Goal: Task Accomplishment & Management: Use online tool/utility

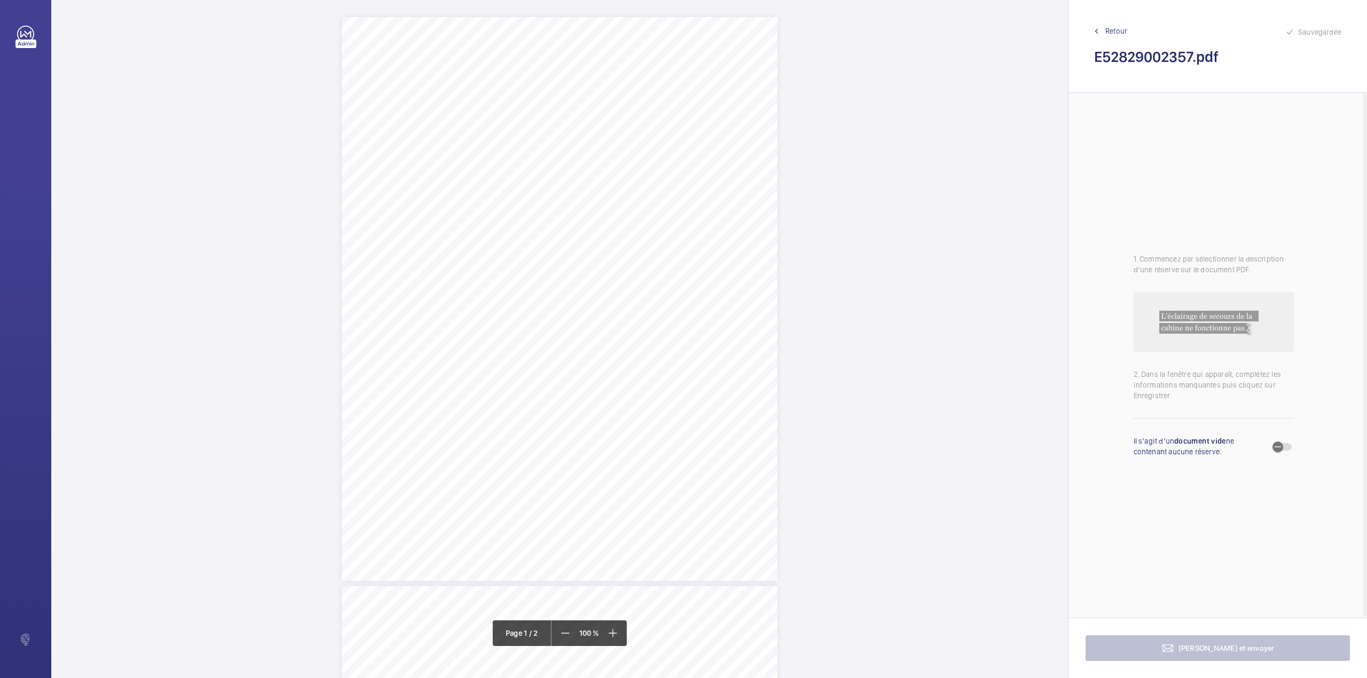
click at [990, 9] on div "TS TS" at bounding box center [559, 339] width 1017 height 678
click at [644, 376] on div "TS TS" at bounding box center [560, 513] width 436 height 564
click at [656, 177] on textarea at bounding box center [686, 176] width 183 height 48
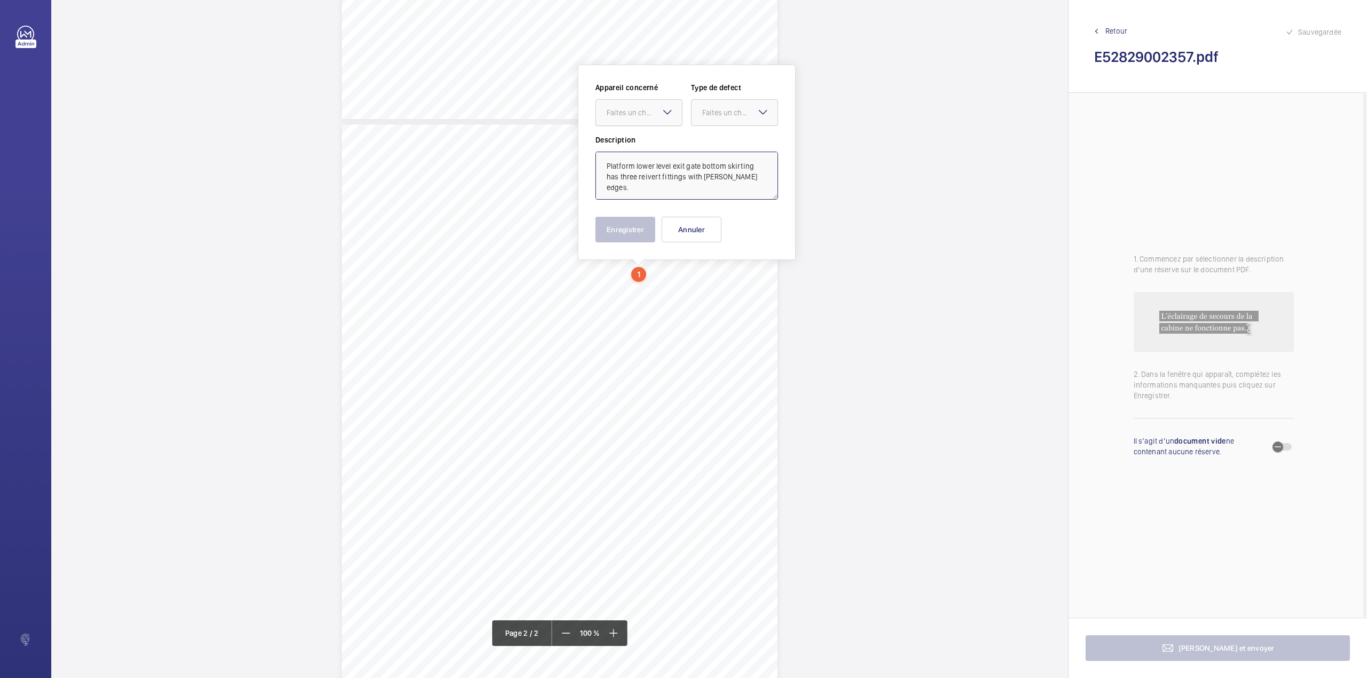
click at [642, 112] on div "Faites un choix" at bounding box center [643, 112] width 75 height 11
click at [648, 133] on div "E52829002357" at bounding box center [639, 145] width 86 height 26
drag, startPoint x: 712, startPoint y: 115, endPoint x: 713, endPoint y: 127, distance: 11.3
click at [712, 118] on div "Faites un choix" at bounding box center [734, 112] width 86 height 11
click at [715, 139] on div "Standard" at bounding box center [734, 145] width 86 height 26
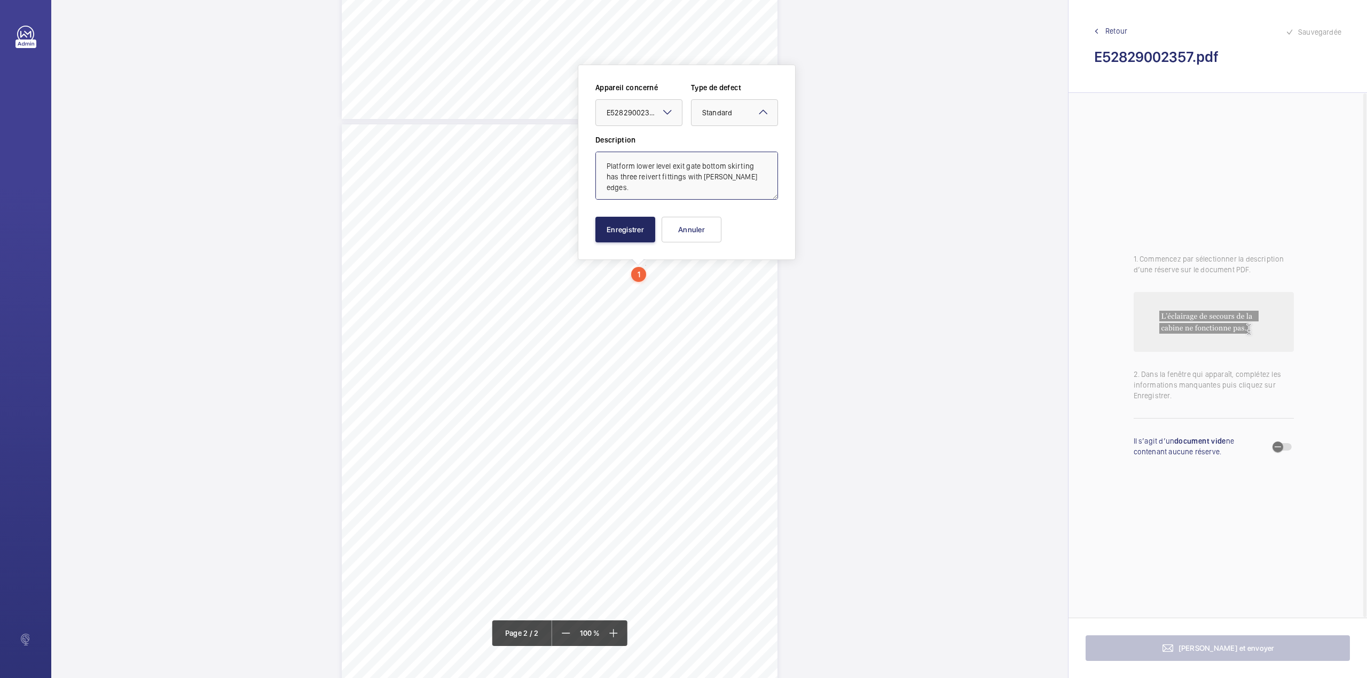
type textarea "Platform lower level exit gate bottom skirting has three reivert fittings with …"
click at [634, 232] on button "Enregistrer" at bounding box center [625, 230] width 60 height 26
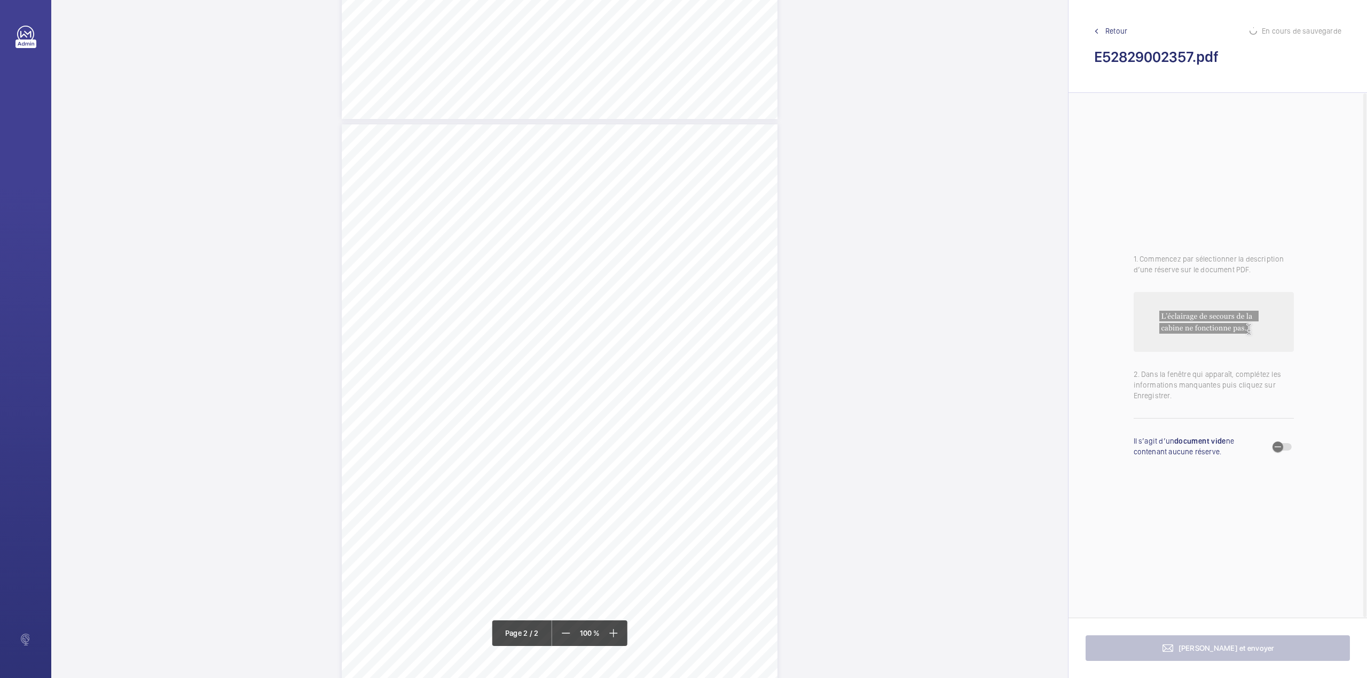
click at [748, 297] on div "TS TS" at bounding box center [560, 406] width 436 height 564
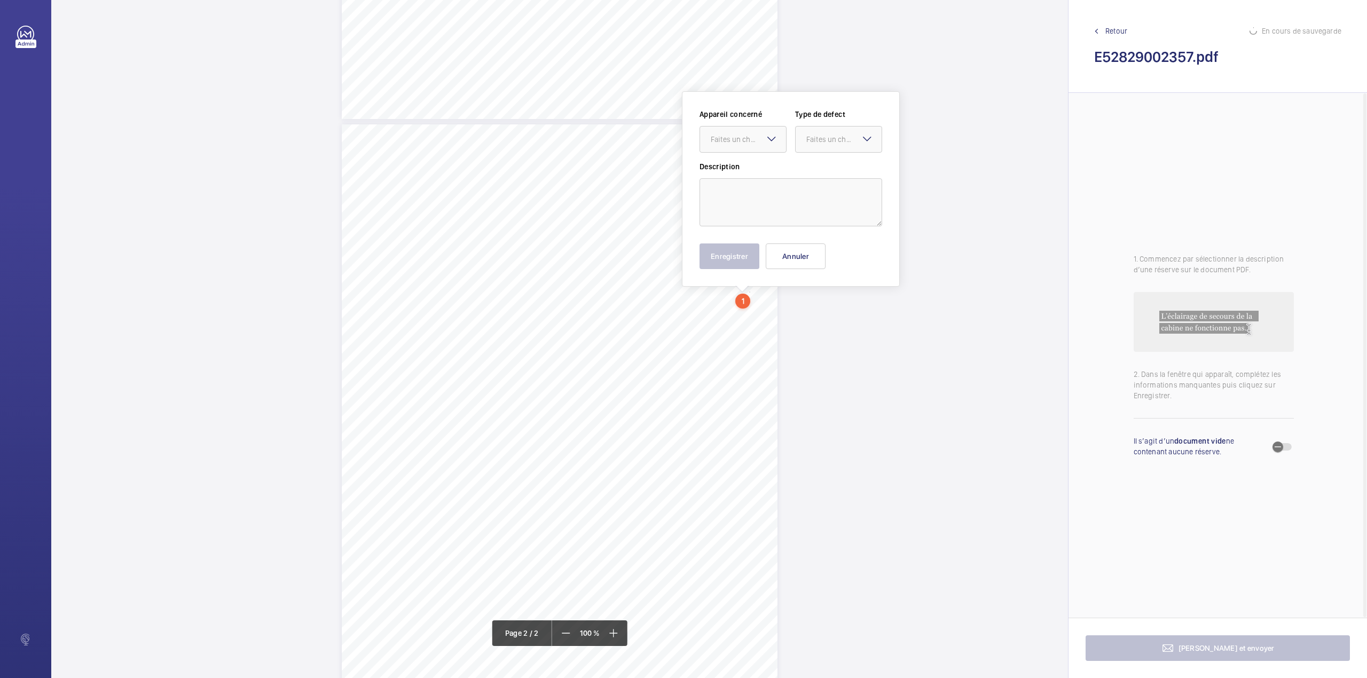
scroll to position [488, 0]
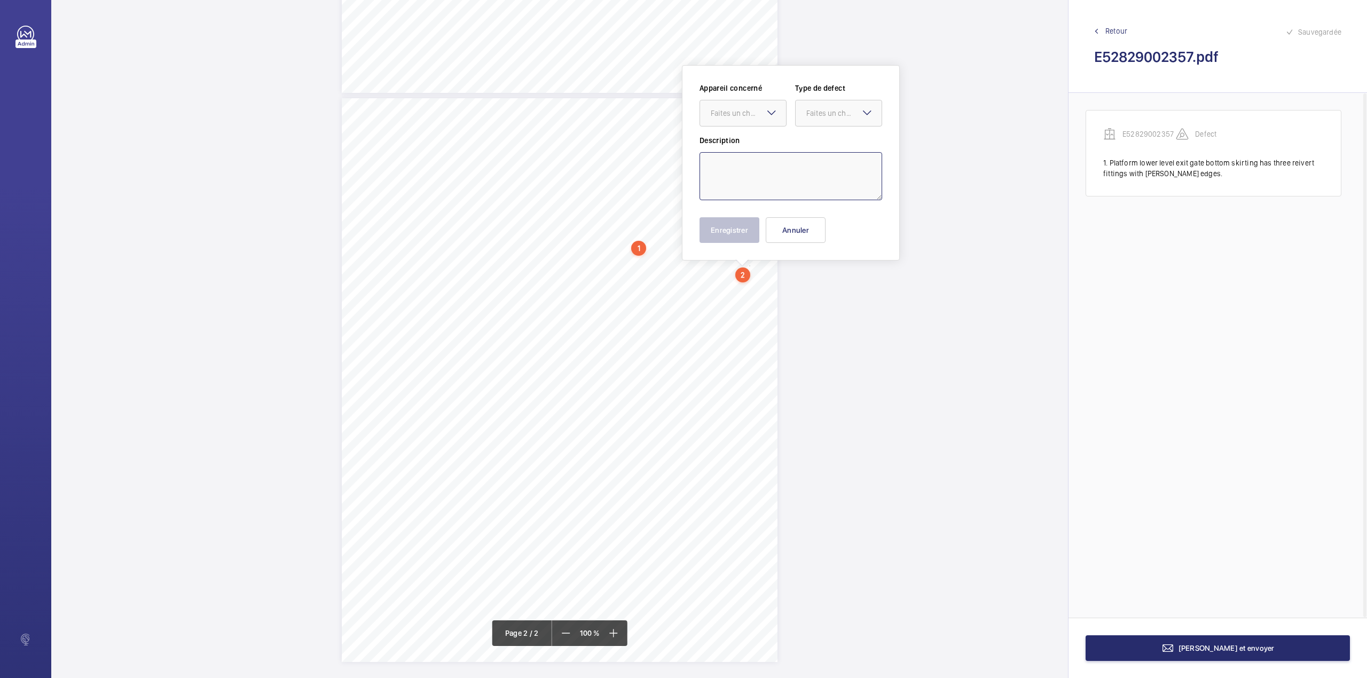
click at [768, 171] on textarea at bounding box center [790, 176] width 183 height 48
click at [733, 114] on div "Faites un choix" at bounding box center [748, 113] width 75 height 11
click at [737, 146] on span "E52829002357" at bounding box center [743, 145] width 65 height 11
click at [823, 121] on div at bounding box center [838, 113] width 86 height 26
click at [824, 146] on span "Standard" at bounding box center [838, 145] width 65 height 11
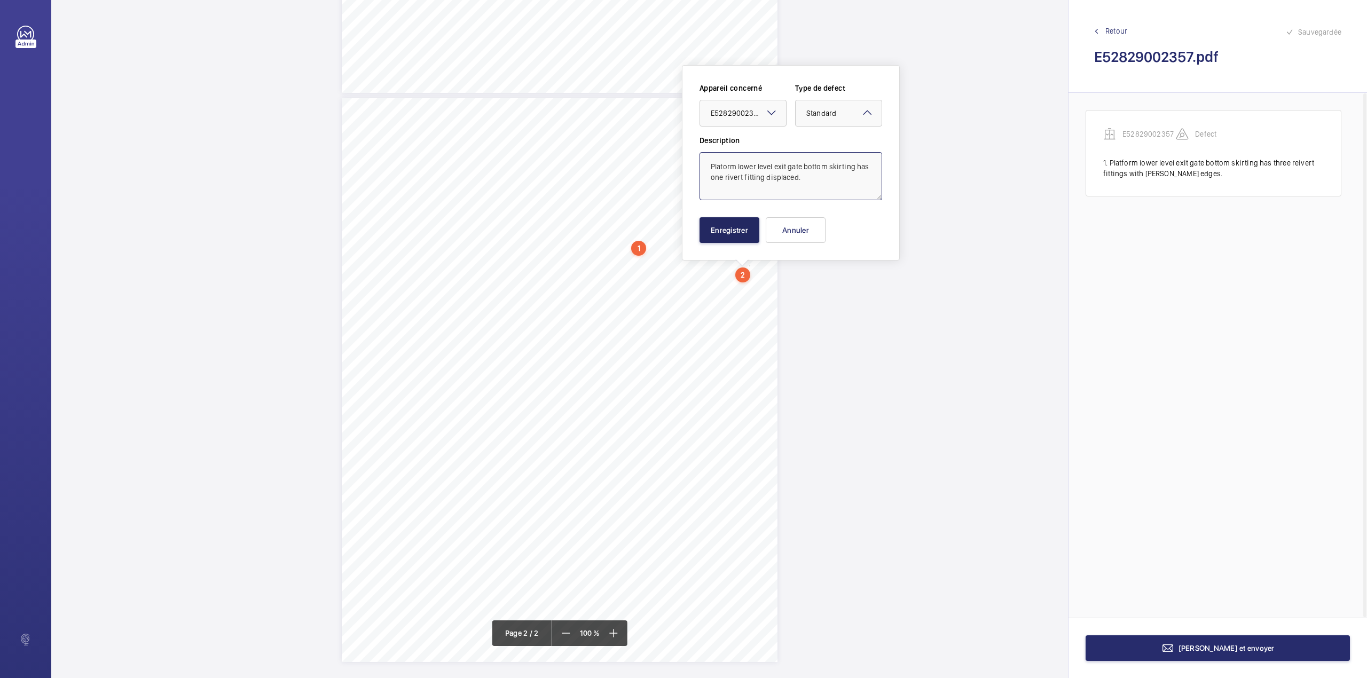
type textarea "Platorm lower level exit gate bottom skirting has one rivert fitting displaced."
click at [750, 226] on button "Enregistrer" at bounding box center [729, 230] width 60 height 26
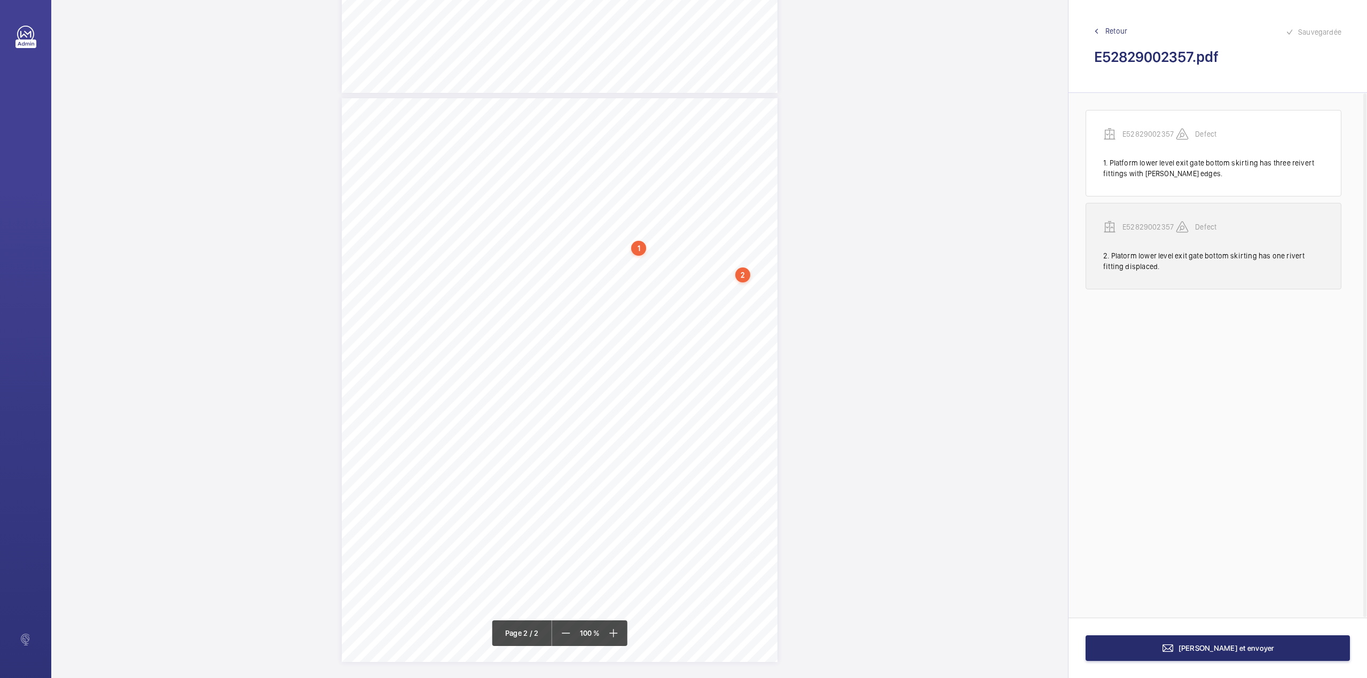
click at [1137, 227] on p "E52829002357" at bounding box center [1148, 227] width 53 height 11
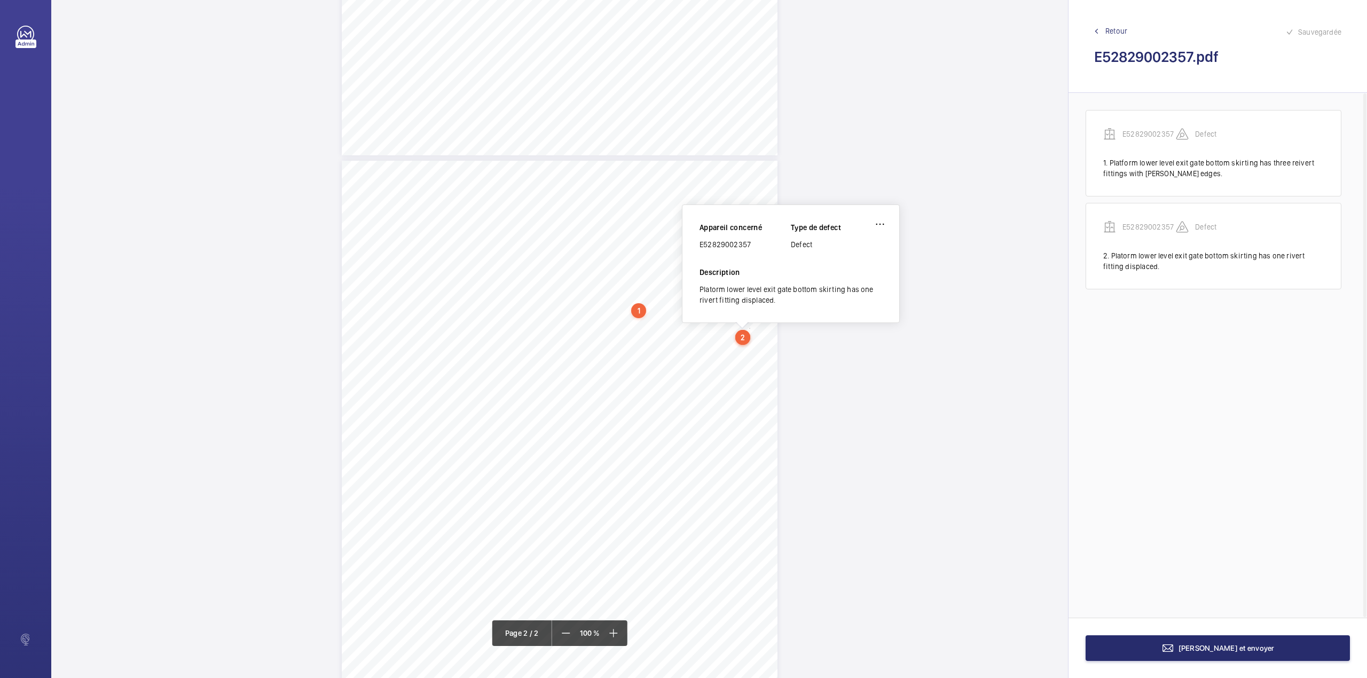
scroll to position [423, 0]
drag, startPoint x: 700, startPoint y: 245, endPoint x: 771, endPoint y: 243, distance: 70.5
click at [771, 243] on div "E52829002357" at bounding box center [744, 246] width 91 height 11
copy div "E52829002357"
click at [1167, 643] on button "Terminer et envoyer" at bounding box center [1217, 648] width 264 height 26
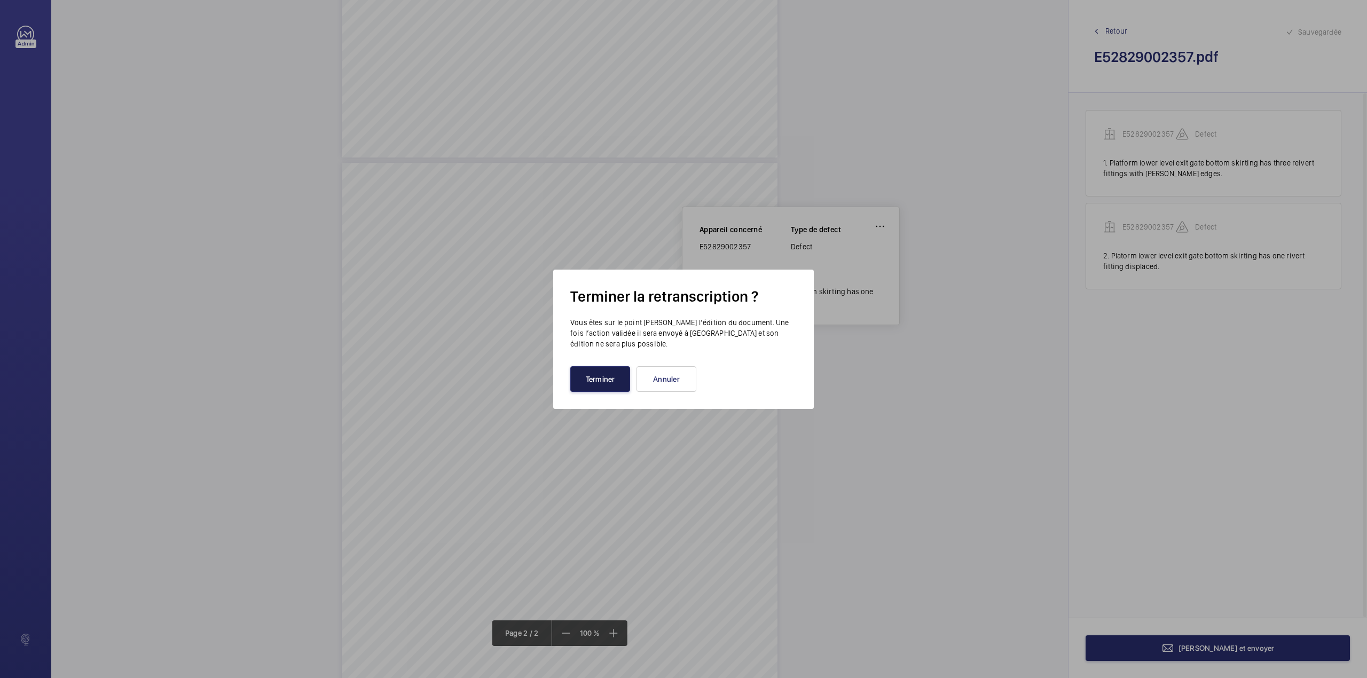
click at [598, 380] on button "Terminer" at bounding box center [600, 379] width 60 height 26
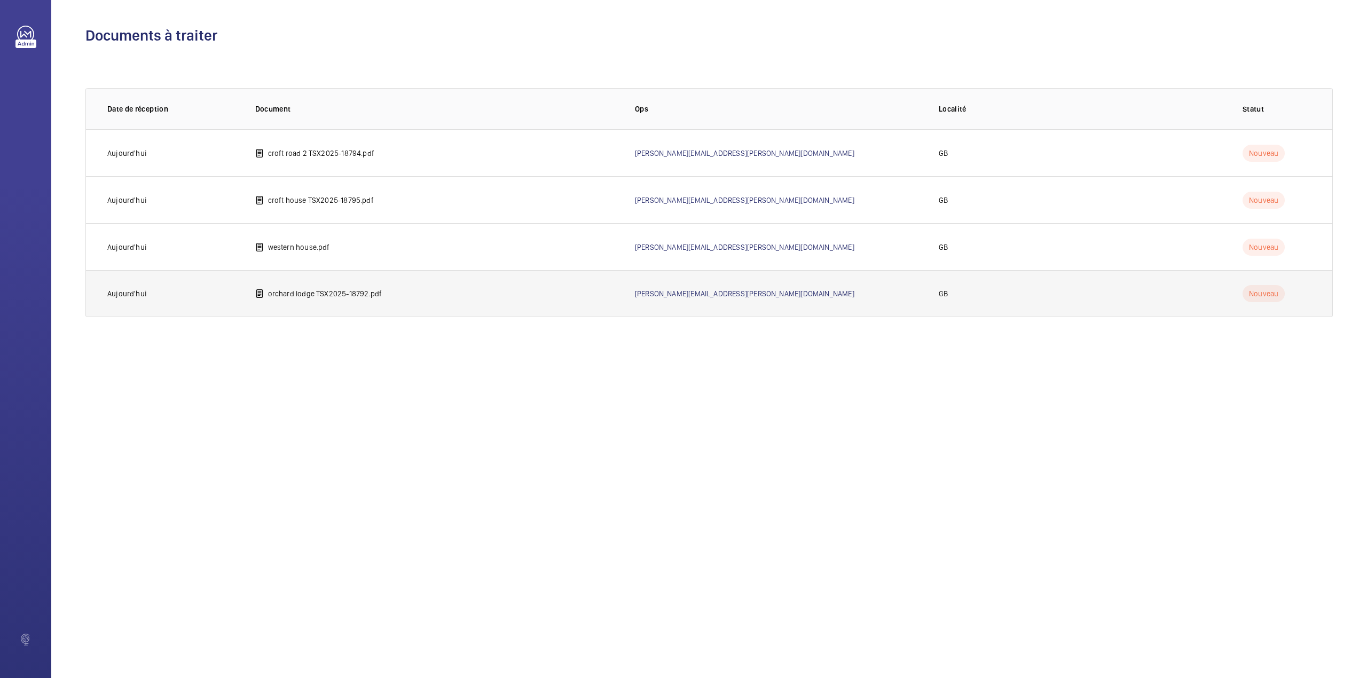
click at [322, 284] on td "orchard lodge TSX2025-18792.pdf" at bounding box center [428, 293] width 380 height 47
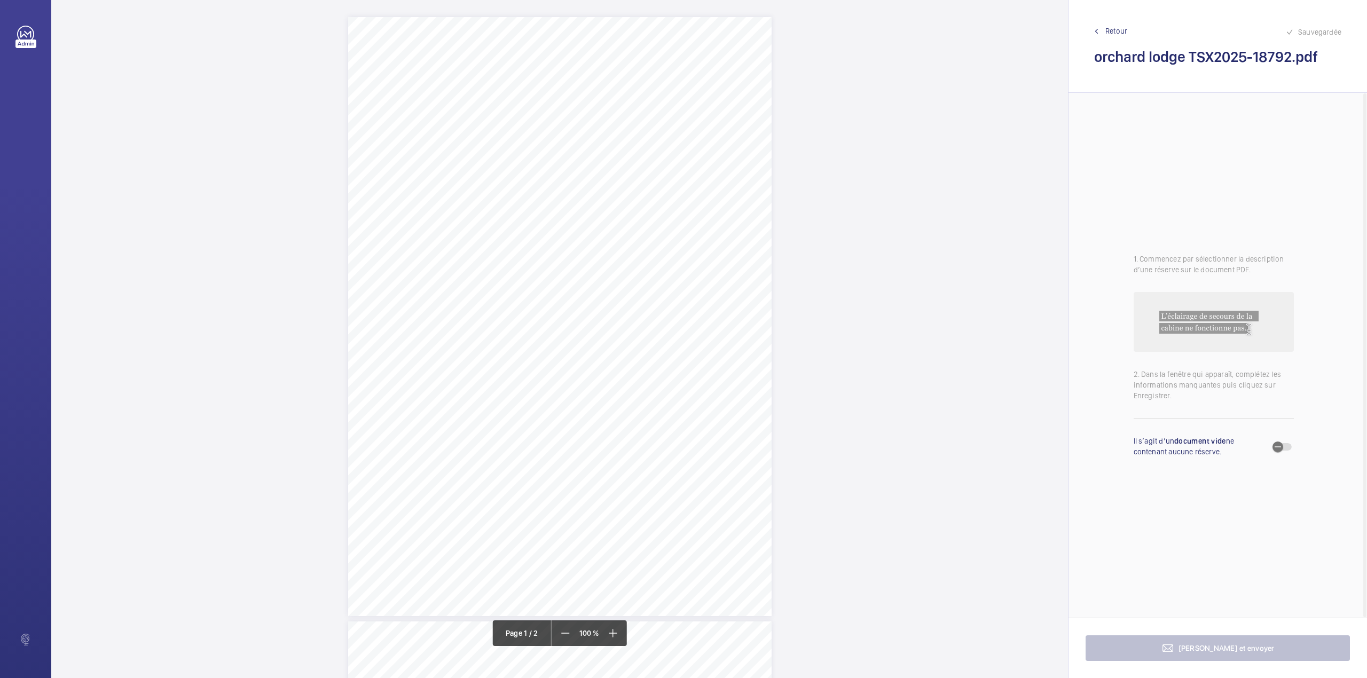
click at [569, 385] on div "TSDB CONTROLLED DOCUMENT L07/ Issue 201708 Report of Thorough In Service Examin…" at bounding box center [559, 316] width 423 height 599
drag, startPoint x: 568, startPoint y: 113, endPoint x: 572, endPoint y: 127, distance: 14.0
click at [569, 114] on div "Faites un choix" at bounding box center [569, 113] width 75 height 11
click at [584, 149] on span "TSX2025-18792" at bounding box center [564, 145] width 65 height 11
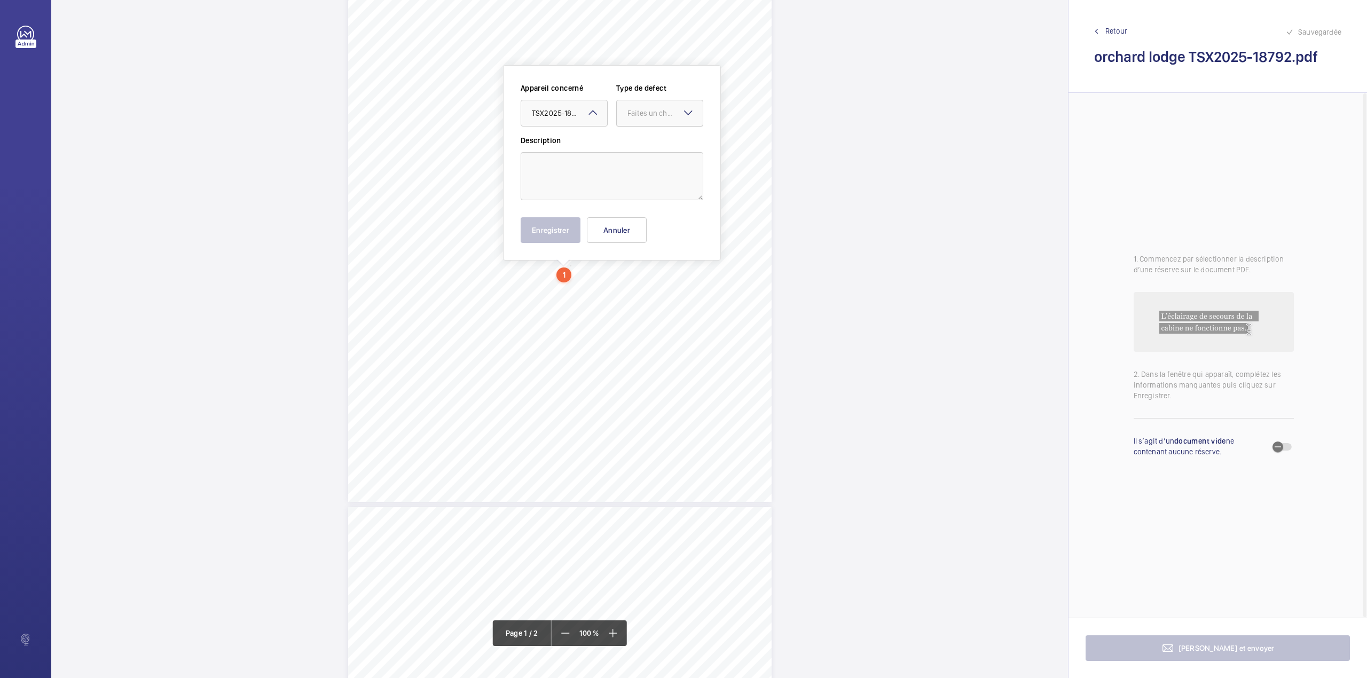
drag, startPoint x: 624, startPoint y: 123, endPoint x: 624, endPoint y: 129, distance: 5.9
click at [624, 125] on div at bounding box center [660, 113] width 86 height 26
click at [626, 141] on div "Standard" at bounding box center [660, 146] width 86 height 26
click at [596, 166] on textarea at bounding box center [612, 176] width 183 height 48
type textarea "v"
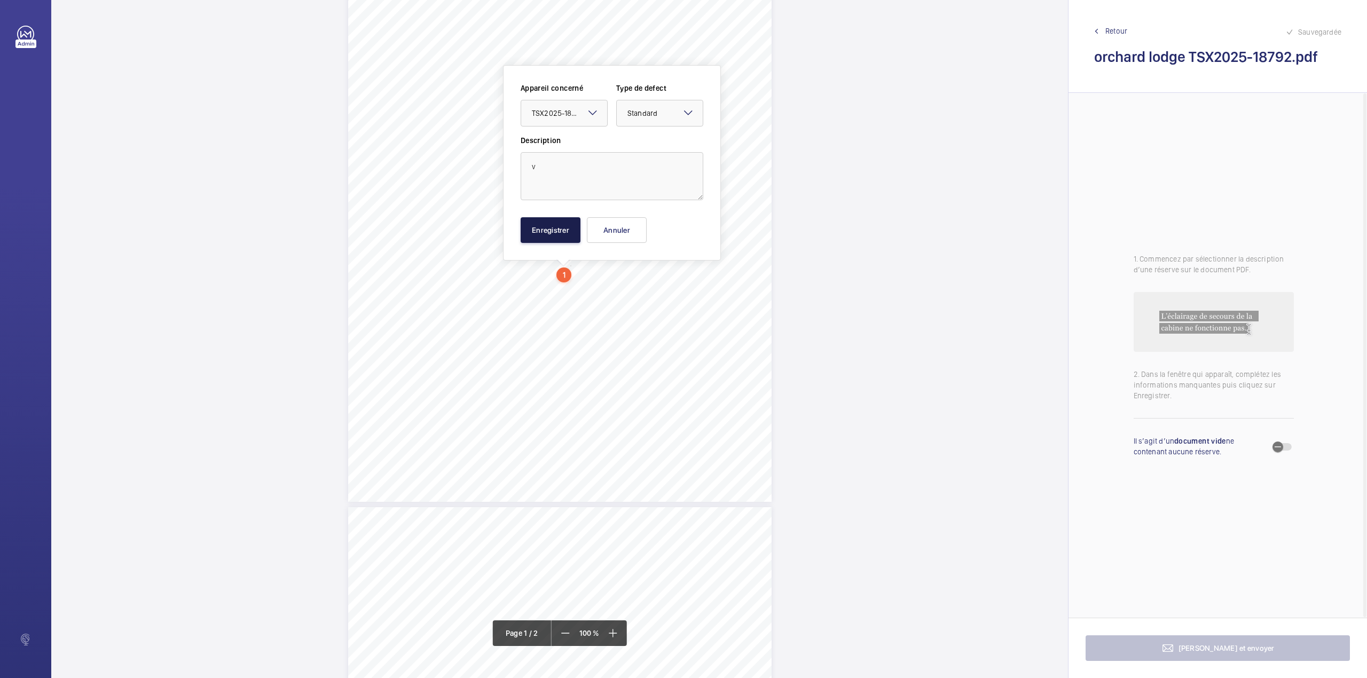
click at [545, 222] on button "Enregistrer" at bounding box center [551, 230] width 60 height 26
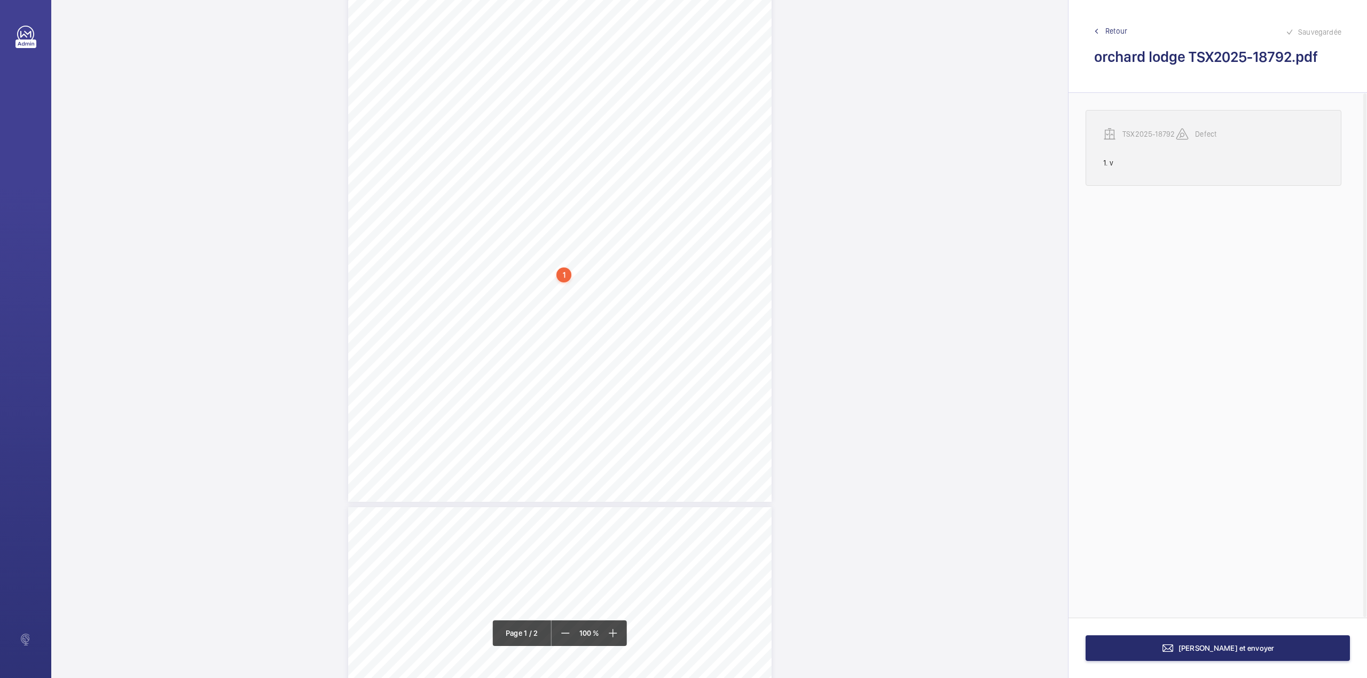
click at [1153, 133] on p "TSX2025-18792" at bounding box center [1148, 134] width 53 height 11
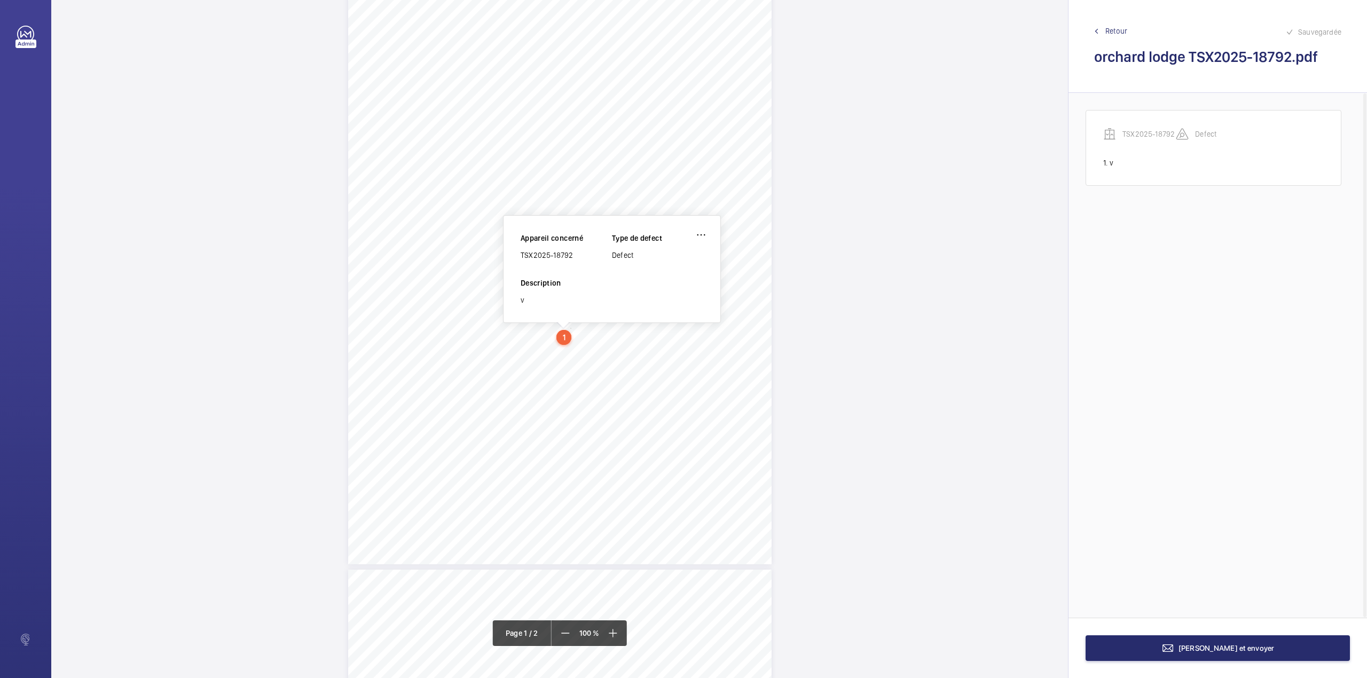
scroll to position [50, 0]
drag, startPoint x: 521, startPoint y: 257, endPoint x: 587, endPoint y: 257, distance: 66.2
click at [587, 257] on div "TSX2025-18792" at bounding box center [566, 257] width 91 height 11
copy div "TSX2025-18792"
click at [702, 238] on wm-front-icon-button at bounding box center [701, 237] width 26 height 26
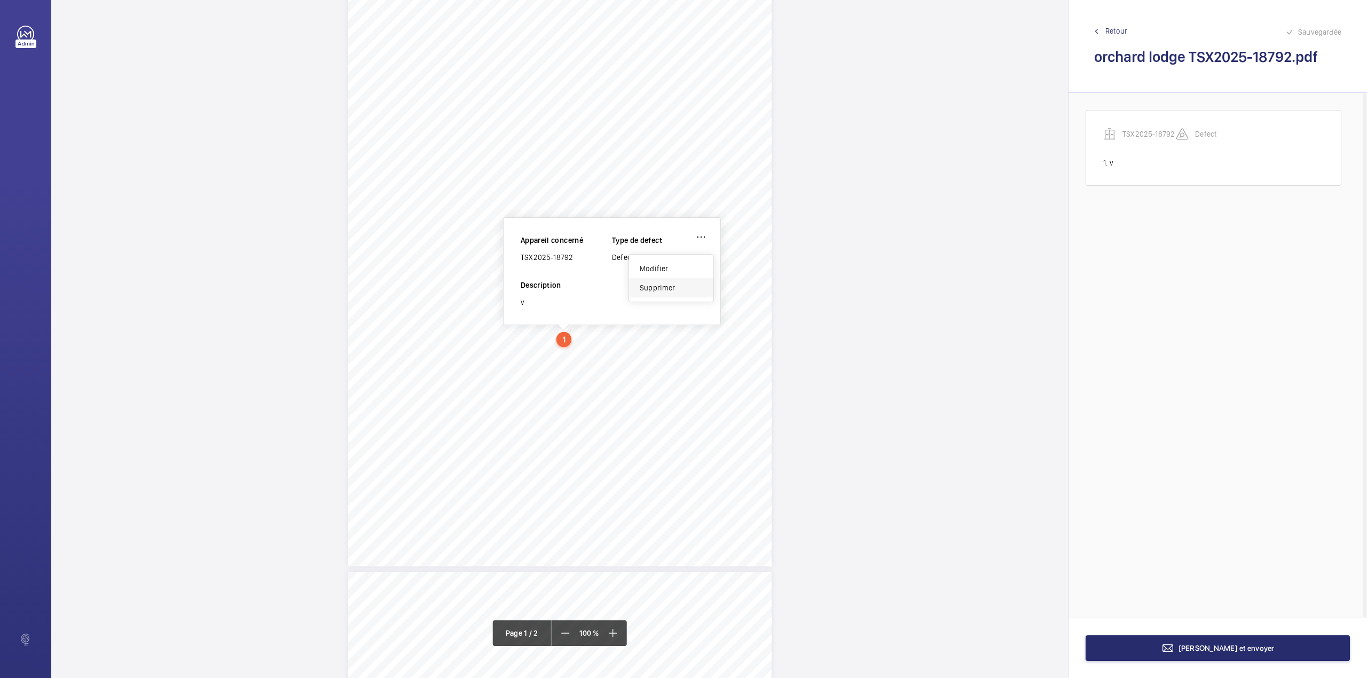
click at [653, 291] on div "Supprimer" at bounding box center [671, 287] width 84 height 19
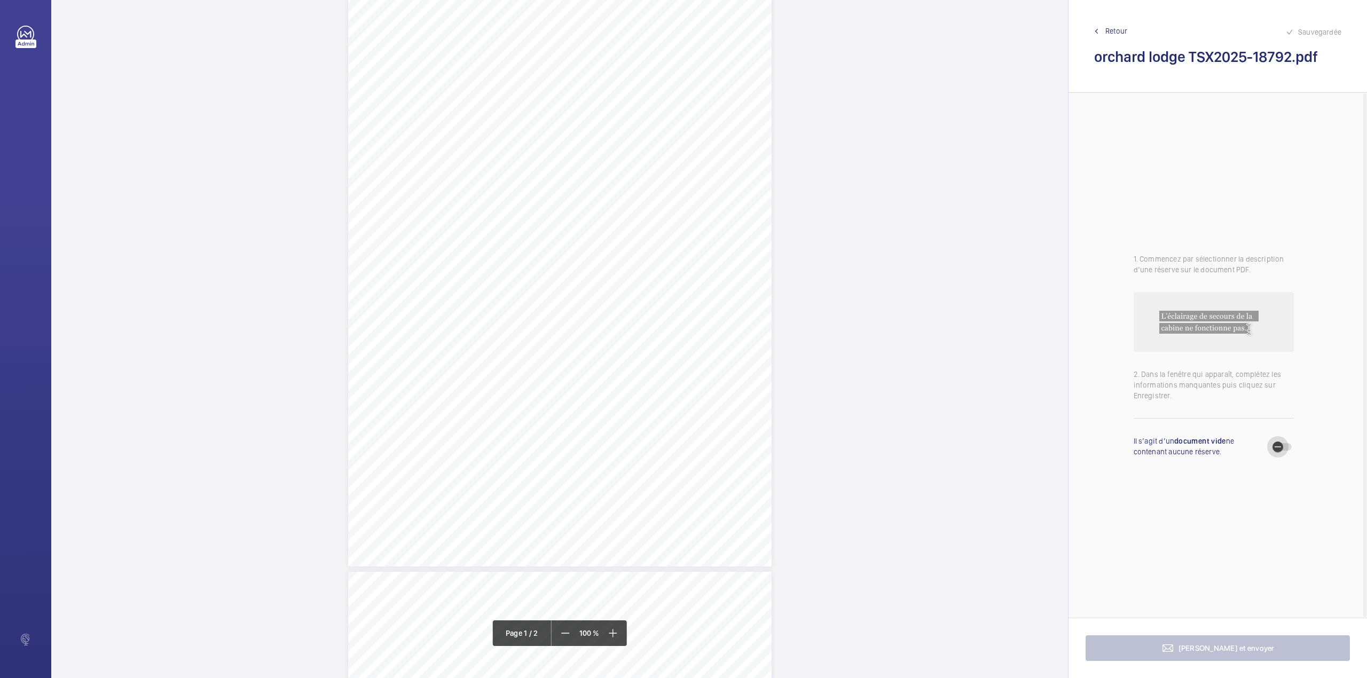
click at [1283, 448] on span "button" at bounding box center [1277, 446] width 21 height 21
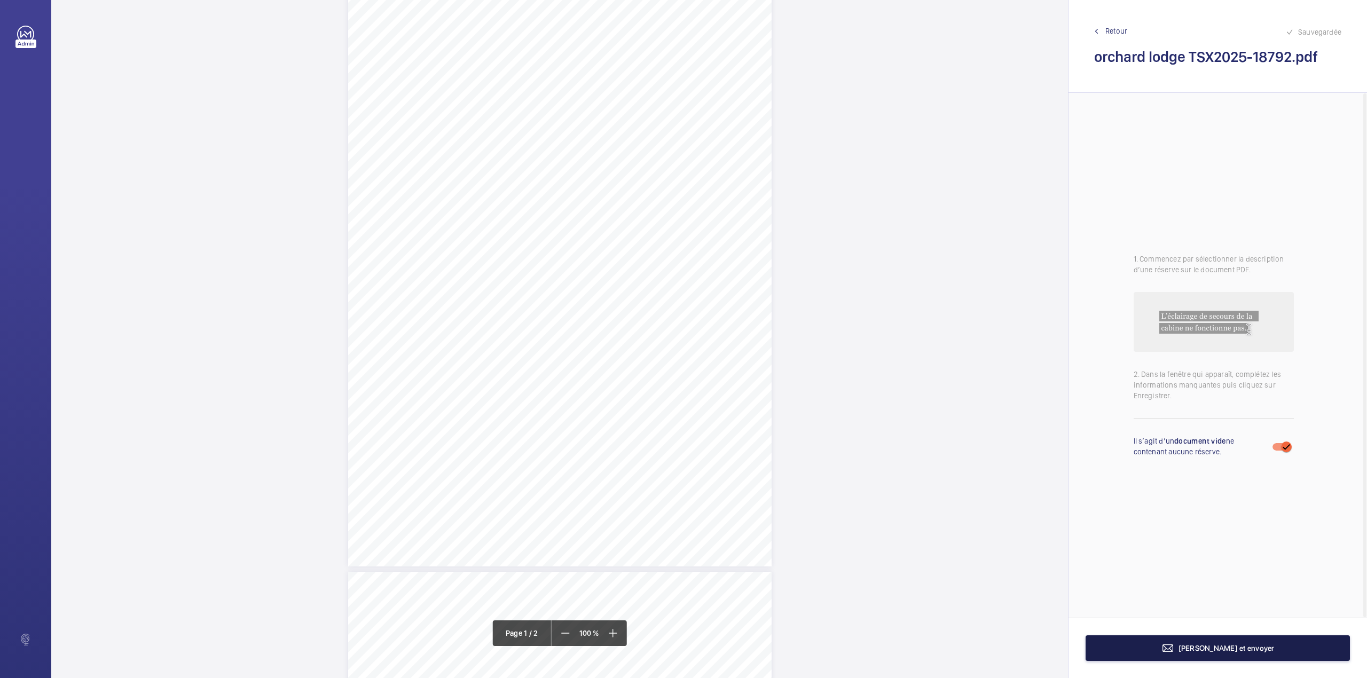
click at [1174, 645] on mat-icon at bounding box center [1167, 648] width 13 height 13
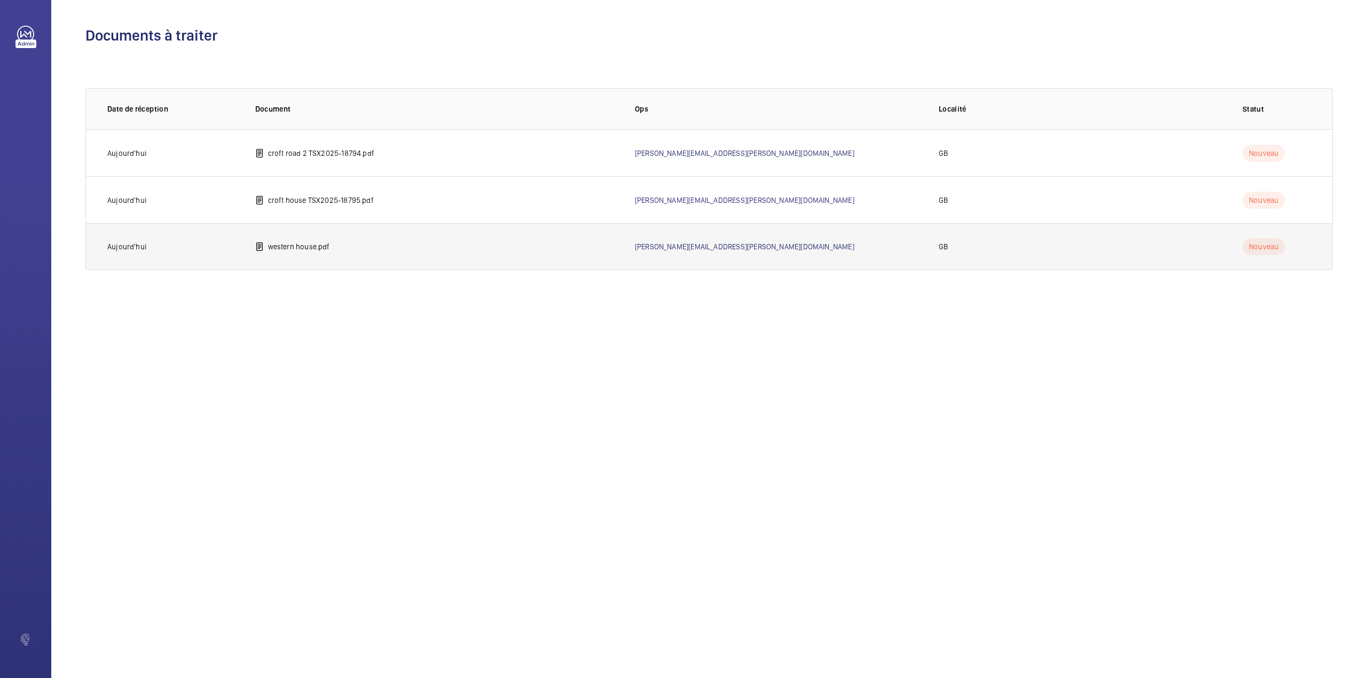
click at [324, 246] on p "western house.pdf" at bounding box center [299, 246] width 62 height 11
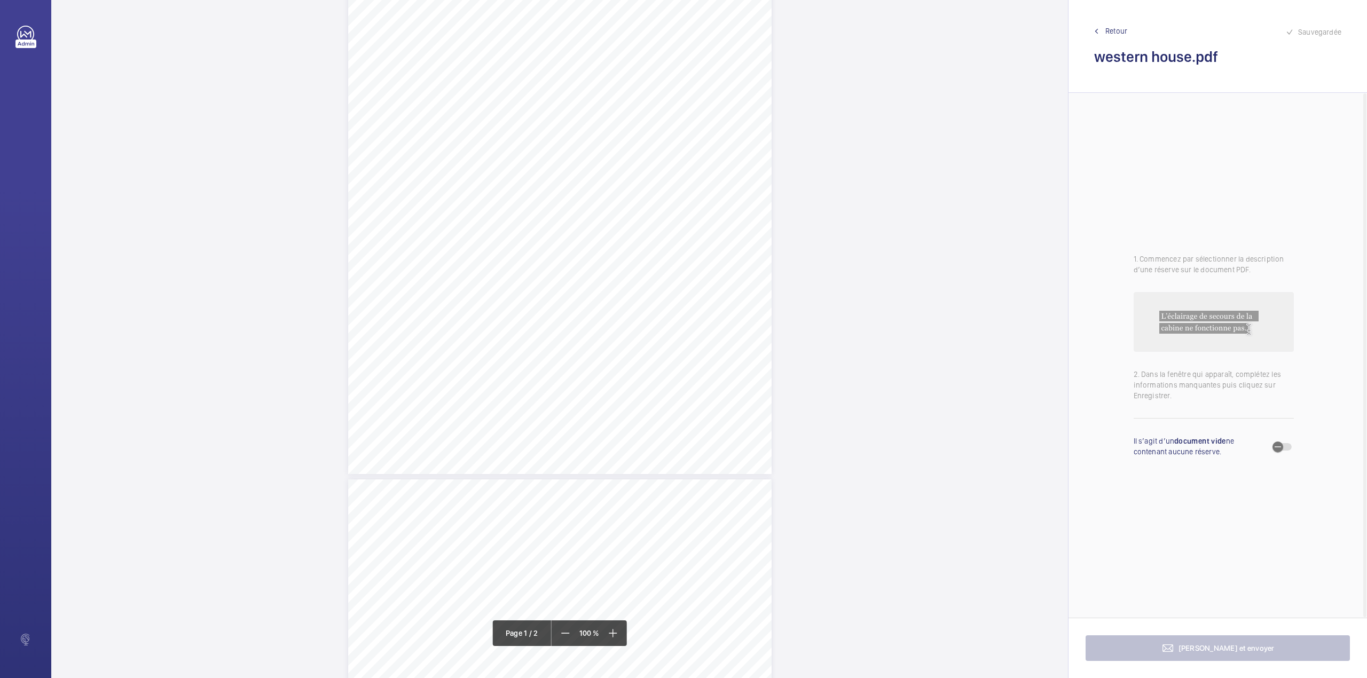
click at [609, 321] on div "TSDB CONTROLLED DOCUMENT L07/ Issue 201708 Report of Thorough In Service Examin…" at bounding box center [559, 174] width 423 height 599
click at [603, 117] on div "Faites un choix" at bounding box center [608, 112] width 75 height 11
click at [604, 129] on div "Appareil concerné Faites un choix TSX2025-18793 Type de defect Faites un choix" at bounding box center [651, 108] width 183 height 52
drag, startPoint x: 626, startPoint y: 117, endPoint x: 626, endPoint y: 126, distance: 8.6
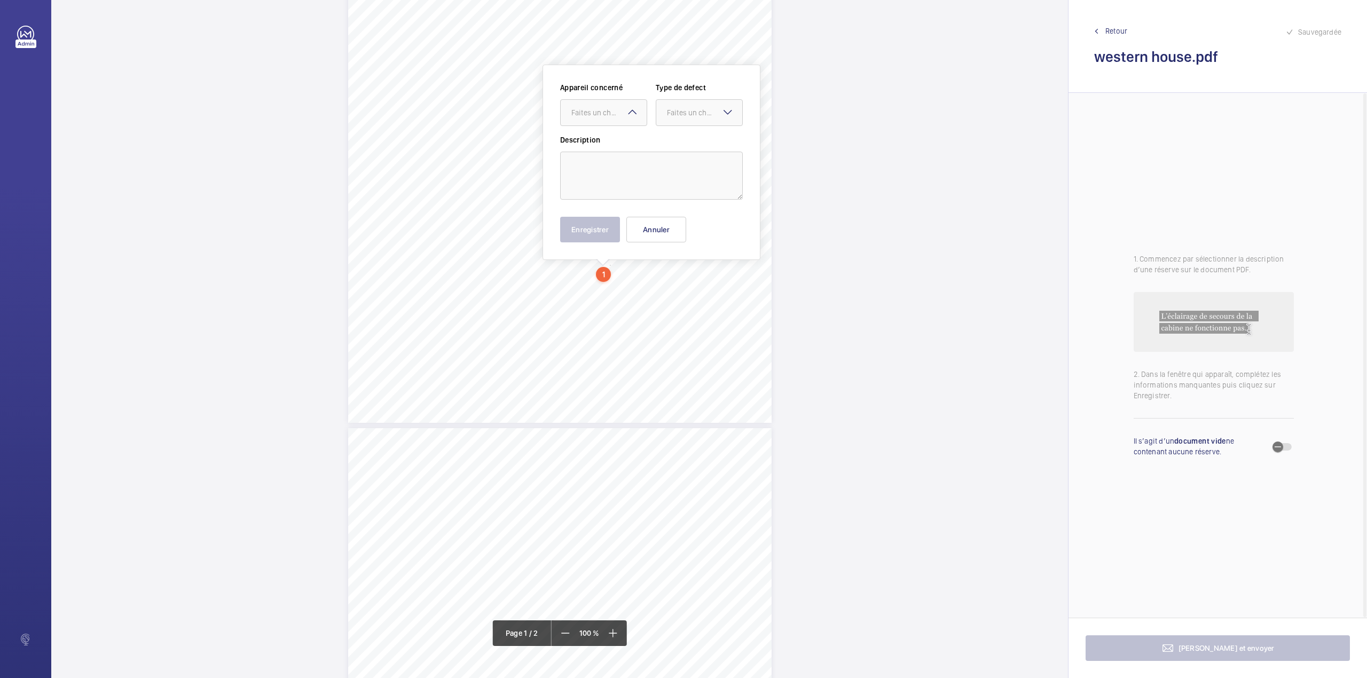
click at [626, 123] on div "Faites un choix" at bounding box center [603, 112] width 87 height 27
drag, startPoint x: 627, startPoint y: 139, endPoint x: 687, endPoint y: 121, distance: 62.6
click at [628, 140] on span "TSX2025-18793" at bounding box center [603, 145] width 65 height 11
drag, startPoint x: 690, startPoint y: 117, endPoint x: 690, endPoint y: 126, distance: 8.5
click at [690, 126] on div "Appareil concerné Faites un choix × TSX2025-18793 × Type de defect Faites un ch…" at bounding box center [651, 108] width 183 height 52
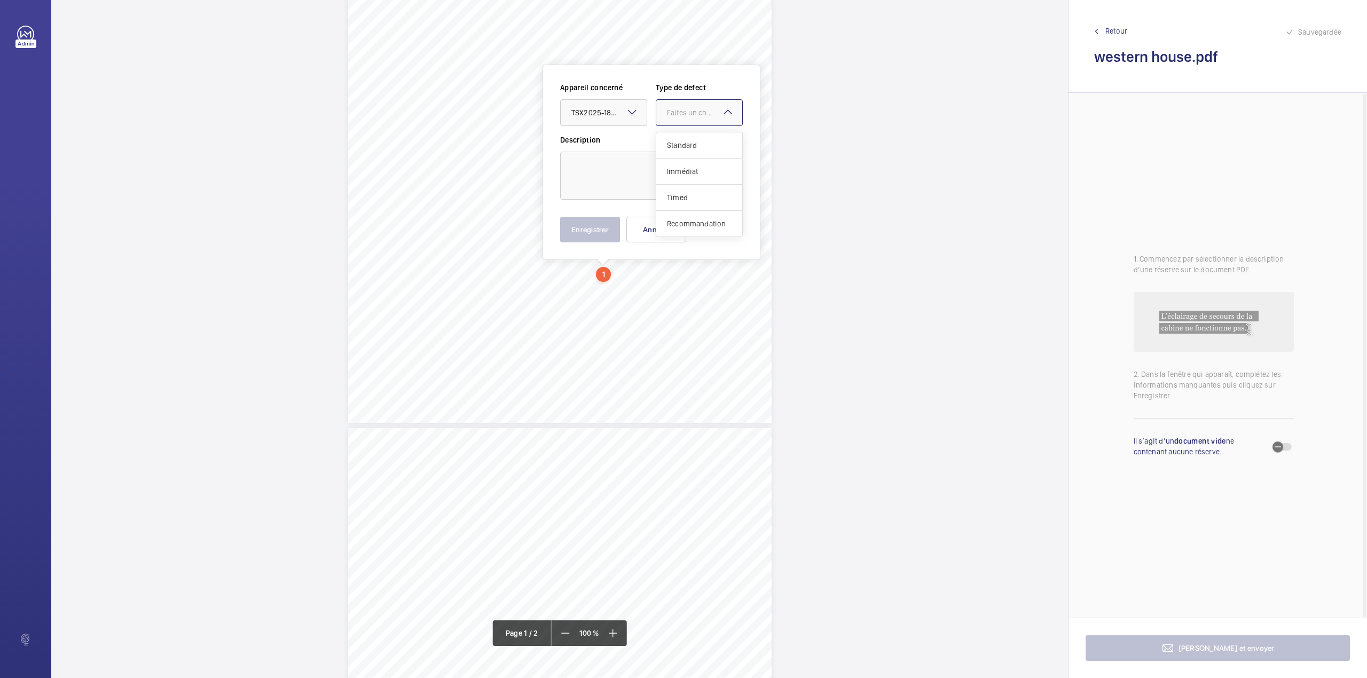
click at [690, 143] on span "Standard" at bounding box center [699, 145] width 65 height 11
click at [636, 170] on textarea at bounding box center [651, 176] width 183 height 48
type textarea "q"
click at [606, 232] on button "Enregistrer" at bounding box center [590, 230] width 60 height 26
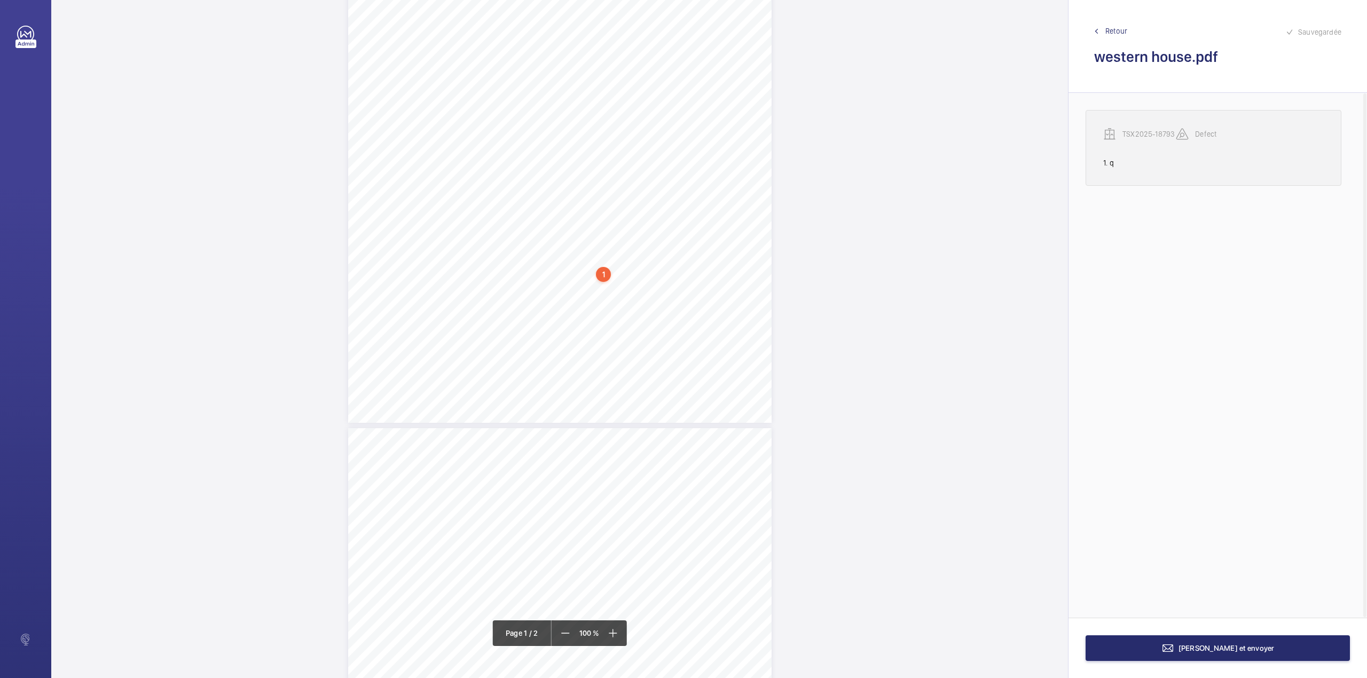
click at [1153, 136] on p "TSX2025-18793" at bounding box center [1148, 134] width 53 height 11
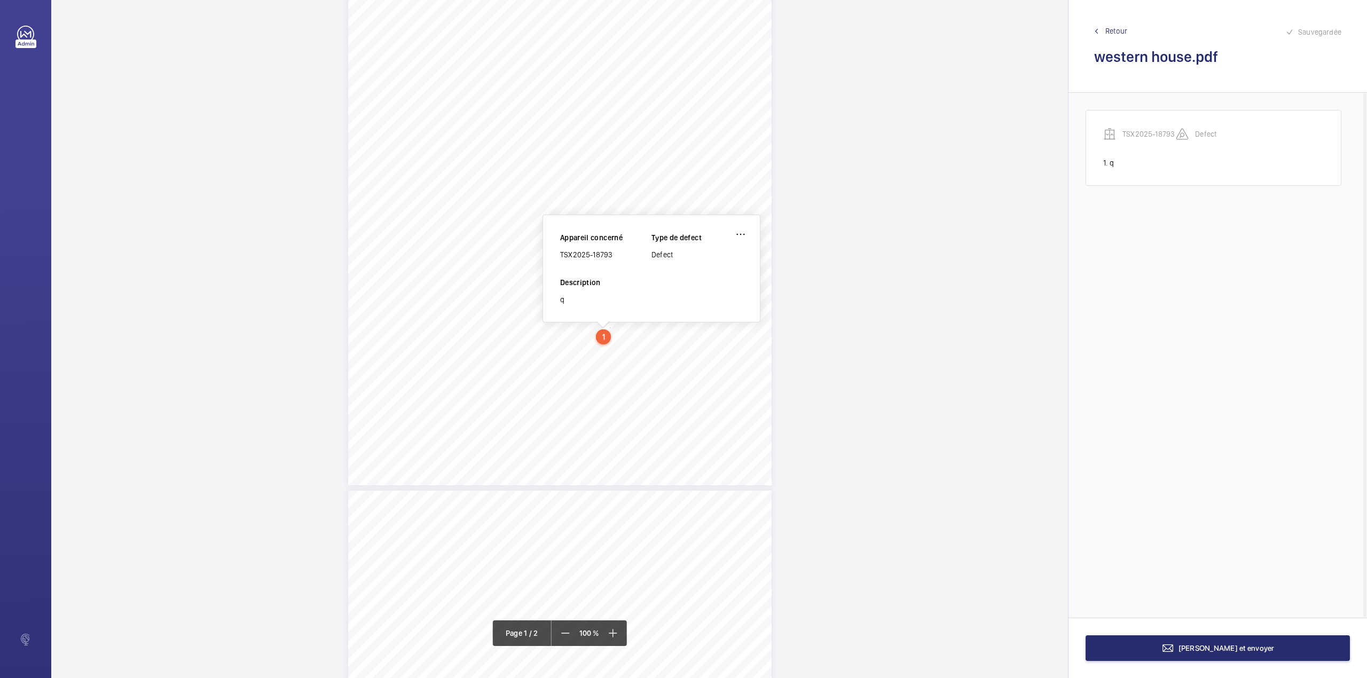
scroll to position [129, 0]
drag, startPoint x: 561, startPoint y: 255, endPoint x: 611, endPoint y: 255, distance: 50.7
click at [611, 255] on div "TSX2025-18793" at bounding box center [605, 256] width 91 height 11
copy div "TSX2025-18793"
click at [736, 237] on wm-front-icon-button at bounding box center [741, 237] width 26 height 26
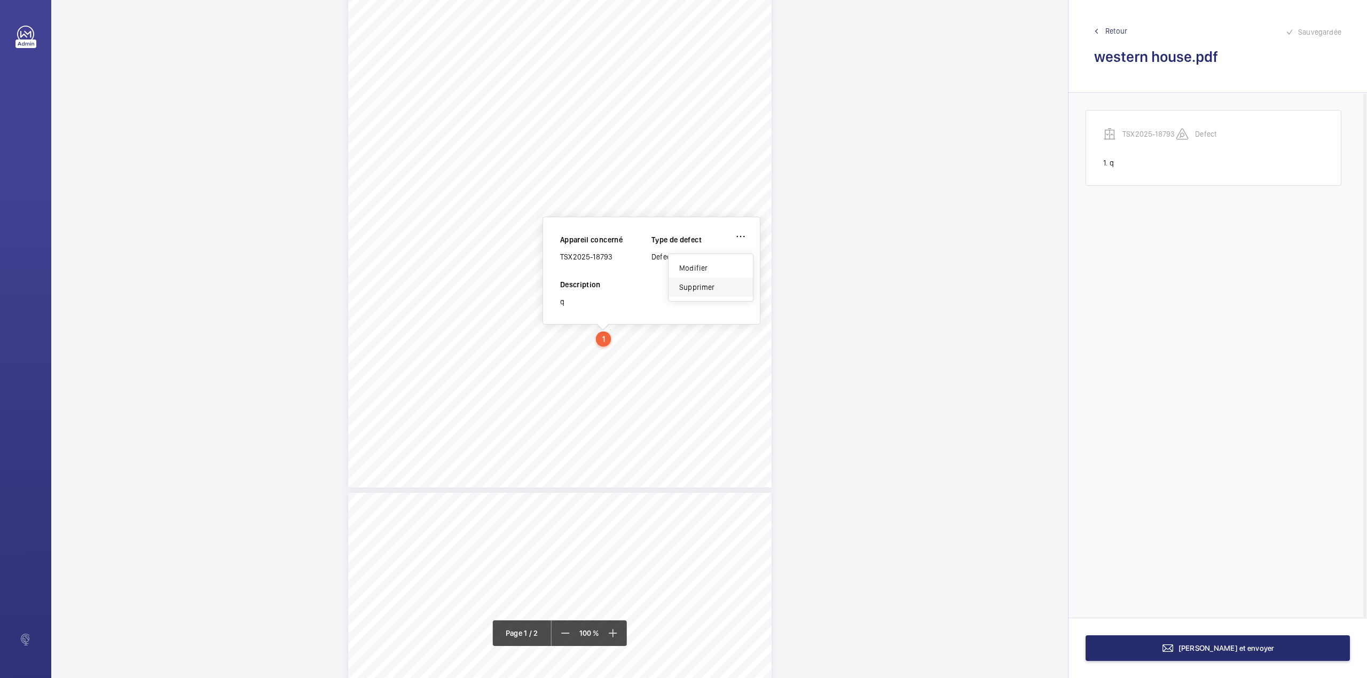
click at [698, 287] on div "Supprimer" at bounding box center [710, 287] width 84 height 19
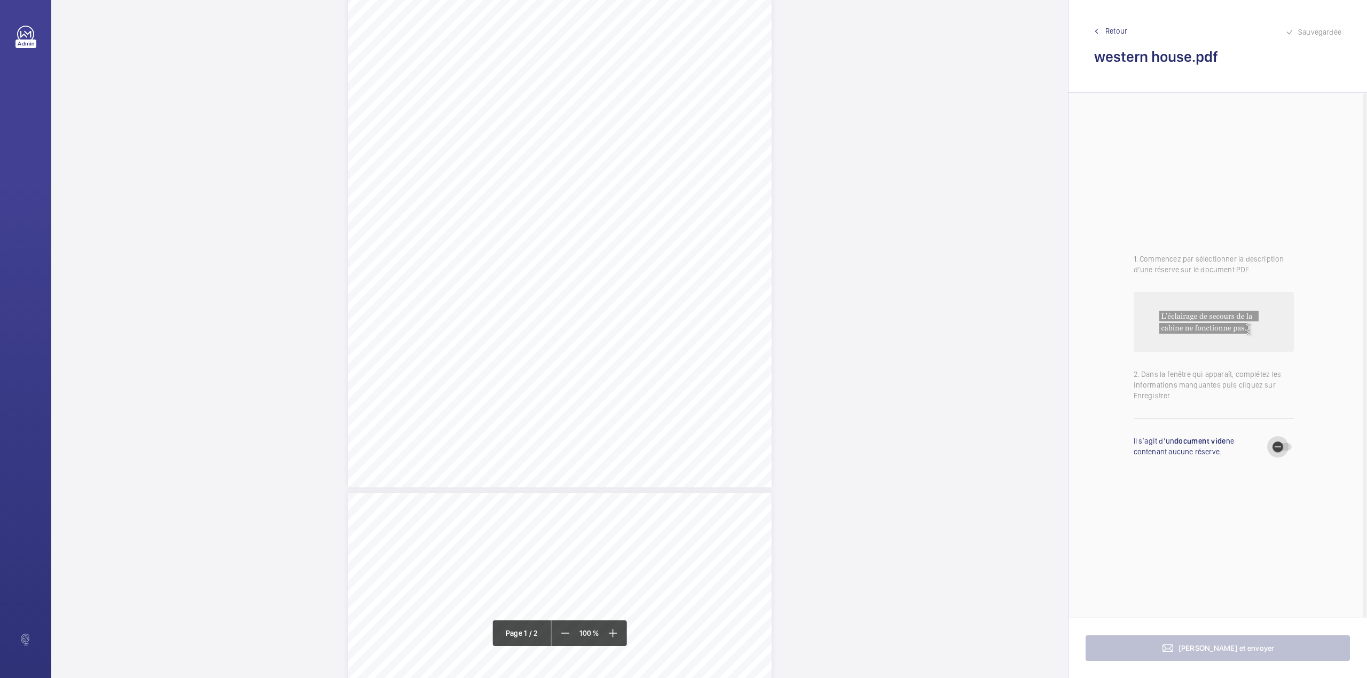
click at [1280, 445] on icon "button" at bounding box center [1278, 447] width 10 height 10
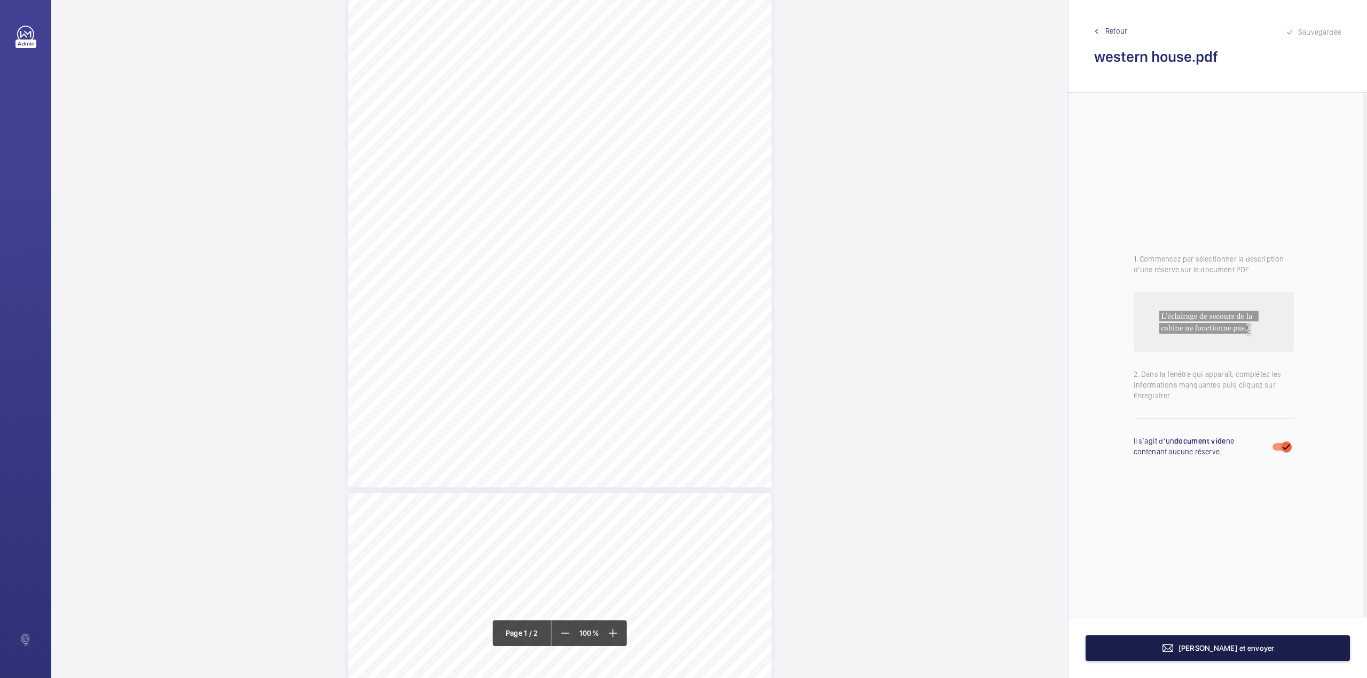
click at [1189, 646] on button "[PERSON_NAME] et envoyer" at bounding box center [1217, 648] width 264 height 26
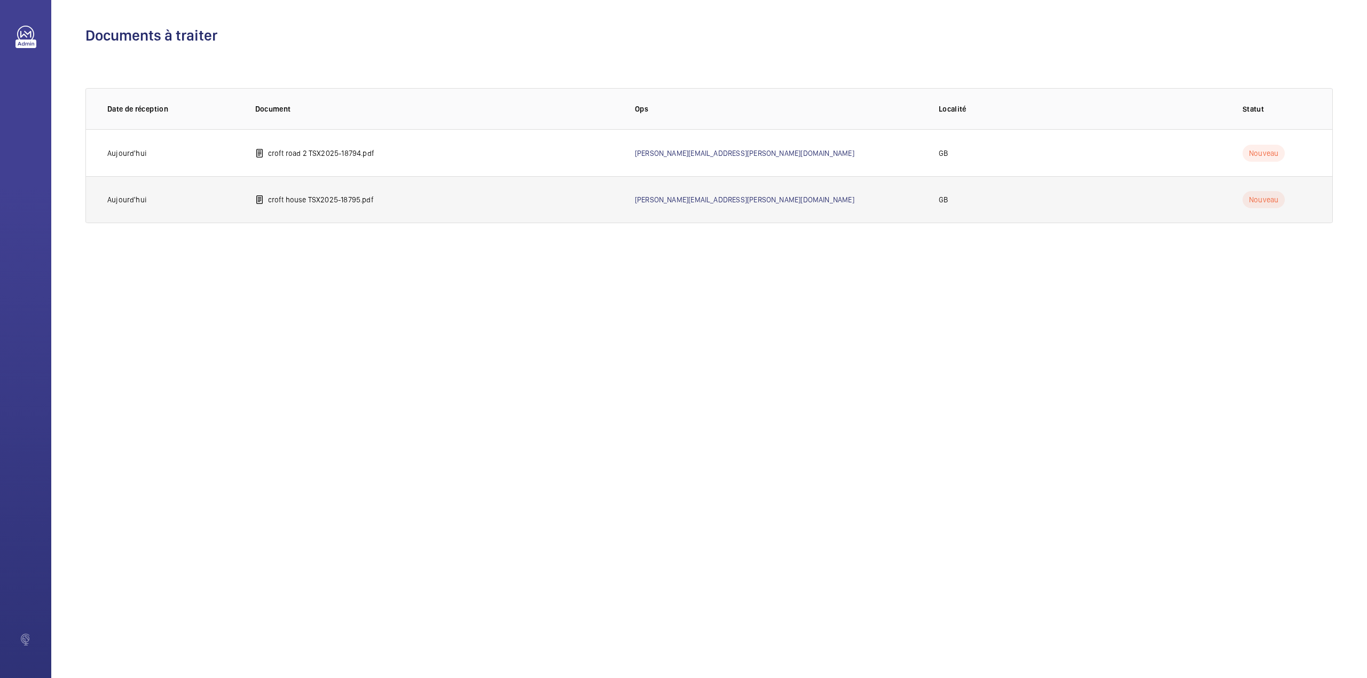
click at [283, 196] on p "croft house TSX2025-18795.pdf" at bounding box center [321, 199] width 106 height 11
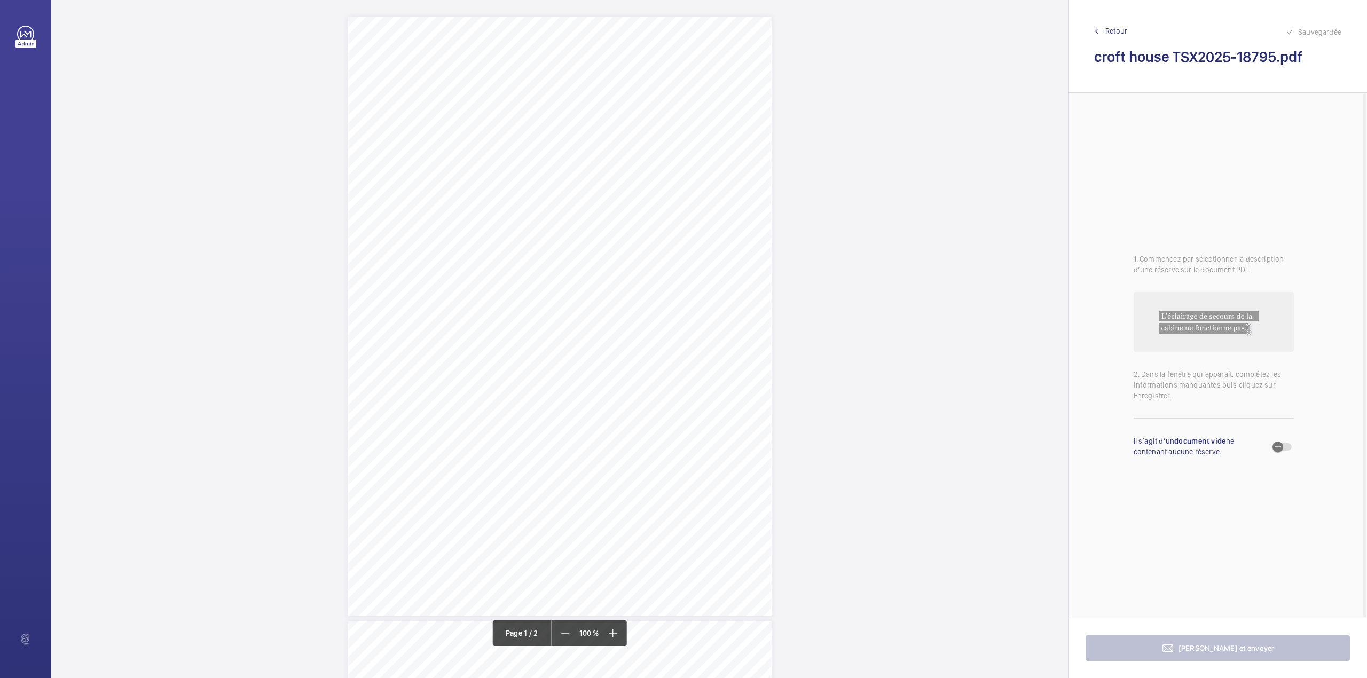
click at [572, 308] on div "TSDB CONTROLLED DOCUMENT L07/ Issue 201708 Report of Thorough In Service Examin…" at bounding box center [559, 316] width 423 height 599
click at [569, 116] on div "Faites un choix" at bounding box center [572, 112] width 75 height 11
drag, startPoint x: 569, startPoint y: 129, endPoint x: 639, endPoint y: 113, distance: 72.3
click at [572, 140] on span "TSX2025-18795" at bounding box center [567, 145] width 65 height 11
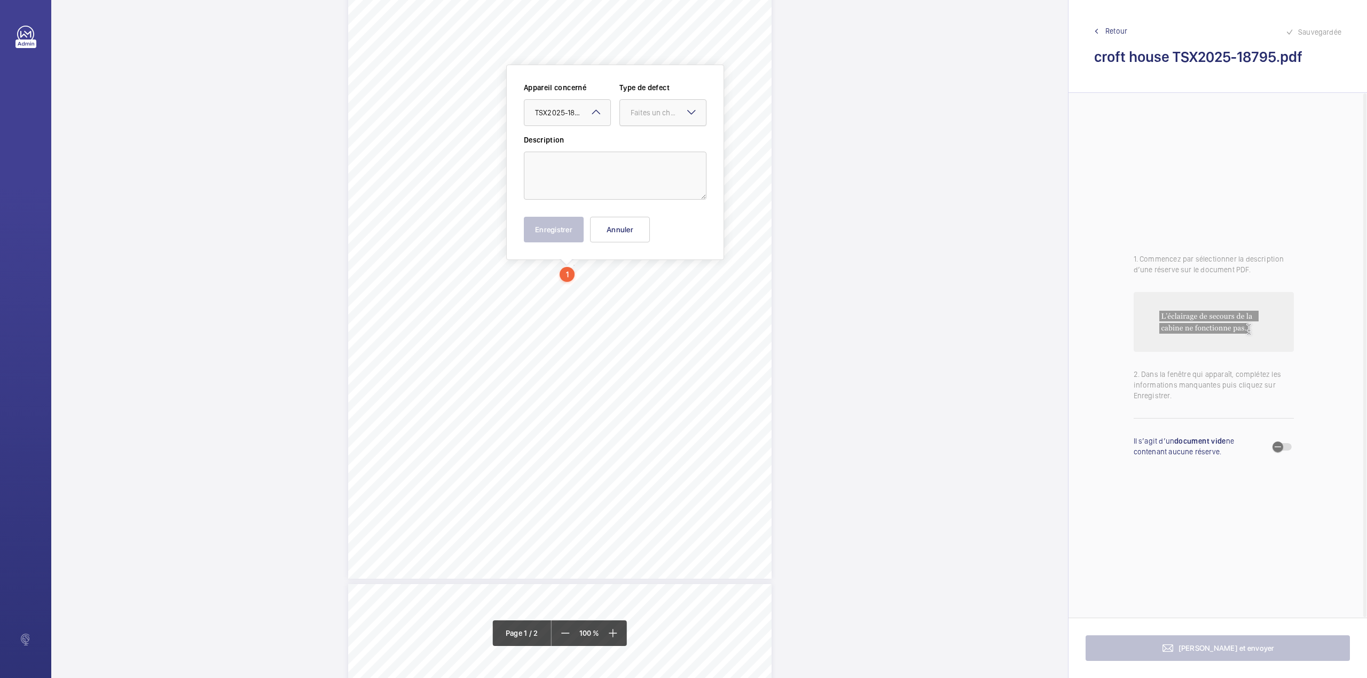
click at [639, 113] on div "Faites un choix" at bounding box center [668, 112] width 75 height 11
click at [639, 133] on div "Standard" at bounding box center [663, 145] width 86 height 26
click at [616, 167] on textarea at bounding box center [615, 176] width 183 height 48
type textarea "D"
click at [576, 217] on button "Enregistrer" at bounding box center [554, 230] width 60 height 26
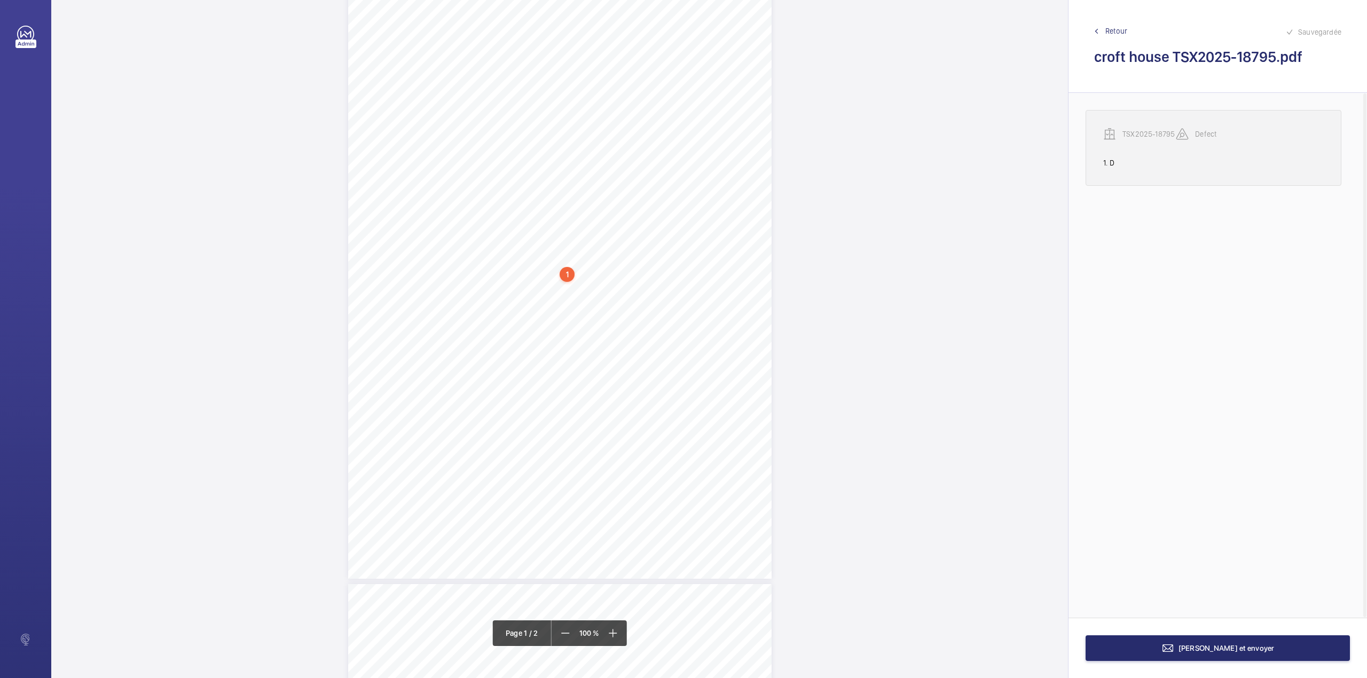
click at [1139, 137] on p "TSX2025-18795" at bounding box center [1148, 134] width 53 height 11
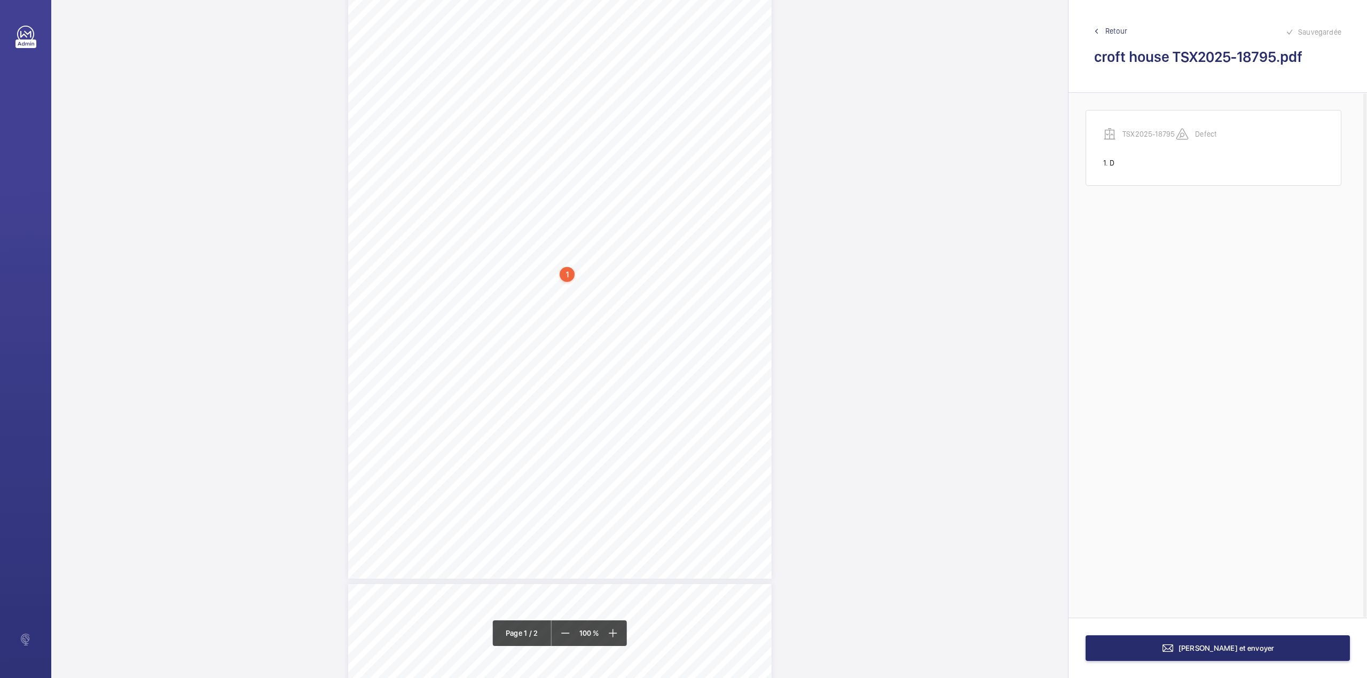
scroll to position [0, 0]
drag, startPoint x: 525, startPoint y: 230, endPoint x: 577, endPoint y: 230, distance: 51.3
click at [577, 230] on div "TSX2025-18795" at bounding box center [569, 229] width 91 height 11
copy div "TSX2025-18795"
click at [706, 211] on wm-front-icon-button at bounding box center [704, 209] width 26 height 26
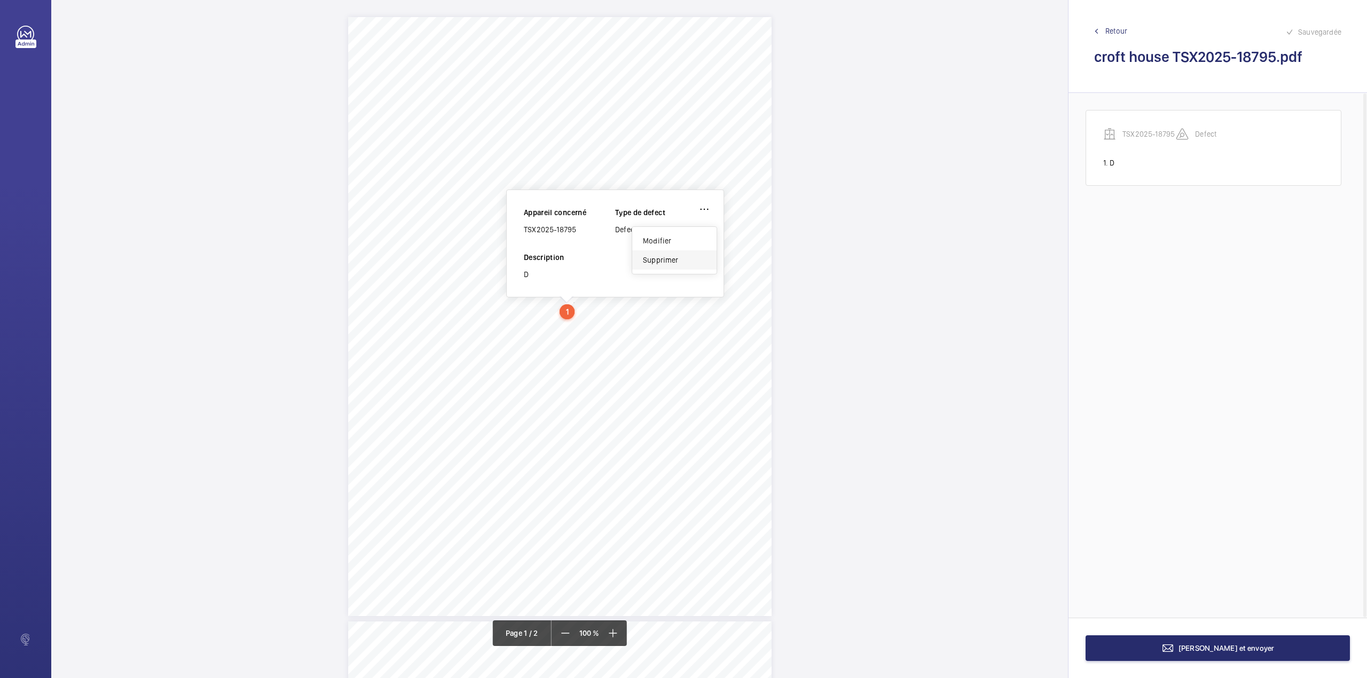
click at [663, 263] on div "Supprimer" at bounding box center [674, 259] width 84 height 19
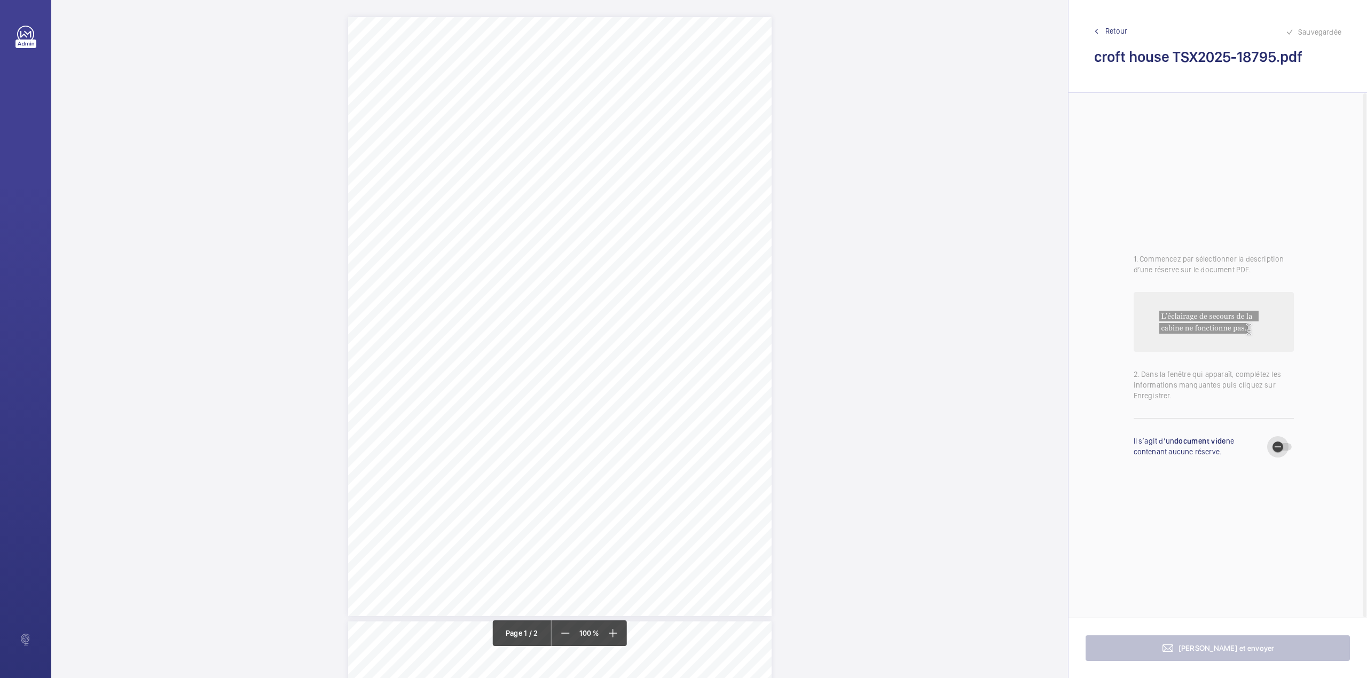
click at [1284, 451] on span "button" at bounding box center [1277, 446] width 21 height 21
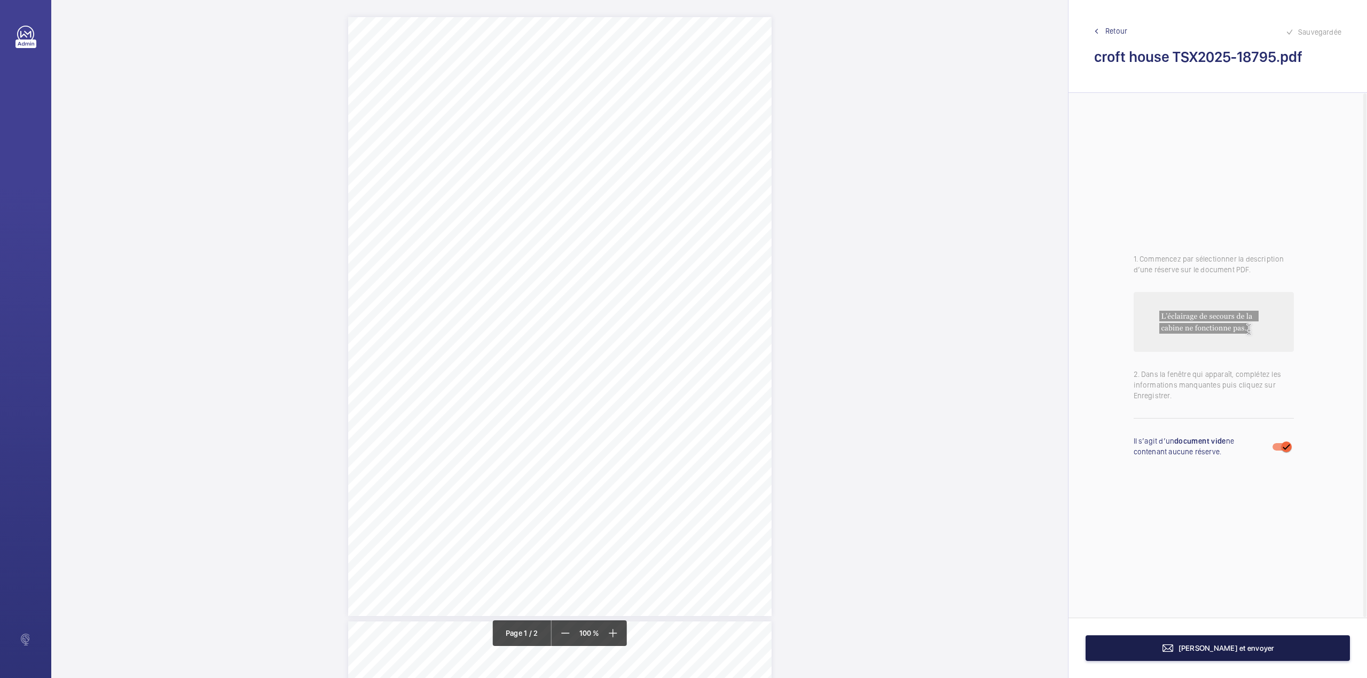
drag, startPoint x: 1214, startPoint y: 643, endPoint x: 1141, endPoint y: 538, distance: 127.5
click at [1213, 643] on button "[PERSON_NAME] et envoyer" at bounding box center [1217, 648] width 264 height 26
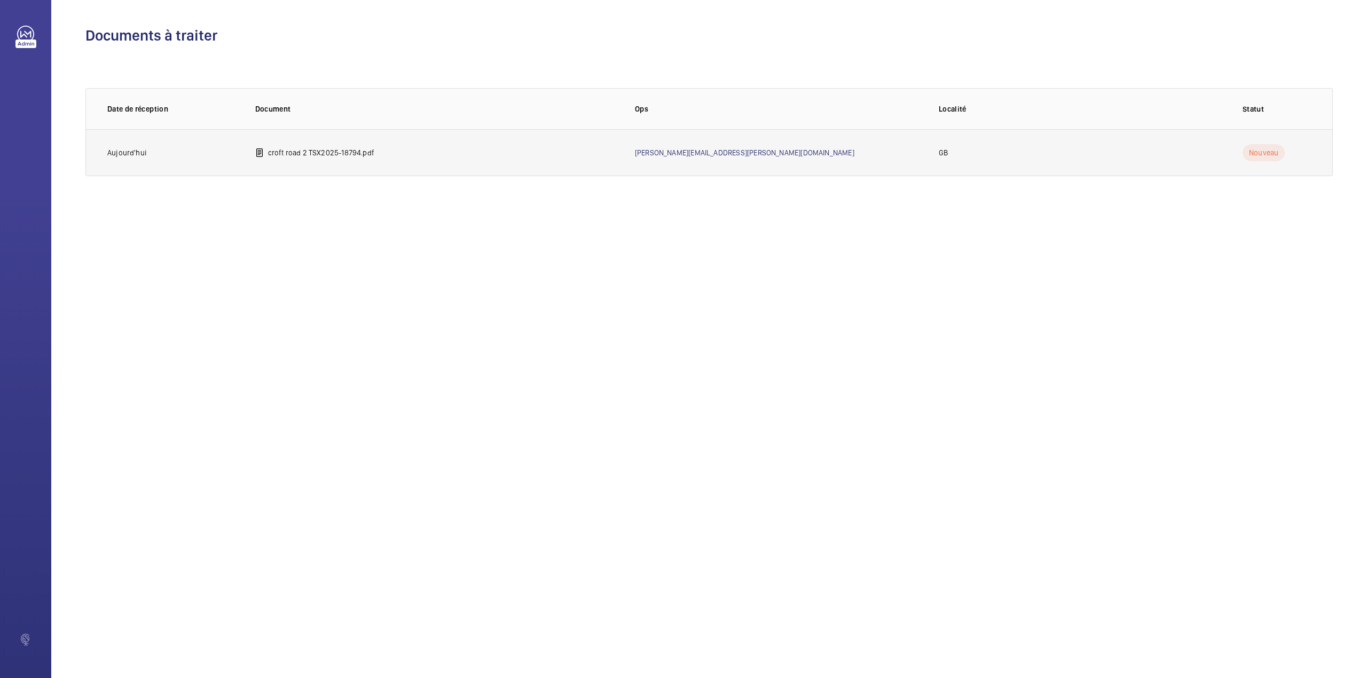
click at [344, 163] on td "croft road 2 TSX2025-18794.pdf" at bounding box center [428, 152] width 380 height 47
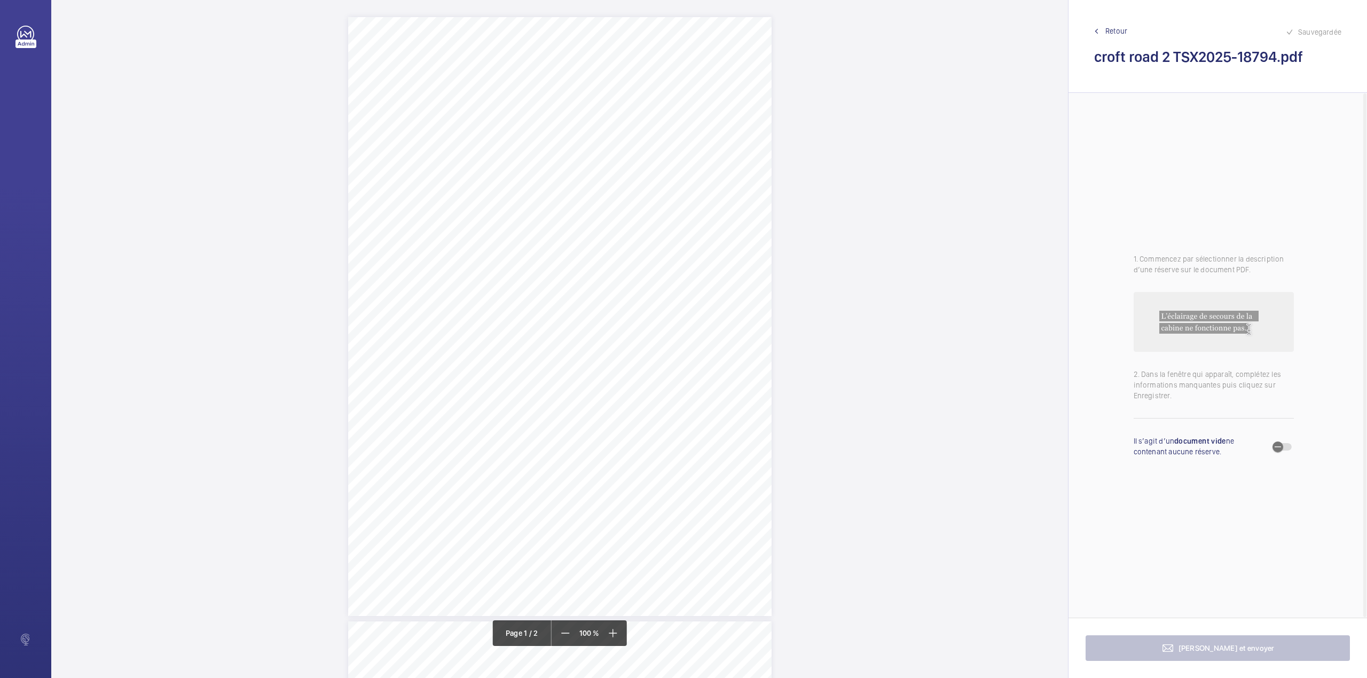
click at [560, 356] on div "TSDB CONTROLLED DOCUMENT L07/ Issue 201708 Report of Thorough In Service Examin…" at bounding box center [559, 316] width 423 height 599
click at [616, 226] on button "Annuler" at bounding box center [607, 230] width 60 height 26
click at [626, 167] on div "TSDB CONTROLLED DOCUMENT L07/ Issue 201708 Report of Thorough In Service Examin…" at bounding box center [559, 231] width 423 height 599
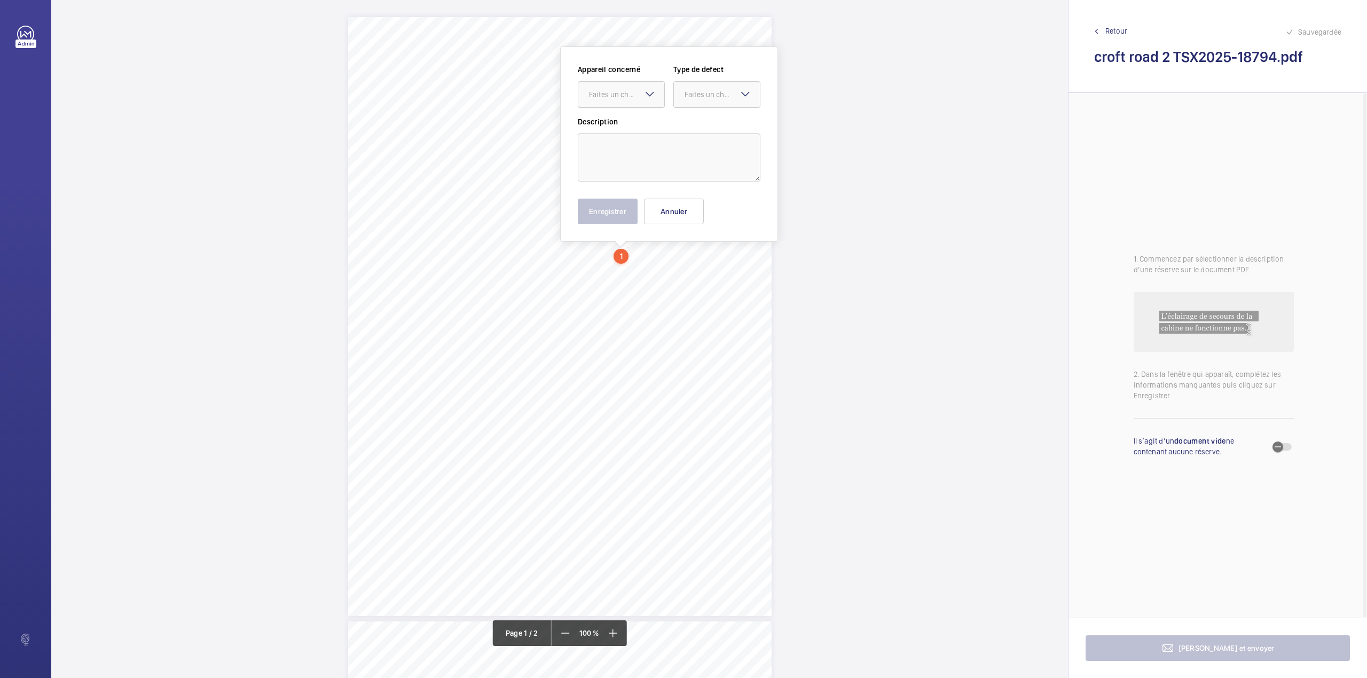
drag, startPoint x: 627, startPoint y: 98, endPoint x: 627, endPoint y: 108, distance: 9.6
click at [627, 99] on div "Faites un choix" at bounding box center [626, 94] width 75 height 11
drag, startPoint x: 627, startPoint y: 124, endPoint x: 688, endPoint y: 101, distance: 65.4
click at [627, 124] on span "TSX2025-06730" at bounding box center [621, 127] width 65 height 11
click at [692, 100] on div "Faites un choix" at bounding box center [717, 94] width 86 height 11
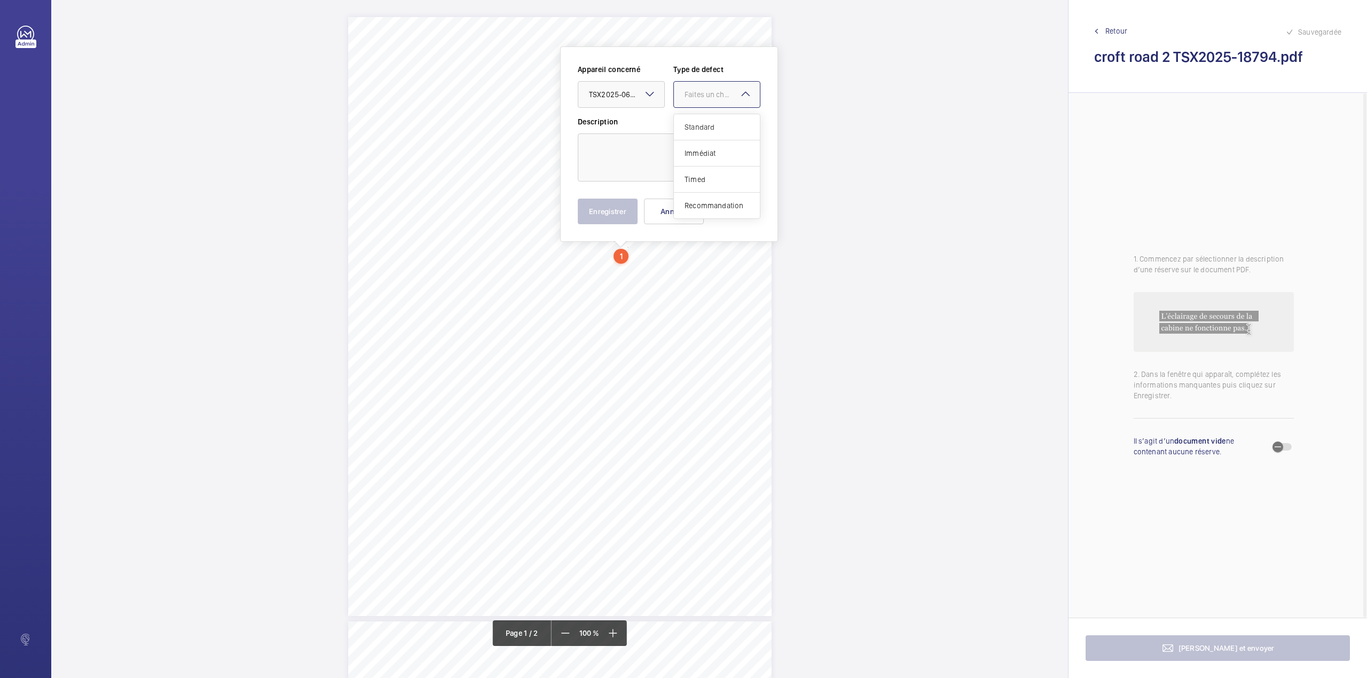
click at [697, 126] on span "Standard" at bounding box center [716, 127] width 65 height 11
click at [653, 148] on textarea at bounding box center [669, 157] width 183 height 48
type textarea "D"
click at [624, 210] on button "Enregistrer" at bounding box center [608, 212] width 60 height 26
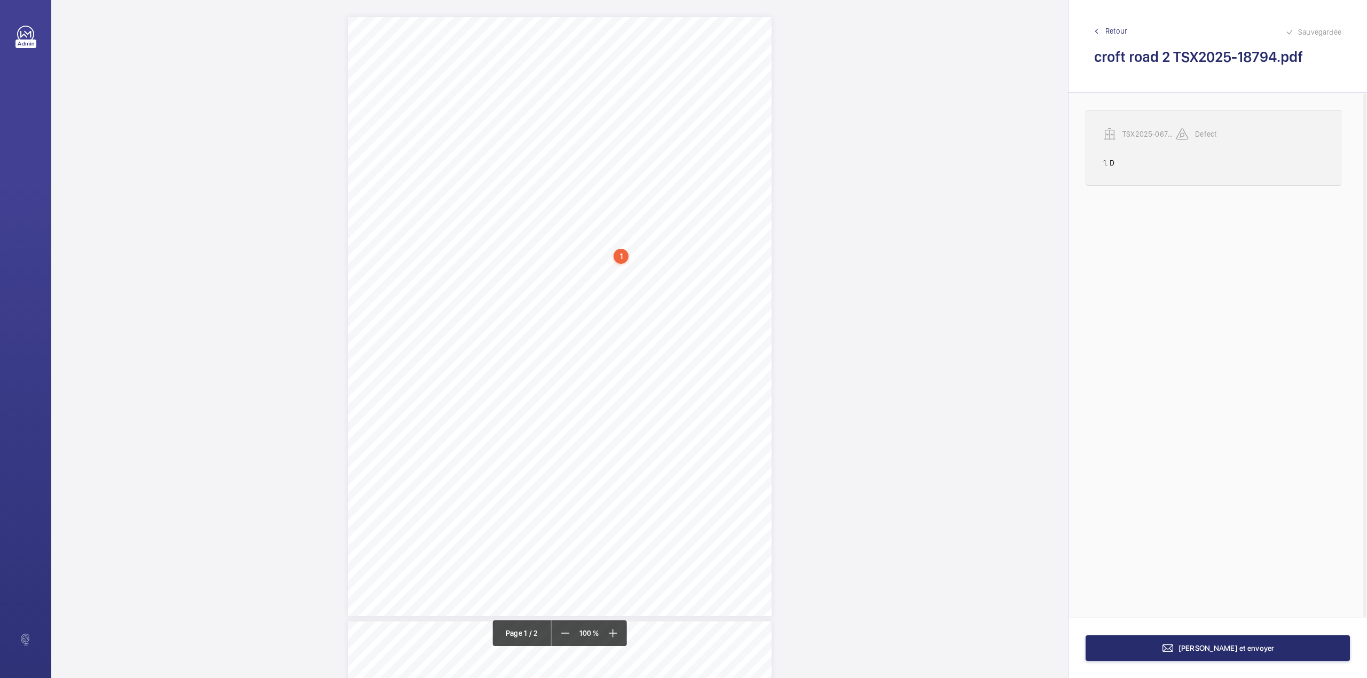
click at [1148, 140] on div "TSX2025-06730" at bounding box center [1139, 134] width 73 height 13
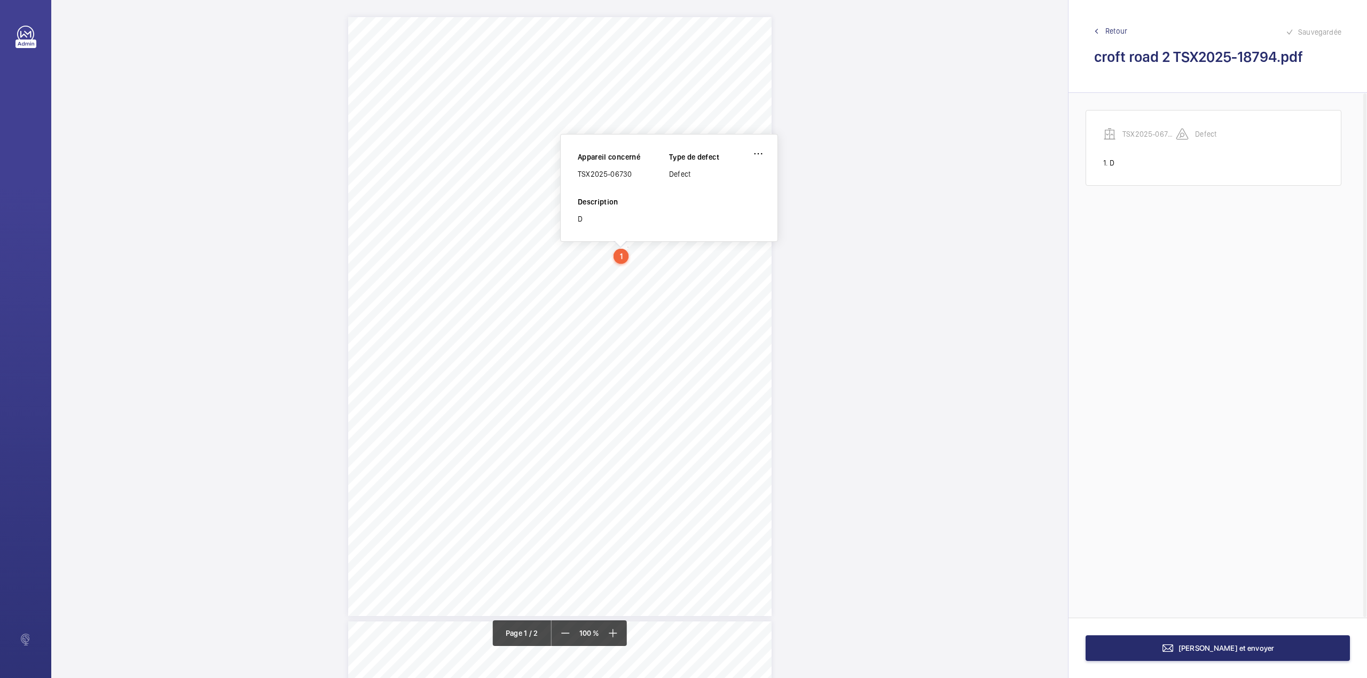
drag, startPoint x: 579, startPoint y: 173, endPoint x: 635, endPoint y: 174, distance: 56.1
click at [635, 174] on div "TSX2025-06730" at bounding box center [623, 174] width 91 height 11
copy div "TSX2025-06730"
click at [753, 155] on wm-front-icon-button at bounding box center [758, 154] width 26 height 26
click at [705, 210] on div "Supprimer" at bounding box center [728, 204] width 84 height 19
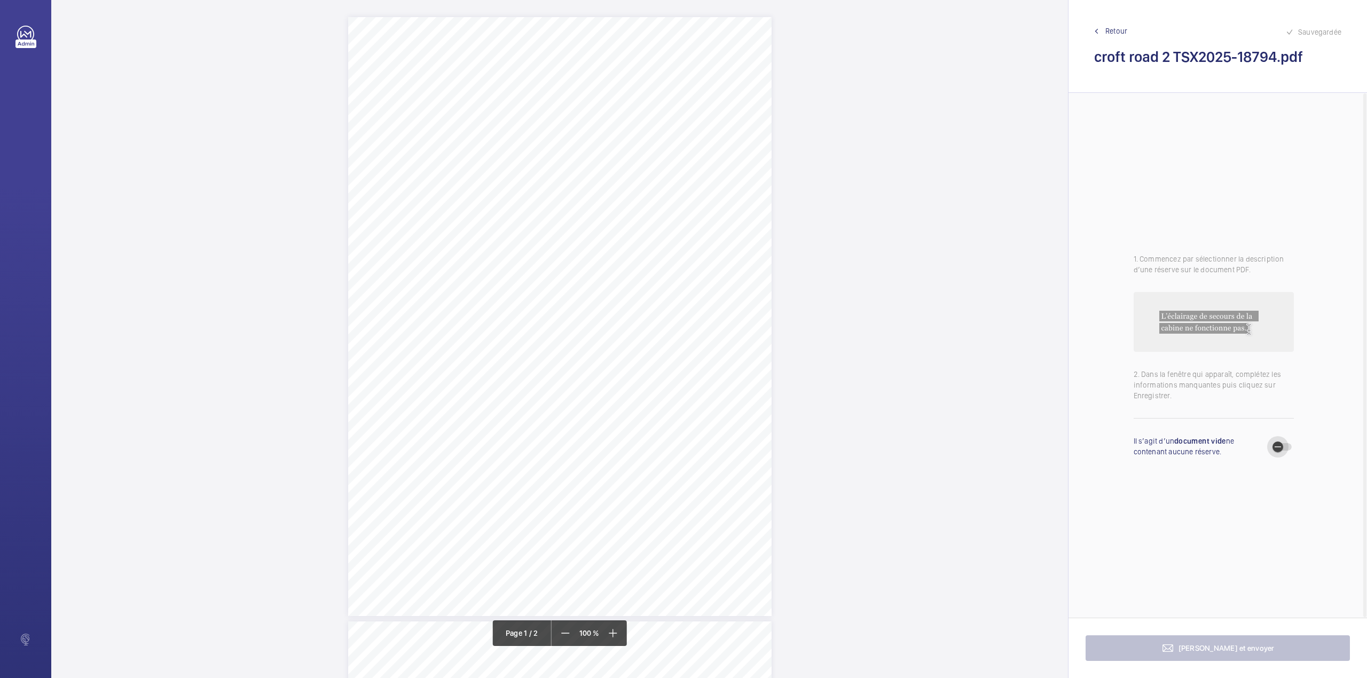
click at [1286, 445] on span "button" at bounding box center [1277, 446] width 21 height 21
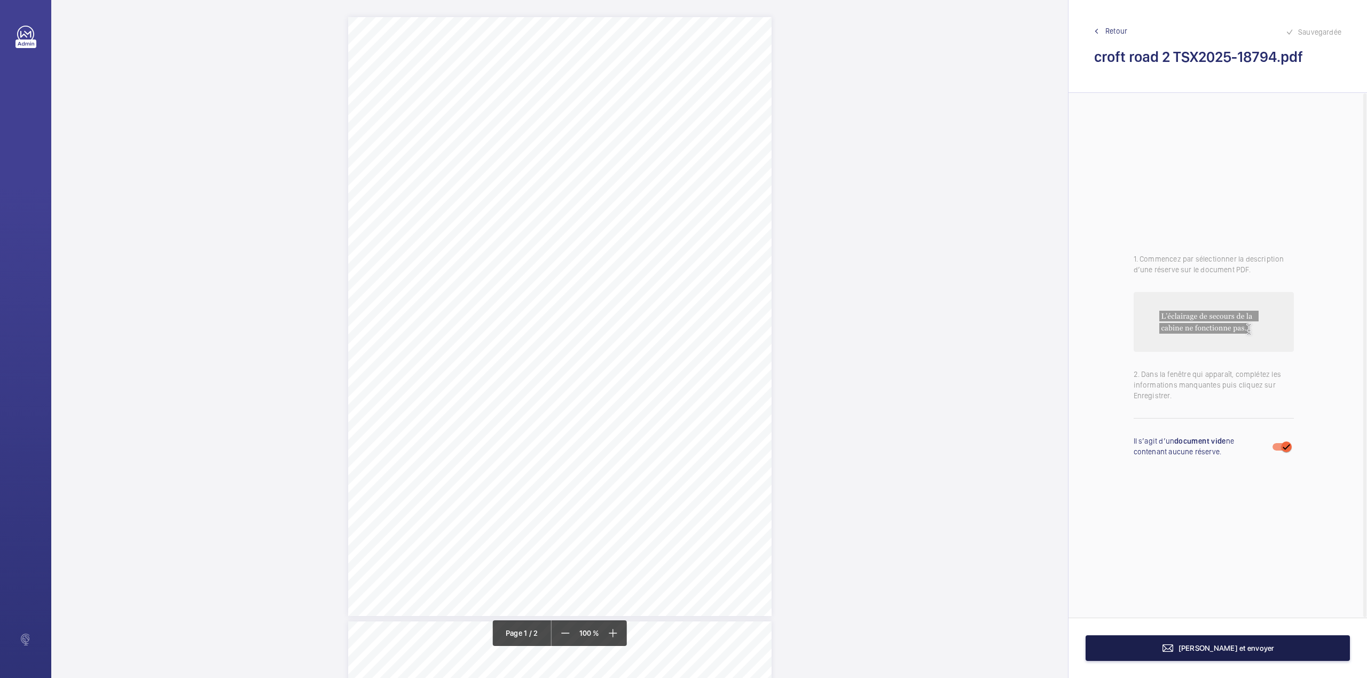
click at [1207, 643] on button "[PERSON_NAME] et envoyer" at bounding box center [1217, 648] width 264 height 26
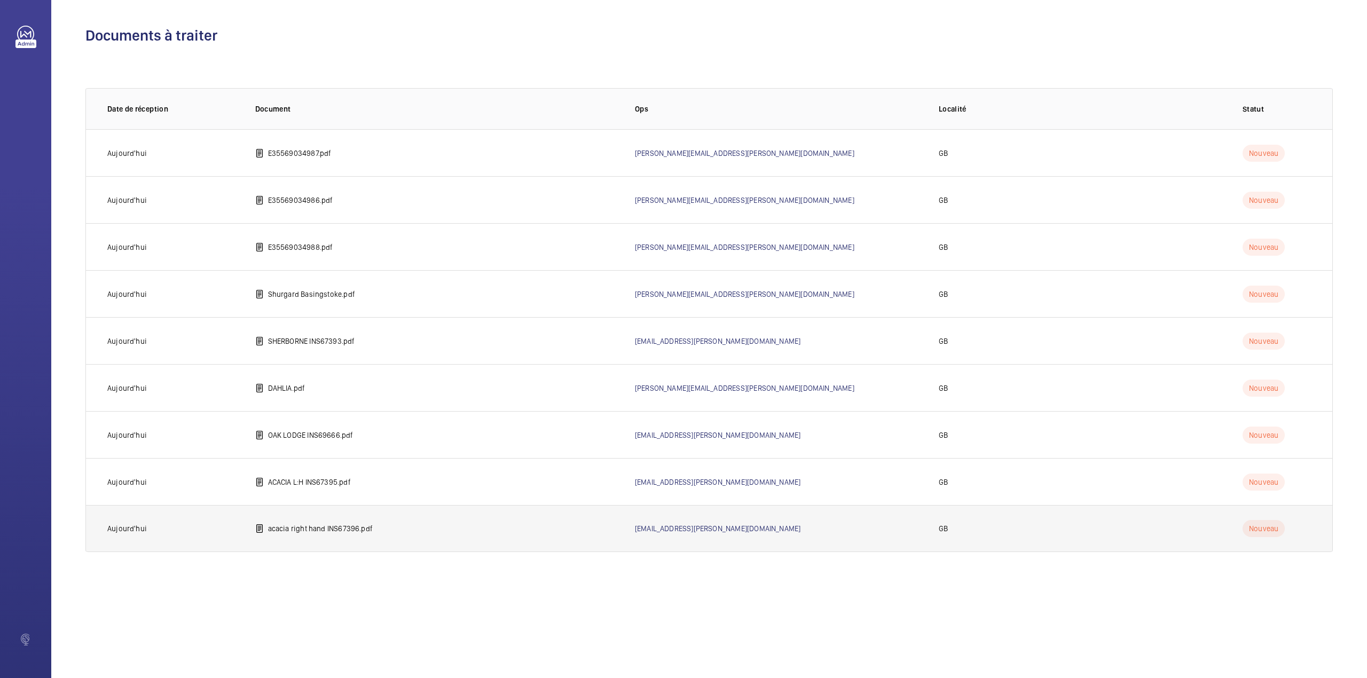
click at [295, 532] on p "acacia right hand INS67396.pdf" at bounding box center [320, 528] width 105 height 11
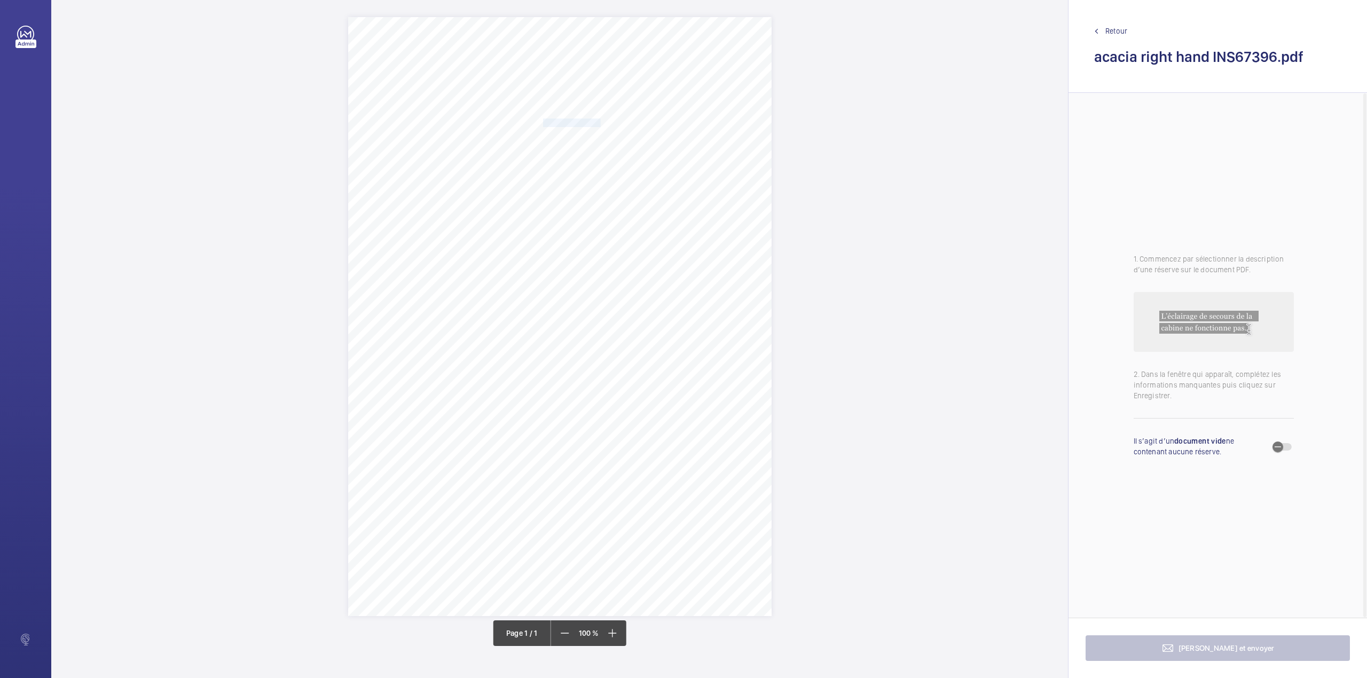
drag, startPoint x: 543, startPoint y: 123, endPoint x: 600, endPoint y: 122, distance: 56.6
click at [600, 122] on span "Notting Hill Genesis" at bounding box center [572, 122] width 58 height 7
drag, startPoint x: 642, startPoint y: 316, endPoint x: 565, endPoint y: 139, distance: 193.2
click at [642, 313] on button "Annuler" at bounding box center [648, 310] width 60 height 26
drag, startPoint x: 543, startPoint y: 137, endPoint x: 673, endPoint y: 136, distance: 130.3
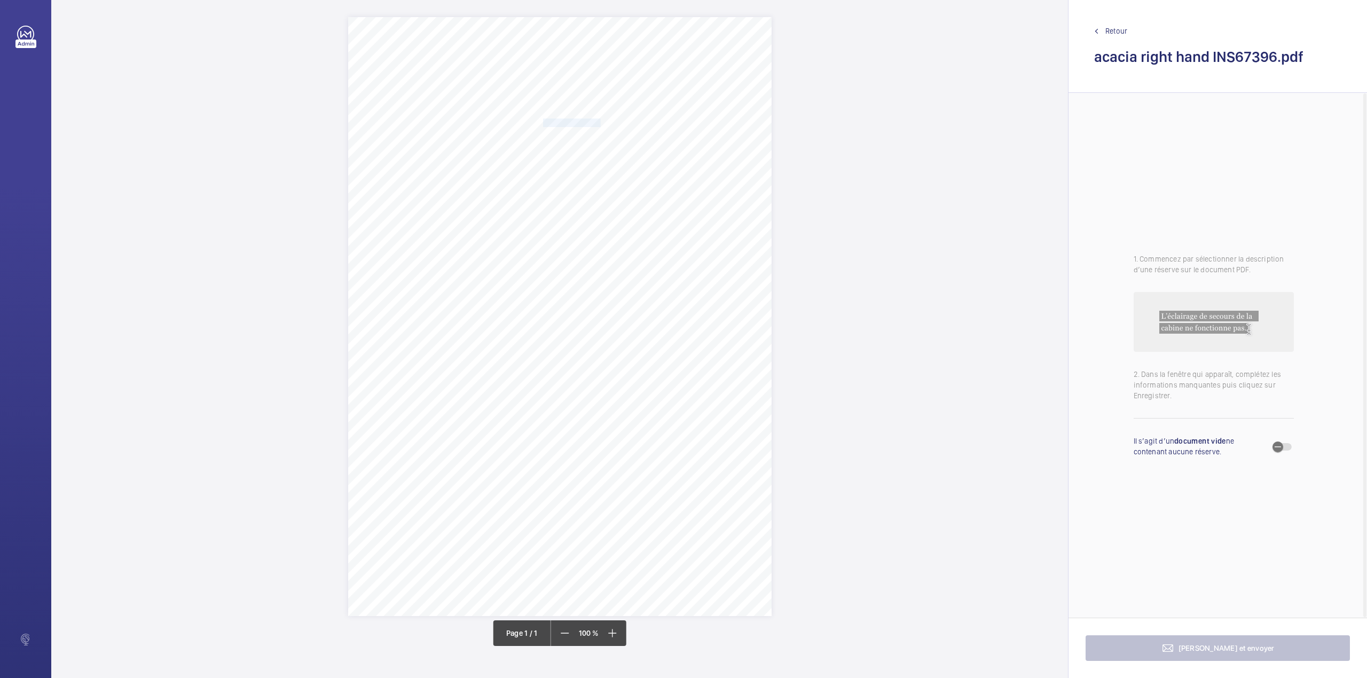
click at [609, 136] on span "Acacia Court Oak Square London SW9 9JW" at bounding box center [576, 135] width 66 height 7
copy span "Acacia Court Oak Square London SW9 9JW"
click at [710, 322] on button "Annuler" at bounding box center [721, 323] width 60 height 26
drag, startPoint x: 515, startPoint y: 305, endPoint x: 541, endPoint y: 331, distance: 37.0
click at [541, 331] on div "Signed: Lifting Operations and Lifting Equipment Regulations 1998 Report of Tho…" at bounding box center [559, 316] width 423 height 599
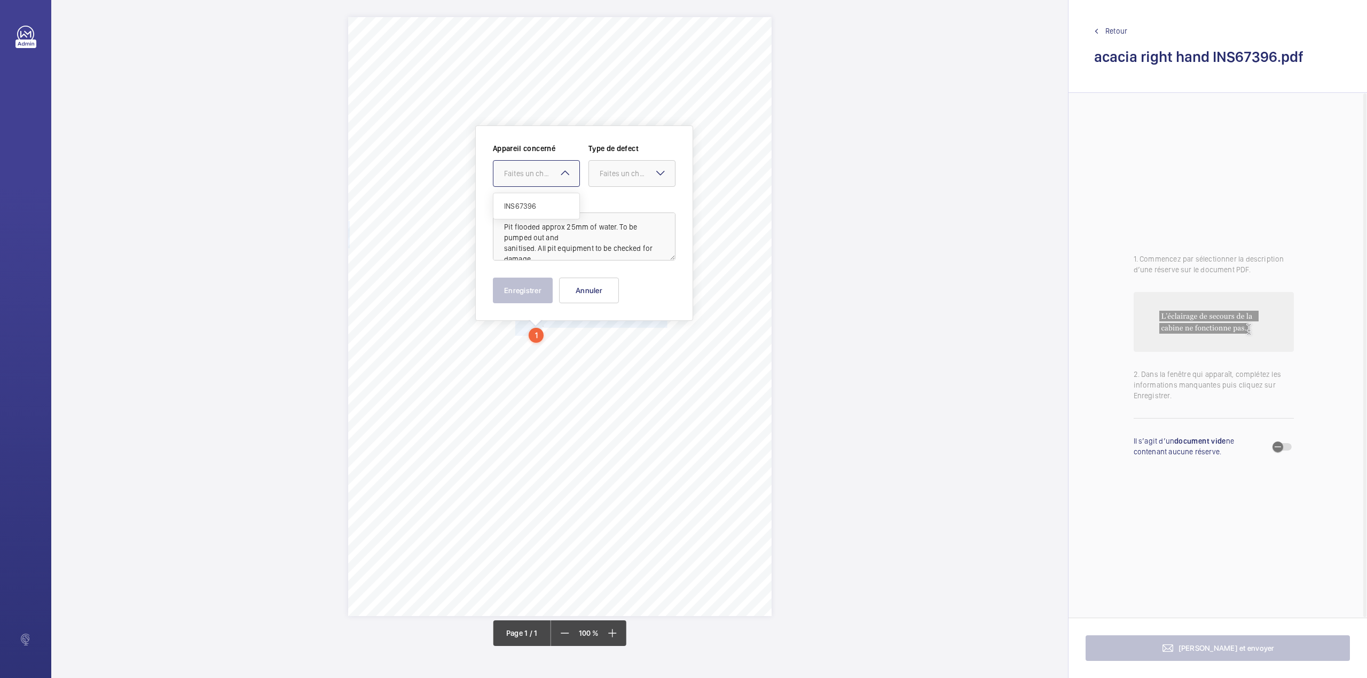
drag, startPoint x: 531, startPoint y: 164, endPoint x: 539, endPoint y: 205, distance: 41.5
click at [532, 165] on div at bounding box center [536, 174] width 86 height 26
drag, startPoint x: 539, startPoint y: 205, endPoint x: 549, endPoint y: 203, distance: 9.8
click at [545, 203] on span "INS67396" at bounding box center [536, 206] width 65 height 11
drag, startPoint x: 603, startPoint y: 176, endPoint x: 606, endPoint y: 203, distance: 28.0
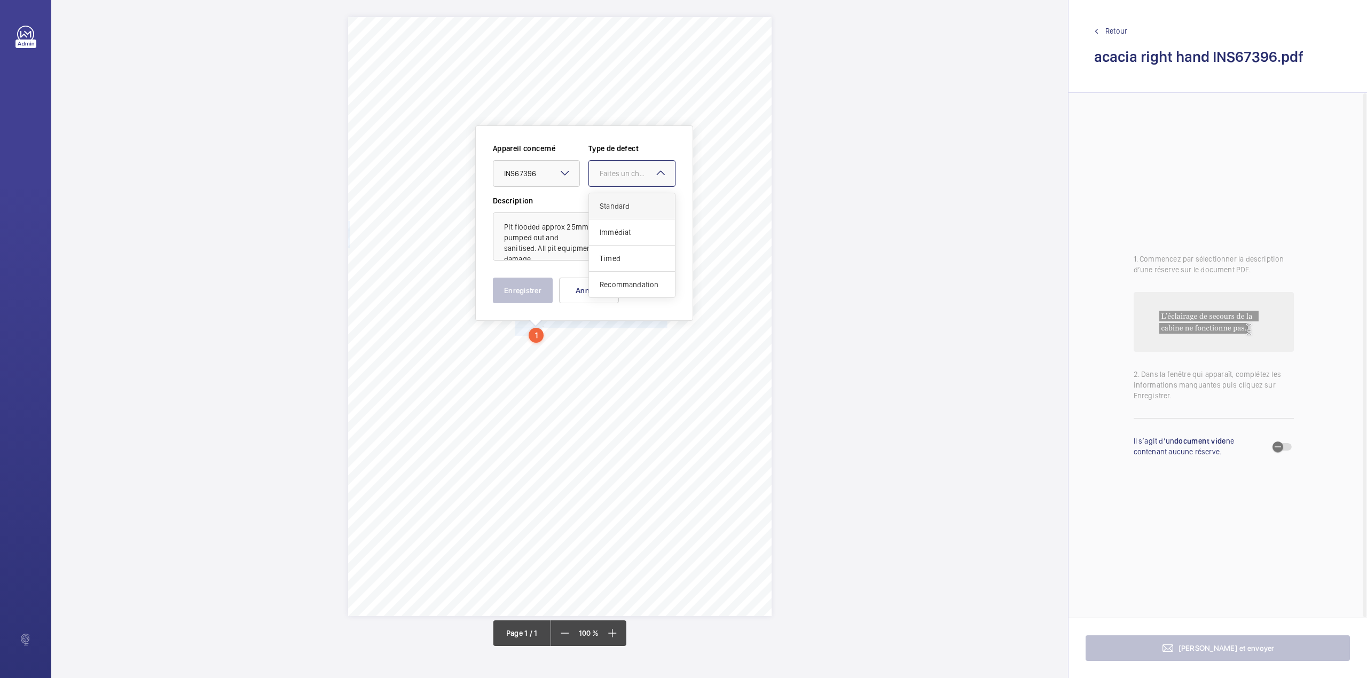
click at [603, 176] on div "Faites un choix" at bounding box center [637, 173] width 75 height 11
click at [606, 205] on span "Standard" at bounding box center [632, 206] width 65 height 11
click at [530, 290] on button "Enregistrer" at bounding box center [523, 291] width 60 height 26
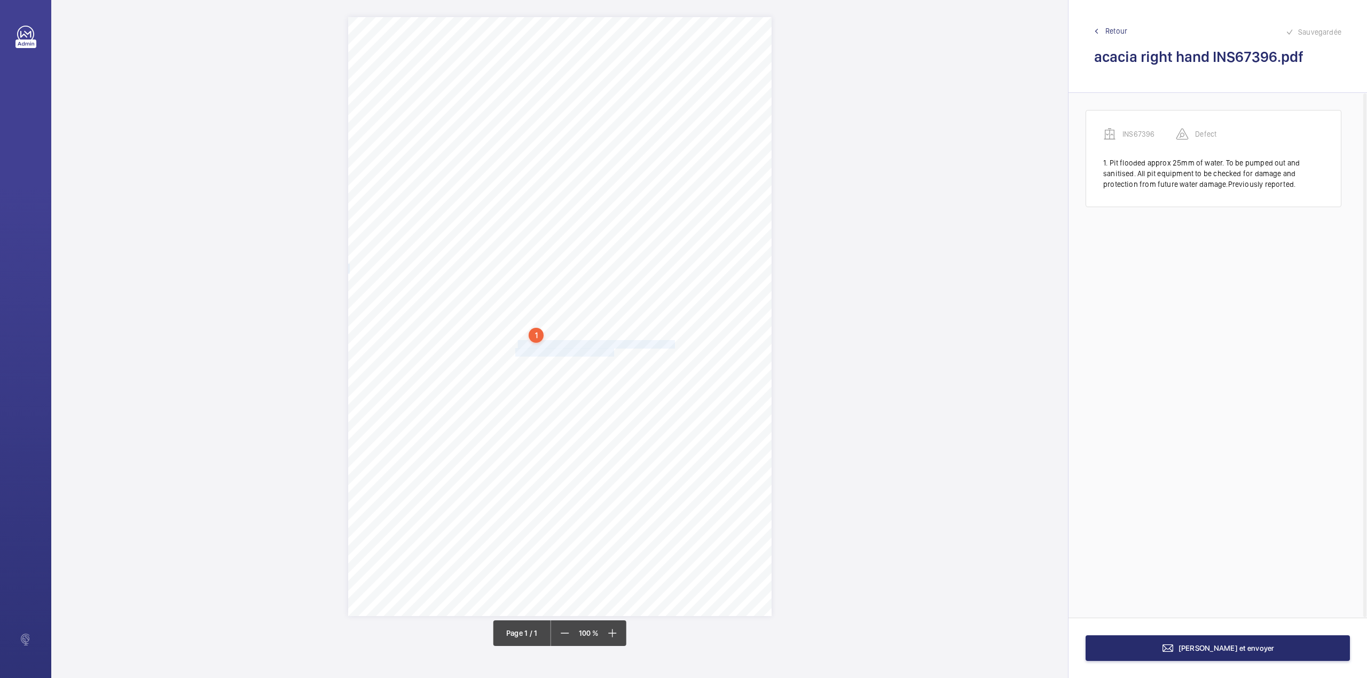
drag, startPoint x: 519, startPoint y: 344, endPoint x: 613, endPoint y: 350, distance: 94.7
click at [613, 350] on div "Signed: Lifting Operations and Lifting Equipment Regulations 1998 Report of Tho…" at bounding box center [559, 316] width 423 height 599
click at [571, 237] on textarea "he Counterweight should be painted yellow for clearer identification. Previousl…" at bounding box center [656, 256] width 183 height 48
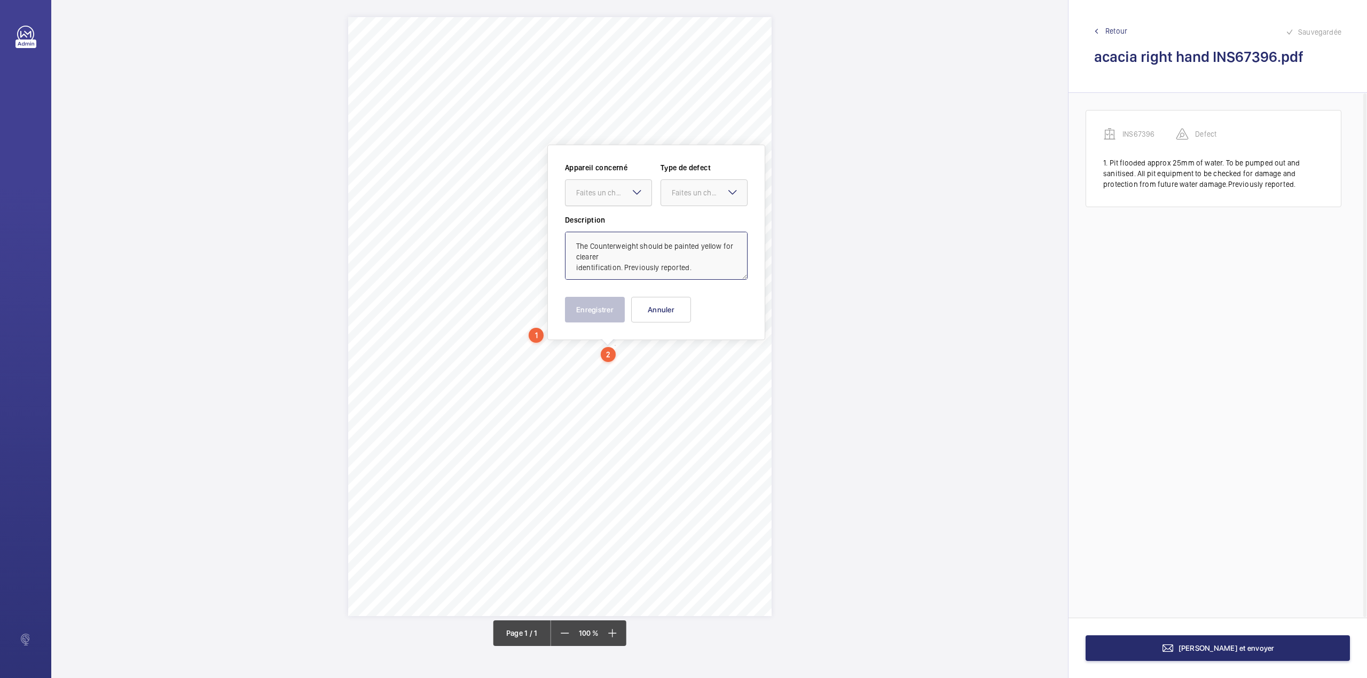
click at [604, 188] on div "Faites un choix" at bounding box center [613, 192] width 75 height 11
click at [604, 229] on span "INS67396" at bounding box center [608, 225] width 65 height 11
click at [693, 191] on div "Faites un choix" at bounding box center [709, 192] width 75 height 11
click at [689, 237] on div "Standard" at bounding box center [704, 225] width 86 height 26
type textarea "The Counterweight should be painted yellow for clearer identification. Previous…"
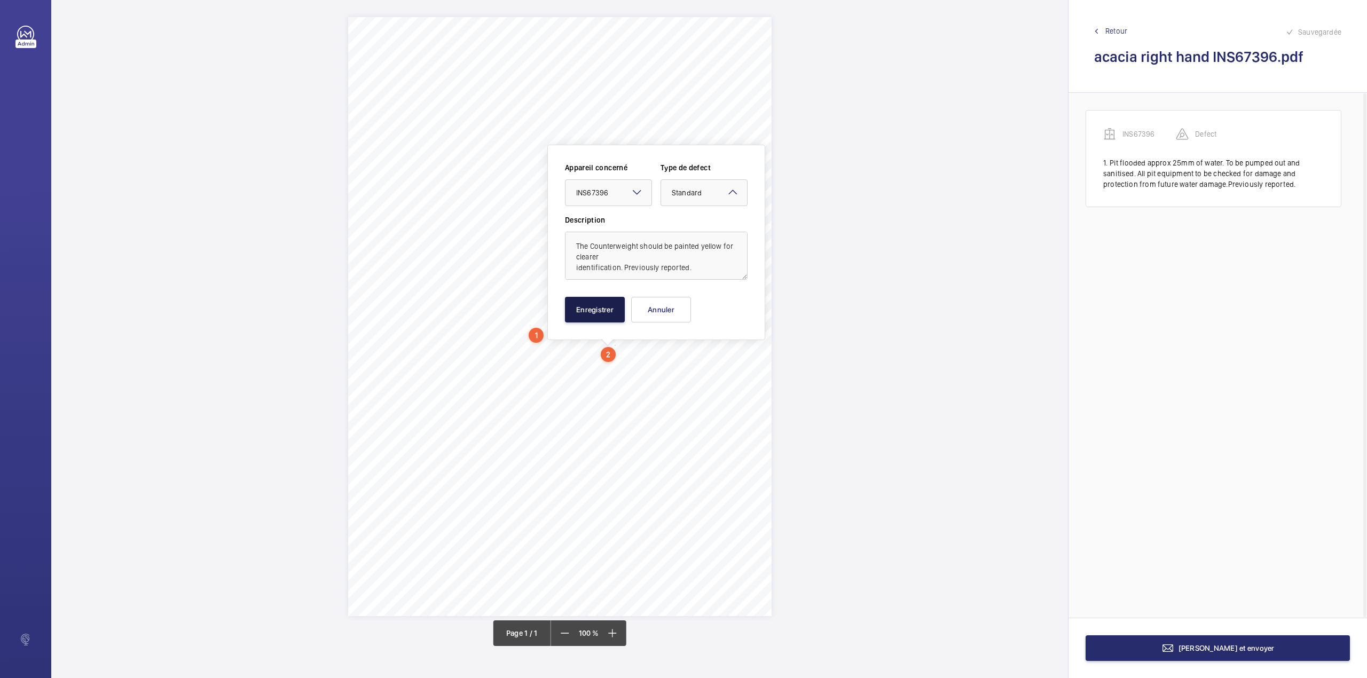
click at [594, 312] on button "Enregistrer" at bounding box center [595, 310] width 60 height 26
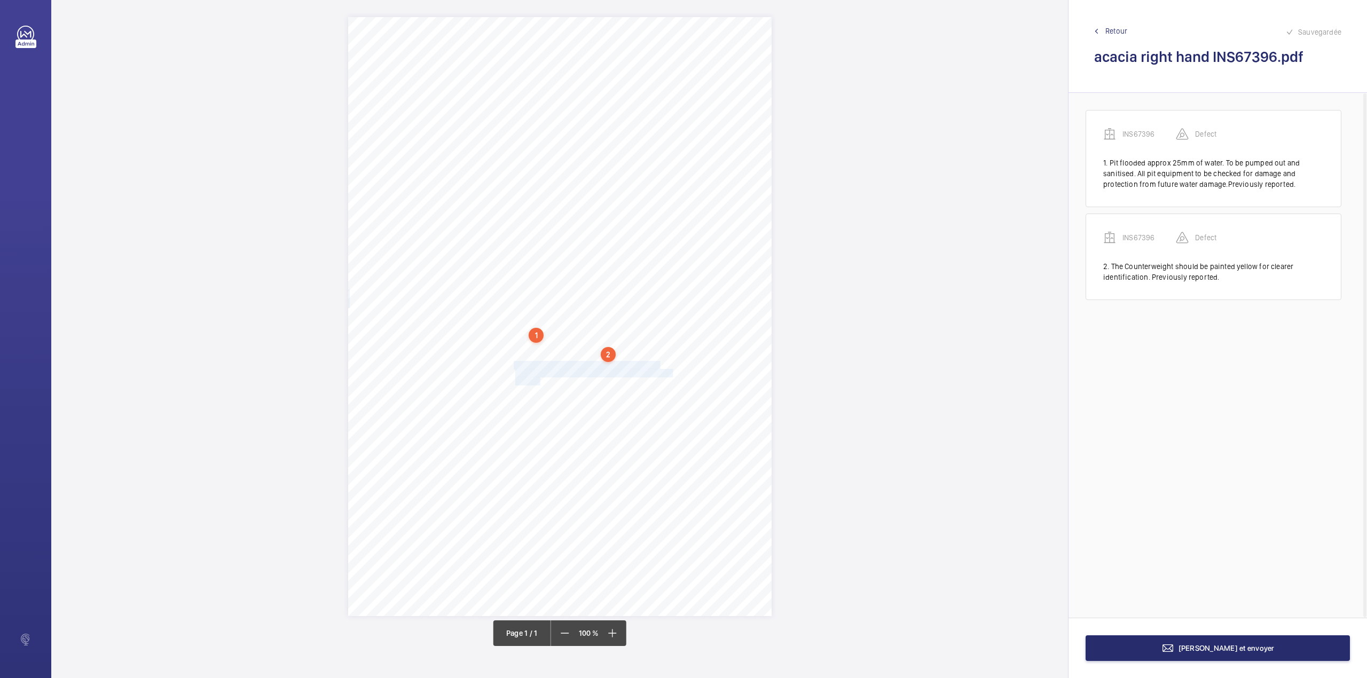
drag, startPoint x: 514, startPoint y: 366, endPoint x: 541, endPoint y: 381, distance: 31.1
click at [541, 381] on div "Signed: Lifting Operations and Lifting Equipment Regulations 1998 Report of Tho…" at bounding box center [559, 316] width 423 height 599
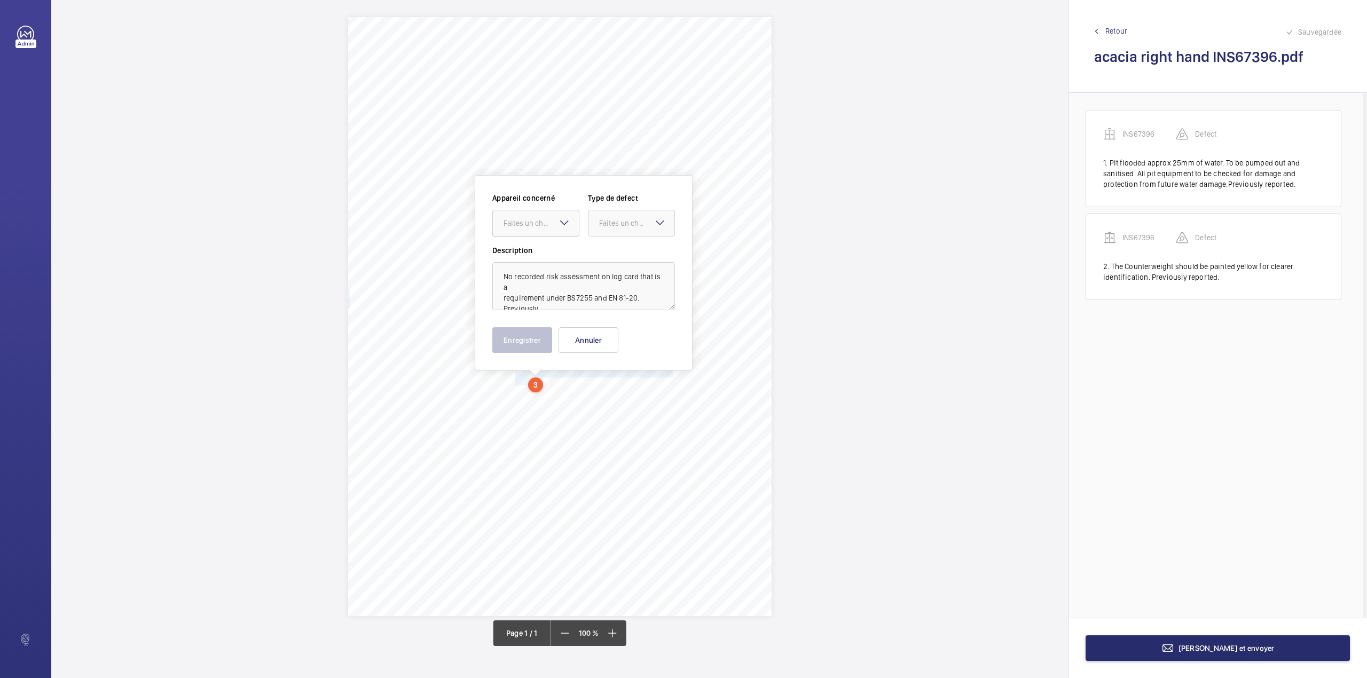
click at [526, 222] on div "Faites un choix" at bounding box center [540, 223] width 75 height 11
click at [536, 257] on span "INS67396" at bounding box center [535, 255] width 65 height 11
click at [620, 229] on div at bounding box center [631, 223] width 86 height 26
click at [618, 253] on span "Standard" at bounding box center [631, 255] width 65 height 11
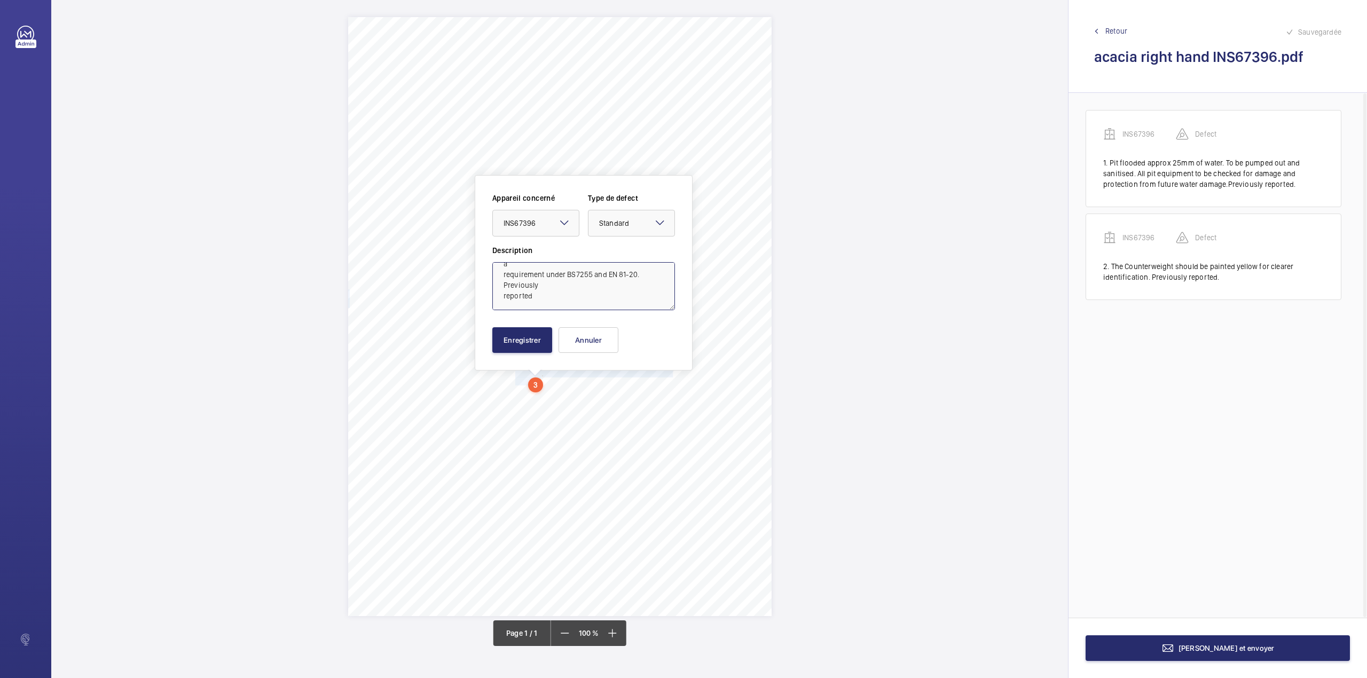
click at [537, 299] on textarea "No recorded risk assessment on log card that is a requirement under BS7255 and …" at bounding box center [583, 286] width 183 height 48
type textarea "No recorded risk assessment on log card that is a requirement under BS7255 and …"
click at [527, 342] on button "Enregistrer" at bounding box center [522, 340] width 60 height 26
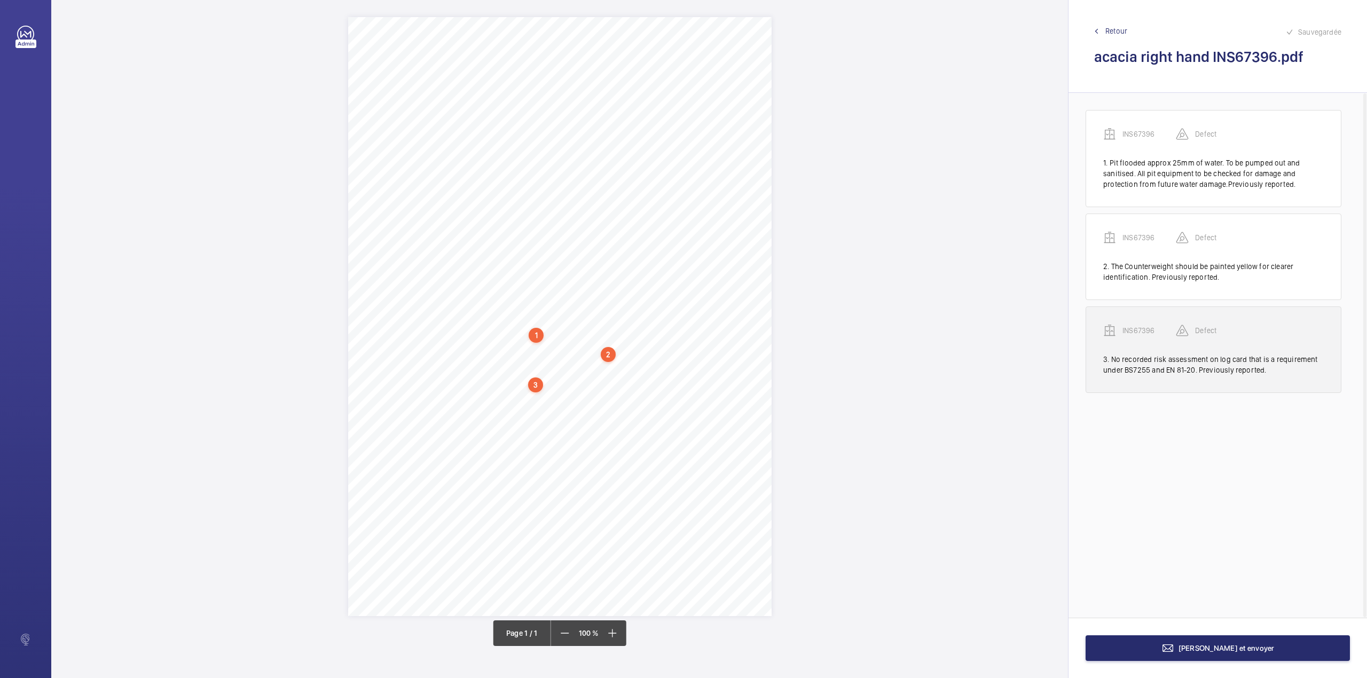
click at [1125, 333] on p "INS67396" at bounding box center [1148, 330] width 53 height 11
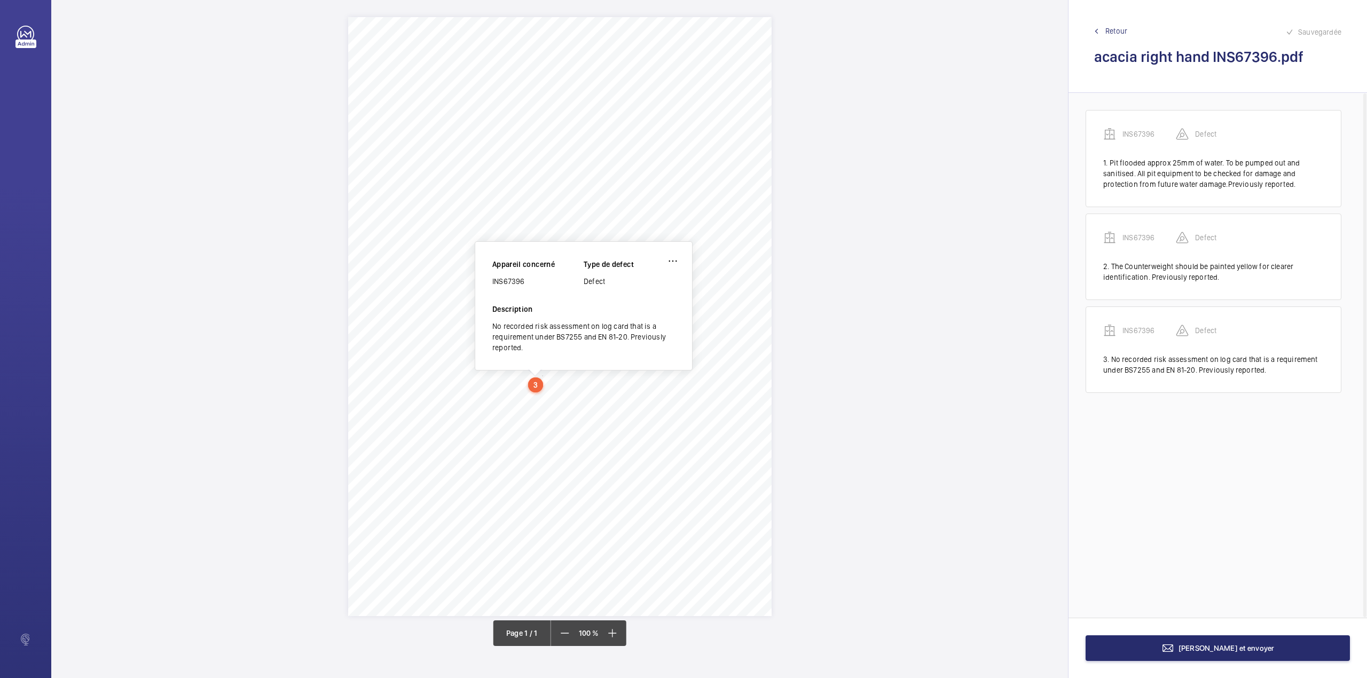
drag, startPoint x: 492, startPoint y: 280, endPoint x: 537, endPoint y: 283, distance: 44.9
click at [537, 283] on div "INS67396" at bounding box center [537, 281] width 91 height 11
copy div "INS67396"
click at [1174, 645] on mat-icon at bounding box center [1167, 648] width 13 height 13
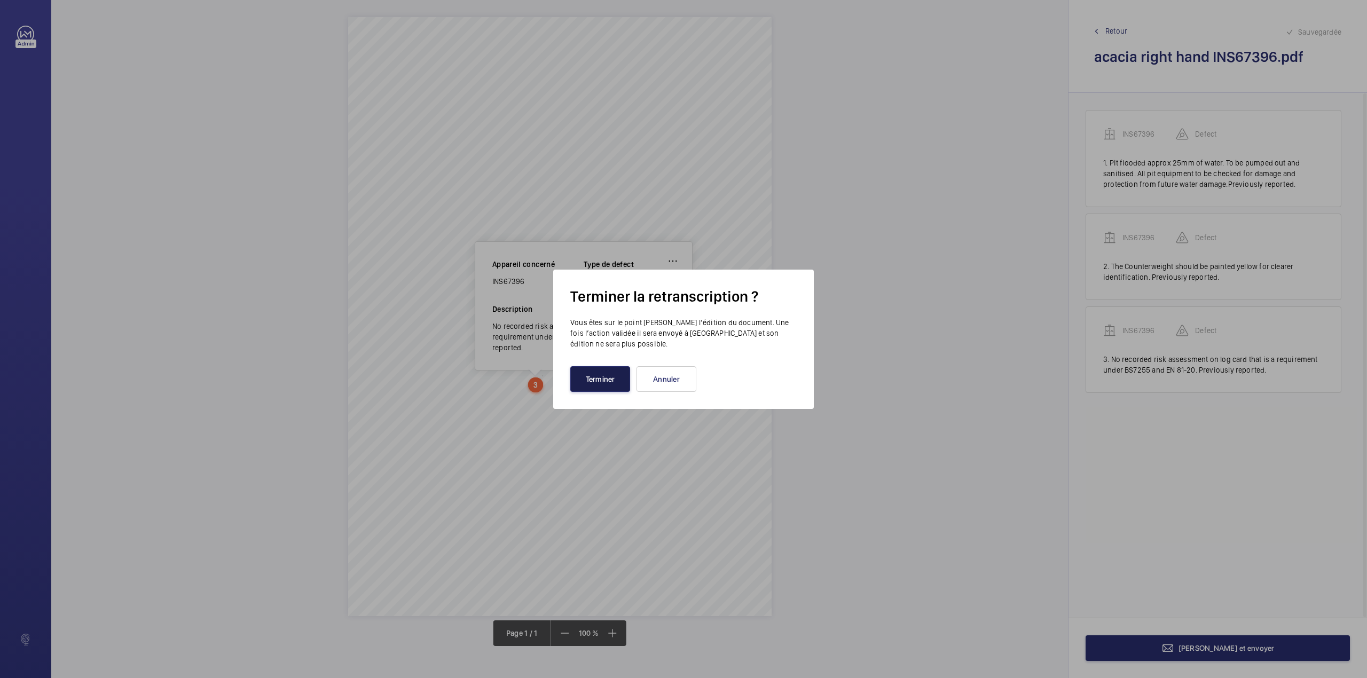
click at [597, 370] on button "Terminer" at bounding box center [600, 379] width 60 height 26
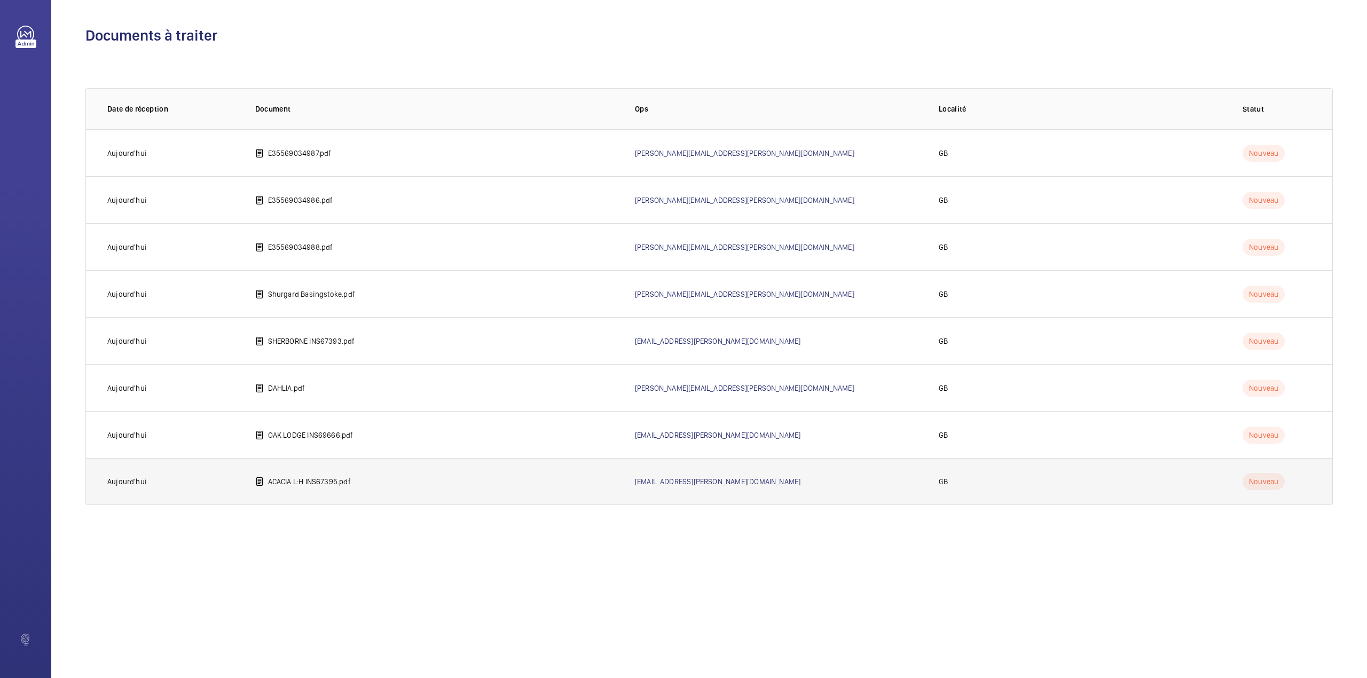
click at [301, 493] on td "ACACIA L:H INS67395.pdf" at bounding box center [428, 481] width 380 height 47
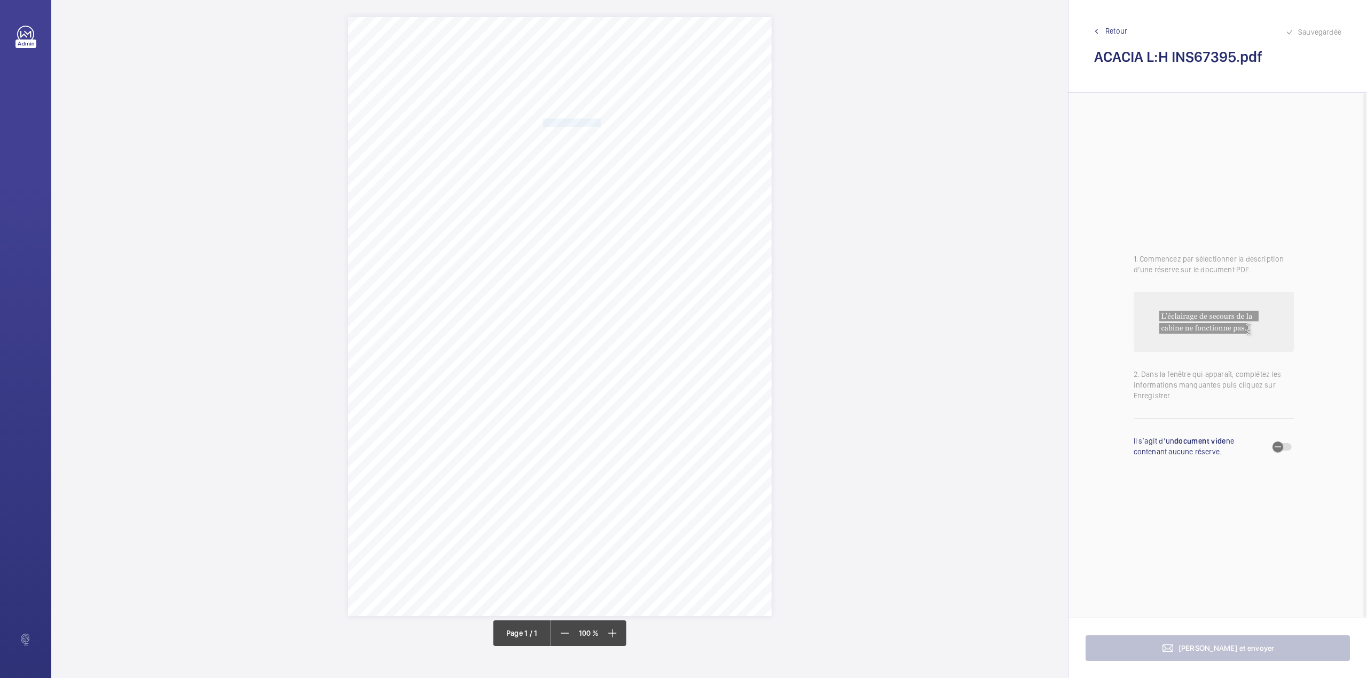
drag, startPoint x: 543, startPoint y: 121, endPoint x: 600, endPoint y: 123, distance: 57.2
click at [600, 123] on span "Notting Hill Genesis" at bounding box center [572, 122] width 58 height 7
copy span "Notting Hill Genesis"
click at [655, 317] on button "Annuler" at bounding box center [648, 310] width 60 height 26
drag, startPoint x: 543, startPoint y: 135, endPoint x: 673, endPoint y: 137, distance: 129.8
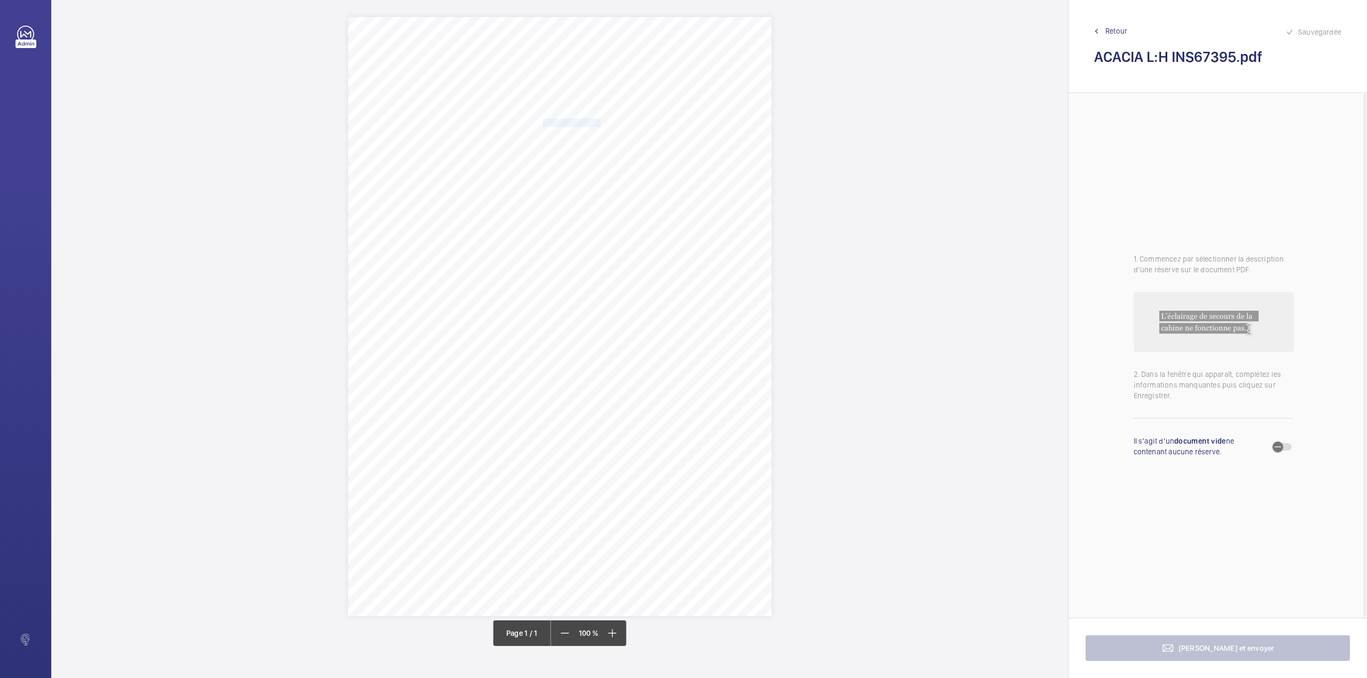
click at [609, 137] on span "Acacia Court Oak Square London SW9 9JW" at bounding box center [576, 135] width 66 height 7
copy span "Acacia Court Oak Square London SW9 9JW"
drag, startPoint x: 705, startPoint y: 323, endPoint x: 599, endPoint y: 297, distance: 108.8
click at [705, 323] on button "Annuler" at bounding box center [720, 324] width 60 height 26
drag, startPoint x: 515, startPoint y: 306, endPoint x: 612, endPoint y: 310, distance: 96.7
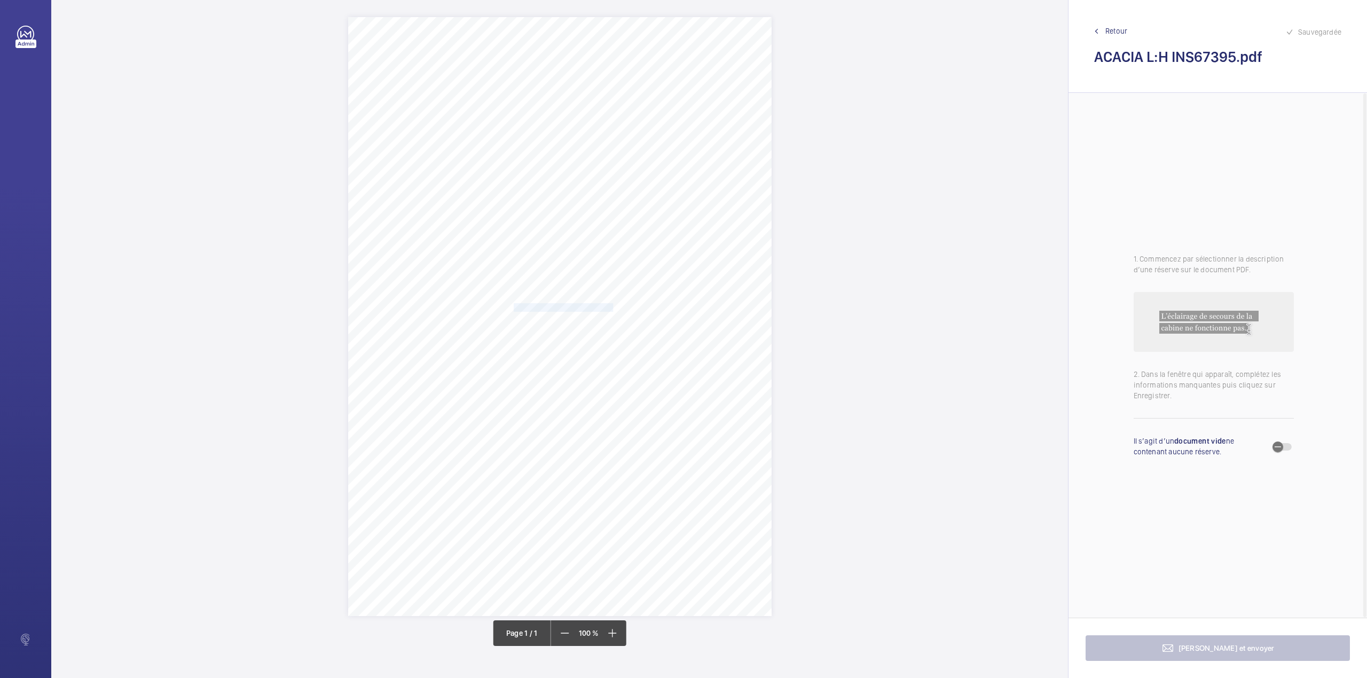
click at [612, 310] on span "Car top to be cleaned and cleared" at bounding box center [564, 307] width 100 height 7
click at [618, 161] on div at bounding box center [607, 153] width 86 height 26
click at [616, 182] on span "INS67395" at bounding box center [606, 185] width 65 height 11
drag, startPoint x: 695, startPoint y: 146, endPoint x: 688, endPoint y: 179, distance: 34.3
click at [694, 150] on div "Faites un choix" at bounding box center [702, 152] width 86 height 11
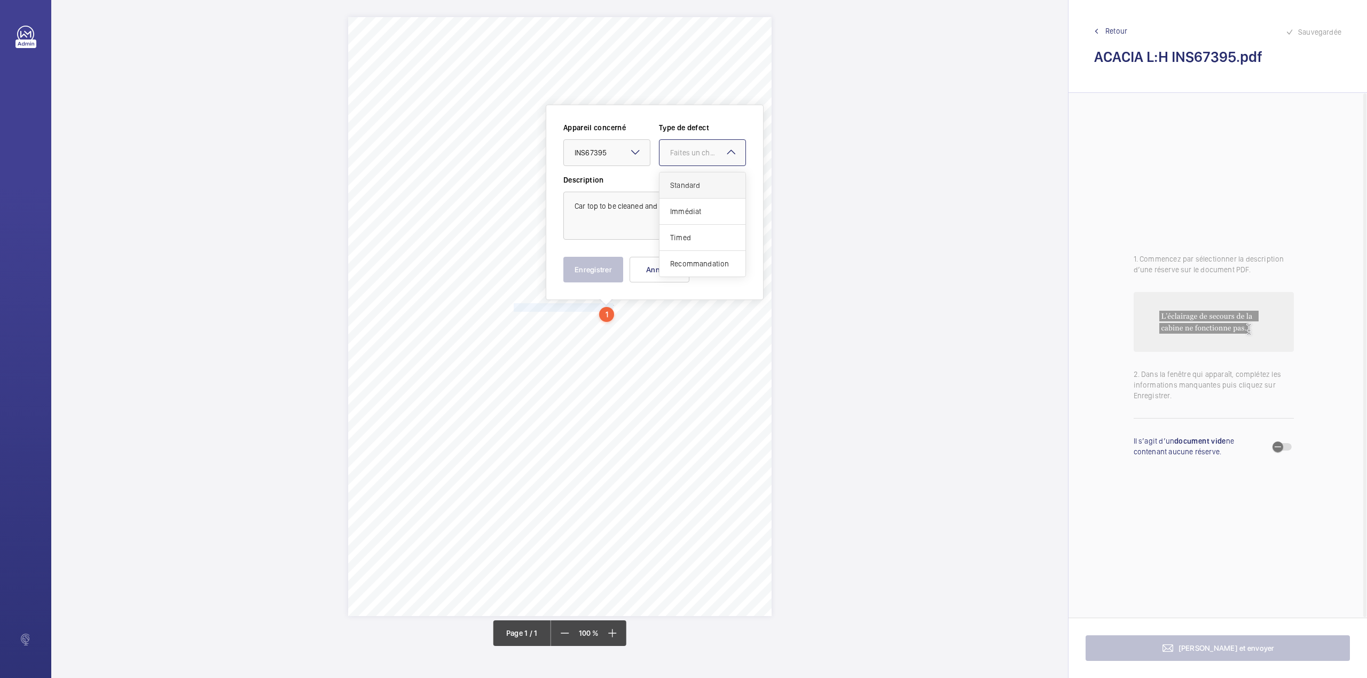
click at [688, 179] on div "Standard" at bounding box center [702, 185] width 86 height 26
click at [688, 210] on textarea "Car top to be cleaned and cleared" at bounding box center [654, 216] width 183 height 48
type textarea "Car top to be cleaned and cleared."
click at [588, 257] on button "Enregistrer" at bounding box center [593, 270] width 60 height 26
click at [513, 327] on div "Signed: Lifting Operations and Lifting Equipment Regulations 1998 Report of Tho…" at bounding box center [559, 316] width 423 height 599
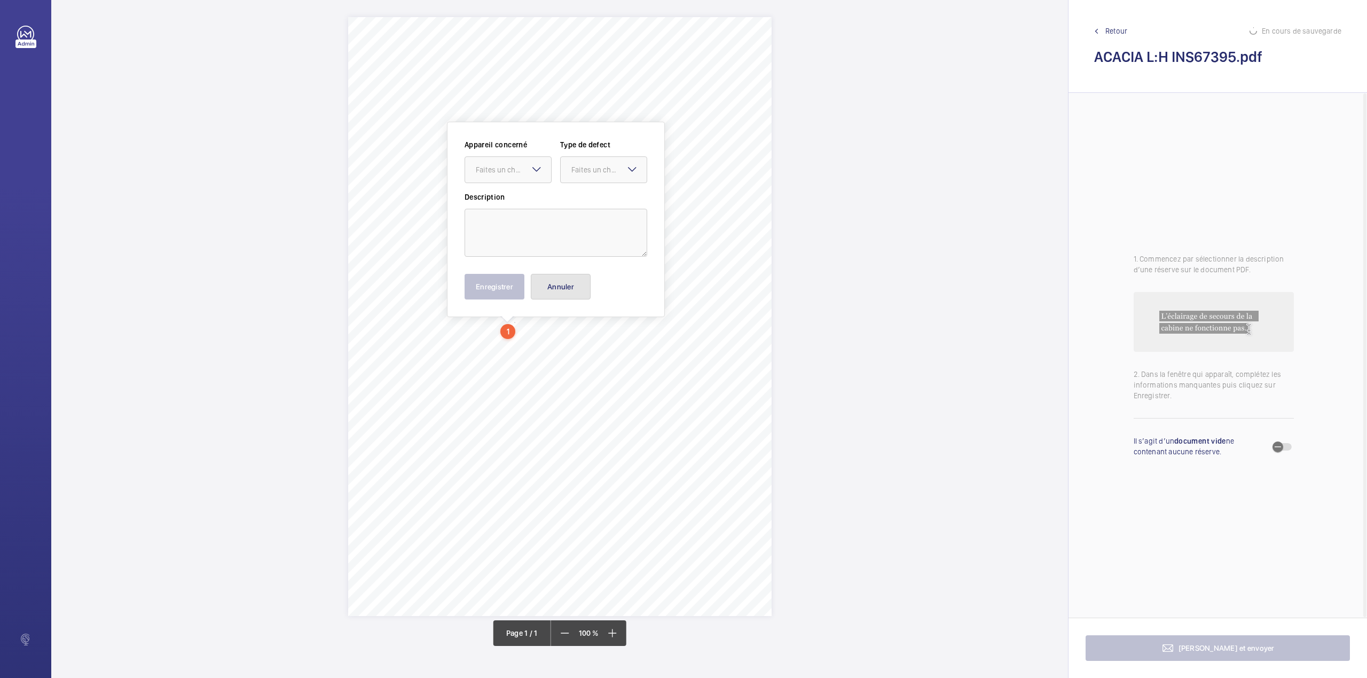
click at [558, 285] on button "Annuler" at bounding box center [561, 287] width 60 height 26
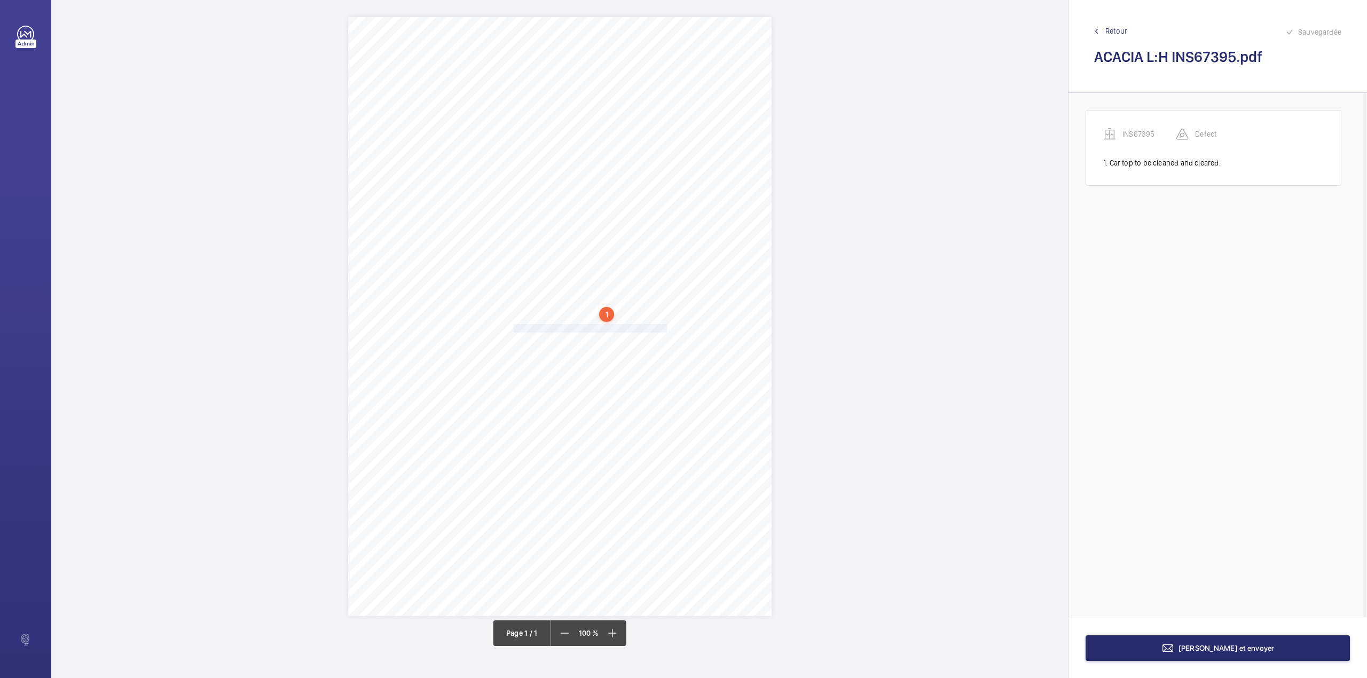
drag, startPoint x: 514, startPoint y: 329, endPoint x: 666, endPoint y: 331, distance: 152.7
click at [666, 331] on div "Signed: Lifting Operations and Lifting Equipment Regulations 1998 Report of Tho…" at bounding box center [559, 316] width 423 height 599
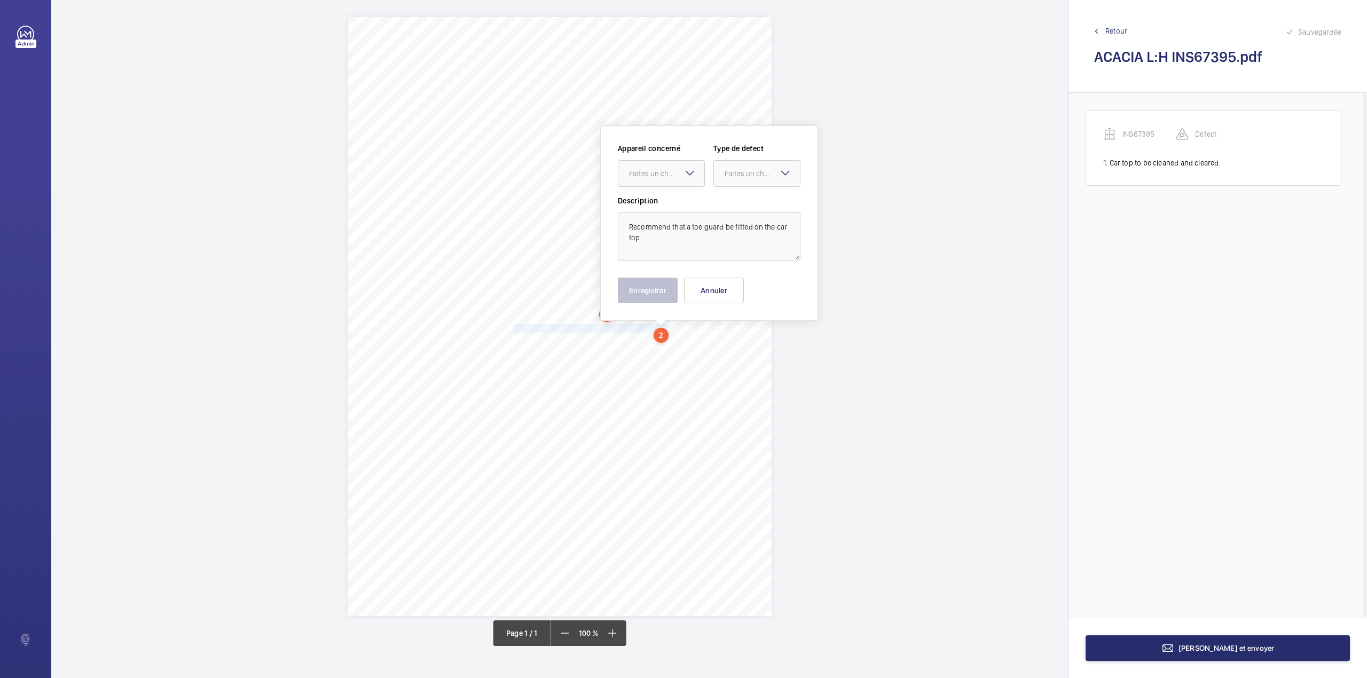
click at [658, 173] on div "Faites un choix" at bounding box center [666, 173] width 75 height 11
click at [658, 208] on span "INS67395" at bounding box center [661, 206] width 65 height 11
click at [734, 178] on div "Faites un choix" at bounding box center [761, 173] width 75 height 11
click at [734, 206] on span "Standard" at bounding box center [756, 206] width 65 height 11
click at [659, 250] on textarea "Recommend that a toe guard be fitted on the car top" at bounding box center [709, 236] width 183 height 48
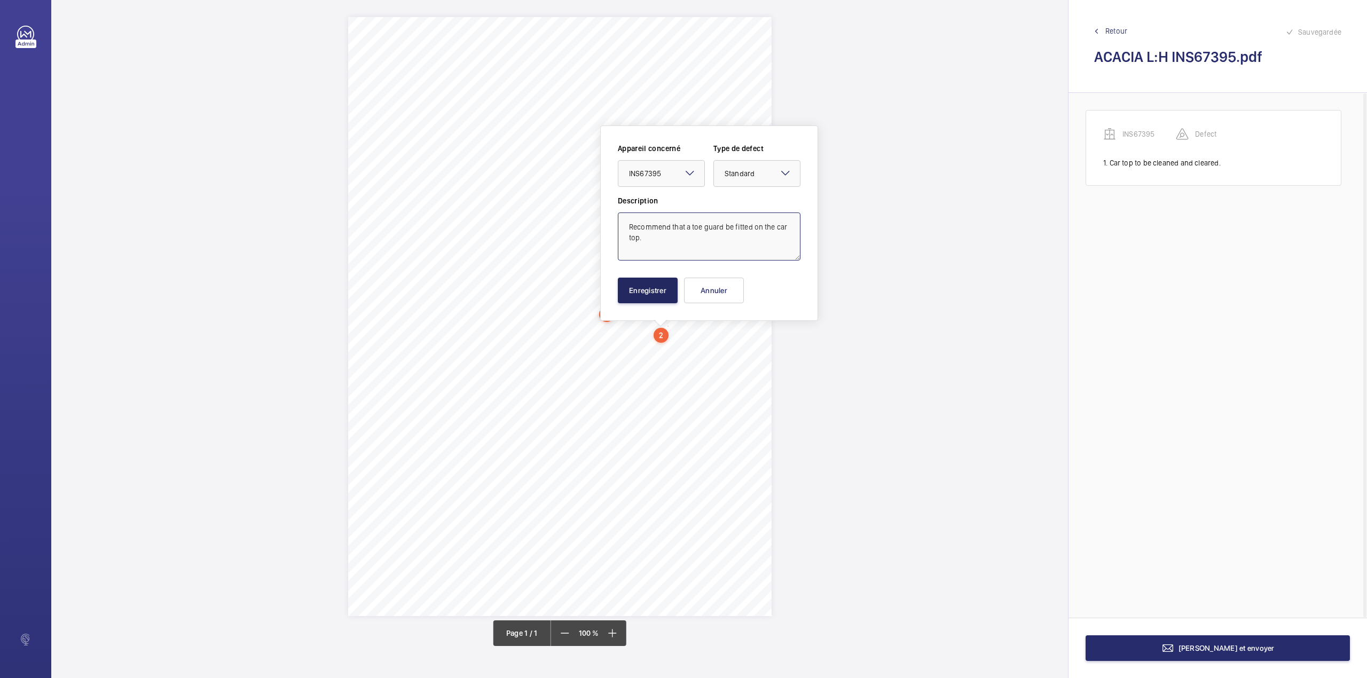
type textarea "Recommend that a toe guard be fitted on the car top."
click at [650, 284] on button "Enregistrer" at bounding box center [648, 291] width 60 height 26
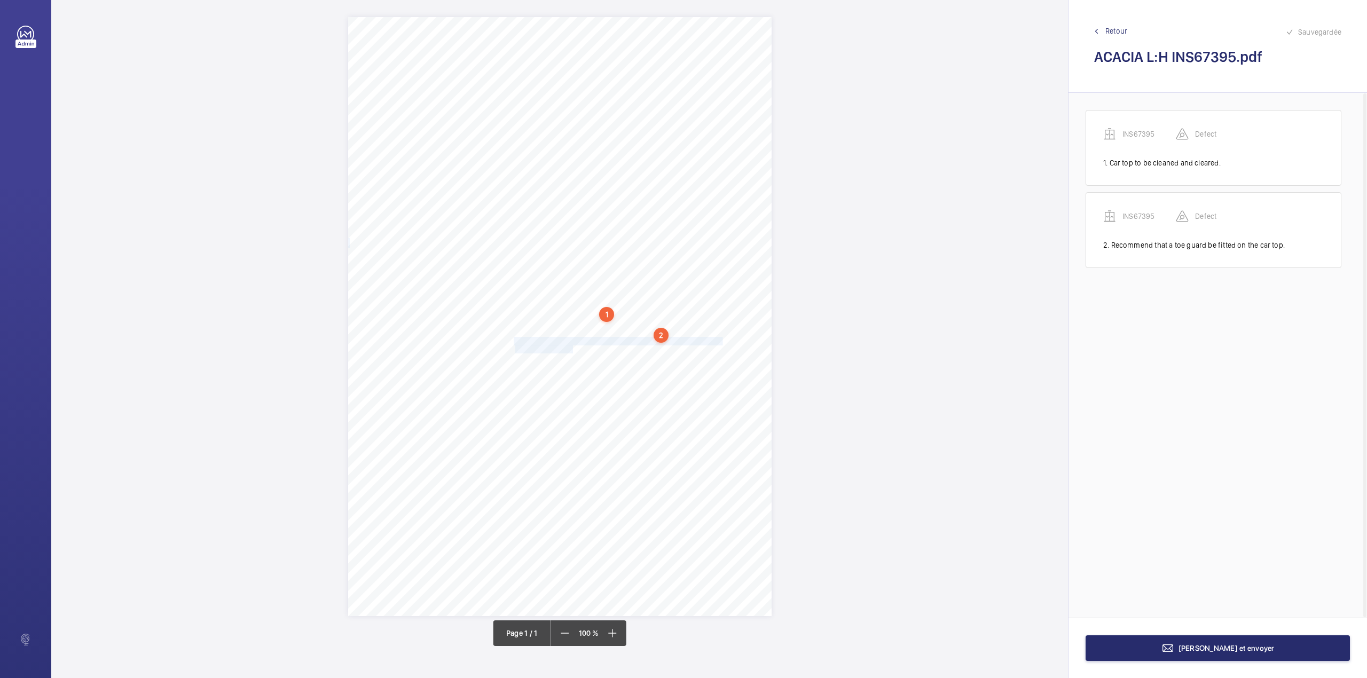
drag, startPoint x: 515, startPoint y: 340, endPoint x: 572, endPoint y: 347, distance: 57.5
click at [572, 347] on div "Signed: Lifting Operations and Lifting Equipment Regulations 1998 Report of Tho…" at bounding box center [559, 316] width 423 height 599
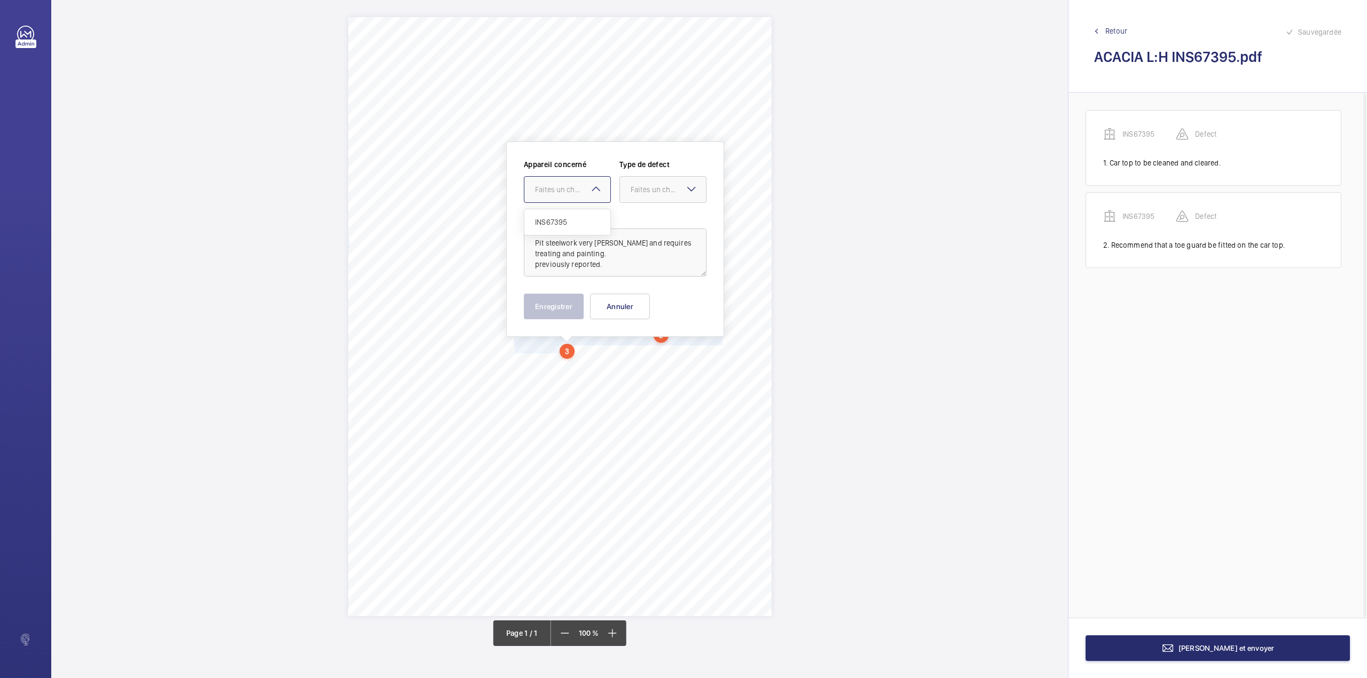
click at [566, 191] on div "Faites un choix" at bounding box center [572, 189] width 75 height 11
drag, startPoint x: 566, startPoint y: 210, endPoint x: 571, endPoint y: 212, distance: 5.8
click at [567, 212] on div "INS67395" at bounding box center [567, 222] width 86 height 26
click at [650, 214] on label "Description" at bounding box center [615, 216] width 183 height 11
drag, startPoint x: 656, startPoint y: 192, endPoint x: 654, endPoint y: 216, distance: 24.1
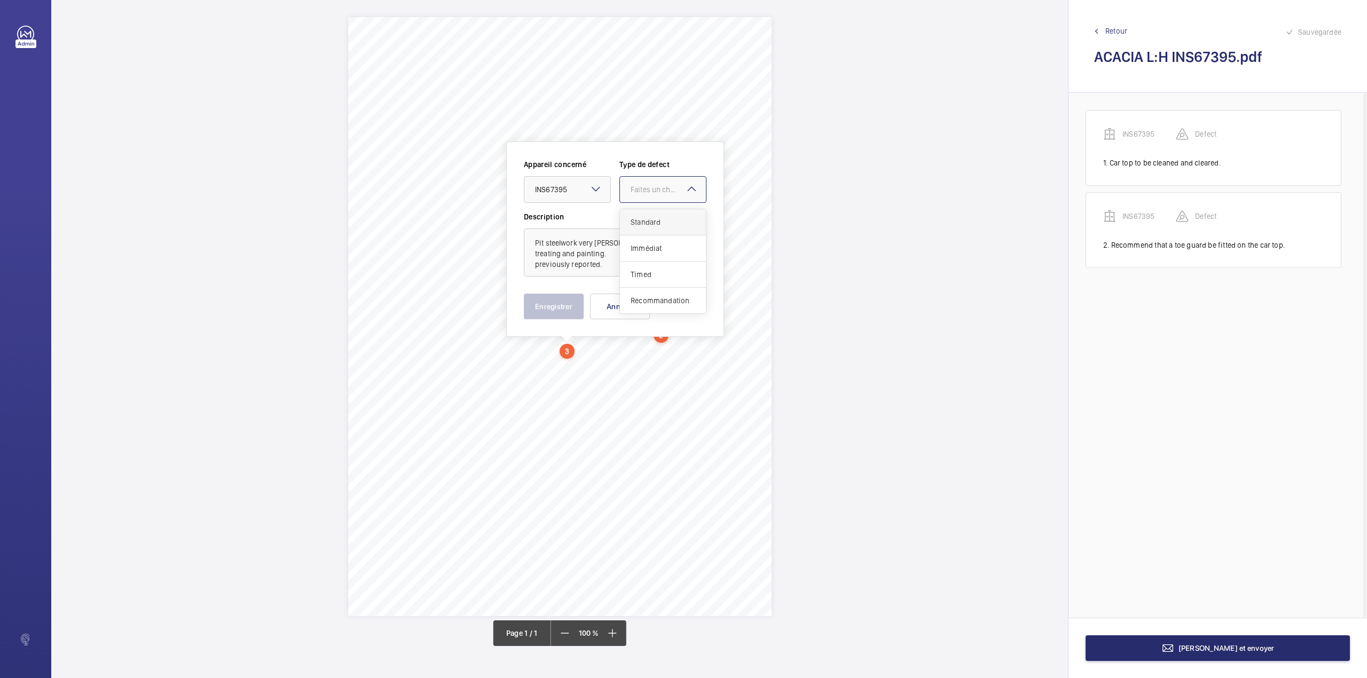
click at [655, 195] on div "Faites un choix" at bounding box center [663, 189] width 86 height 11
click at [654, 216] on div "Standard" at bounding box center [663, 222] width 86 height 26
click at [564, 310] on button "Enregistrer" at bounding box center [554, 307] width 60 height 26
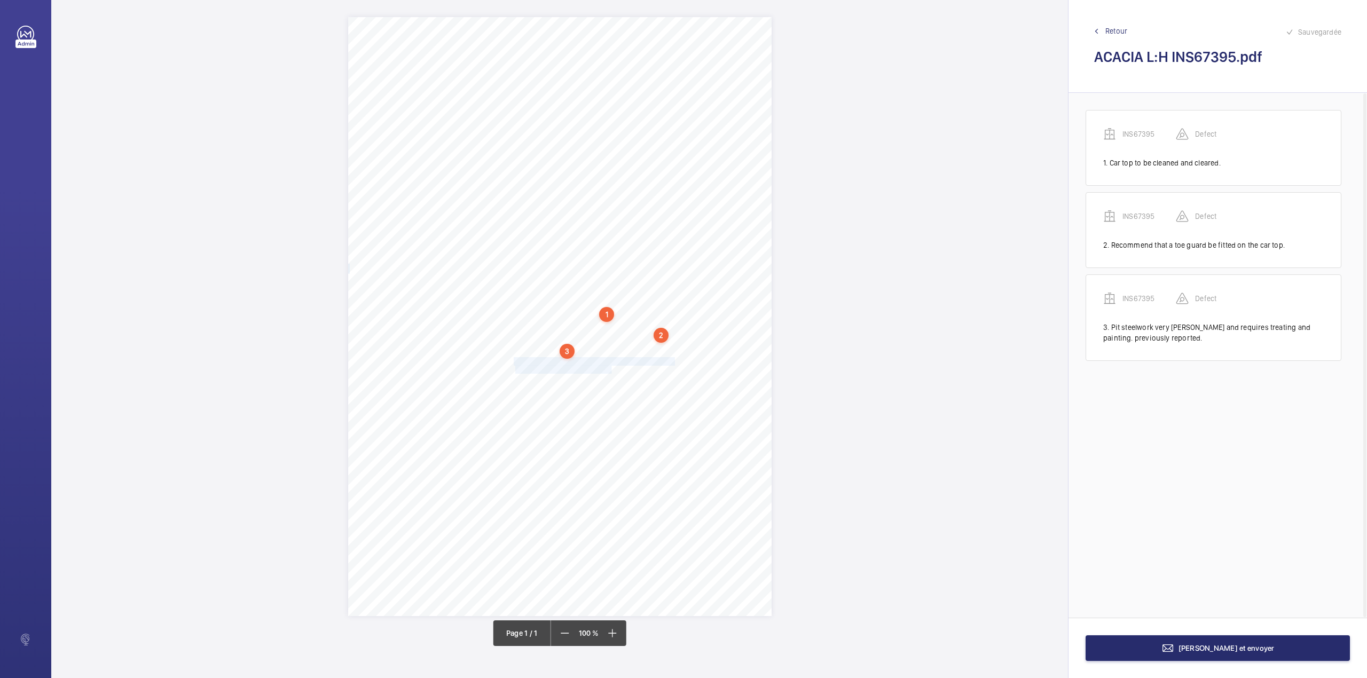
drag, startPoint x: 515, startPoint y: 359, endPoint x: 612, endPoint y: 369, distance: 97.8
click at [612, 369] on div "Signed: Lifting Operations and Lifting Equipment Regulations 1998 Report of Tho…" at bounding box center [559, 316] width 423 height 599
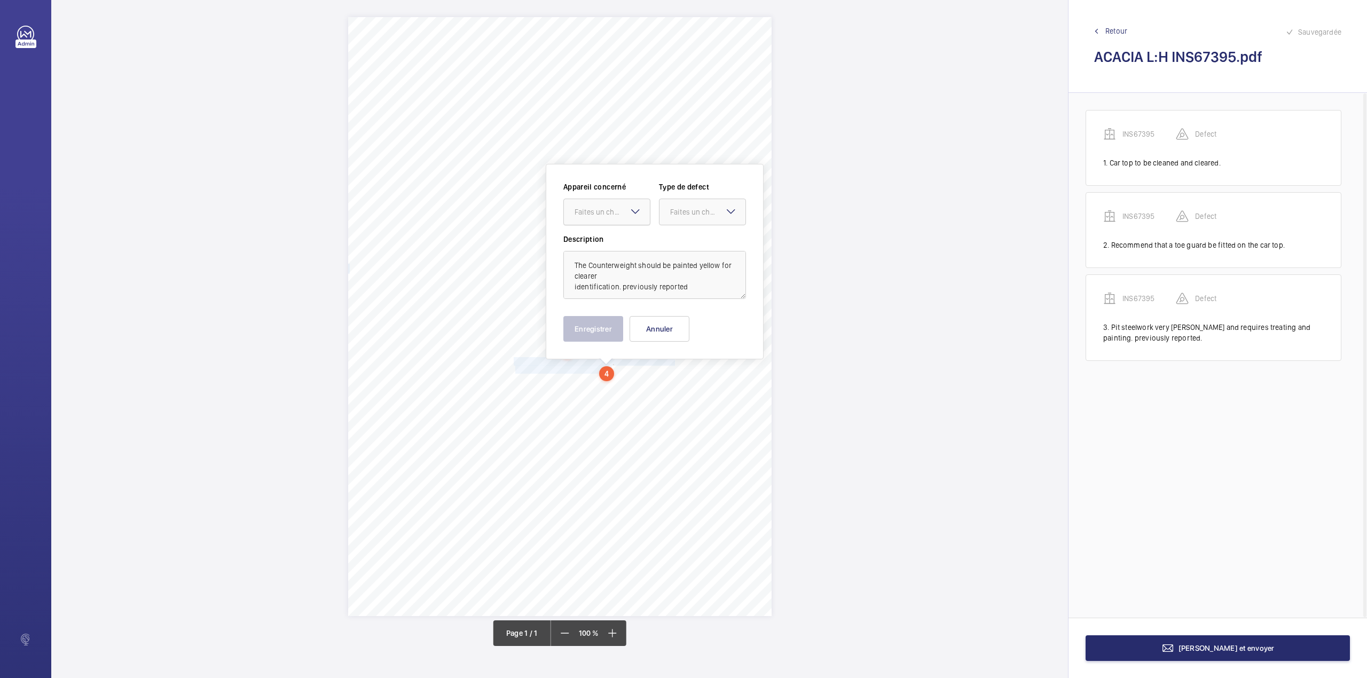
click at [597, 208] on div "Faites un choix" at bounding box center [611, 212] width 75 height 11
click at [603, 240] on span "INS67395" at bounding box center [606, 244] width 65 height 11
drag, startPoint x: 690, startPoint y: 216, endPoint x: 688, endPoint y: 229, distance: 13.1
click at [690, 217] on div "Faites un choix" at bounding box center [702, 212] width 86 height 11
click at [688, 238] on div "Standard" at bounding box center [702, 245] width 86 height 26
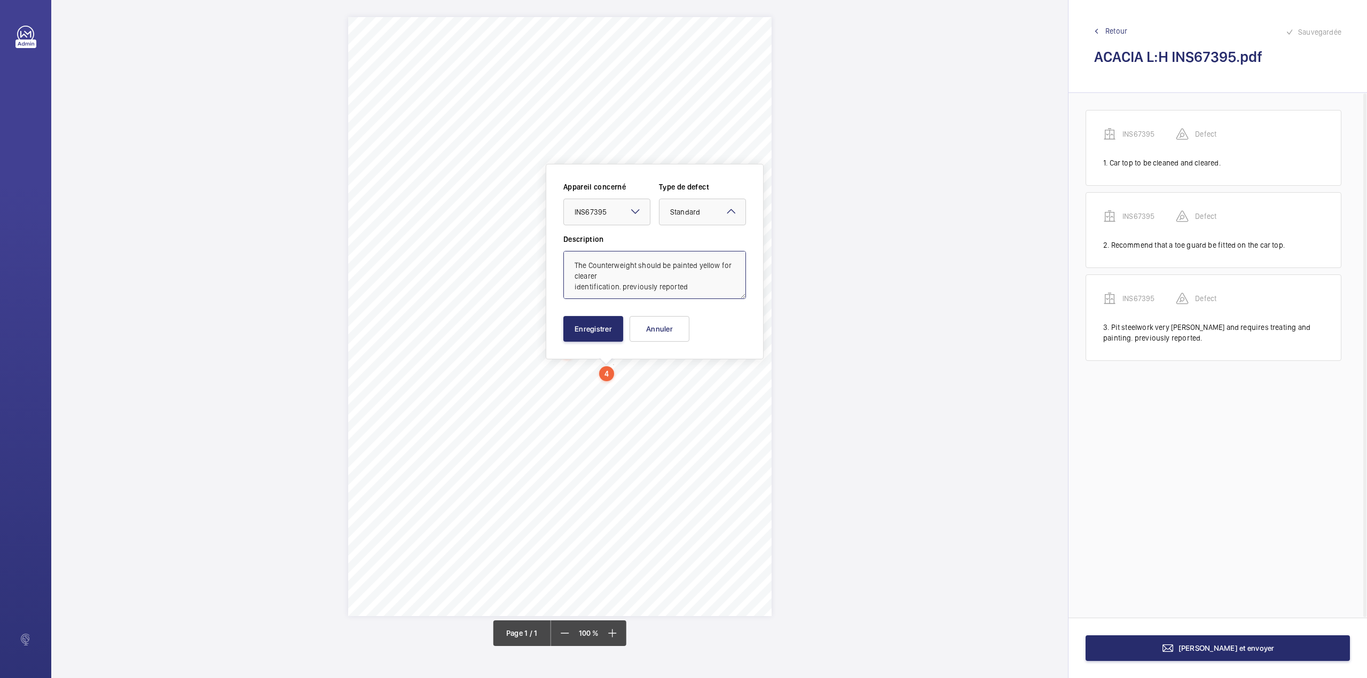
click at [692, 293] on textarea "The Counterweight should be painted yellow for clearer identification. previous…" at bounding box center [654, 275] width 183 height 48
type textarea "The Counterweight should be painted yellow for clearer identification. previous…"
drag, startPoint x: 605, startPoint y: 327, endPoint x: 549, endPoint y: 368, distance: 69.5
click at [605, 327] on button "Enregistrer" at bounding box center [593, 329] width 60 height 26
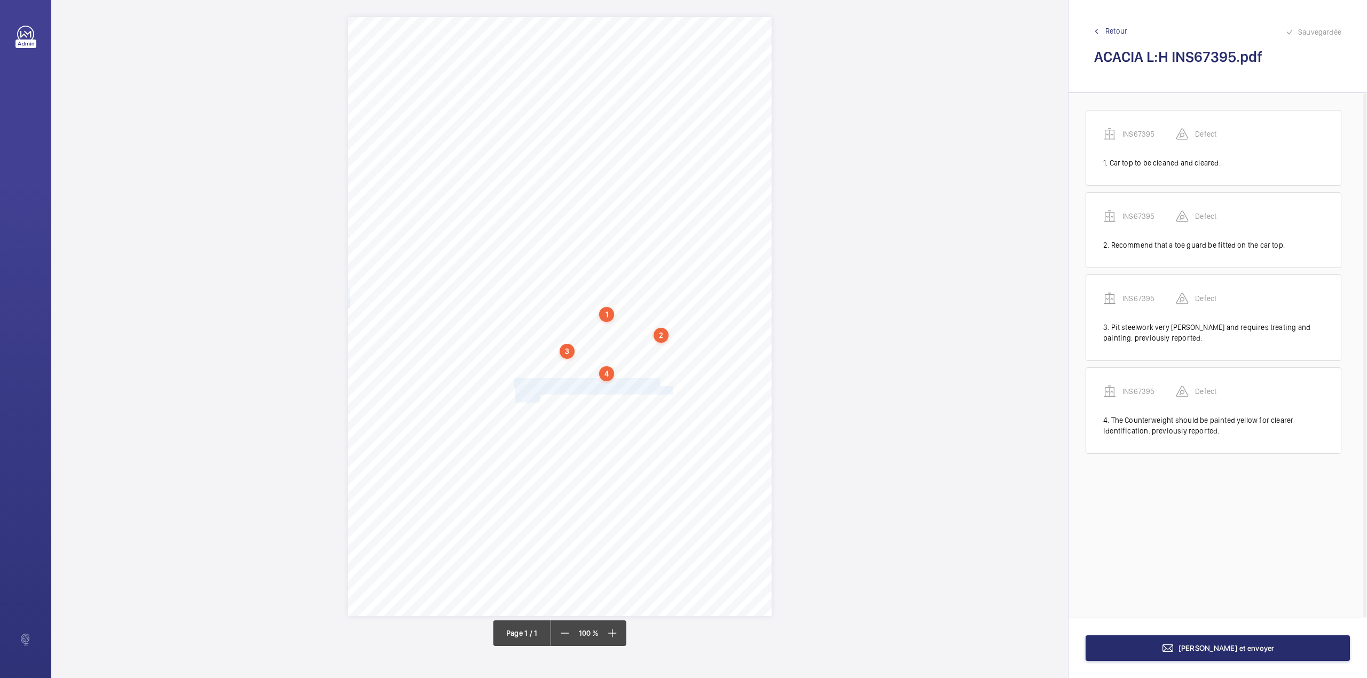
drag, startPoint x: 514, startPoint y: 381, endPoint x: 541, endPoint y: 398, distance: 32.4
click at [541, 398] on div "Signed: Lifting Operations and Lifting Equipment Regulations 1998 Report of Tho…" at bounding box center [559, 316] width 423 height 599
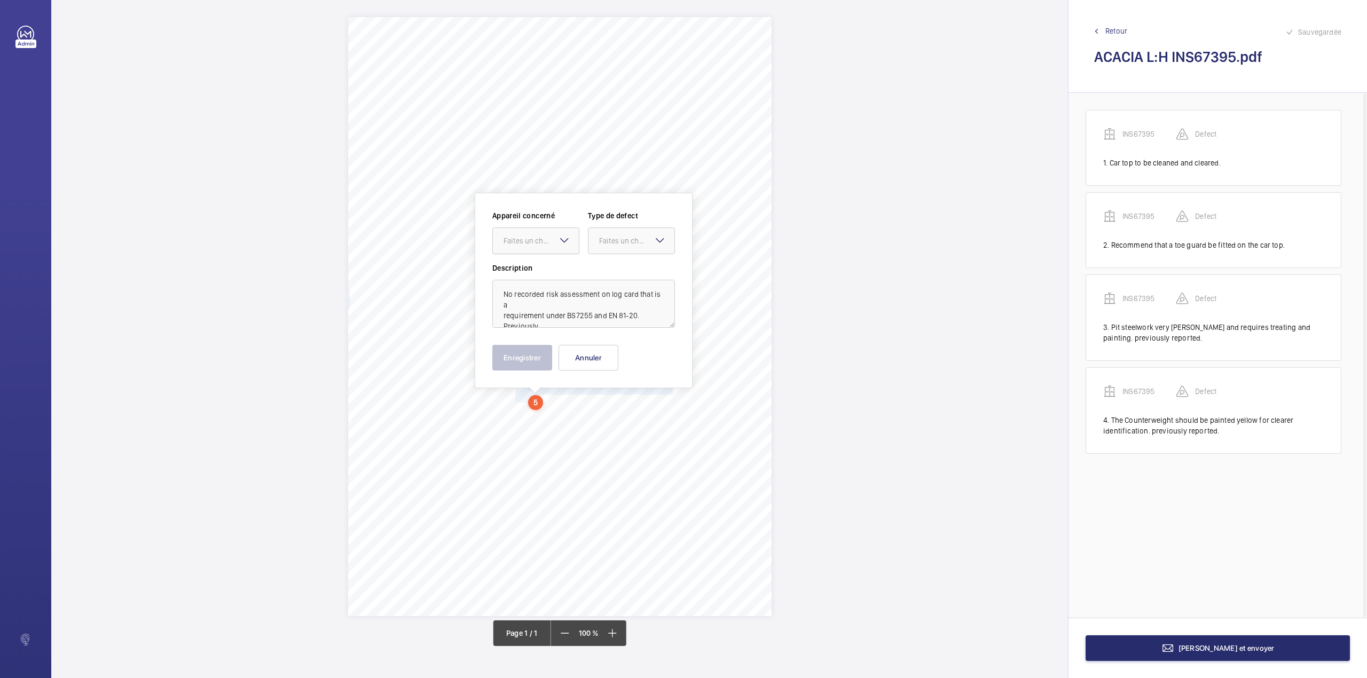
drag, startPoint x: 539, startPoint y: 239, endPoint x: 537, endPoint y: 258, distance: 19.3
click at [539, 240] on div "Faites un choix" at bounding box center [540, 240] width 75 height 11
drag, startPoint x: 537, startPoint y: 276, endPoint x: 585, endPoint y: 263, distance: 49.9
click at [539, 276] on span "INS67395" at bounding box center [535, 273] width 65 height 11
click at [611, 248] on div at bounding box center [631, 241] width 86 height 26
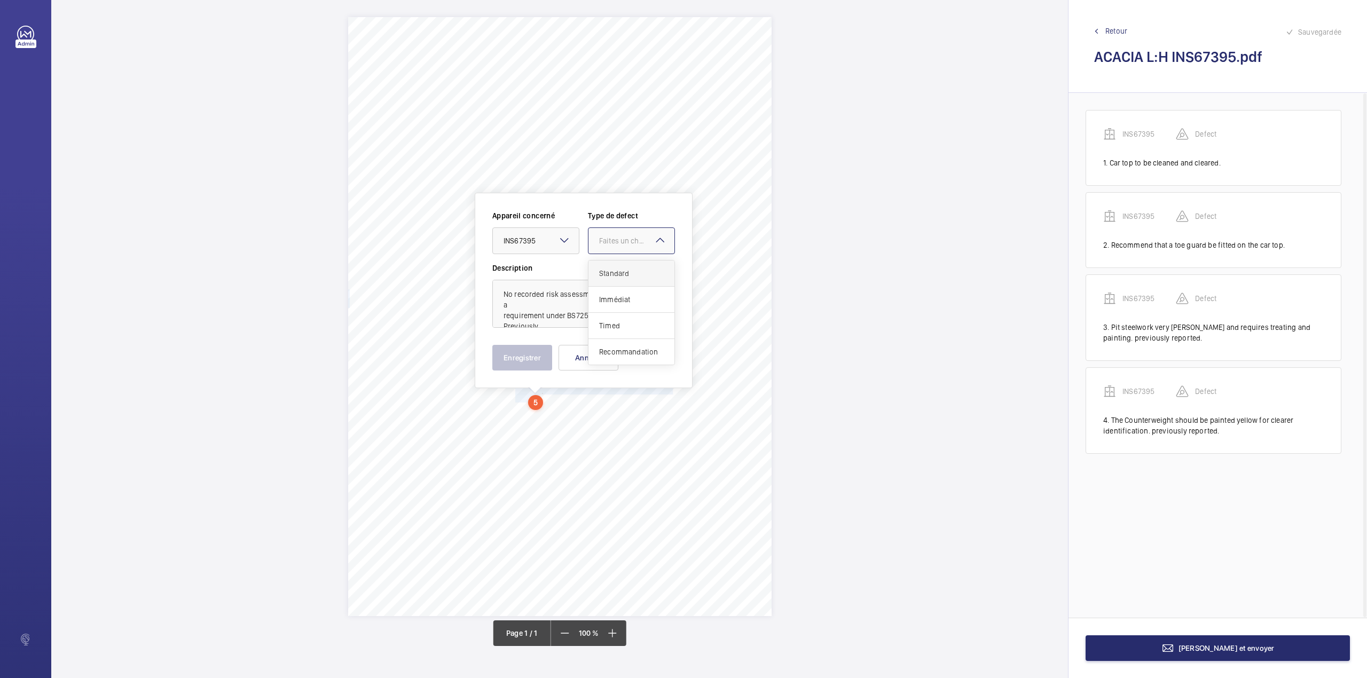
click at [609, 274] on span "Standard" at bounding box center [631, 273] width 65 height 11
click at [542, 314] on textarea "No recorded risk assessment on log card that is a requirement under BS7255 and …" at bounding box center [583, 304] width 183 height 48
type textarea "No recorded risk assessment on log card that is a requirement under BS7255 and …"
click at [521, 354] on button "Enregistrer" at bounding box center [522, 358] width 60 height 26
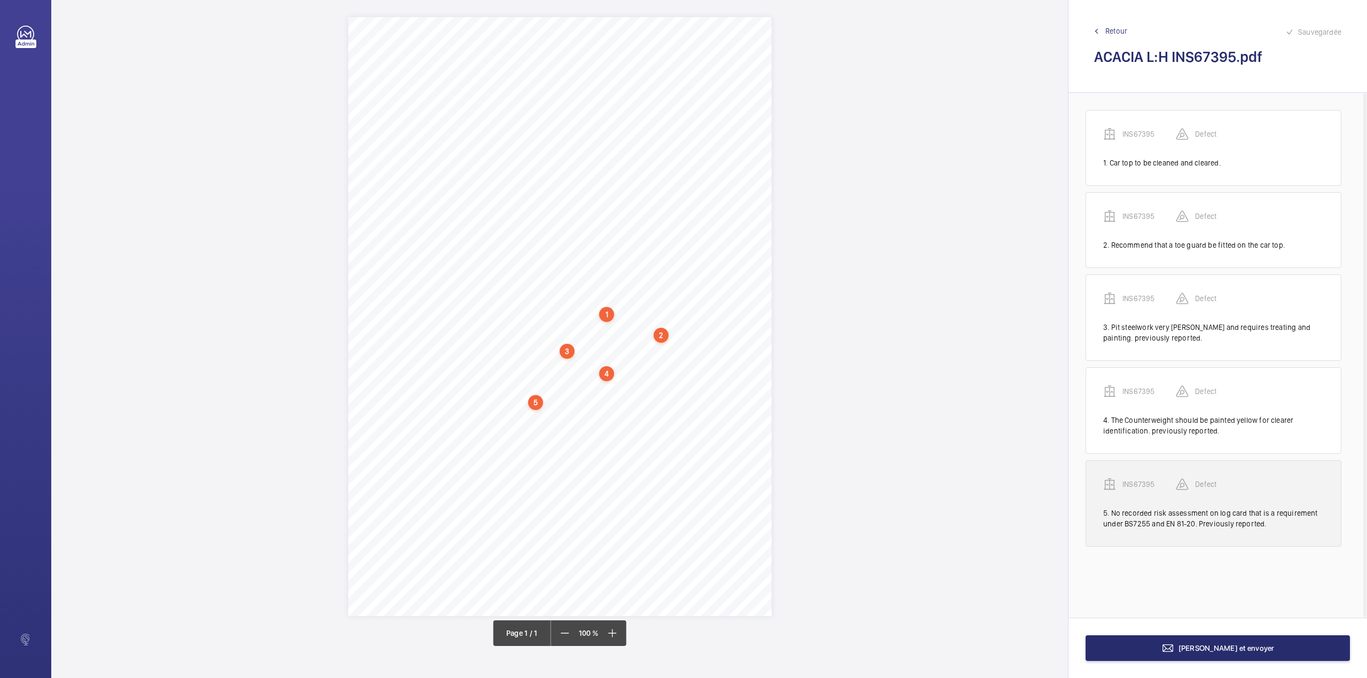
click at [1141, 482] on p "INS67395" at bounding box center [1148, 484] width 53 height 11
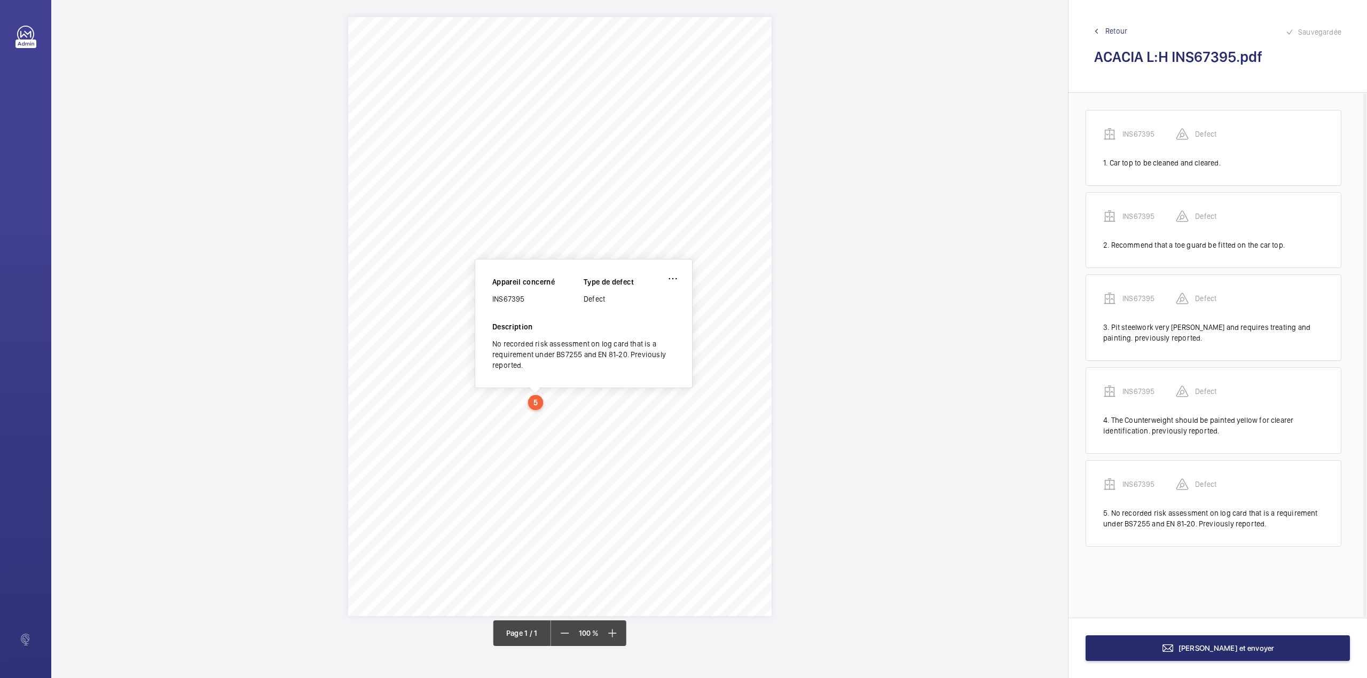
drag, startPoint x: 493, startPoint y: 299, endPoint x: 534, endPoint y: 299, distance: 41.1
click at [534, 299] on div "INS67395" at bounding box center [537, 299] width 91 height 11
copy div "INS67395"
click at [1240, 645] on span "[PERSON_NAME] et envoyer" at bounding box center [1226, 648] width 96 height 9
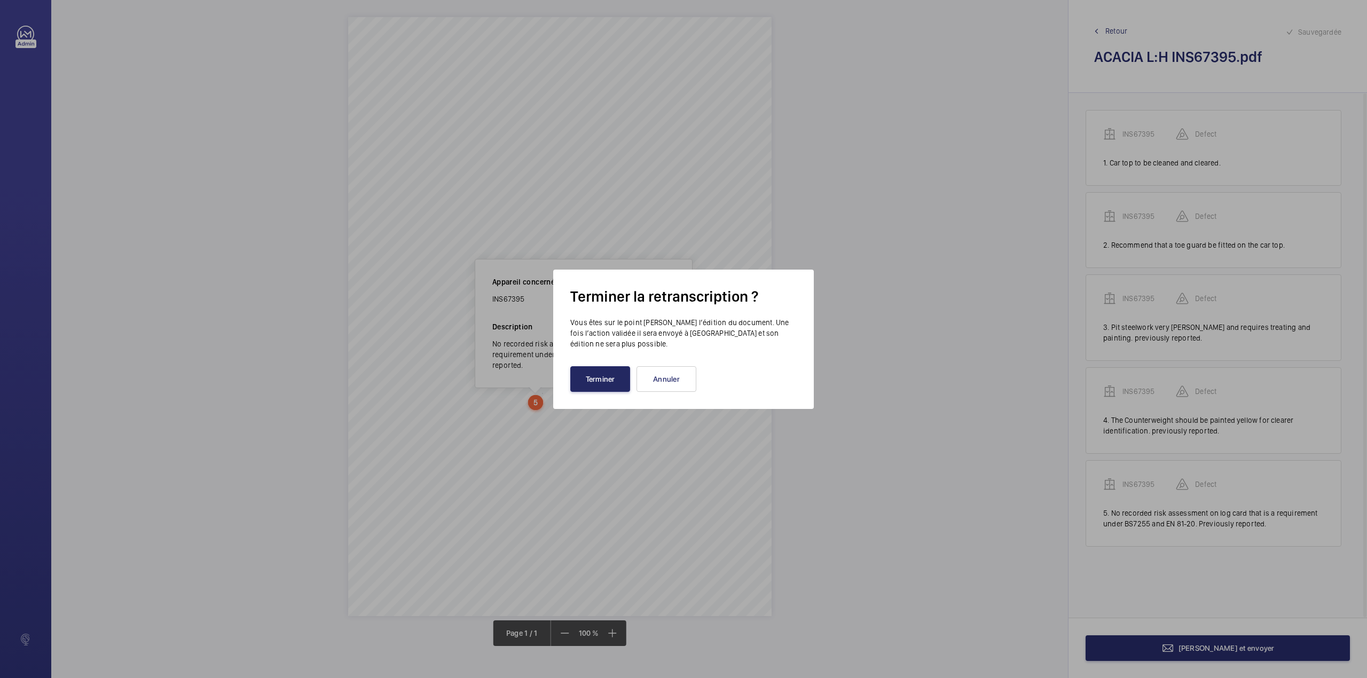
click at [626, 381] on button "Terminer" at bounding box center [600, 379] width 60 height 26
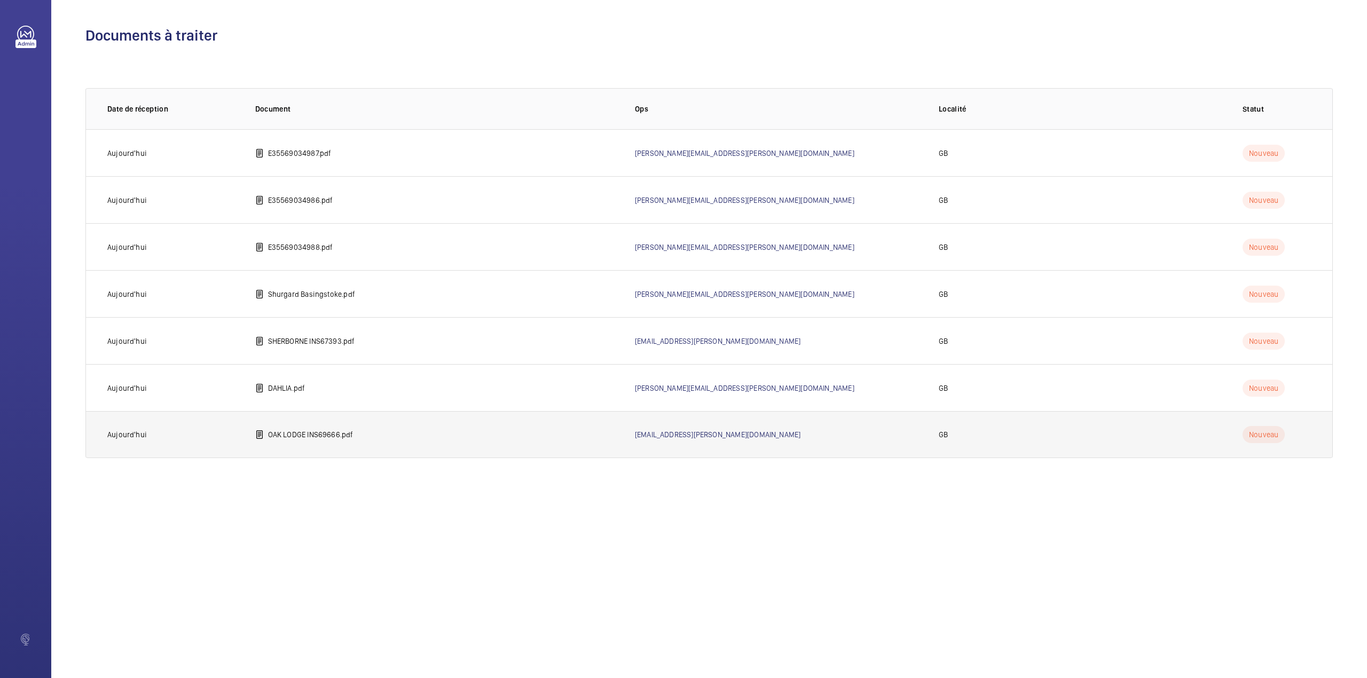
click at [287, 439] on p "OAK LODGE INS69666.pdf" at bounding box center [310, 434] width 85 height 11
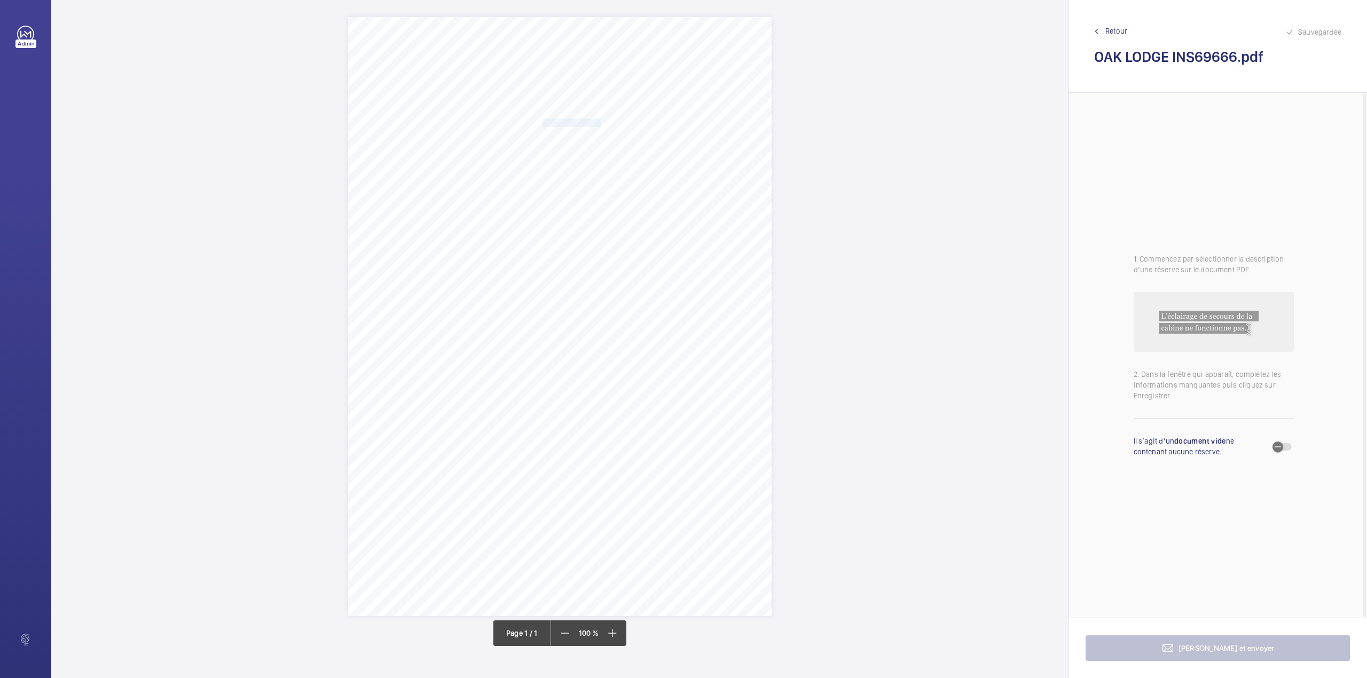
drag, startPoint x: 543, startPoint y: 121, endPoint x: 600, endPoint y: 121, distance: 56.6
click at [600, 121] on span "Notting Hill Genesis" at bounding box center [572, 122] width 58 height 7
copy span "Notting Hill Genesis"
drag, startPoint x: 543, startPoint y: 135, endPoint x: 668, endPoint y: 135, distance: 124.9
click at [609, 135] on span "Oak Lodge Talbot Close Mitcham CR4 1FF" at bounding box center [576, 135] width 66 height 7
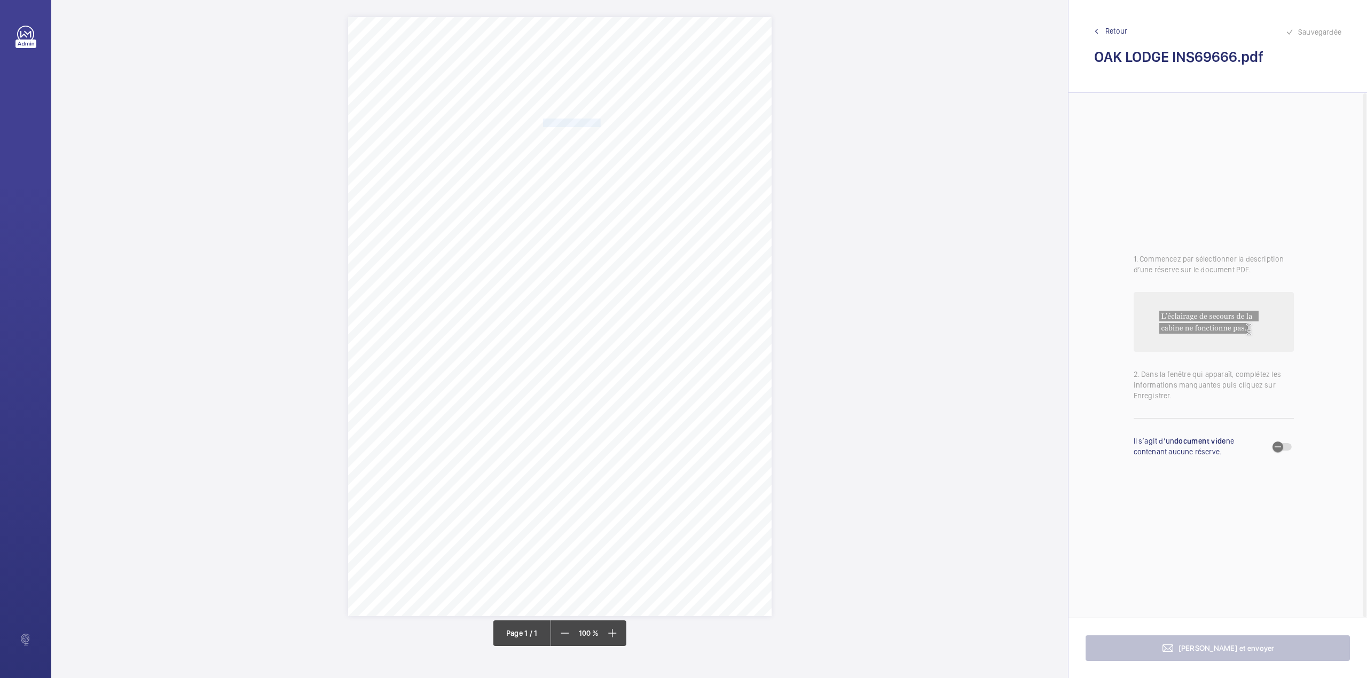
copy span "Oak Lodge Talbot Close Mitcham CR4 1FF"
drag, startPoint x: 515, startPoint y: 331, endPoint x: 629, endPoint y: 330, distance: 114.3
click at [629, 330] on div "Signed: Lifting Operations and Lifting Equipment Regulations 1998 Report of Tho…" at bounding box center [559, 316] width 423 height 599
click at [627, 172] on div "Faites un choix" at bounding box center [629, 172] width 75 height 11
click at [626, 212] on div "INS69666" at bounding box center [624, 205] width 86 height 26
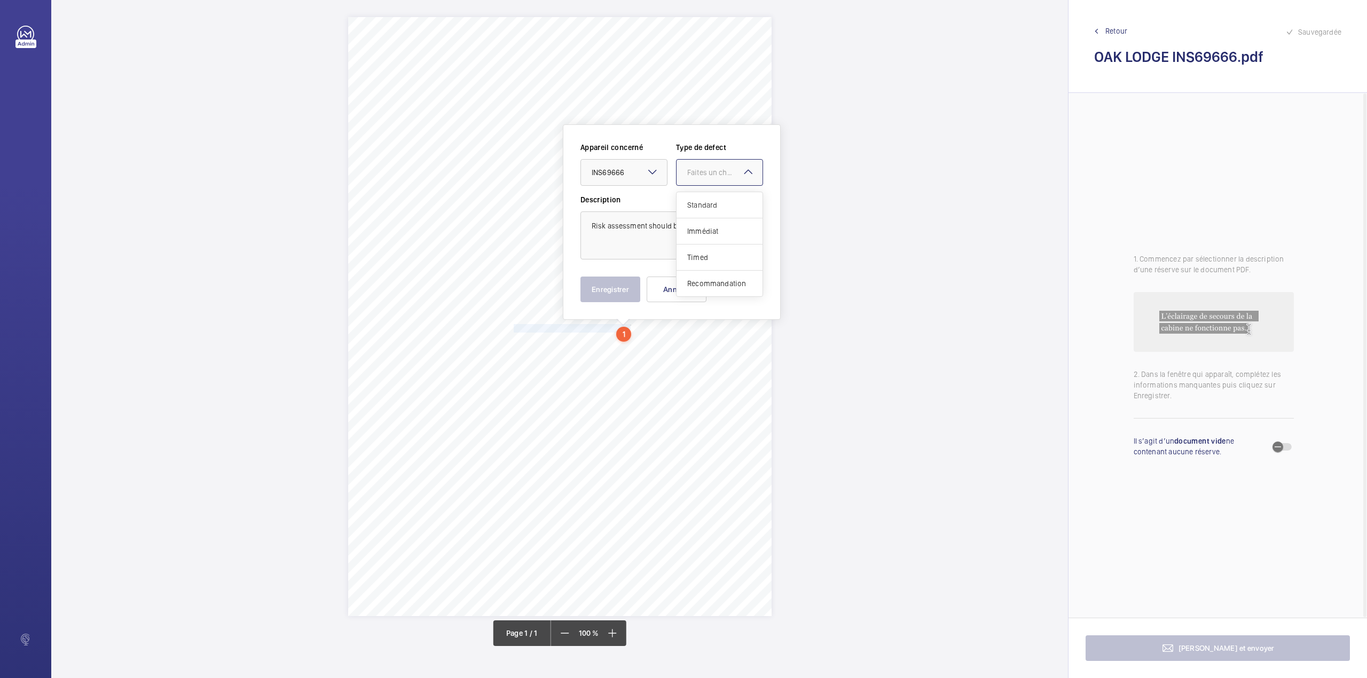
click at [698, 178] on div at bounding box center [719, 173] width 86 height 26
click at [697, 195] on div "Standard" at bounding box center [719, 205] width 86 height 26
click at [601, 280] on button "Enregistrer" at bounding box center [610, 290] width 60 height 26
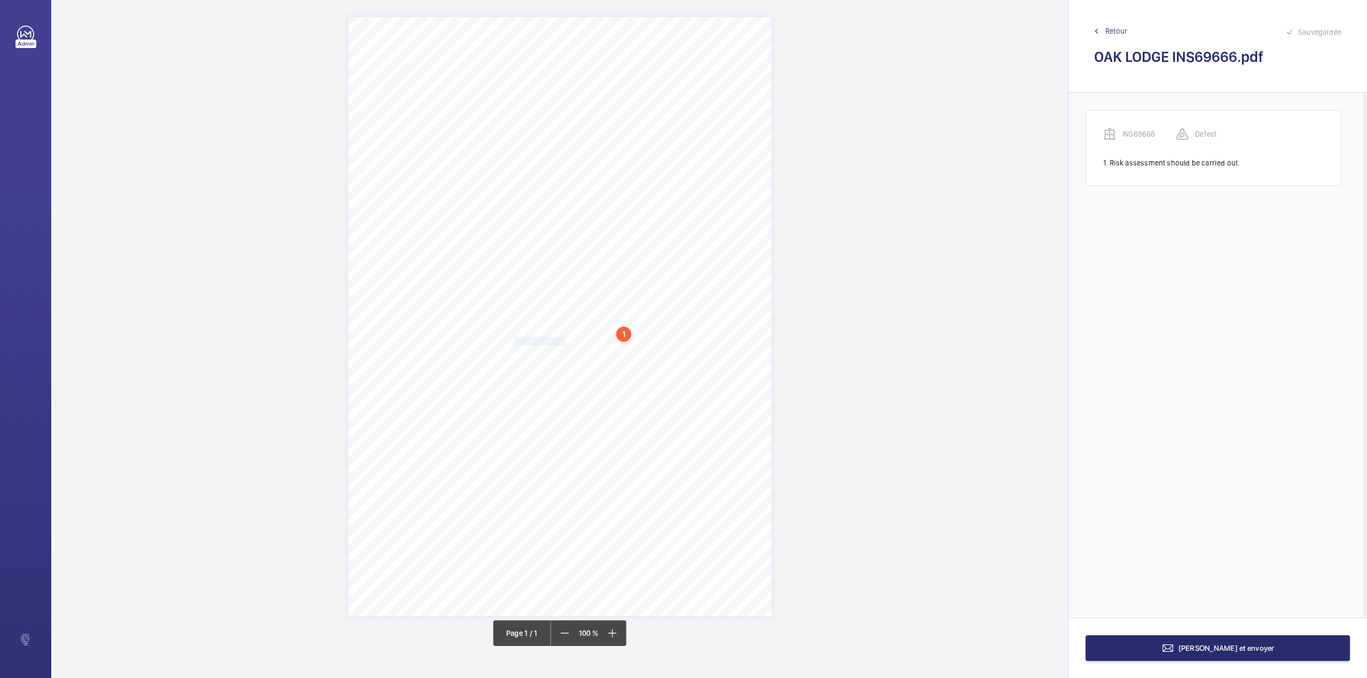
drag, startPoint x: 514, startPoint y: 342, endPoint x: 564, endPoint y: 340, distance: 50.2
click at [564, 340] on div "Signed: Lifting Operations and Lifting Equipment Regulations 1998 Report of Tho…" at bounding box center [559, 316] width 423 height 599
drag, startPoint x: 552, startPoint y: 176, endPoint x: 552, endPoint y: 182, distance: 5.9
click at [552, 177] on div "Faites un choix" at bounding box center [563, 182] width 75 height 11
click at [554, 206] on div "INS69666" at bounding box center [559, 215] width 86 height 26
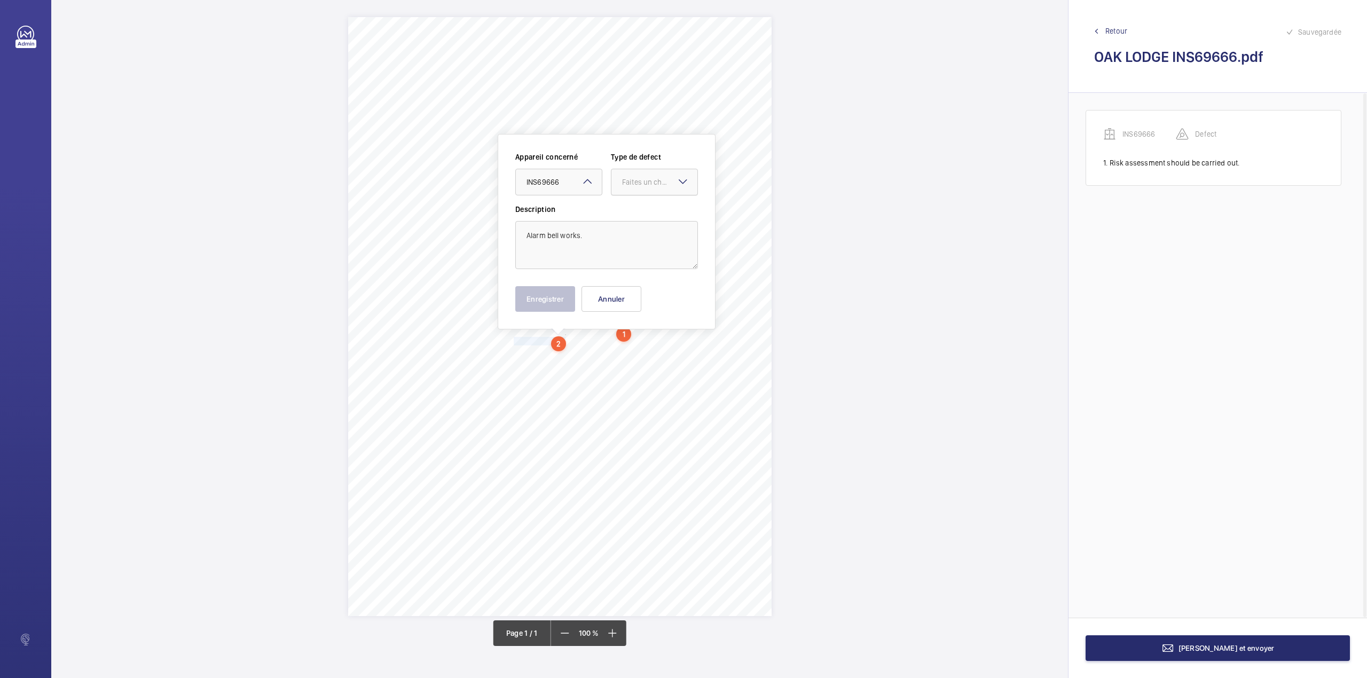
click at [628, 187] on div "Faites un choix" at bounding box center [659, 182] width 75 height 11
click at [626, 218] on span "Standard" at bounding box center [654, 214] width 65 height 11
click at [557, 287] on button "Enregistrer" at bounding box center [545, 299] width 60 height 26
drag, startPoint x: 514, startPoint y: 350, endPoint x: 527, endPoint y: 361, distance: 17.8
click at [527, 361] on div "Signed: Lifting Operations and Lifting Equipment Regulations 1998 Report of Tho…" at bounding box center [559, 316] width 423 height 599
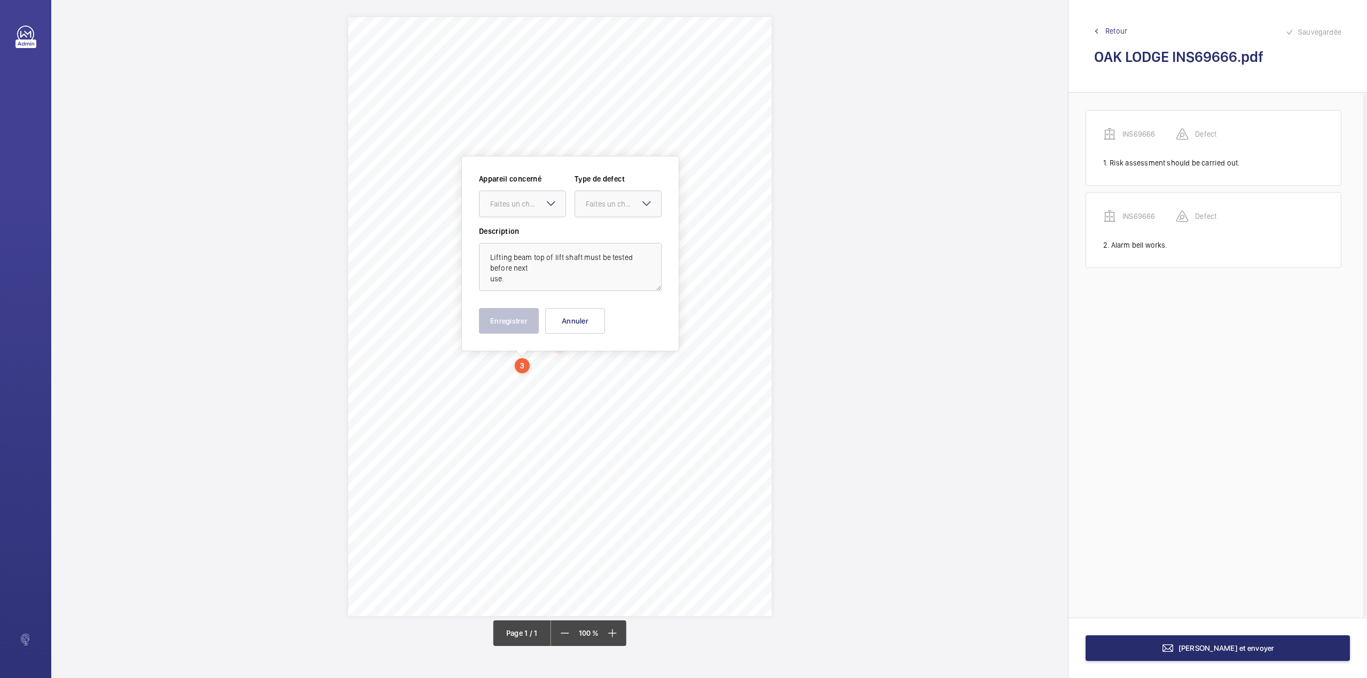
click at [521, 219] on div "Appareil concerné Faites un choix Type de defect Faites un choix" at bounding box center [570, 200] width 183 height 52
click at [521, 209] on div "Faites un choix" at bounding box center [522, 204] width 86 height 11
drag, startPoint x: 521, startPoint y: 232, endPoint x: 587, endPoint y: 209, distance: 69.9
click at [523, 232] on span "INS69666" at bounding box center [522, 236] width 65 height 11
click at [589, 209] on div "Faites un choix" at bounding box center [618, 204] width 86 height 11
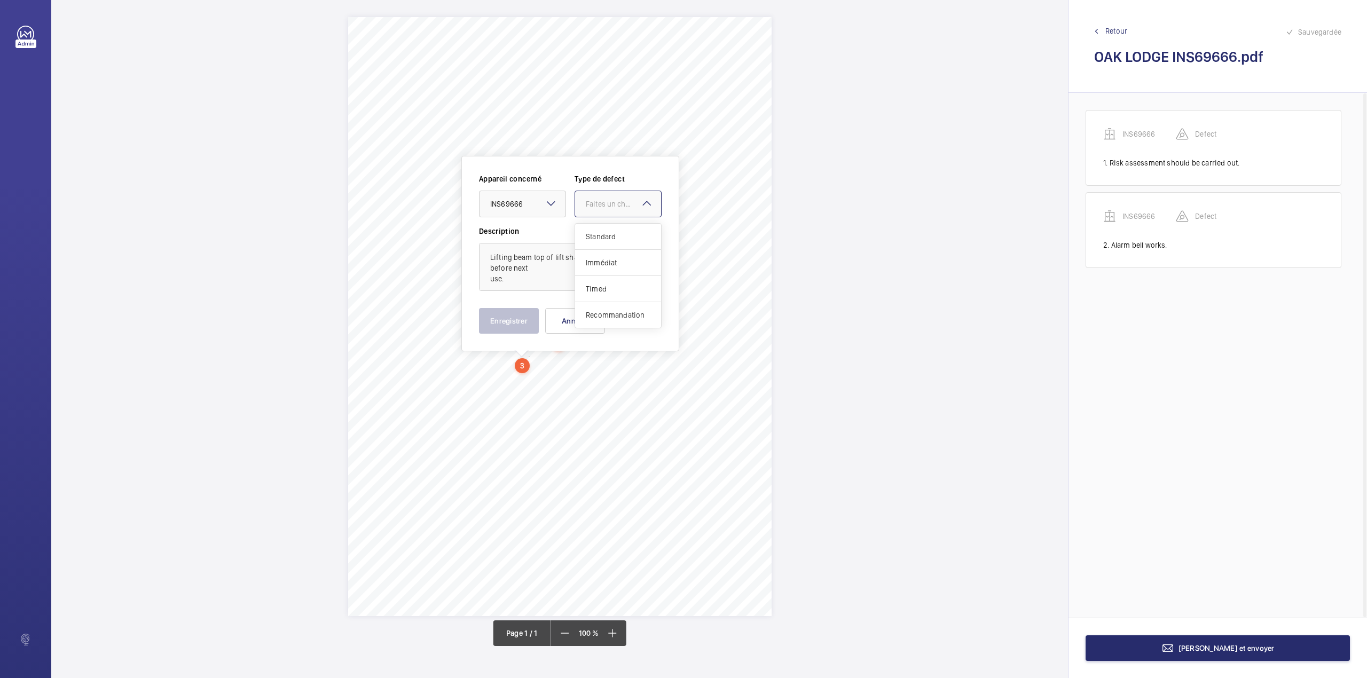
click at [588, 235] on span "Standard" at bounding box center [618, 236] width 65 height 11
click at [498, 311] on button "Enregistrer" at bounding box center [509, 321] width 60 height 26
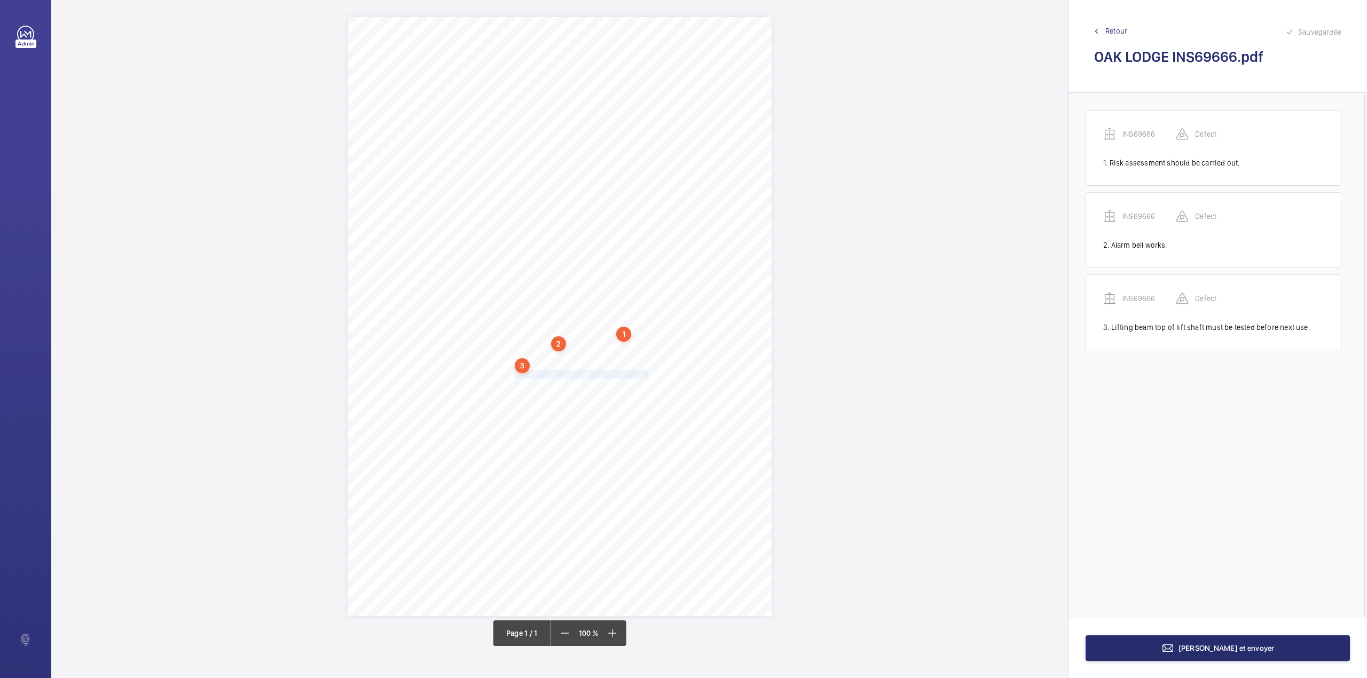
drag, startPoint x: 515, startPoint y: 374, endPoint x: 646, endPoint y: 375, distance: 131.3
click at [646, 375] on div "Signed: Lifting Operations and Lifting Equipment Regulations 1998 Report of Tho…" at bounding box center [559, 316] width 423 height 599
click at [641, 218] on div "Faites un choix" at bounding box center [646, 217] width 75 height 11
drag, startPoint x: 643, startPoint y: 233, endPoint x: 703, endPoint y: 227, distance: 60.6
click at [644, 244] on div "INS69666" at bounding box center [641, 250] width 86 height 26
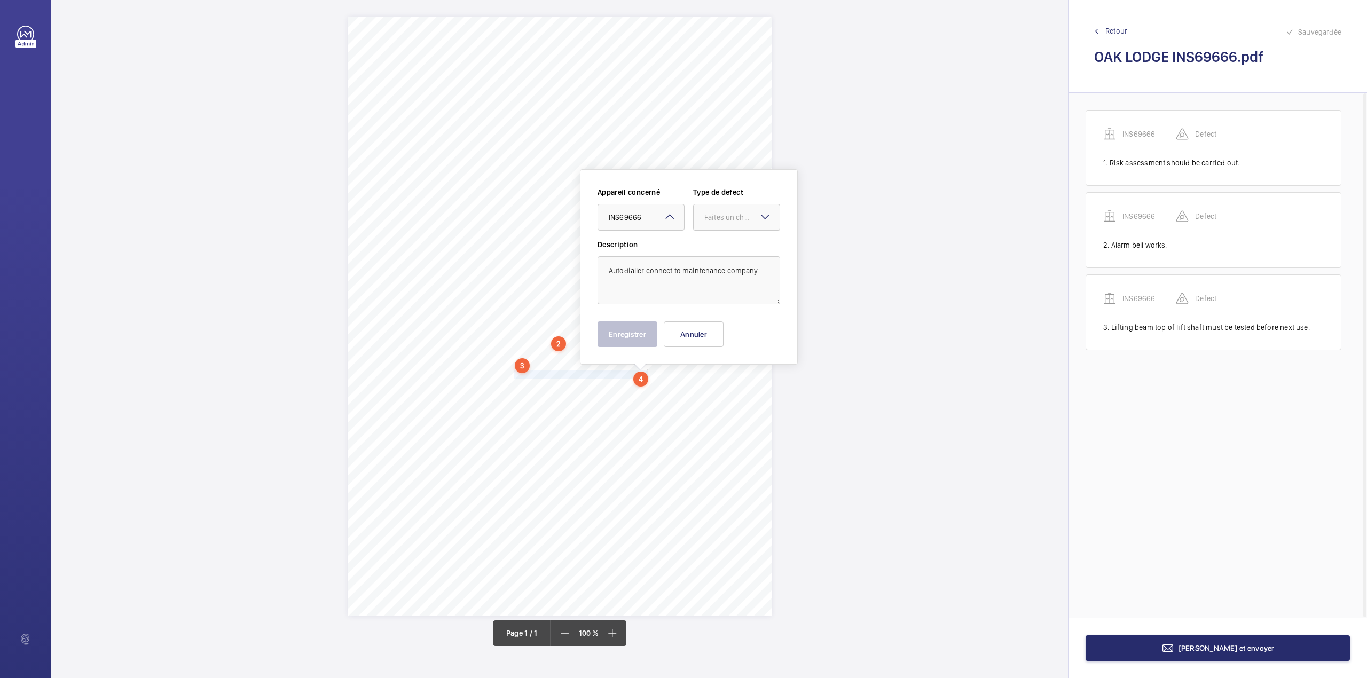
click at [709, 223] on div at bounding box center [737, 217] width 86 height 26
click at [709, 252] on span "Standard" at bounding box center [736, 250] width 65 height 11
click at [615, 334] on button "Enregistrer" at bounding box center [627, 334] width 60 height 26
drag, startPoint x: 515, startPoint y: 387, endPoint x: 524, endPoint y: 396, distance: 12.5
click at [524, 396] on div "Signed: Lifting Operations and Lifting Equipment Regulations 1998 Report of Tho…" at bounding box center [559, 316] width 423 height 599
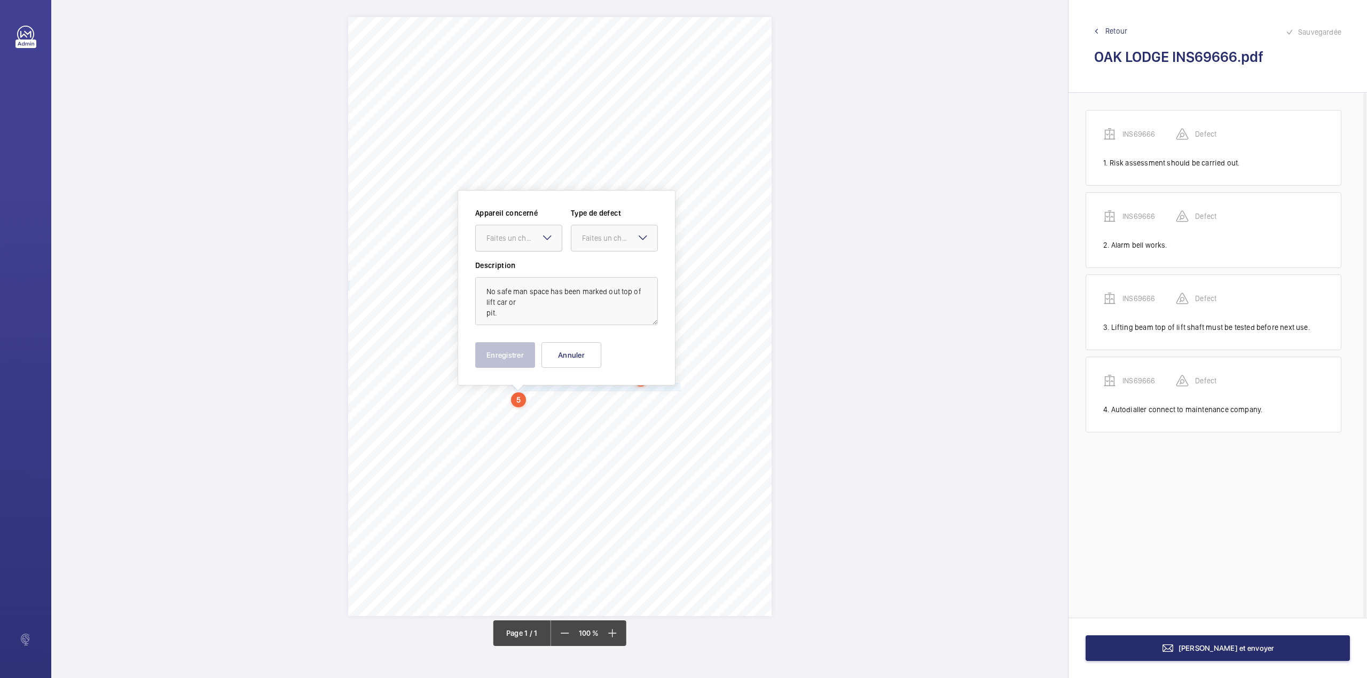
click at [494, 239] on div "Faites un choix" at bounding box center [523, 238] width 75 height 11
click at [503, 272] on span "INS69666" at bounding box center [518, 270] width 65 height 11
click at [594, 247] on div at bounding box center [614, 238] width 86 height 26
click at [594, 266] on span "Standard" at bounding box center [614, 270] width 65 height 11
click at [510, 357] on button "Enregistrer" at bounding box center [505, 355] width 60 height 26
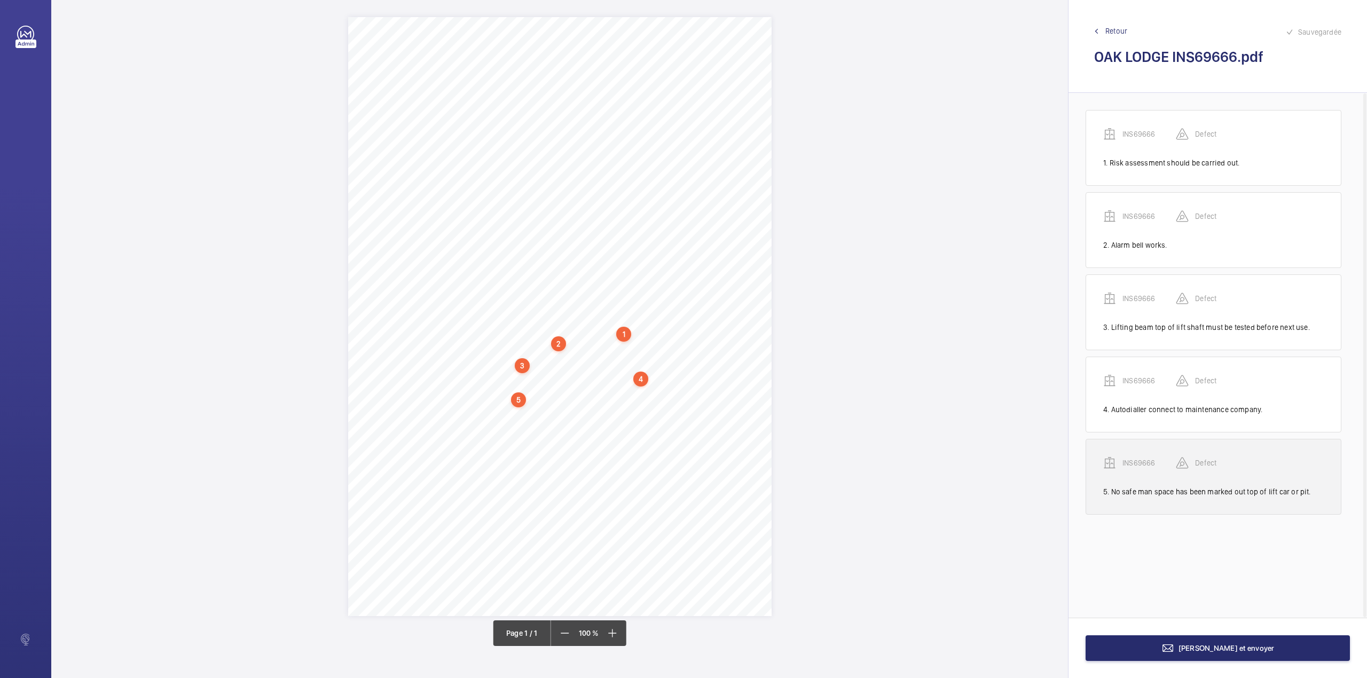
click at [1131, 467] on p "INS69666" at bounding box center [1148, 463] width 53 height 11
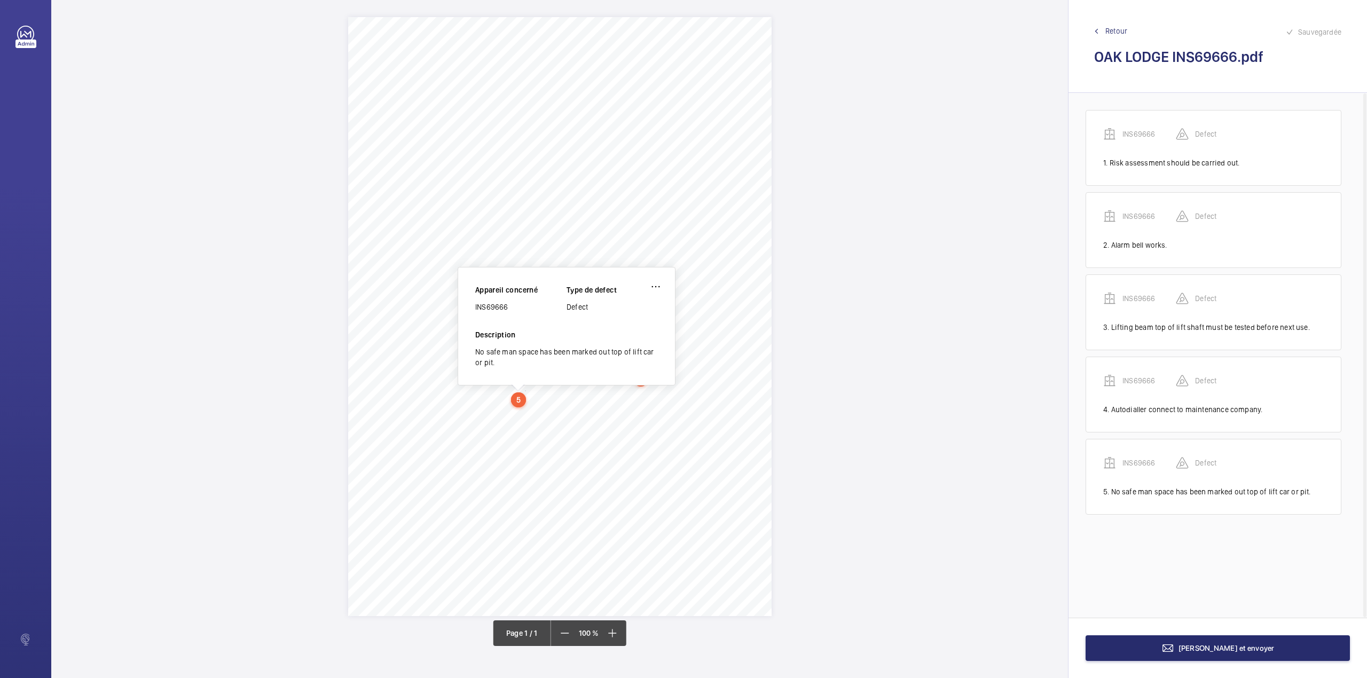
drag, startPoint x: 475, startPoint y: 306, endPoint x: 509, endPoint y: 306, distance: 34.2
click at [509, 306] on div "INS69666" at bounding box center [520, 307] width 91 height 11
copy div "INS69666"
click at [1216, 647] on span "[PERSON_NAME] et envoyer" at bounding box center [1226, 648] width 96 height 9
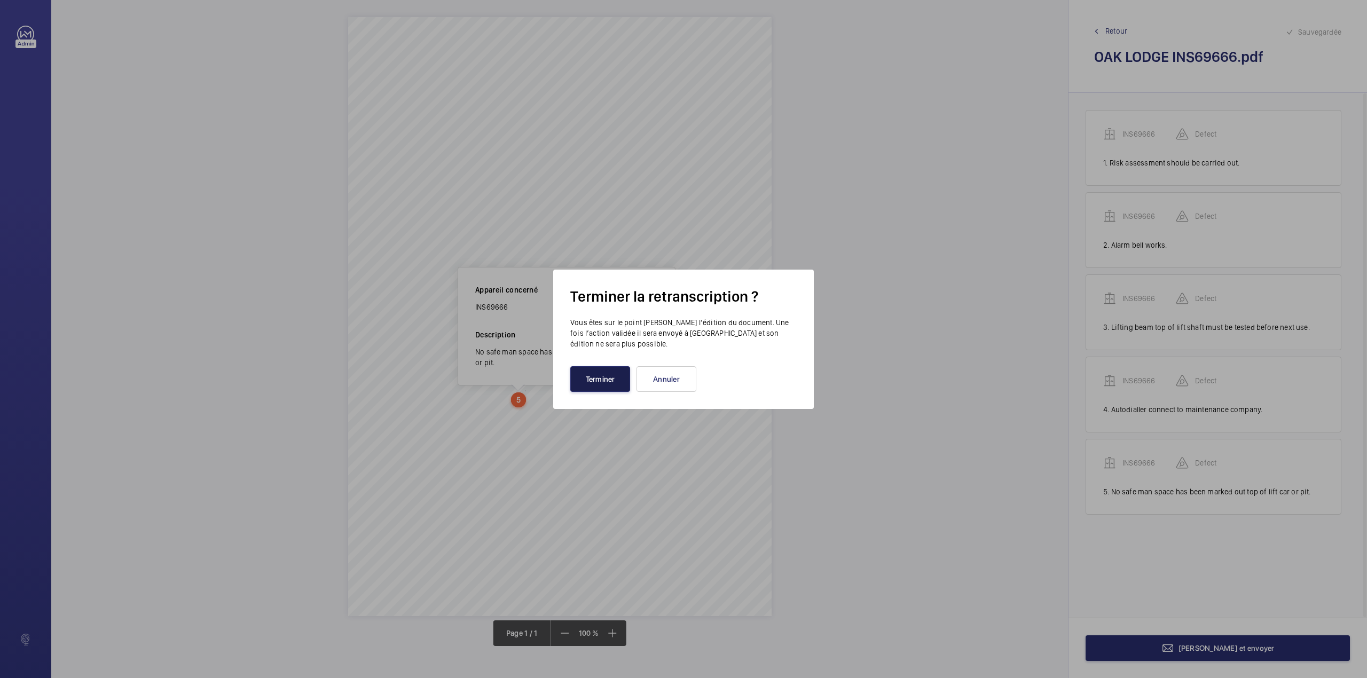
click at [585, 377] on button "Terminer" at bounding box center [600, 379] width 60 height 26
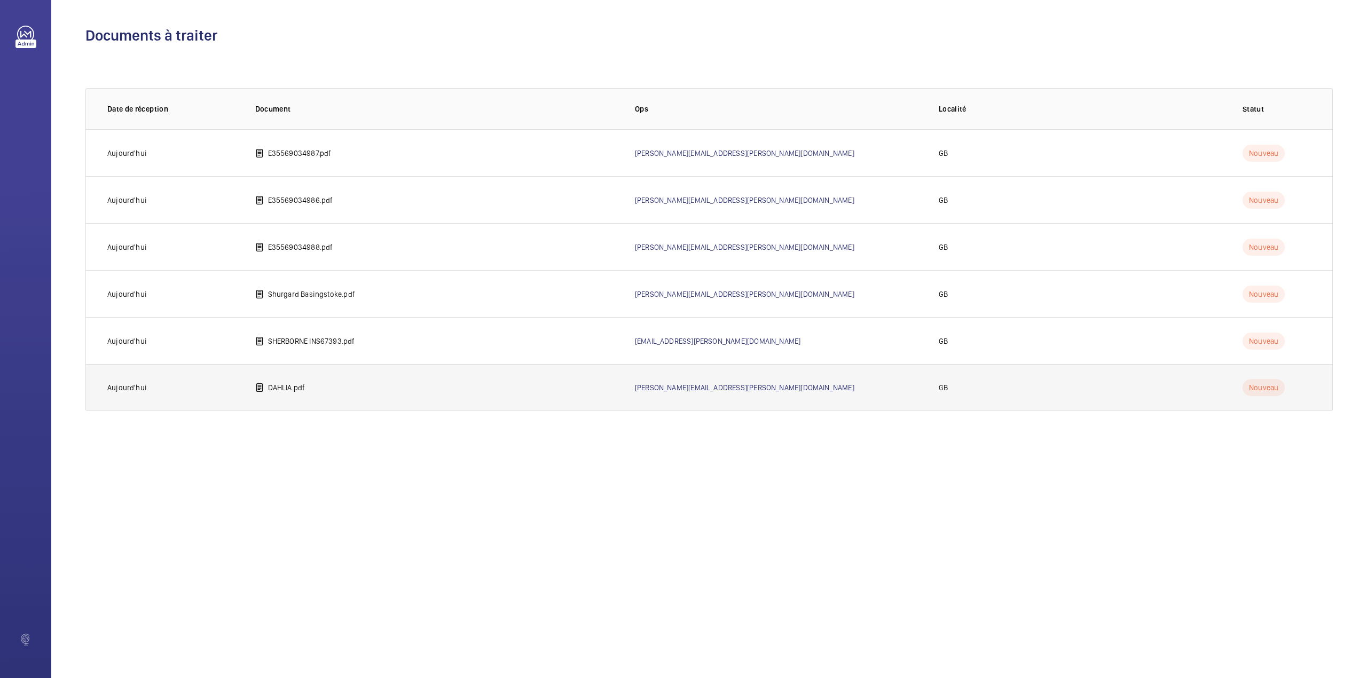
click at [276, 390] on p "DAHLIA.pdf" at bounding box center [286, 387] width 37 height 11
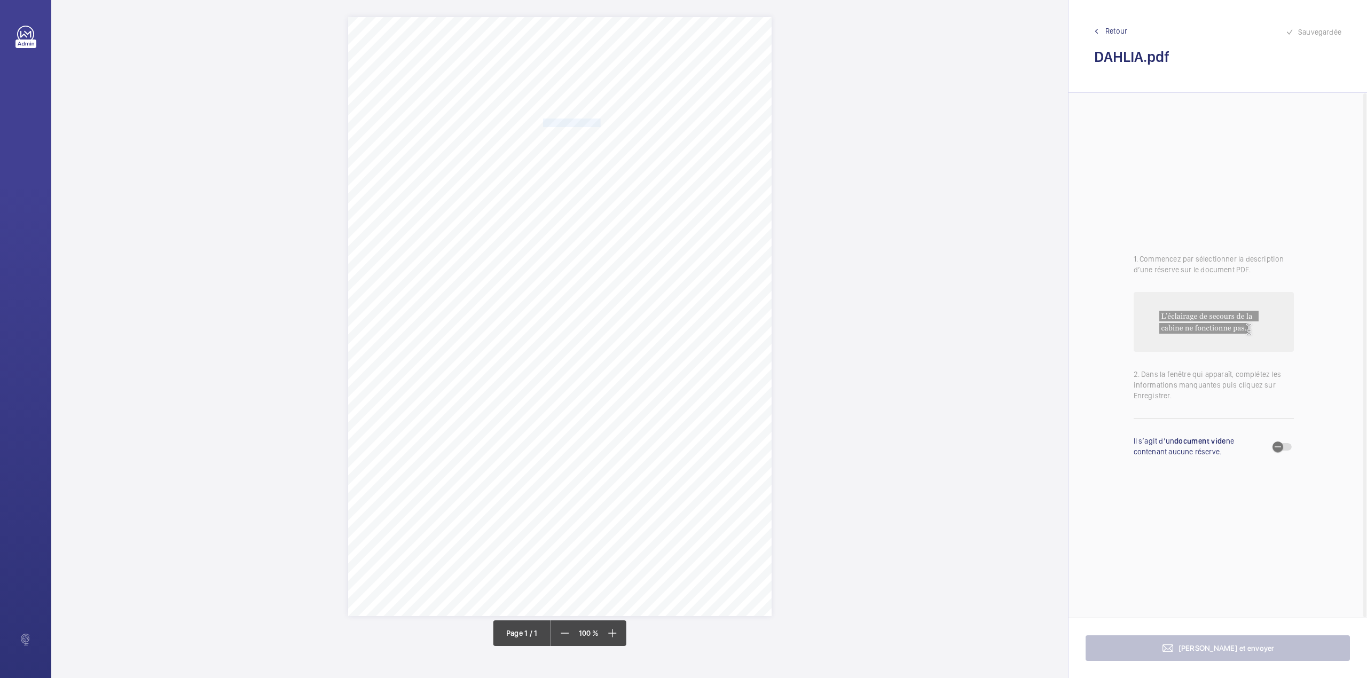
drag, startPoint x: 543, startPoint y: 122, endPoint x: 600, endPoint y: 125, distance: 57.2
click at [600, 125] on span "Notting Hill Genesis" at bounding box center [572, 122] width 58 height 7
copy span "Notting Hill Genesis"
click at [636, 315] on button "Annuler" at bounding box center [648, 313] width 60 height 26
drag, startPoint x: 543, startPoint y: 137, endPoint x: 690, endPoint y: 137, distance: 146.8
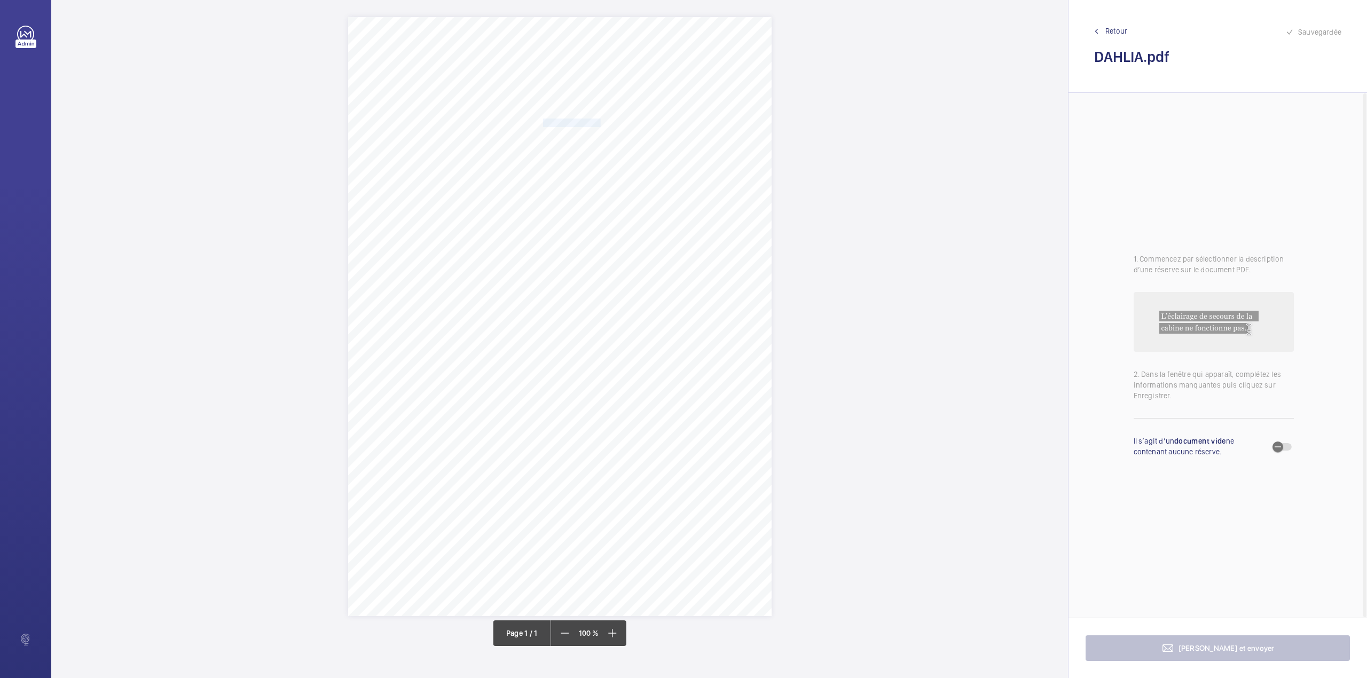
click at [625, 137] on span "Flats 195-208 Dahlia Court Oak Square SW9 9JW" at bounding box center [584, 135] width 82 height 7
copy span "Flats 195-208 Dahlia Court Oak Square SW9 9JW"
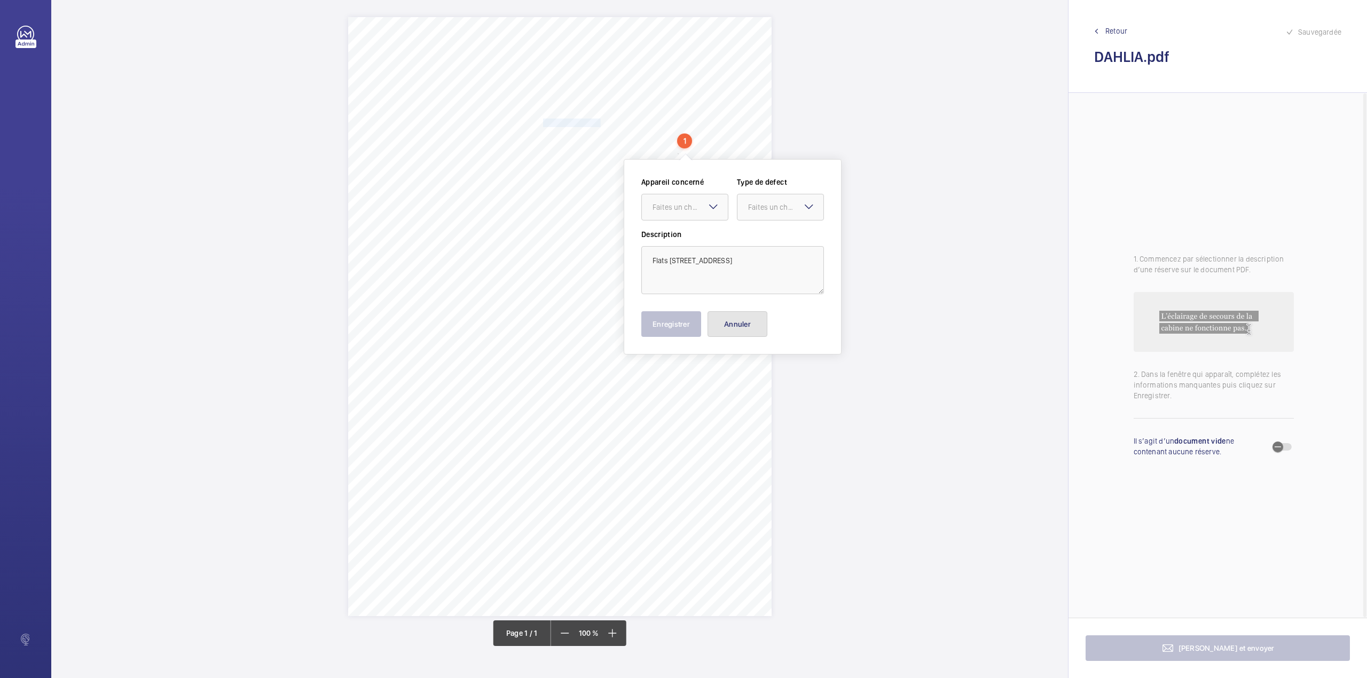
click at [727, 321] on button "Annuler" at bounding box center [737, 324] width 60 height 26
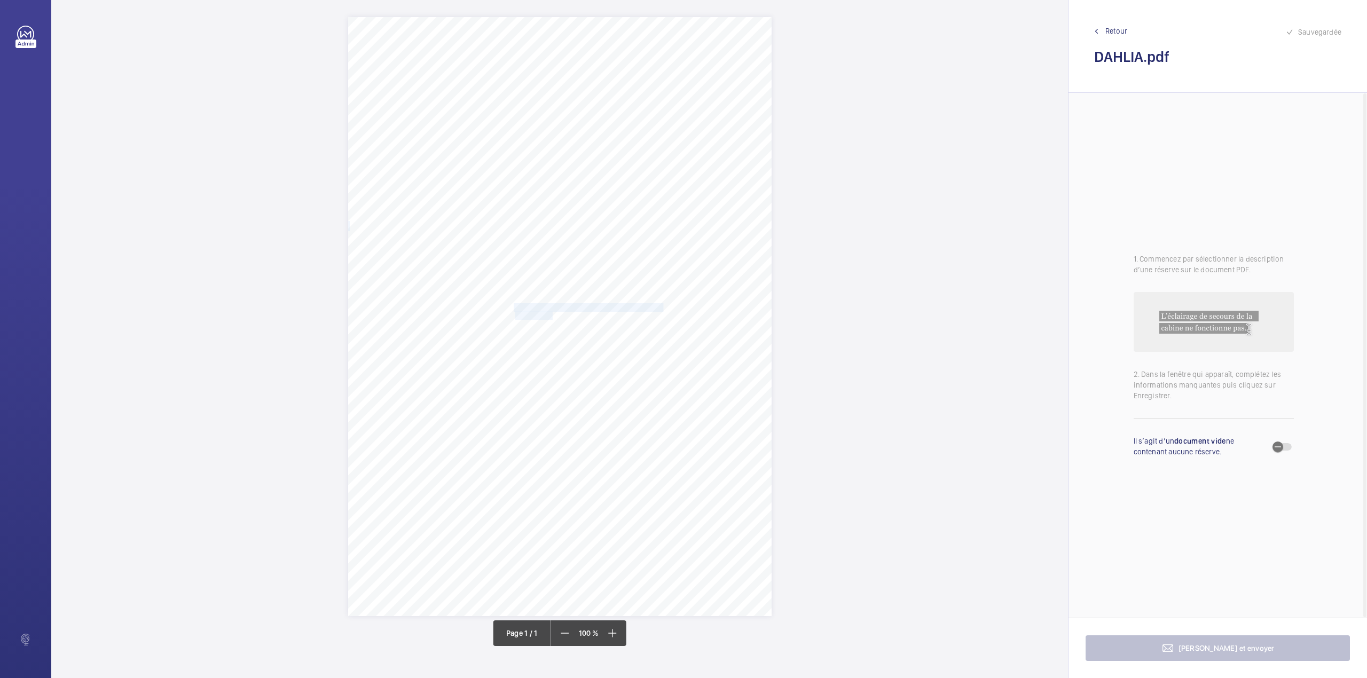
drag, startPoint x: 515, startPoint y: 305, endPoint x: 552, endPoint y: 314, distance: 38.3
click at [552, 314] on div "Signed: Lifting Operations and Lifting Equipment Regulations 1998 Report of Tho…" at bounding box center [559, 316] width 423 height 599
drag, startPoint x: 546, startPoint y: 162, endPoint x: 545, endPoint y: 185, distance: 22.4
click at [545, 163] on div at bounding box center [547, 157] width 86 height 26
drag, startPoint x: 545, startPoint y: 185, endPoint x: 577, endPoint y: 180, distance: 32.3
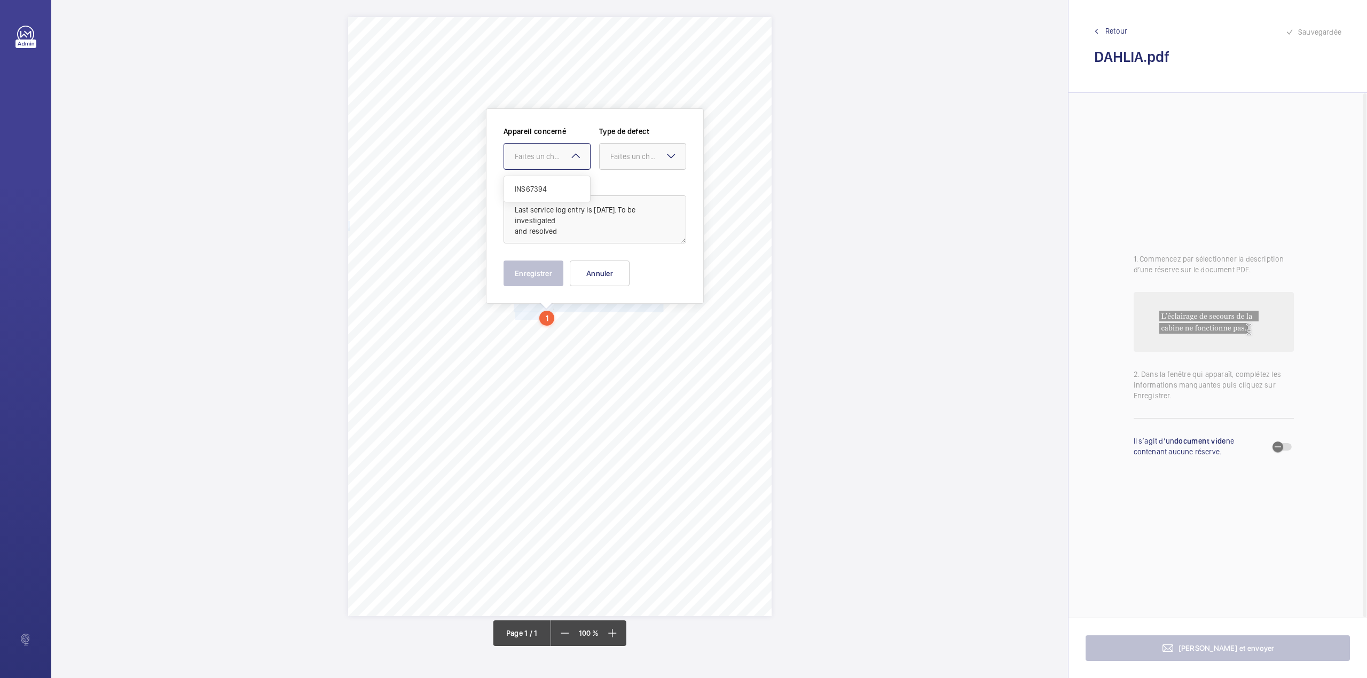
click at [549, 185] on span "INS67394" at bounding box center [547, 189] width 65 height 11
click at [612, 167] on div at bounding box center [643, 157] width 86 height 26
click at [617, 188] on span "Standard" at bounding box center [642, 189] width 65 height 11
click at [562, 238] on textarea "Last service log entry is June 2025. To be investigated and resolved" at bounding box center [594, 219] width 183 height 48
type textarea "Last service log entry is June 2025. To be investigated and resolved."
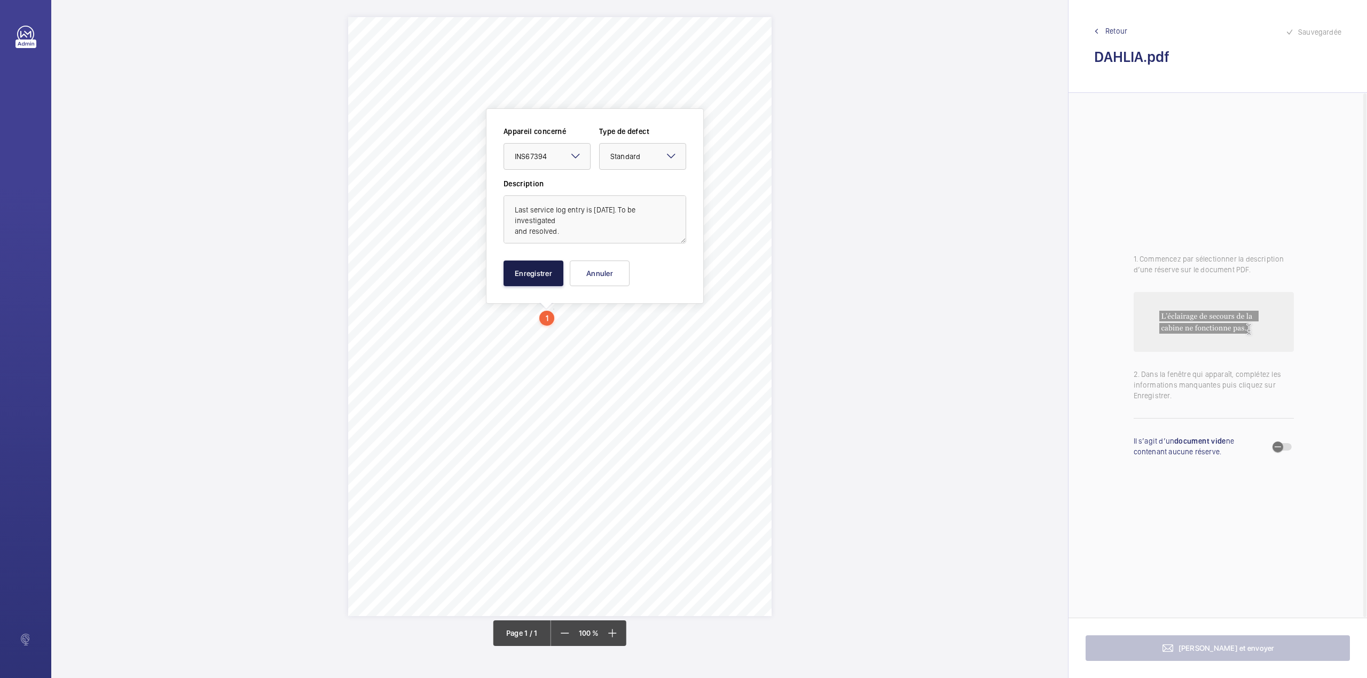
click at [541, 274] on button "Enregistrer" at bounding box center [533, 274] width 60 height 26
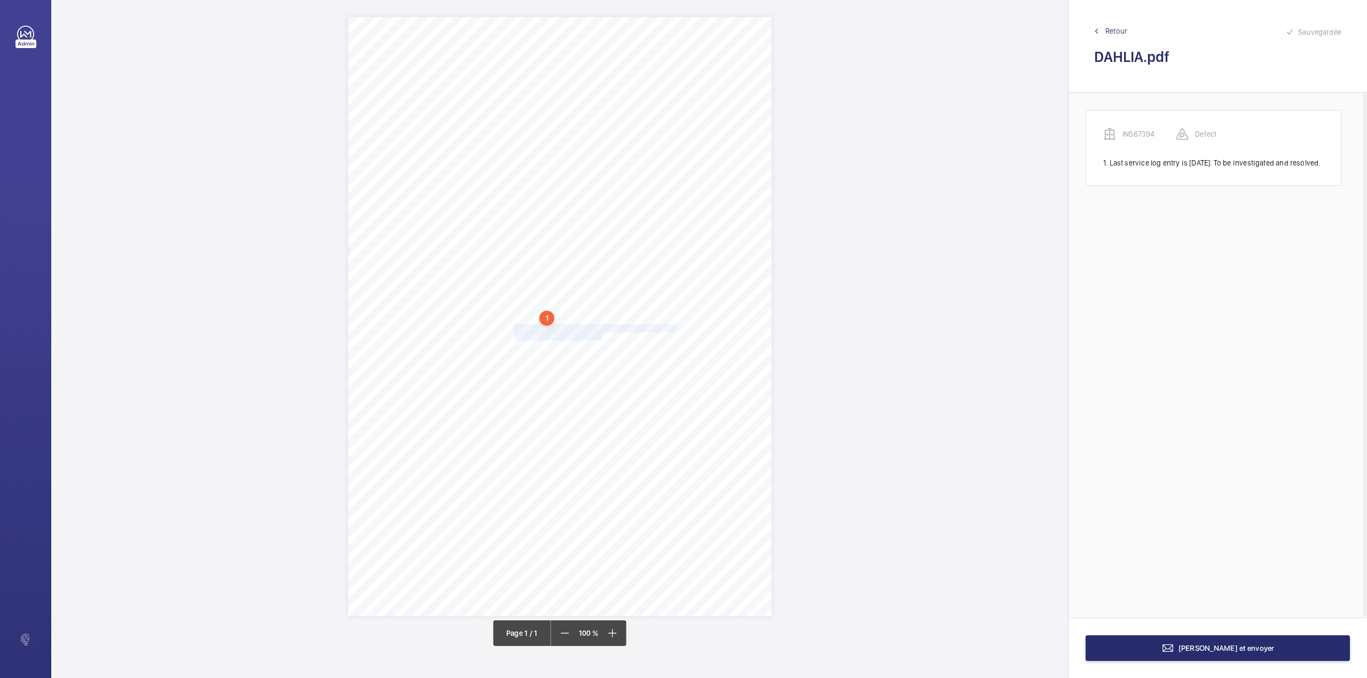
drag, startPoint x: 515, startPoint y: 327, endPoint x: 601, endPoint y: 334, distance: 86.8
click at [601, 334] on div "Signed: Lifting Operations and Lifting Equipment Regulations 1998 Report of Tho…" at bounding box center [559, 316] width 423 height 599
click at [597, 183] on div at bounding box center [596, 177] width 86 height 26
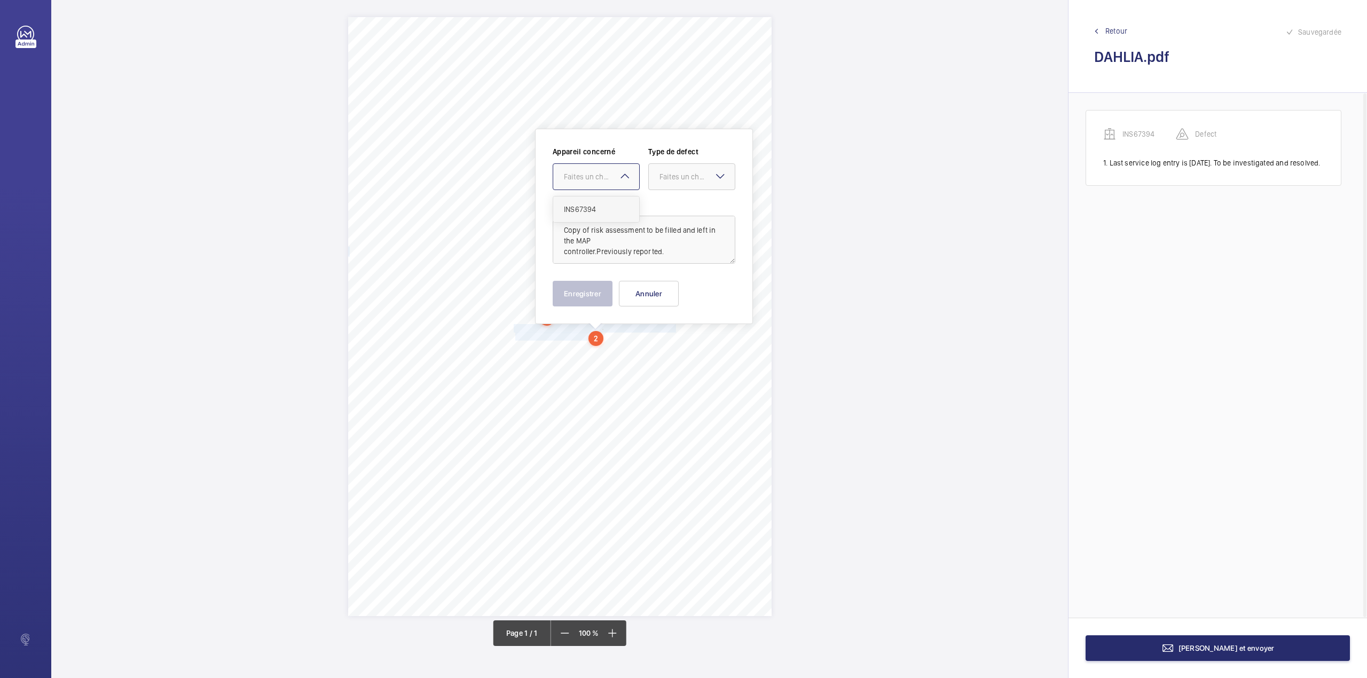
click at [601, 203] on div "INS67394" at bounding box center [596, 209] width 86 height 26
click at [662, 200] on label "Description" at bounding box center [644, 204] width 183 height 11
drag, startPoint x: 672, startPoint y: 176, endPoint x: 672, endPoint y: 203, distance: 27.2
click at [672, 182] on div "Faites un choix" at bounding box center [692, 176] width 86 height 11
click at [672, 203] on div "Standard" at bounding box center [692, 209] width 86 height 26
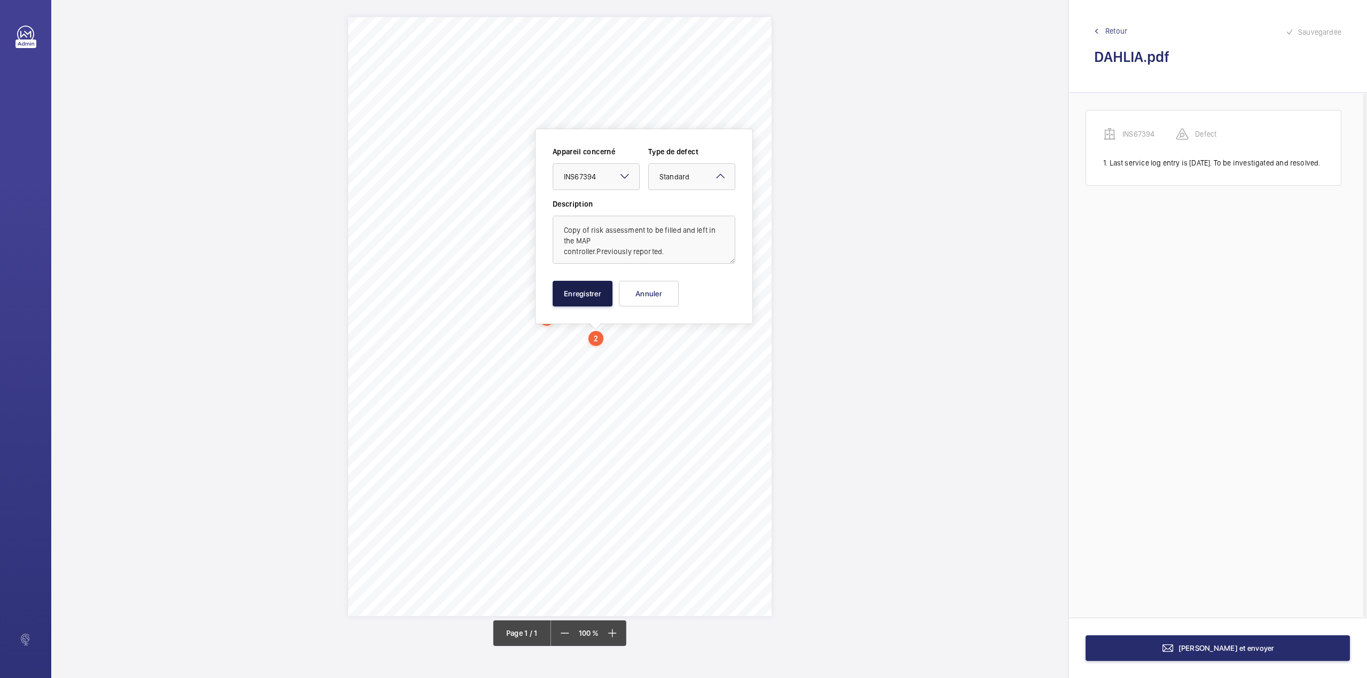
drag, startPoint x: 584, startPoint y: 297, endPoint x: 579, endPoint y: 269, distance: 28.7
click at [584, 297] on button "Enregistrer" at bounding box center [583, 294] width 60 height 26
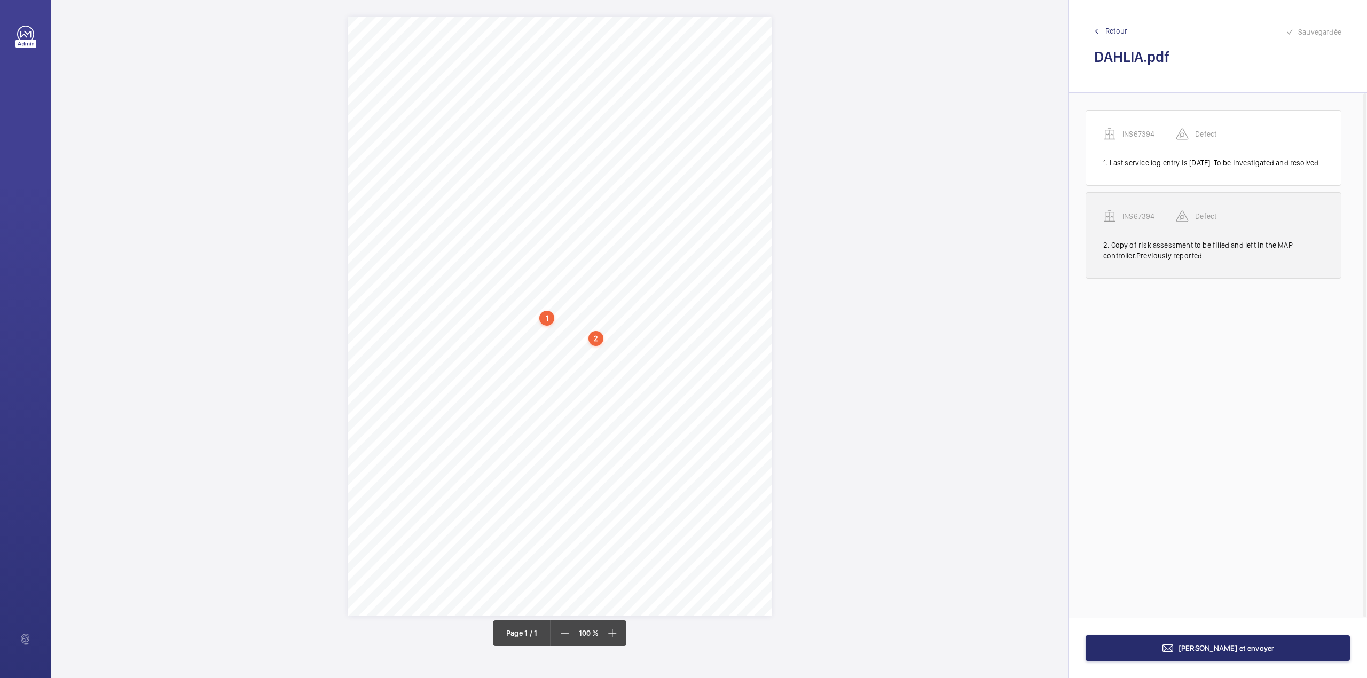
click at [1132, 222] on p "INS67394" at bounding box center [1148, 216] width 53 height 11
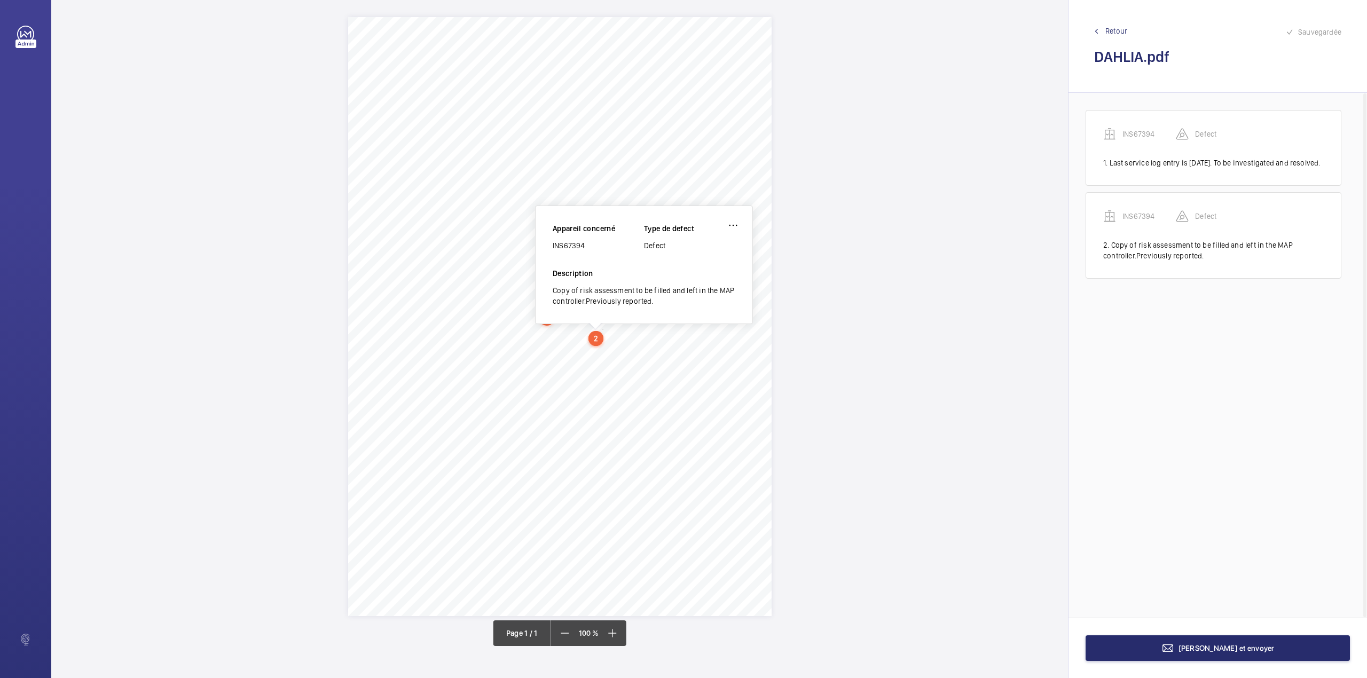
drag, startPoint x: 553, startPoint y: 245, endPoint x: 603, endPoint y: 246, distance: 50.2
click at [603, 246] on div "INS67394" at bounding box center [598, 245] width 91 height 11
click at [1136, 652] on button "[PERSON_NAME] et envoyer" at bounding box center [1217, 648] width 264 height 26
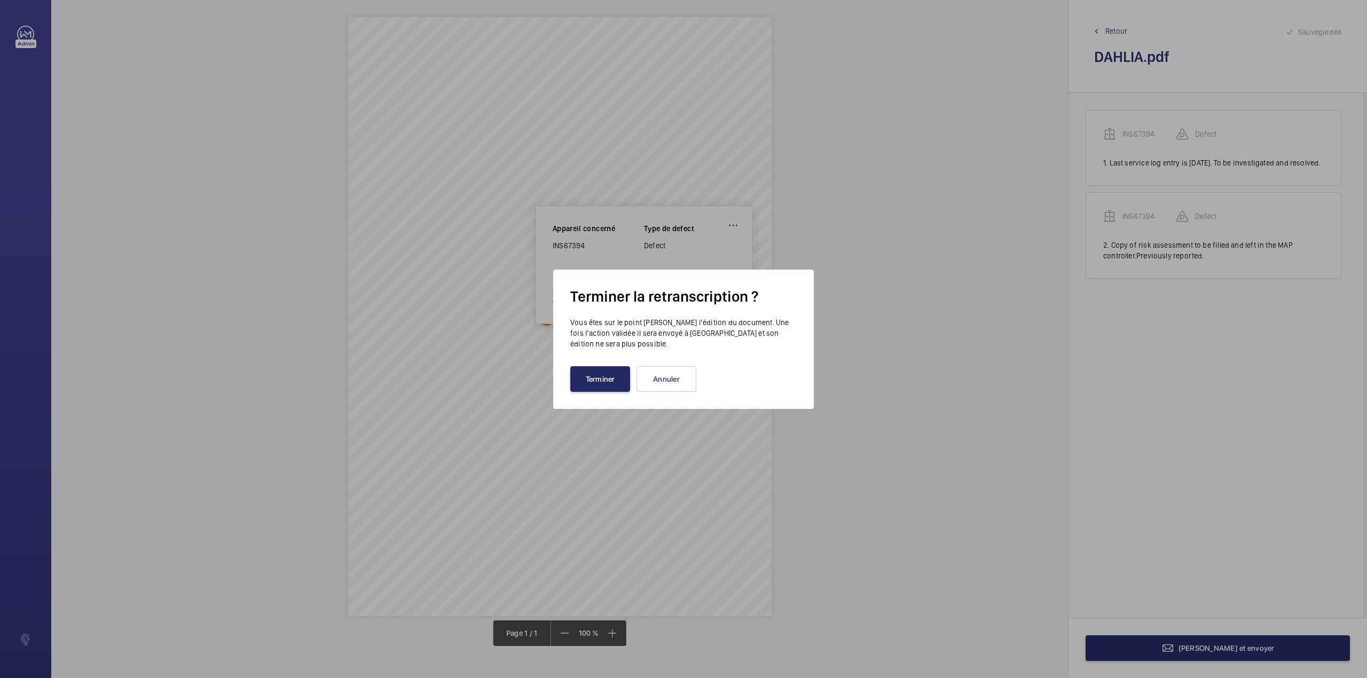
click at [618, 379] on button "Terminer" at bounding box center [600, 379] width 60 height 26
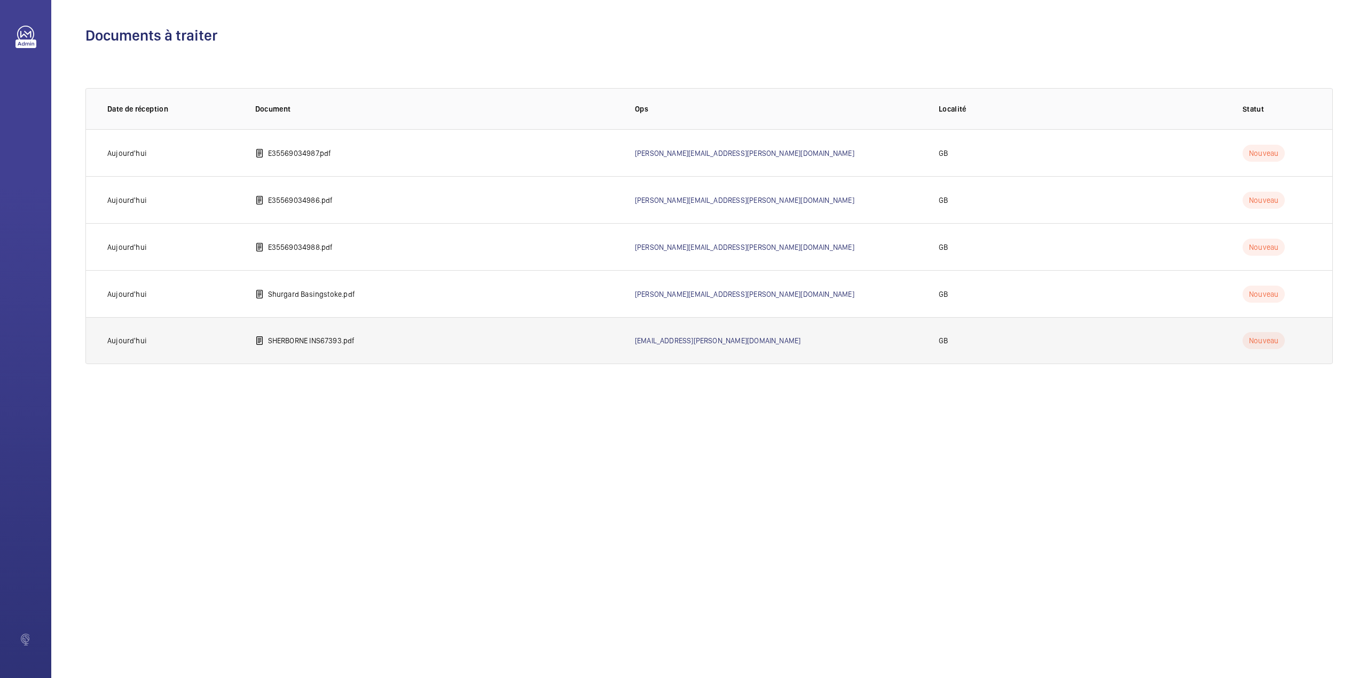
click at [300, 349] on td "SHERBORNE INS67393.pdf" at bounding box center [428, 340] width 380 height 47
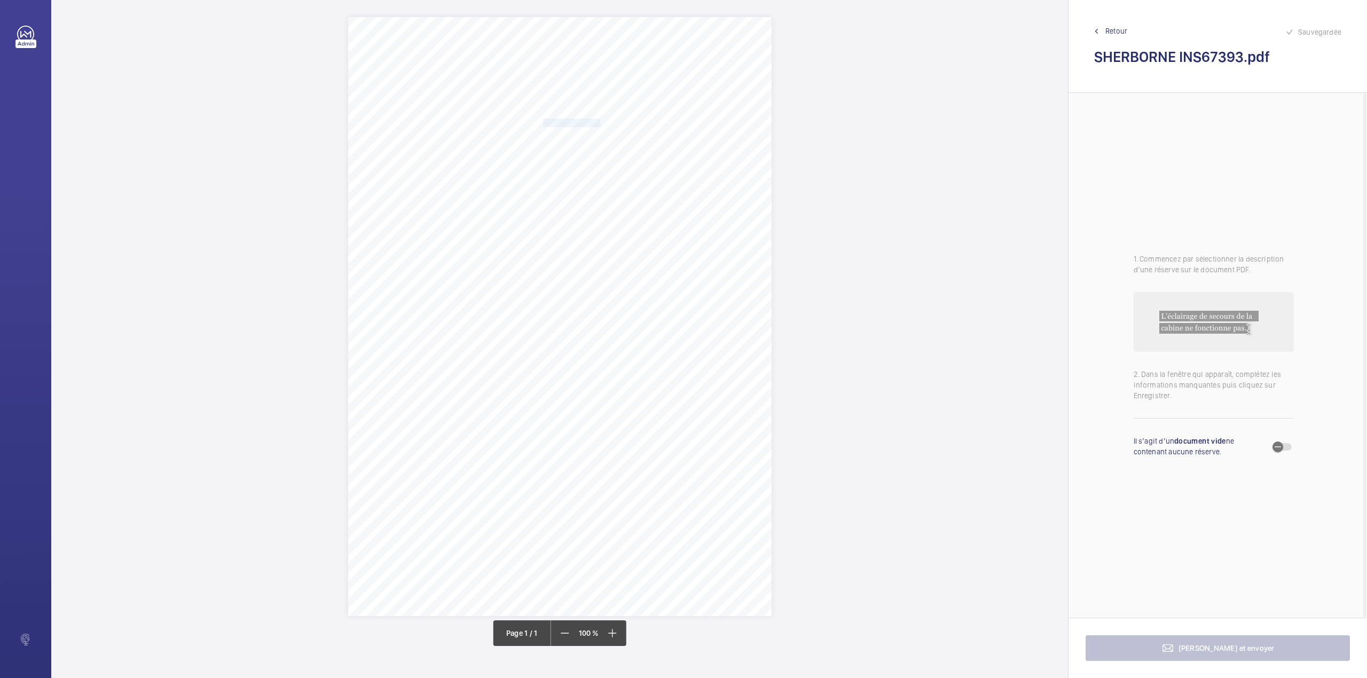
drag, startPoint x: 543, startPoint y: 120, endPoint x: 599, endPoint y: 123, distance: 56.1
click at [599, 123] on span "Notting Hill Genesis" at bounding box center [572, 122] width 58 height 7
click at [655, 315] on button "Annuler" at bounding box center [647, 310] width 60 height 26
drag, startPoint x: 543, startPoint y: 136, endPoint x: 694, endPoint y: 132, distance: 151.1
click at [608, 132] on span "Sherborne House Bolney Street Lambeth SW8 1EW" at bounding box center [575, 135] width 65 height 7
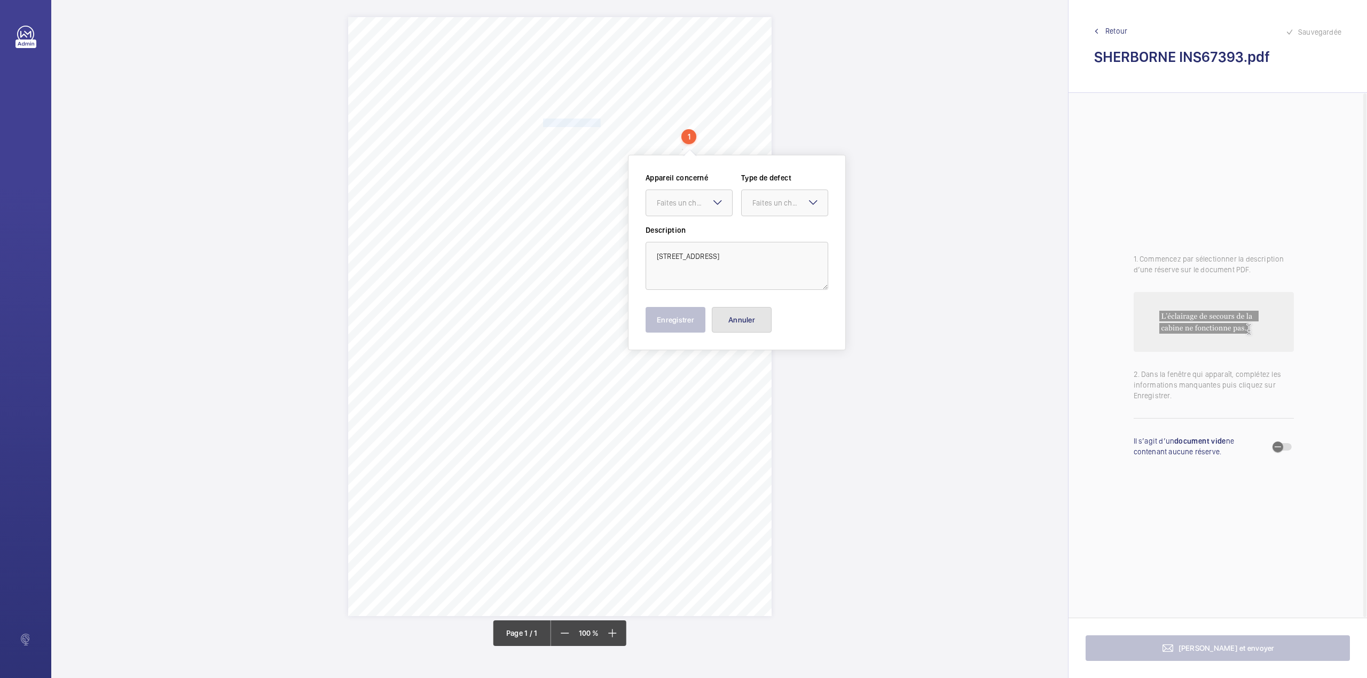
click at [738, 323] on button "Annuler" at bounding box center [742, 320] width 60 height 26
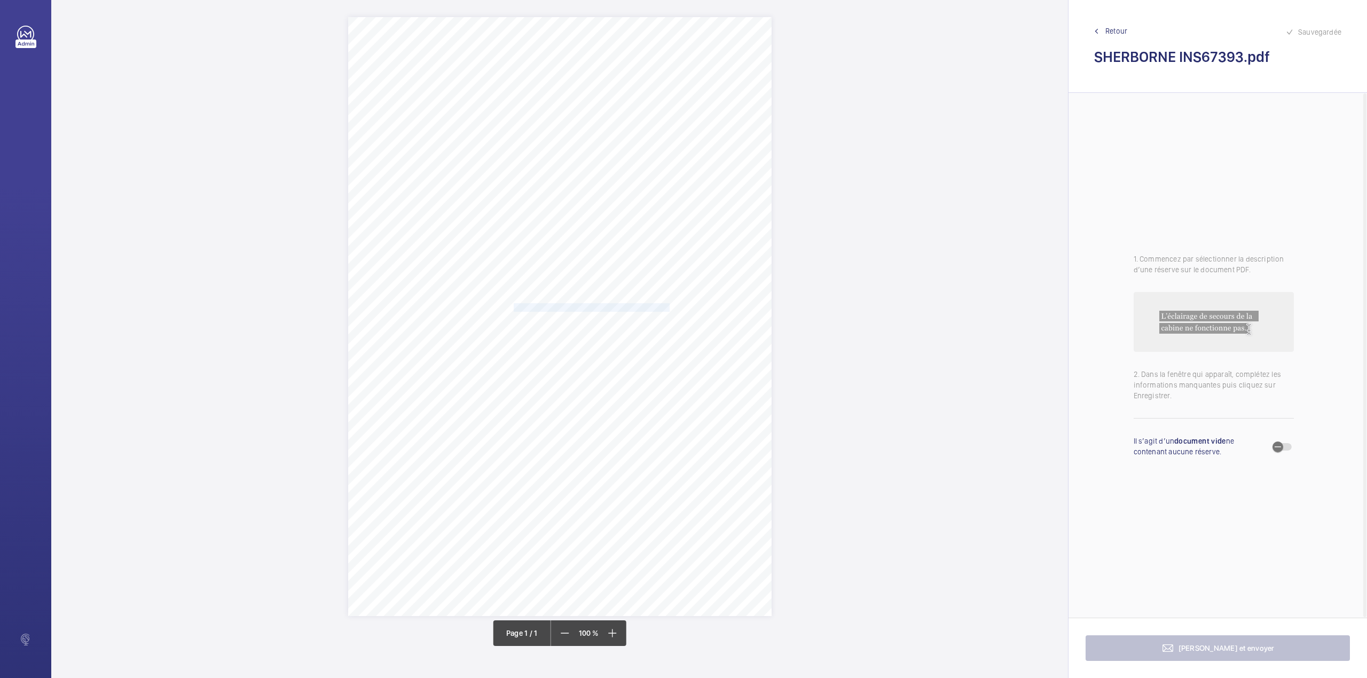
drag, startPoint x: 514, startPoint y: 306, endPoint x: 667, endPoint y: 306, distance: 153.8
click at [667, 306] on div "Signed: Lifting Operations and Lifting Equipment Regulations 1998 Report of Tho…" at bounding box center [559, 316] width 423 height 599
click at [660, 151] on div "Faites un choix" at bounding box center [667, 149] width 75 height 11
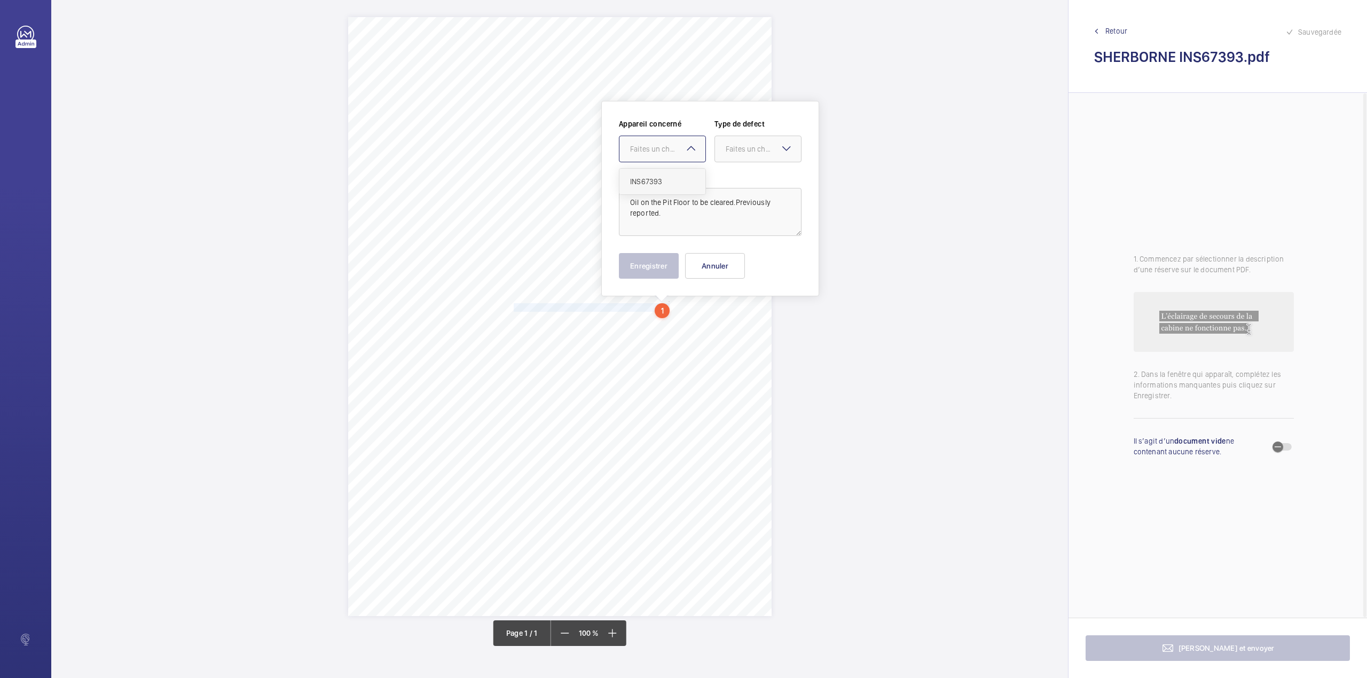
click at [663, 174] on div "INS67393" at bounding box center [662, 182] width 86 height 26
drag, startPoint x: 749, startPoint y: 153, endPoint x: 747, endPoint y: 161, distance: 8.6
click at [748, 154] on div "Faites un choix" at bounding box center [758, 149] width 86 height 11
click at [746, 176] on div "Standard" at bounding box center [758, 182] width 86 height 26
click at [658, 267] on button "Enregistrer" at bounding box center [649, 266] width 60 height 26
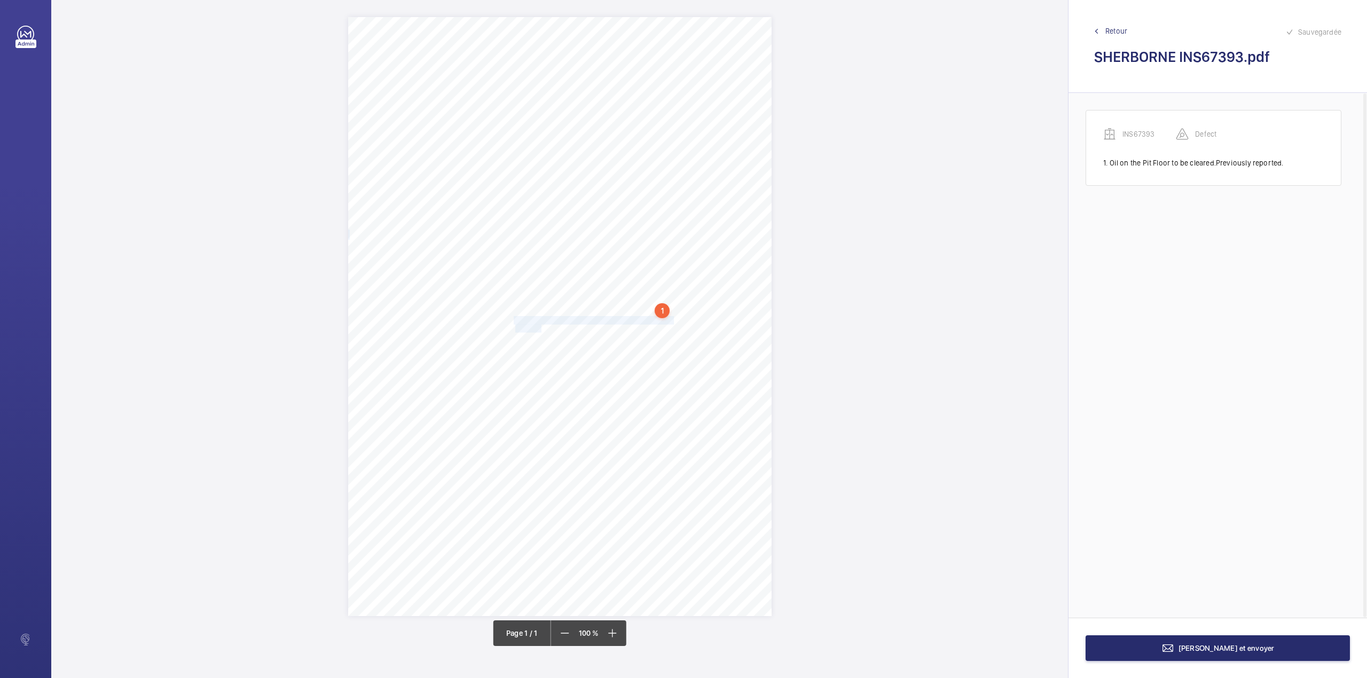
drag, startPoint x: 515, startPoint y: 320, endPoint x: 541, endPoint y: 328, distance: 27.2
click at [541, 328] on div "Signed: Lifting Operations and Lifting Equipment Regulations 1998 Report of Tho…" at bounding box center [559, 316] width 423 height 599
click at [539, 174] on div "Faites un choix" at bounding box center [540, 170] width 75 height 11
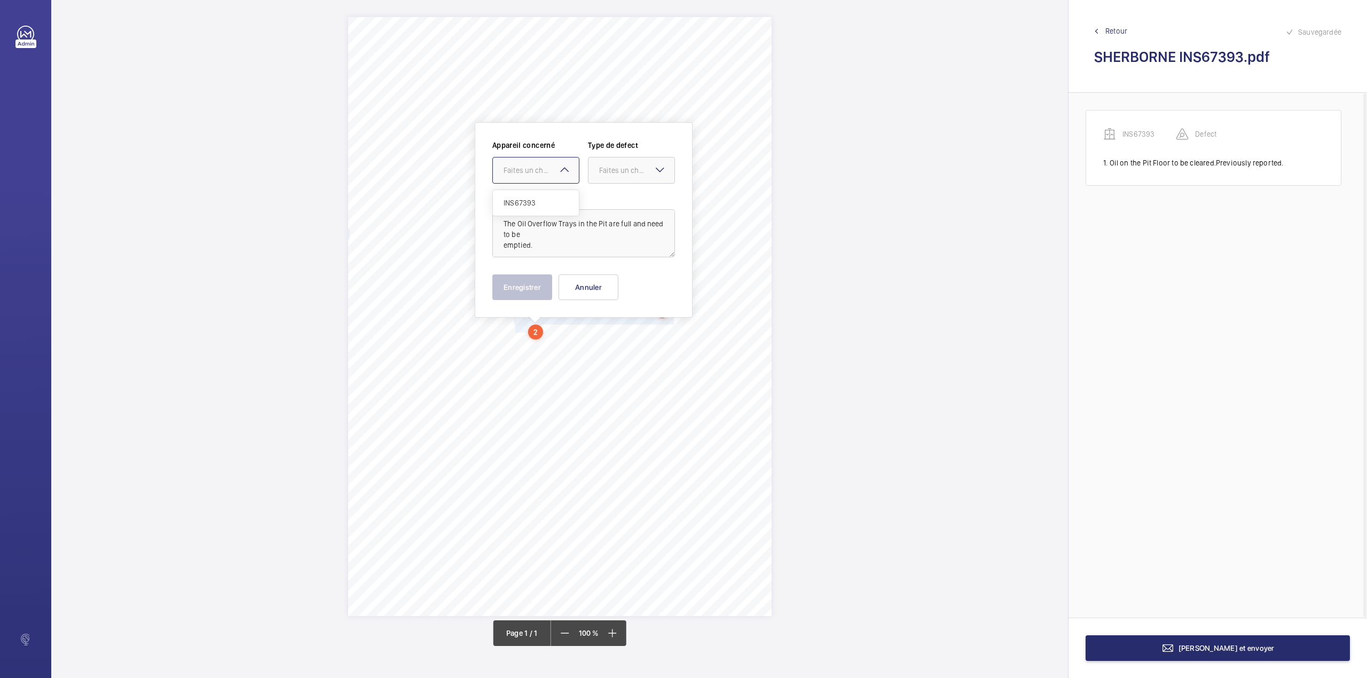
click at [539, 195] on div "INS67393" at bounding box center [536, 203] width 86 height 26
drag, startPoint x: 609, startPoint y: 176, endPoint x: 609, endPoint y: 184, distance: 8.5
click at [609, 178] on div at bounding box center [631, 170] width 86 height 26
click at [610, 194] on div "Standard" at bounding box center [631, 203] width 86 height 26
click at [535, 280] on button "Enregistrer" at bounding box center [522, 287] width 60 height 26
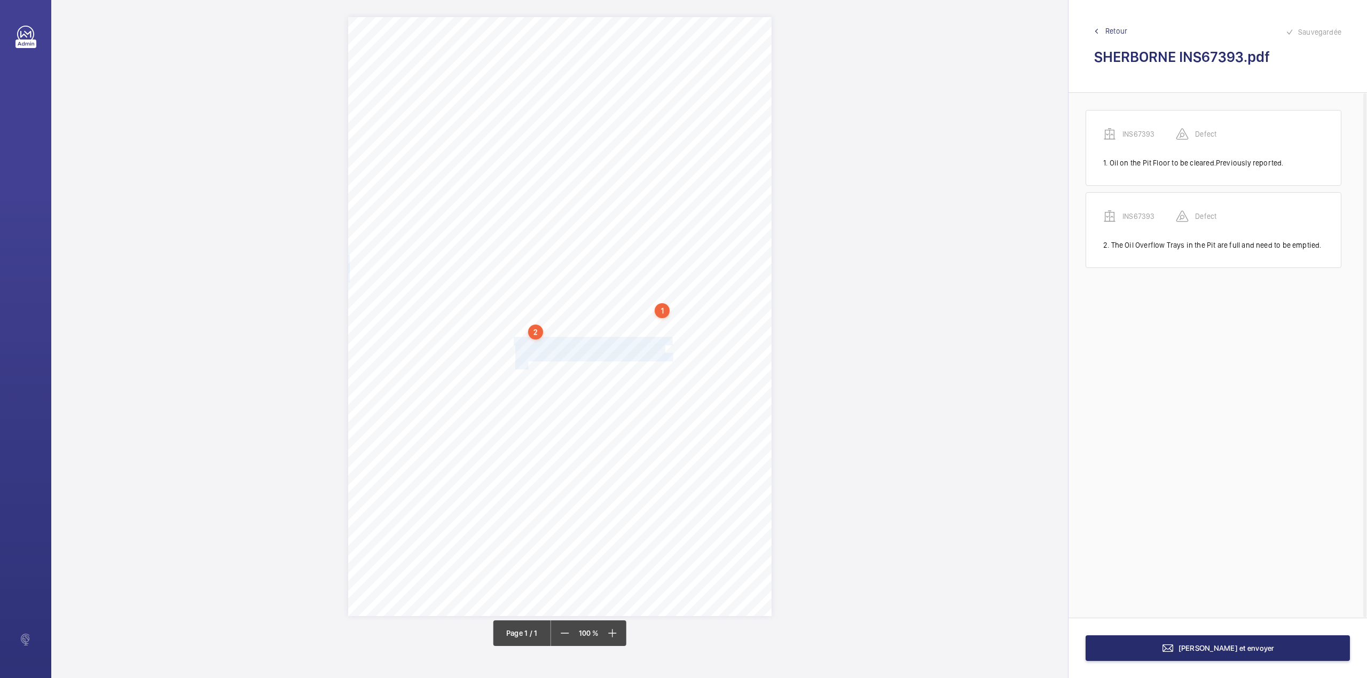
drag, startPoint x: 514, startPoint y: 338, endPoint x: 528, endPoint y: 364, distance: 29.4
click at [528, 364] on div "Signed: Lifting Operations and Lifting Equipment Regulations 1998 Report of Tho…" at bounding box center [559, 316] width 423 height 599
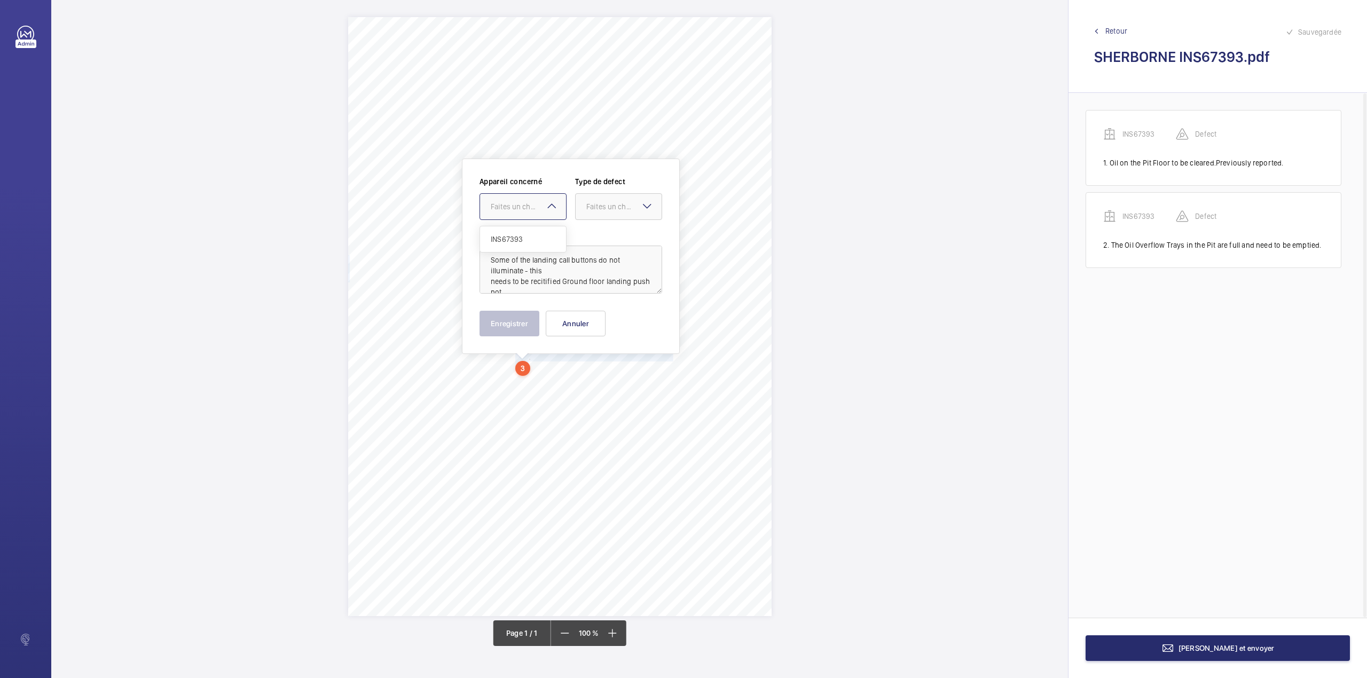
drag, startPoint x: 509, startPoint y: 207, endPoint x: 511, endPoint y: 231, distance: 23.6
click at [509, 208] on div "Faites un choix" at bounding box center [528, 206] width 75 height 11
drag, startPoint x: 511, startPoint y: 231, endPoint x: 558, endPoint y: 226, distance: 47.2
click at [515, 231] on div "INS67393" at bounding box center [523, 239] width 86 height 26
drag, startPoint x: 592, startPoint y: 214, endPoint x: 592, endPoint y: 233, distance: 19.2
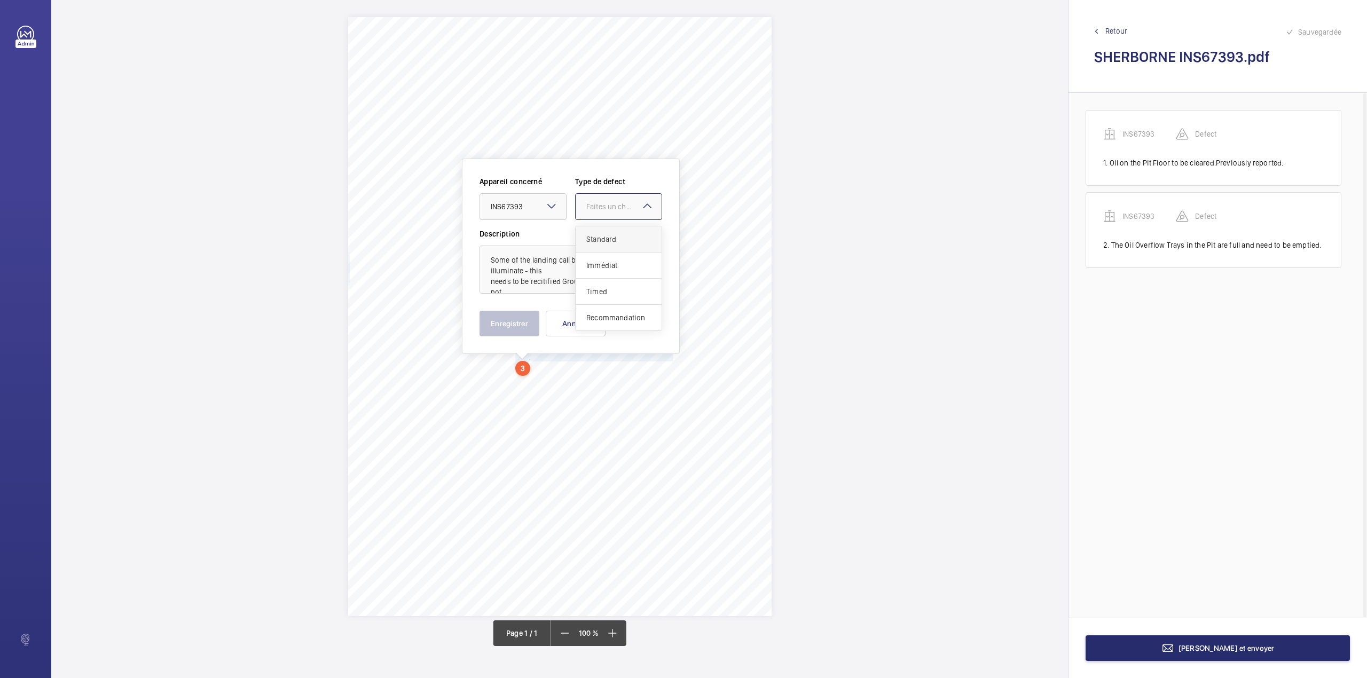
click at [592, 218] on div at bounding box center [619, 207] width 86 height 26
click at [592, 233] on div "Standard" at bounding box center [619, 239] width 86 height 26
click at [516, 321] on button "Enregistrer" at bounding box center [509, 324] width 60 height 26
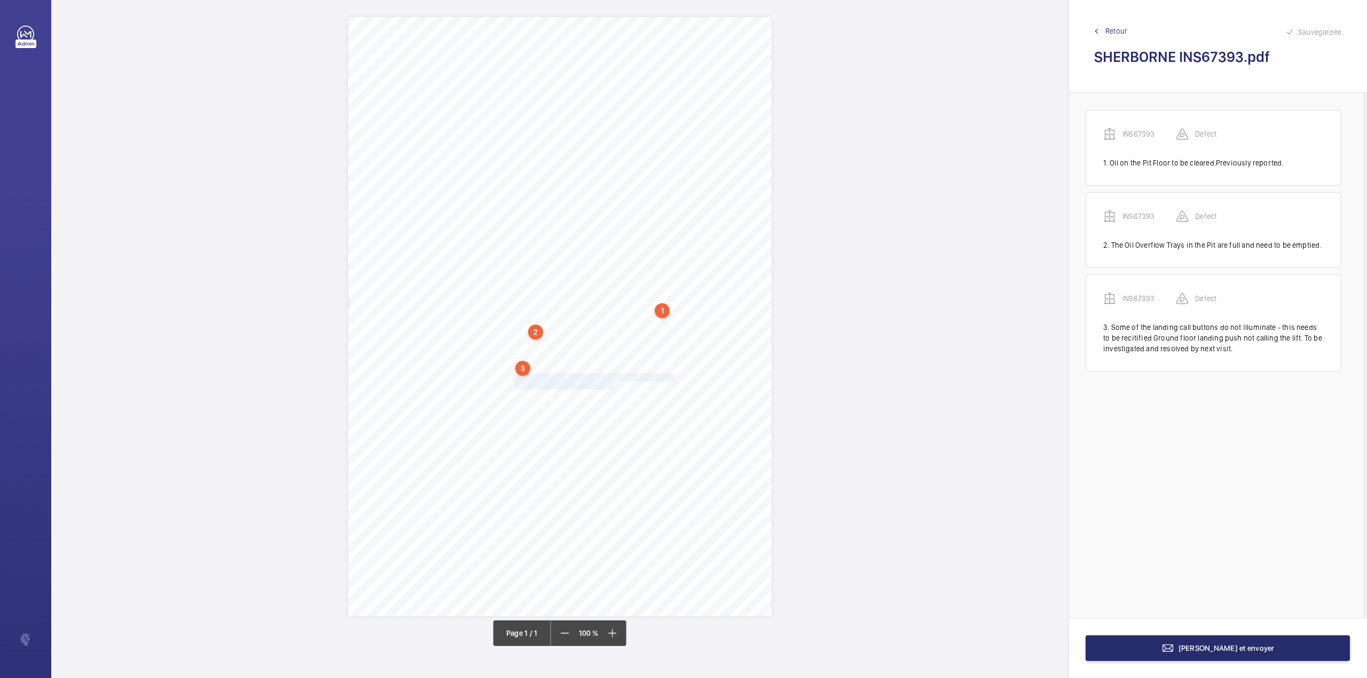
drag, startPoint x: 515, startPoint y: 375, endPoint x: 613, endPoint y: 385, distance: 98.8
click at [613, 385] on div "Signed: Lifting Operations and Lifting Equipment Regulations 1998 Report of Tho…" at bounding box center [559, 316] width 423 height 599
click at [599, 229] on div "Faites un choix" at bounding box center [613, 228] width 75 height 11
click at [605, 250] on div "INS67393" at bounding box center [608, 261] width 86 height 26
click at [688, 231] on div "Faites un choix" at bounding box center [709, 228] width 75 height 11
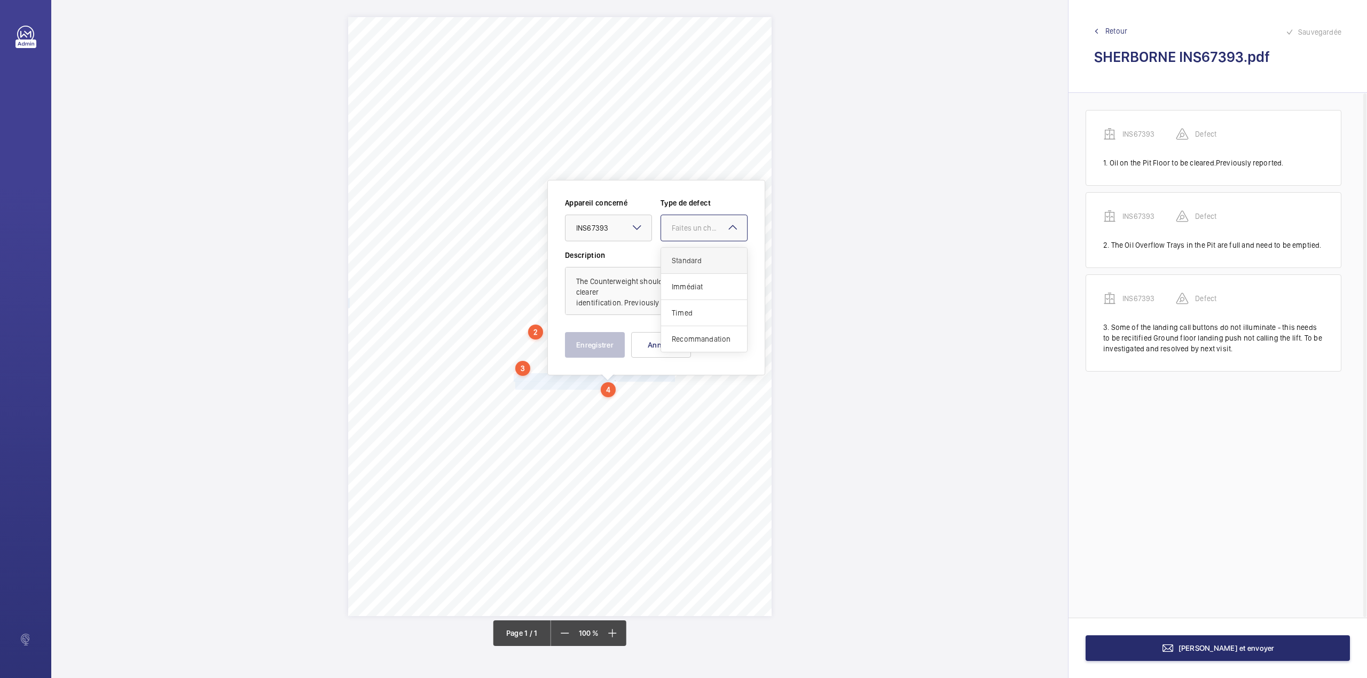
click at [690, 254] on div "Standard" at bounding box center [704, 261] width 86 height 26
click at [605, 333] on button "Enregistrer" at bounding box center [595, 345] width 60 height 26
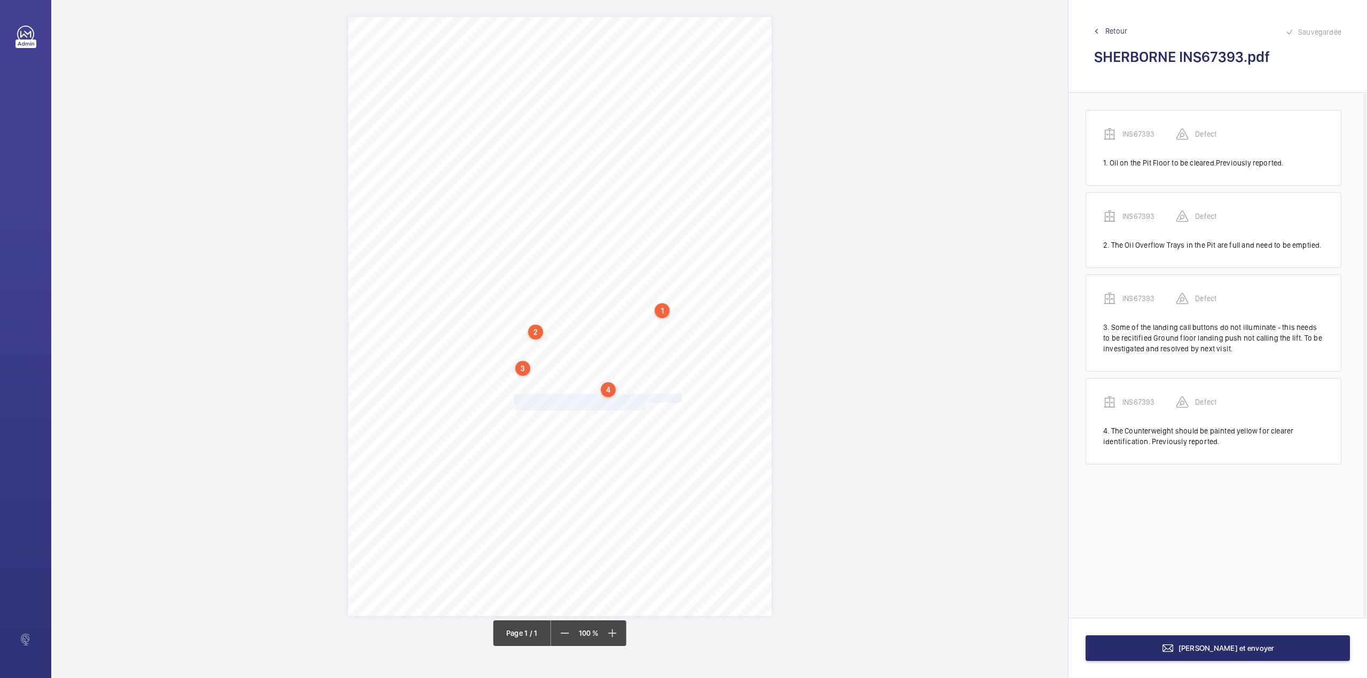
drag, startPoint x: 515, startPoint y: 396, endPoint x: 645, endPoint y: 406, distance: 130.7
click at [645, 406] on div "Signed: Lifting Operations and Lifting Equipment Regulations 1998 Report of Tho…" at bounding box center [559, 316] width 423 height 599
click at [639, 249] on div "Faites un choix" at bounding box center [645, 248] width 75 height 11
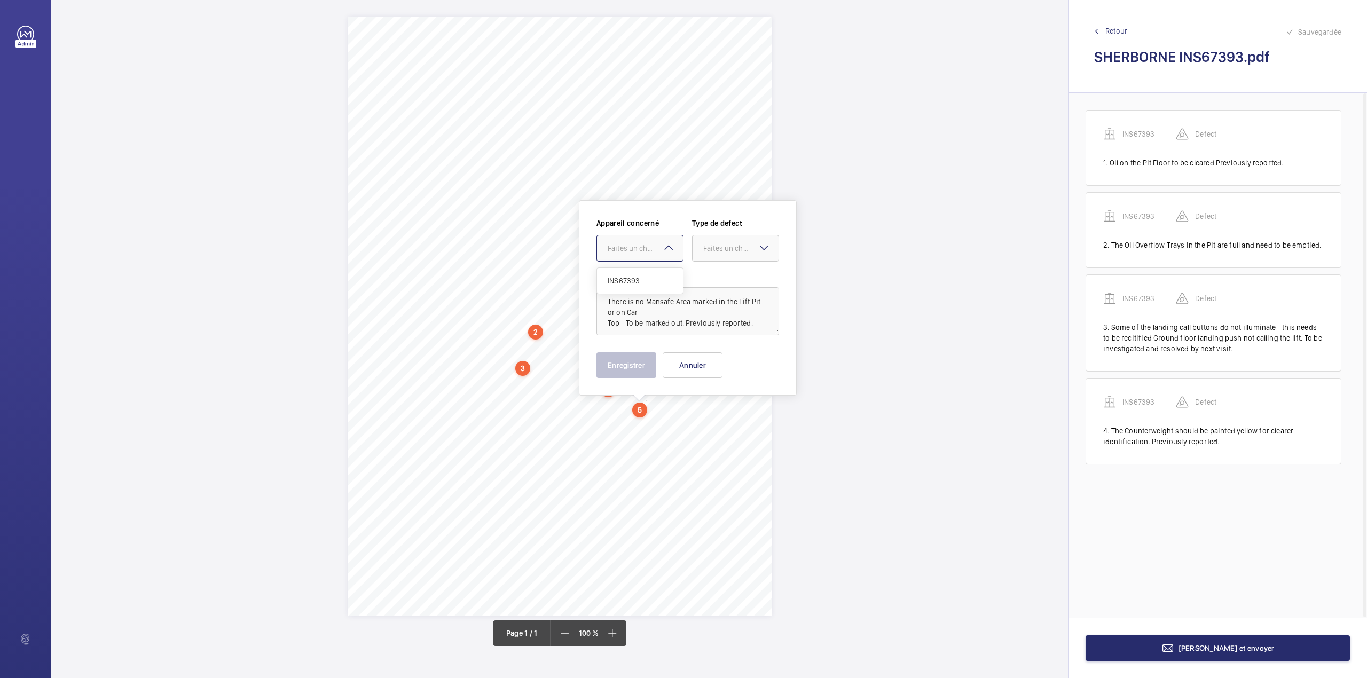
click at [639, 267] on div "Appareil concerné Faites un choix INS67393 Type de defect Faites un choix" at bounding box center [687, 244] width 183 height 52
drag, startPoint x: 712, startPoint y: 248, endPoint x: 712, endPoint y: 277, distance: 28.8
click at [712, 250] on div "Faites un choix" at bounding box center [740, 248] width 75 height 11
click at [712, 277] on span "Standard" at bounding box center [735, 280] width 65 height 11
click at [617, 250] on div "Faites un choix" at bounding box center [645, 248] width 75 height 11
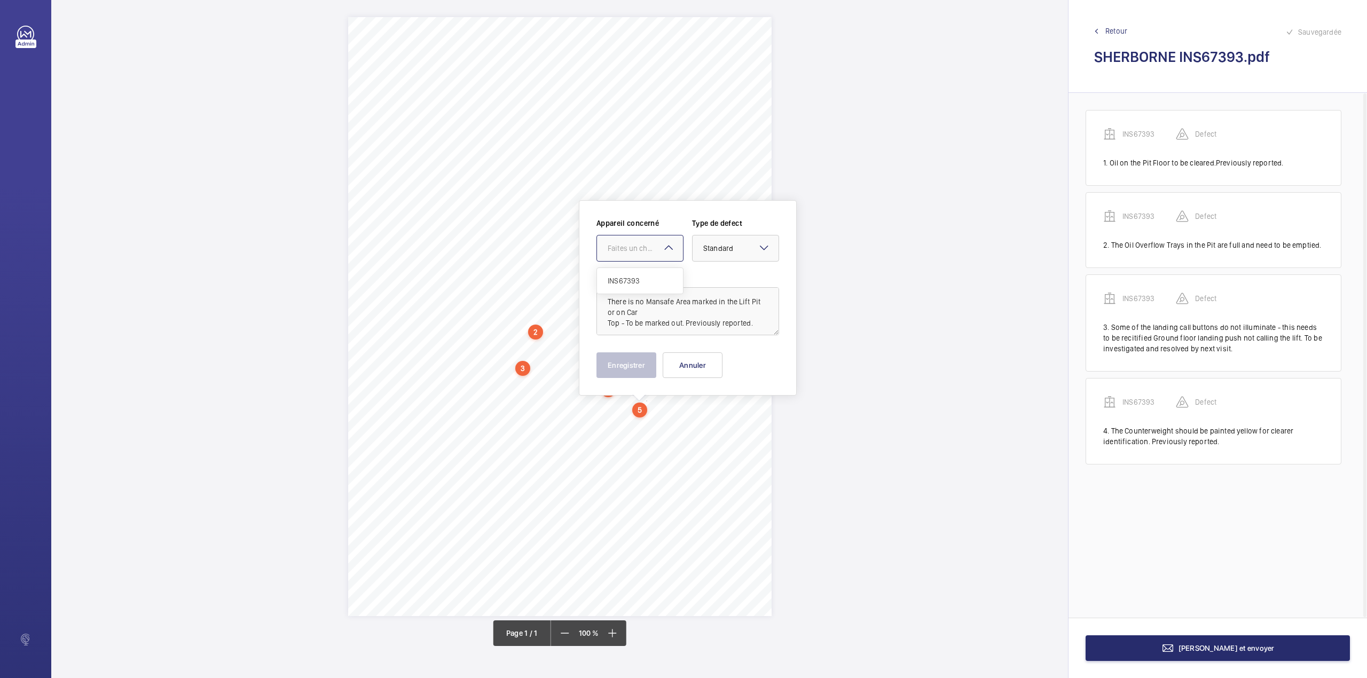
click at [625, 284] on span "INS67393" at bounding box center [640, 280] width 65 height 11
click at [626, 376] on button "Enregistrer" at bounding box center [626, 365] width 60 height 26
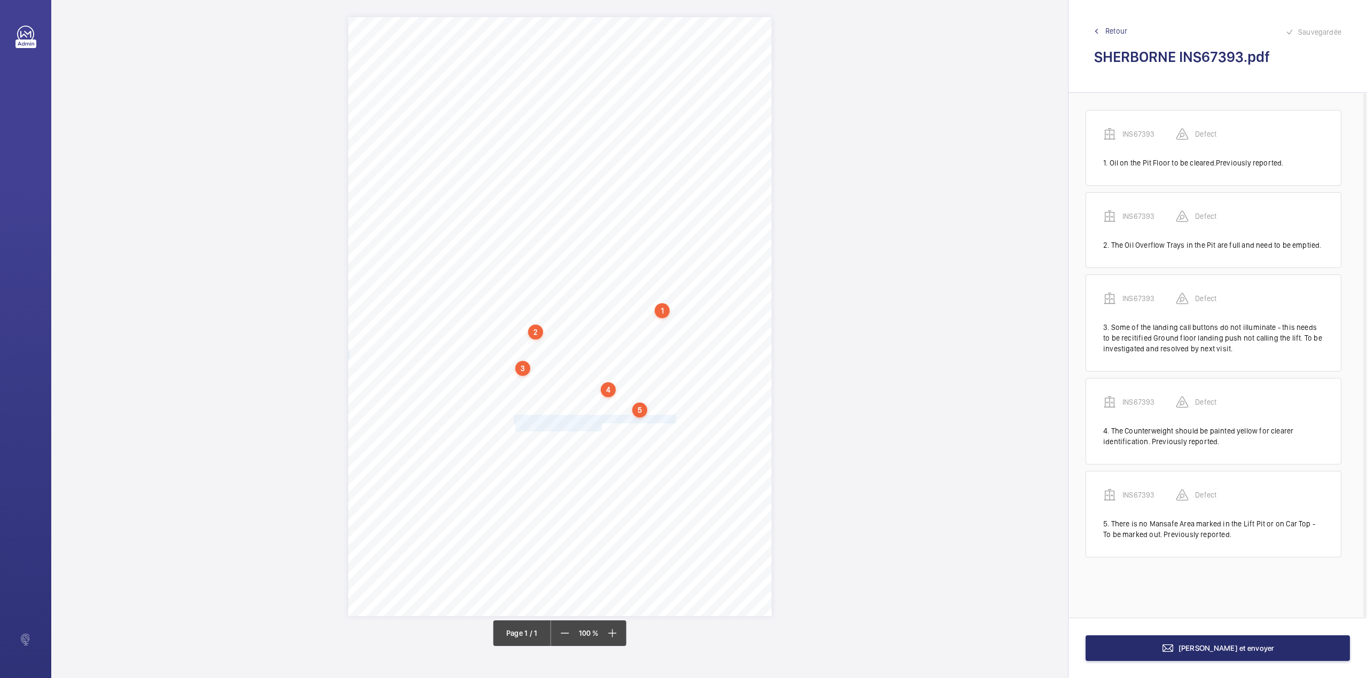
drag, startPoint x: 515, startPoint y: 419, endPoint x: 601, endPoint y: 430, distance: 87.3
click at [601, 430] on div "Signed: Lifting Operations and Lifting Equipment Regulations 1998 Report of Tho…" at bounding box center [559, 316] width 423 height 599
drag, startPoint x: 588, startPoint y: 270, endPoint x: 588, endPoint y: 275, distance: 5.9
click at [588, 270] on div "Faites un choix" at bounding box center [601, 272] width 75 height 11
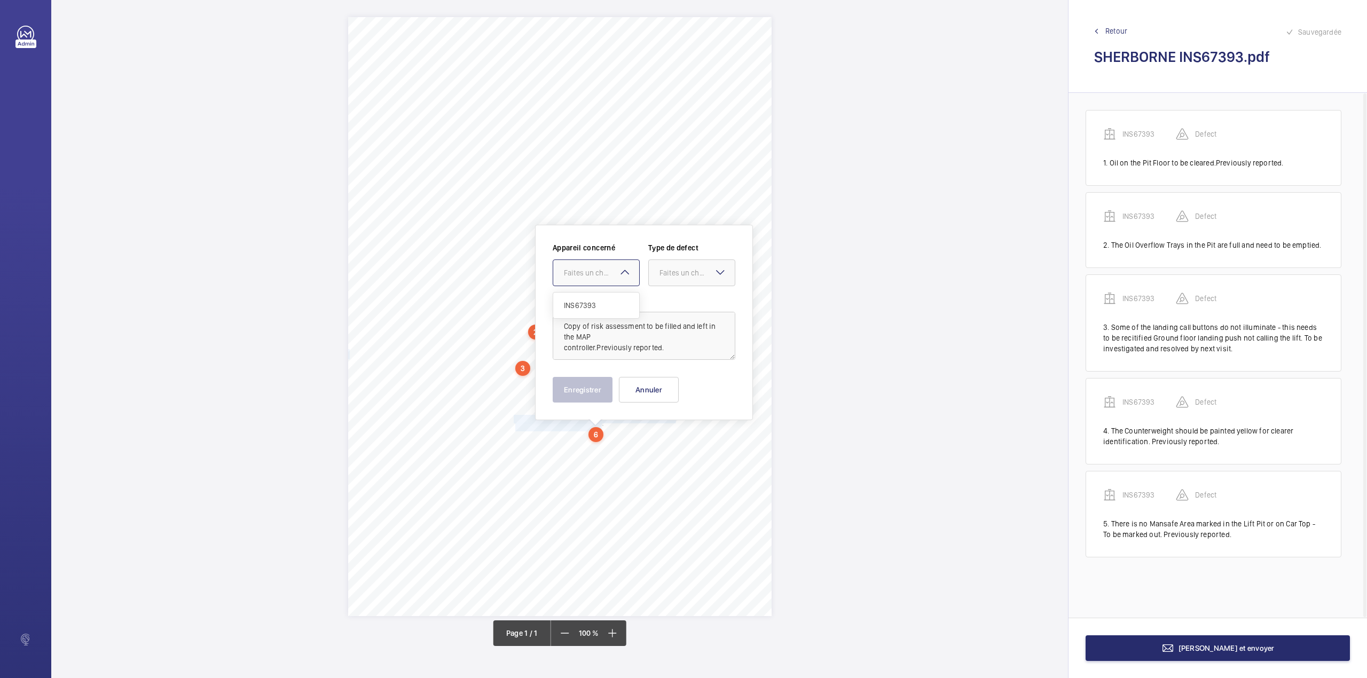
drag, startPoint x: 589, startPoint y: 294, endPoint x: 631, endPoint y: 291, distance: 41.2
click at [590, 294] on div "INS67393" at bounding box center [596, 306] width 86 height 26
drag, startPoint x: 665, startPoint y: 280, endPoint x: 668, endPoint y: 302, distance: 22.7
click at [665, 281] on div at bounding box center [692, 273] width 86 height 26
click at [668, 302] on span "Standard" at bounding box center [691, 305] width 65 height 11
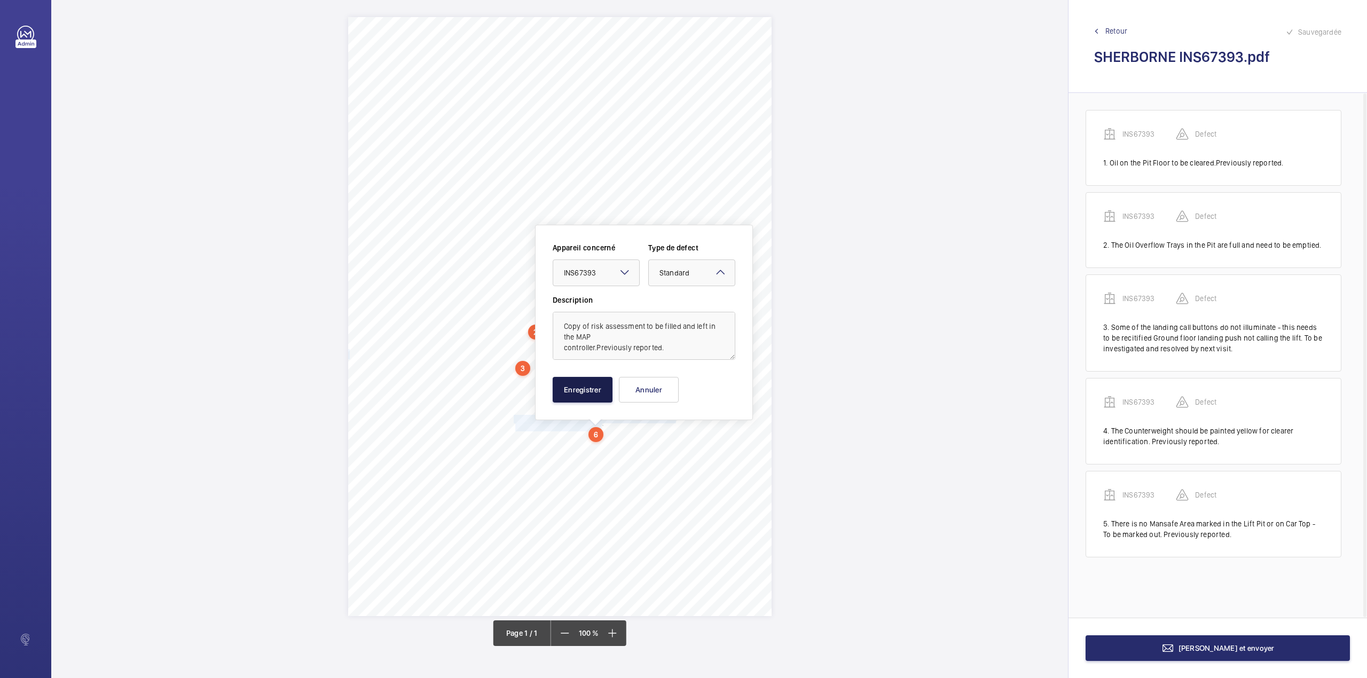
click at [594, 391] on button "Enregistrer" at bounding box center [583, 390] width 60 height 26
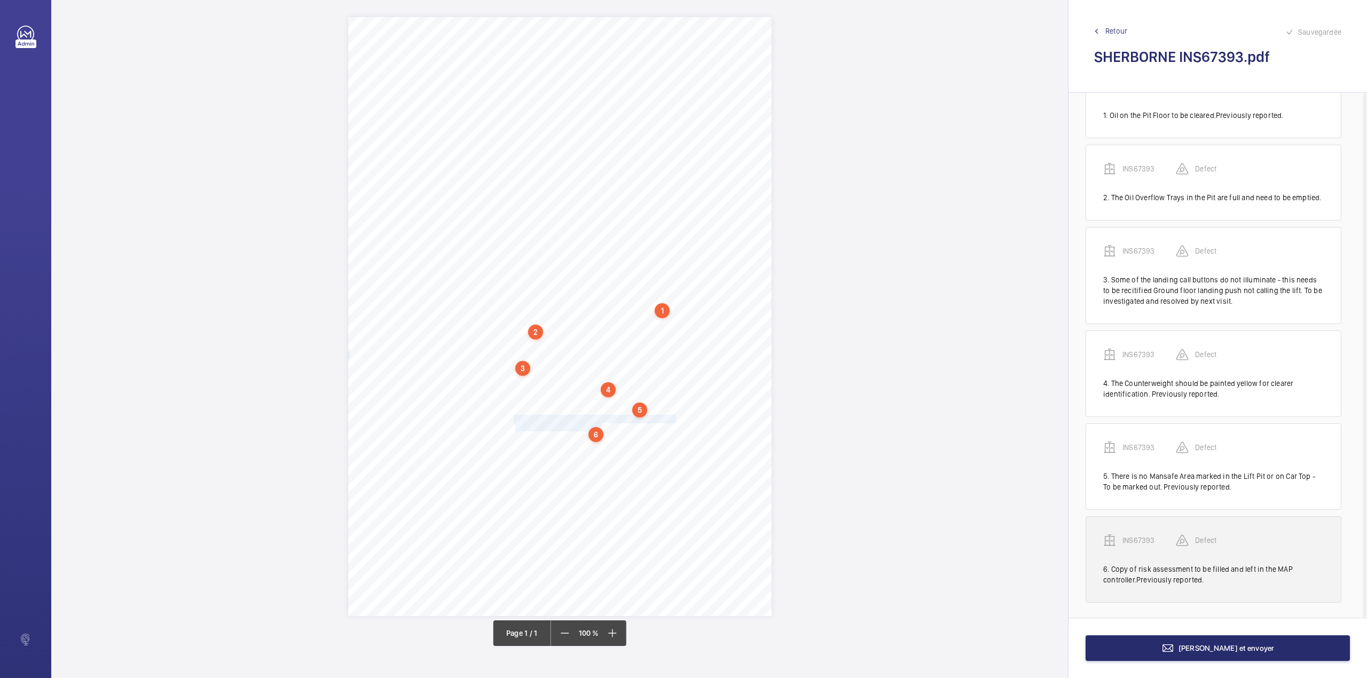
scroll to position [52, 0]
click at [1149, 535] on p "INS67393" at bounding box center [1148, 538] width 53 height 11
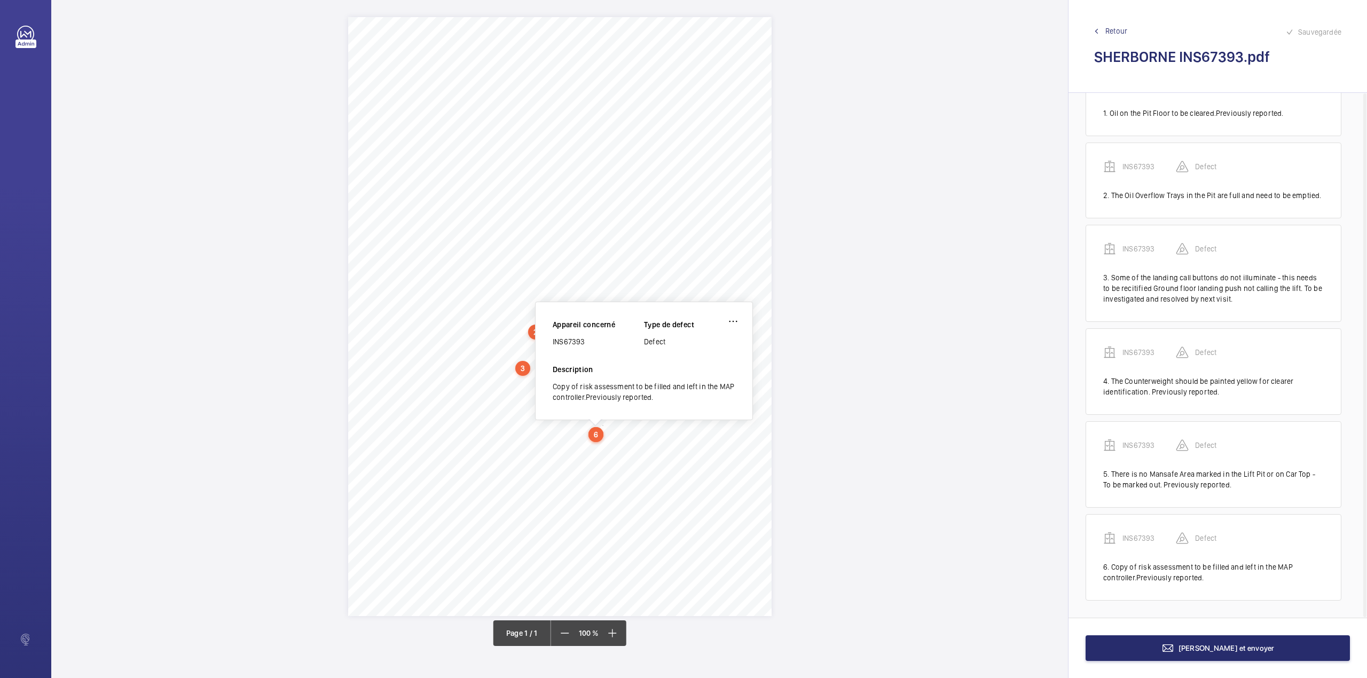
drag, startPoint x: 553, startPoint y: 343, endPoint x: 594, endPoint y: 342, distance: 40.6
click at [594, 342] on div "INS67393" at bounding box center [598, 341] width 91 height 11
click at [1256, 651] on span "[PERSON_NAME] et envoyer" at bounding box center [1226, 648] width 96 height 9
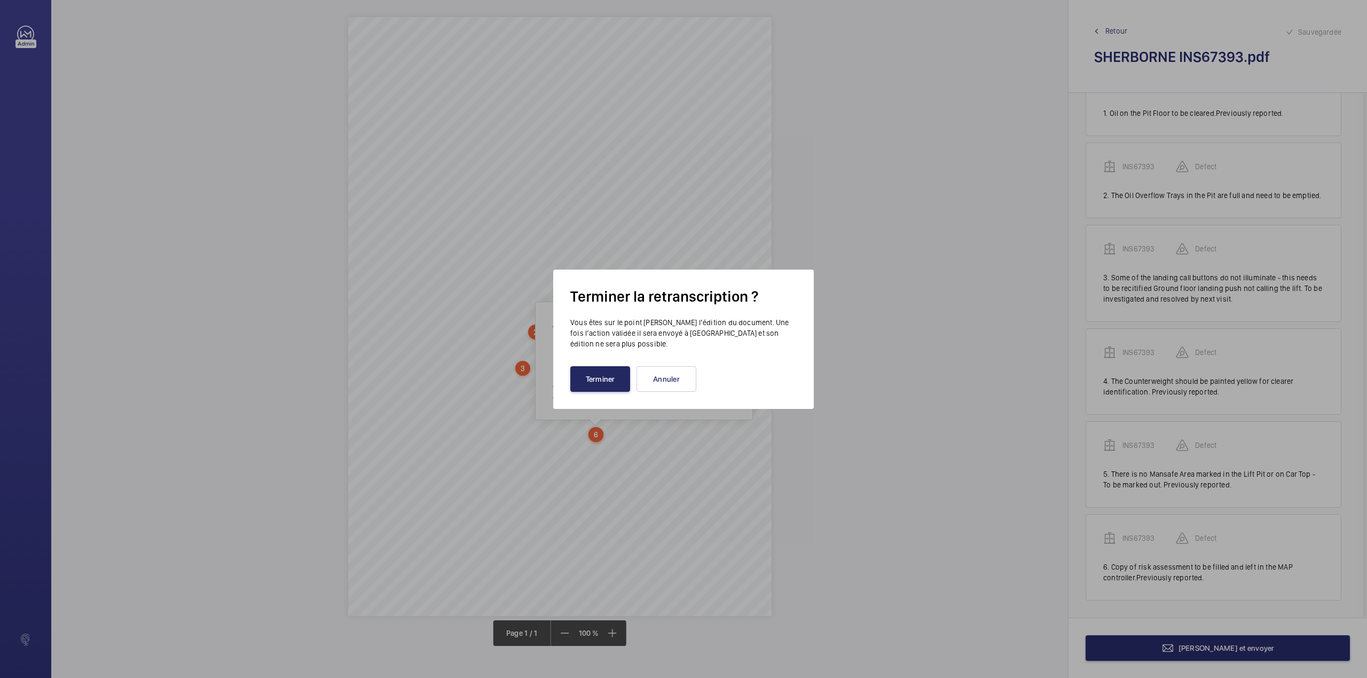
click at [598, 385] on button "Terminer" at bounding box center [600, 379] width 60 height 26
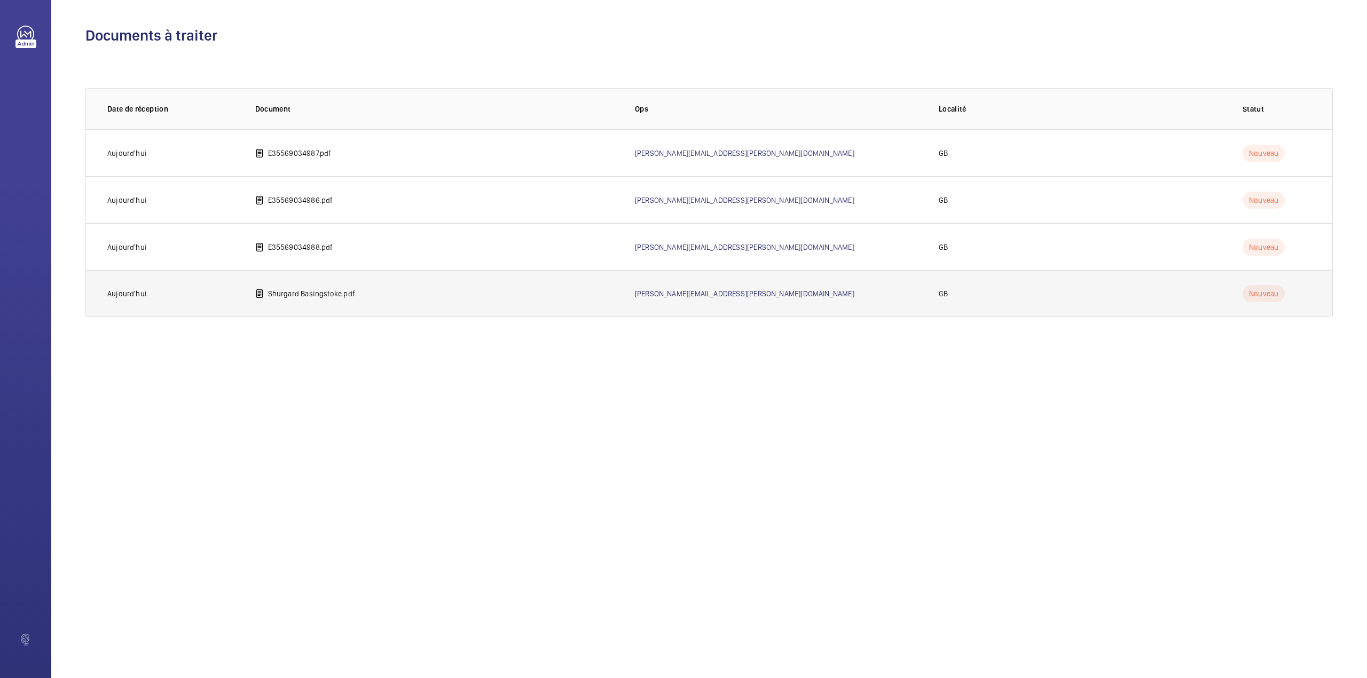
click at [300, 290] on p "Shurgard Basingstoke.pdf" at bounding box center [311, 293] width 87 height 11
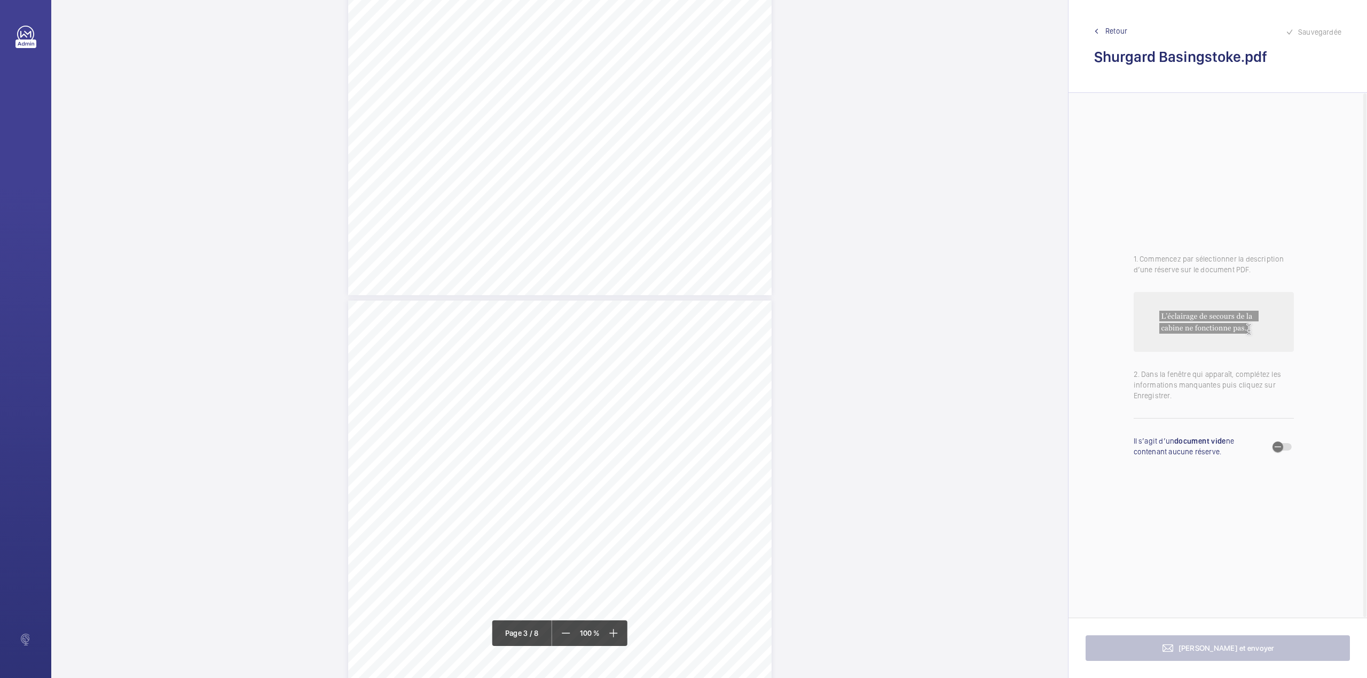
scroll to position [1139, 0]
click at [750, 250] on div "Lift Report Lifting Operations & Lifting Equipment Regulation 1998 Provision & …" at bounding box center [559, 386] width 423 height 599
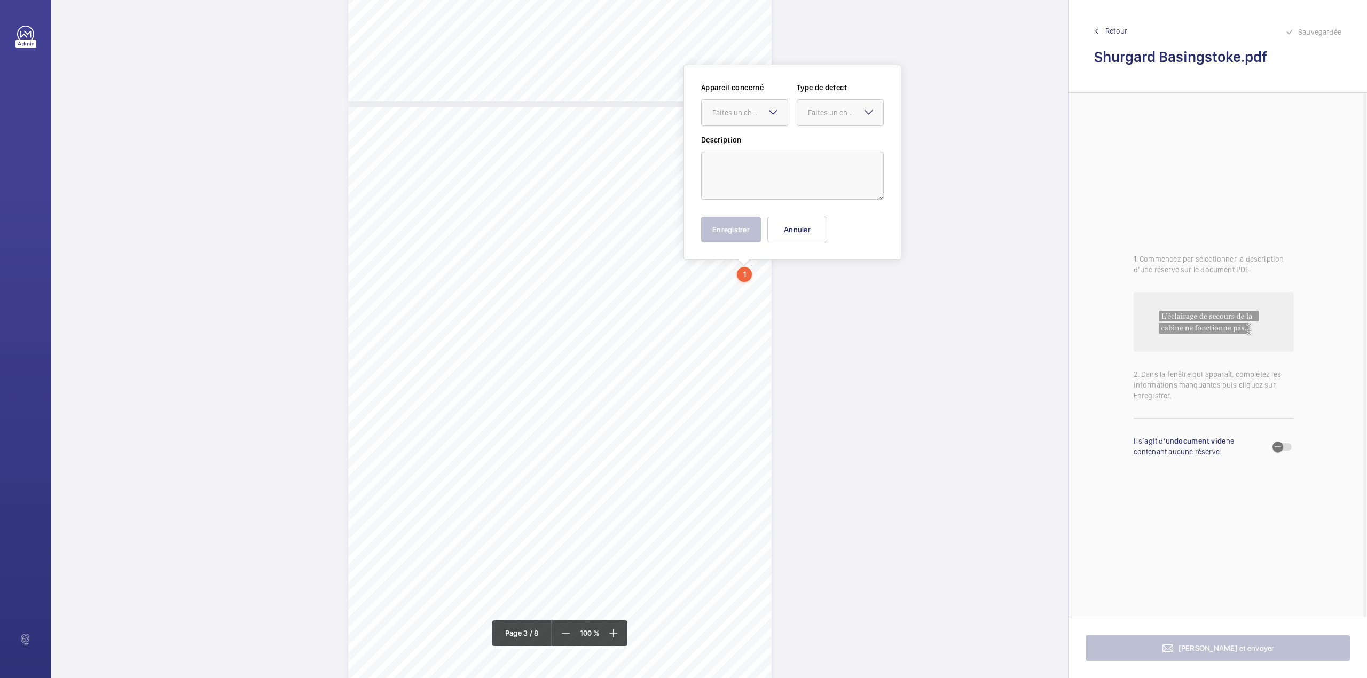
click at [733, 122] on div at bounding box center [745, 113] width 86 height 26
click at [808, 229] on button "Annuler" at bounding box center [797, 230] width 60 height 26
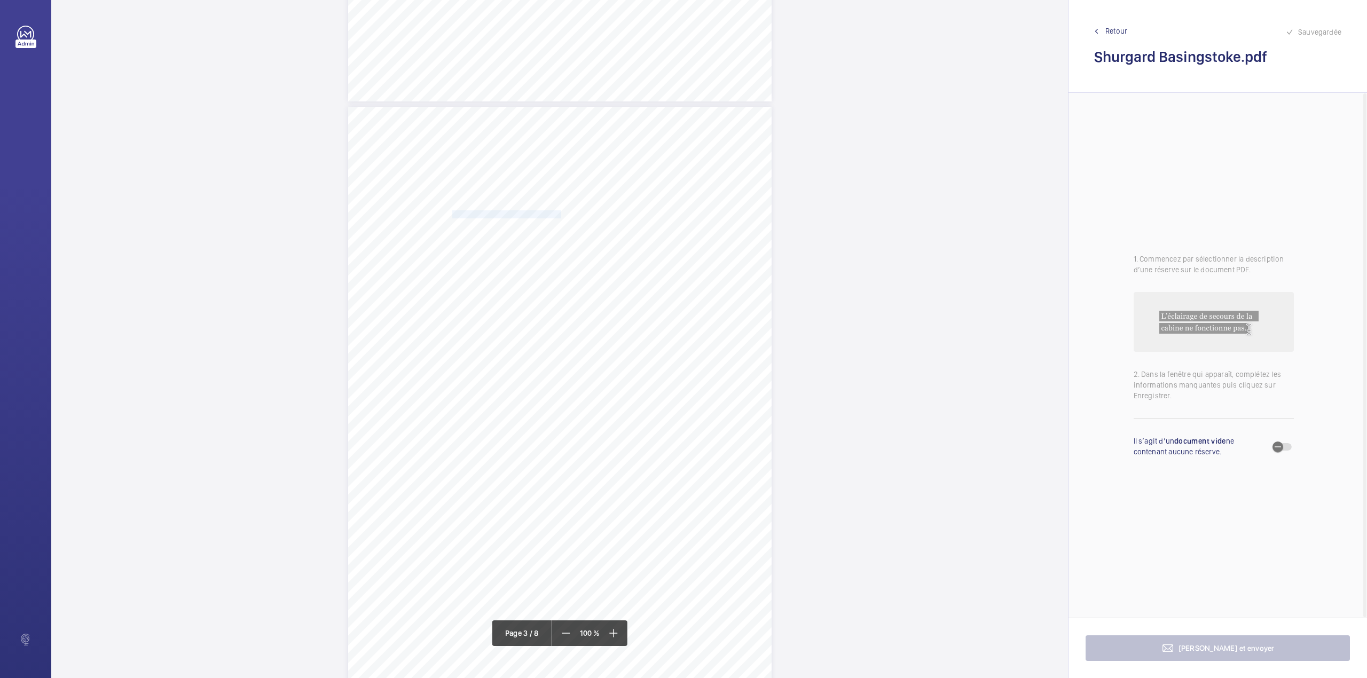
drag, startPoint x: 451, startPoint y: 214, endPoint x: 548, endPoint y: 212, distance: 97.2
click at [548, 212] on span "SHURGARD UK LNS HOLDINGS LTD" at bounding box center [506, 214] width 108 height 7
drag, startPoint x: 451, startPoint y: 282, endPoint x: 631, endPoint y: 282, distance: 179.4
click at [558, 282] on span "LOK N STORE, UNIT 4 CROCKFORD LANE, CHINEHAM, RG24 8NA" at bounding box center [505, 281] width 106 height 7
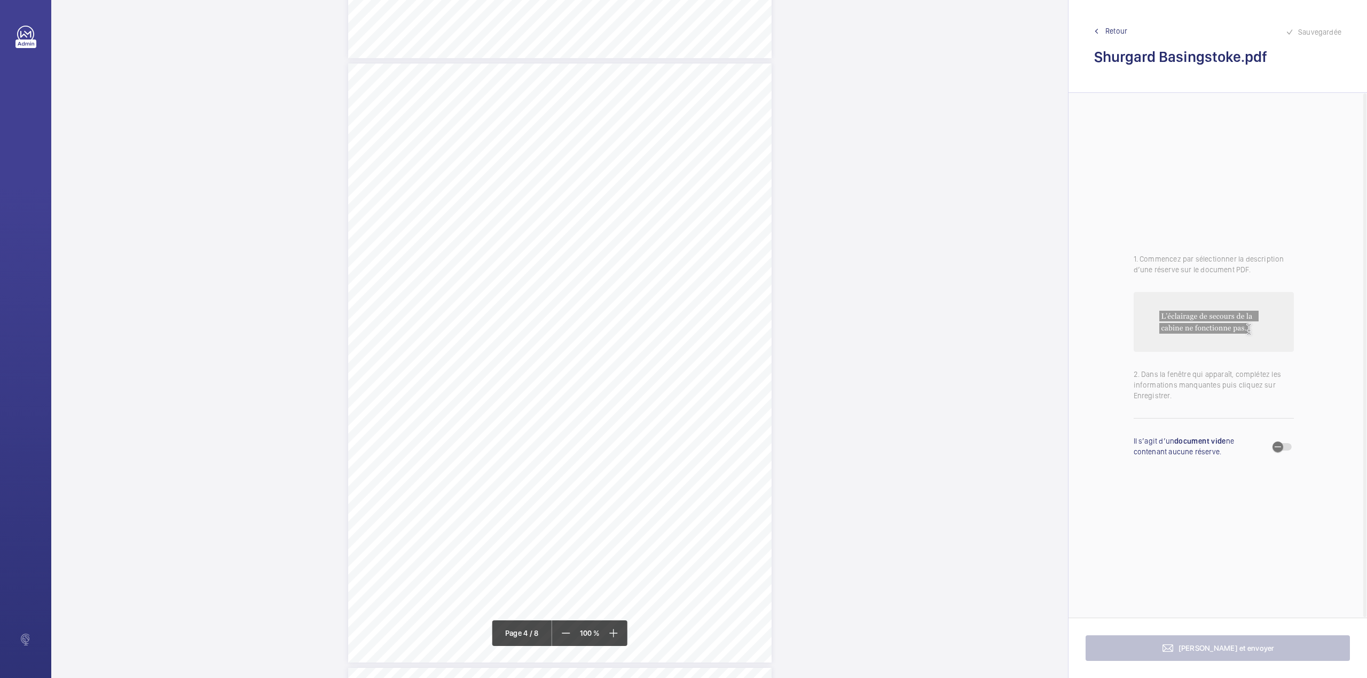
scroll to position [1773, 0]
drag, startPoint x: 611, startPoint y: 128, endPoint x: 655, endPoint y: 131, distance: 43.9
click at [655, 131] on div "Lift Report Lifting Operations & Lifting Equipment Regulation 1998 Provision & …" at bounding box center [559, 356] width 423 height 599
drag, startPoint x: 1285, startPoint y: 443, endPoint x: 1278, endPoint y: 499, distance: 55.9
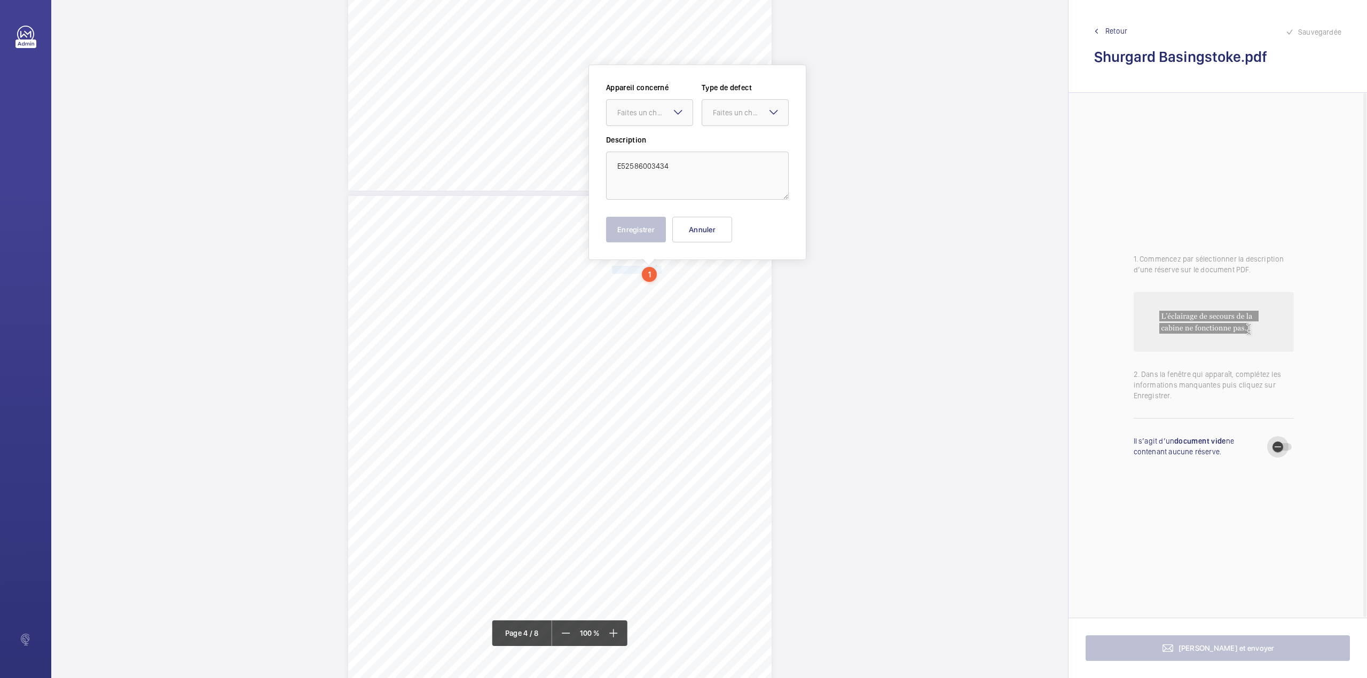
click at [1285, 443] on span "button" at bounding box center [1277, 446] width 21 height 21
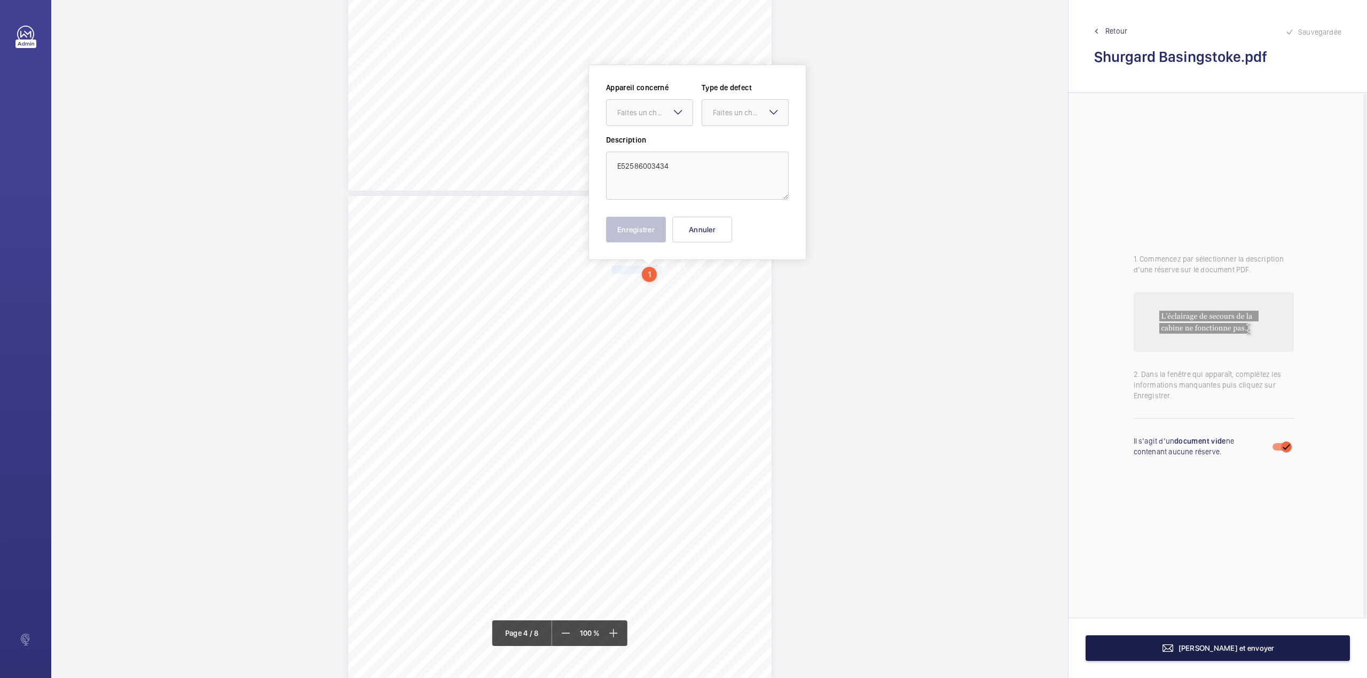
click at [1228, 647] on span "[PERSON_NAME] et envoyer" at bounding box center [1226, 648] width 96 height 9
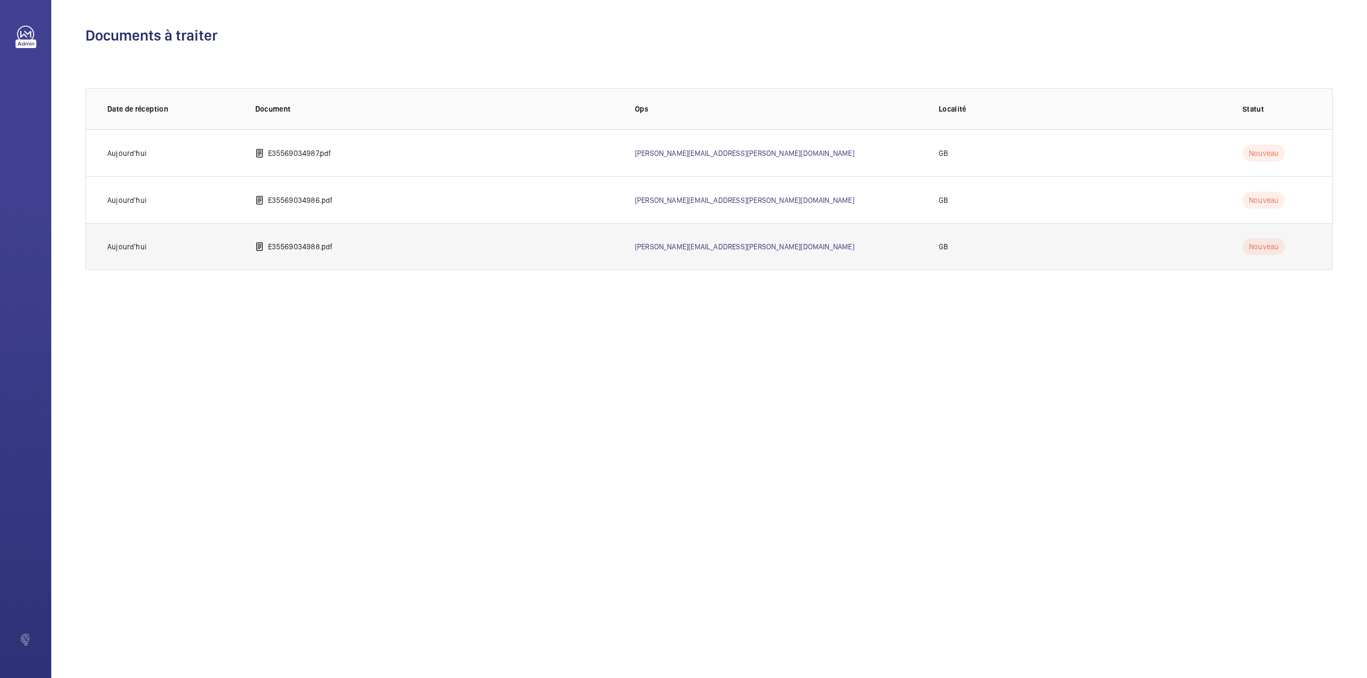
click at [286, 246] on p "E35569034988.pdf" at bounding box center [300, 246] width 65 height 11
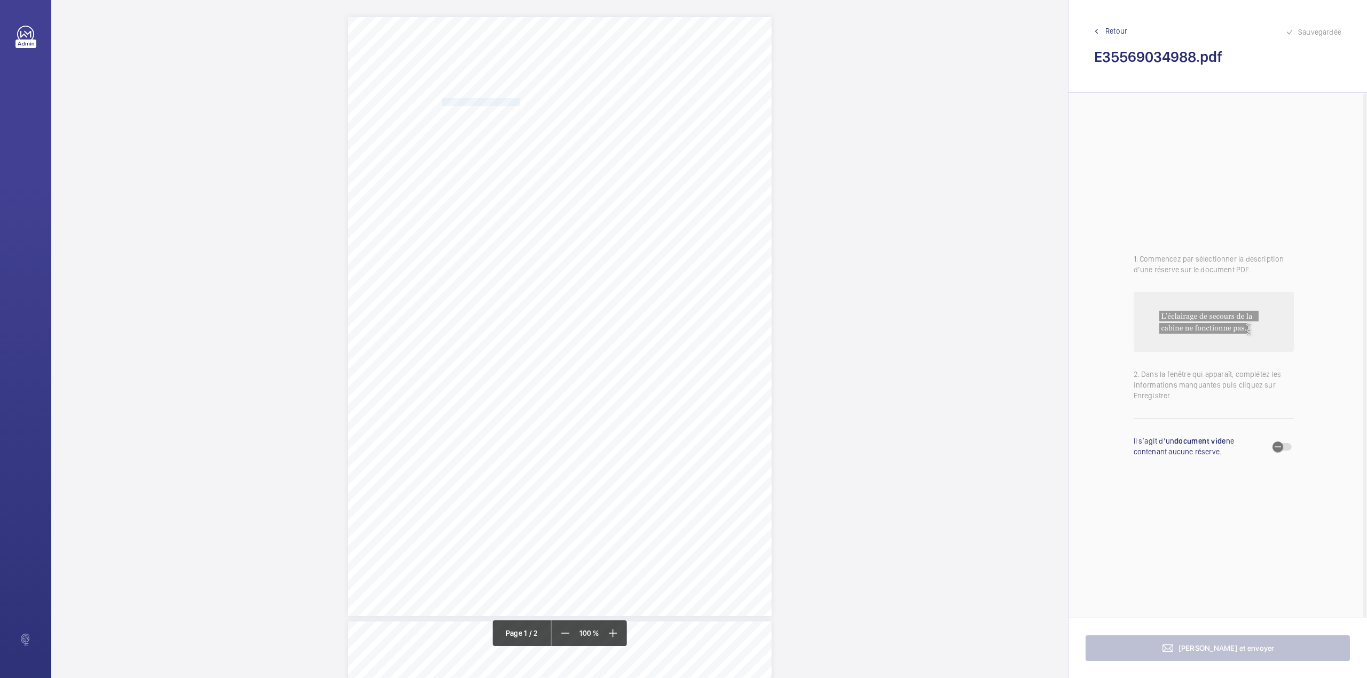
drag, startPoint x: 441, startPoint y: 99, endPoint x: 511, endPoint y: 100, distance: 70.5
click at [511, 100] on span "WESTGATE HEALTHCARE" at bounding box center [481, 102] width 78 height 7
drag, startPoint x: 557, startPoint y: 287, endPoint x: 513, endPoint y: 182, distance: 114.6
click at [557, 287] on button "Annuler" at bounding box center [559, 288] width 60 height 26
drag, startPoint x: 441, startPoint y: 109, endPoint x: 665, endPoint y: 109, distance: 224.2
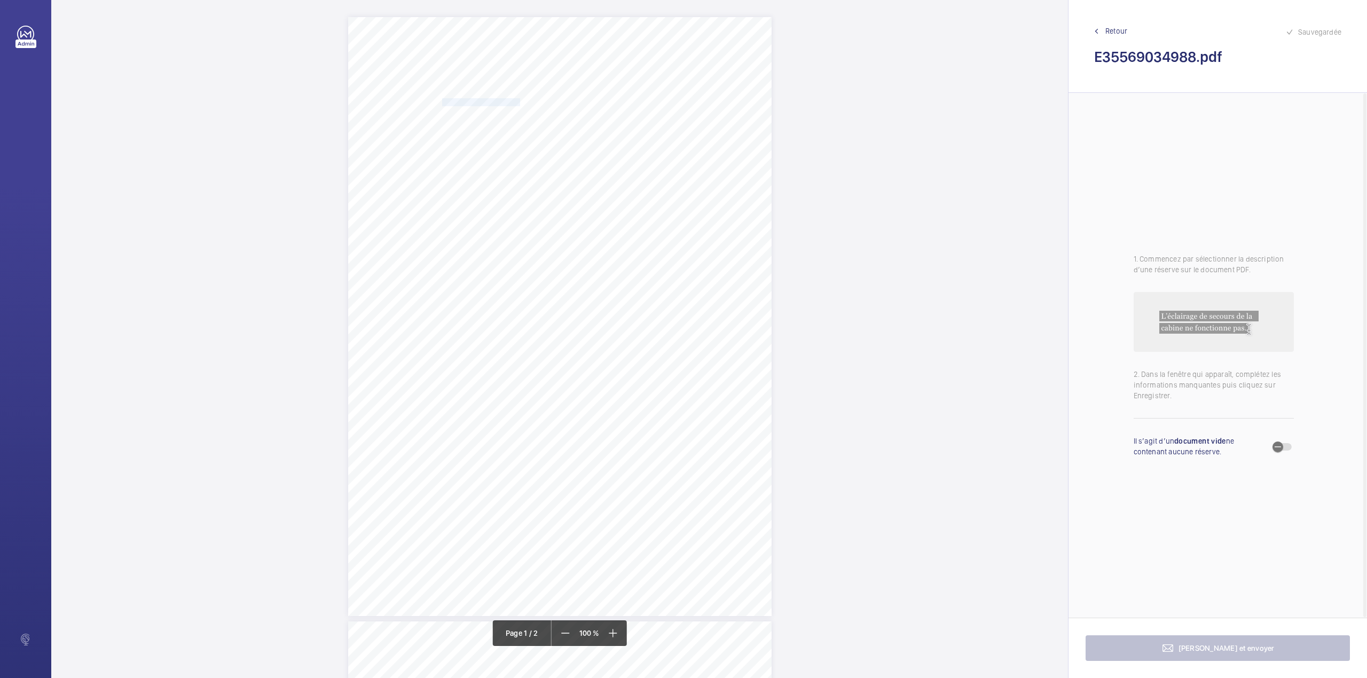
click at [621, 109] on span "BYRON HOUSE CARE HOME, 141-143 WENDOVER ROAD, AYLESBURY, HP21 9LP" at bounding box center [531, 111] width 179 height 7
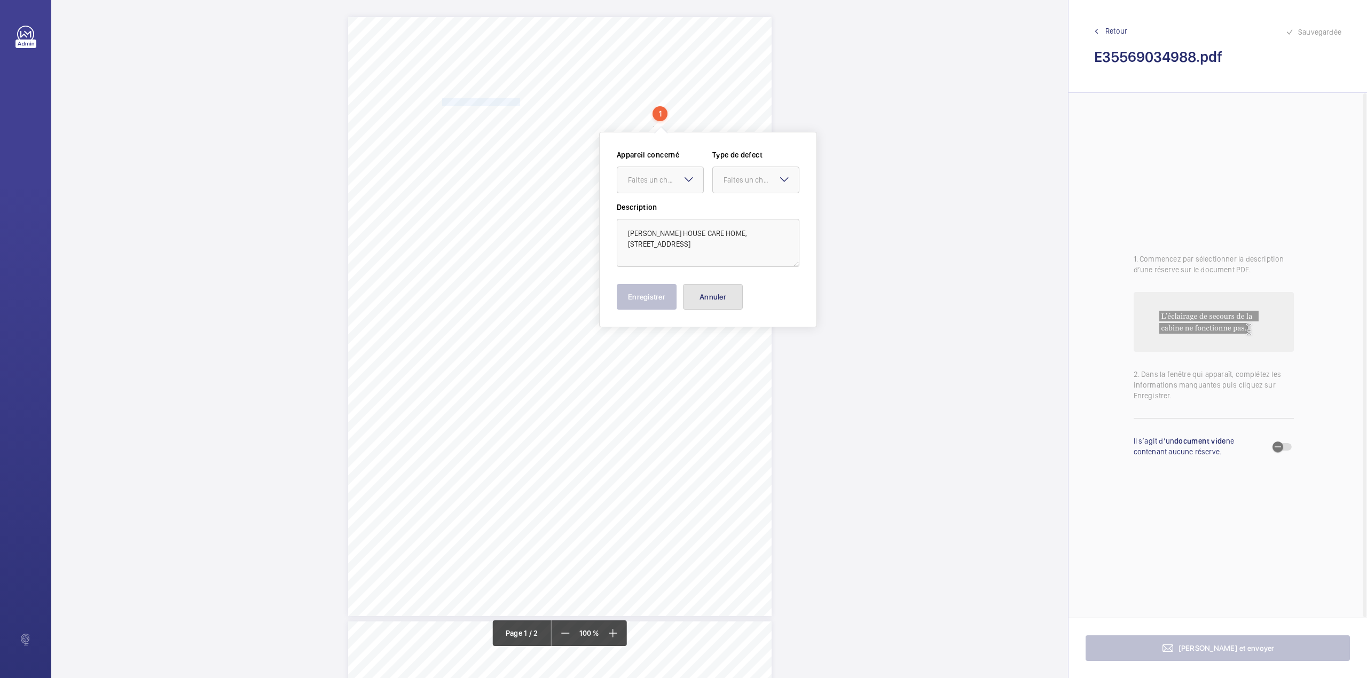
drag, startPoint x: 710, startPoint y: 296, endPoint x: 628, endPoint y: 332, distance: 89.2
click at [710, 296] on button "Annuler" at bounding box center [713, 297] width 60 height 26
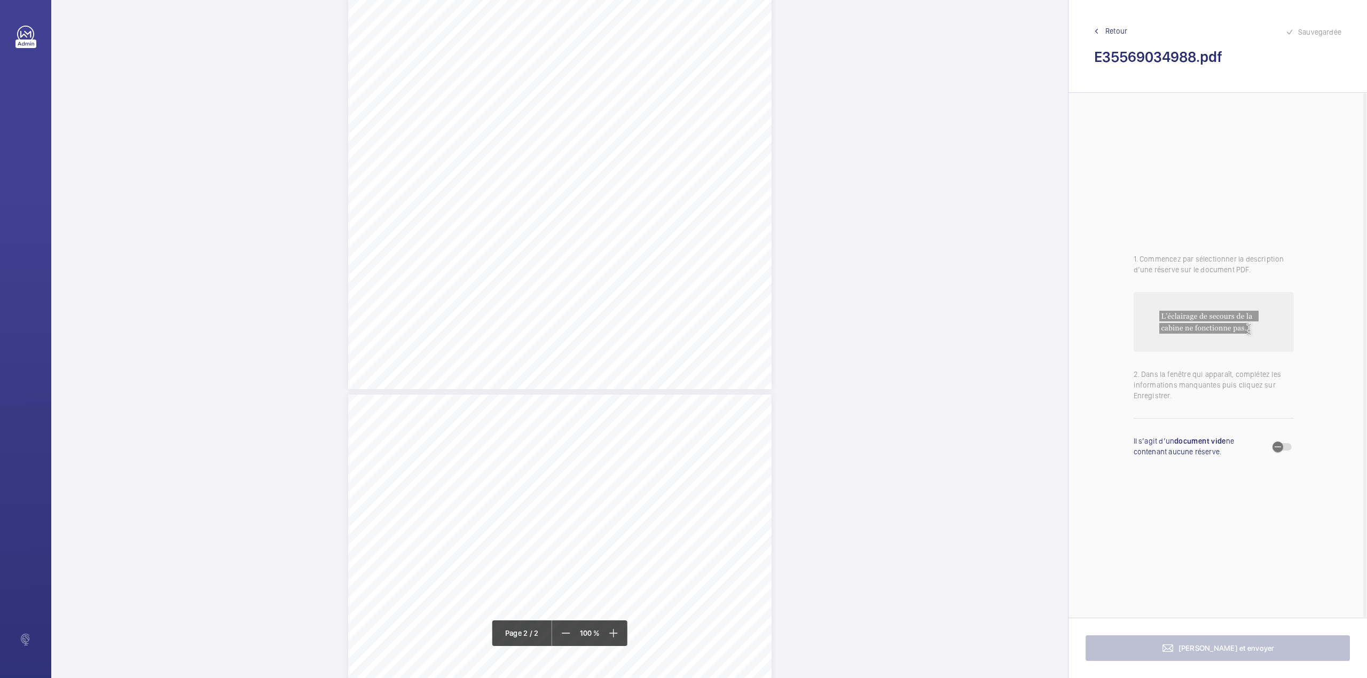
scroll to position [498, 0]
drag, startPoint x: 547, startPoint y: 323, endPoint x: 620, endPoint y: 335, distance: 73.6
click at [620, 335] on div "Lift Report Lifting Operations & Lifting Equipment Regulation 1998 Provision & …" at bounding box center [559, 422] width 423 height 599
click at [617, 114] on div "Faites un choix" at bounding box center [619, 113] width 75 height 11
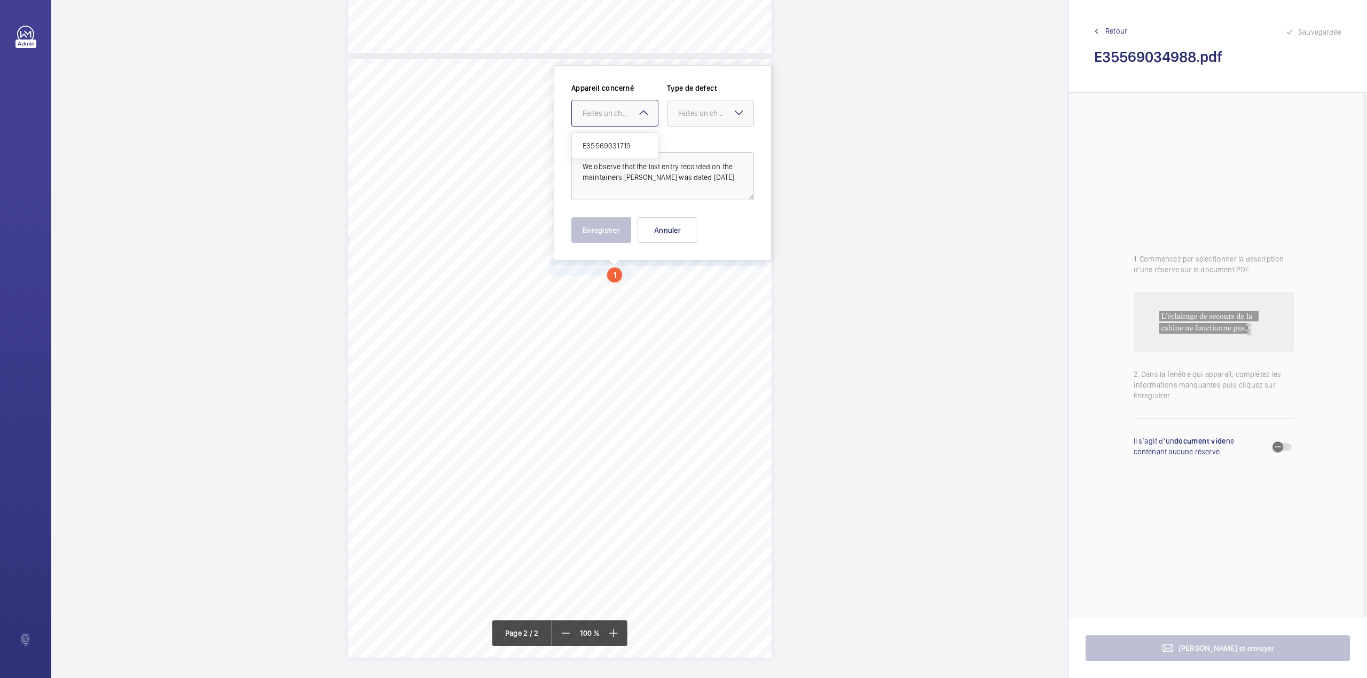
click at [620, 148] on span "E35569031719" at bounding box center [614, 145] width 65 height 11
drag, startPoint x: 706, startPoint y: 117, endPoint x: 702, endPoint y: 129, distance: 12.0
click at [705, 119] on div "Faites un choix" at bounding box center [710, 113] width 86 height 11
click at [691, 229] on span "Recommandation" at bounding box center [710, 224] width 65 height 11
click at [610, 226] on button "Enregistrer" at bounding box center [601, 230] width 60 height 26
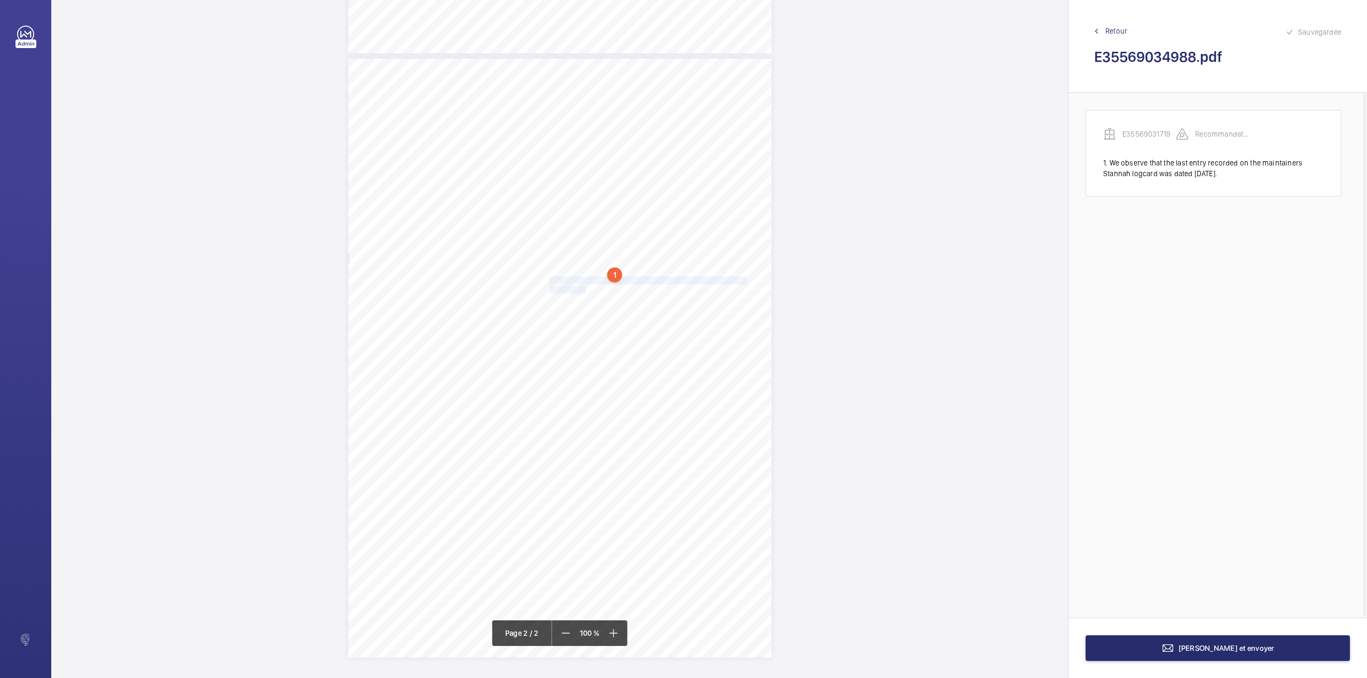
drag, startPoint x: 547, startPoint y: 282, endPoint x: 581, endPoint y: 290, distance: 34.7
click at [581, 290] on div "Lift Report Lifting Operations & Lifting Equipment Regulation 1998 Provision & …" at bounding box center [559, 358] width 423 height 599
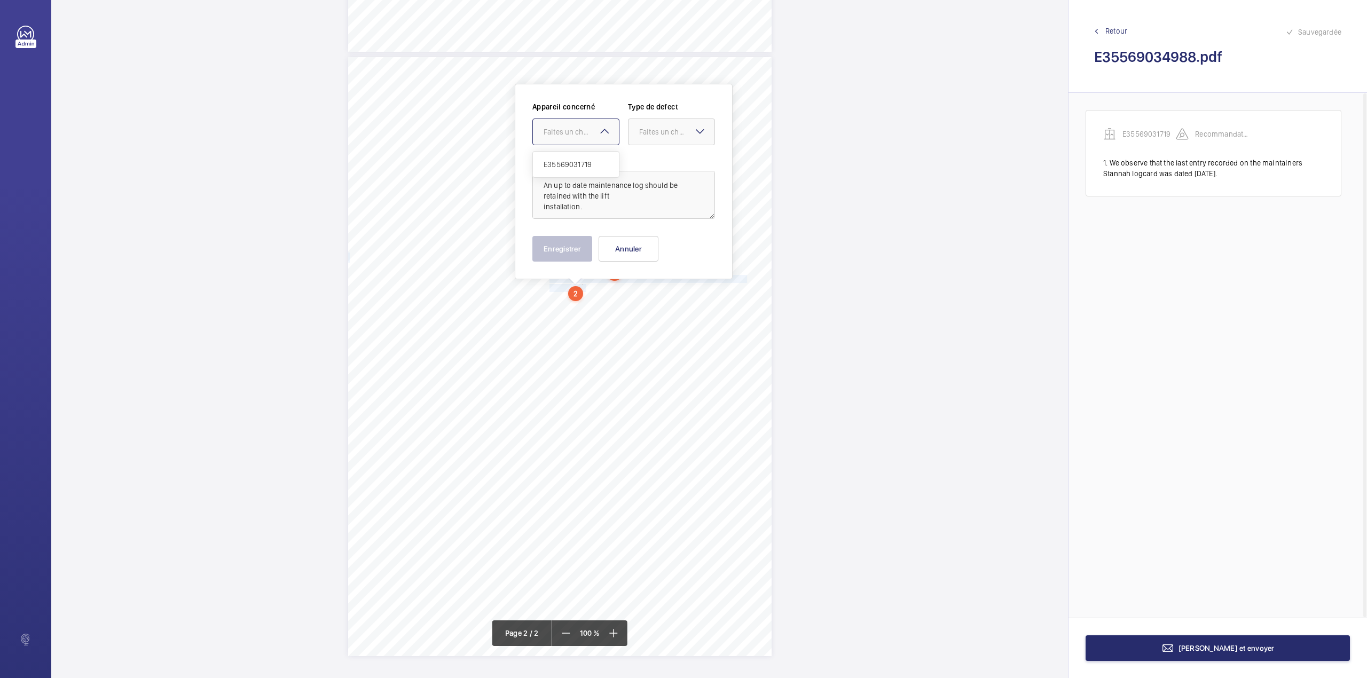
click at [579, 131] on div "Faites un choix" at bounding box center [580, 132] width 75 height 11
drag, startPoint x: 579, startPoint y: 163, endPoint x: 600, endPoint y: 159, distance: 21.7
click at [579, 163] on span "E35569031719" at bounding box center [575, 164] width 65 height 11
click at [677, 130] on div "Faites un choix" at bounding box center [676, 132] width 75 height 11
click at [656, 238] on span "Recommandation" at bounding box center [671, 243] width 65 height 11
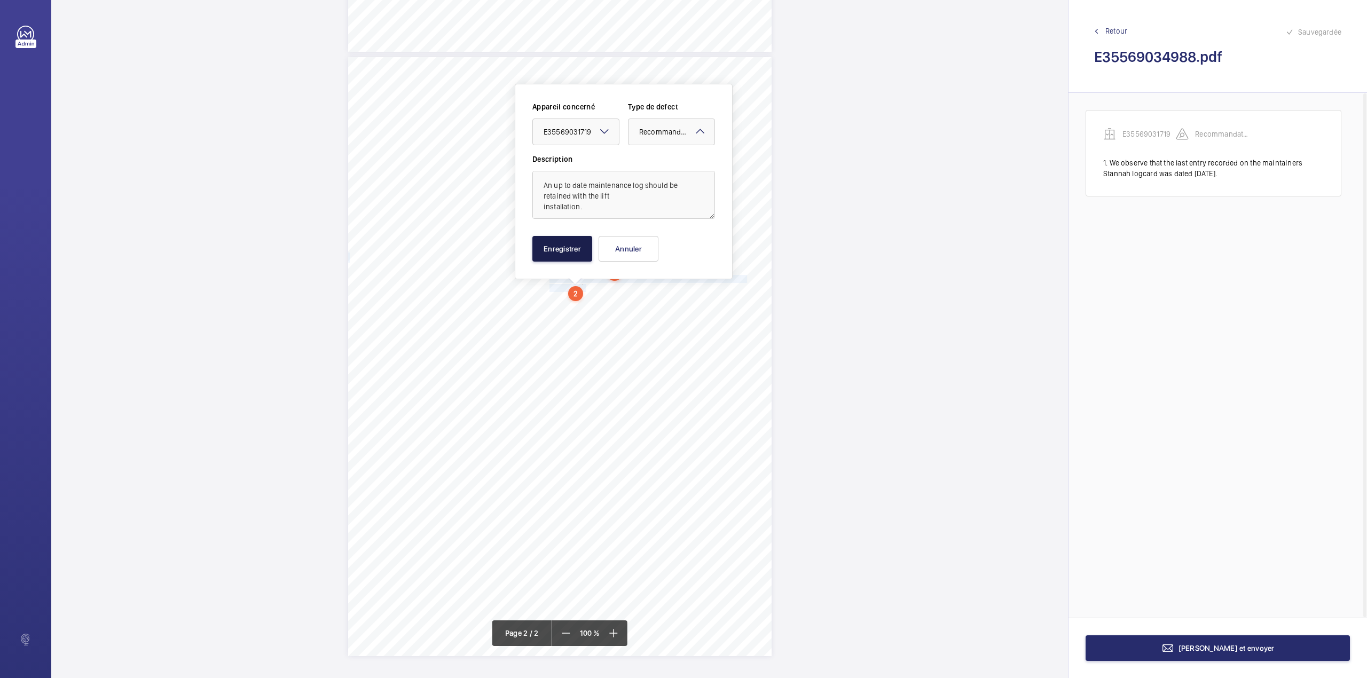
click at [555, 243] on button "Enregistrer" at bounding box center [562, 249] width 60 height 26
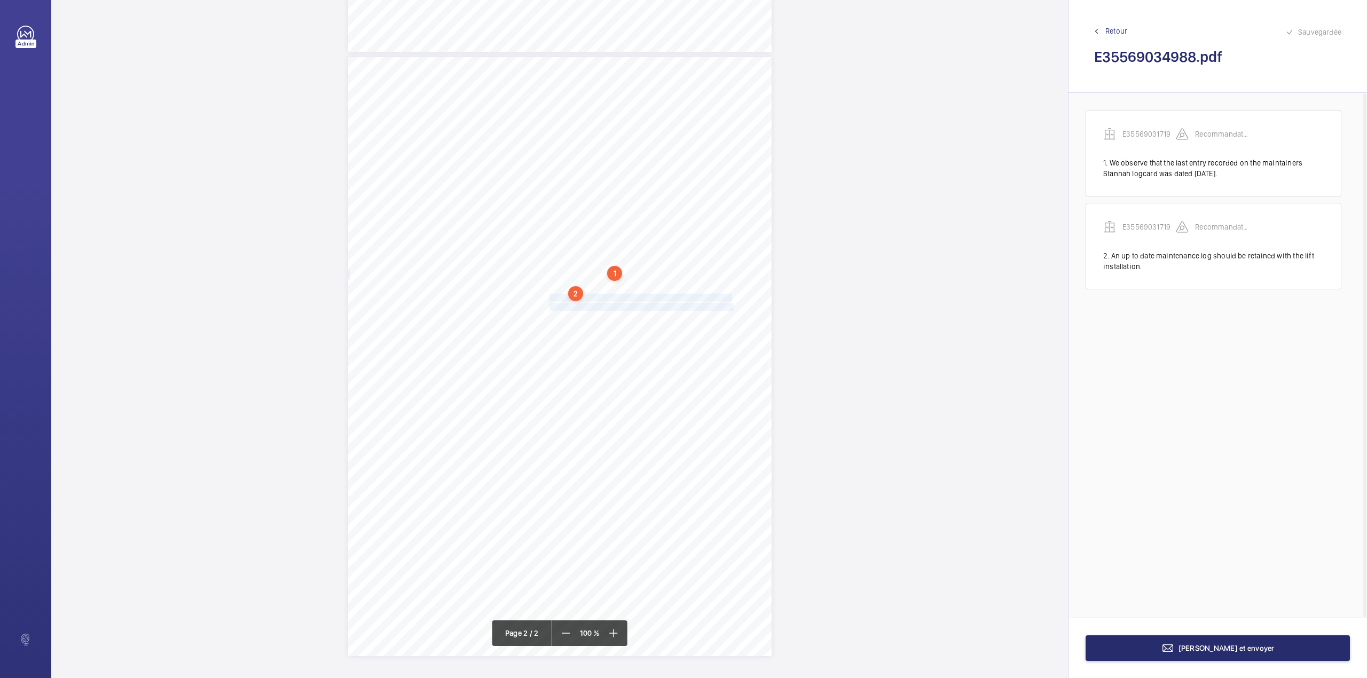
drag, startPoint x: 547, startPoint y: 297, endPoint x: 715, endPoint y: 308, distance: 168.5
click at [715, 308] on div "Lift Report Lifting Operations & Lifting Equipment Regulation 1998 Provision & …" at bounding box center [559, 356] width 423 height 599
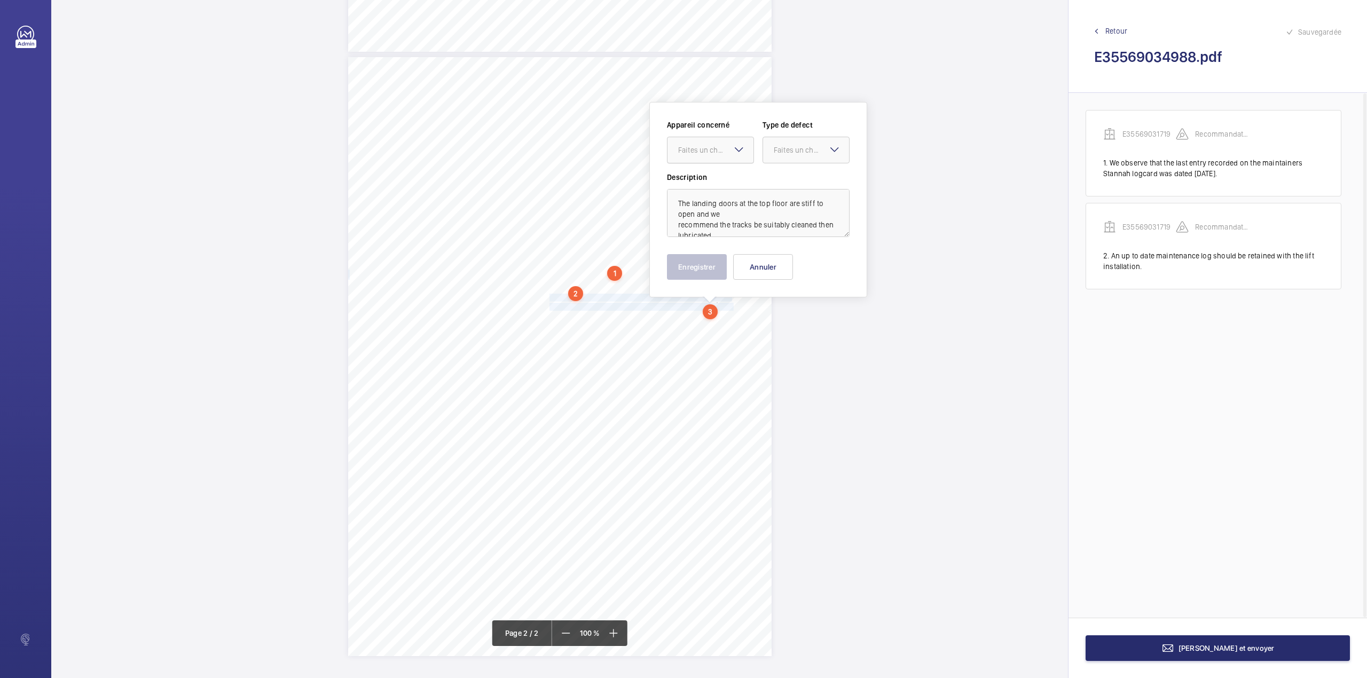
click at [709, 147] on div "Faites un choix" at bounding box center [715, 150] width 75 height 11
click at [710, 187] on span "E35569031719" at bounding box center [710, 182] width 65 height 11
drag, startPoint x: 816, startPoint y: 146, endPoint x: 808, endPoint y: 199, distance: 53.9
click at [816, 146] on div "Faites un choix" at bounding box center [811, 150] width 75 height 11
click at [797, 259] on span "Recommandation" at bounding box center [806, 261] width 65 height 11
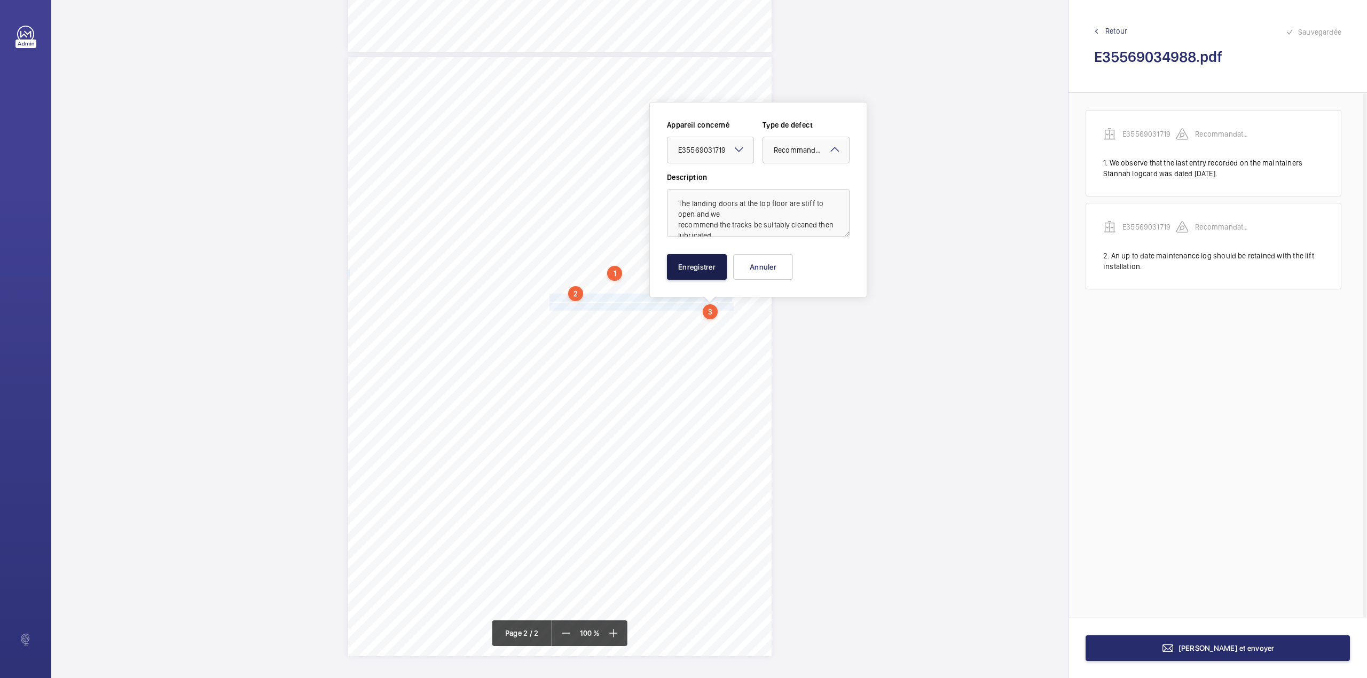
click at [718, 263] on button "Enregistrer" at bounding box center [697, 267] width 60 height 26
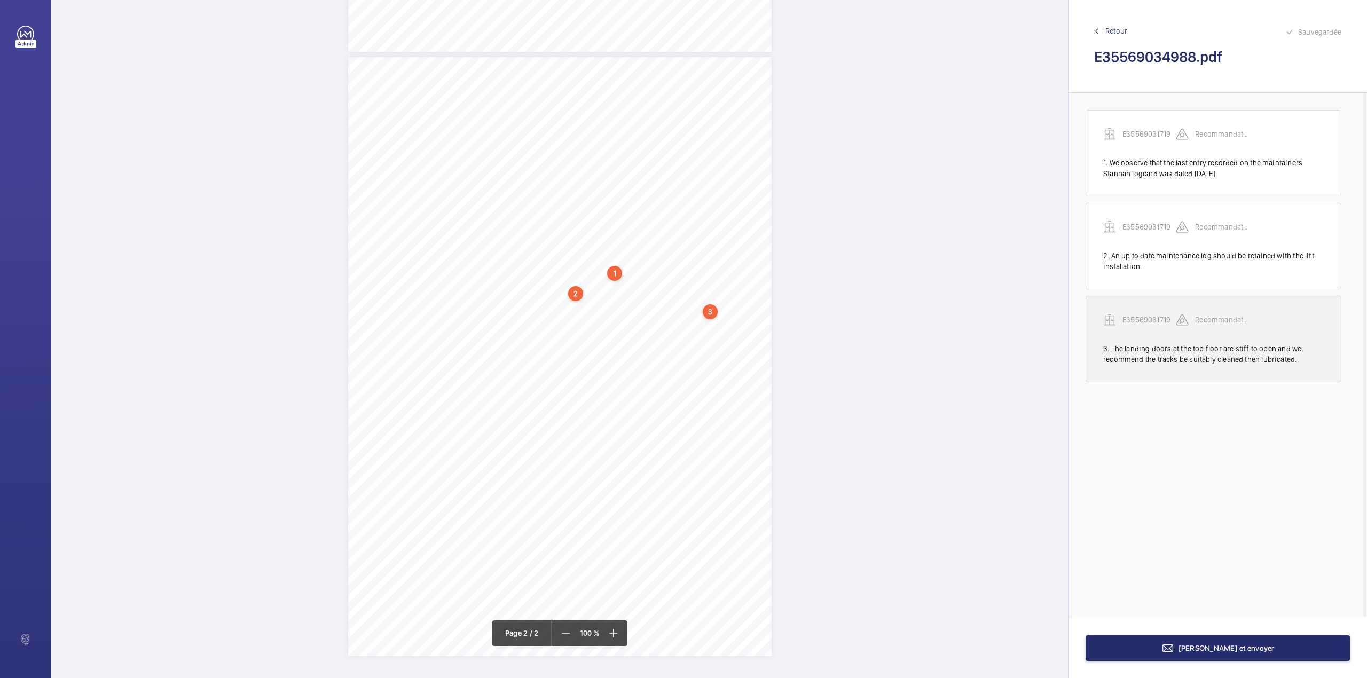
click at [1132, 321] on p "E35569031719" at bounding box center [1148, 319] width 53 height 11
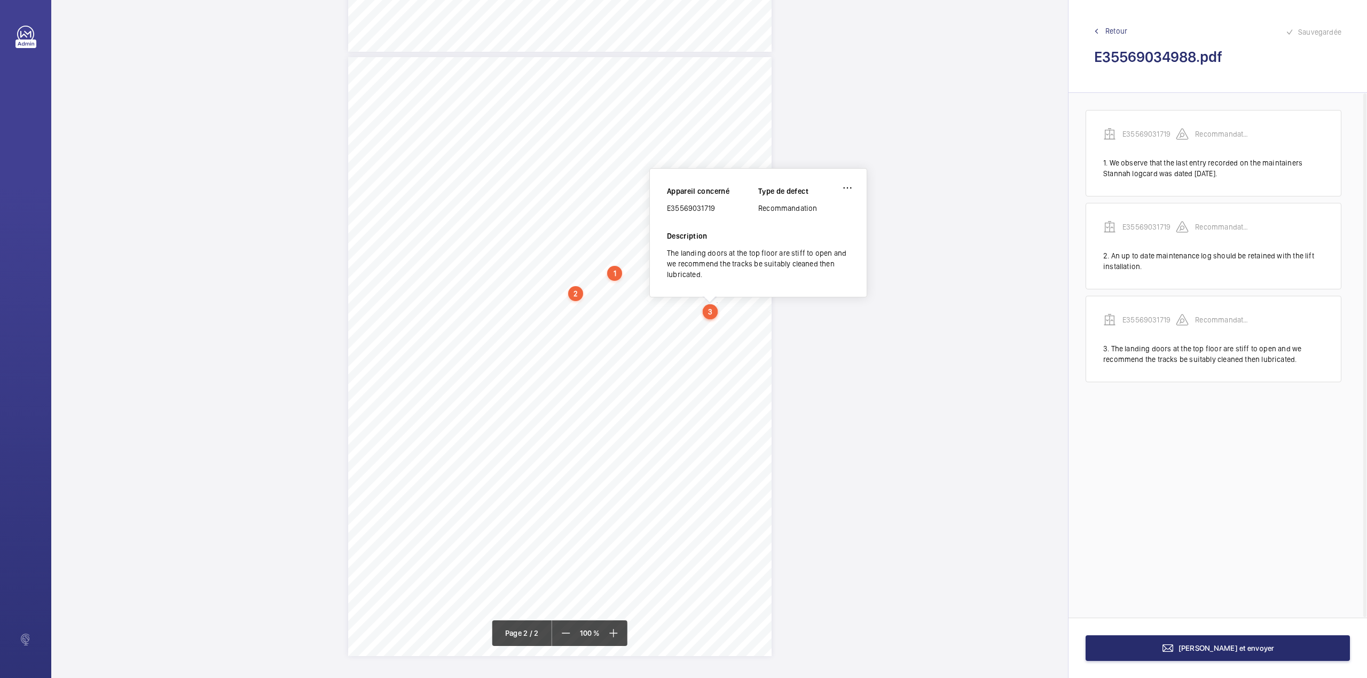
scroll to position [537, 0]
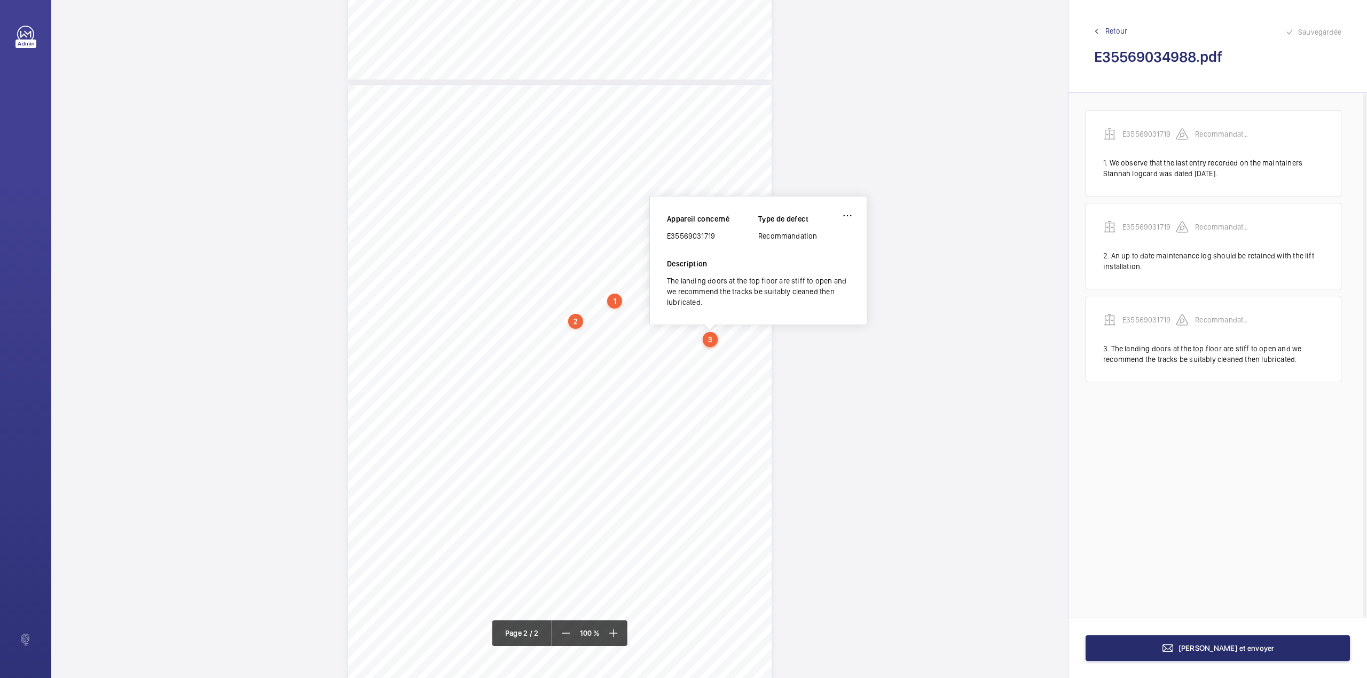
drag, startPoint x: 667, startPoint y: 238, endPoint x: 715, endPoint y: 238, distance: 48.0
click at [715, 238] on div "E35569031719" at bounding box center [712, 236] width 91 height 11
click at [1209, 646] on span "[PERSON_NAME] et envoyer" at bounding box center [1226, 648] width 96 height 9
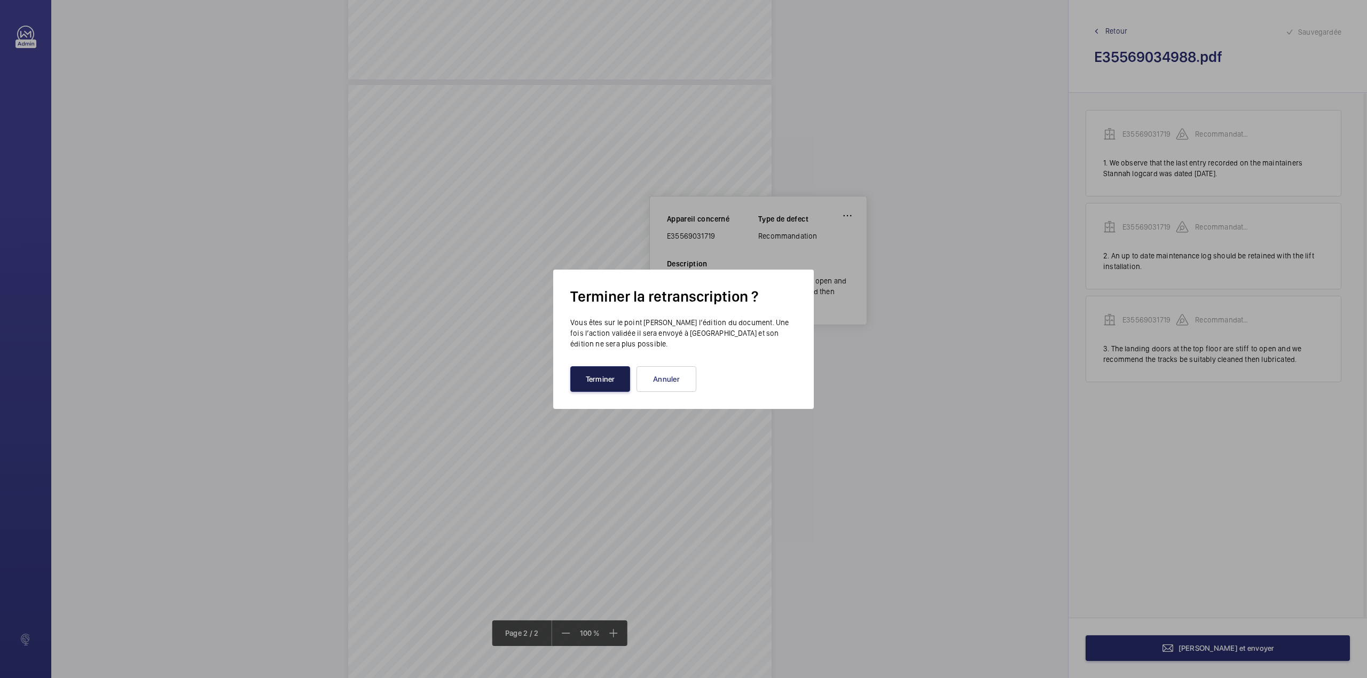
click at [596, 374] on button "Terminer" at bounding box center [600, 379] width 60 height 26
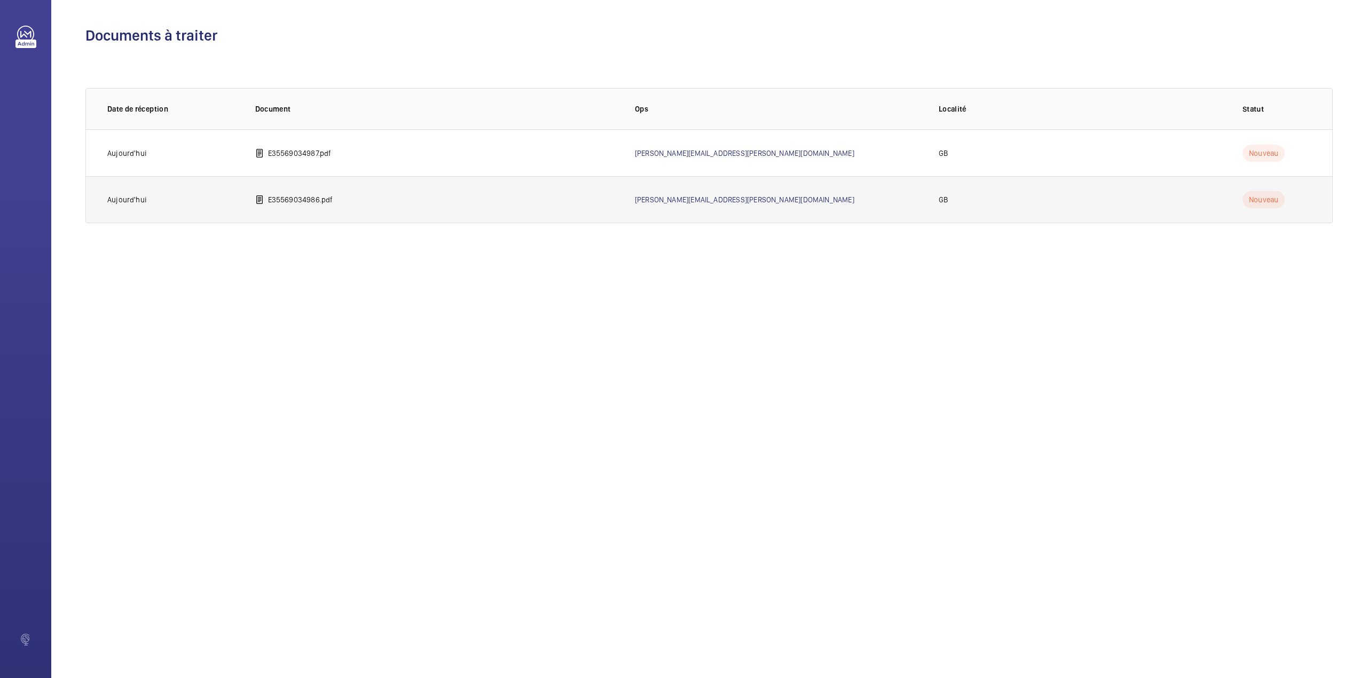
click at [311, 195] on p "E35569034986.pdf" at bounding box center [300, 199] width 65 height 11
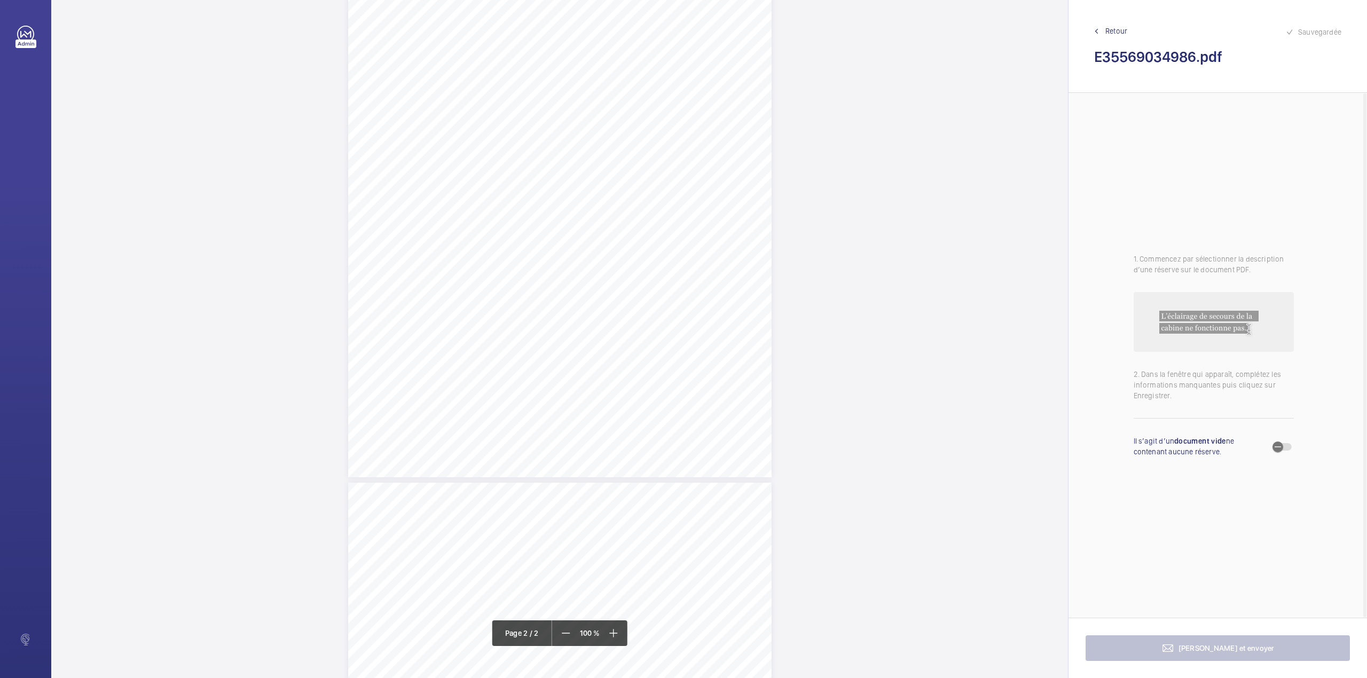
scroll to position [427, 0]
drag, startPoint x: 547, startPoint y: 354, endPoint x: 672, endPoint y: 354, distance: 124.4
click at [672, 354] on span "Pit entry ladder sill plate is not fully secured." at bounding box center [617, 354] width 137 height 7
click at [674, 112] on div "Faites un choix" at bounding box center [671, 112] width 75 height 11
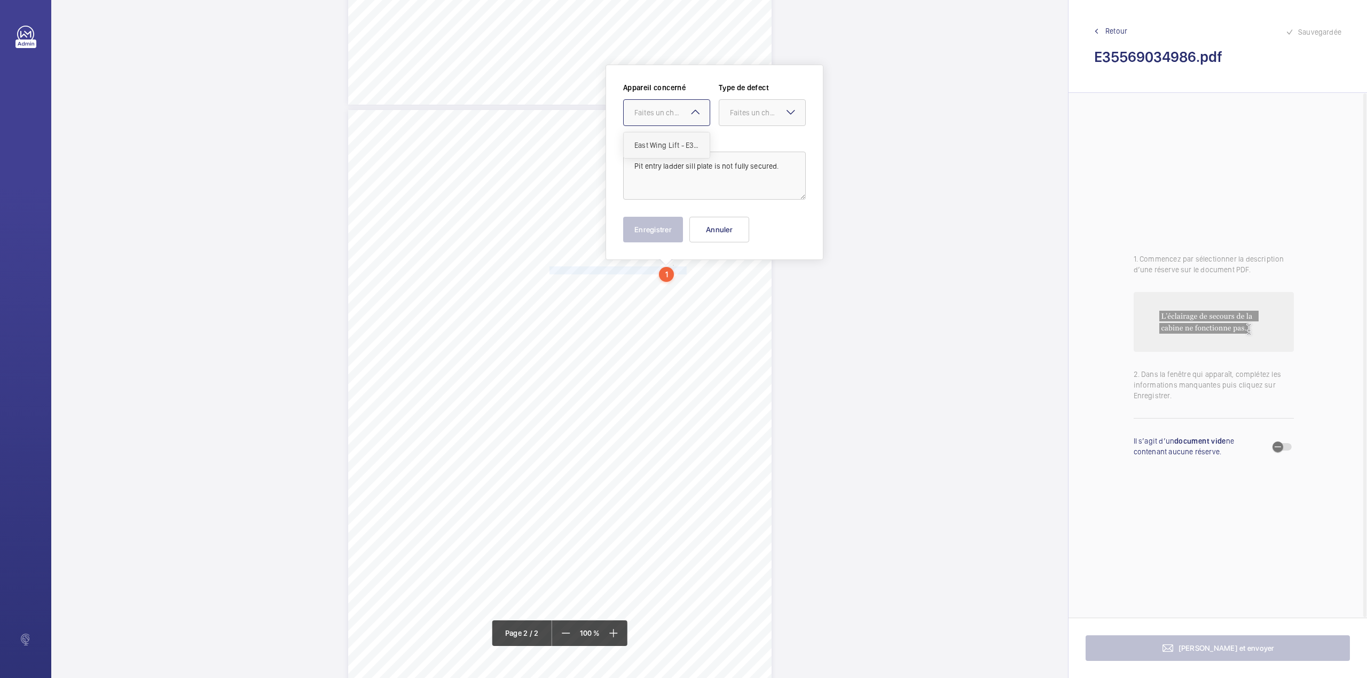
click at [681, 140] on span "East Wing Lift - E35569034069" at bounding box center [666, 145] width 65 height 11
click at [754, 116] on div "Faites un choix" at bounding box center [767, 112] width 75 height 11
click at [754, 133] on div "Standard" at bounding box center [762, 145] width 86 height 26
click at [653, 218] on button "Enregistrer" at bounding box center [653, 230] width 60 height 26
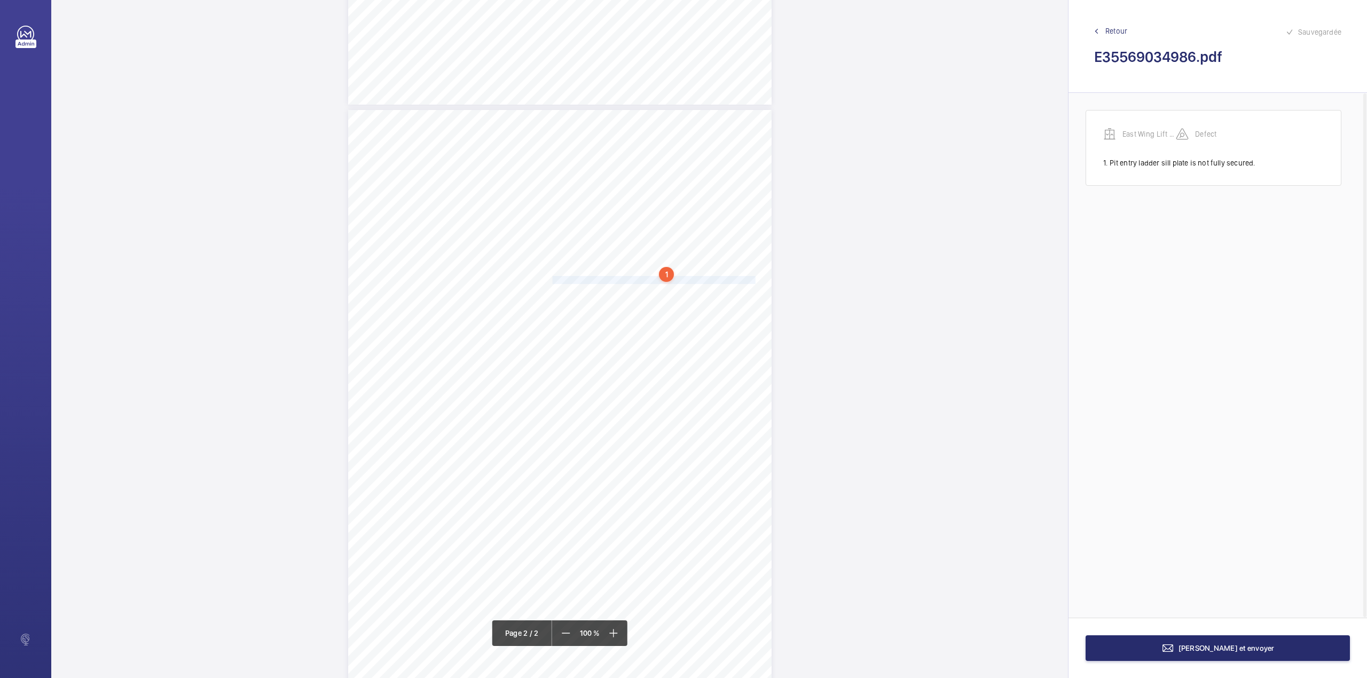
drag, startPoint x: 549, startPoint y: 281, endPoint x: 735, endPoint y: 282, distance: 186.3
click at [735, 282] on span "Car door serving floor G and 1 has the air cords with broken wires." at bounding box center [652, 280] width 206 height 7
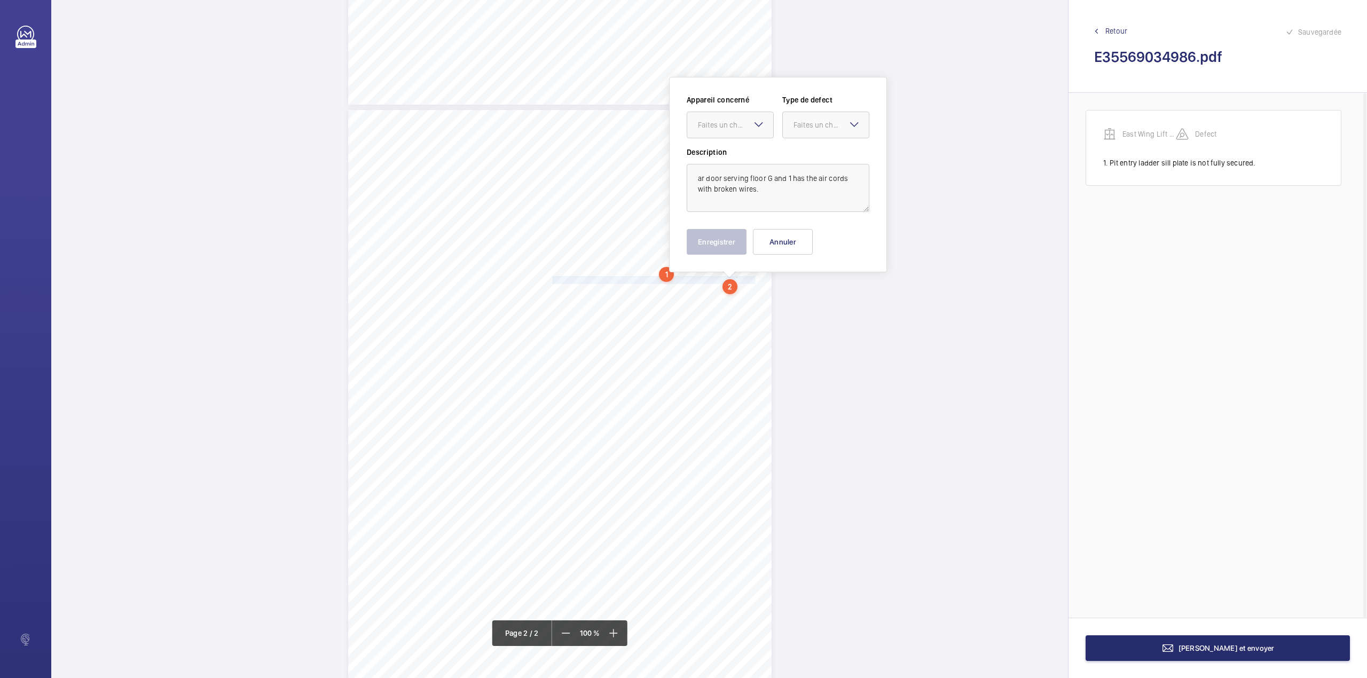
scroll to position [524, 0]
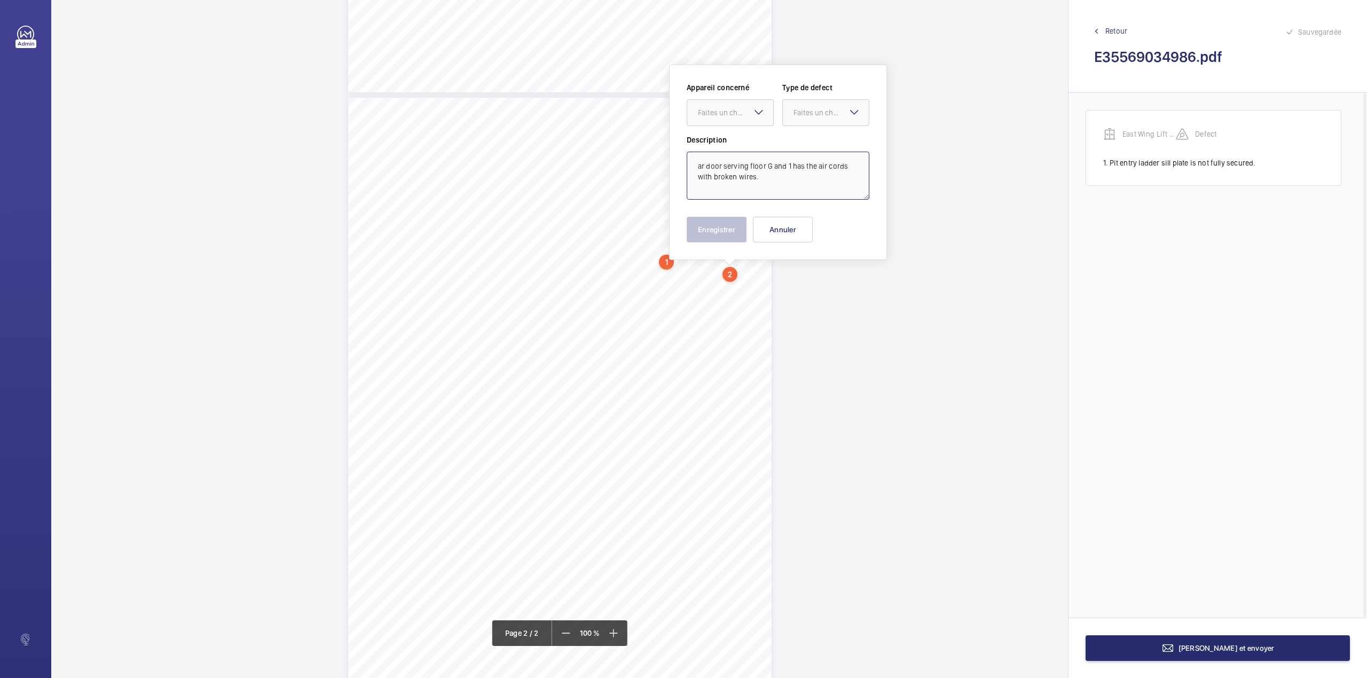
click at [696, 171] on textarea "ar door serving floor G and 1 has the air cords with broken wires." at bounding box center [778, 176] width 183 height 48
click at [732, 109] on div "Faites un choix" at bounding box center [735, 112] width 75 height 11
click at [733, 144] on span "East Wing Lift - E35569034069" at bounding box center [730, 145] width 65 height 11
drag, startPoint x: 823, startPoint y: 116, endPoint x: 822, endPoint y: 127, distance: 10.2
click at [823, 117] on div "Faites un choix" at bounding box center [830, 112] width 75 height 11
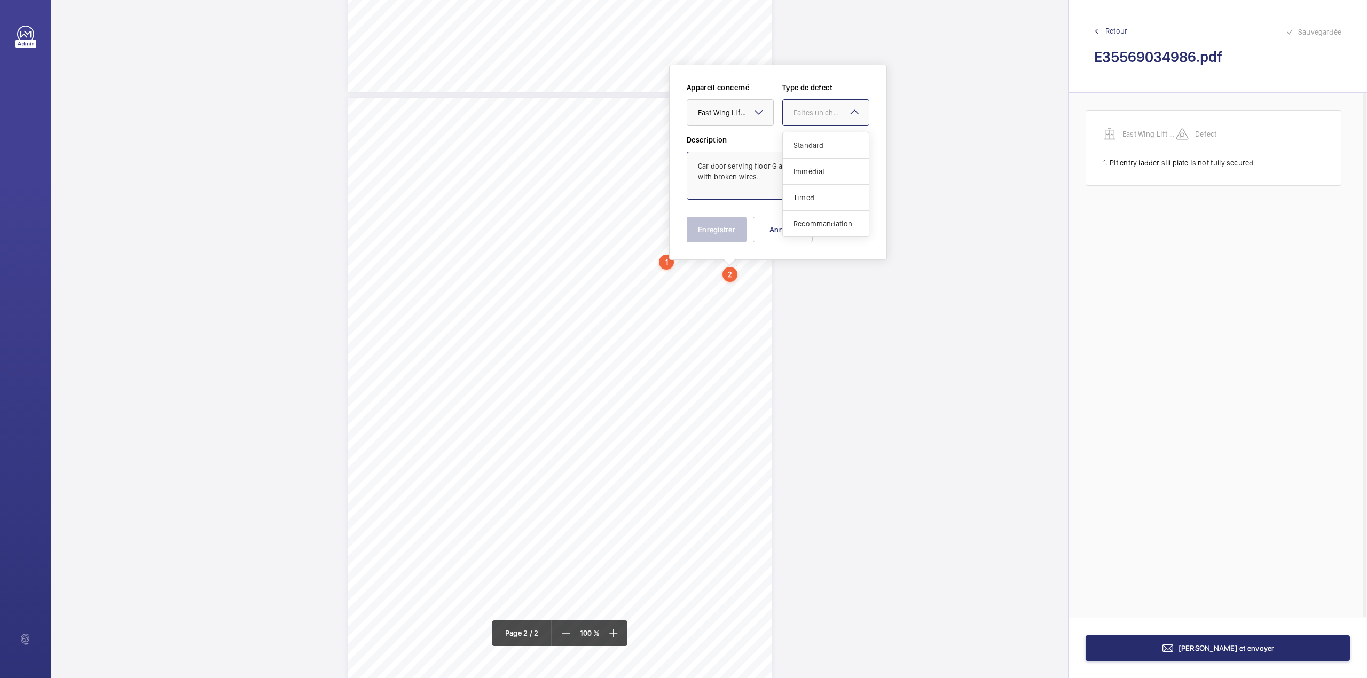
click at [819, 144] on span "Standard" at bounding box center [825, 145] width 65 height 11
type textarea "Car door serving floor G and 1 has the air cords with broken wires."
click at [719, 233] on button "Enregistrer" at bounding box center [717, 230] width 60 height 26
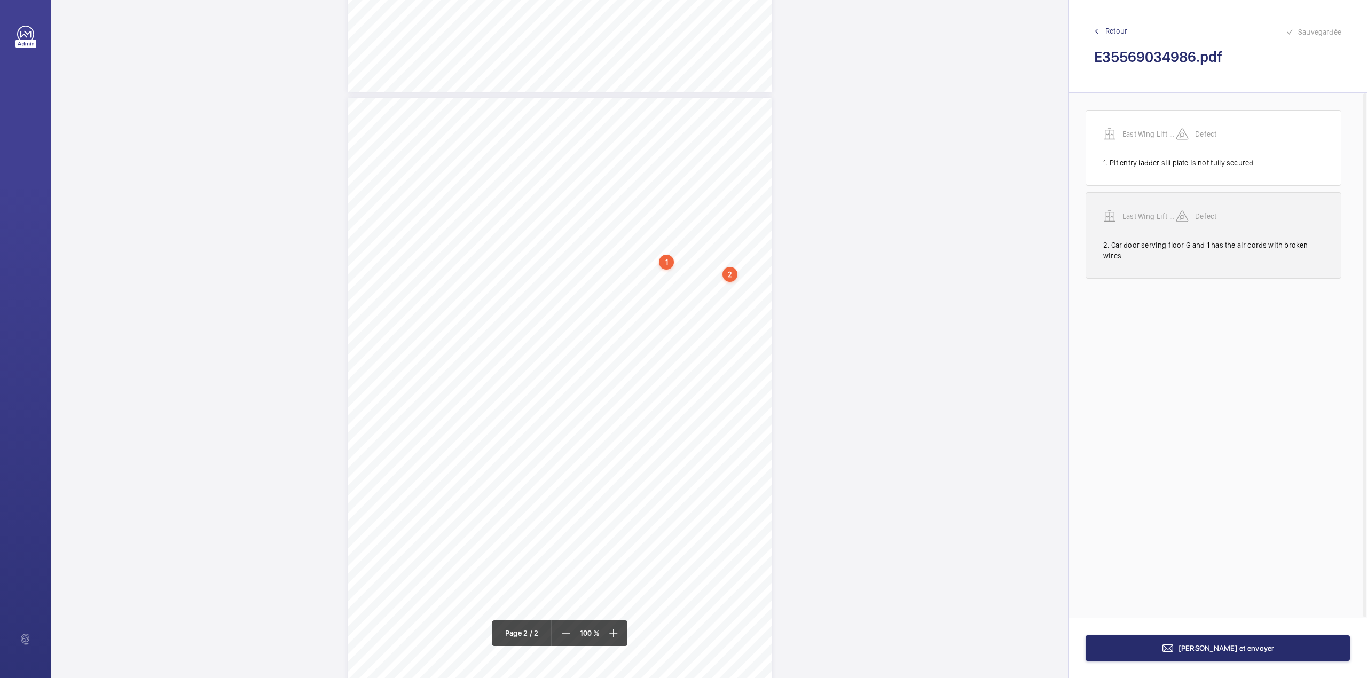
click at [1147, 214] on p "East Wing Lift - E35569034069" at bounding box center [1148, 216] width 53 height 11
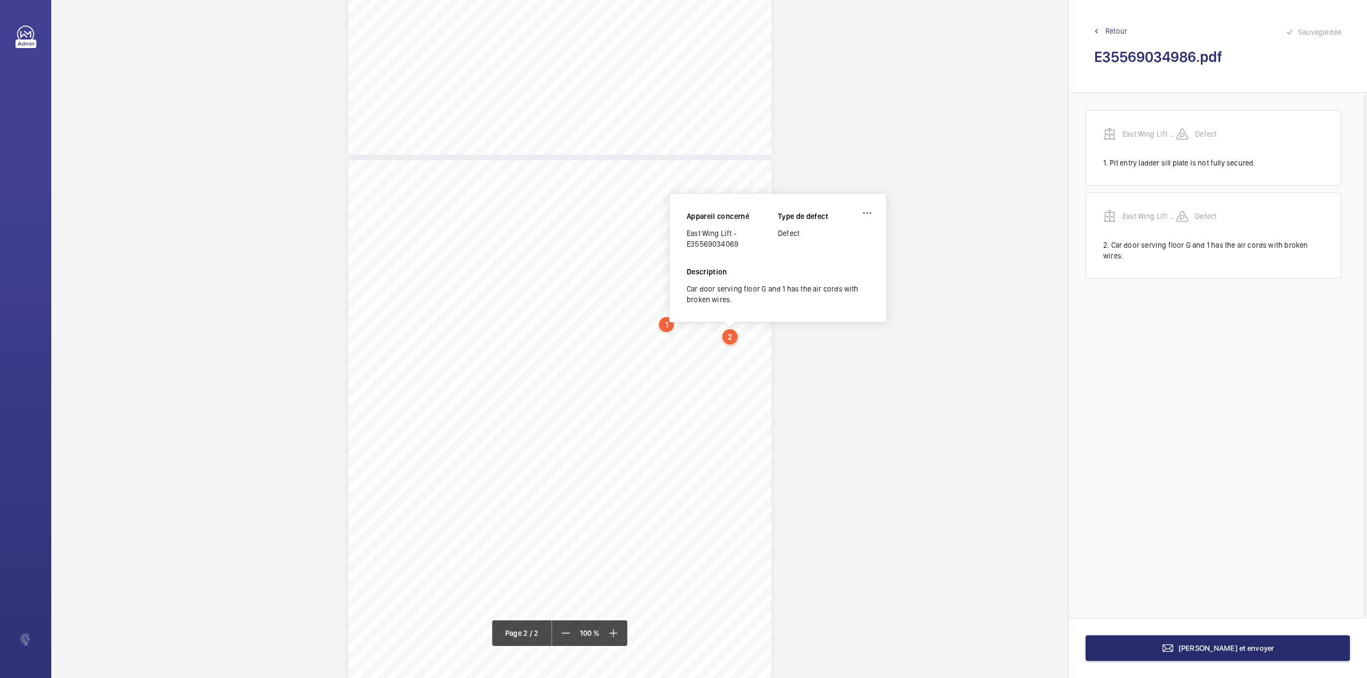
scroll to position [459, 0]
drag, startPoint x: 687, startPoint y: 236, endPoint x: 737, endPoint y: 246, distance: 51.1
click at [737, 246] on div "East Wing Lift - E35569034069" at bounding box center [732, 240] width 91 height 21
click at [1189, 646] on button "[PERSON_NAME] et envoyer" at bounding box center [1217, 648] width 264 height 26
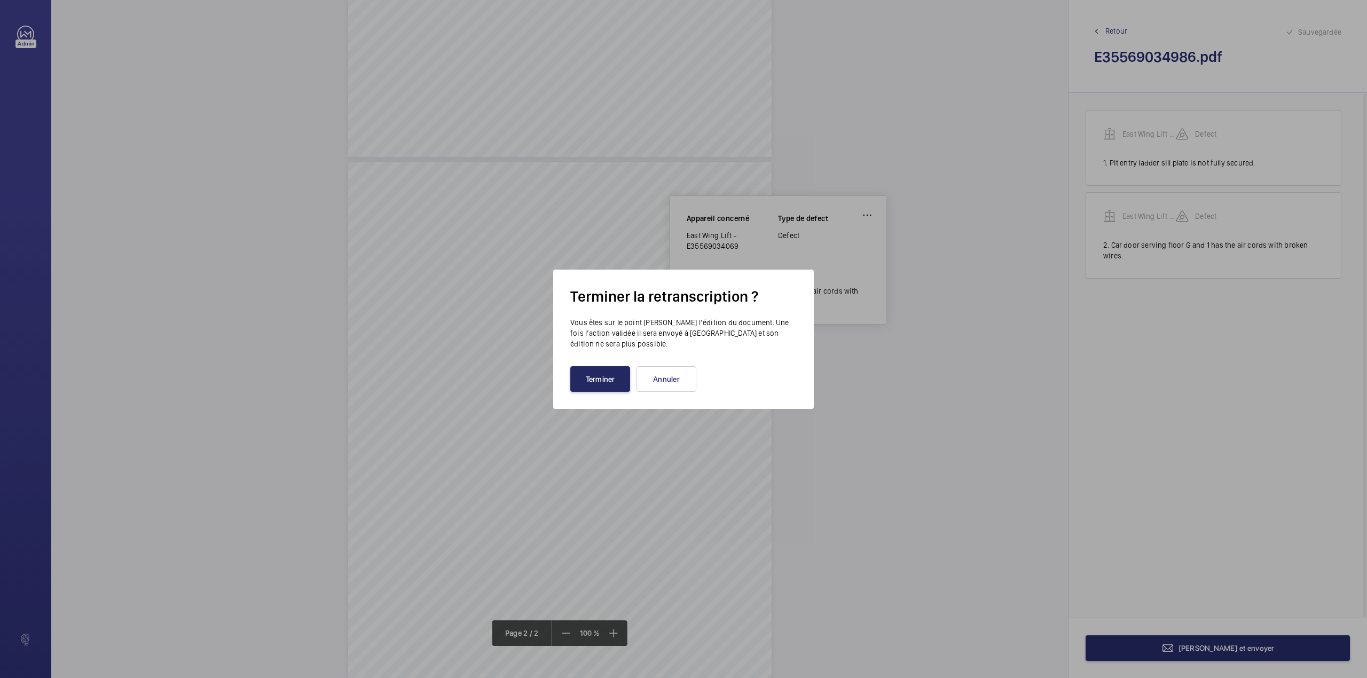
click at [609, 383] on button "Terminer" at bounding box center [600, 379] width 60 height 26
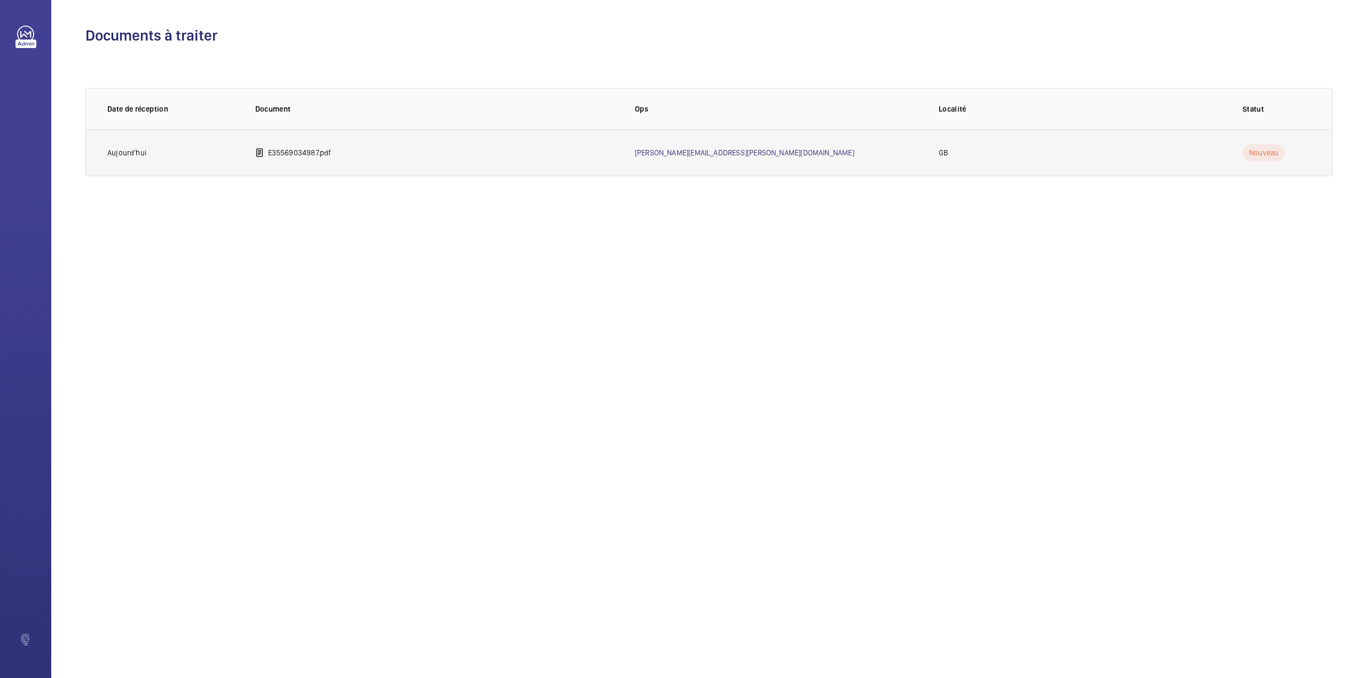
click at [310, 152] on p "E35569034987.pdf" at bounding box center [300, 152] width 64 height 11
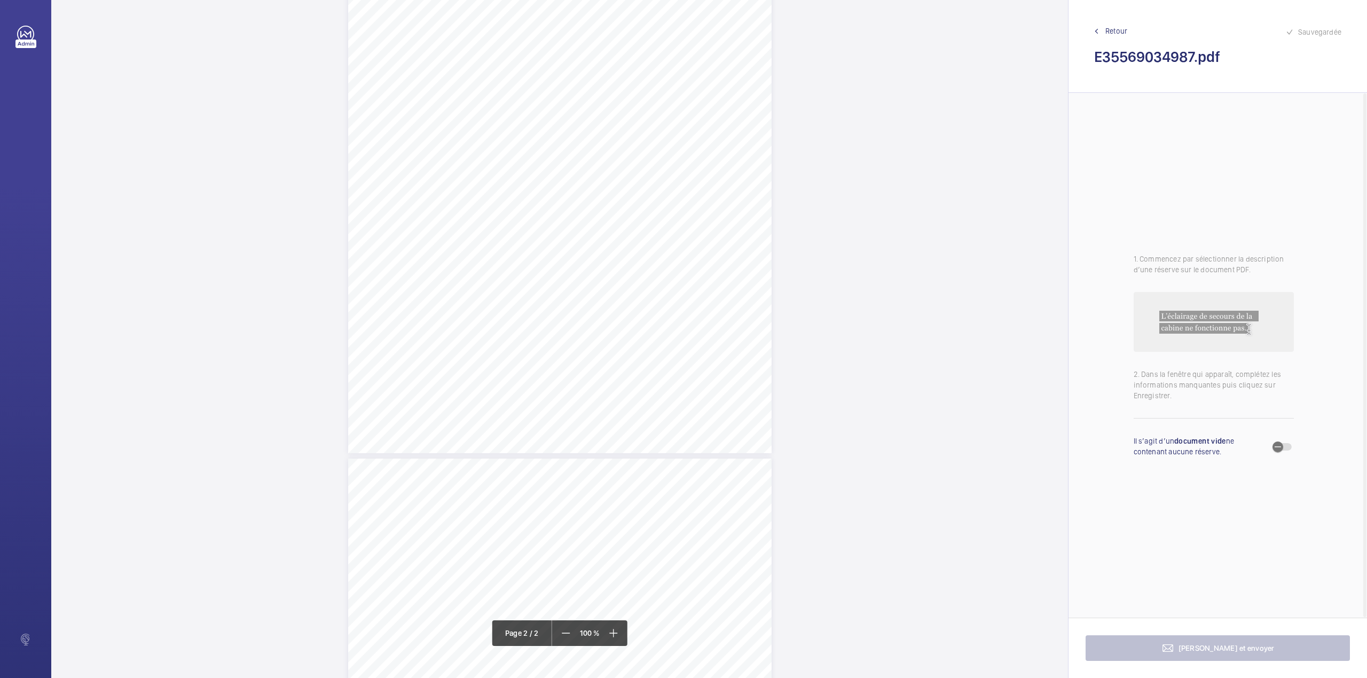
scroll to position [427, 0]
drag, startPoint x: 548, startPoint y: 278, endPoint x: 579, endPoint y: 297, distance: 37.2
click at [579, 297] on div "Lift Report Lifting Operations & Lifting Equipment Regulation 1998 Provision & …" at bounding box center [559, 493] width 423 height 599
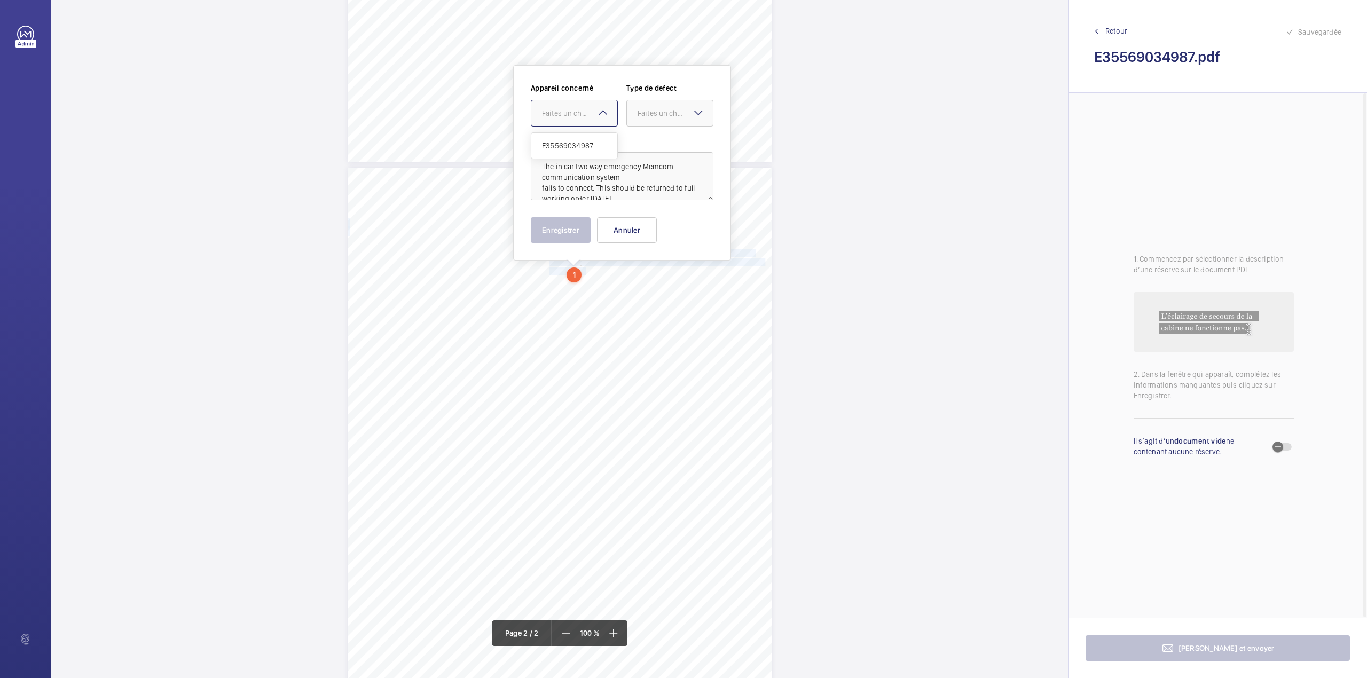
click at [595, 120] on div at bounding box center [574, 113] width 86 height 26
click at [595, 140] on div "E35569034987" at bounding box center [574, 146] width 86 height 26
click at [643, 121] on div at bounding box center [670, 113] width 86 height 26
click at [648, 192] on div "Timed" at bounding box center [670, 198] width 86 height 26
click at [694, 119] on mat-icon "Open calendar" at bounding box center [696, 113] width 13 height 13
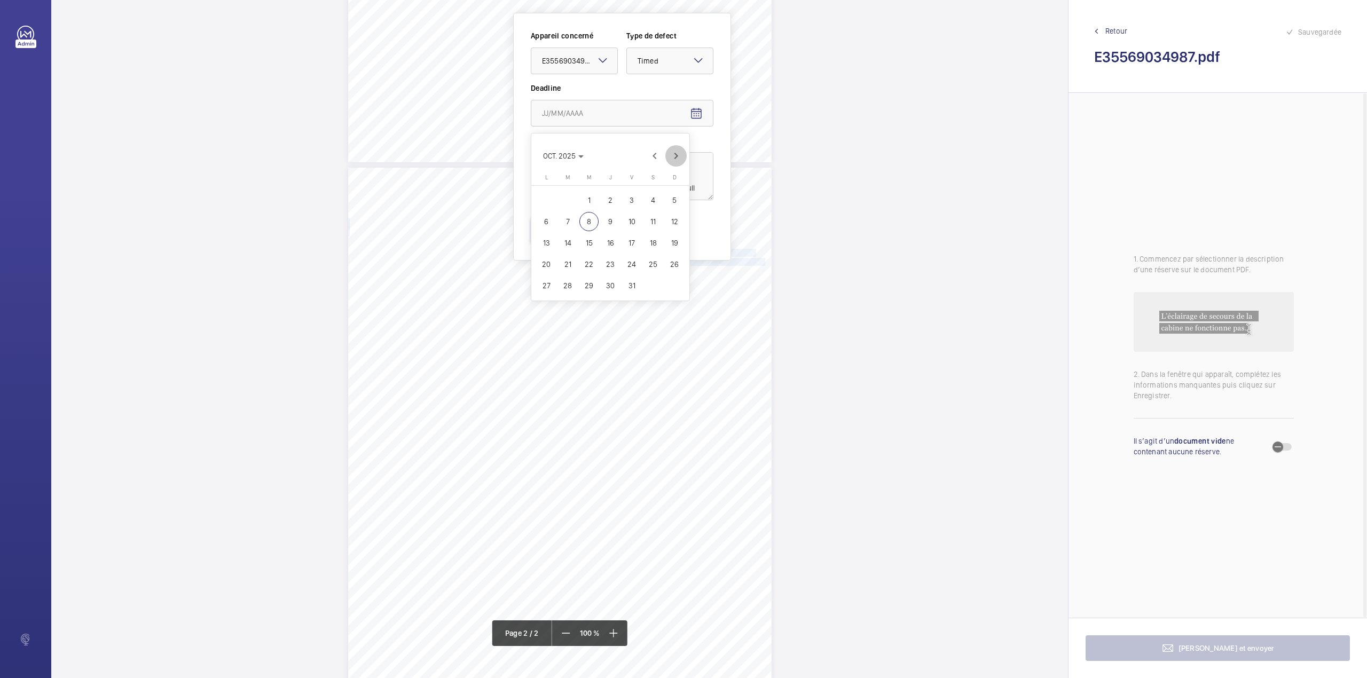
click at [675, 152] on span "Next month" at bounding box center [675, 155] width 21 height 21
click at [612, 219] on span "6" at bounding box center [610, 221] width 19 height 19
type input "06/11/2025"
click at [562, 229] on button "Enregistrer" at bounding box center [561, 230] width 60 height 26
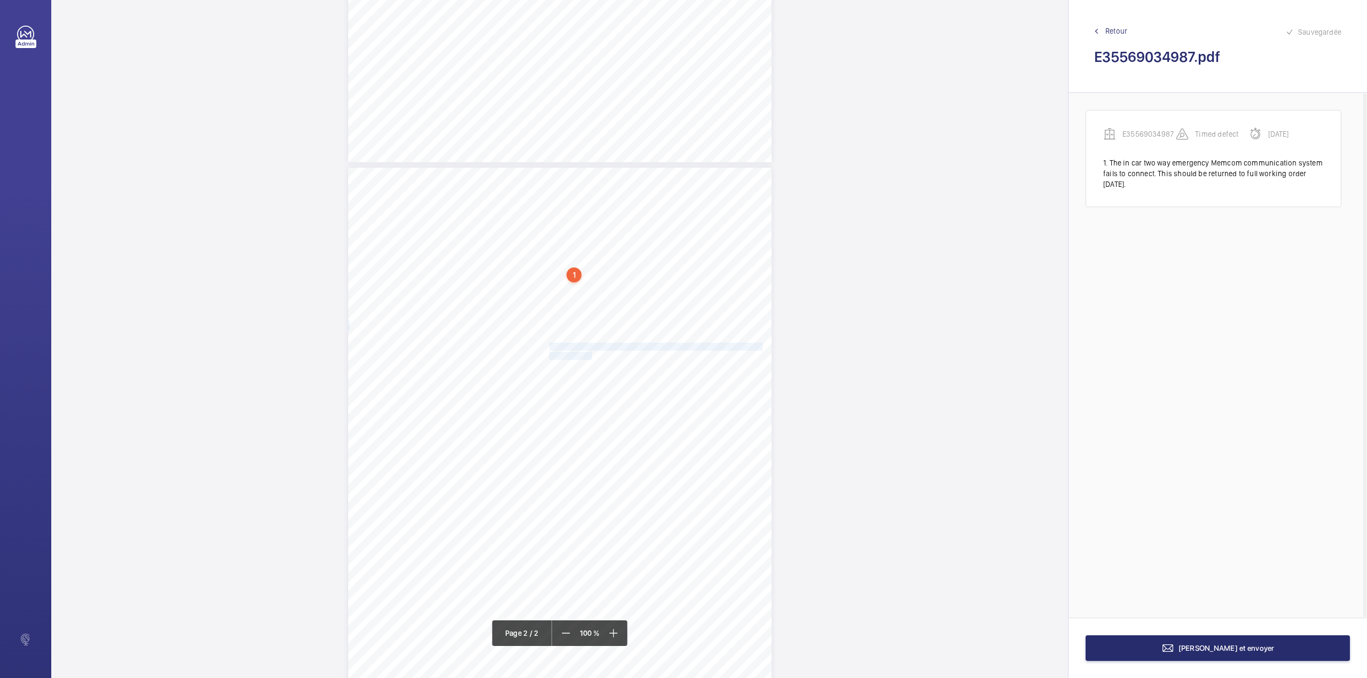
drag, startPoint x: 548, startPoint y: 344, endPoint x: 586, endPoint y: 356, distance: 39.7
click at [586, 356] on div "Lift Report Lifting Operations & Lifting Equipment Regulation 1998 Provision & …" at bounding box center [559, 467] width 423 height 599
drag, startPoint x: 580, startPoint y: 119, endPoint x: 579, endPoint y: 126, distance: 7.5
click at [581, 119] on div at bounding box center [581, 113] width 86 height 26
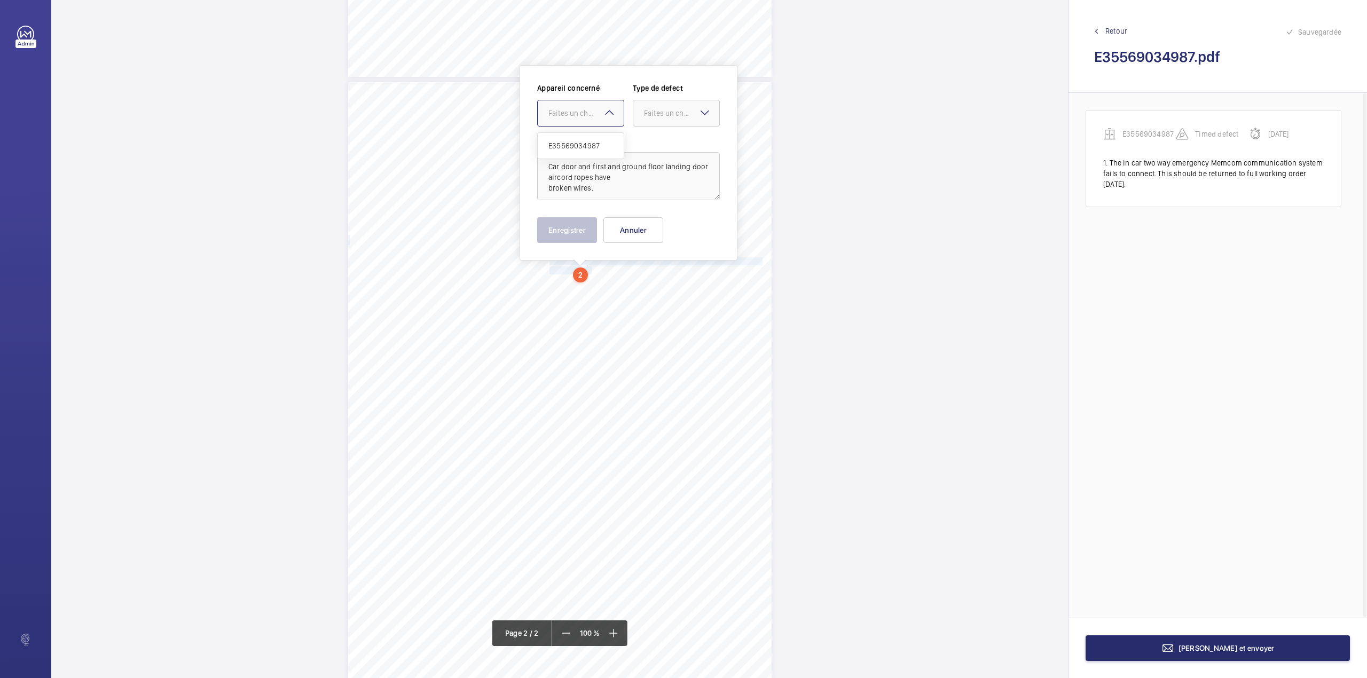
click at [577, 151] on span "E35569034987" at bounding box center [580, 145] width 65 height 11
click at [655, 124] on div at bounding box center [676, 113] width 86 height 26
click at [658, 149] on span "Standard" at bounding box center [676, 145] width 65 height 11
click at [577, 225] on button "Enregistrer" at bounding box center [567, 230] width 60 height 26
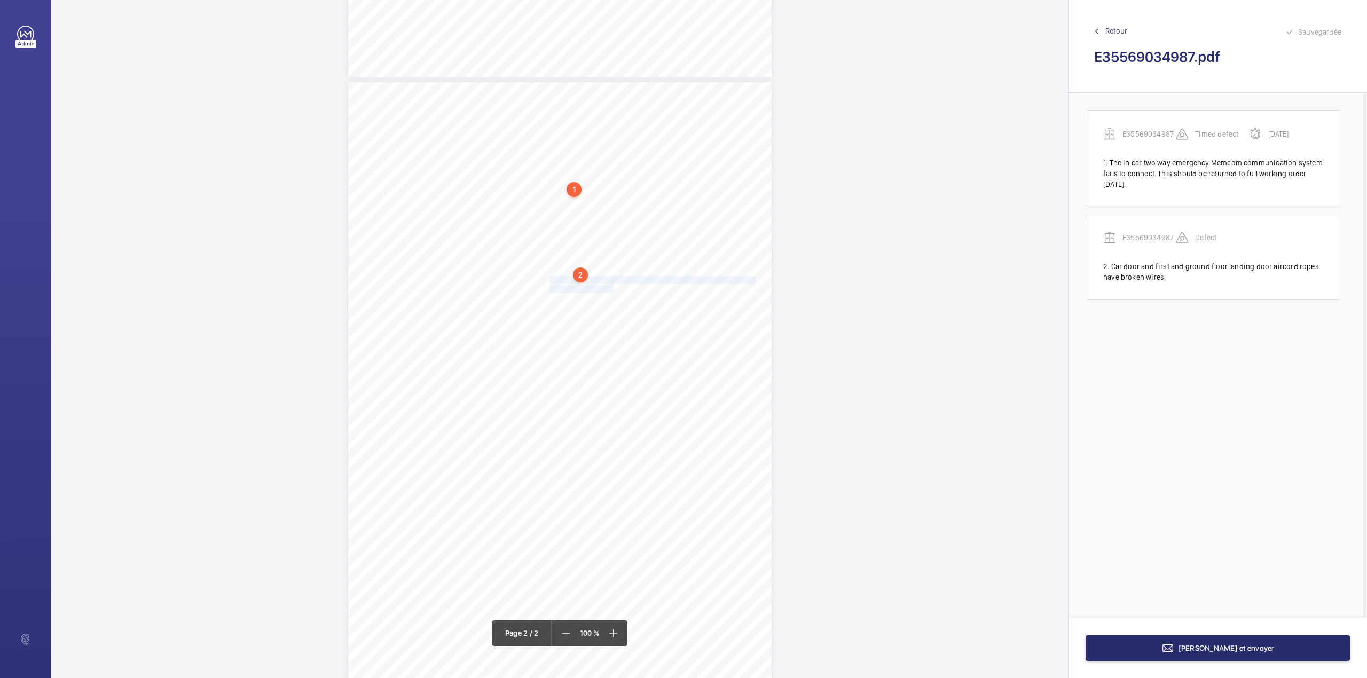
drag, startPoint x: 547, startPoint y: 278, endPoint x: 605, endPoint y: 291, distance: 59.7
click at [605, 291] on div "Lift Report Lifting Operations & Lifting Equipment Regulation 1998 Provision & …" at bounding box center [559, 381] width 423 height 599
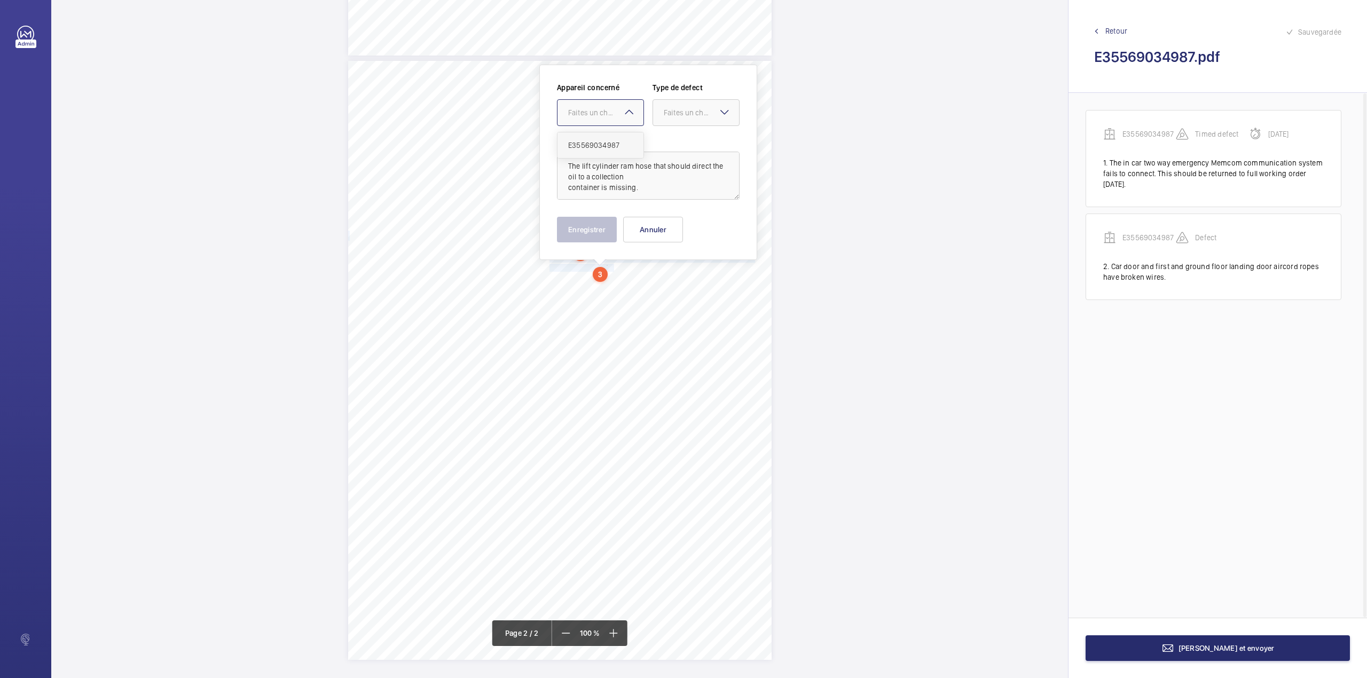
drag, startPoint x: 606, startPoint y: 111, endPoint x: 610, endPoint y: 141, distance: 30.6
click at [606, 114] on div "Faites un choix" at bounding box center [605, 112] width 75 height 11
drag, startPoint x: 610, startPoint y: 141, endPoint x: 624, endPoint y: 139, distance: 14.6
click at [614, 141] on span "E35569034987" at bounding box center [600, 145] width 65 height 11
drag, startPoint x: 686, startPoint y: 115, endPoint x: 683, endPoint y: 139, distance: 23.6
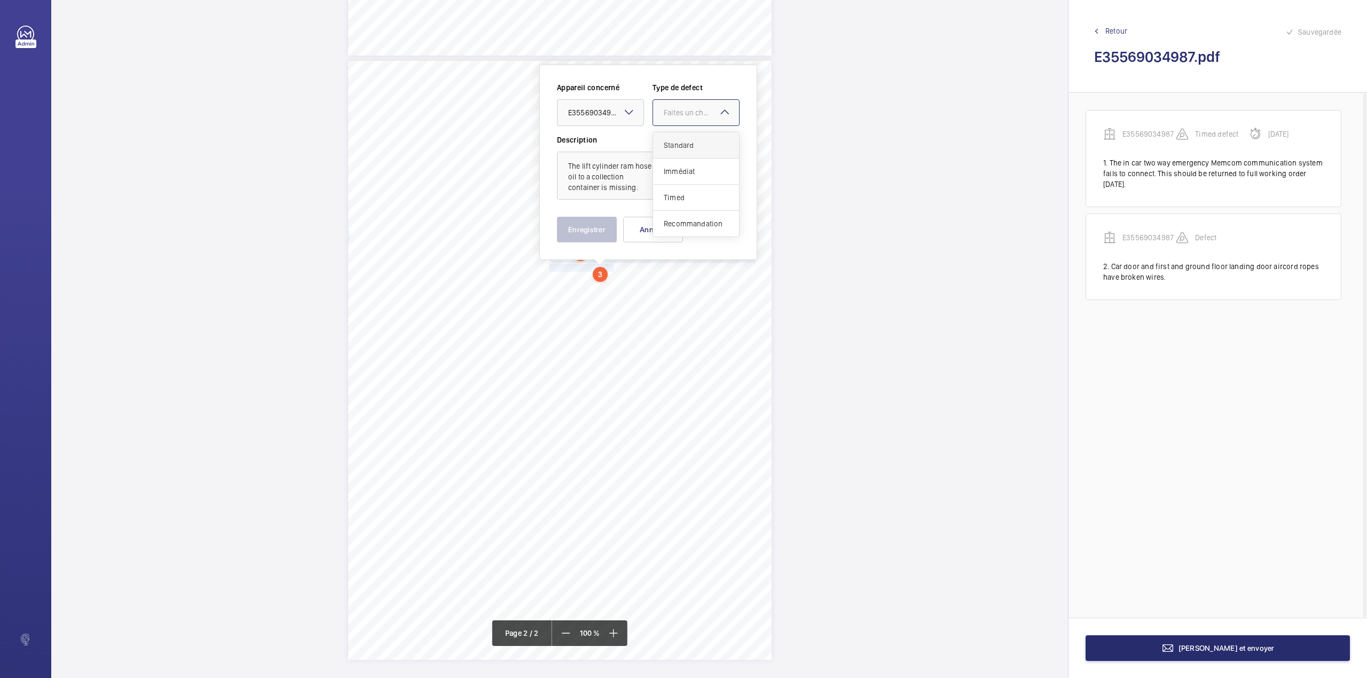
click at [686, 117] on div "Faites un choix" at bounding box center [701, 112] width 75 height 11
click at [683, 139] on div "Standard" at bounding box center [696, 145] width 86 height 26
click at [579, 229] on button "Enregistrer" at bounding box center [587, 230] width 60 height 26
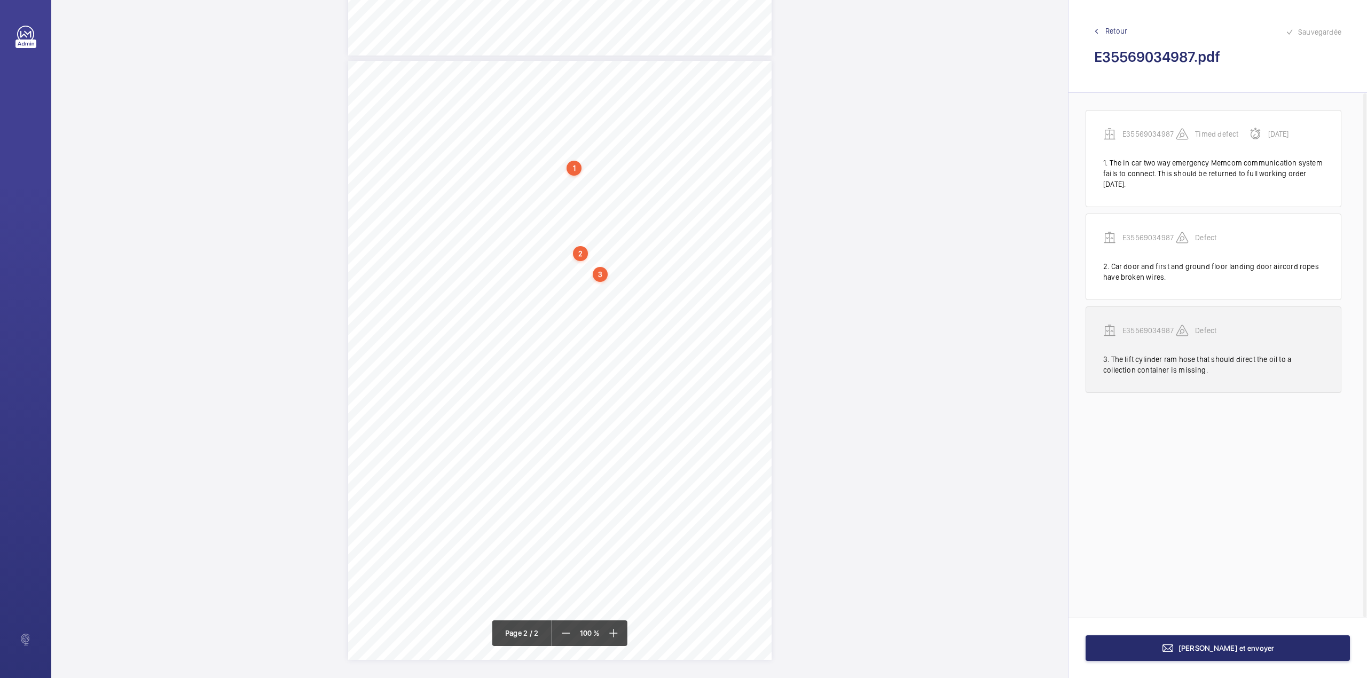
click at [1146, 328] on p "E35569034987" at bounding box center [1148, 330] width 53 height 11
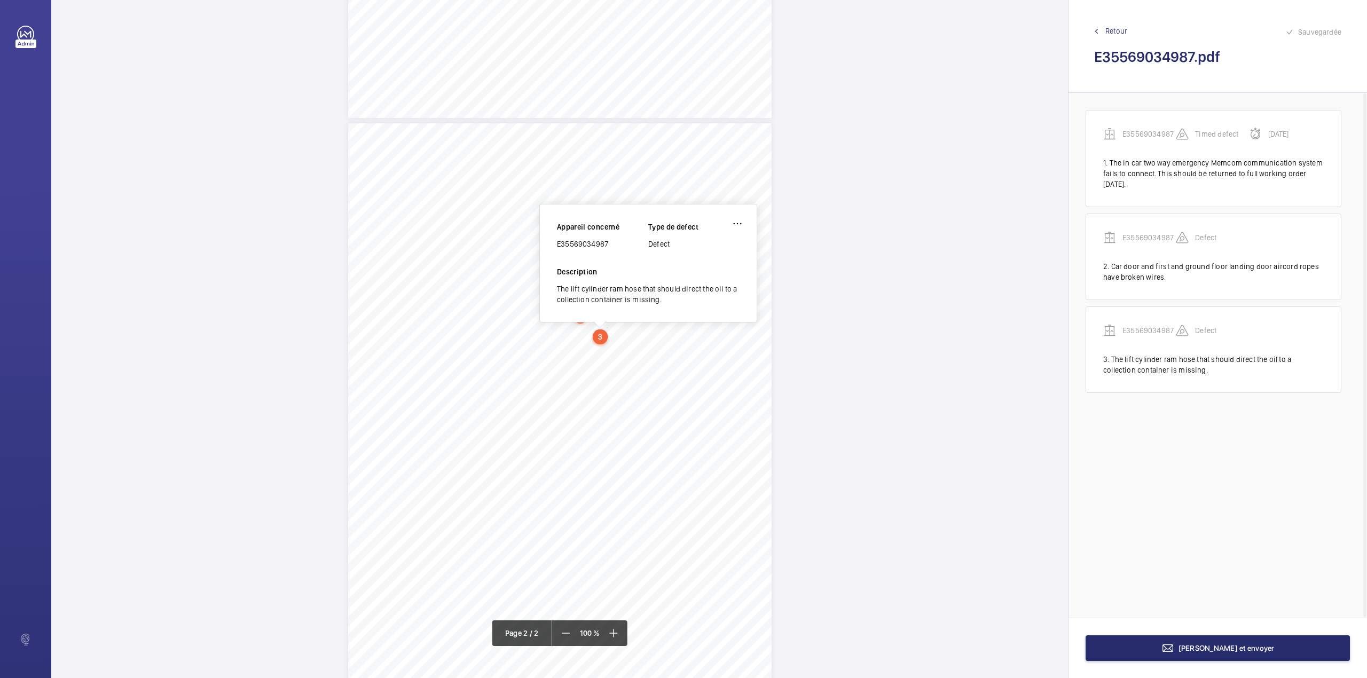
scroll to position [496, 0]
drag, startPoint x: 557, startPoint y: 247, endPoint x: 620, endPoint y: 247, distance: 62.5
click at [620, 247] on div "E35569034987" at bounding box center [602, 246] width 91 height 11
click at [1205, 641] on button "[PERSON_NAME] et envoyer" at bounding box center [1217, 648] width 264 height 26
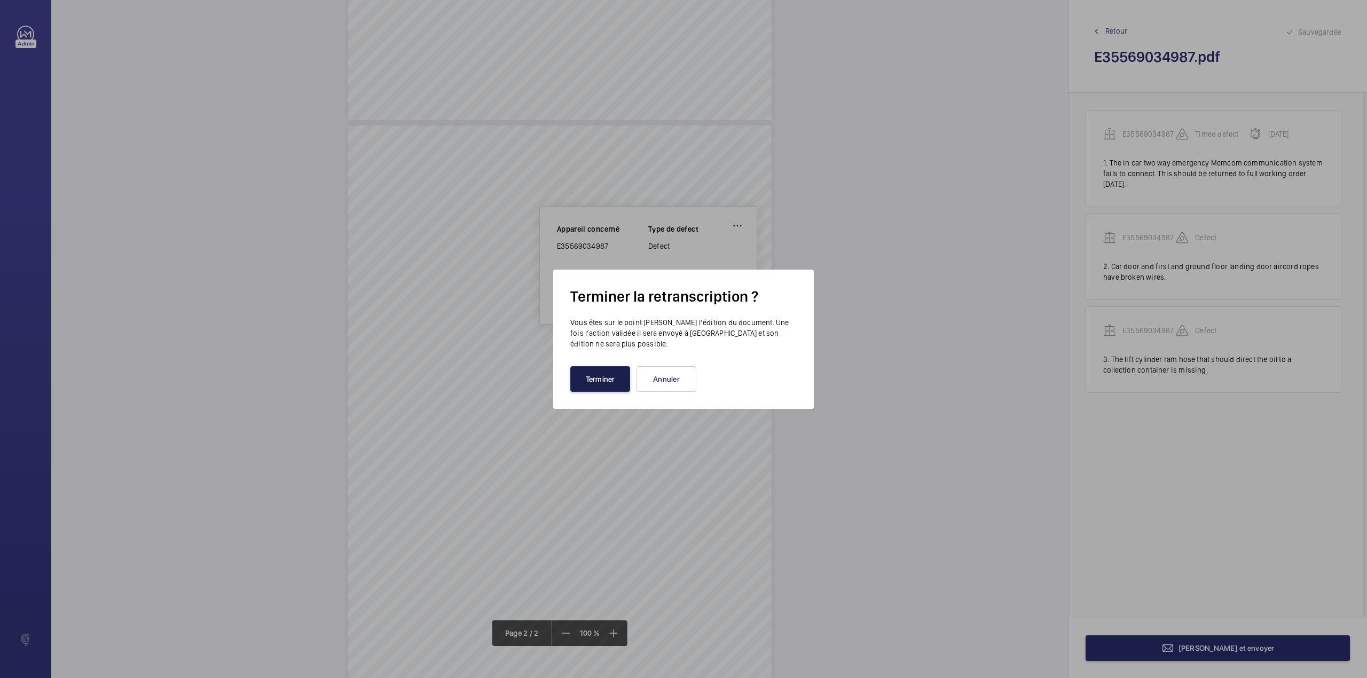
click at [595, 380] on button "Terminer" at bounding box center [600, 379] width 60 height 26
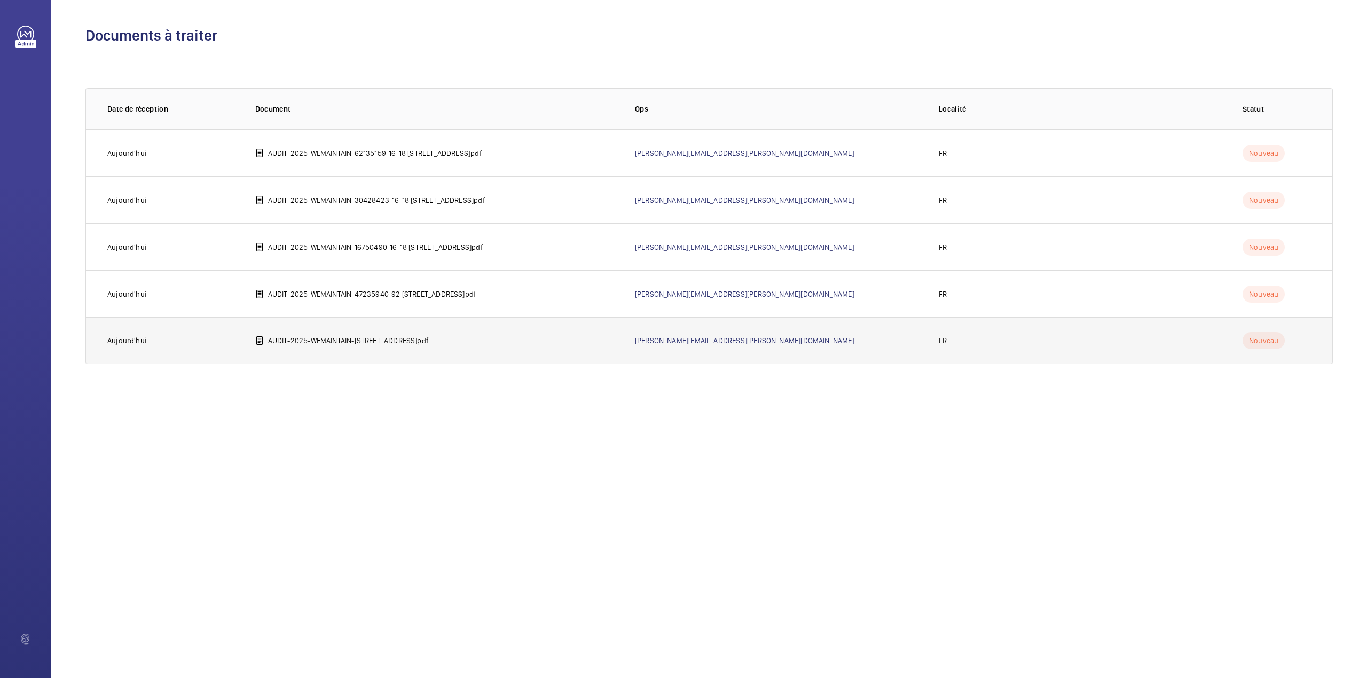
click at [350, 342] on p "AUDIT-2025-WEMAINTAIN-[STREET_ADDRESS]pdf" at bounding box center [348, 340] width 161 height 11
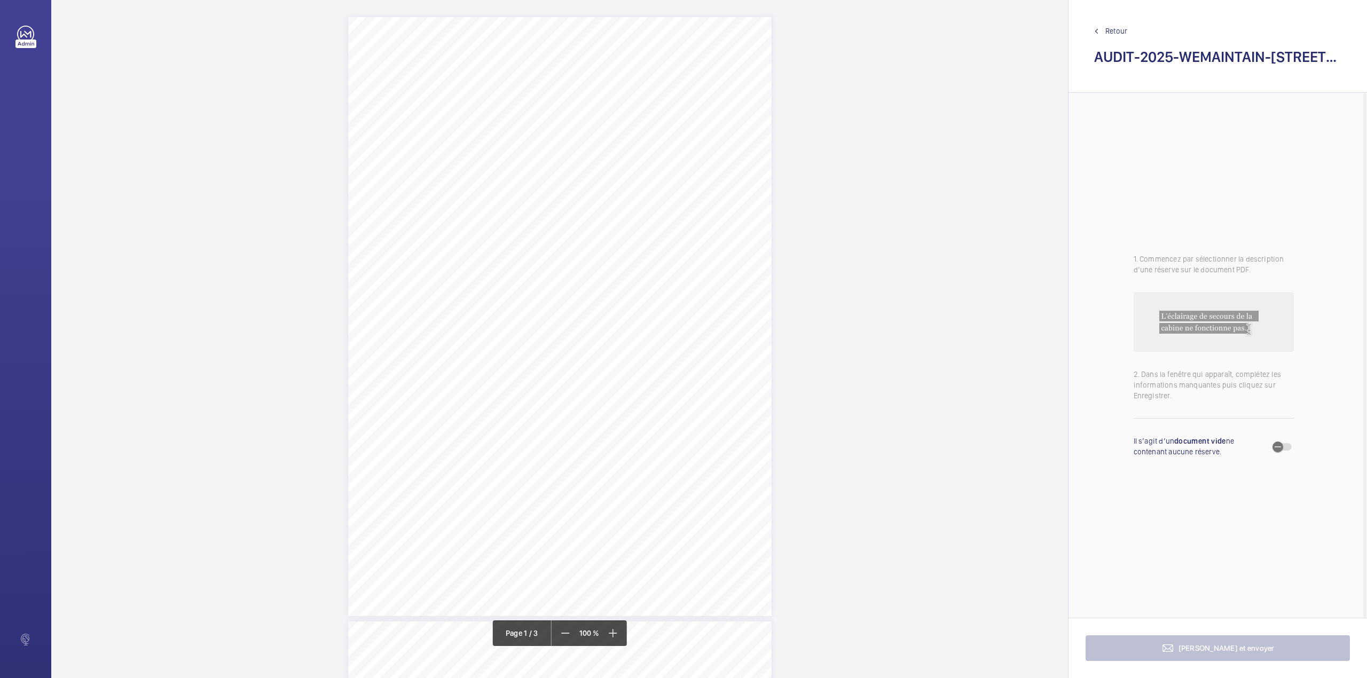
drag, startPoint x: 440, startPoint y: 162, endPoint x: 675, endPoint y: 162, distance: 234.9
click at [560, 162] on span "BNPP REPM - [STREET_ADDRESS]" at bounding box center [501, 162] width 118 height 7
copy span "BNPP REPM - [STREET_ADDRESS]"
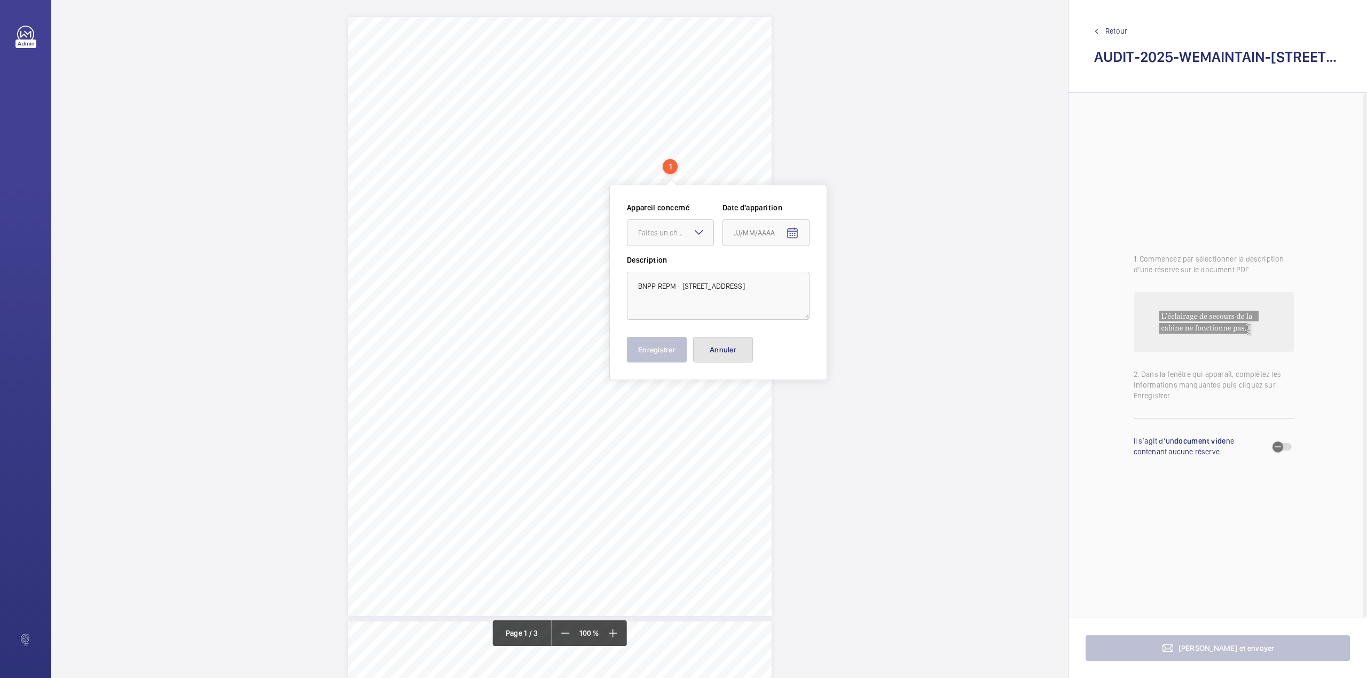
click at [723, 345] on button "Annuler" at bounding box center [723, 350] width 60 height 26
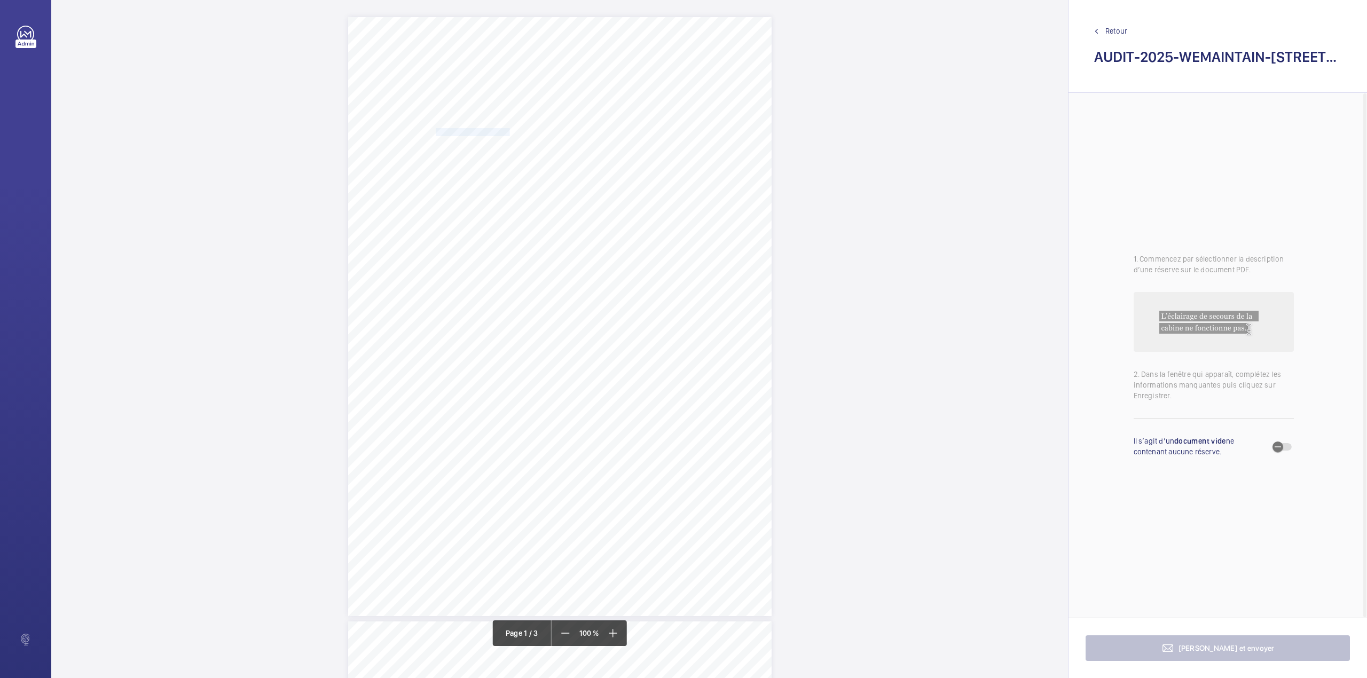
drag, startPoint x: 435, startPoint y: 131, endPoint x: 537, endPoint y: 131, distance: 102.0
click at [537, 131] on div "LE VAILLANT [STREET_ADDRESS][PERSON_NAME] Tél.: [PHONE_NUMBER] AUDIT TECHNIQUE …" at bounding box center [559, 316] width 423 height 599
copy span "[STREET_ADDRESS]"
click at [579, 322] on button "Annuler" at bounding box center [584, 319] width 60 height 26
click at [620, 631] on span at bounding box center [612, 633] width 19 height 19
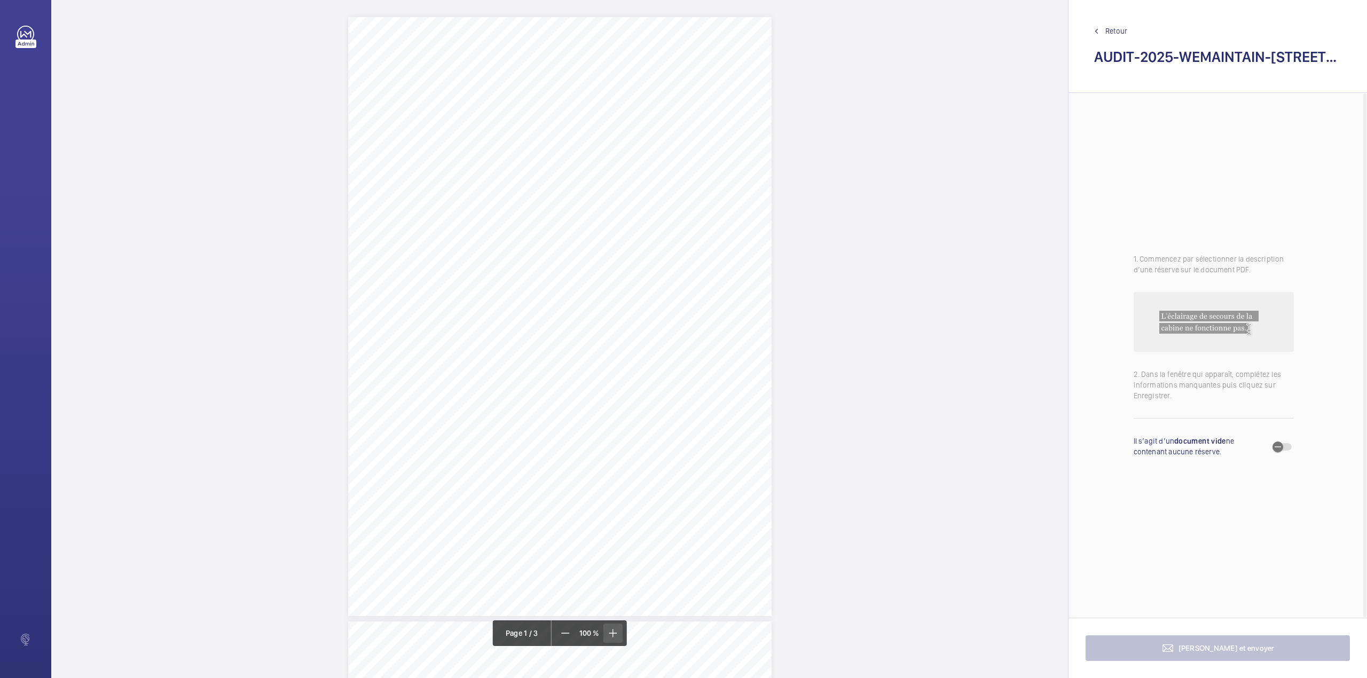
click at [620, 631] on span at bounding box center [612, 633] width 19 height 19
click at [562, 639] on mat-icon at bounding box center [565, 633] width 13 height 13
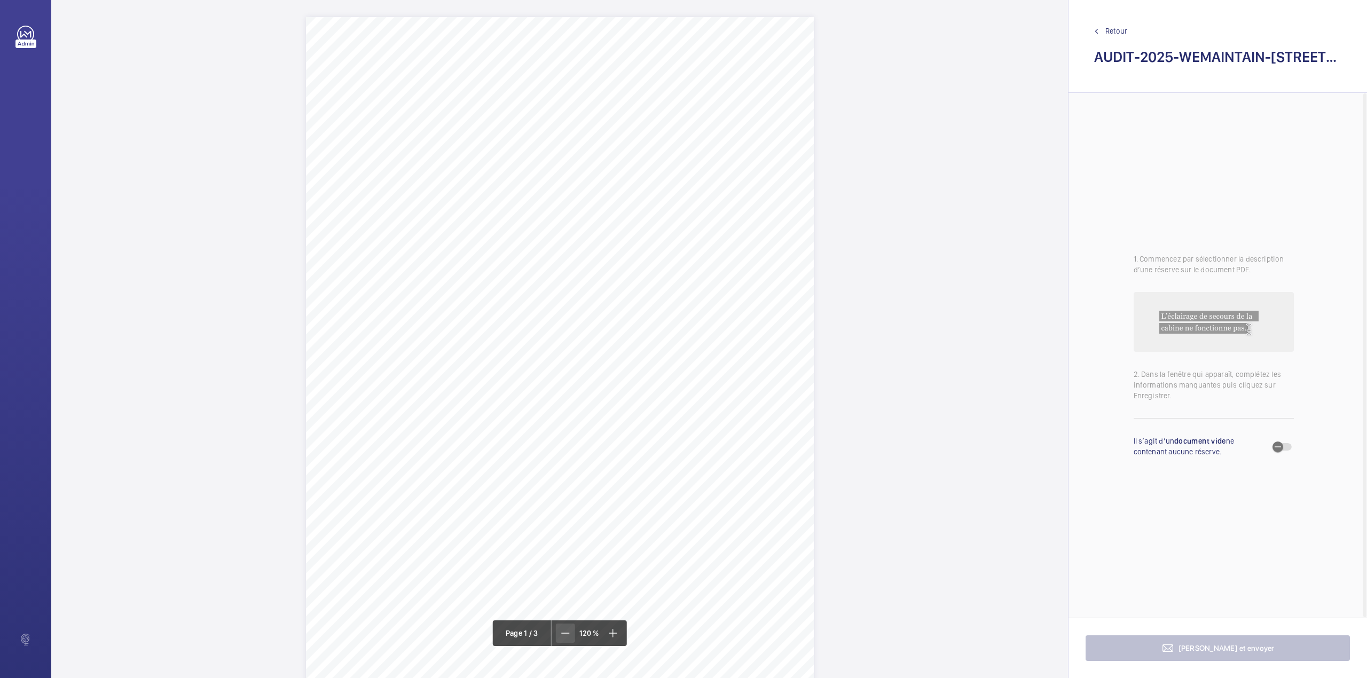
click at [562, 639] on mat-icon at bounding box center [565, 633] width 13 height 13
click at [562, 639] on mat-icon at bounding box center [566, 633] width 13 height 13
drag, startPoint x: 376, startPoint y: 297, endPoint x: 401, endPoint y: 304, distance: 25.9
click at [401, 304] on div "AUDIT TECHNIQUE PERIODIQUE - App. N° 18351940 [STREET_ADDRESS] TRAVAUX A LA CHA…" at bounding box center [559, 499] width 423 height 599
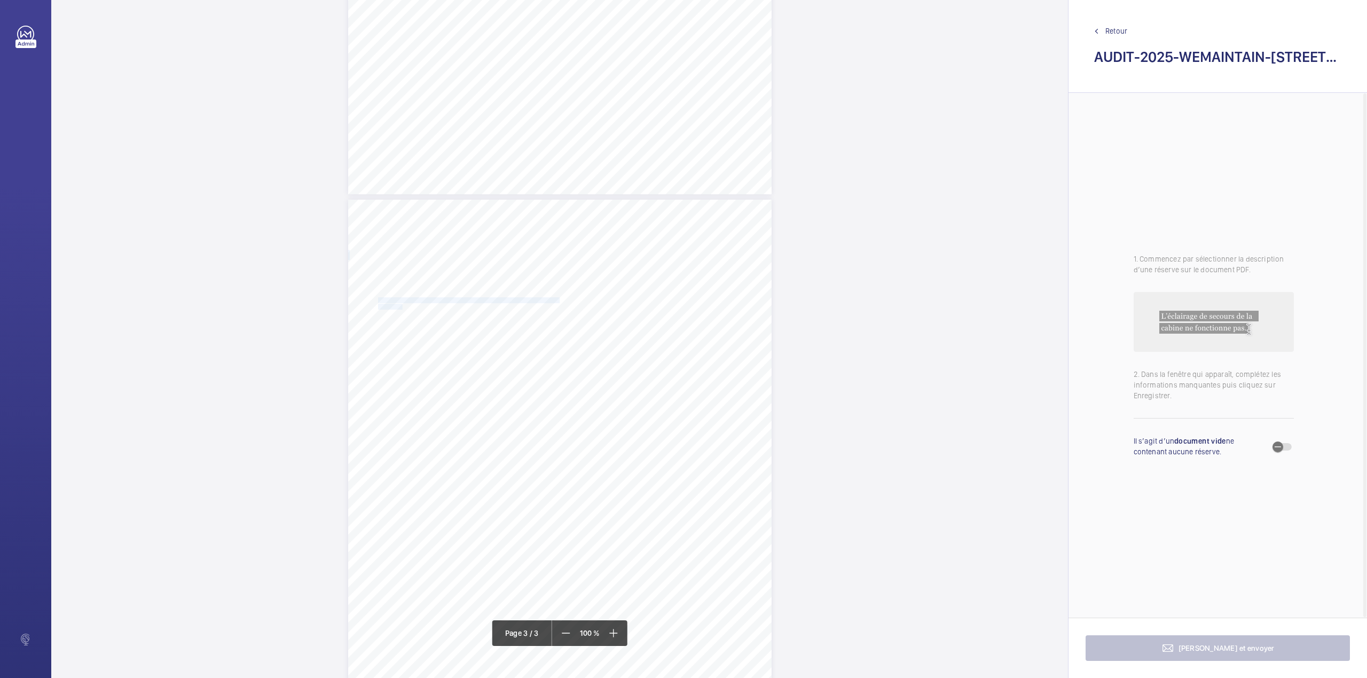
scroll to position [1060, 0]
click at [415, 192] on textarea "La société Drieux n'étant plus le prestataire, installer un coffre à clé à l'en…" at bounding box center [444, 176] width 183 height 48
click at [420, 120] on div at bounding box center [424, 113] width 86 height 26
click at [423, 145] on span "18351940" at bounding box center [423, 145] width 65 height 11
type textarea "La société Drieux n'étant plus le prestataire, installer un coffre à clé à l'en…"
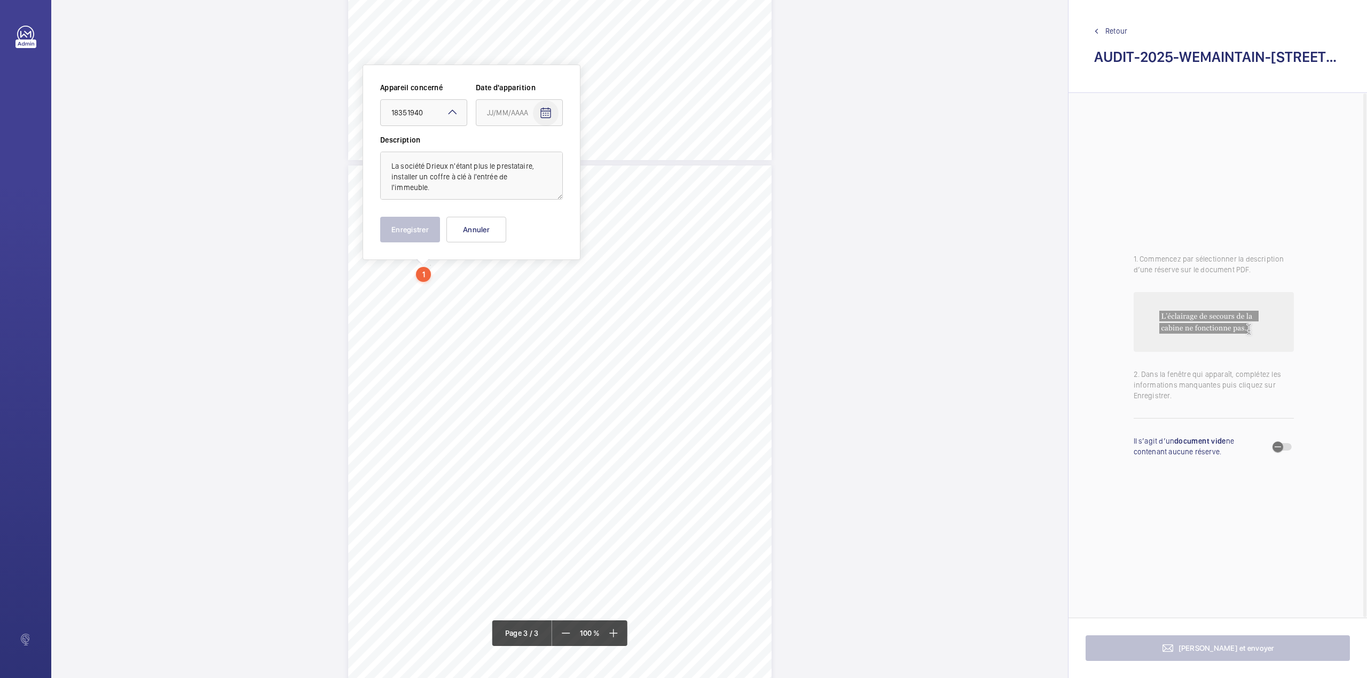
click at [549, 110] on mat-icon "Open calendar" at bounding box center [545, 113] width 13 height 13
click at [598, 160] on span "Previous month" at bounding box center [599, 155] width 21 height 21
click at [537, 243] on span "17" at bounding box center [533, 242] width 19 height 19
type input "17/09/2025"
click at [426, 229] on button "Enregistrer" at bounding box center [410, 230] width 60 height 26
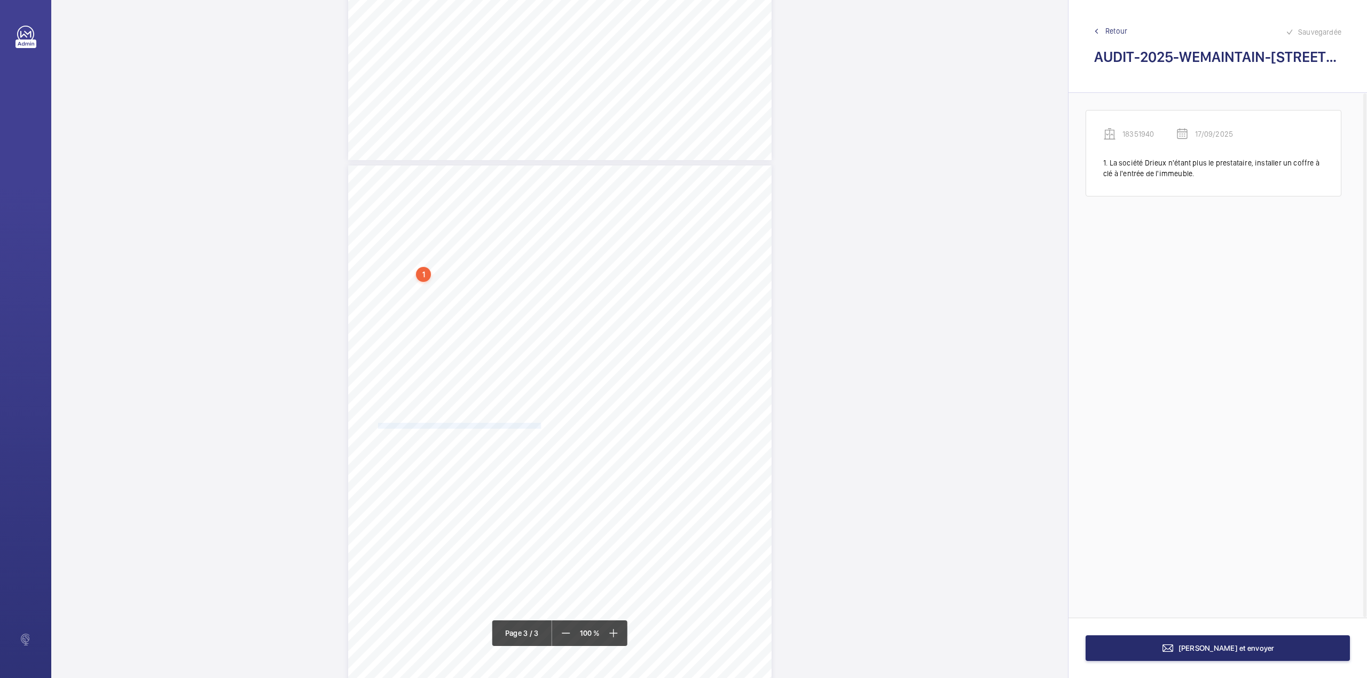
drag, startPoint x: 376, startPoint y: 426, endPoint x: 539, endPoint y: 426, distance: 162.3
click at [539, 426] on span "Régler ou remplacer les ferme-portes défectueux. (contrôler les niveaux)" at bounding box center [459, 425] width 163 height 5
click at [543, 166] on div at bounding box center [534, 160] width 86 height 26
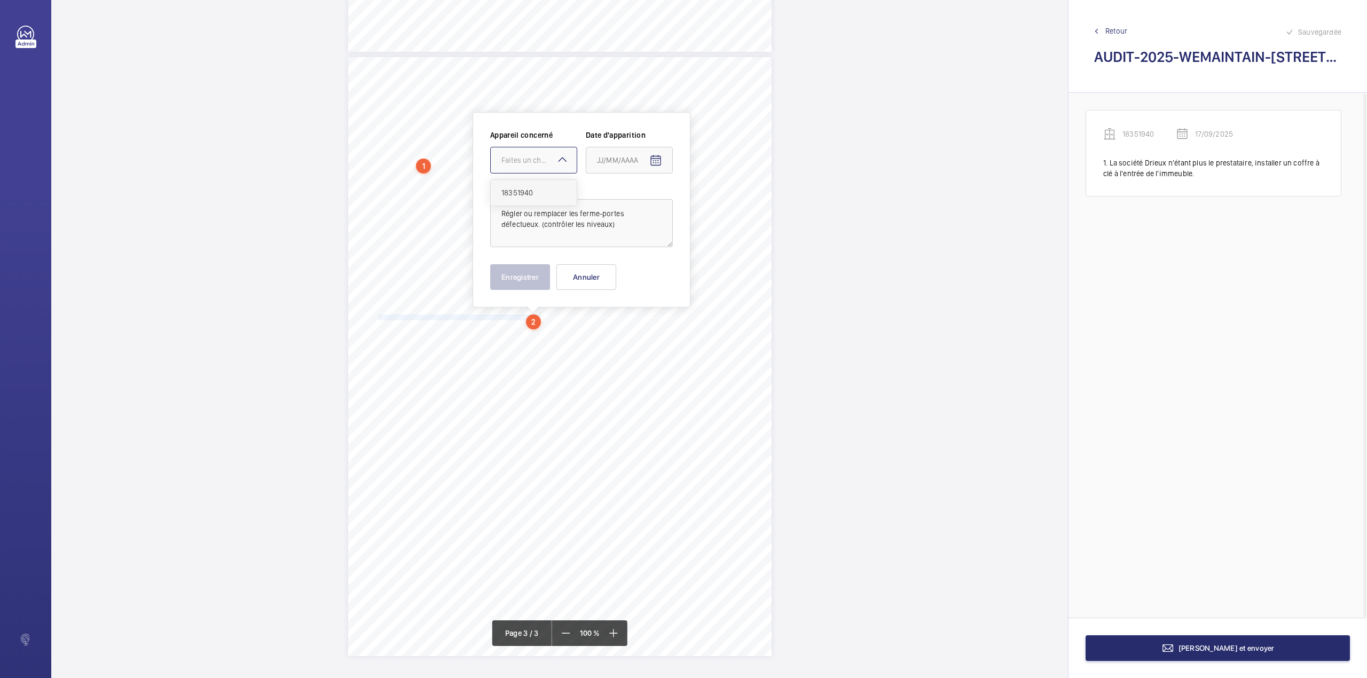
drag, startPoint x: 543, startPoint y: 194, endPoint x: 558, endPoint y: 192, distance: 15.6
click at [545, 194] on span "18351940" at bounding box center [533, 192] width 65 height 11
click at [650, 162] on mat-icon "Open calendar" at bounding box center [655, 160] width 13 height 13
click at [712, 201] on span "Previous month" at bounding box center [709, 202] width 21 height 21
click at [643, 293] on span "17" at bounding box center [643, 289] width 19 height 19
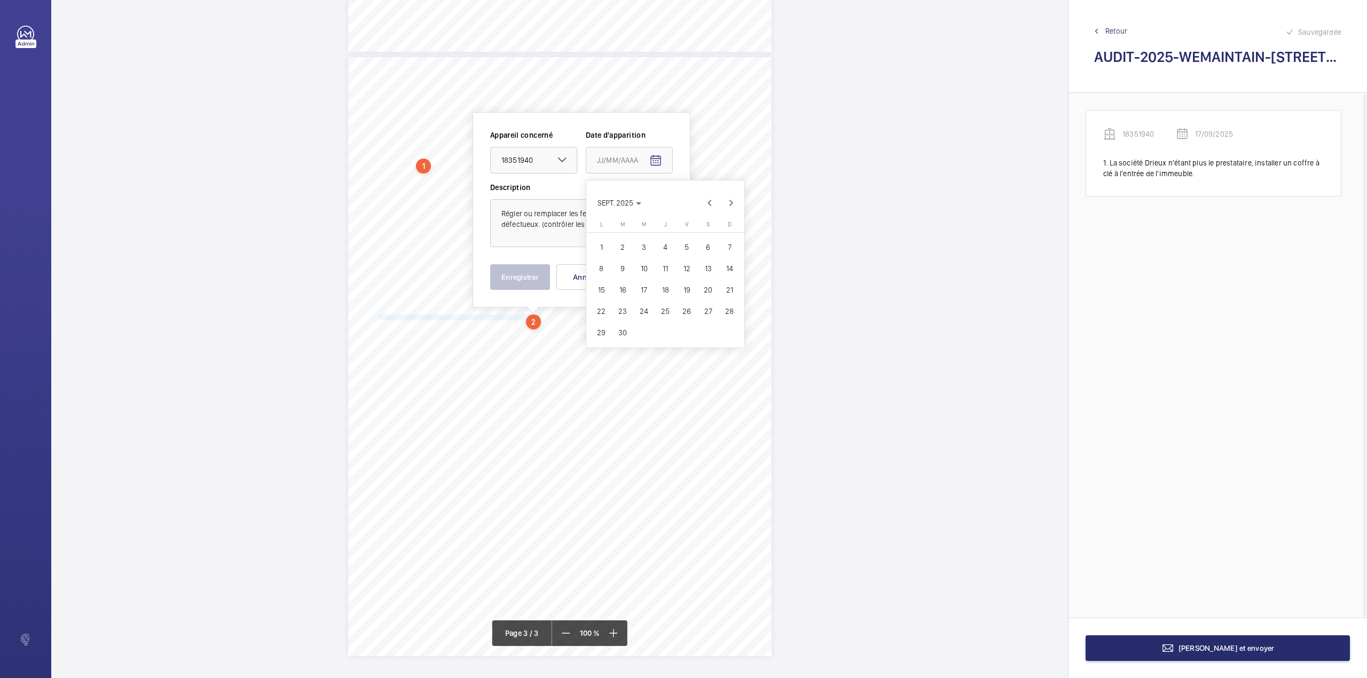
type input "17/09/2025"
click at [524, 282] on button "Enregistrer" at bounding box center [520, 277] width 60 height 26
drag, startPoint x: 376, startPoint y: 326, endPoint x: 459, endPoint y: 325, distance: 82.8
click at [459, 325] on span "Remettre la plaque poussez du RDC" at bounding box center [419, 324] width 83 height 5
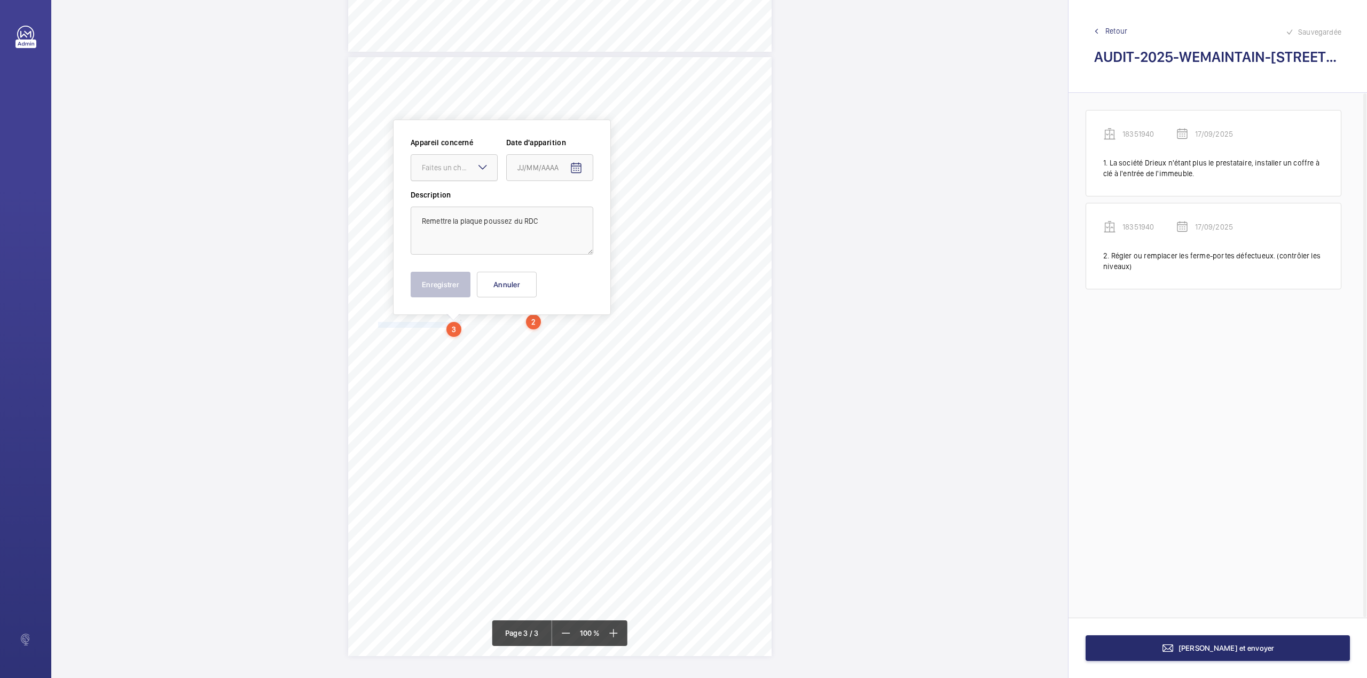
click at [471, 174] on div at bounding box center [454, 168] width 86 height 26
click at [467, 195] on span "18351940" at bounding box center [454, 200] width 65 height 11
click at [578, 171] on mat-icon "Open calendar" at bounding box center [576, 168] width 13 height 13
click at [629, 215] on span "Previous month" at bounding box center [629, 210] width 21 height 21
click at [564, 298] on span "17" at bounding box center [564, 297] width 19 height 19
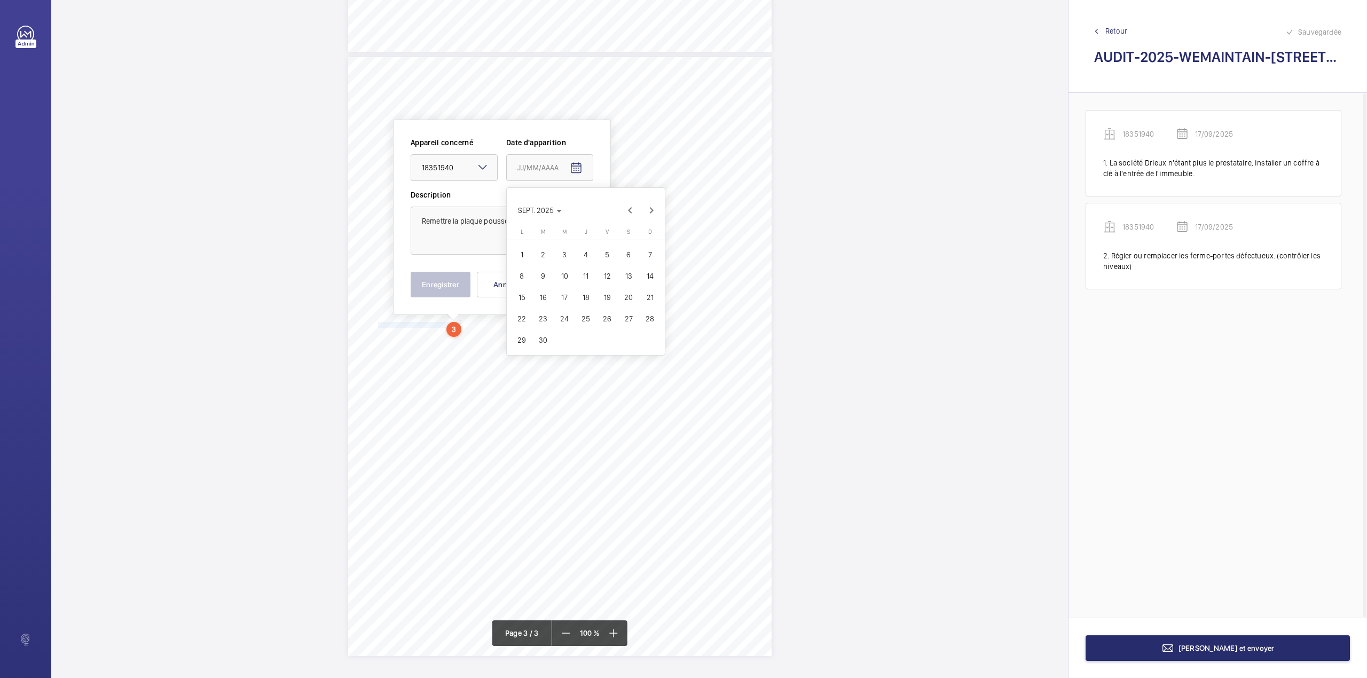
type input "17/09/2025"
click at [451, 285] on button "Enregistrer" at bounding box center [441, 285] width 60 height 26
drag, startPoint x: 376, startPoint y: 338, endPoint x: 547, endPoint y: 340, distance: 170.9
click at [547, 340] on span "installer un bac pour récupérer l'huile sous les guides cabine et contrepoids." at bounding box center [463, 339] width 171 height 5
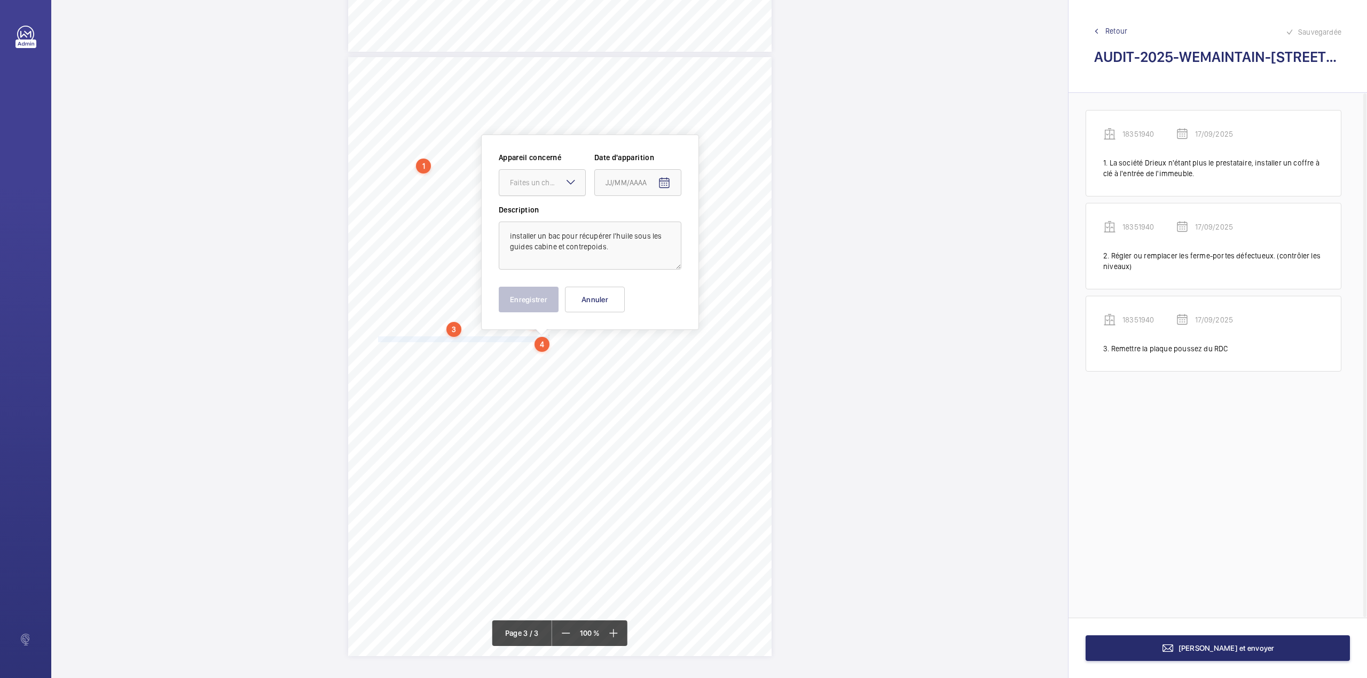
click at [556, 188] on div at bounding box center [542, 183] width 86 height 26
click at [558, 205] on div "18351940" at bounding box center [542, 215] width 86 height 26
click at [662, 191] on span "Open calendar" at bounding box center [664, 183] width 26 height 26
click at [719, 225] on span "Previous month" at bounding box center [717, 225] width 21 height 21
click at [652, 313] on span "17" at bounding box center [652, 312] width 19 height 19
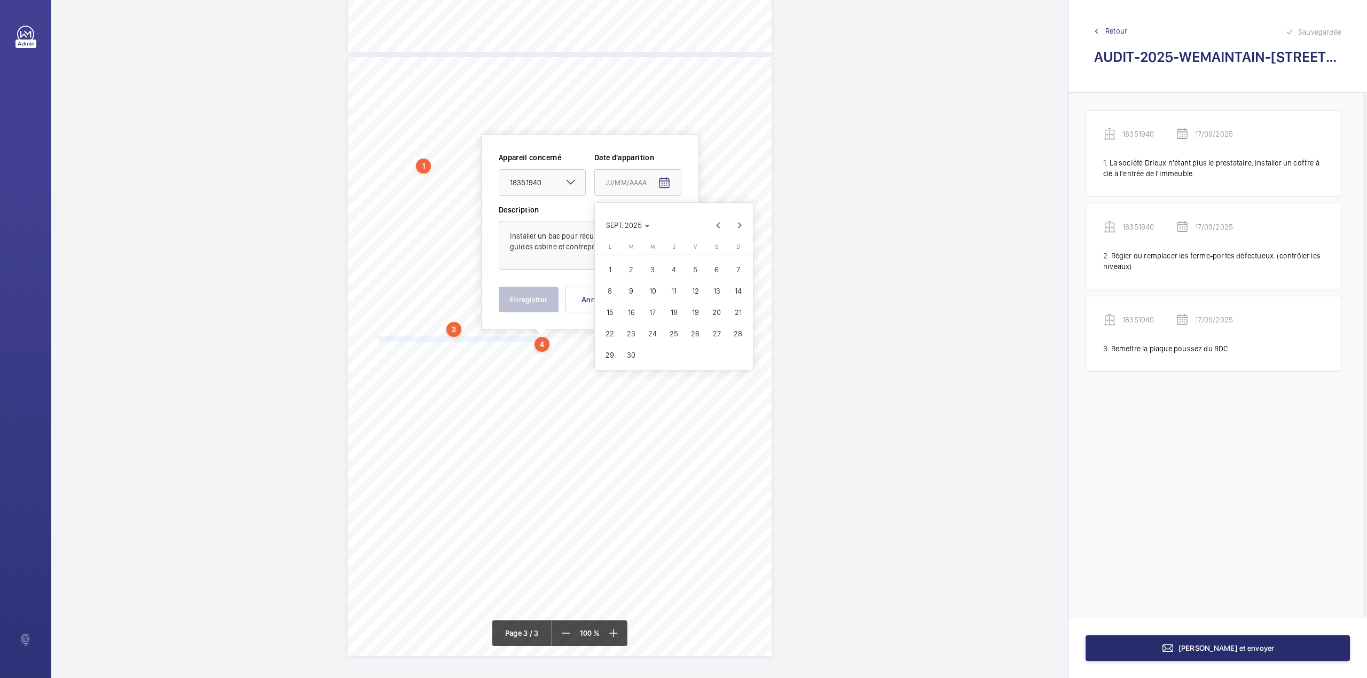
type input "17/09/2025"
click at [520, 300] on button "Enregistrer" at bounding box center [529, 300] width 60 height 26
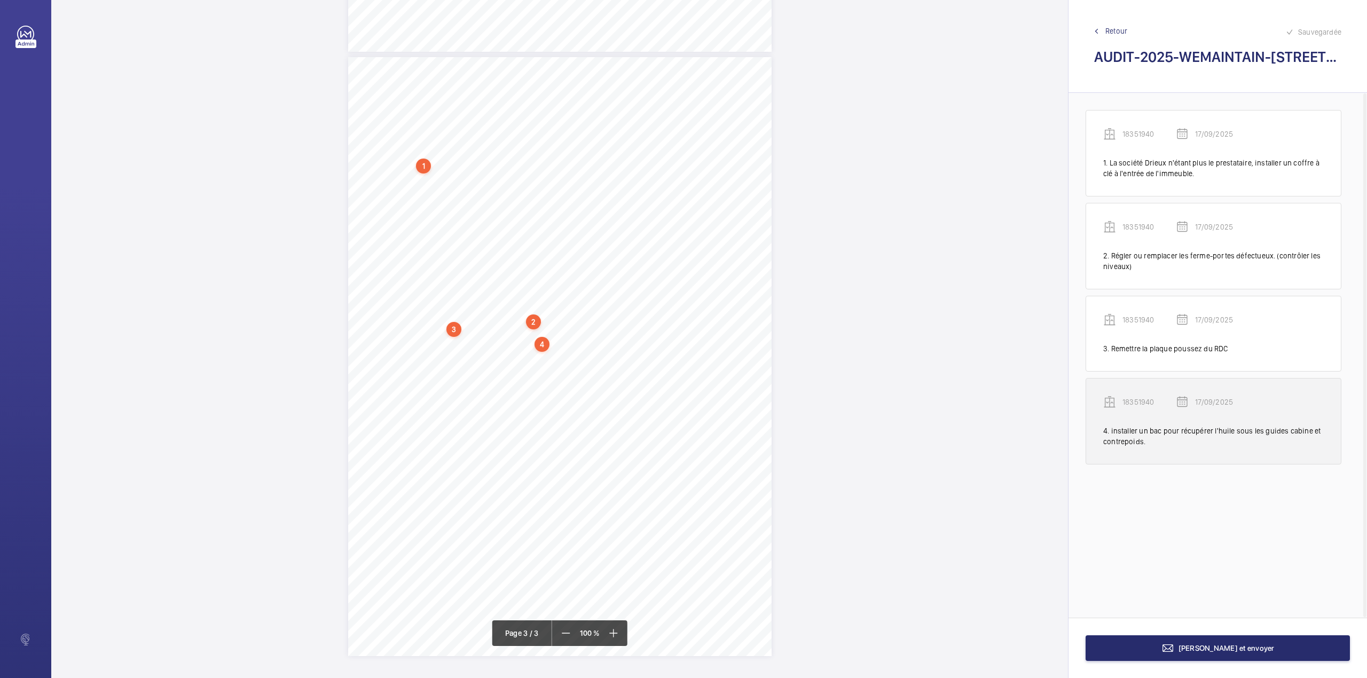
click at [1145, 404] on p "18351940" at bounding box center [1148, 402] width 53 height 11
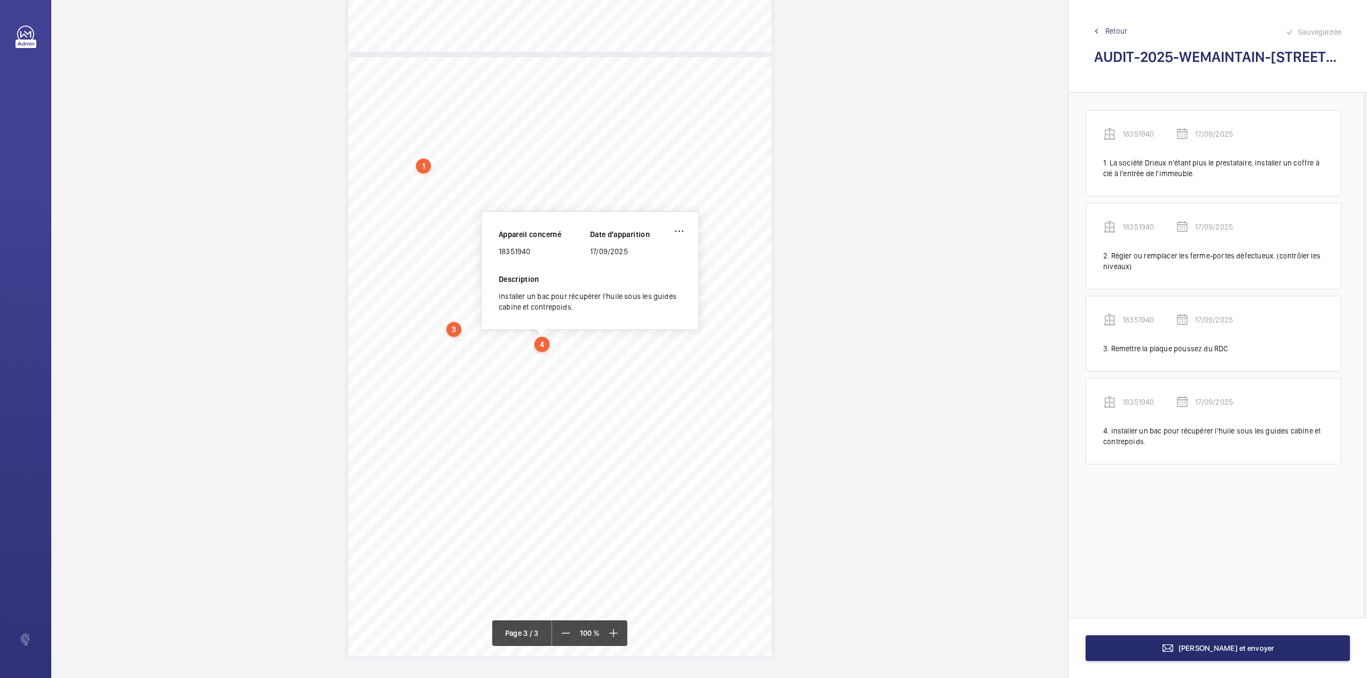
drag, startPoint x: 500, startPoint y: 250, endPoint x: 537, endPoint y: 253, distance: 36.9
click at [537, 253] on div "18351940" at bounding box center [544, 251] width 91 height 11
copy div "18351940"
click at [1188, 639] on button "[PERSON_NAME] et envoyer" at bounding box center [1217, 648] width 264 height 26
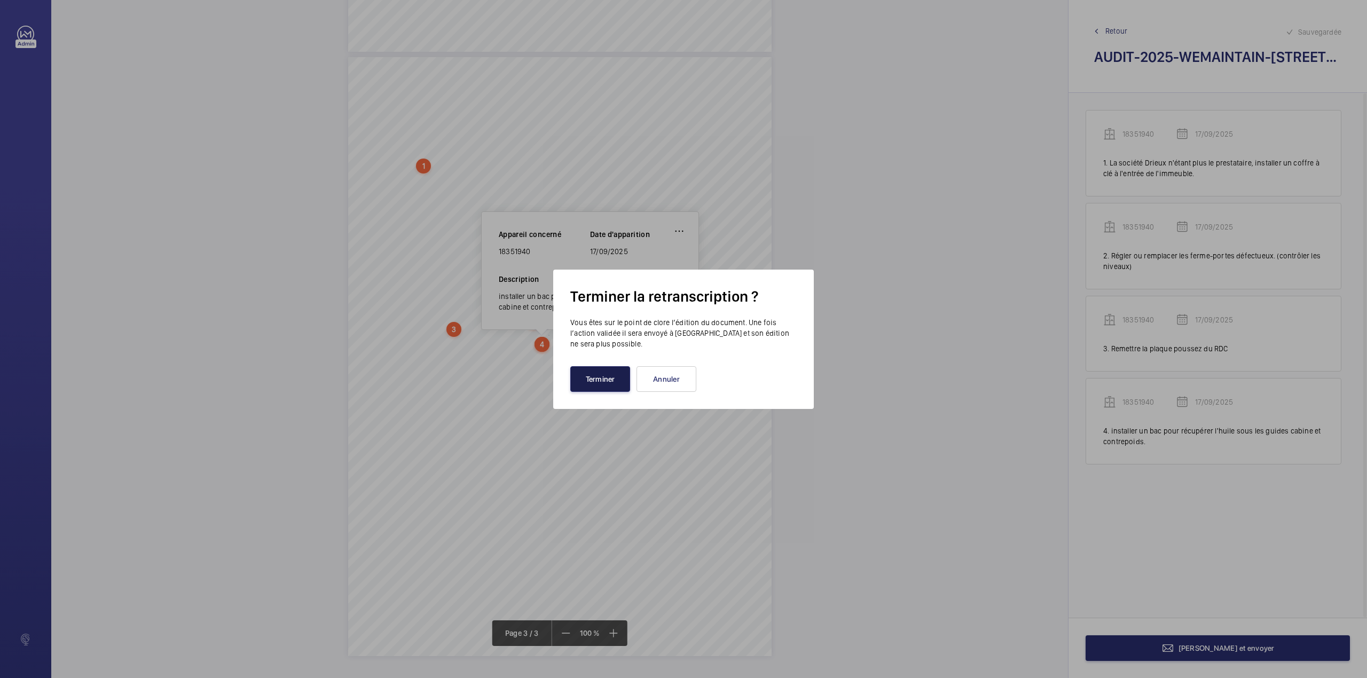
click at [602, 383] on button "Terminer" at bounding box center [600, 379] width 60 height 26
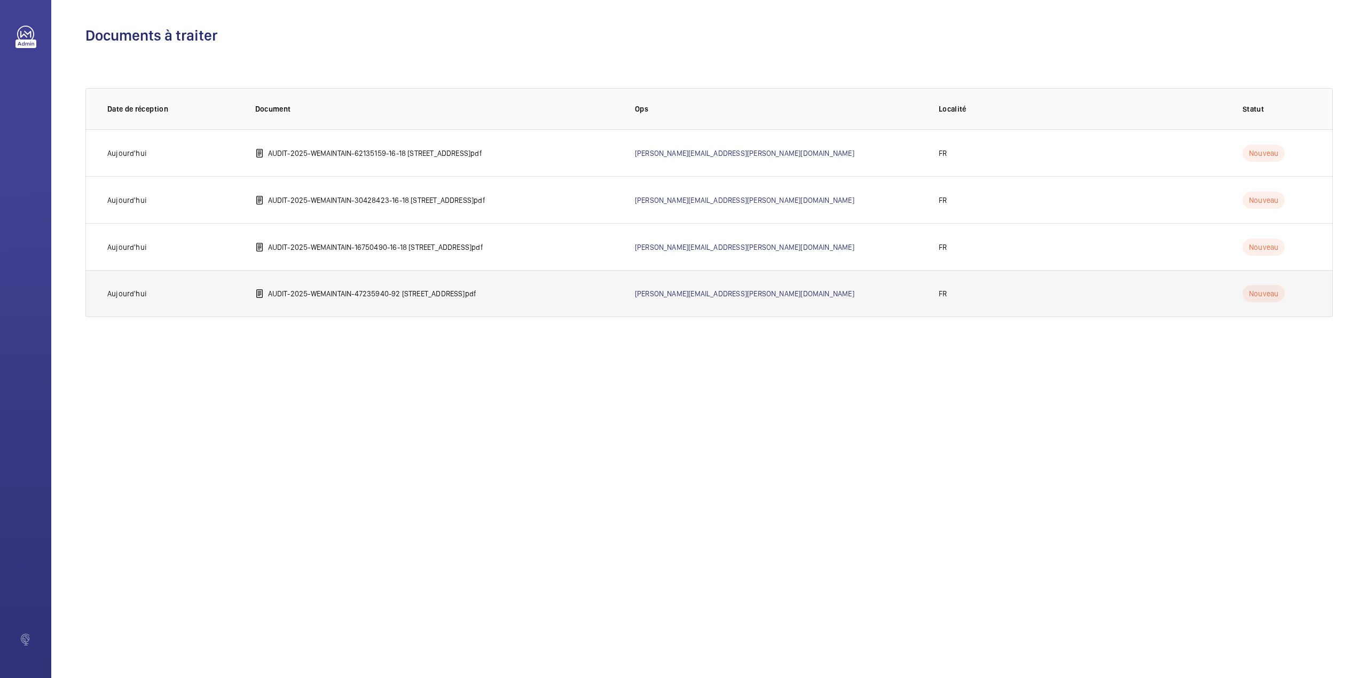
click at [319, 291] on p "AUDIT-2025-WEMAINTAIN-47235940-92 avenue Kleber 75016 PARIS.pdf" at bounding box center [372, 293] width 209 height 11
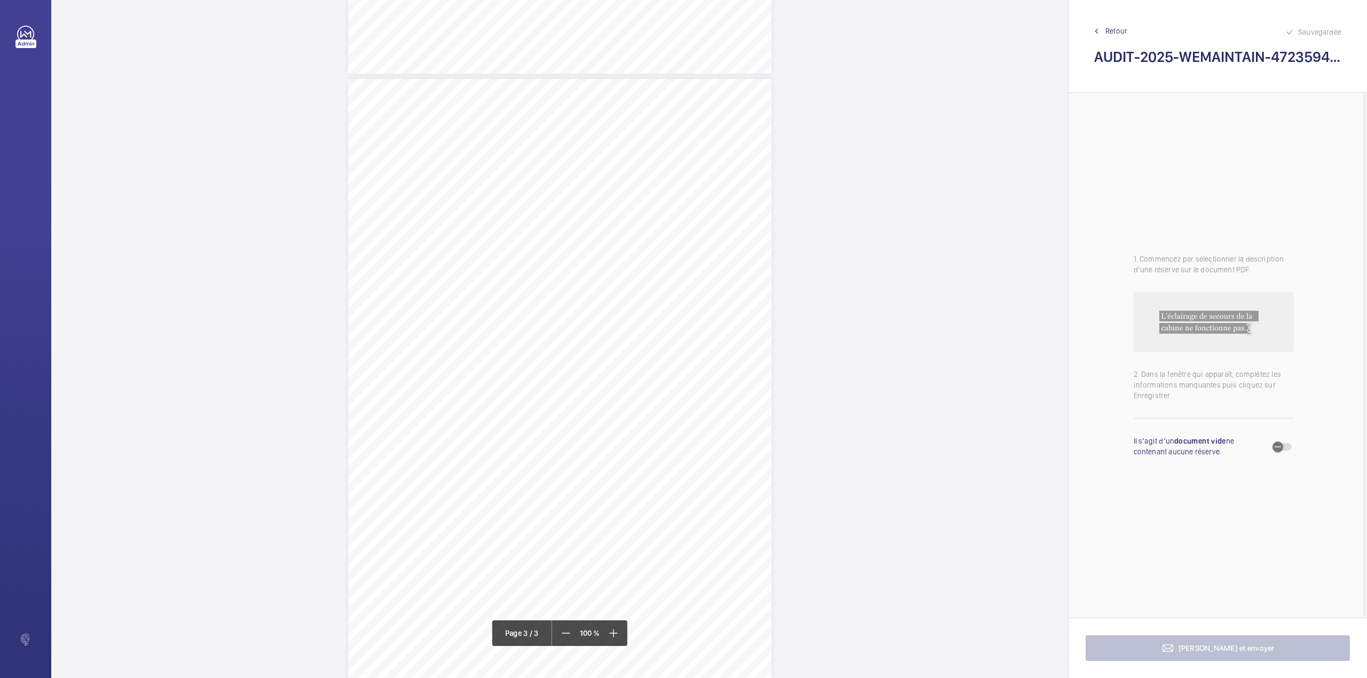
scroll to position [1169, 0]
drag, startPoint x: 377, startPoint y: 231, endPoint x: 501, endPoint y: 229, distance: 123.9
click at [501, 229] on span "Revoir le réglage du variateur de fréquence ( vibration)." at bounding box center [440, 229] width 125 height 5
click at [491, 114] on div "Faites un choix" at bounding box center [500, 112] width 75 height 11
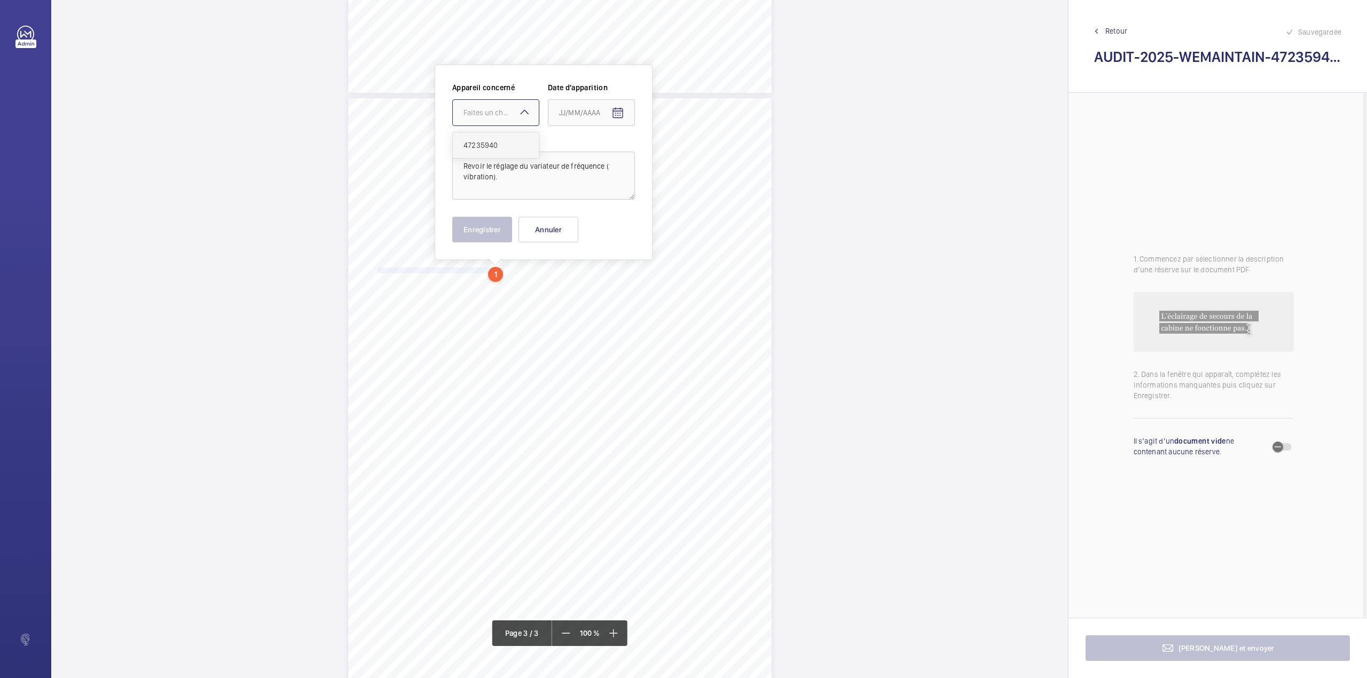
drag, startPoint x: 491, startPoint y: 146, endPoint x: 581, endPoint y: 127, distance: 91.6
click at [492, 146] on span "47235940" at bounding box center [495, 145] width 65 height 11
click at [613, 112] on mat-icon "Open calendar" at bounding box center [617, 113] width 13 height 13
click at [671, 155] on span "Previous month" at bounding box center [671, 155] width 21 height 21
click at [610, 240] on span "17" at bounding box center [605, 242] width 19 height 19
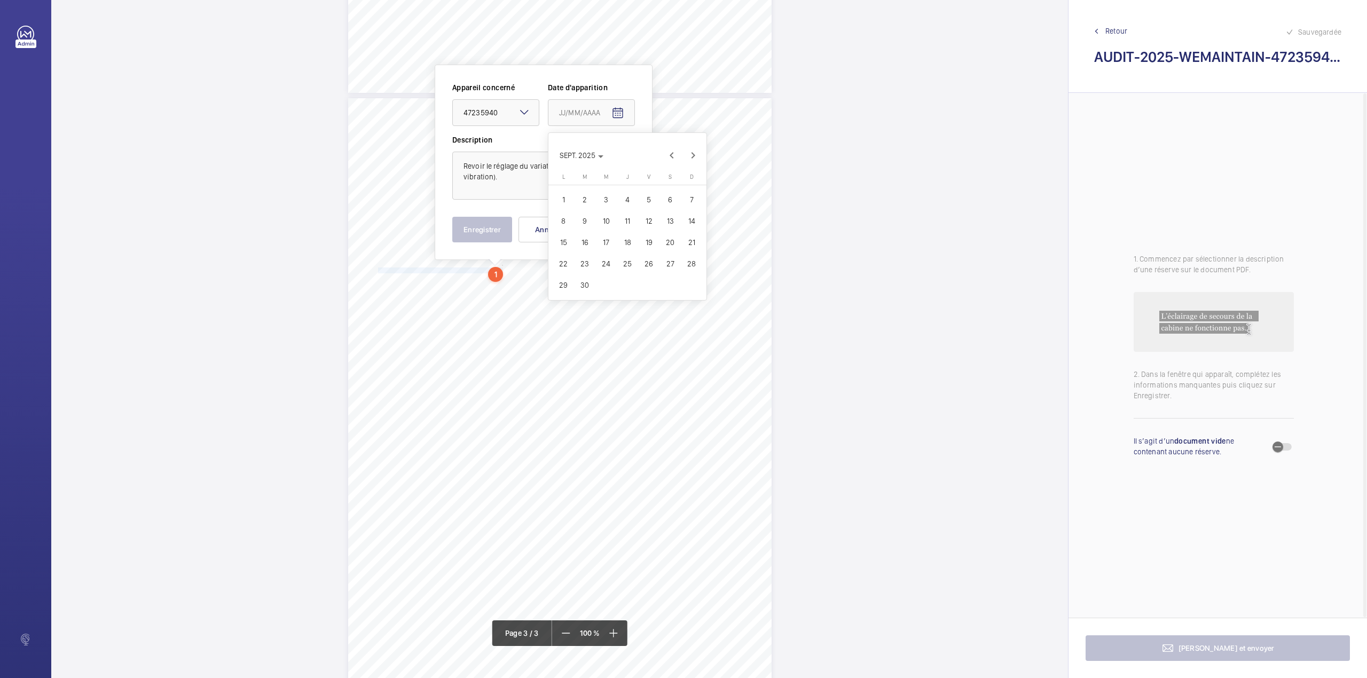
type input "17/09/2025"
click at [485, 230] on button "Enregistrer" at bounding box center [482, 230] width 60 height 26
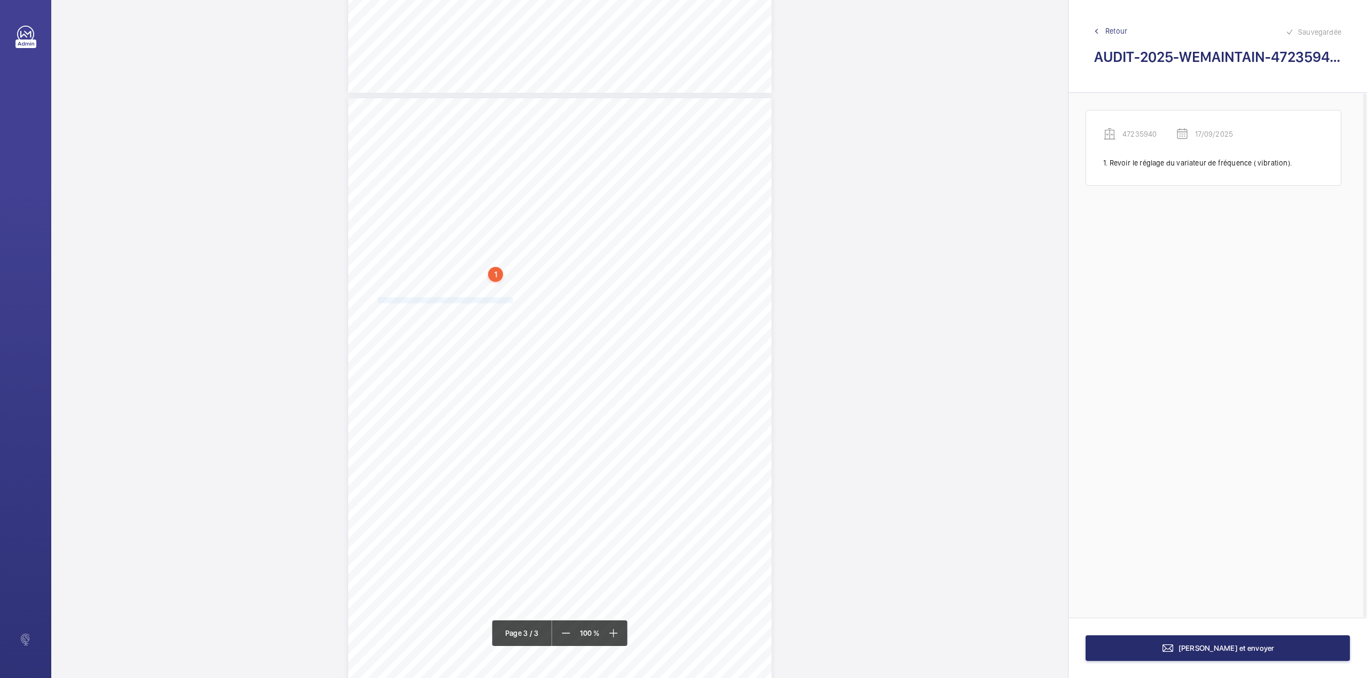
drag, startPoint x: 377, startPoint y: 298, endPoint x: 511, endPoint y: 300, distance: 134.0
click at [511, 300] on span "Remédier aux bruits perçu en cabine lors d’un déplacement" at bounding box center [445, 300] width 135 height 5
click at [503, 112] on div "Faites un choix" at bounding box center [511, 113] width 75 height 11
drag, startPoint x: 501, startPoint y: 145, endPoint x: 635, endPoint y: 115, distance: 137.3
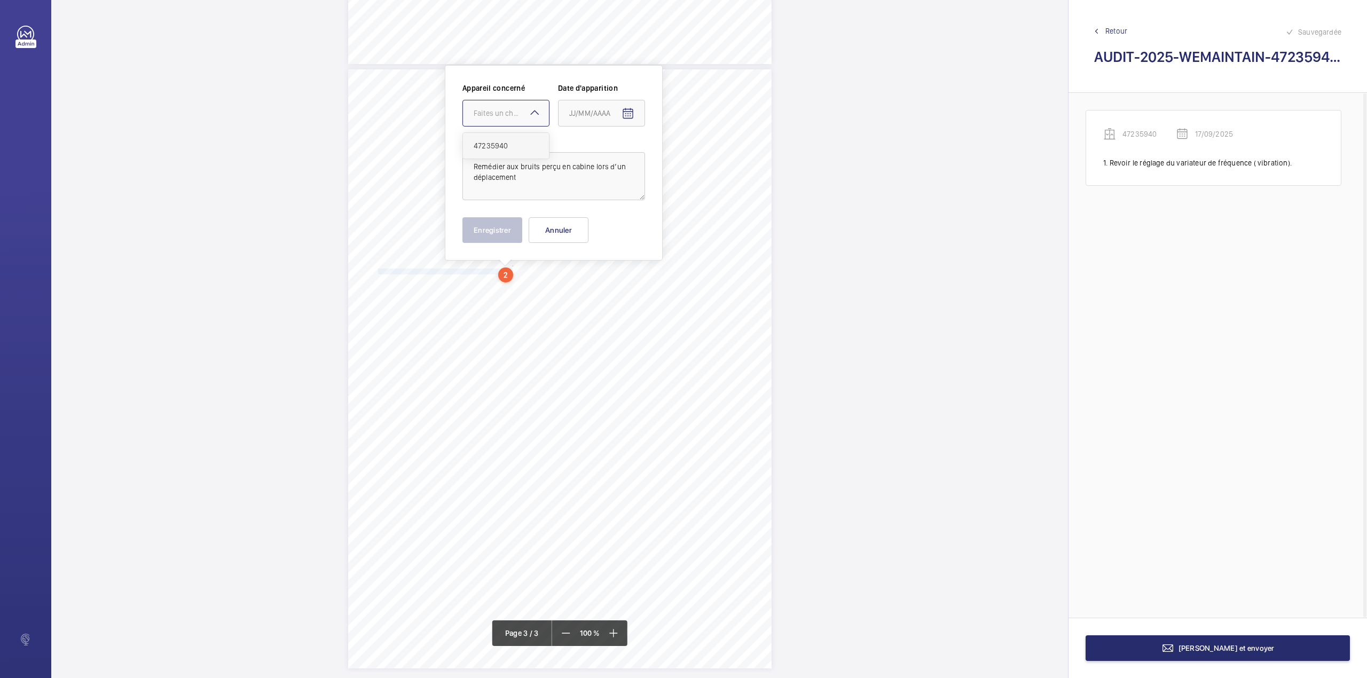
click at [501, 146] on span "47235940" at bounding box center [506, 145] width 65 height 11
click at [629, 111] on mat-icon "Open calendar" at bounding box center [627, 113] width 13 height 13
click at [682, 155] on span "Previous month" at bounding box center [681, 155] width 21 height 21
click at [618, 242] on span "17" at bounding box center [615, 242] width 19 height 19
type input "17/09/2025"
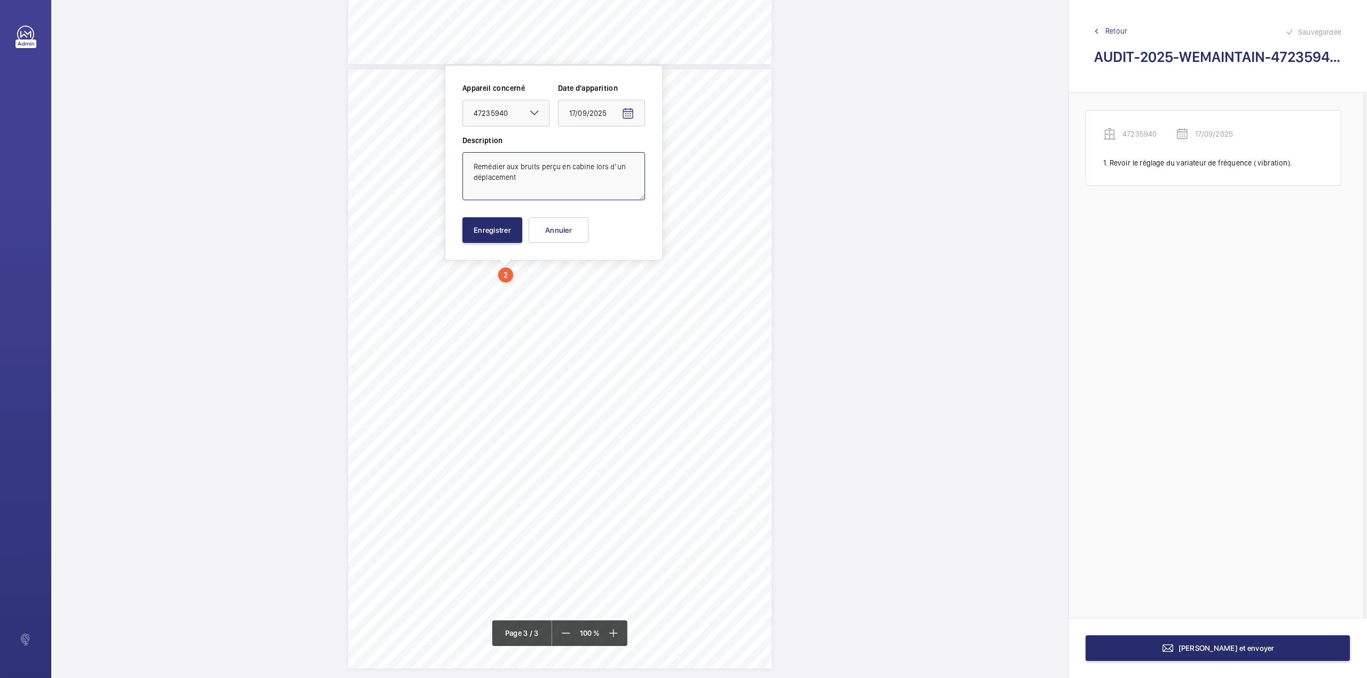
click at [534, 175] on textarea "Remédier aux bruits perçu en cabine lors d’un déplacement" at bounding box center [553, 176] width 183 height 48
type textarea "Remédier aux bruits perçu en cabine lors d’un déplacement."
click at [491, 223] on button "Enregistrer" at bounding box center [492, 230] width 60 height 26
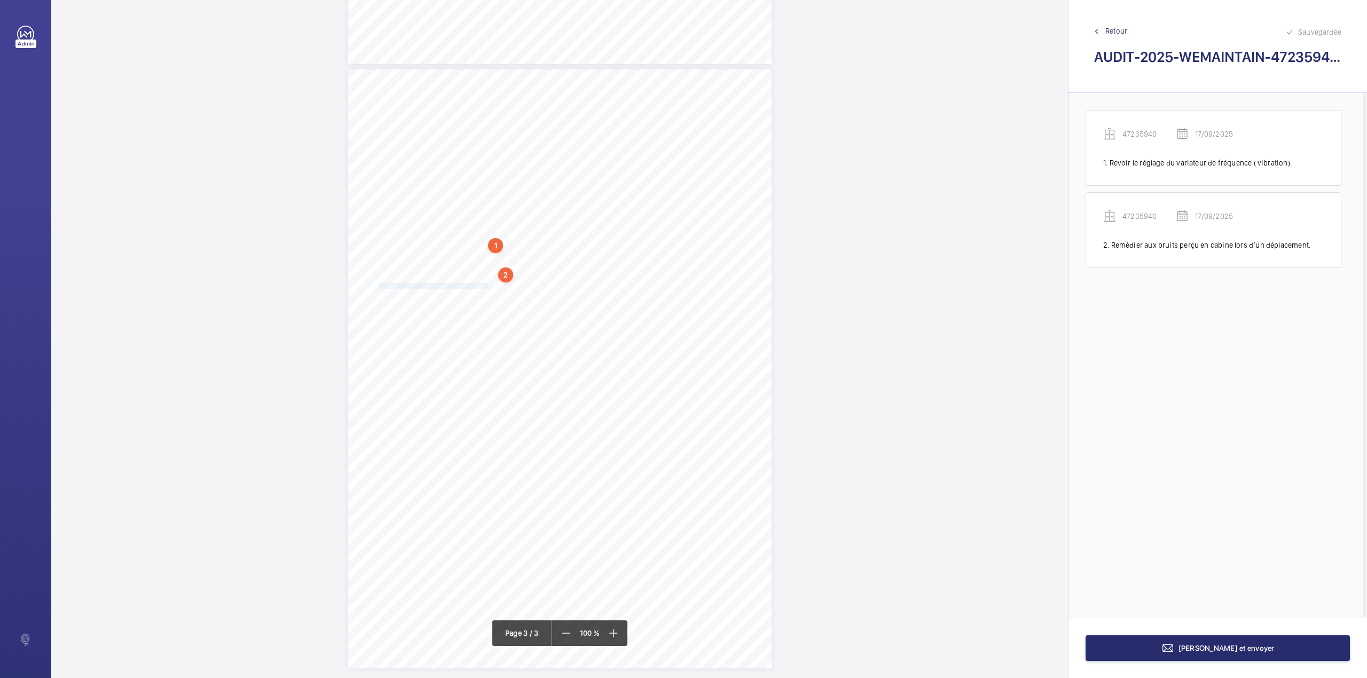
drag, startPoint x: 377, startPoint y: 288, endPoint x: 486, endPoint y: 286, distance: 108.9
click at [486, 286] on span "Réduire le jeu latéral de la cabine trop important." at bounding box center [433, 285] width 110 height 5
click at [479, 117] on div "Faites un choix" at bounding box center [485, 117] width 75 height 11
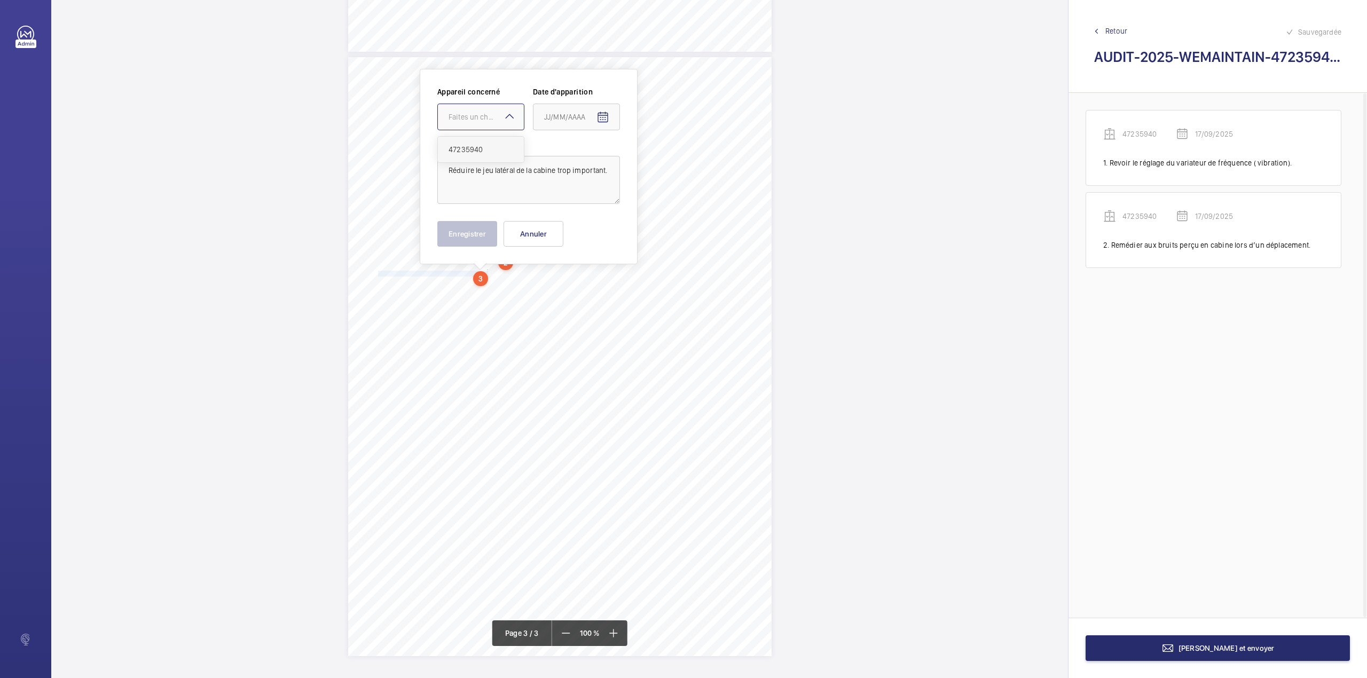
click at [480, 144] on span "47235940" at bounding box center [480, 149] width 65 height 11
click at [614, 112] on span "Open calendar" at bounding box center [603, 118] width 26 height 26
click at [656, 159] on span "Previous month" at bounding box center [656, 159] width 21 height 21
click at [594, 246] on span "17" at bounding box center [590, 246] width 19 height 19
type input "17/09/2025"
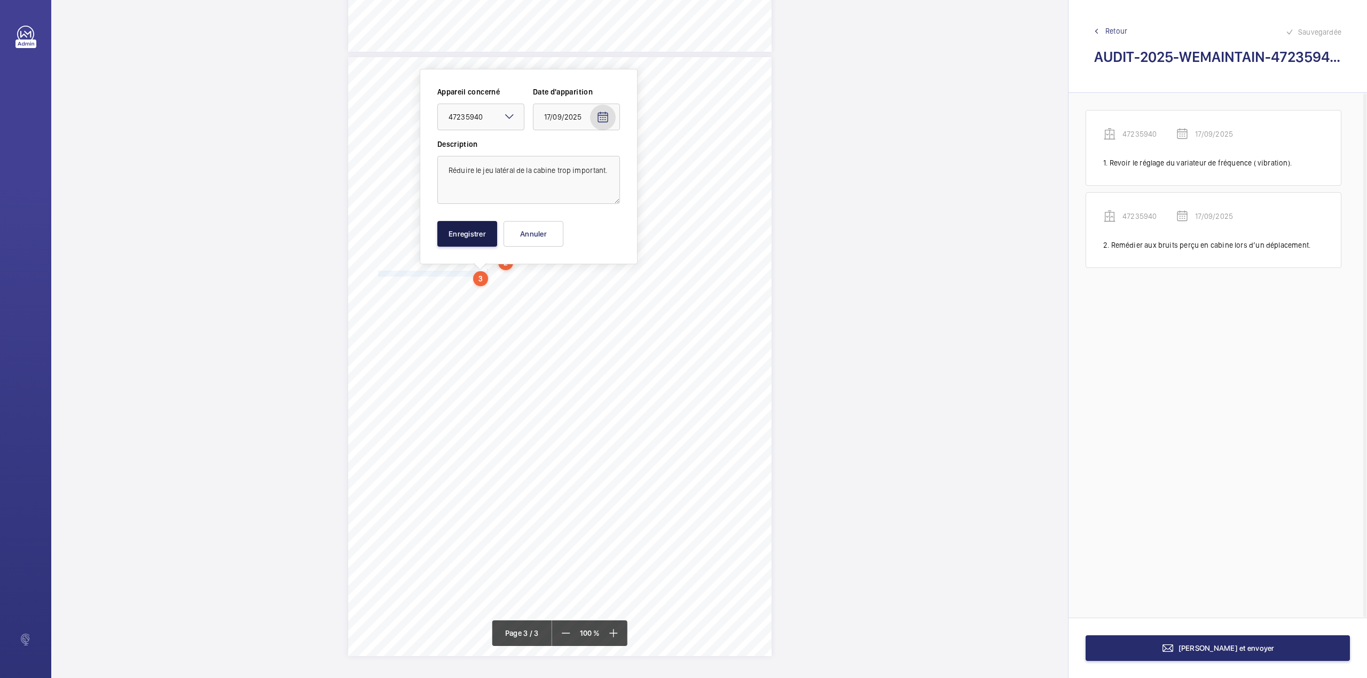
click at [471, 227] on button "Enregistrer" at bounding box center [467, 234] width 60 height 26
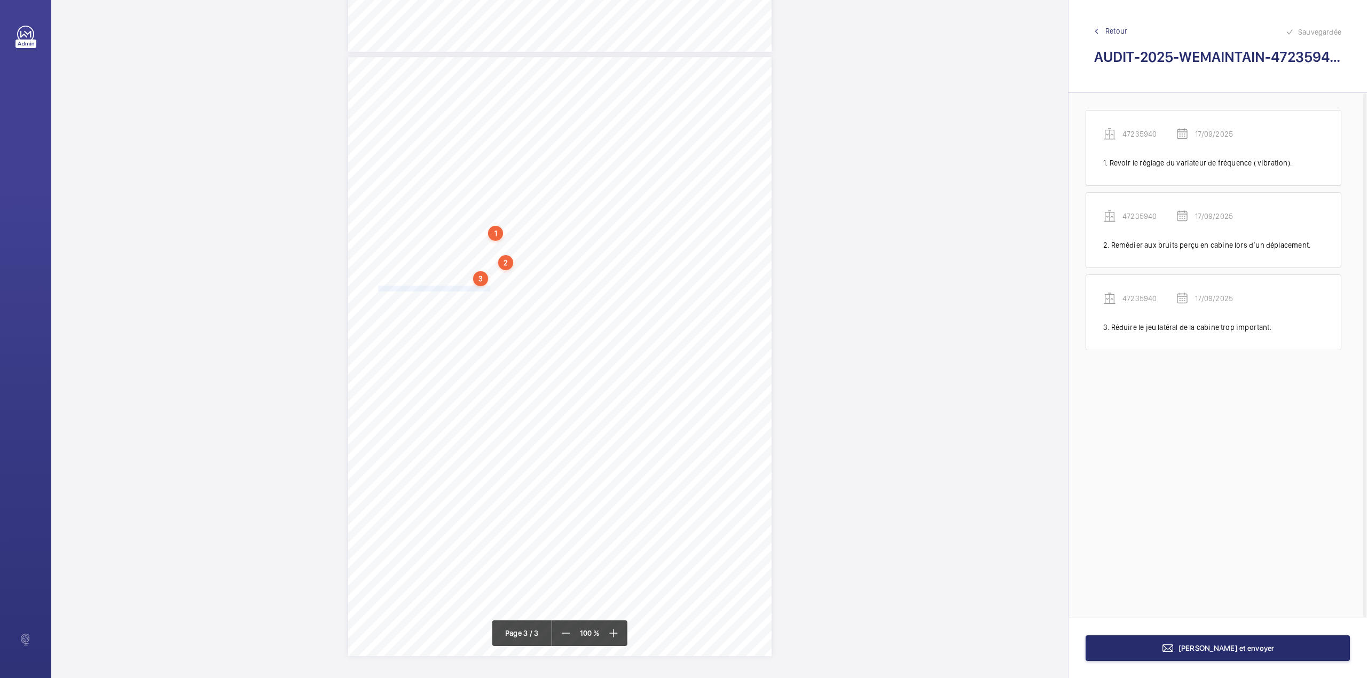
drag, startPoint x: 377, startPoint y: 289, endPoint x: 488, endPoint y: 288, distance: 111.1
click at [488, 288] on span "Enlever le matériel entreposé sur le toit de cabine" at bounding box center [434, 288] width 112 height 5
click at [487, 133] on div "Faites un choix" at bounding box center [488, 130] width 75 height 11
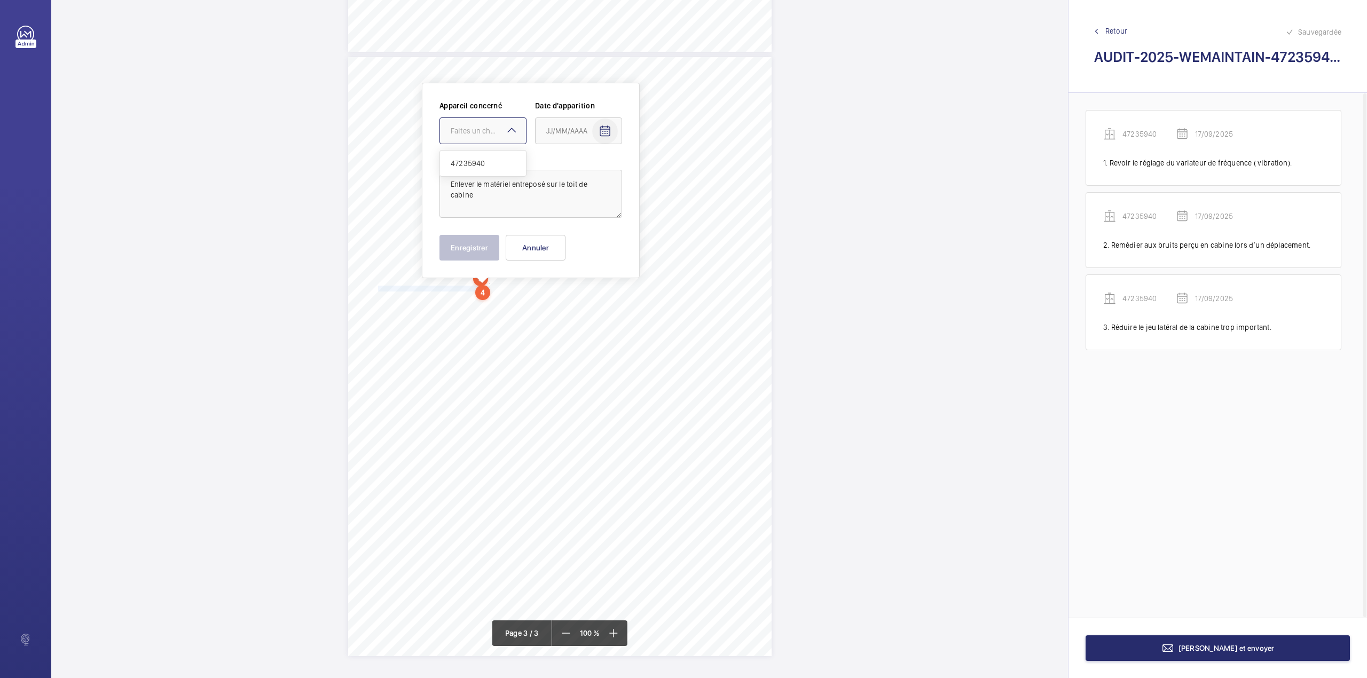
click at [482, 170] on div "47235940" at bounding box center [483, 164] width 86 height 26
click at [606, 133] on mat-icon "Open calendar" at bounding box center [604, 131] width 13 height 13
click at [660, 171] on span "Previous month" at bounding box center [658, 173] width 21 height 21
click at [594, 257] on span "17" at bounding box center [593, 260] width 19 height 19
type input "17/09/2025"
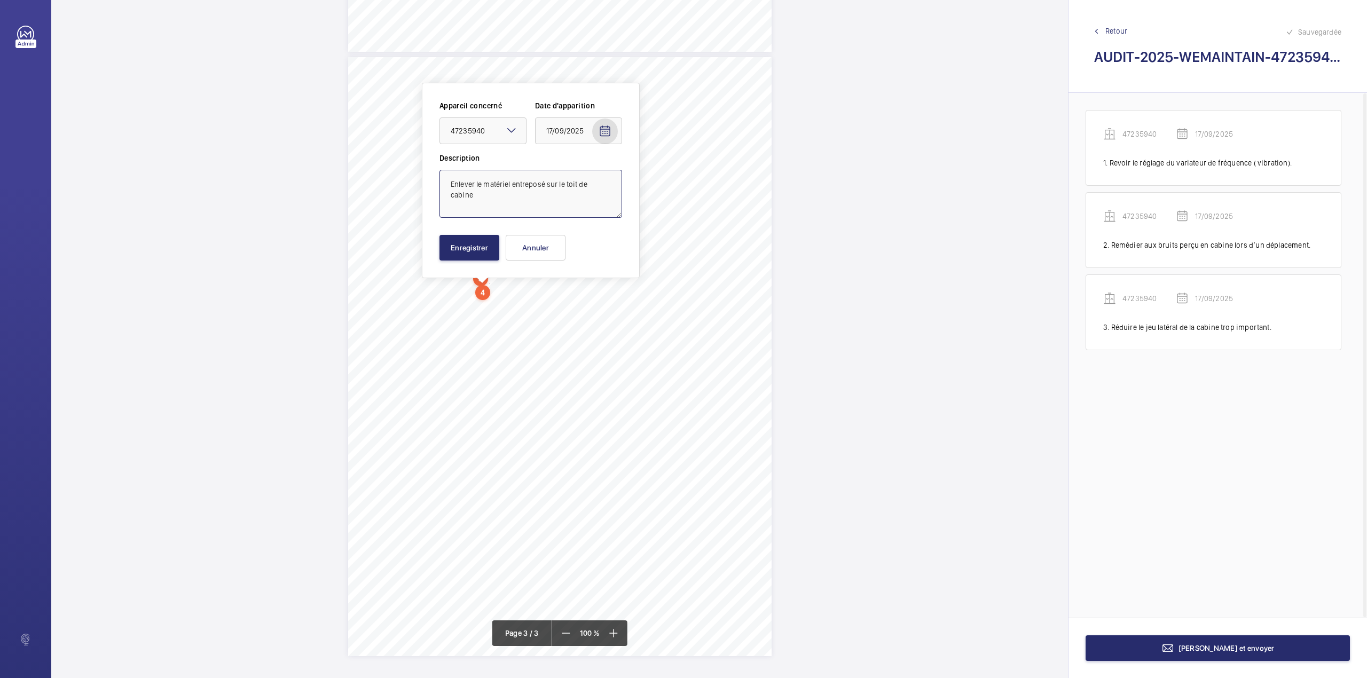
click at [614, 186] on textarea "Enlever le matériel entreposé sur le toit de cabine" at bounding box center [530, 194] width 183 height 48
type textarea "Enlever le matériel entreposé sur le toit de cabine."
click at [477, 240] on button "Enregistrer" at bounding box center [469, 248] width 60 height 26
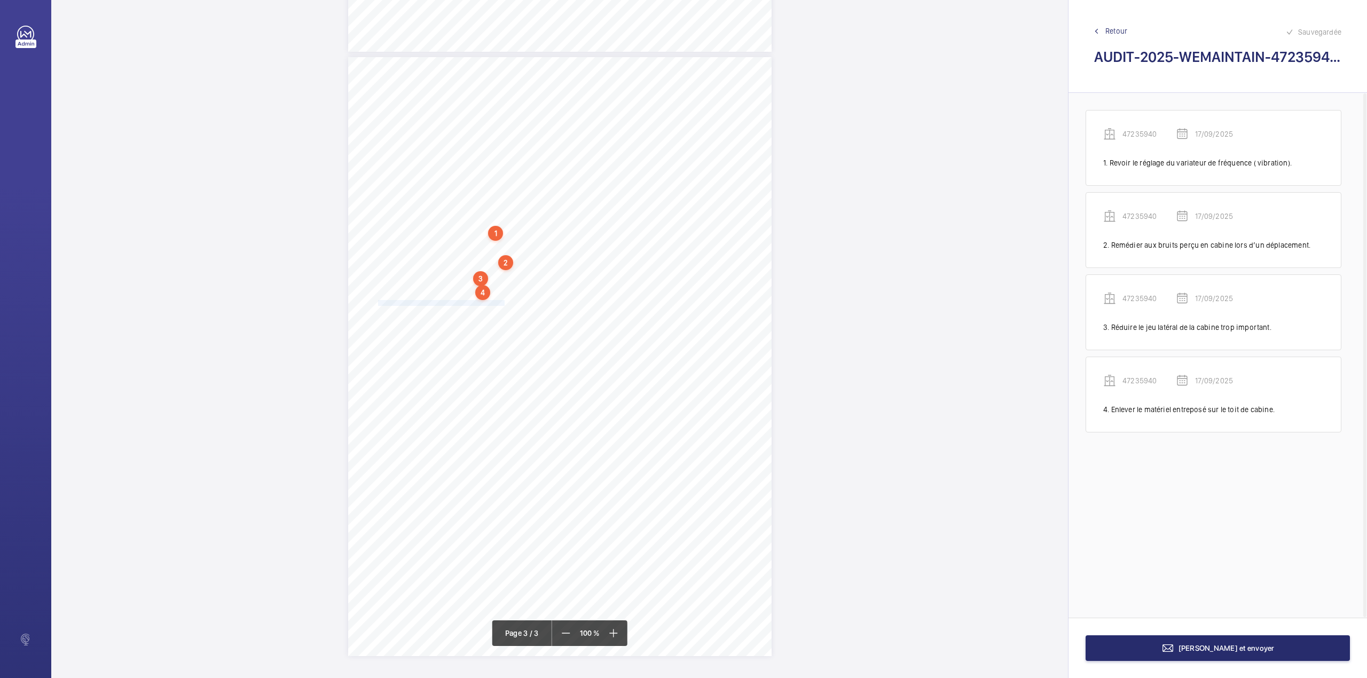
drag, startPoint x: 377, startPoint y: 303, endPoint x: 493, endPoint y: 302, distance: 116.4
click at [493, 302] on span "Supprimer le bruit venant de la courroie d’opérateur" at bounding box center [452, 303] width 148 height 5
click at [499, 206] on textarea "Supprimer le bruit venant de la courroie d’opérateur" at bounding box center [536, 208] width 183 height 48
click at [485, 139] on div "Faites un choix" at bounding box center [493, 144] width 75 height 11
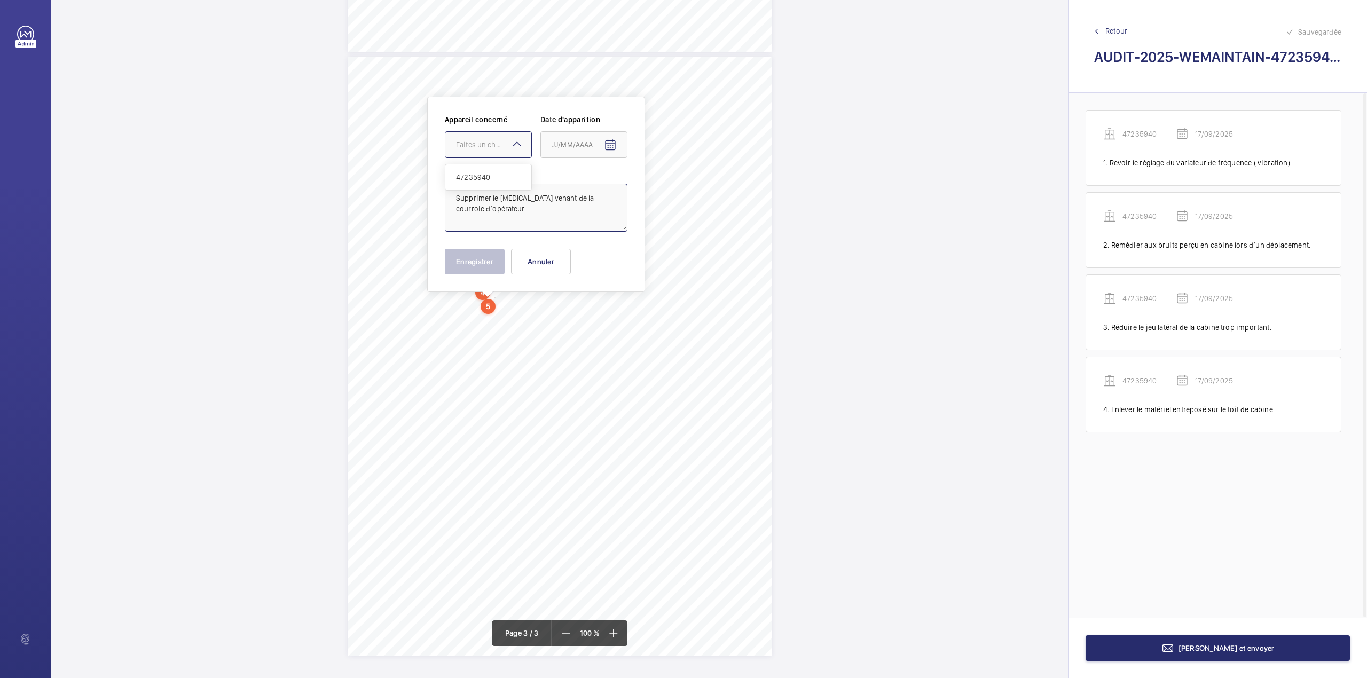
click at [479, 183] on div "47235940" at bounding box center [488, 177] width 86 height 26
type textarea "Supprimer le bruit venant de la courroie d’opérateur."
click at [609, 141] on mat-icon "Open calendar" at bounding box center [610, 145] width 13 height 13
click at [661, 188] on span "Previous month" at bounding box center [663, 187] width 21 height 21
click at [602, 272] on span "17" at bounding box center [598, 274] width 19 height 19
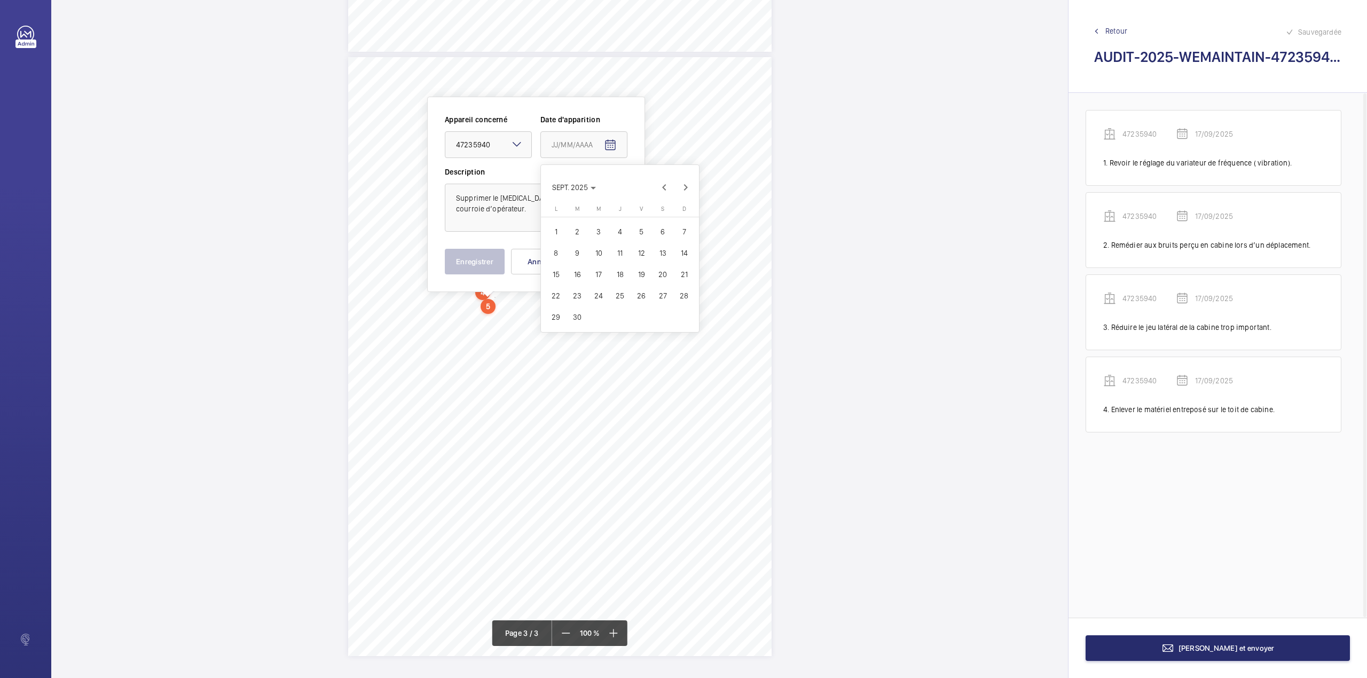
type input "17/09/2025"
click at [493, 265] on button "Enregistrer" at bounding box center [475, 262] width 60 height 26
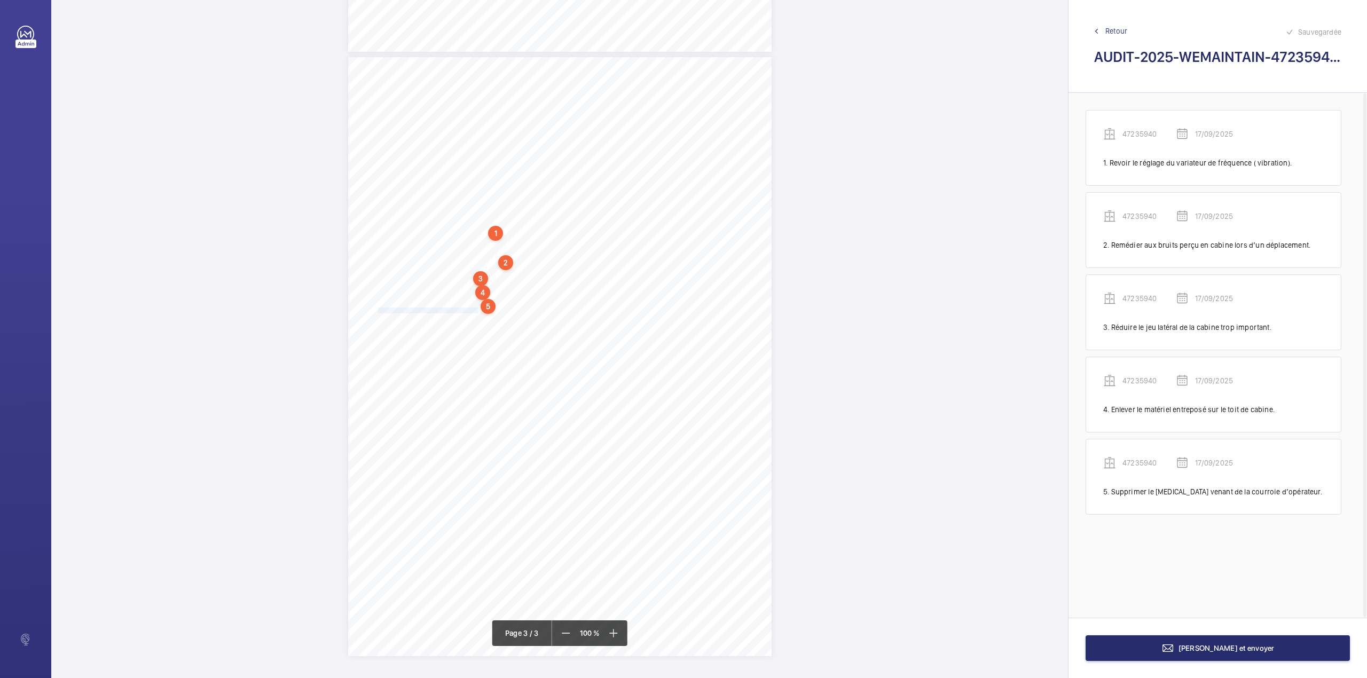
drag, startPoint x: 377, startPoint y: 310, endPoint x: 478, endPoint y: 310, distance: 101.4
click at [478, 310] on span "Réglé l’alignement des vantaux de la porte cabine" at bounding box center [434, 310] width 113 height 5
click at [594, 210] on textarea "Réglé l’alignement des vantaux de la porte c" at bounding box center [521, 215] width 183 height 48
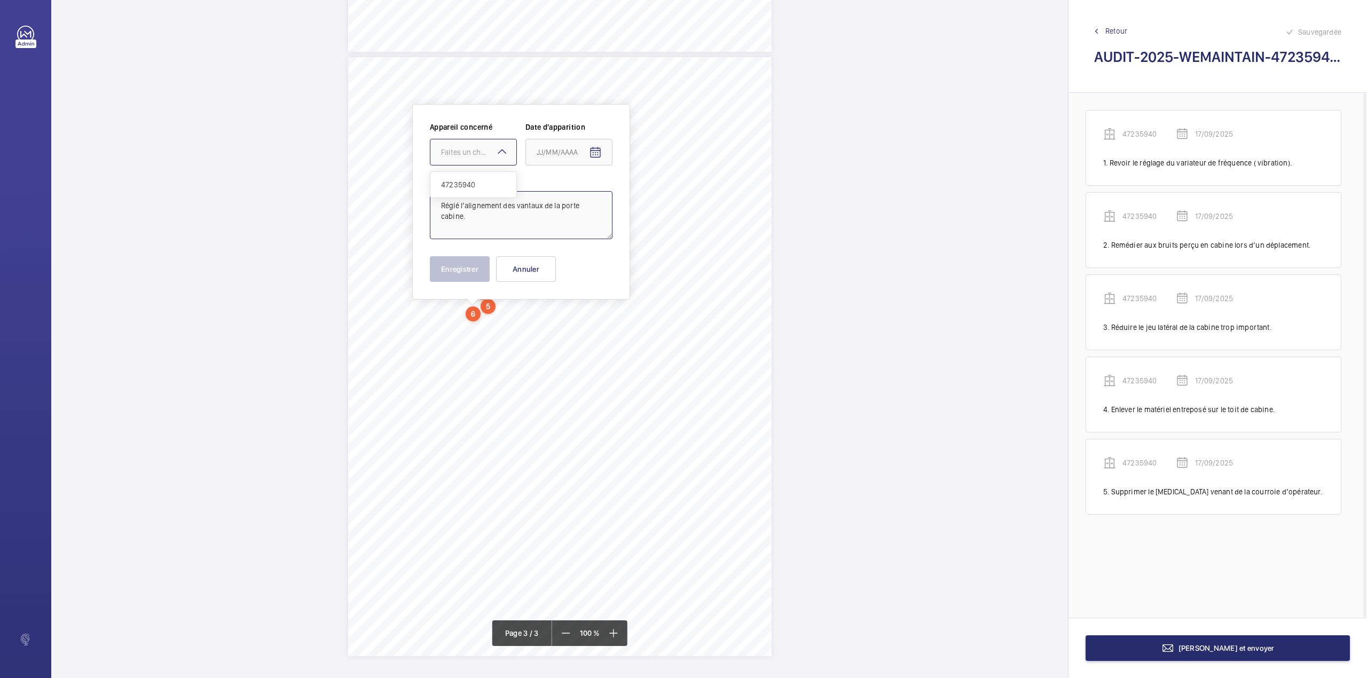
click at [479, 148] on div "Faites un choix" at bounding box center [478, 152] width 75 height 11
drag, startPoint x: 479, startPoint y: 186, endPoint x: 588, endPoint y: 156, distance: 112.4
click at [483, 186] on span "47235940" at bounding box center [473, 184] width 65 height 11
type textarea "Réglé l’alignement des vantaux de la porte cabine."
click at [592, 156] on mat-icon "Open calendar" at bounding box center [595, 152] width 13 height 13
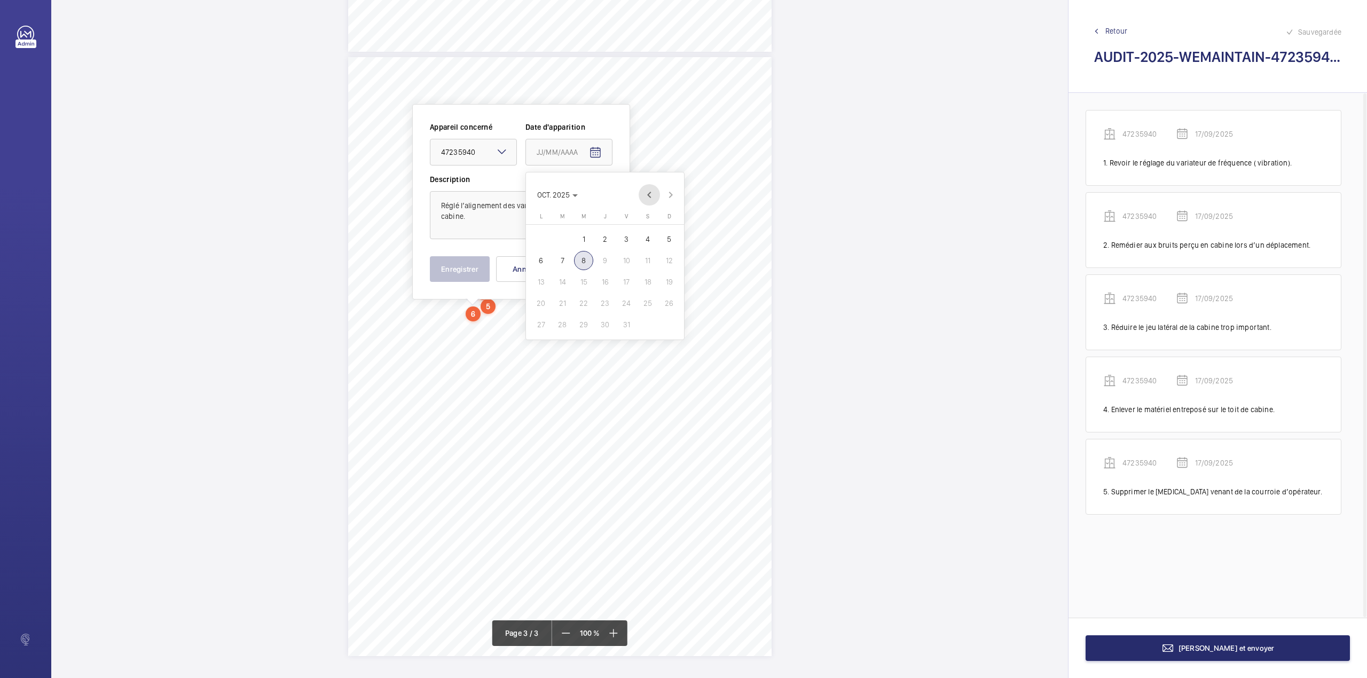
click at [650, 193] on span "Previous month" at bounding box center [649, 194] width 21 height 21
click at [583, 280] on span "17" at bounding box center [583, 281] width 19 height 19
type input "17/09/2025"
click at [458, 270] on button "Enregistrer" at bounding box center [460, 269] width 60 height 26
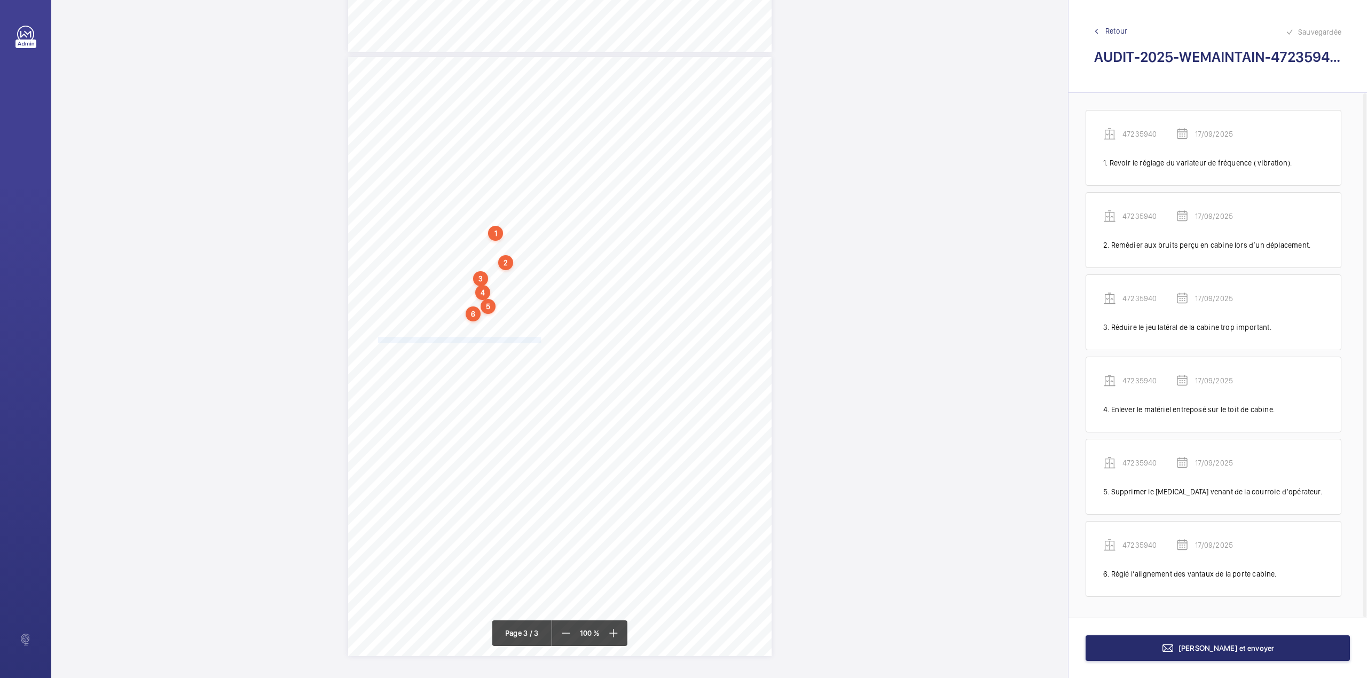
drag, startPoint x: 377, startPoint y: 341, endPoint x: 539, endPoint y: 340, distance: 162.3
click at [539, 340] on span "Régler ou remplacer les ferme-portes défectueux. (contrôler les niveaux)" at bounding box center [459, 339] width 163 height 5
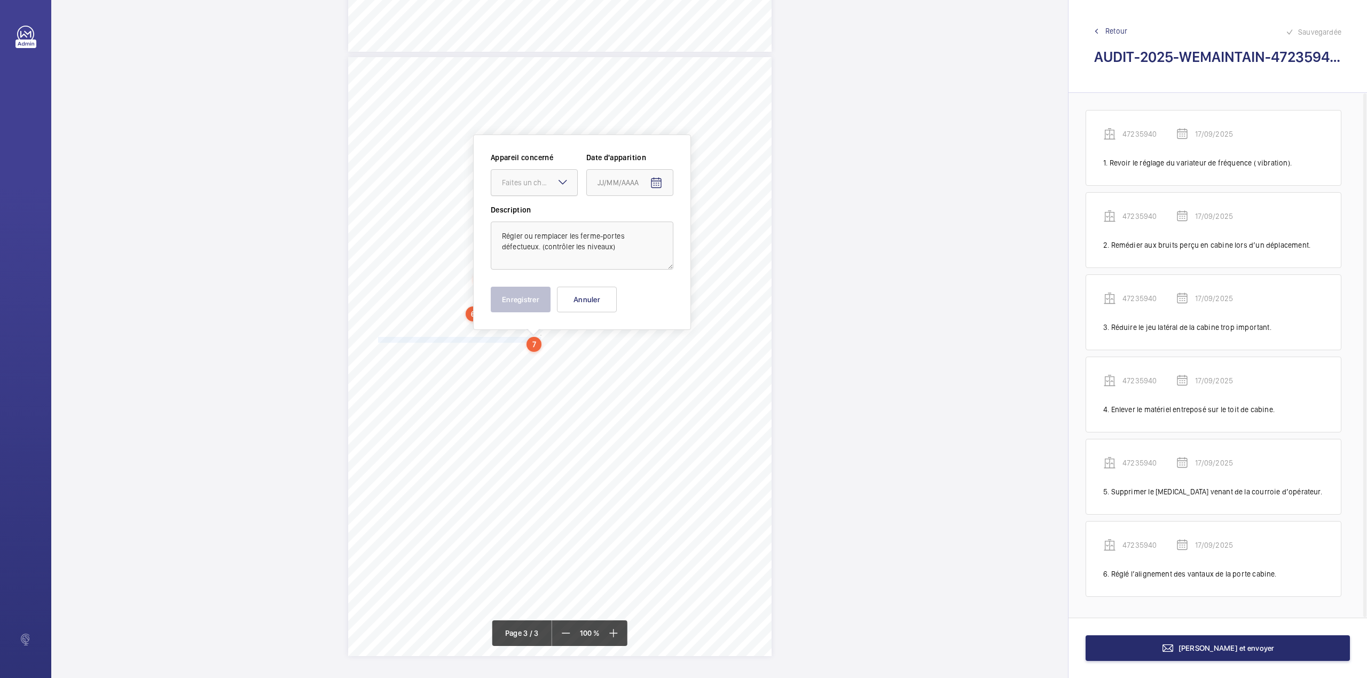
click at [537, 188] on div at bounding box center [534, 183] width 86 height 26
drag, startPoint x: 532, startPoint y: 218, endPoint x: 580, endPoint y: 206, distance: 49.7
click at [532, 218] on span "47235940" at bounding box center [534, 215] width 65 height 11
click at [651, 183] on mat-icon "Open calendar" at bounding box center [656, 183] width 13 height 13
click at [714, 225] on span "Previous month" at bounding box center [709, 225] width 21 height 21
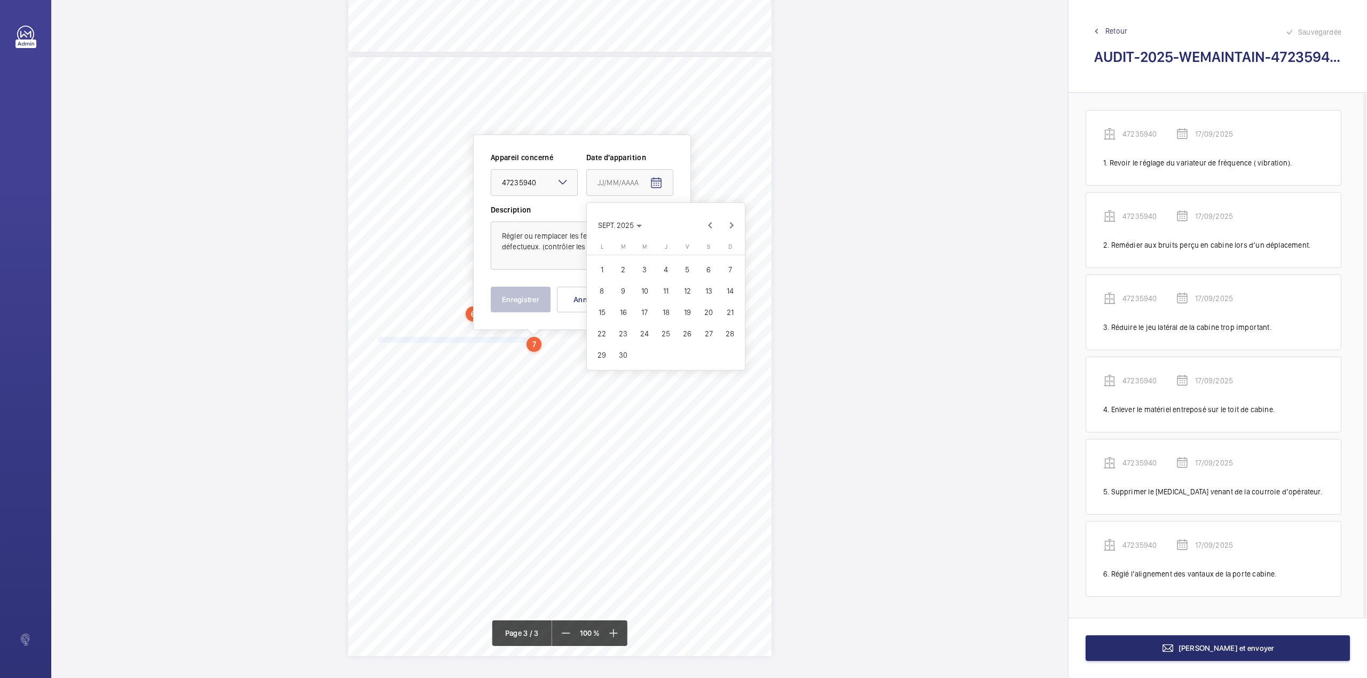
click at [640, 312] on span "17" at bounding box center [644, 312] width 19 height 19
type input "17/09/2025"
click at [618, 251] on textarea "Régler ou remplacer les ferme-portes défectueux. (contrôler les niveaux)" at bounding box center [582, 246] width 183 height 48
type textarea "Régler ou remplacer les ferme-portes défectueux. (contrôler les niveaux)."
click at [528, 289] on button "Enregistrer" at bounding box center [521, 300] width 60 height 26
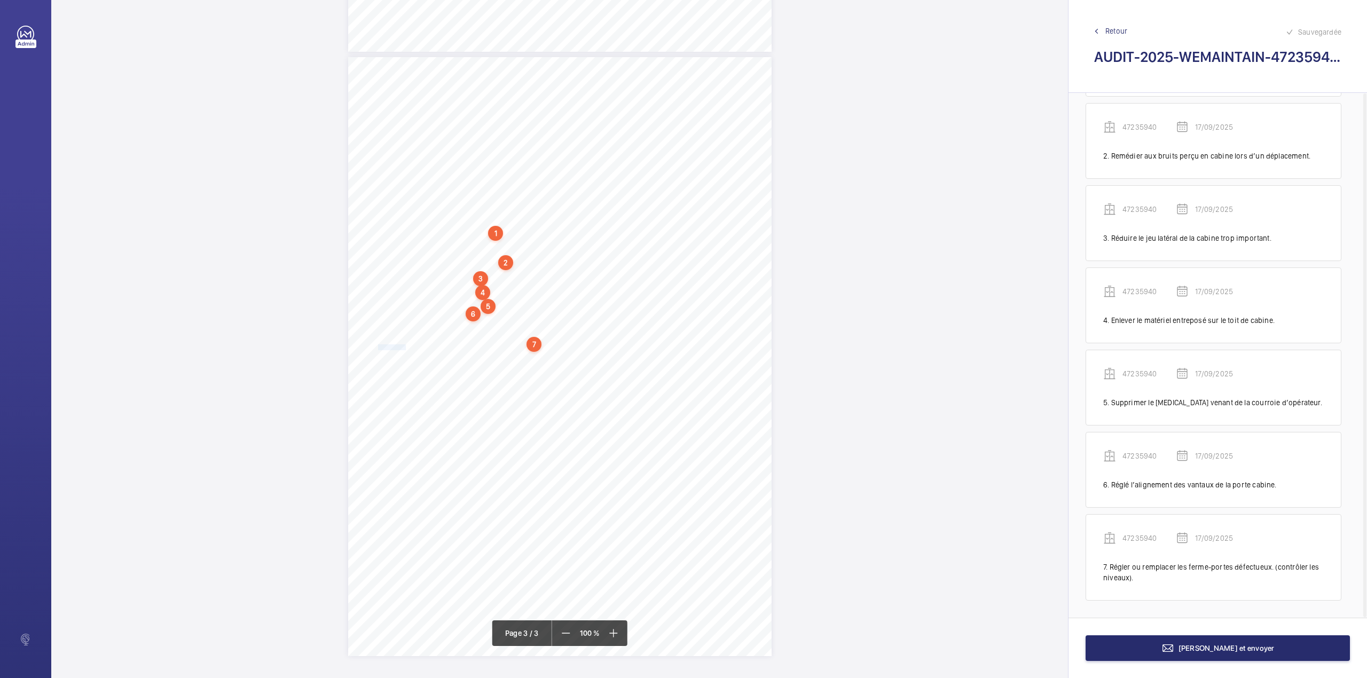
scroll to position [92, 0]
drag, startPoint x: 378, startPoint y: 344, endPoint x: 556, endPoint y: 345, distance: 177.8
click at [556, 345] on span "Remettre en place les parecloses des oculus manquants. (contrôler les niveaux)" at bounding box center [468, 347] width 180 height 5
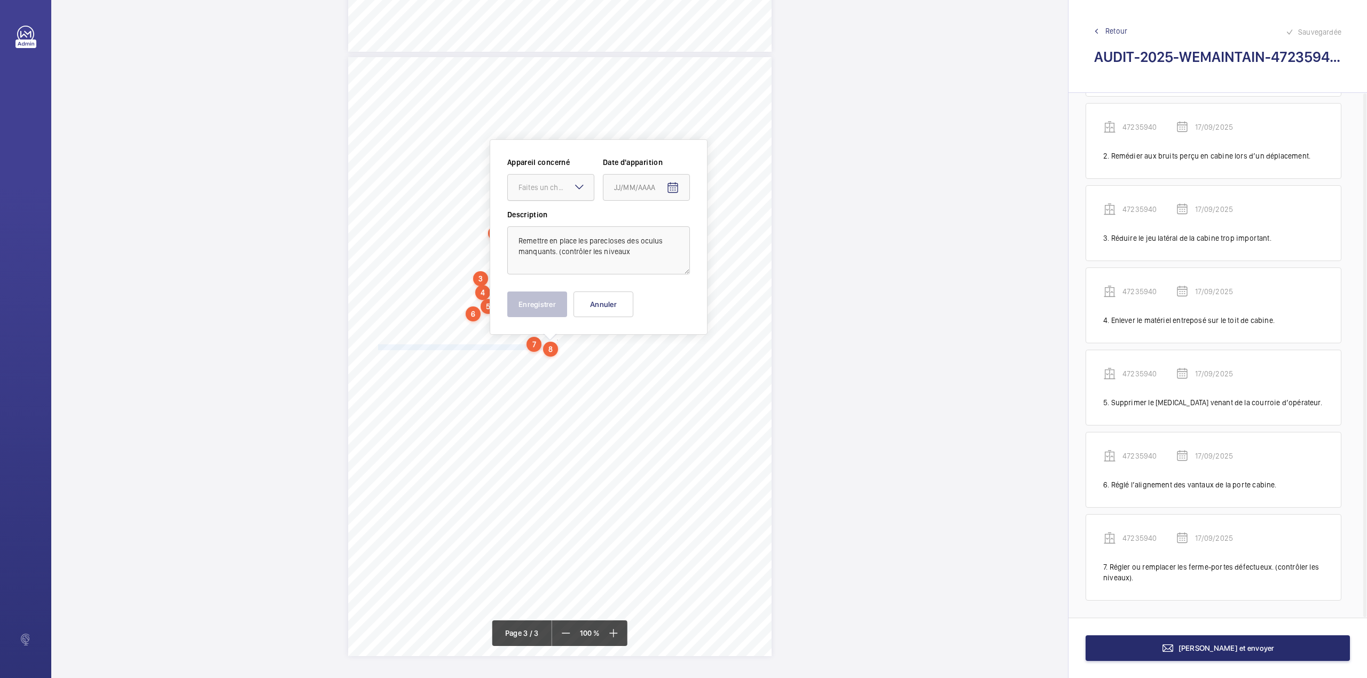
click at [570, 182] on div "Faites un choix" at bounding box center [555, 187] width 75 height 11
drag, startPoint x: 566, startPoint y: 206, endPoint x: 623, endPoint y: 195, distance: 57.0
click at [566, 214] on div "47235940" at bounding box center [551, 220] width 86 height 26
click at [671, 183] on mat-icon "Open calendar" at bounding box center [672, 188] width 13 height 13
click at [729, 234] on span "Previous month" at bounding box center [726, 229] width 21 height 21
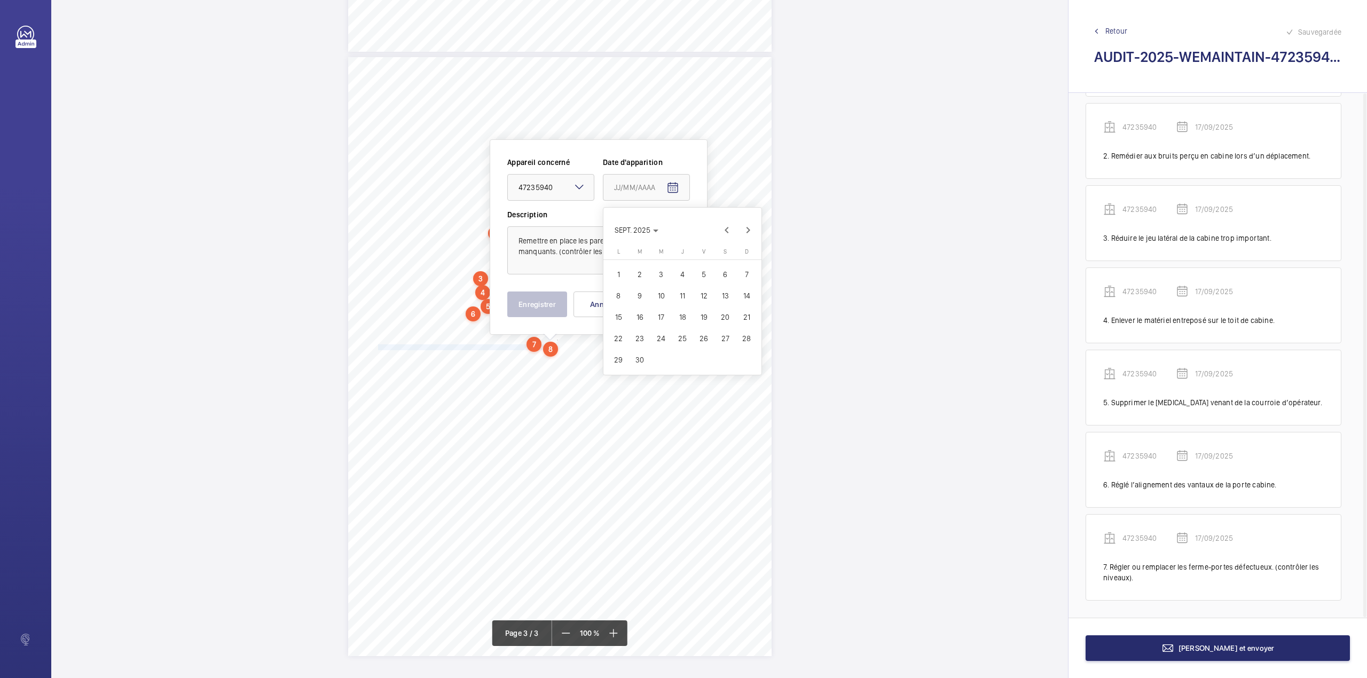
click at [663, 310] on span "17" at bounding box center [660, 317] width 19 height 19
type input "17/09/2025"
click at [643, 259] on textarea "Remettre en place les parecloses des oculus manquants. (contrôler les niveaux" at bounding box center [598, 250] width 183 height 48
type textarea "Remettre en place les parecloses des oculus manquants. (contrôler les niveaux)."
click at [550, 302] on button "Enregistrer" at bounding box center [537, 305] width 60 height 26
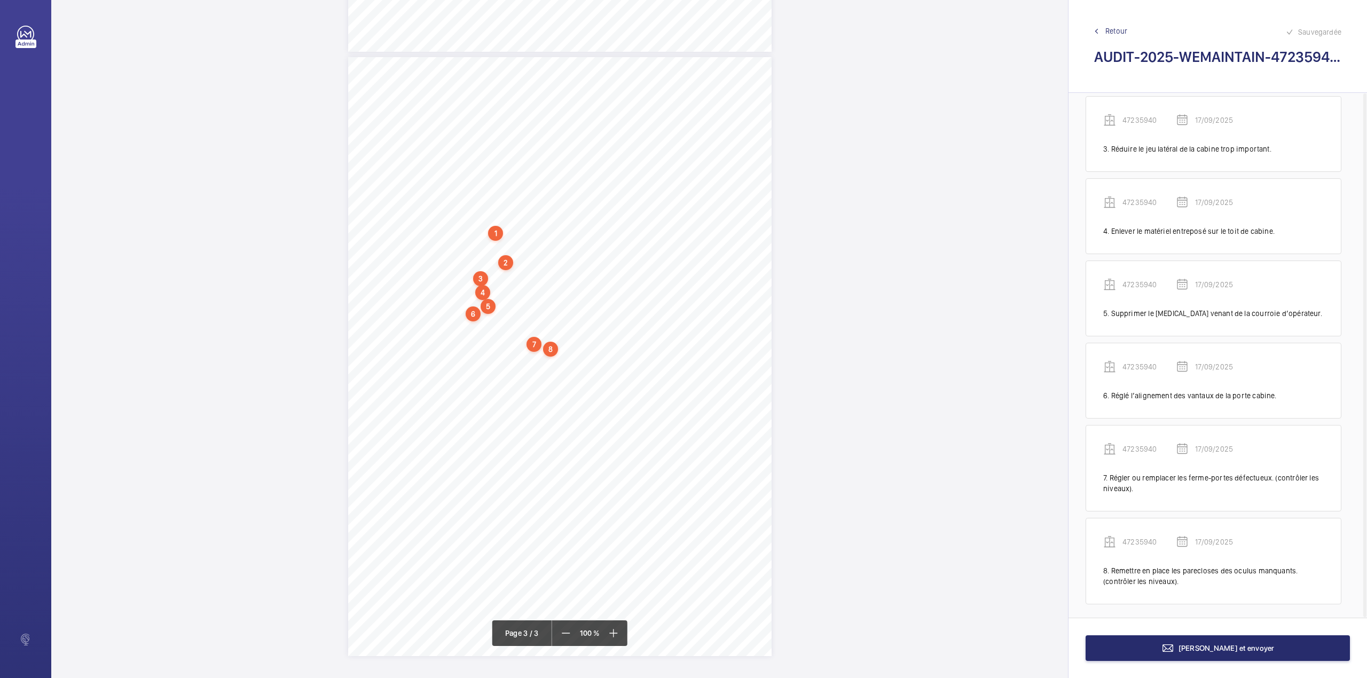
scroll to position [185, 0]
drag, startPoint x: 376, startPoint y: 361, endPoint x: 547, endPoint y: 361, distance: 170.8
click at [547, 361] on span "installer un bac pour récupérer l'huile sous les guides cabine et contrepoids." at bounding box center [463, 362] width 171 height 5
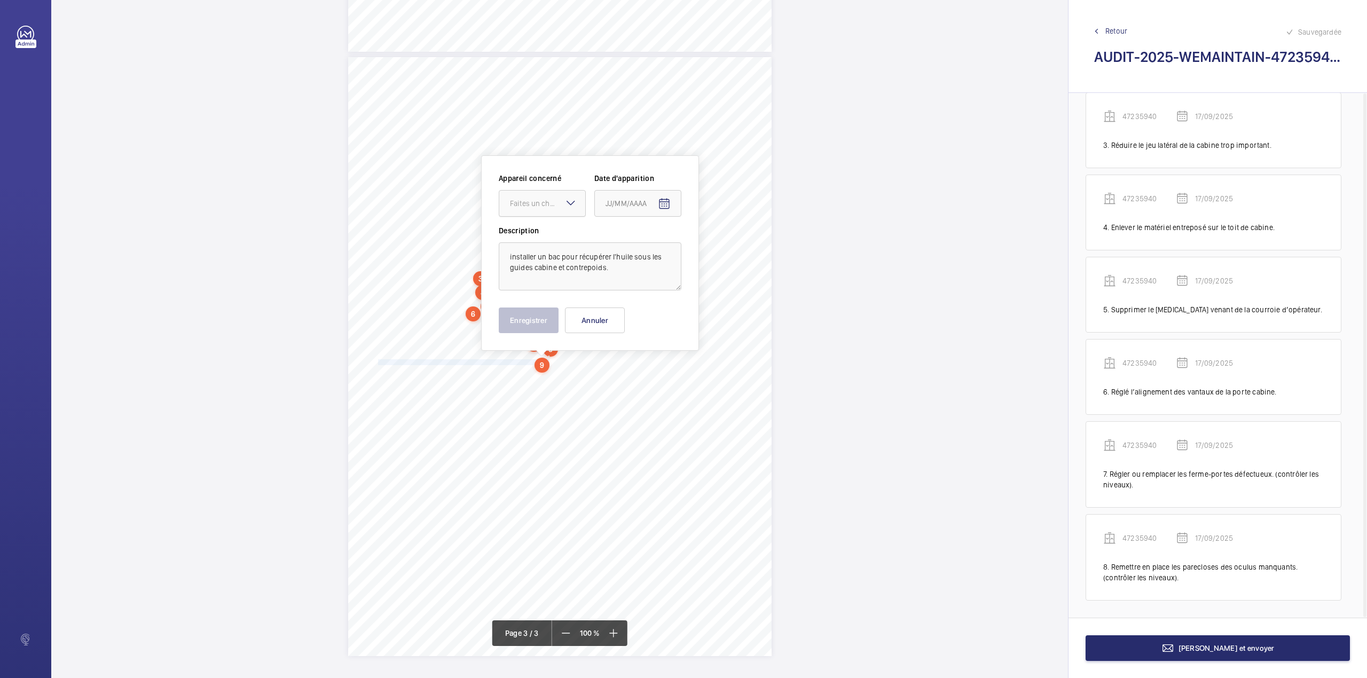
click at [558, 201] on div "Faites un choix" at bounding box center [547, 203] width 75 height 11
click at [552, 235] on span "47235940" at bounding box center [542, 236] width 65 height 11
click at [665, 208] on mat-icon "Open calendar" at bounding box center [664, 204] width 13 height 13
click at [720, 244] on span "Previous month" at bounding box center [717, 245] width 21 height 21
click at [657, 329] on span "17" at bounding box center [652, 333] width 19 height 19
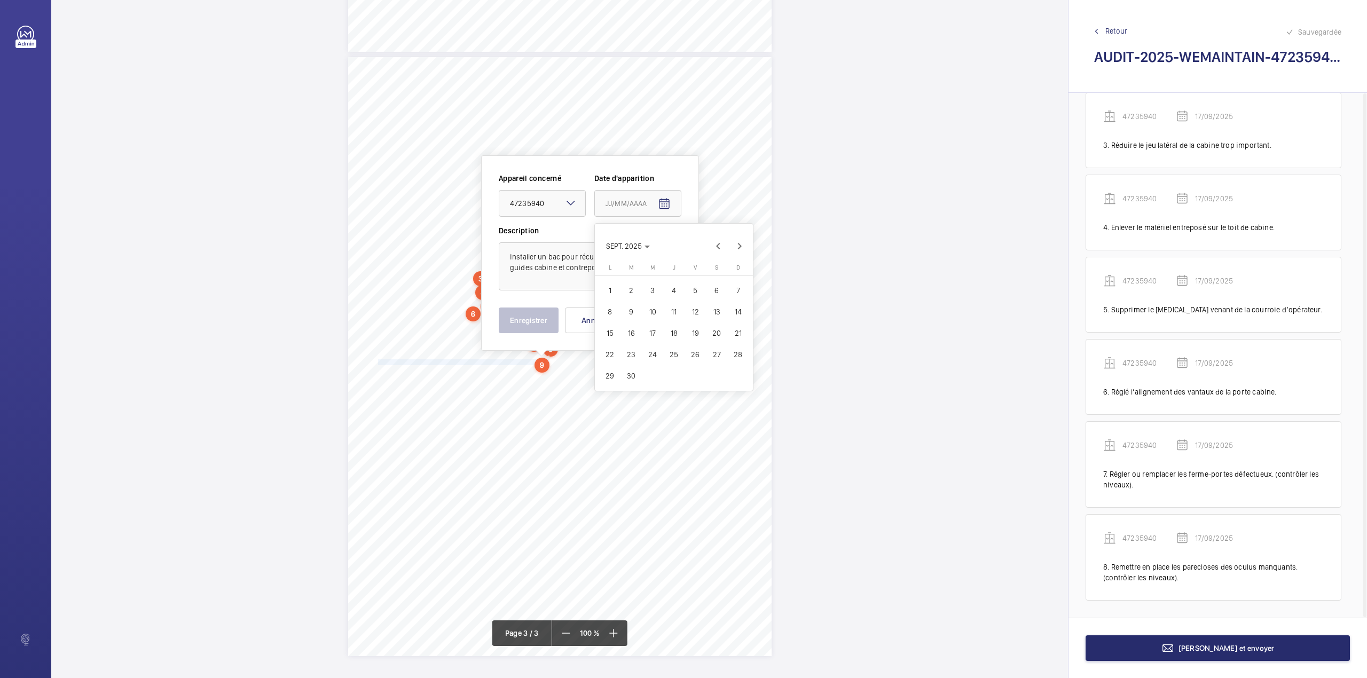
type input "17/09/2025"
click at [515, 317] on button "Enregistrer" at bounding box center [529, 321] width 60 height 26
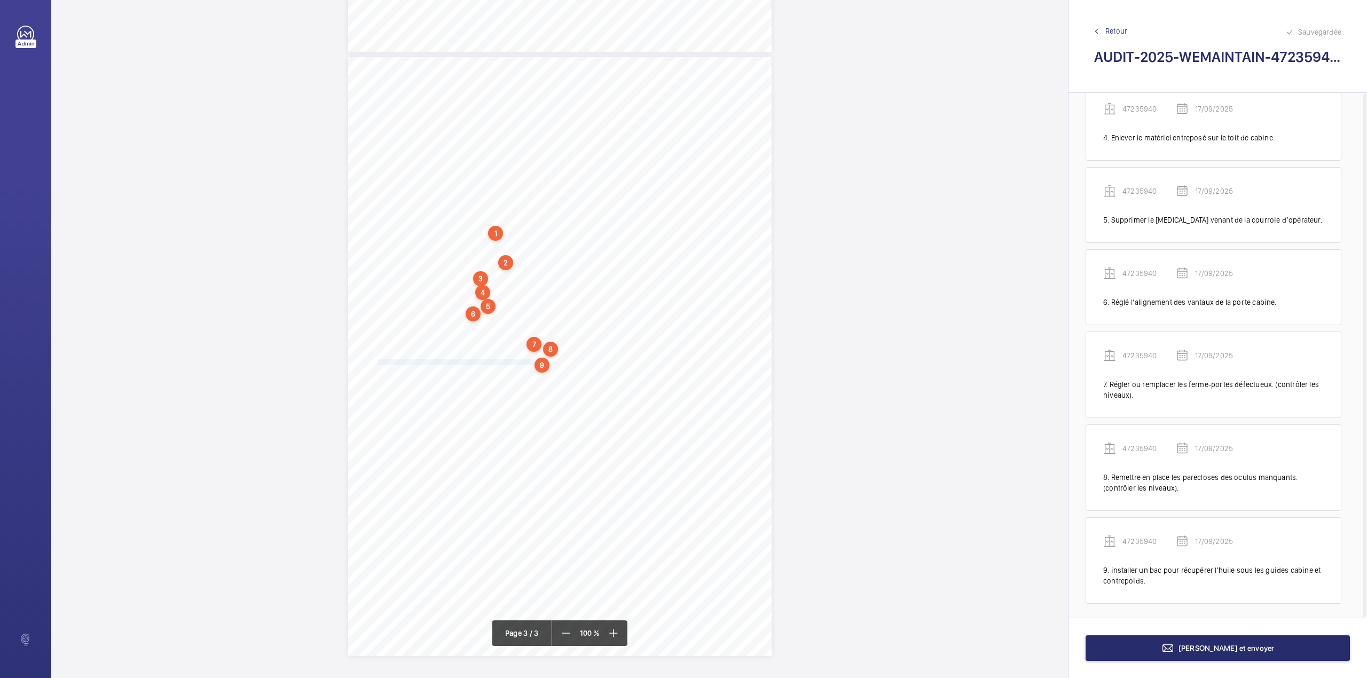
scroll to position [278, 0]
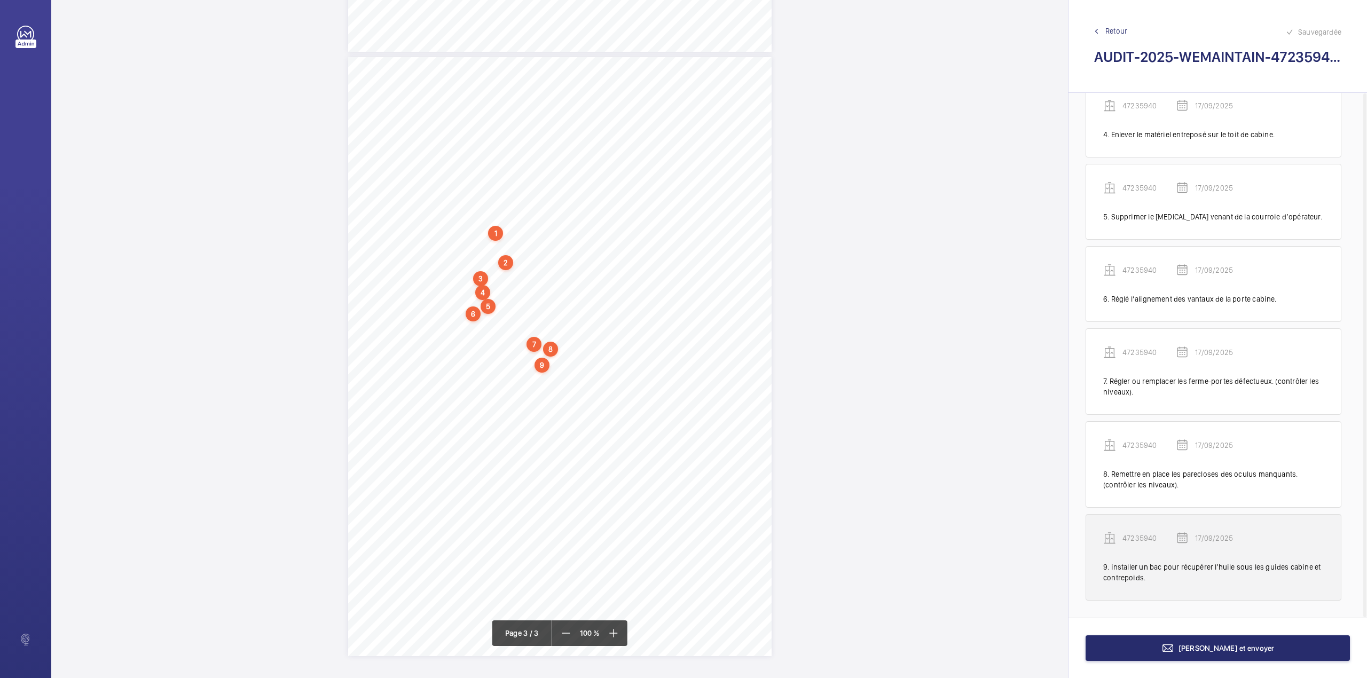
click at [1143, 537] on p "47235940" at bounding box center [1148, 538] width 53 height 11
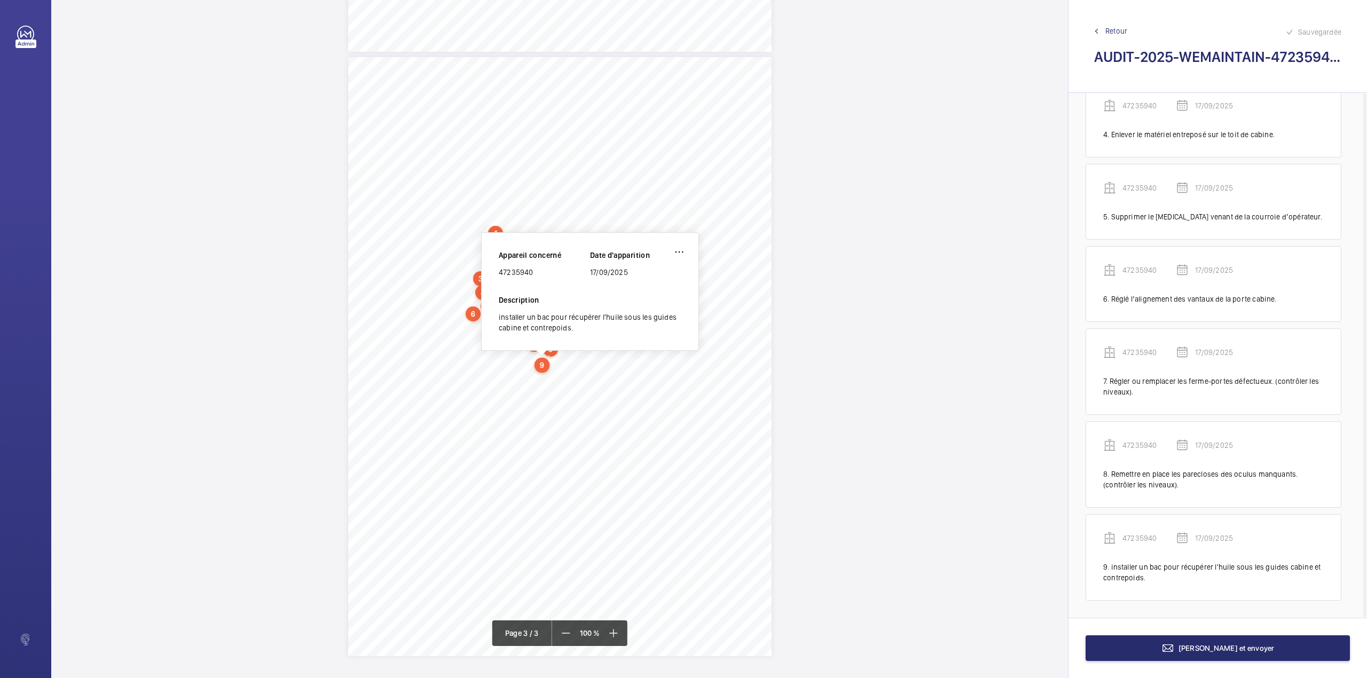
drag, startPoint x: 500, startPoint y: 272, endPoint x: 552, endPoint y: 274, distance: 52.4
click at [552, 274] on div "47235940" at bounding box center [544, 272] width 91 height 11
copy div "47235940"
click at [1131, 652] on button "[PERSON_NAME] et envoyer" at bounding box center [1217, 648] width 264 height 26
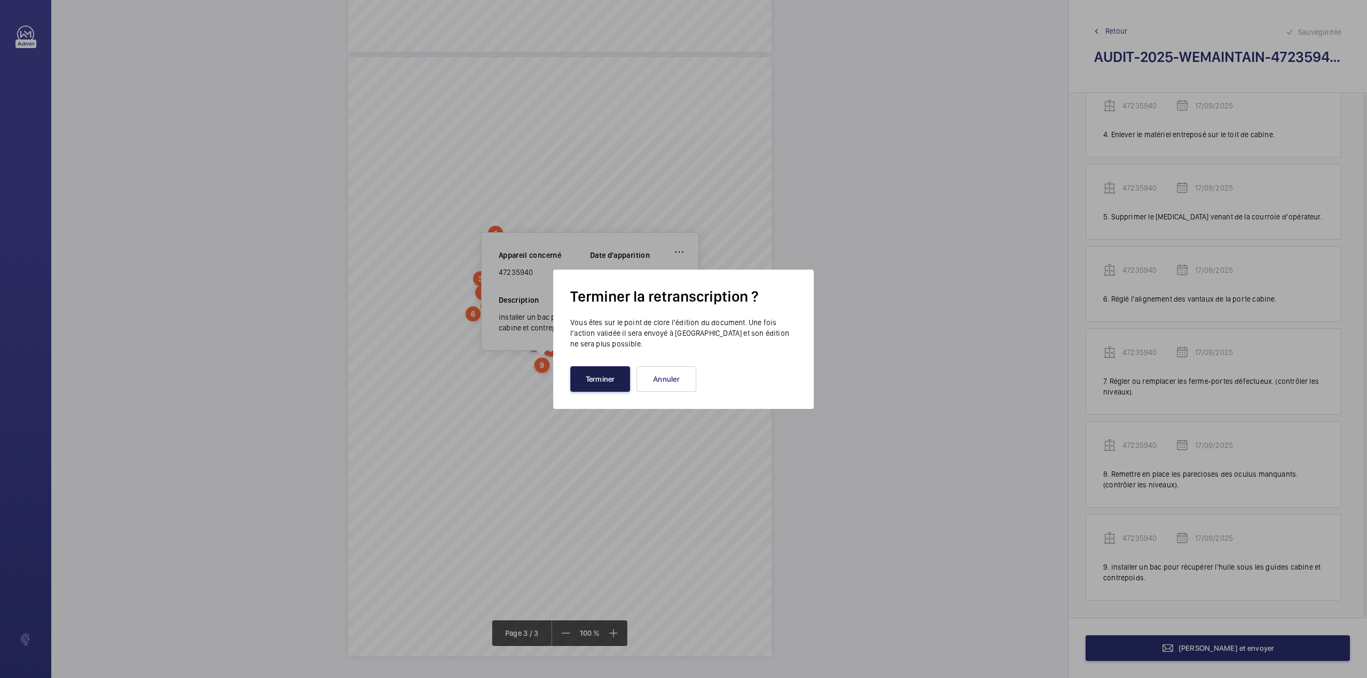
click at [614, 381] on button "Terminer" at bounding box center [600, 379] width 60 height 26
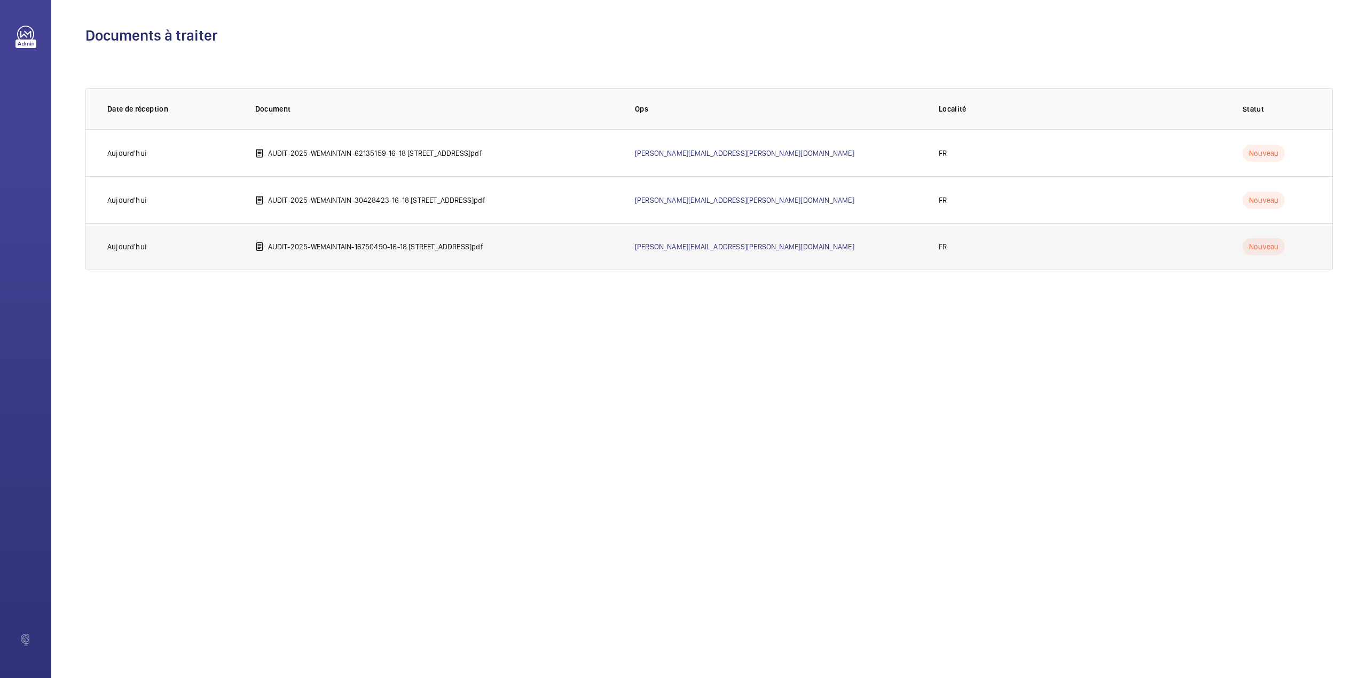
click at [336, 243] on p "AUDIT-2025-WEMAINTAIN-16750490-16-18 rue Vaneau 75007 PARIS.pdf" at bounding box center [375, 246] width 215 height 11
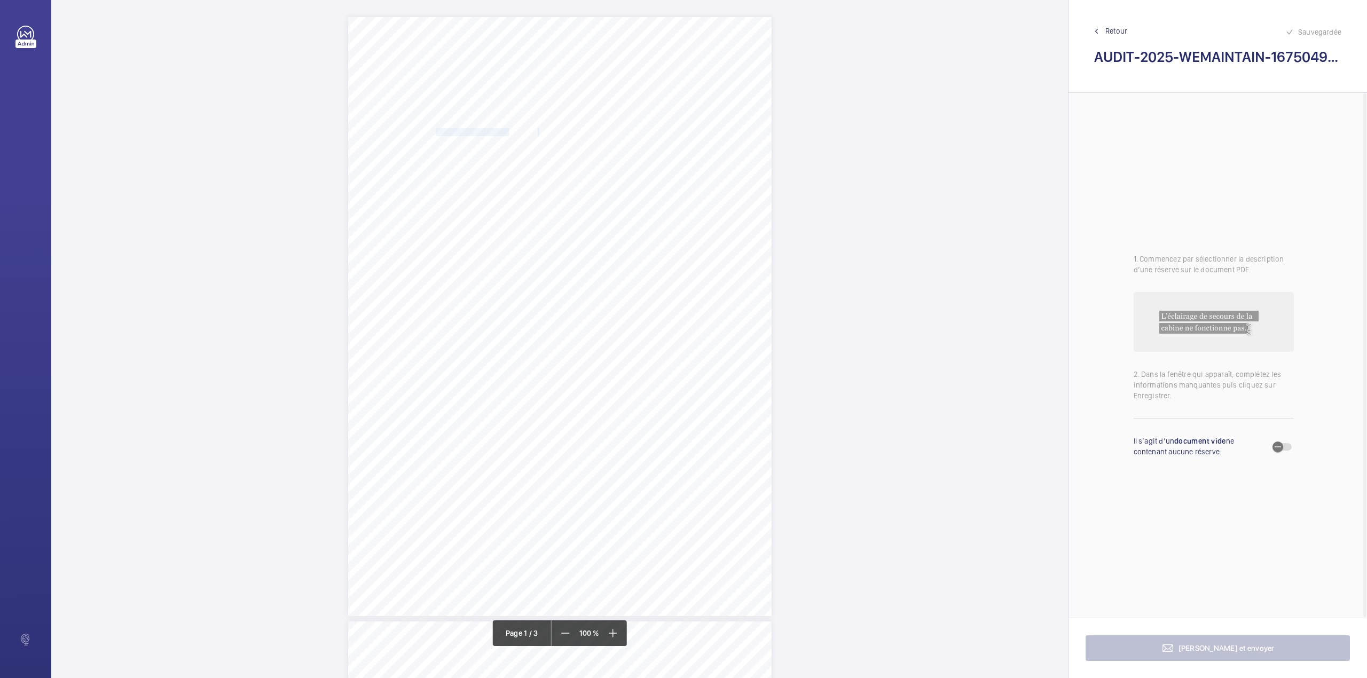
drag, startPoint x: 434, startPoint y: 132, endPoint x: 537, endPoint y: 133, distance: 103.0
click at [537, 133] on div "LE VAILLANT 240, av Pierre Brossolette 92240 Malakoff Tél.: 01.49.65.50.10 AUDI…" at bounding box center [559, 316] width 423 height 599
copy div "16-18 rue Vaneau 75007 PARIS"
click at [569, 316] on button "Annuler" at bounding box center [585, 321] width 60 height 26
drag, startPoint x: 440, startPoint y: 163, endPoint x: 675, endPoint y: 160, distance: 234.9
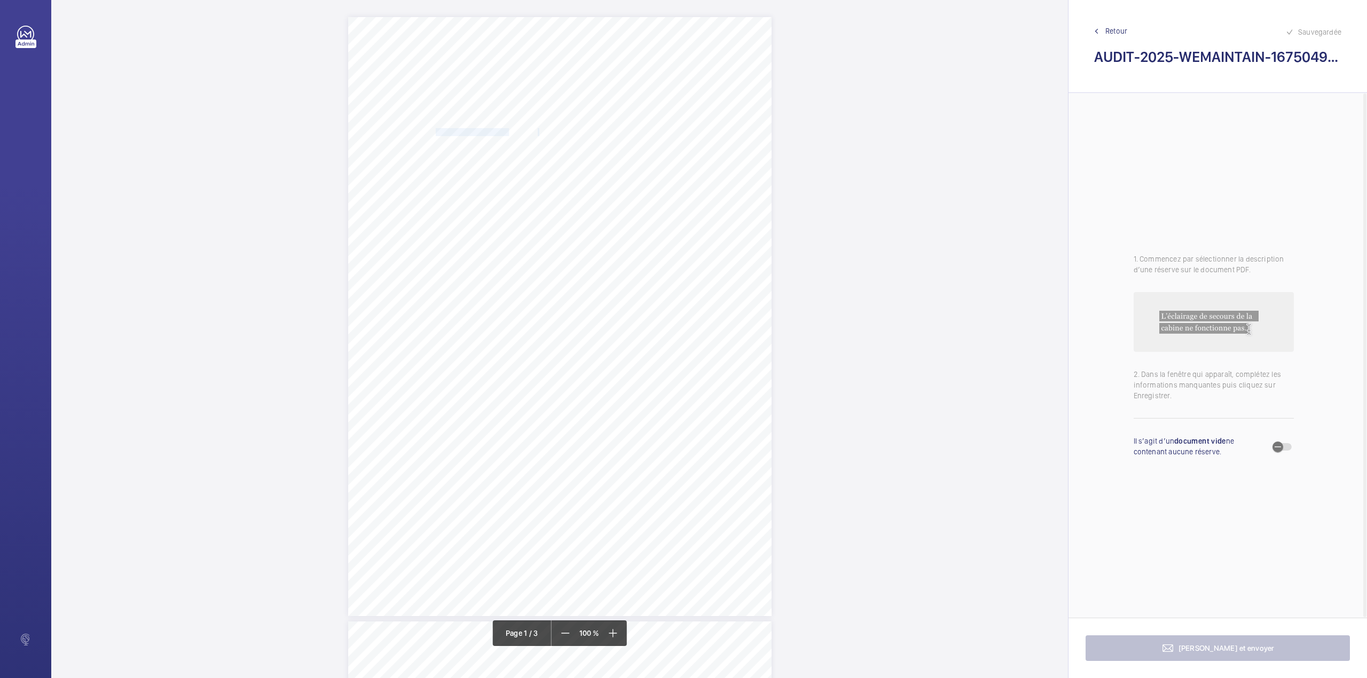
click at [560, 160] on span "BNPP REPM - [STREET_ADDRESS]" at bounding box center [501, 162] width 118 height 7
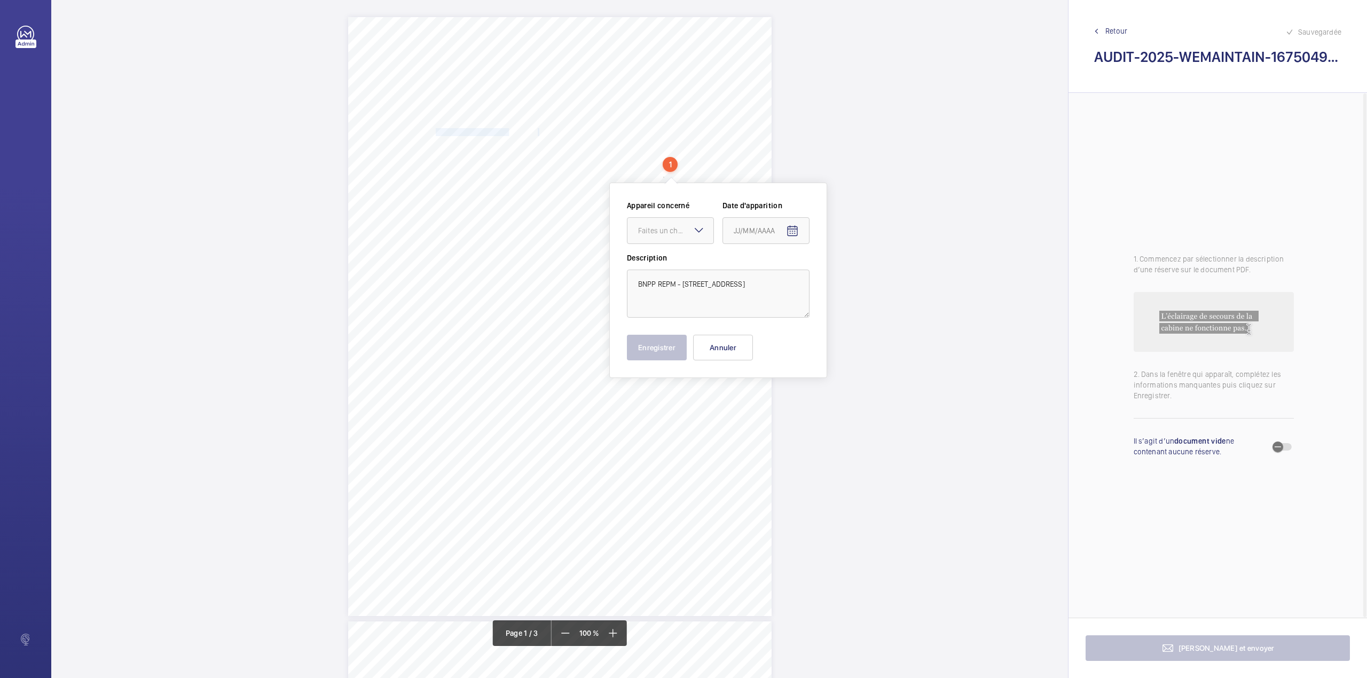
copy span "BNPP REPM - [STREET_ADDRESS]"
click at [735, 360] on button "Annuler" at bounding box center [723, 348] width 60 height 26
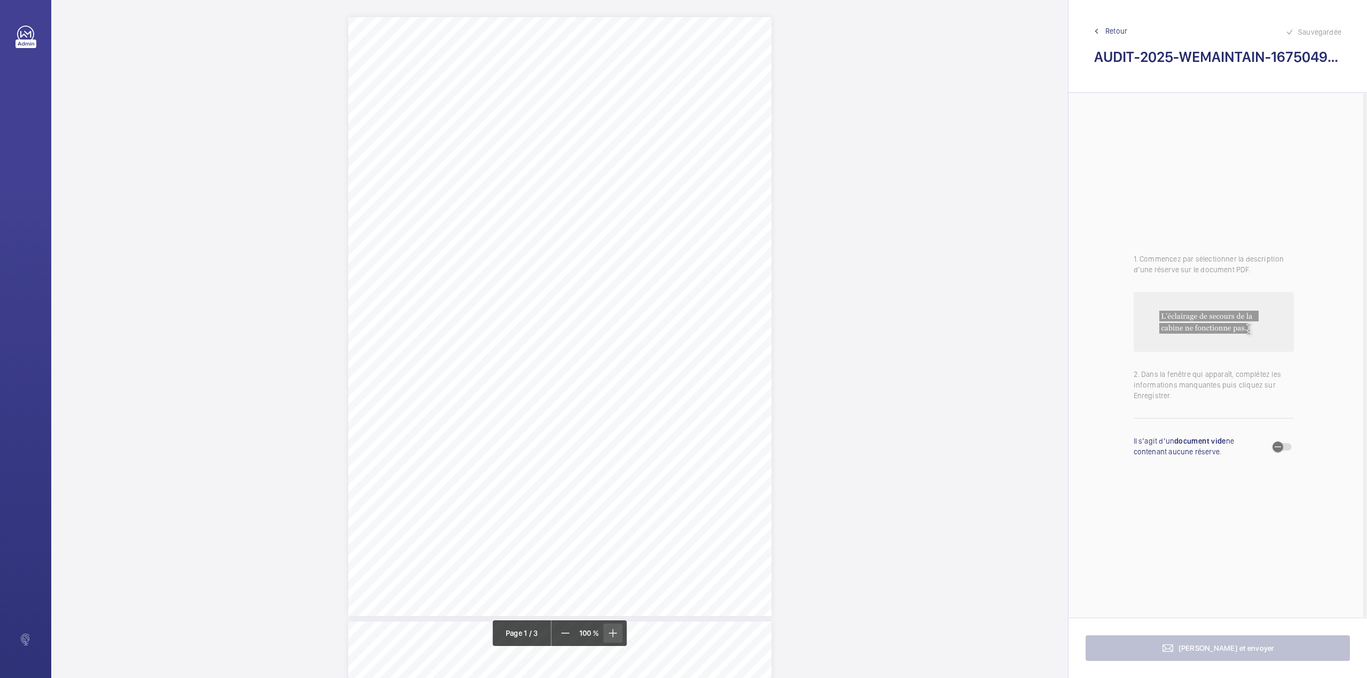
click at [614, 641] on span at bounding box center [612, 633] width 19 height 19
click at [614, 641] on span at bounding box center [611, 633] width 19 height 19
click at [614, 641] on span at bounding box center [612, 633] width 19 height 19
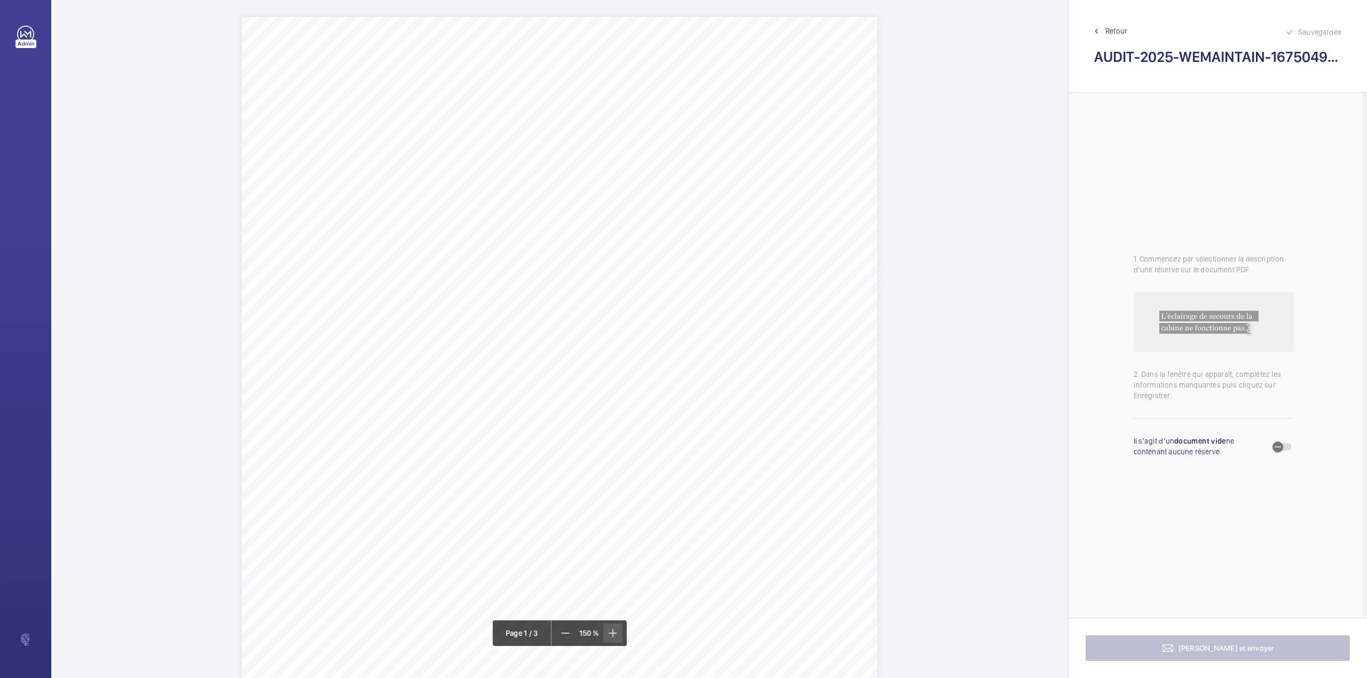
click at [614, 641] on span at bounding box center [612, 633] width 19 height 19
click at [561, 636] on mat-icon at bounding box center [565, 633] width 13 height 13
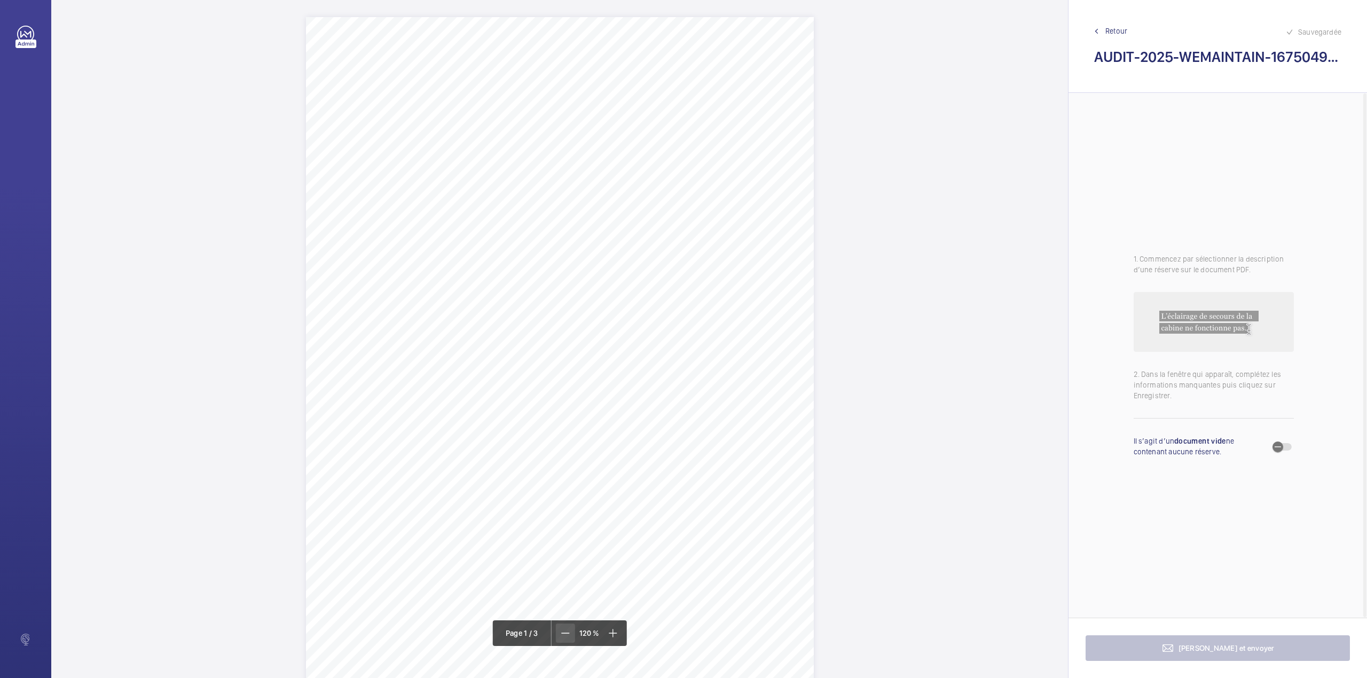
click at [558, 640] on span at bounding box center [565, 633] width 19 height 19
click at [564, 635] on mat-icon at bounding box center [566, 633] width 13 height 13
click at [618, 641] on span at bounding box center [612, 633] width 19 height 19
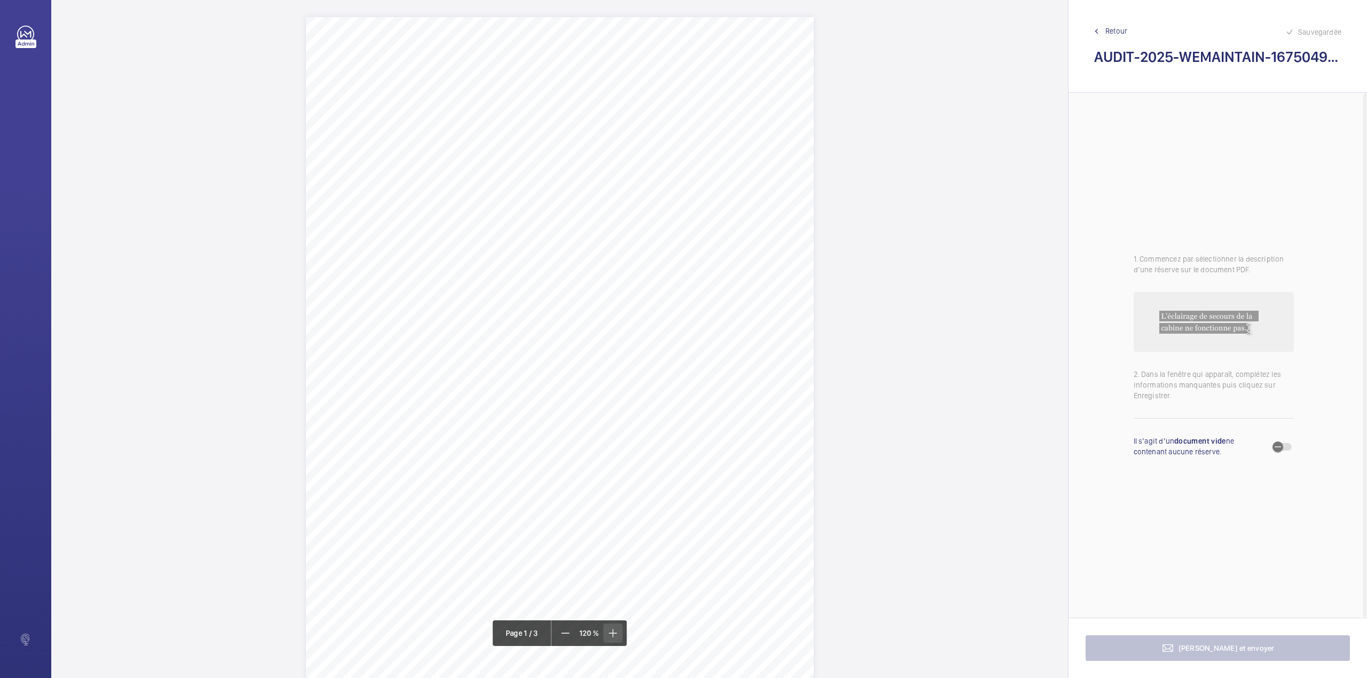
click at [618, 641] on span at bounding box center [612, 633] width 19 height 19
click at [565, 630] on mat-icon at bounding box center [565, 633] width 13 height 13
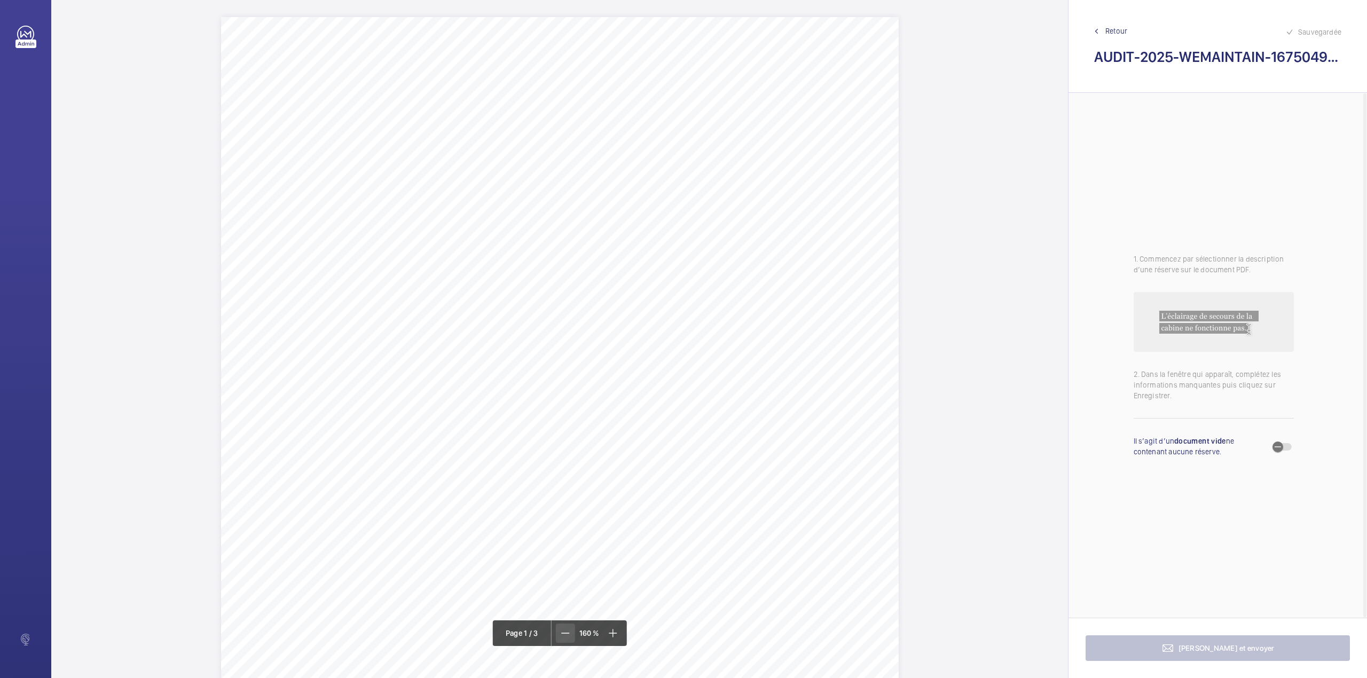
click at [565, 630] on mat-icon at bounding box center [565, 633] width 13 height 13
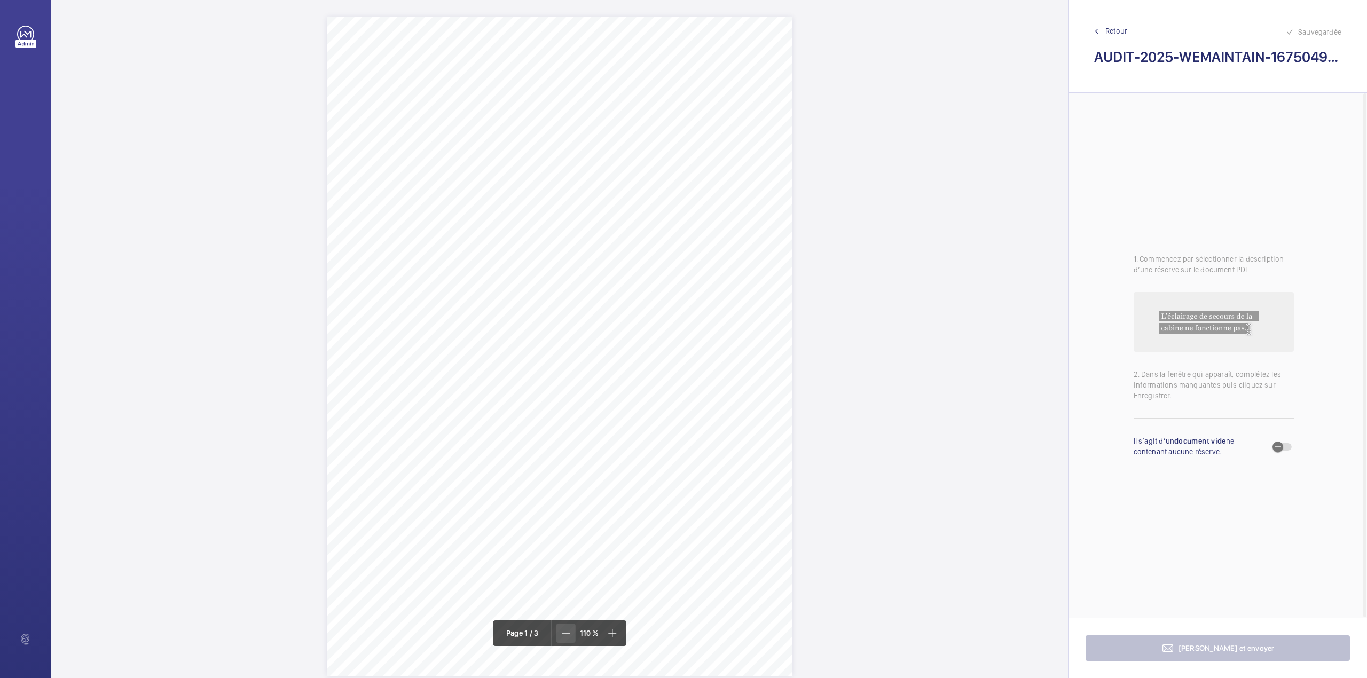
click at [565, 630] on mat-icon at bounding box center [566, 633] width 13 height 13
drag, startPoint x: 377, startPoint y: 455, endPoint x: 474, endPoint y: 463, distance: 97.5
click at [474, 463] on div "AUDIT TECHNIQUE PERIODIQUE - App. N° 16750490 16-18 rue Vaneau 75007 PARIS TRAV…" at bounding box center [559, 641] width 423 height 599
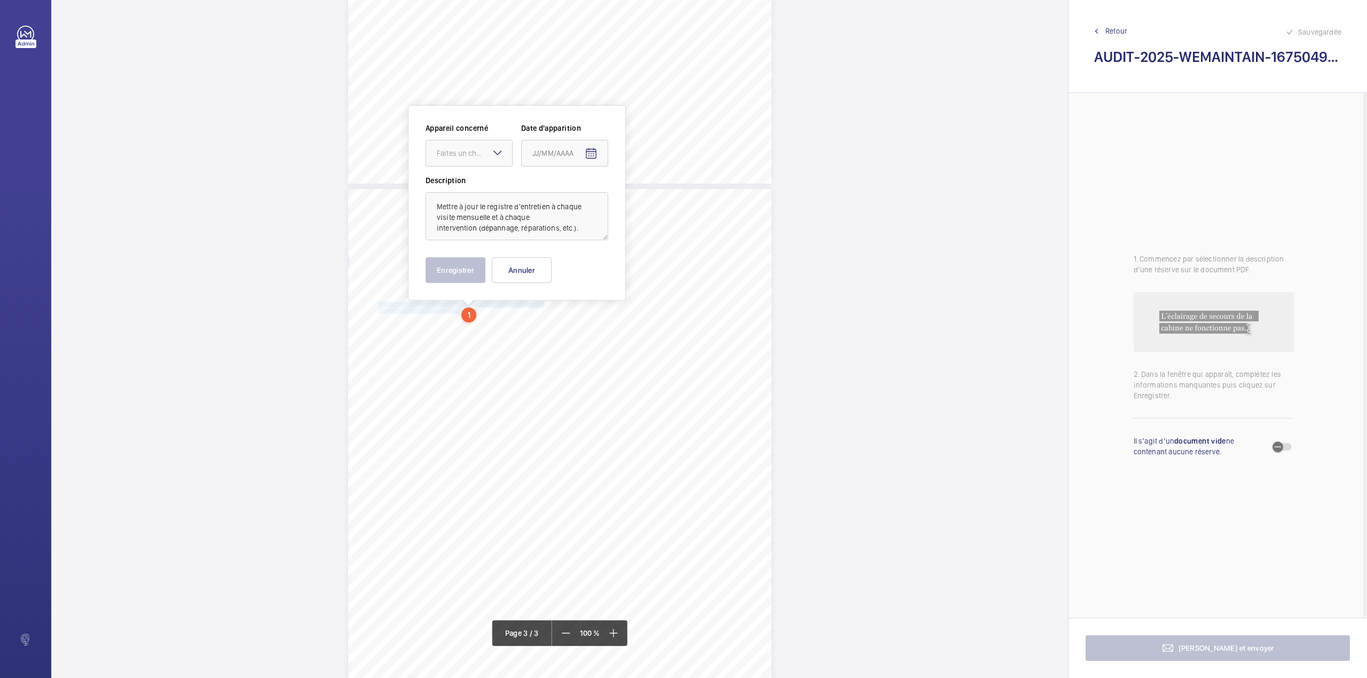
scroll to position [1077, 0]
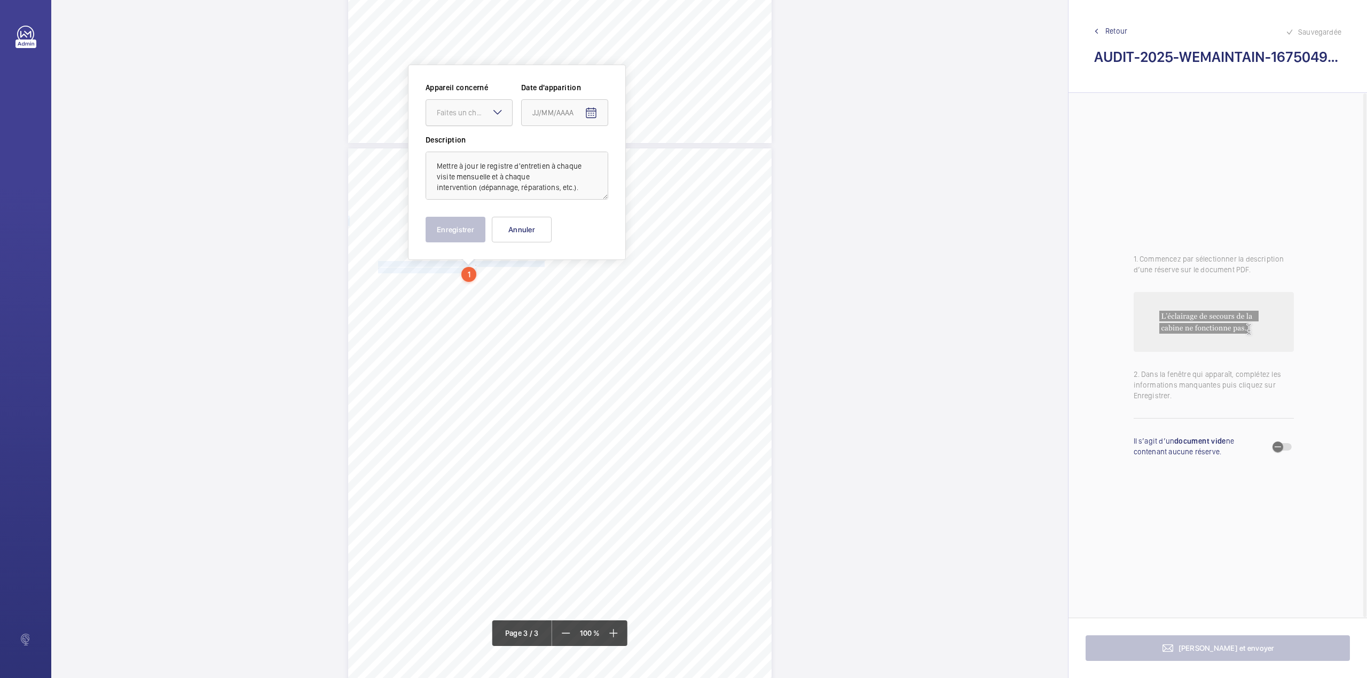
click at [478, 109] on div "Faites un choix" at bounding box center [474, 112] width 75 height 11
click at [479, 138] on div "AL03229A / 06003742 (ORONA)" at bounding box center [490, 145] width 86 height 26
click at [606, 116] on mat-icon "Open calendar" at bounding box center [612, 113] width 13 height 13
click at [667, 154] on span "Previous month" at bounding box center [666, 155] width 21 height 21
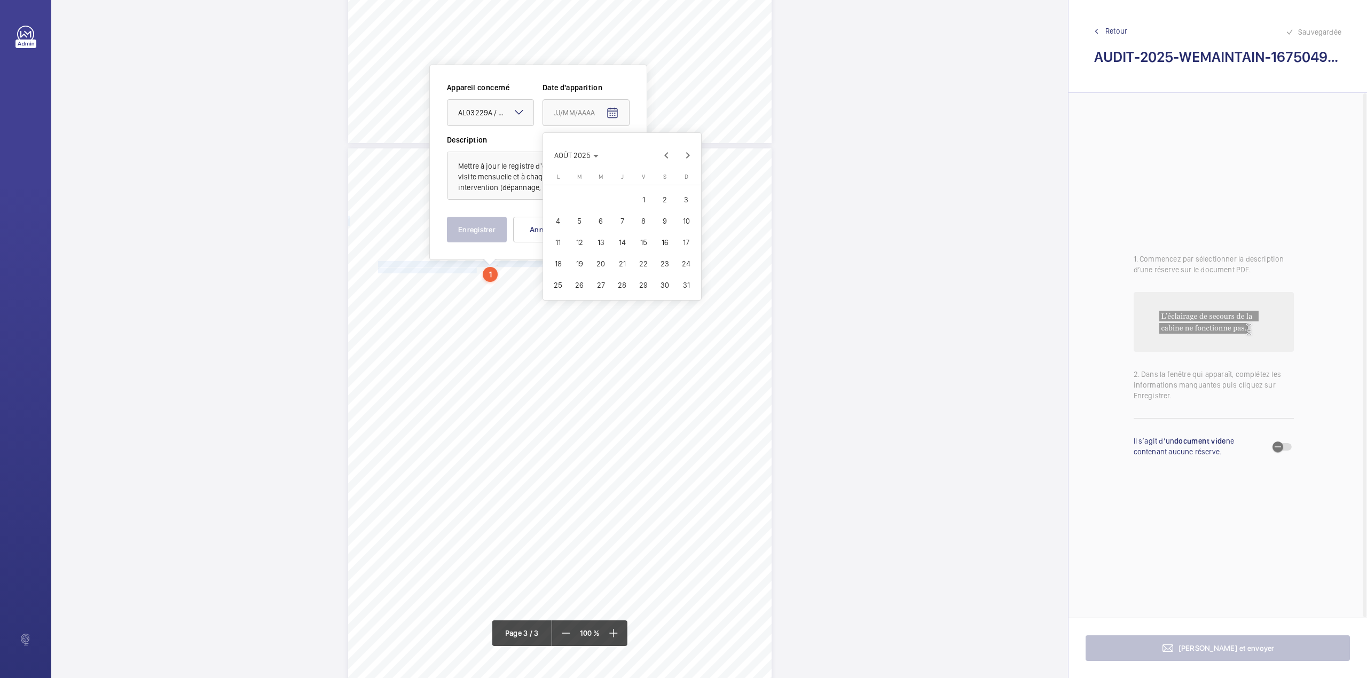
click at [554, 283] on span "25" at bounding box center [557, 284] width 19 height 19
type input "25/08/2025"
click at [475, 235] on button "Enregistrer" at bounding box center [477, 230] width 60 height 26
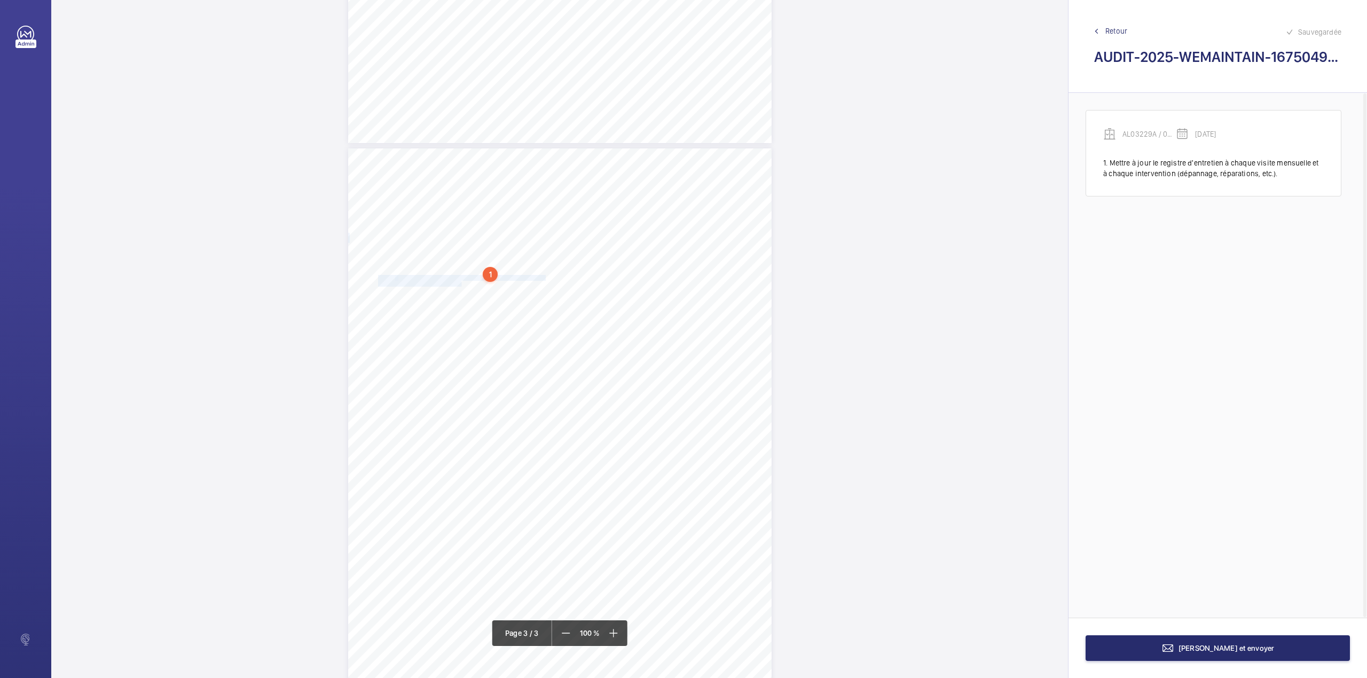
drag, startPoint x: 378, startPoint y: 274, endPoint x: 460, endPoint y: 284, distance: 82.2
click at [460, 284] on div "AUDIT TECHNIQUE PERIODIQUE - App. N° 16750490 16-18 rue Vaneau 75007 PARIS TRAV…" at bounding box center [559, 447] width 423 height 599
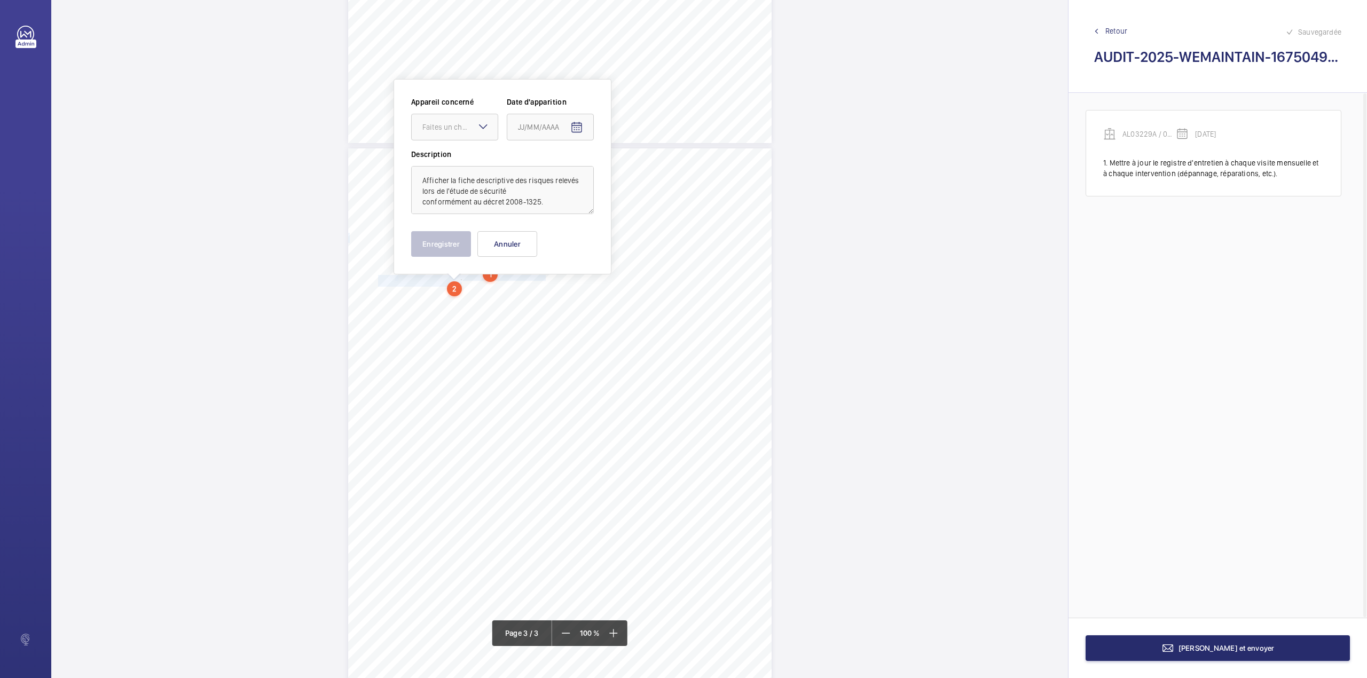
scroll to position [1092, 0]
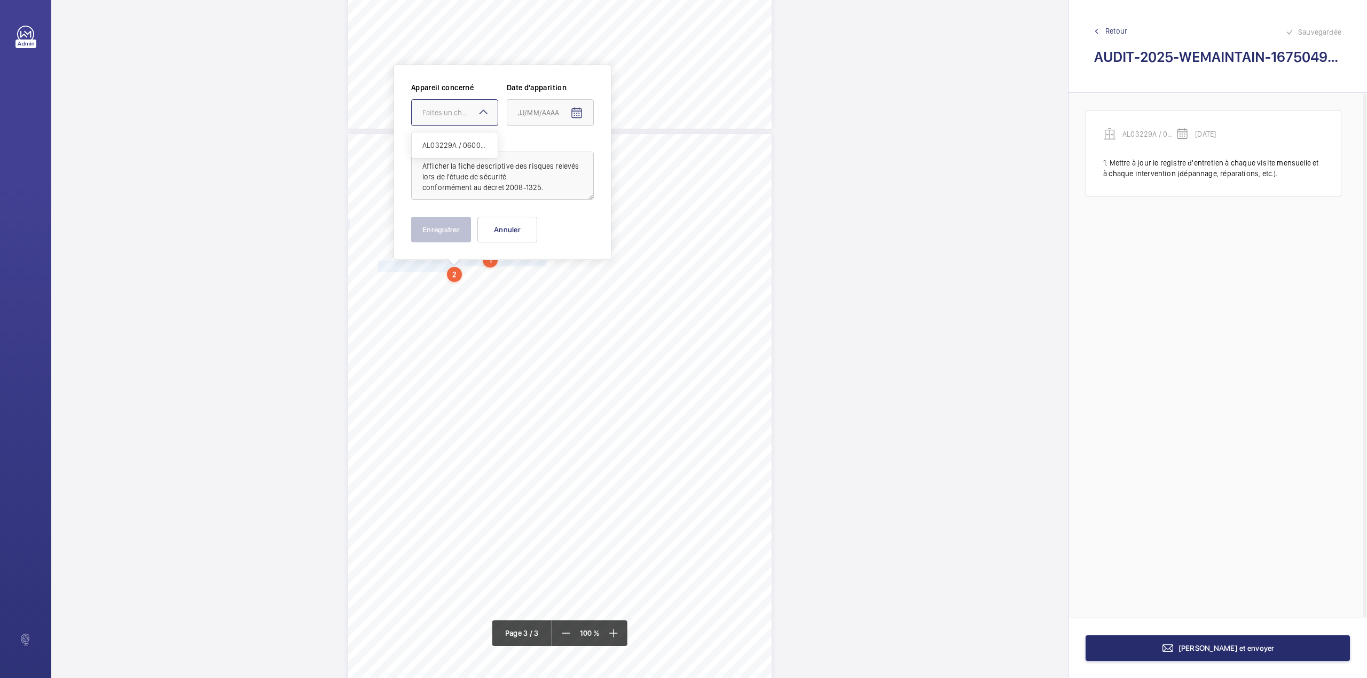
click at [466, 119] on div at bounding box center [455, 113] width 86 height 26
drag, startPoint x: 460, startPoint y: 146, endPoint x: 571, endPoint y: 122, distance: 114.3
click at [461, 147] on span "AL03229A / 06003742 (ORONA)" at bounding box center [454, 145] width 65 height 11
click at [586, 109] on span "Open calendar" at bounding box center [577, 113] width 26 height 26
click at [633, 155] on span "Previous month" at bounding box center [630, 155] width 21 height 21
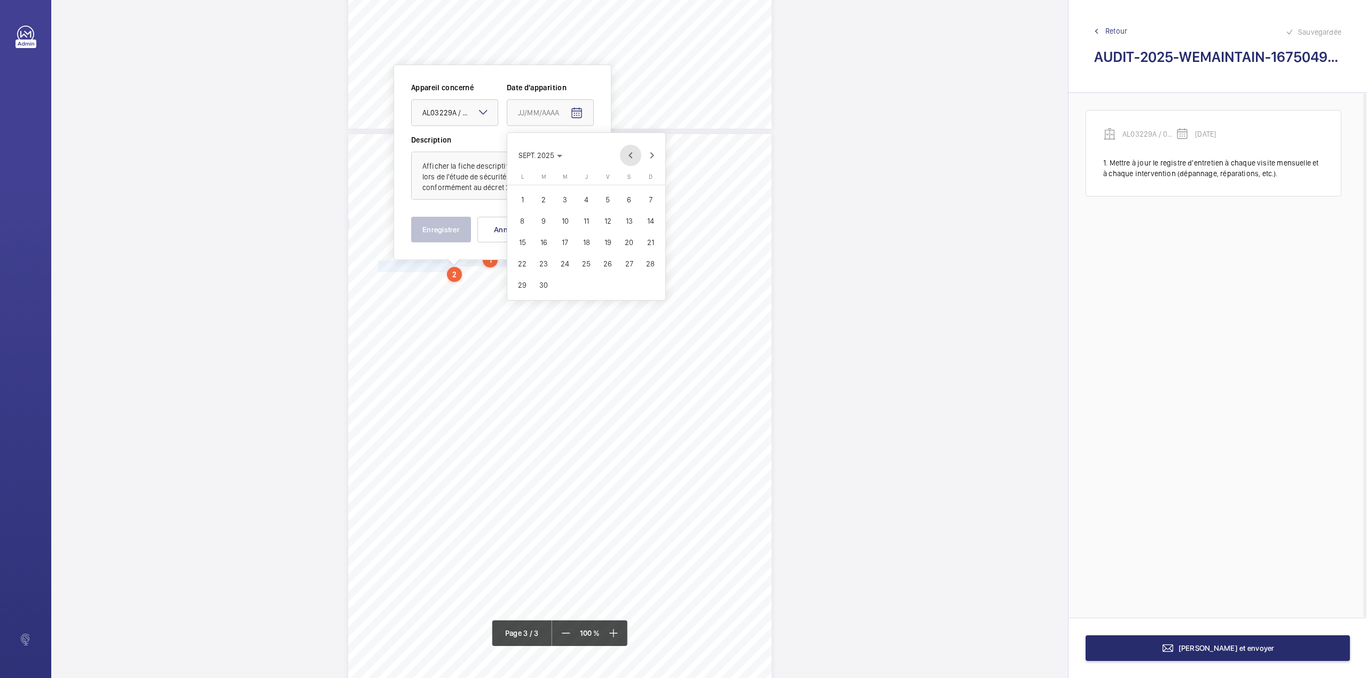
click at [631, 157] on span "Previous month" at bounding box center [630, 155] width 21 height 21
click at [522, 285] on span "25" at bounding box center [522, 284] width 19 height 19
type input "25/08/2025"
click at [440, 230] on button "Enregistrer" at bounding box center [441, 230] width 60 height 26
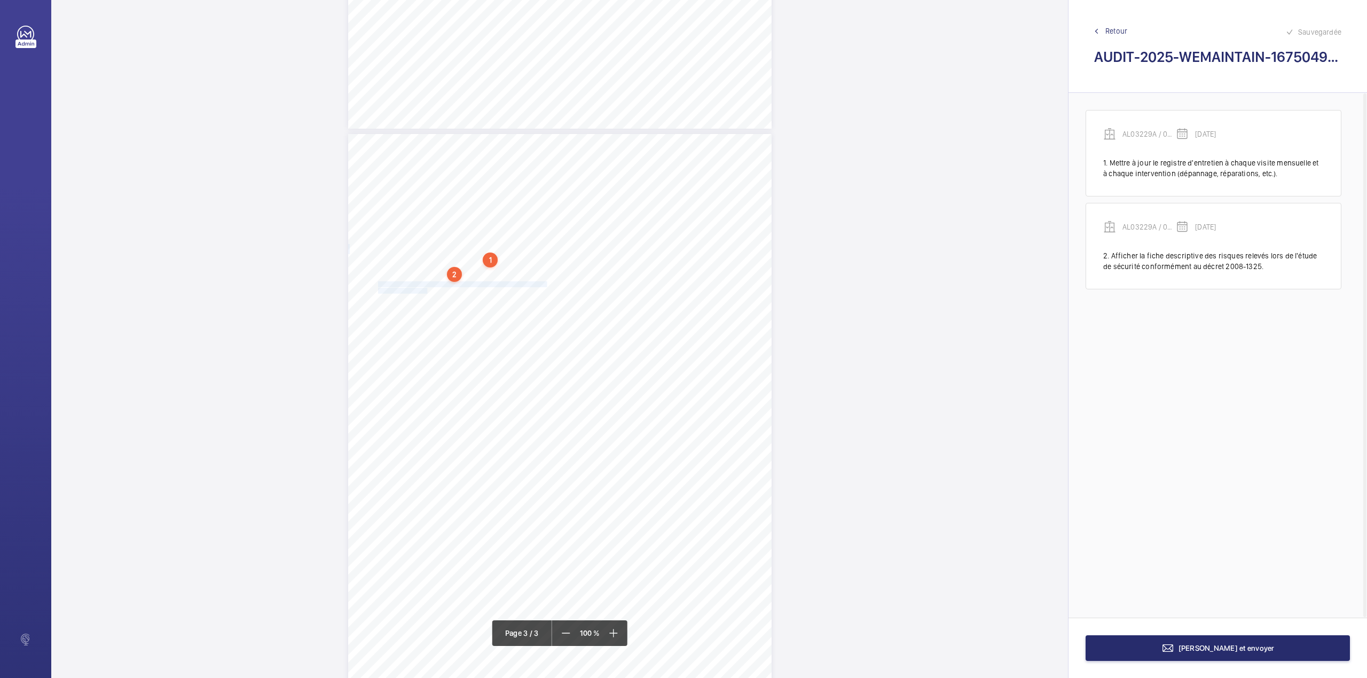
drag, startPoint x: 376, startPoint y: 282, endPoint x: 425, endPoint y: 292, distance: 49.5
click at [425, 292] on div "AUDIT TECHNIQUE PERIODIQUE - App. N° 16750490 16-18 rue Vaneau 75007 PARIS TRAV…" at bounding box center [559, 433] width 423 height 599
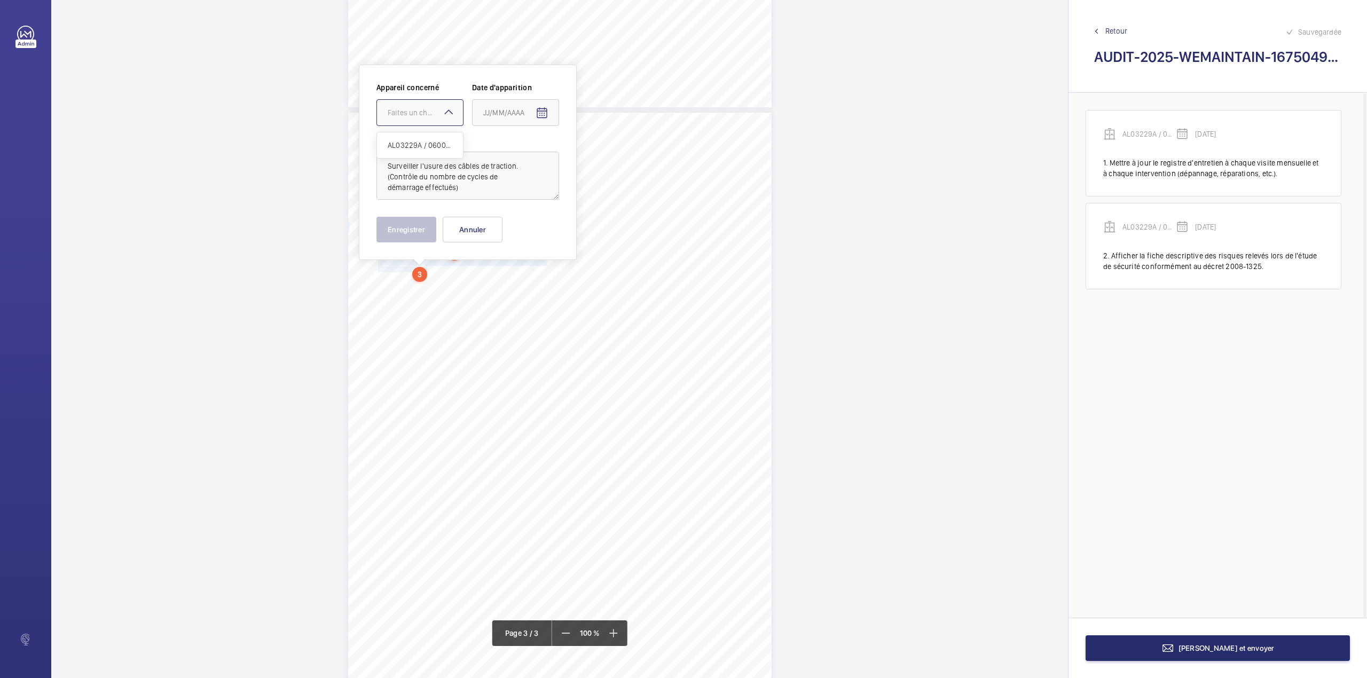
click at [439, 117] on div "Faites un choix" at bounding box center [425, 112] width 75 height 11
drag, startPoint x: 434, startPoint y: 145, endPoint x: 560, endPoint y: 136, distance: 126.9
click at [435, 146] on span "AL03229A / 06003742 (ORONA)" at bounding box center [420, 145] width 65 height 11
click at [548, 118] on span "Open calendar" at bounding box center [542, 113] width 26 height 26
click at [598, 154] on span "Previous month" at bounding box center [595, 155] width 21 height 21
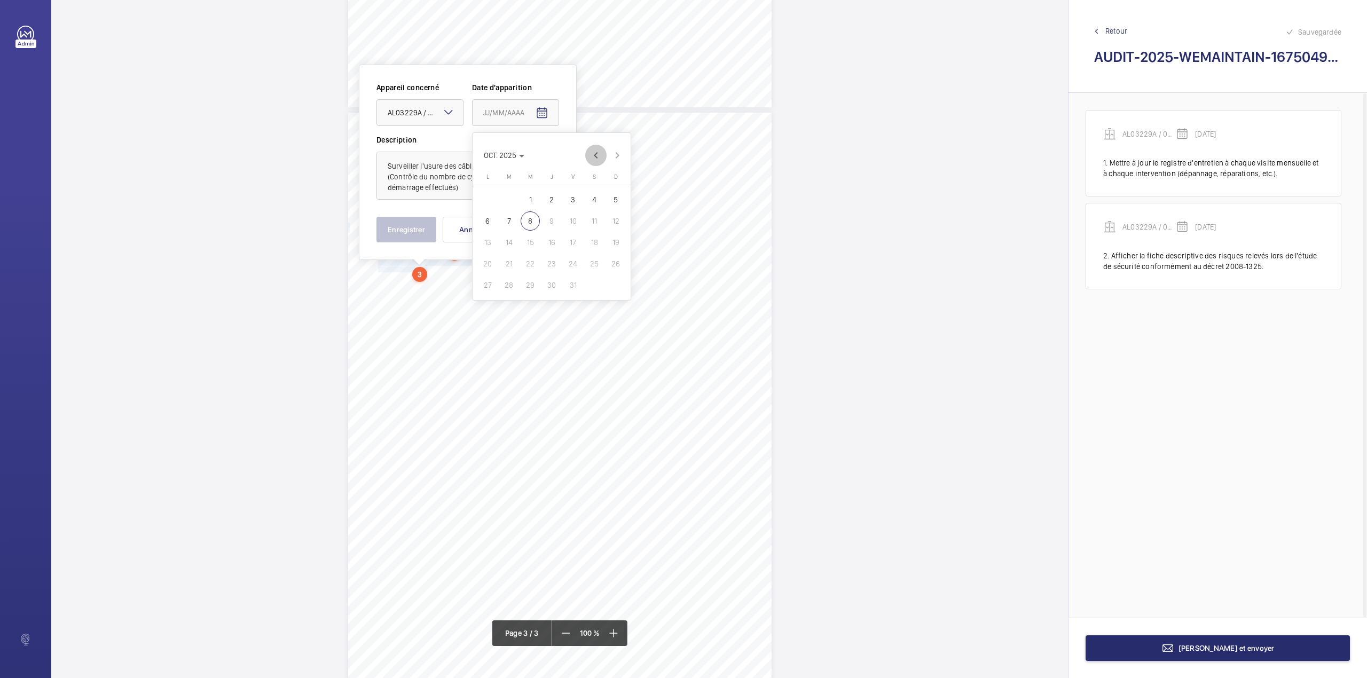
click at [598, 154] on span "Previous month" at bounding box center [595, 155] width 21 height 21
click at [489, 285] on span "25" at bounding box center [487, 284] width 19 height 19
type input "25/08/2025"
click at [462, 192] on textarea "Surveiller l'usure des câbles de traction. (Contrôle du nombre de cycles de dém…" at bounding box center [467, 176] width 183 height 48
type textarea "Surveiller l'usure des câbles de traction. (Contrôle du nombre de cycles de dém…"
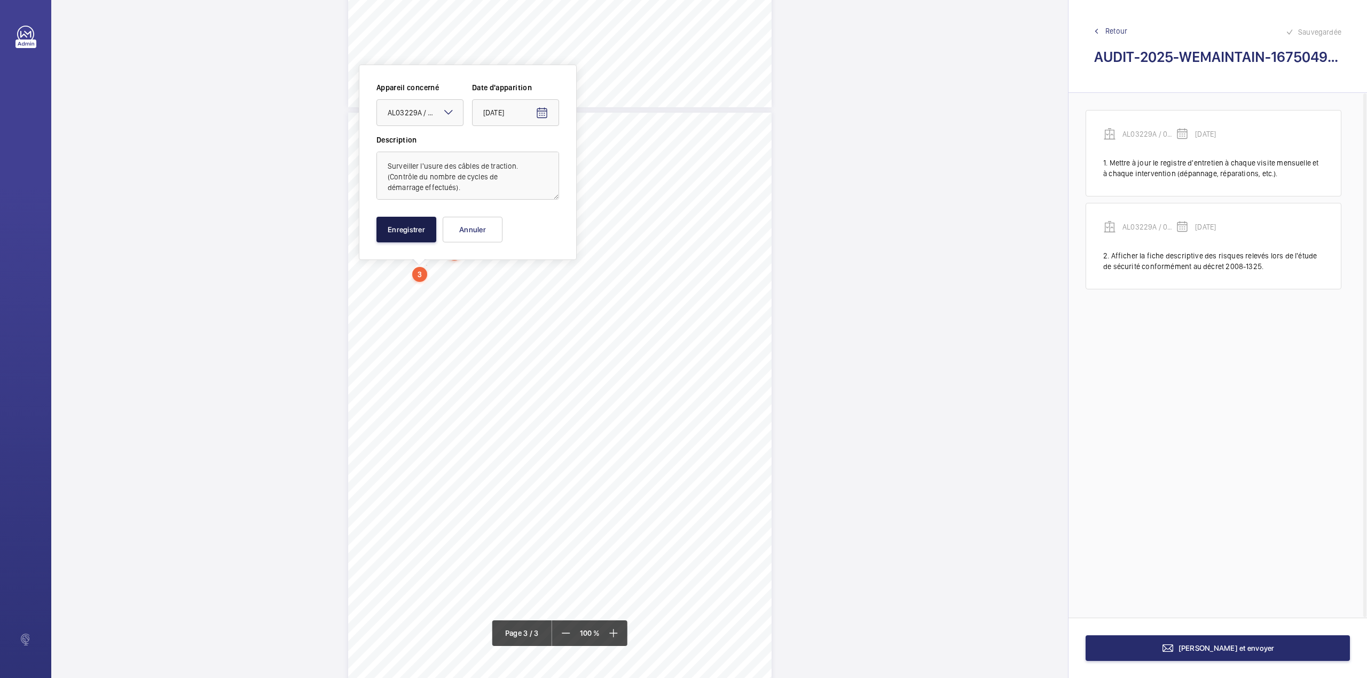
click at [402, 227] on button "Enregistrer" at bounding box center [406, 230] width 60 height 26
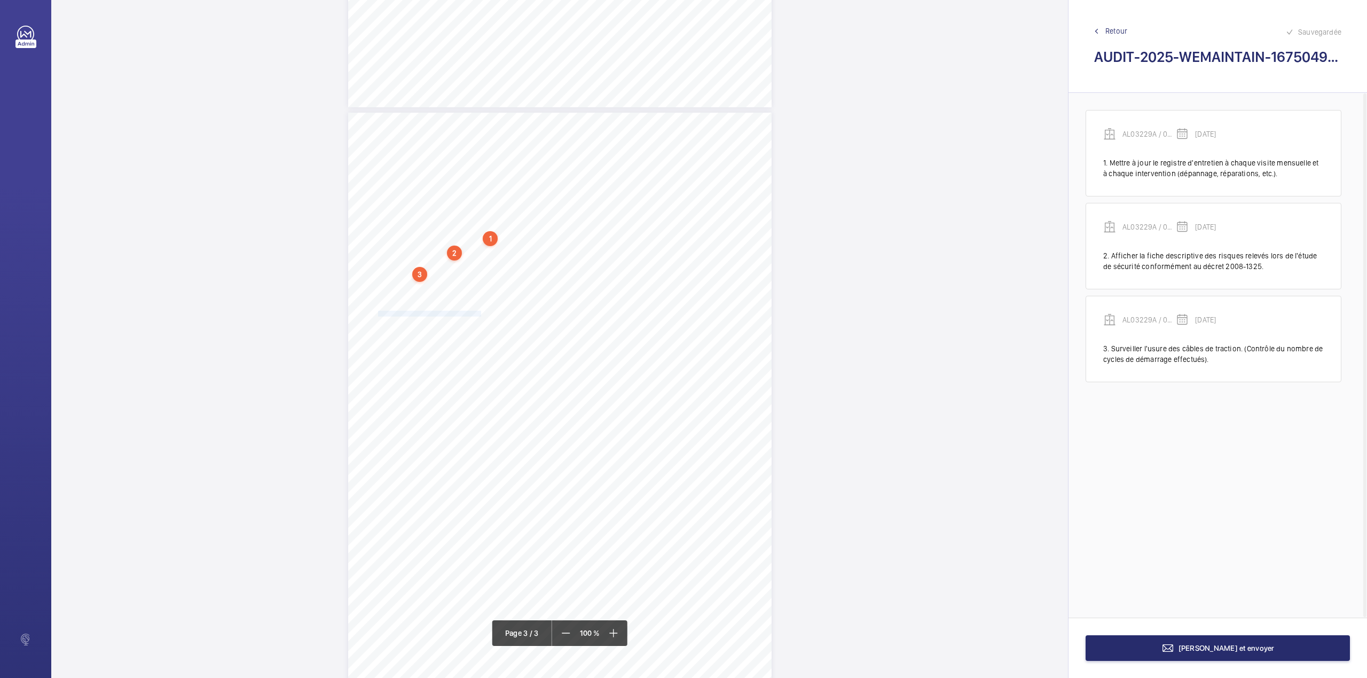
drag, startPoint x: 376, startPoint y: 314, endPoint x: 479, endPoint y: 315, distance: 103.0
click at [479, 315] on span "Réparer le dispositif de demande de secours." at bounding box center [430, 313] width 104 height 5
click at [479, 118] on div at bounding box center [474, 113] width 86 height 26
click at [483, 144] on span "AL03229A / 06003742 (ORONA)" at bounding box center [474, 145] width 65 height 11
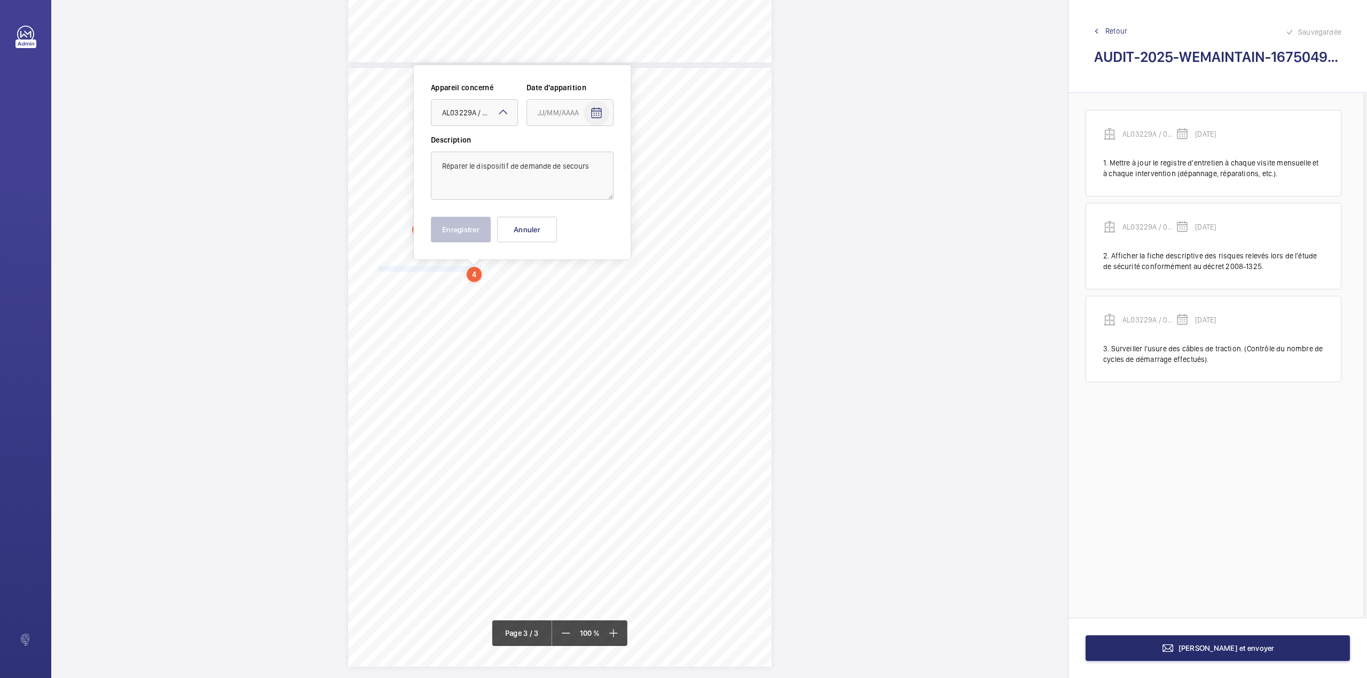
click at [598, 115] on mat-icon "Open calendar" at bounding box center [596, 113] width 13 height 13
click at [648, 159] on span "Previous month" at bounding box center [650, 155] width 21 height 21
click at [547, 283] on span "25" at bounding box center [541, 284] width 19 height 19
type input "25/08/2025"
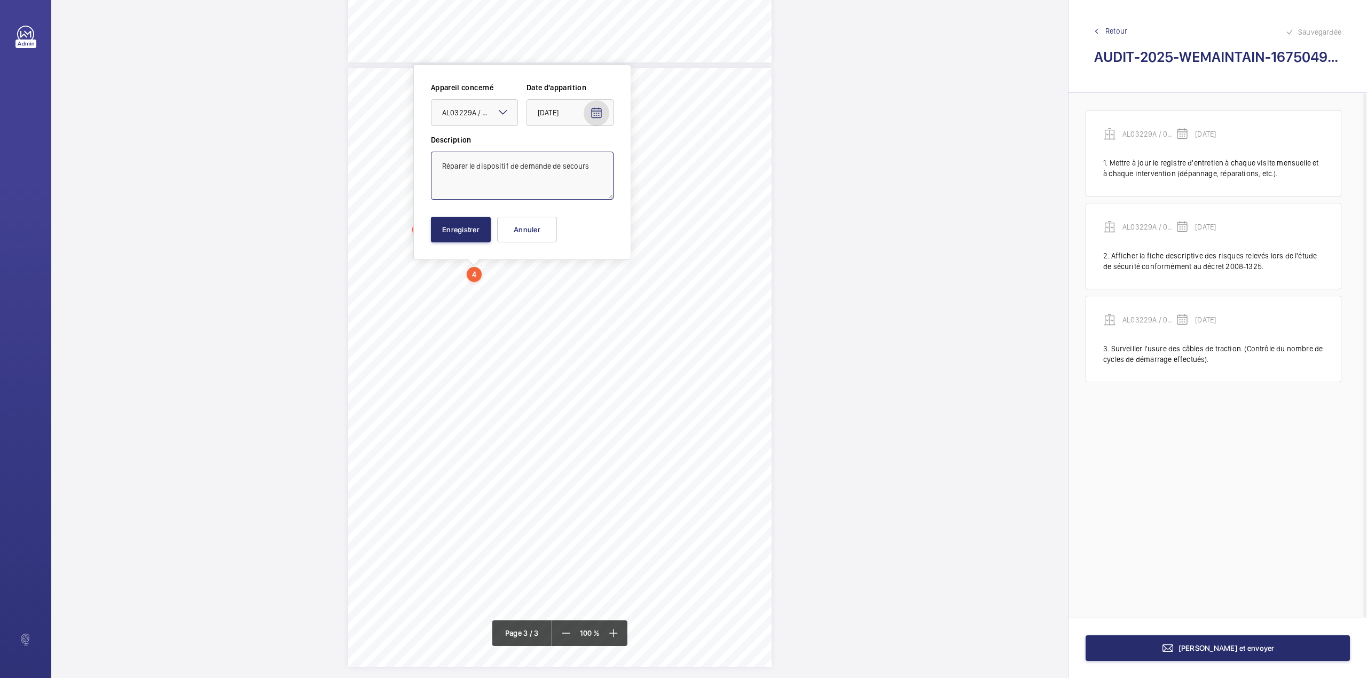
click at [595, 167] on textarea "Réparer le dispositif de demande de secours" at bounding box center [522, 176] width 183 height 48
type textarea "Réparer le dispositif de demande de secours."
click at [471, 220] on button "Enregistrer" at bounding box center [461, 230] width 60 height 26
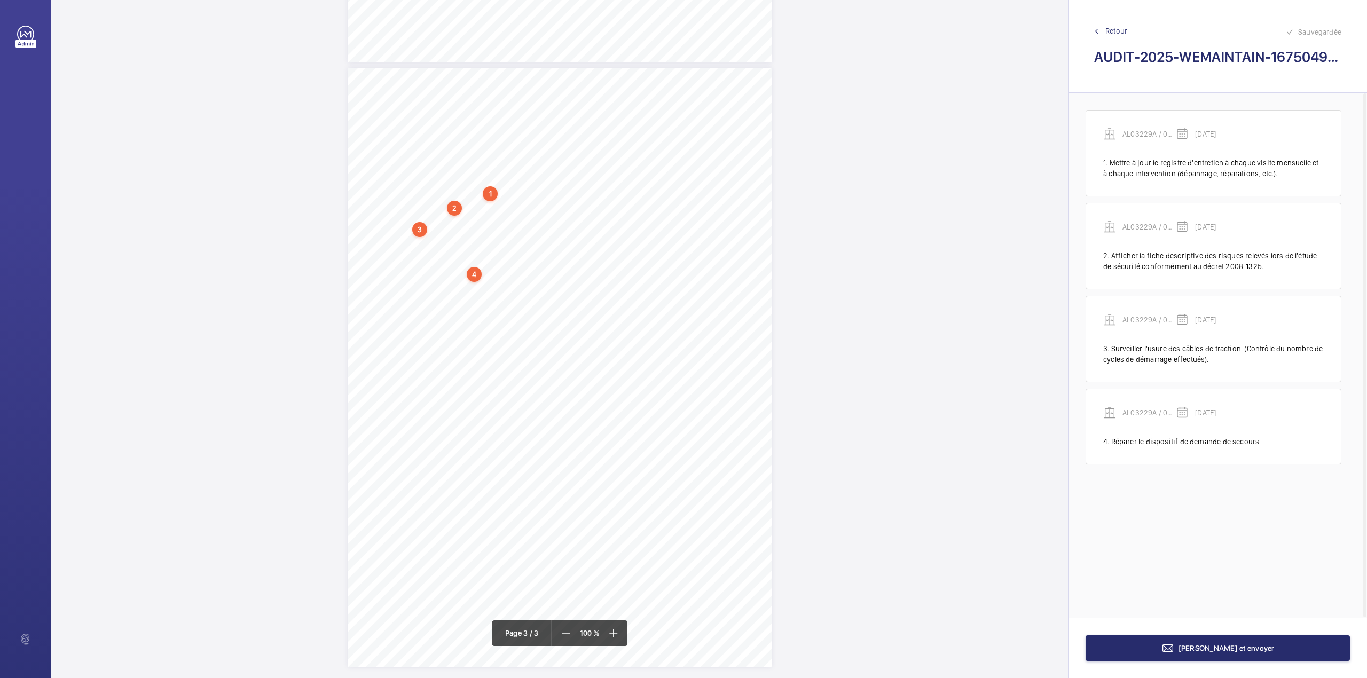
click at [376, 276] on div "AUDIT TECHNIQUE PERIODIQUE - App. N° 16750490 16-18 rue Vaneau 75007 PARIS TRAV…" at bounding box center [559, 367] width 423 height 599
click at [478, 223] on button "Annuler" at bounding box center [461, 230] width 60 height 26
drag, startPoint x: 377, startPoint y: 270, endPoint x: 533, endPoint y: 271, distance: 155.9
click at [533, 271] on div "AUDIT TECHNIQUE PERIODIQUE - App. N° 16750490 16-18 rue Vaneau 75007 PARIS TRAV…" at bounding box center [559, 361] width 423 height 599
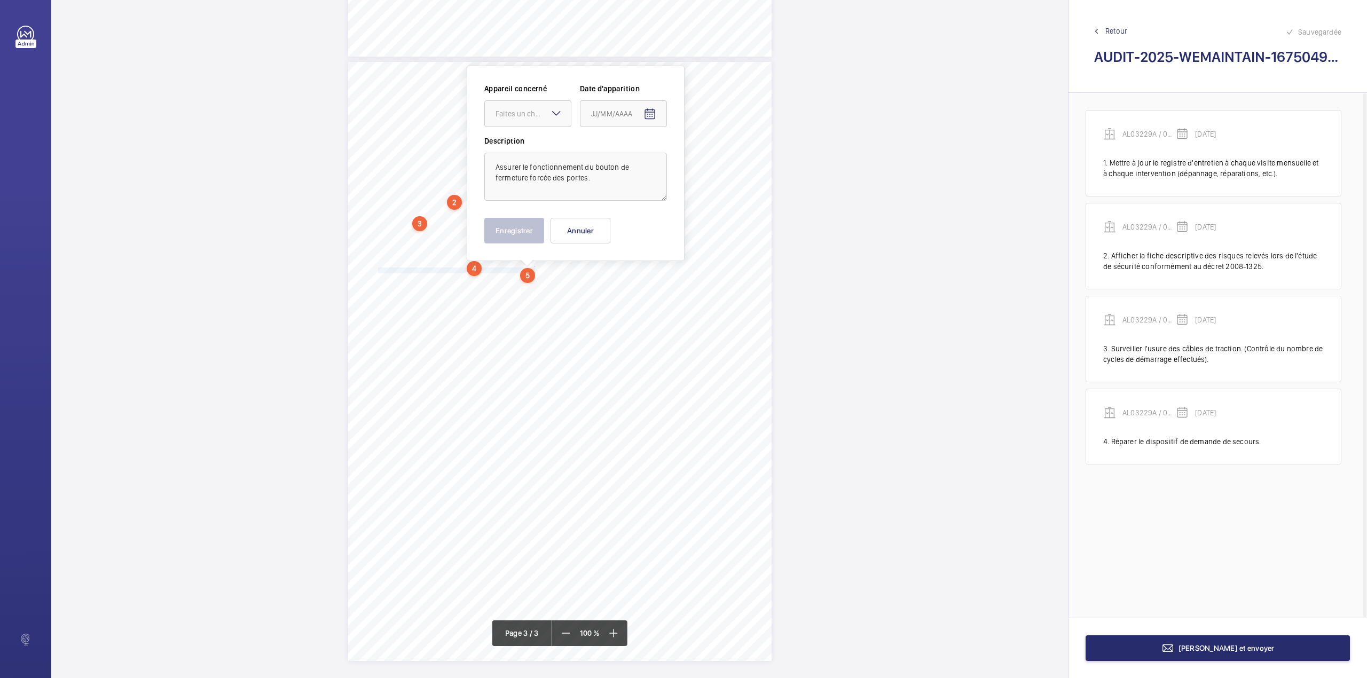
scroll to position [1165, 0]
drag, startPoint x: 542, startPoint y: 119, endPoint x: 542, endPoint y: 127, distance: 8.0
click at [542, 120] on div at bounding box center [528, 113] width 86 height 26
drag, startPoint x: 542, startPoint y: 144, endPoint x: 635, endPoint y: 126, distance: 94.1
click at [543, 145] on span "AL03229A / 06003742 (ORONA)" at bounding box center [527, 145] width 65 height 11
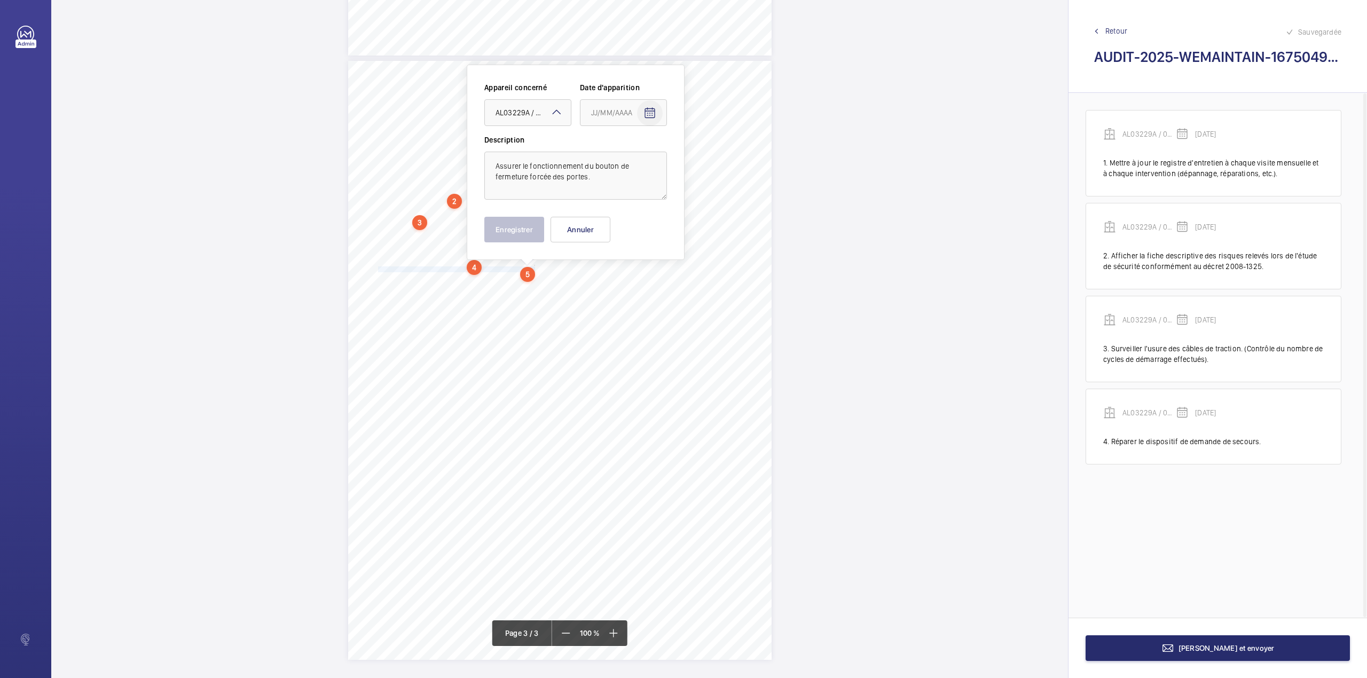
click at [648, 116] on mat-icon "Open calendar" at bounding box center [649, 113] width 13 height 13
click at [704, 156] on span "Previous month" at bounding box center [703, 155] width 21 height 21
click at [703, 156] on span "Previous month" at bounding box center [703, 155] width 21 height 21
click at [594, 285] on span "25" at bounding box center [595, 284] width 19 height 19
type input "25/08/2025"
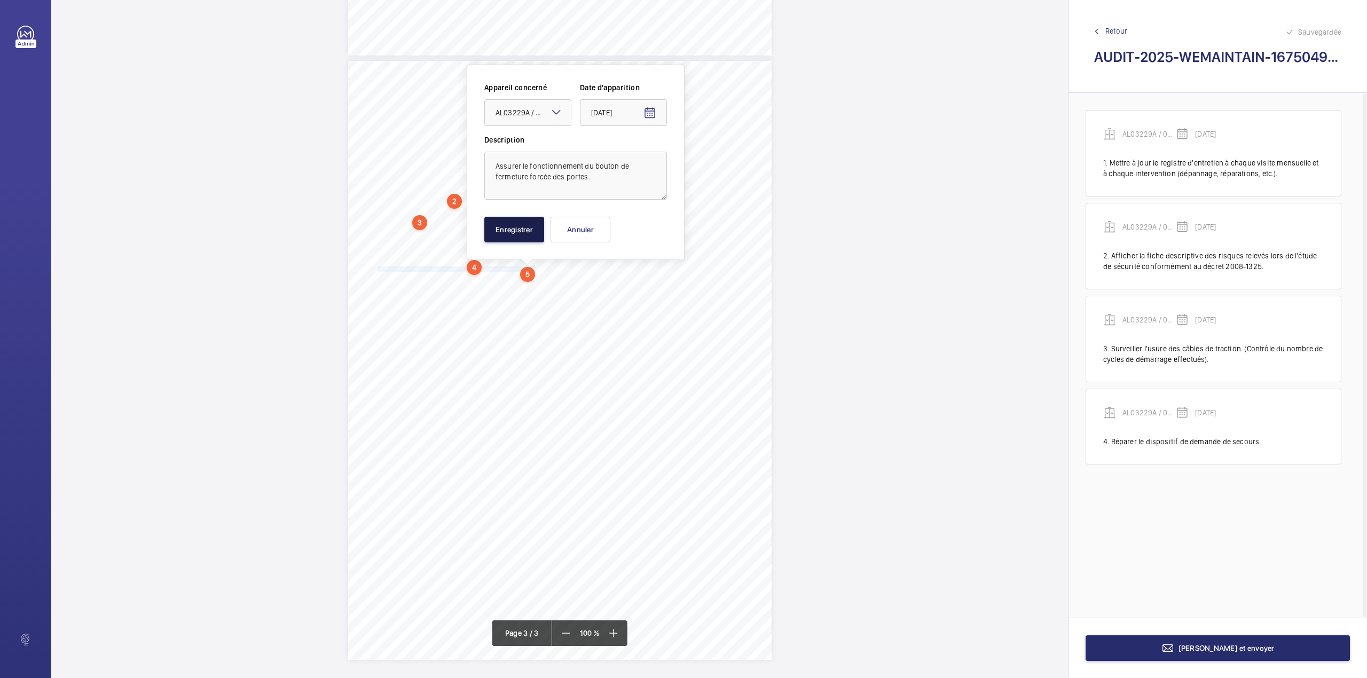
click at [522, 235] on button "Enregistrer" at bounding box center [514, 230] width 60 height 26
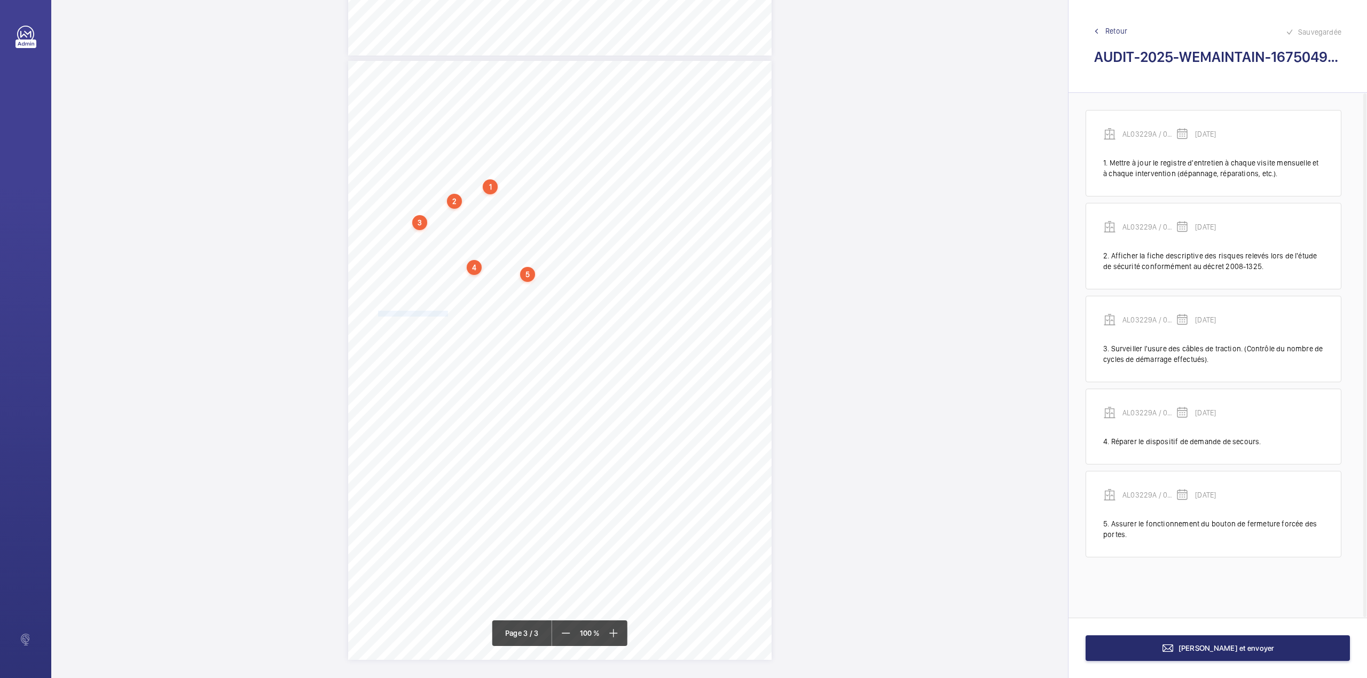
drag, startPoint x: 377, startPoint y: 311, endPoint x: 446, endPoint y: 315, distance: 69.5
click at [446, 315] on span "Remplir les huileurs de guides." at bounding box center [413, 313] width 70 height 5
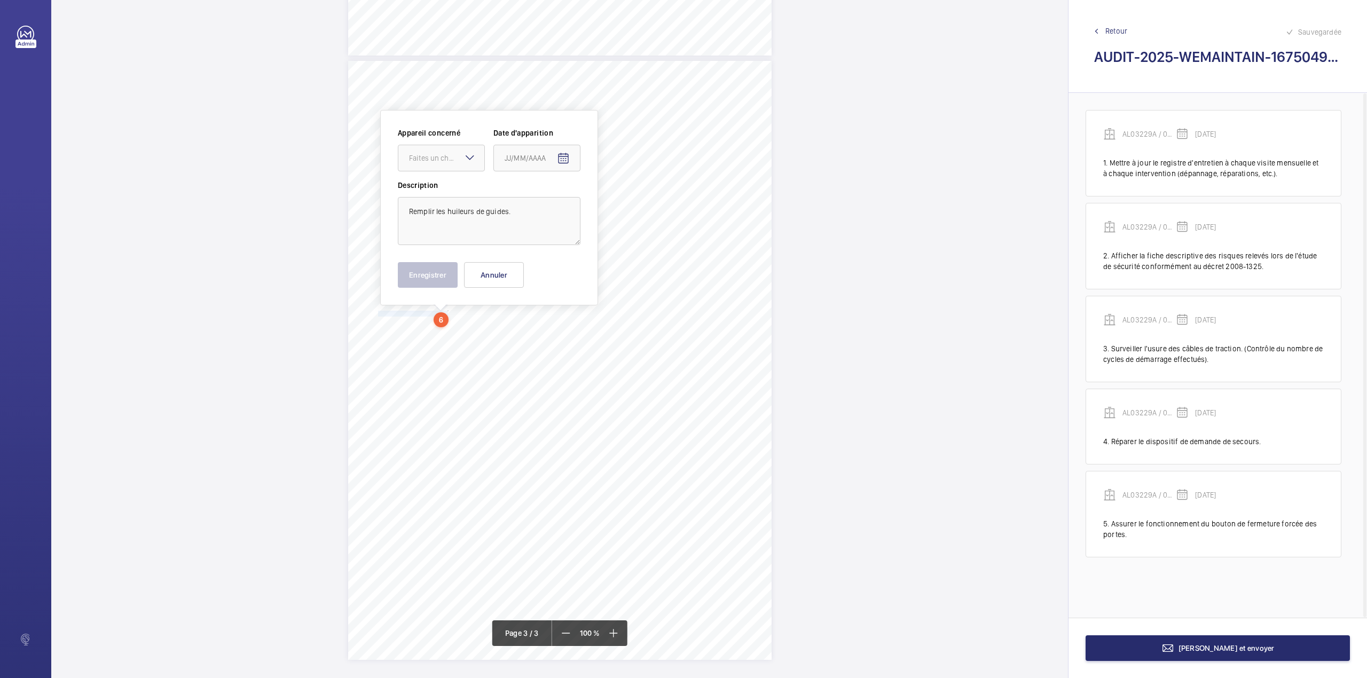
scroll to position [1169, 0]
drag, startPoint x: 453, startPoint y: 146, endPoint x: 448, endPoint y: 183, distance: 36.6
click at [453, 147] on div at bounding box center [441, 154] width 86 height 26
drag, startPoint x: 447, startPoint y: 186, endPoint x: 458, endPoint y: 186, distance: 10.2
click at [449, 186] on span "AL03229A / 06003742 (ORONA)" at bounding box center [441, 187] width 65 height 11
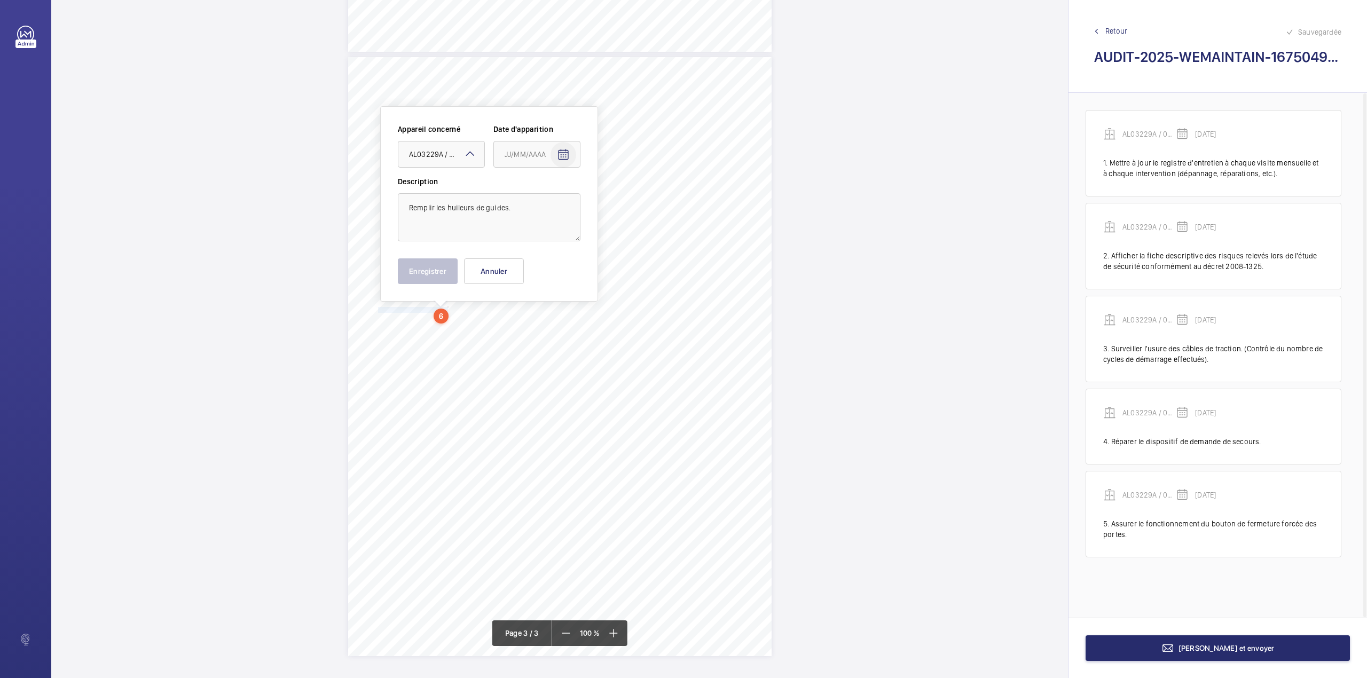
click at [563, 153] on mat-icon "Open calendar" at bounding box center [563, 154] width 13 height 13
click at [620, 194] on span "Previous month" at bounding box center [616, 196] width 21 height 21
click at [509, 327] on span "25" at bounding box center [508, 326] width 19 height 19
type input "25/08/2025"
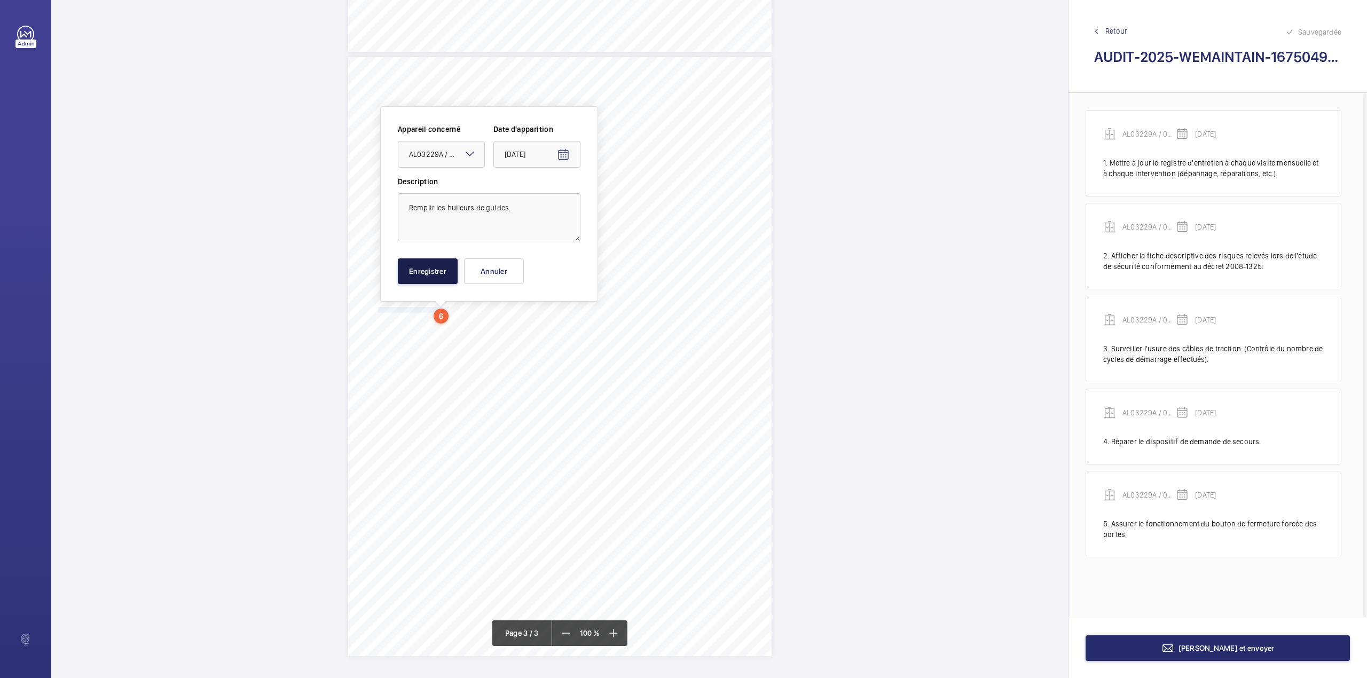
click at [428, 274] on button "Enregistrer" at bounding box center [428, 271] width 60 height 26
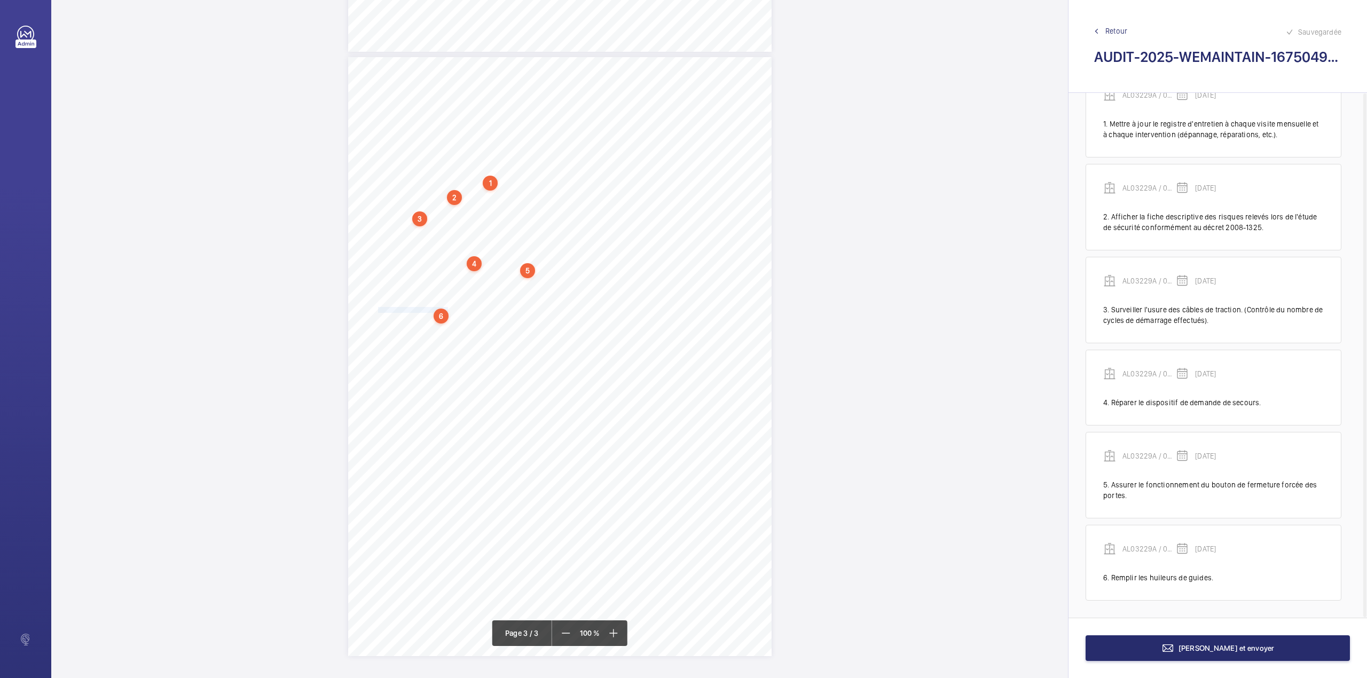
scroll to position [41, 0]
drag, startPoint x: 376, startPoint y: 324, endPoint x: 549, endPoint y: 325, distance: 173.0
click at [549, 325] on div "AUDIT TECHNIQUE PERIODIQUE - App. N° 16750490 16-18 rue Vaneau 75007 PARIS TRAV…" at bounding box center [559, 356] width 423 height 599
drag, startPoint x: 556, startPoint y: 170, endPoint x: 555, endPoint y: 176, distance: 6.4
click at [555, 170] on div "Faites un choix" at bounding box center [549, 167] width 75 height 11
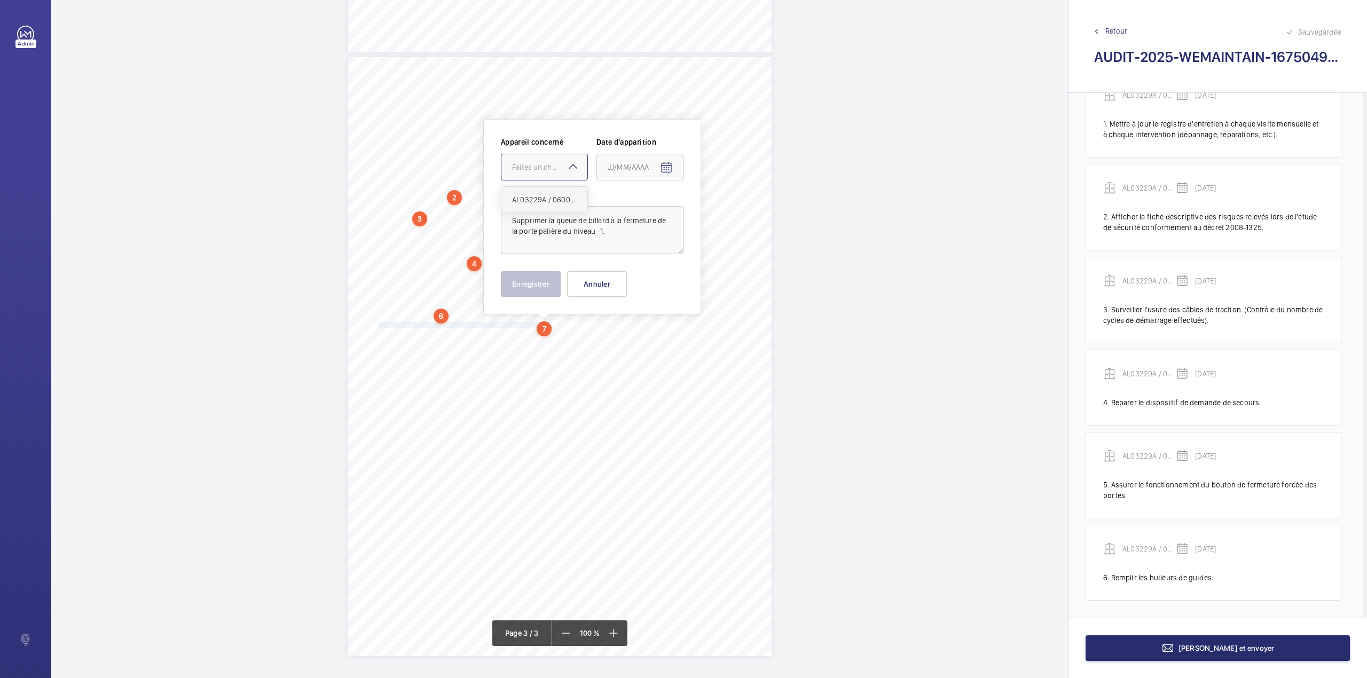
click at [552, 204] on span "AL03229A / 06003742 (ORONA)" at bounding box center [544, 199] width 65 height 11
click at [671, 171] on mat-icon "Open calendar" at bounding box center [666, 167] width 13 height 13
click at [724, 210] on span "Previous month" at bounding box center [720, 209] width 21 height 21
click at [615, 340] on span "25" at bounding box center [611, 339] width 19 height 19
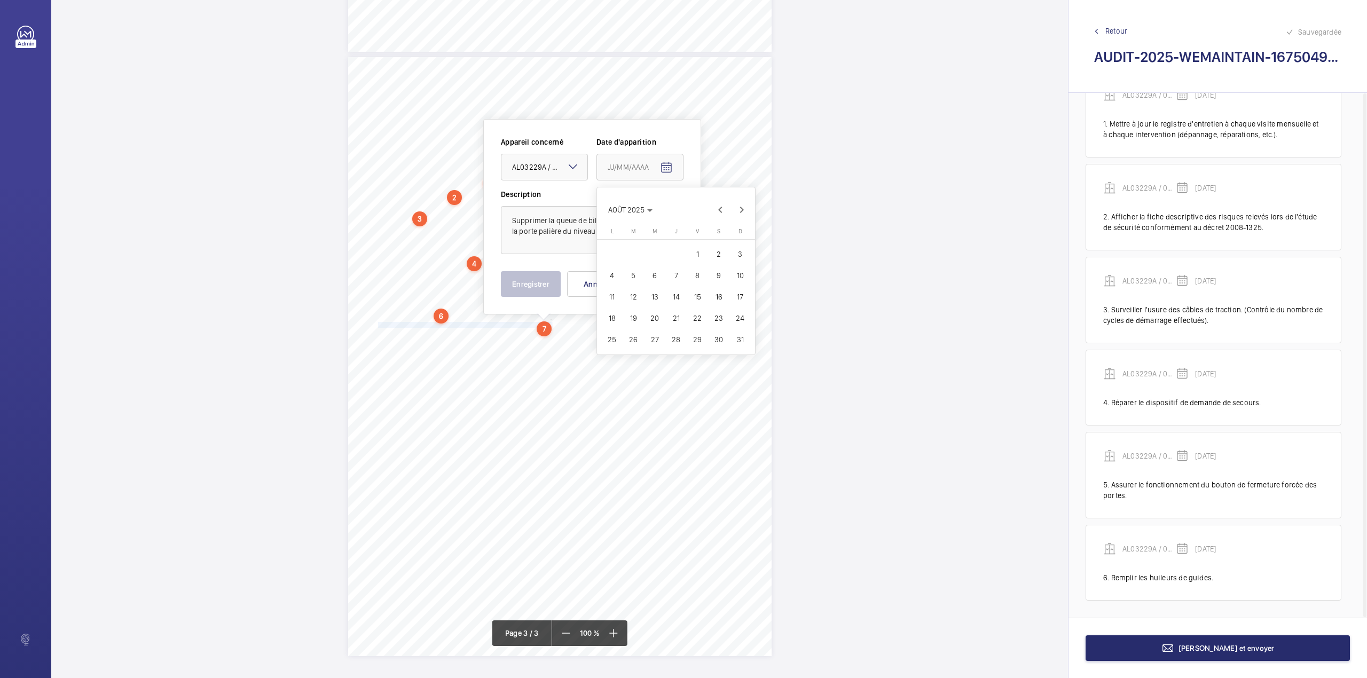
type input "25/08/2025"
click at [533, 285] on button "Enregistrer" at bounding box center [531, 284] width 60 height 26
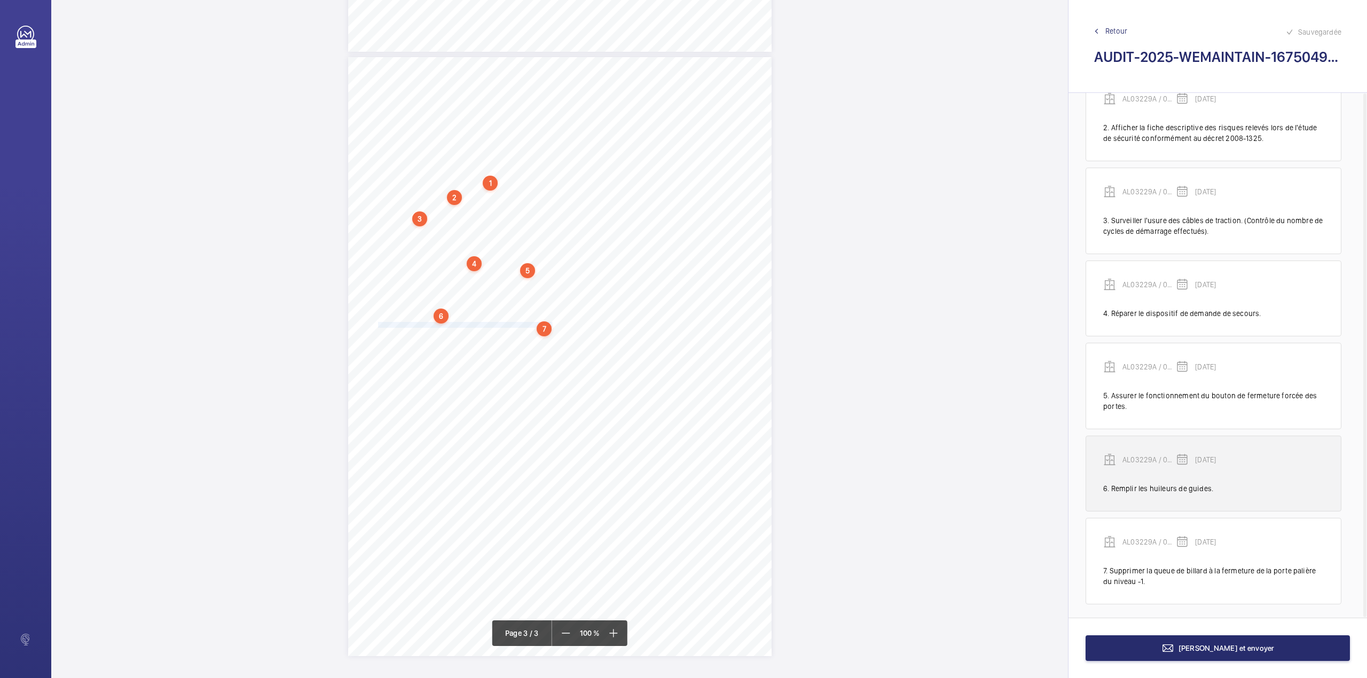
scroll to position [135, 0]
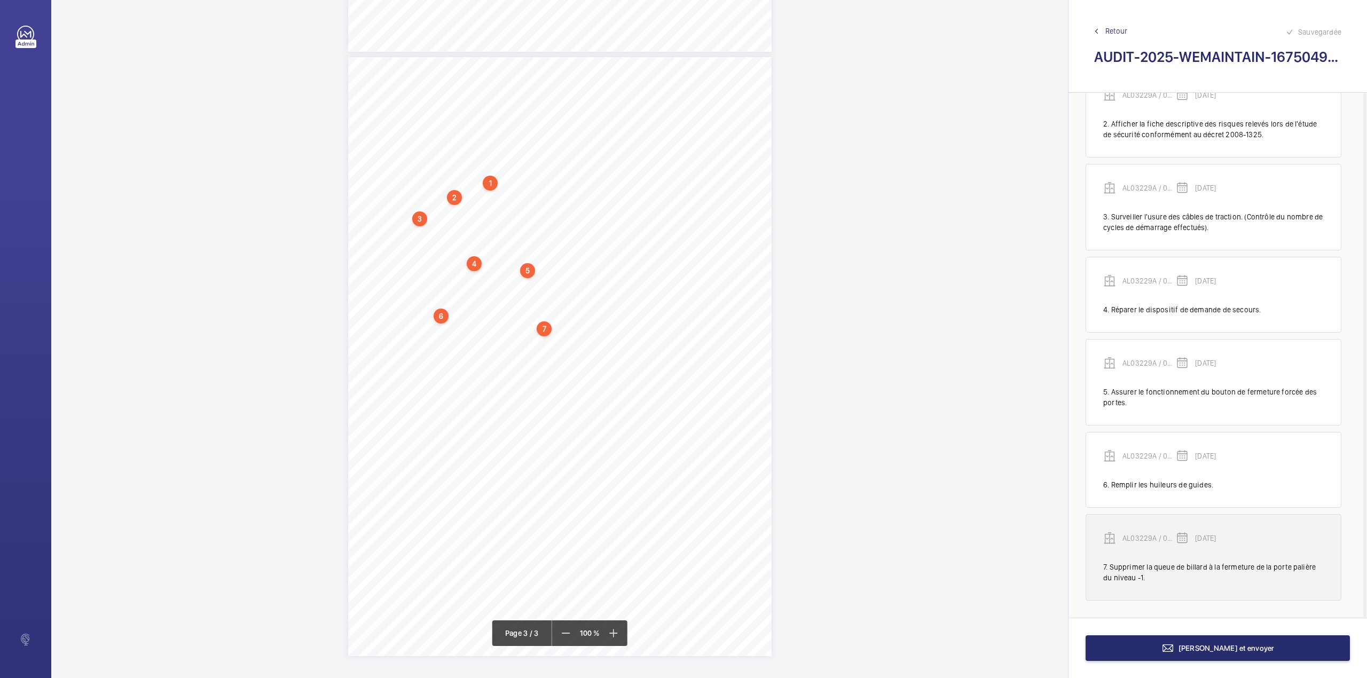
click at [1143, 536] on p "AL03229A / 06003742 (ORONA)" at bounding box center [1148, 538] width 53 height 11
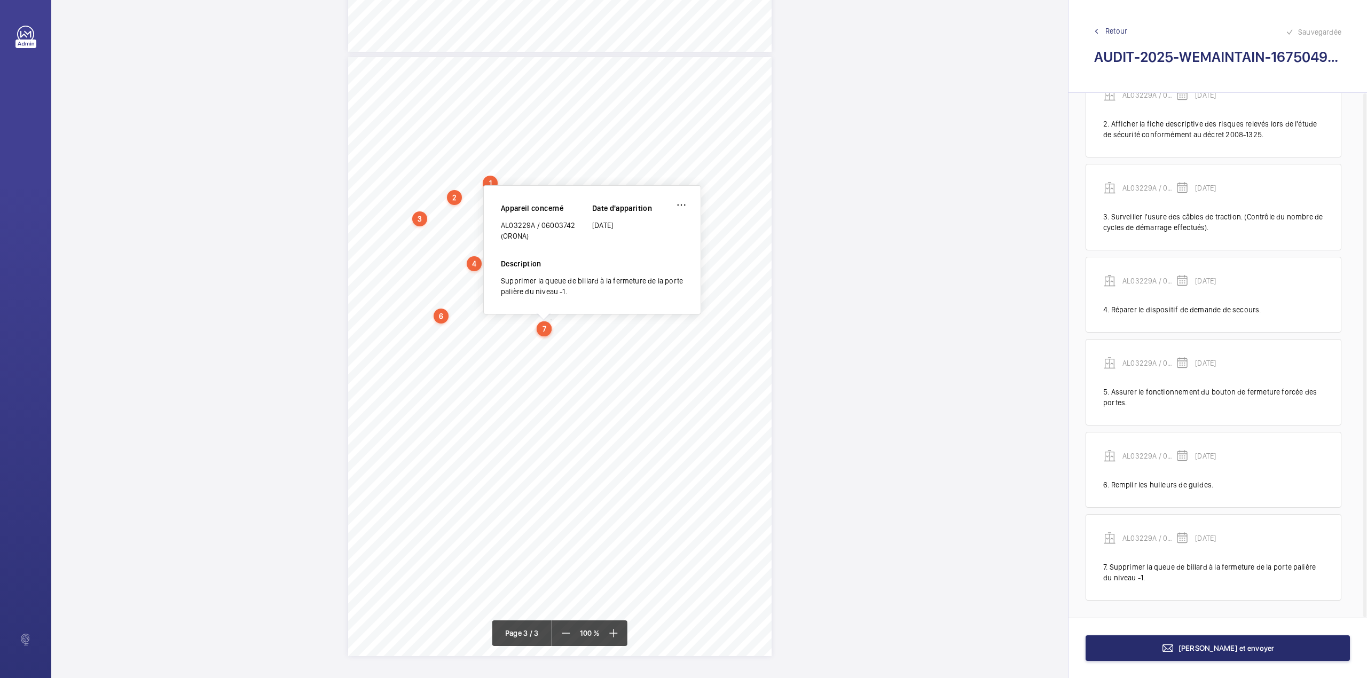
scroll to position [1158, 0]
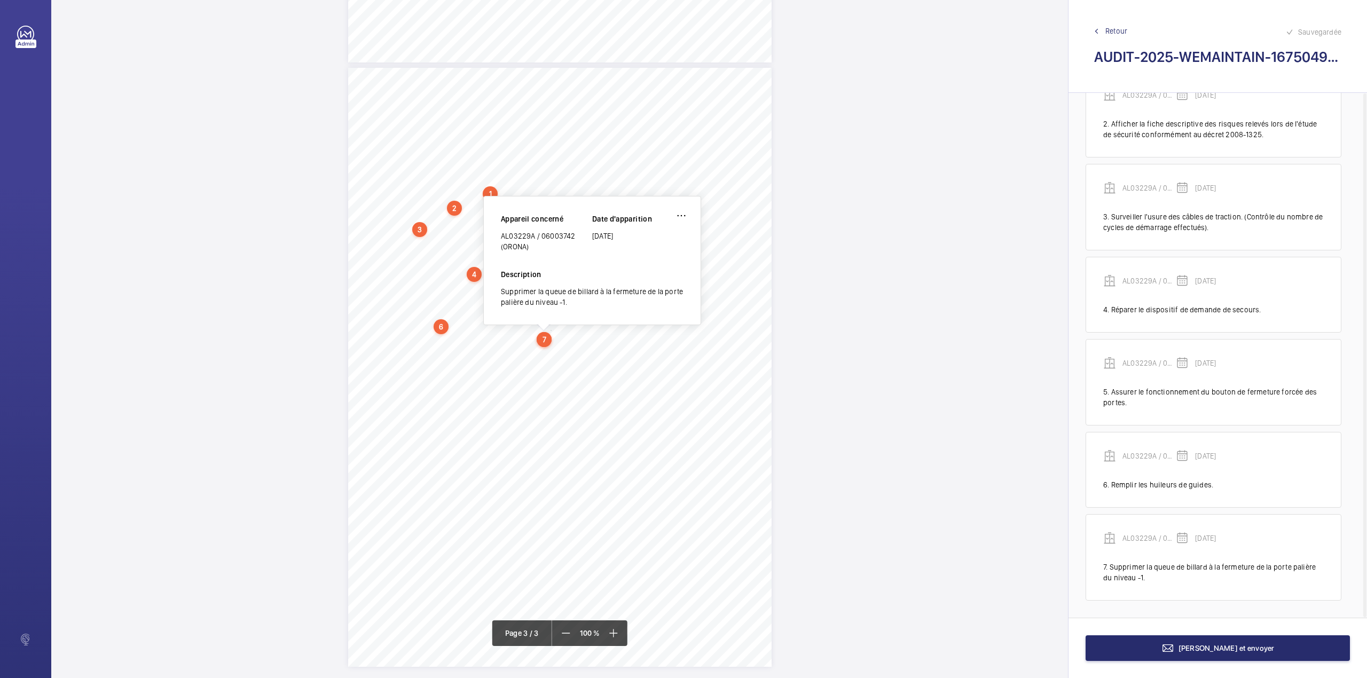
drag, startPoint x: 502, startPoint y: 234, endPoint x: 530, endPoint y: 248, distance: 30.8
click at [530, 248] on div "AL03229A / 06003742 (ORONA)" at bounding box center [546, 241] width 91 height 21
copy div "AL03229A / 06003742 (ORONA)"
click at [1154, 651] on button "[PERSON_NAME] et envoyer" at bounding box center [1217, 648] width 264 height 26
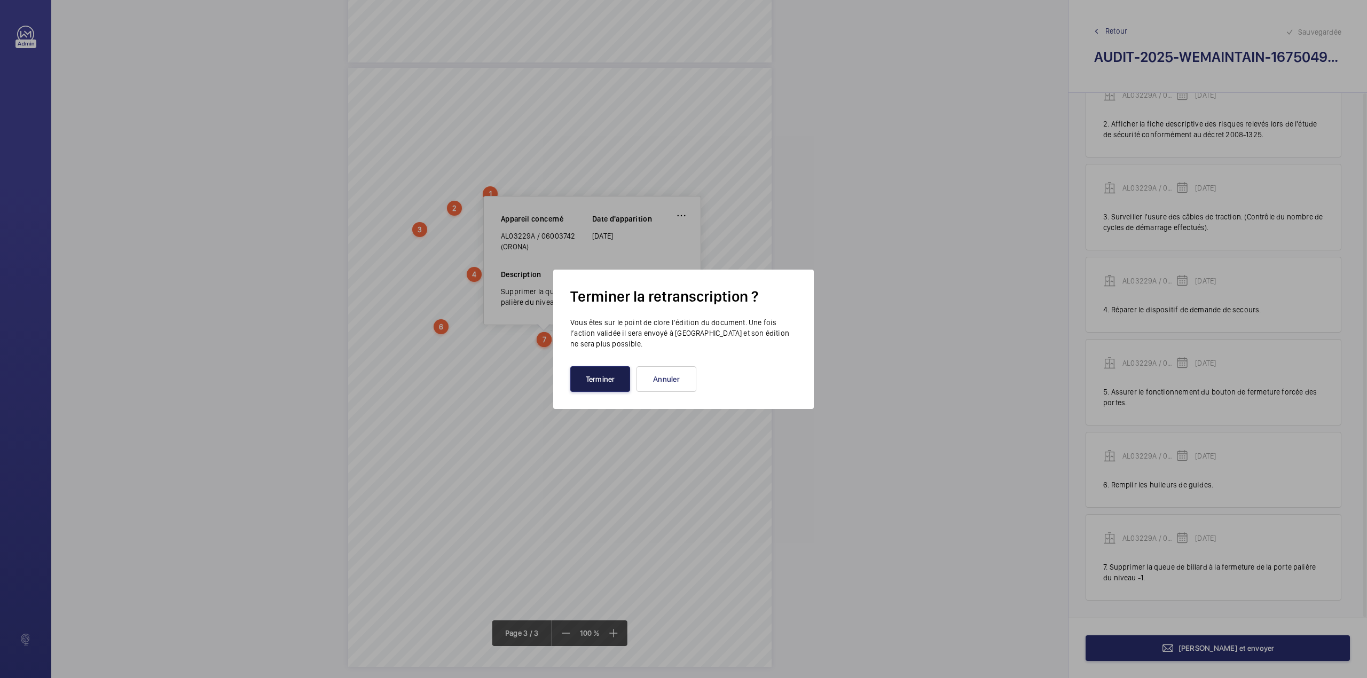
drag, startPoint x: 600, startPoint y: 385, endPoint x: 581, endPoint y: 365, distance: 27.6
click at [600, 383] on button "Terminer" at bounding box center [600, 379] width 60 height 26
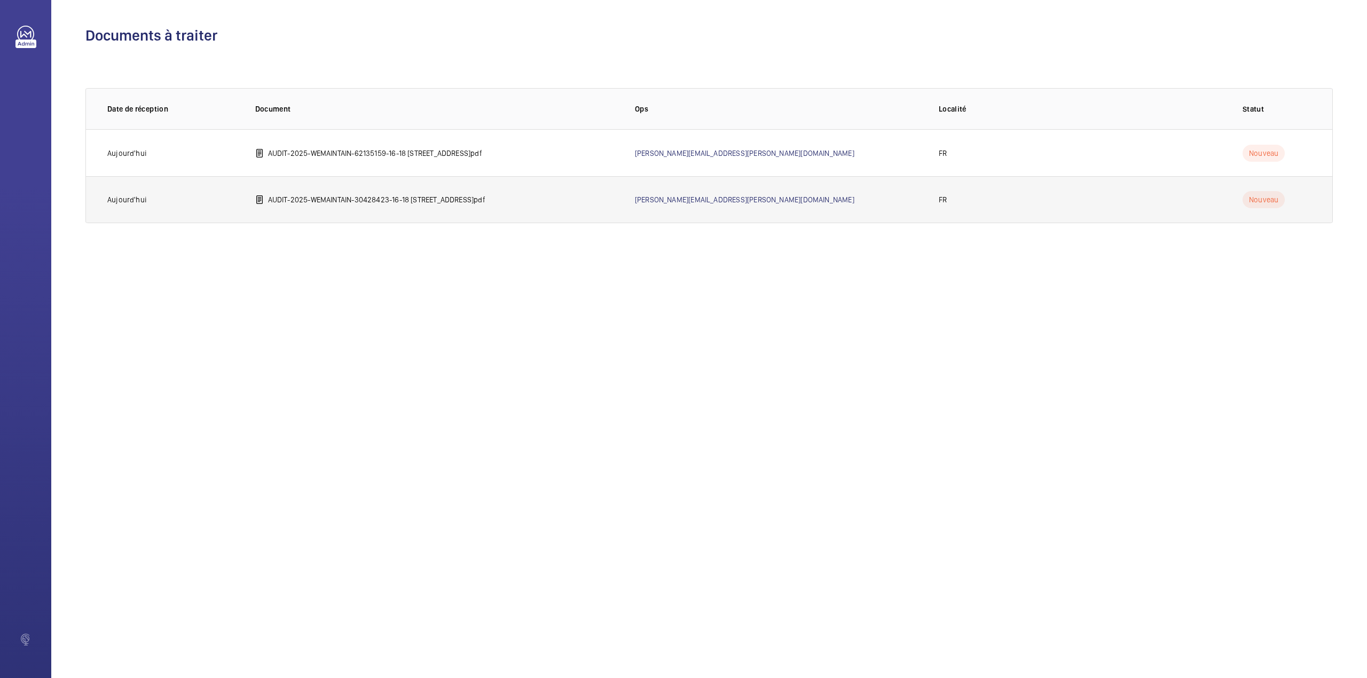
click at [374, 205] on p "AUDIT-2025-WEMAINTAIN-30428423-16-18 rue Vaneau 75007 PARIS.pdf" at bounding box center [376, 199] width 217 height 11
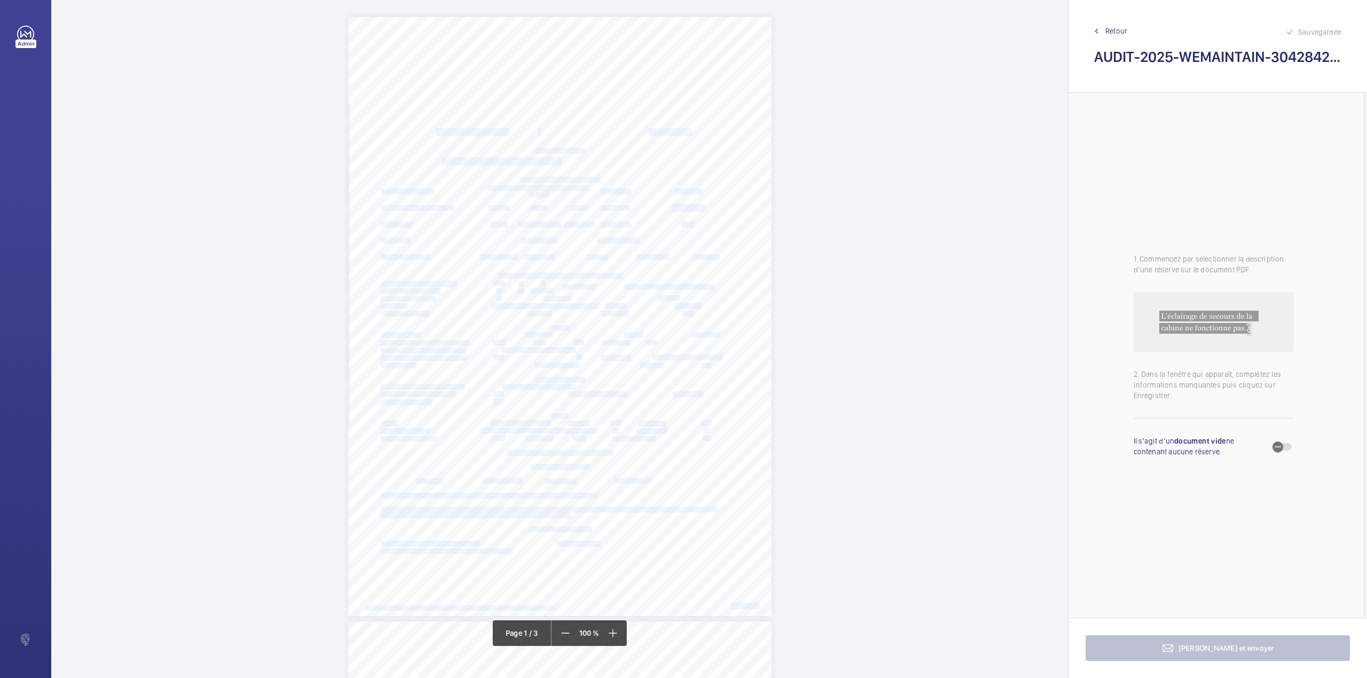
drag, startPoint x: 434, startPoint y: 130, endPoint x: 551, endPoint y: 135, distance: 117.0
click at [551, 135] on div "LE VAILLANT 240, av Pierre Brossolette 92240 Malakoff Tél.: 01.49.65.50.10 AUDI…" at bounding box center [559, 316] width 423 height 599
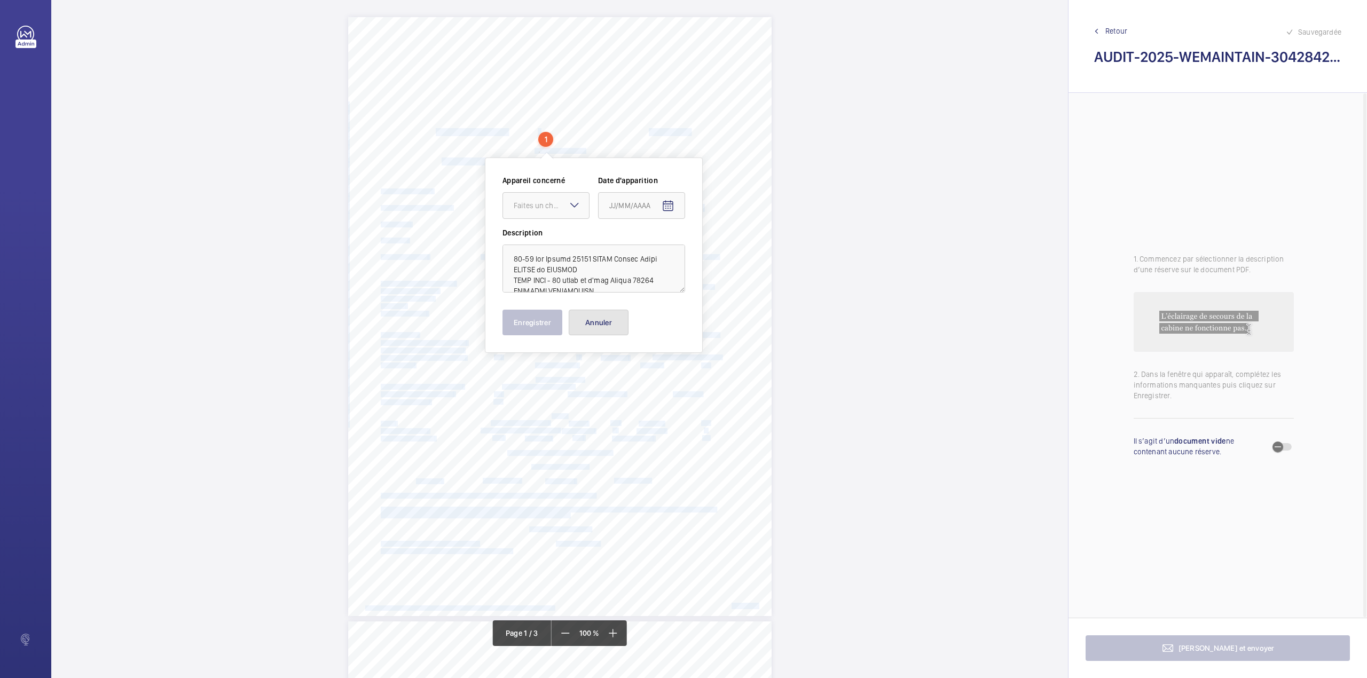
drag, startPoint x: 586, startPoint y: 322, endPoint x: 610, endPoint y: 322, distance: 24.0
click at [586, 322] on button "Annuler" at bounding box center [599, 323] width 60 height 26
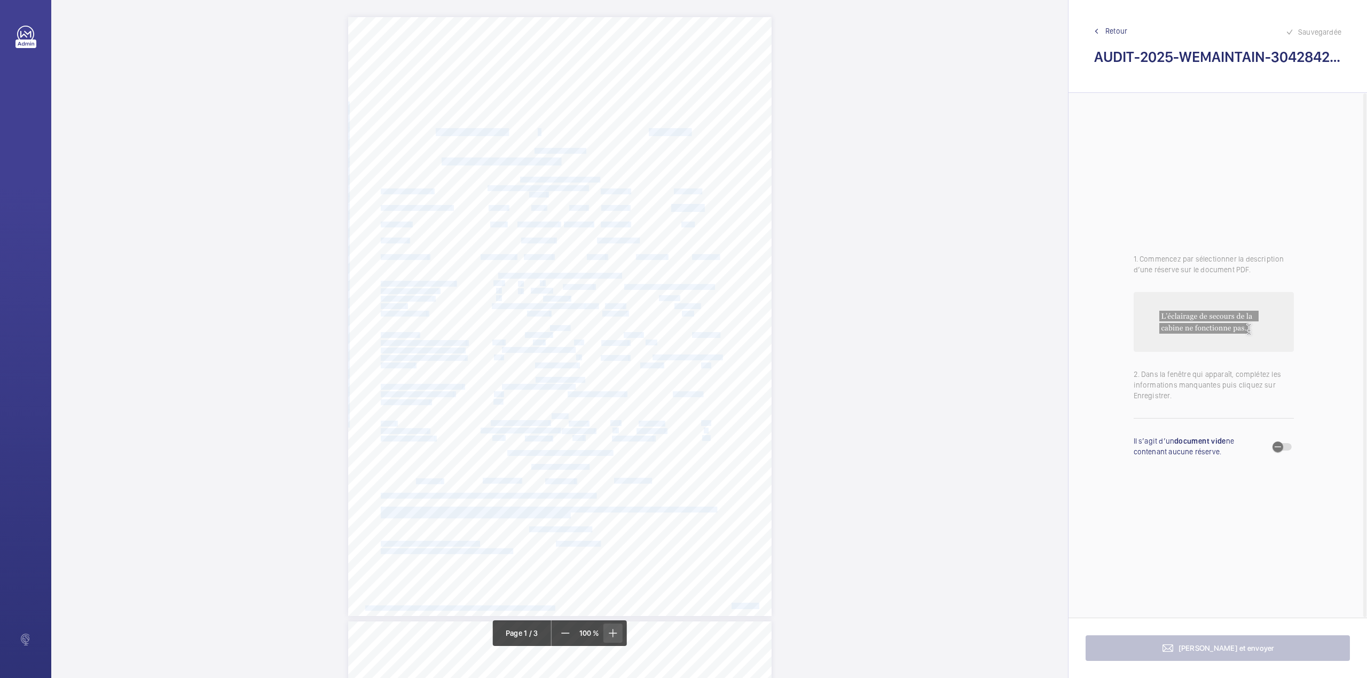
click at [612, 629] on mat-icon at bounding box center [612, 633] width 13 height 13
click at [612, 629] on mat-icon at bounding box center [611, 633] width 13 height 13
click at [612, 629] on mat-icon at bounding box center [612, 633] width 13 height 13
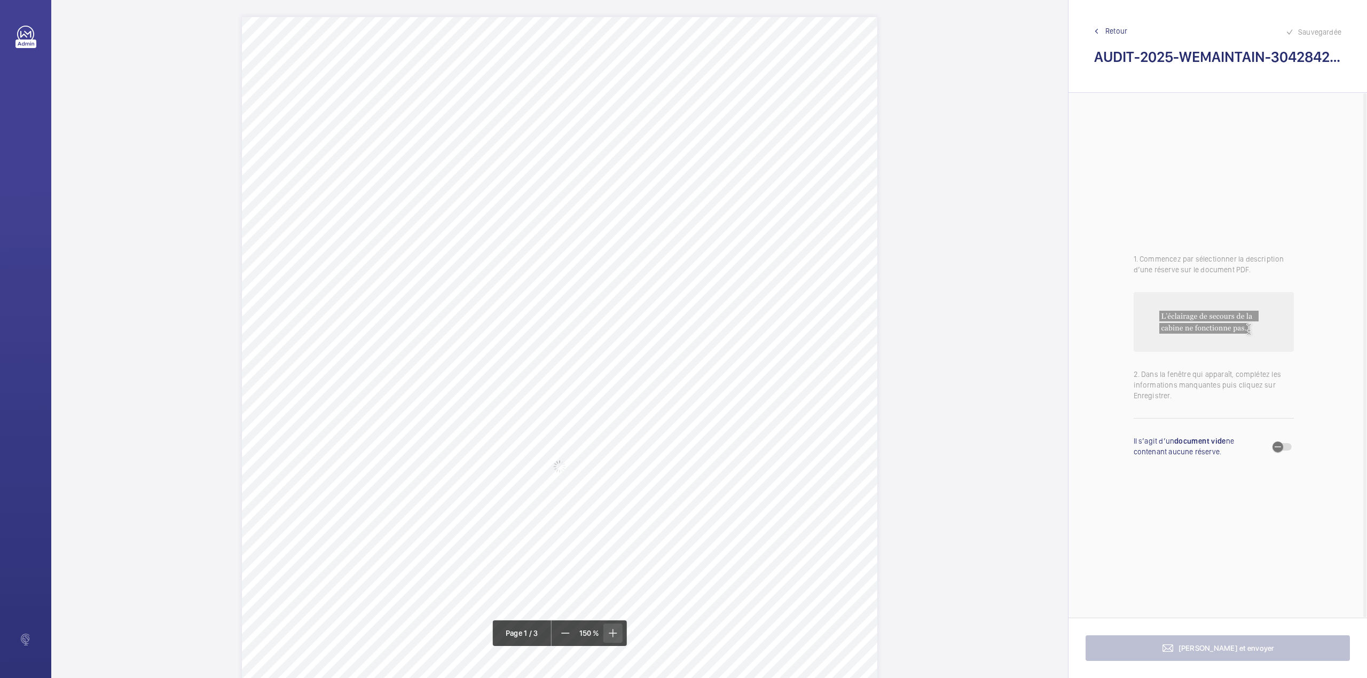
click at [612, 629] on mat-icon at bounding box center [612, 633] width 13 height 13
click at [568, 637] on mat-icon at bounding box center [565, 633] width 13 height 13
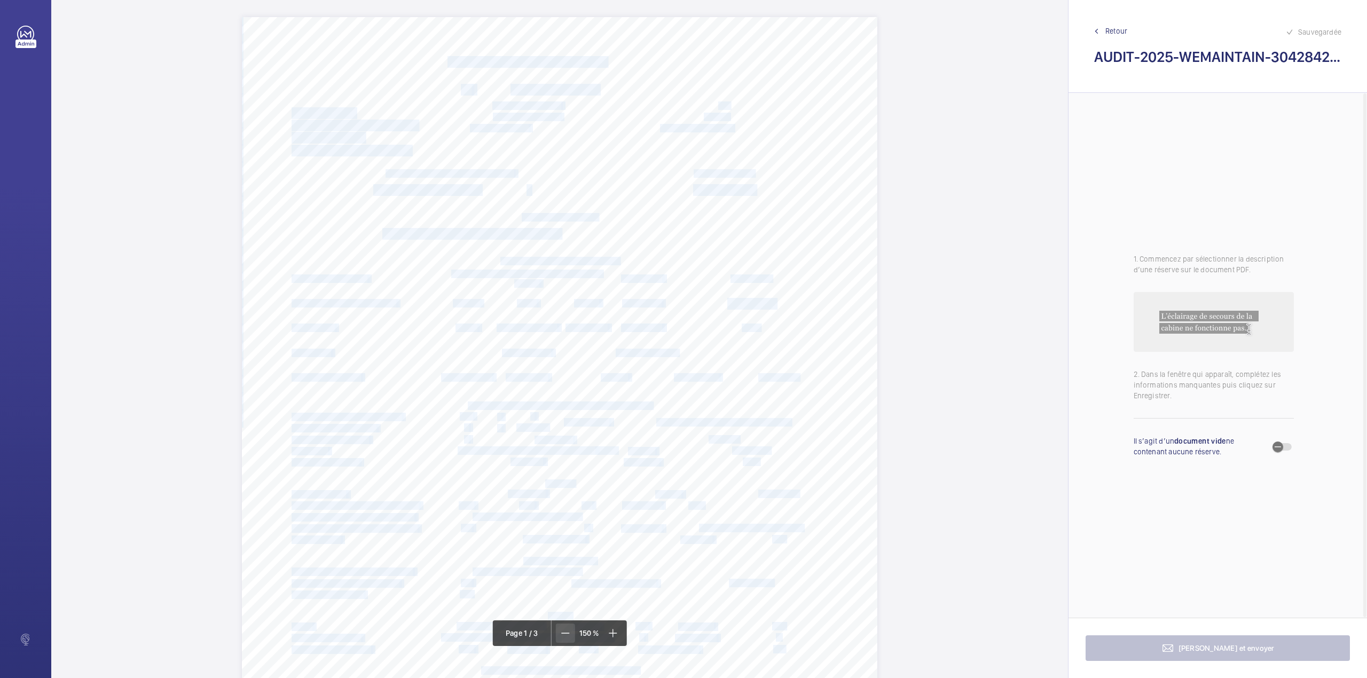
click at [568, 637] on mat-icon at bounding box center [565, 633] width 13 height 13
click at [568, 637] on mat-icon at bounding box center [566, 633] width 13 height 13
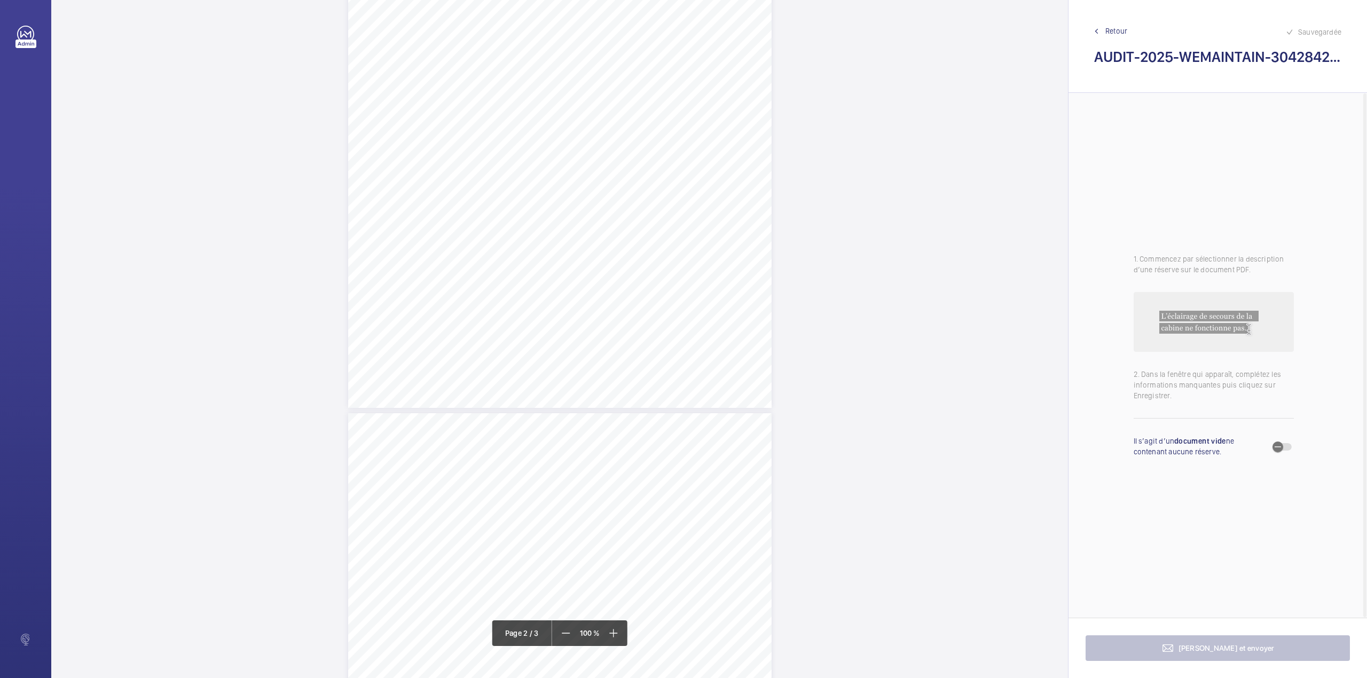
scroll to position [1169, 0]
drag, startPoint x: 376, startPoint y: 174, endPoint x: 474, endPoint y: 176, distance: 97.7
click at [474, 176] on div "AUDIT TECHNIQUE PERIODIQUE - App. N° 30428423 16-18 rue Vaneau 75007 PARIS TRAV…" at bounding box center [559, 356] width 423 height 599
click at [472, 178] on span "intervention (dépannage, réparations, etc.)." at bounding box center [426, 179] width 97 height 5
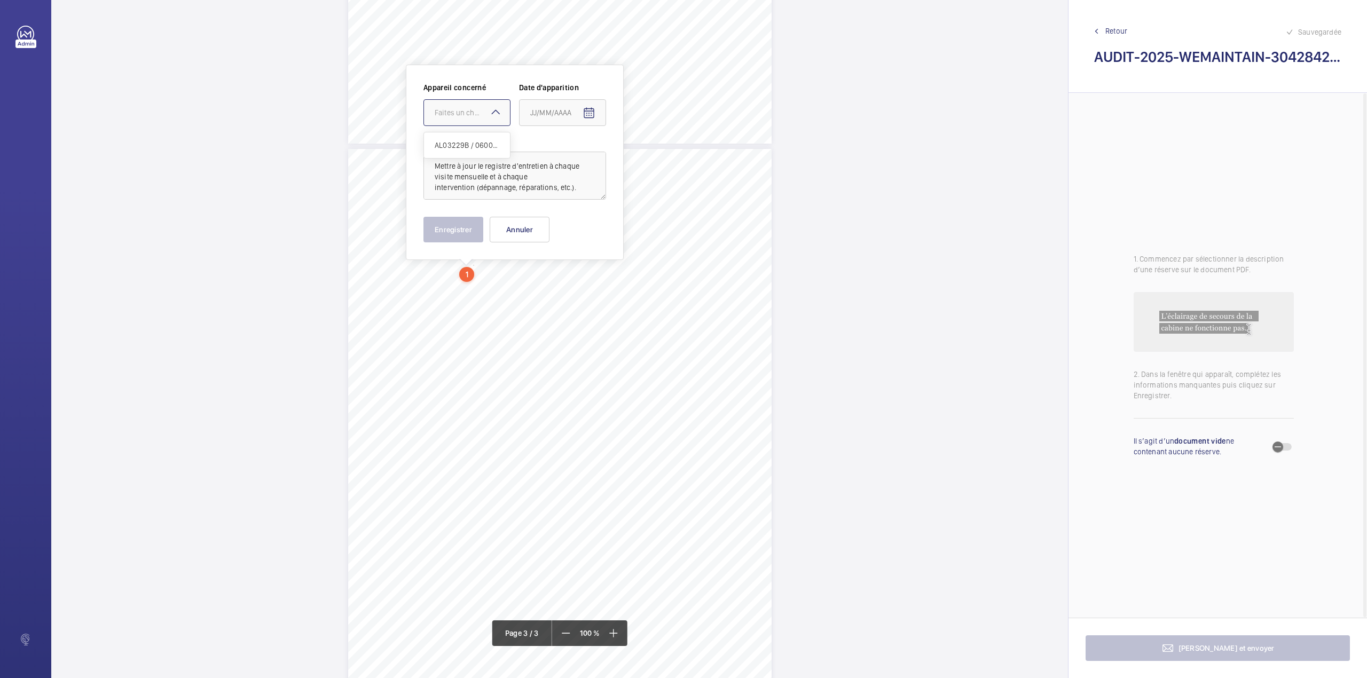
click at [477, 114] on div "Faites un choix" at bounding box center [472, 112] width 75 height 11
click at [474, 143] on span "AL03229B / 06004063 (ORONA)" at bounding box center [467, 145] width 65 height 11
click at [593, 112] on mat-icon "Open calendar" at bounding box center [588, 113] width 13 height 13
click at [645, 156] on span "Previous month" at bounding box center [642, 155] width 21 height 21
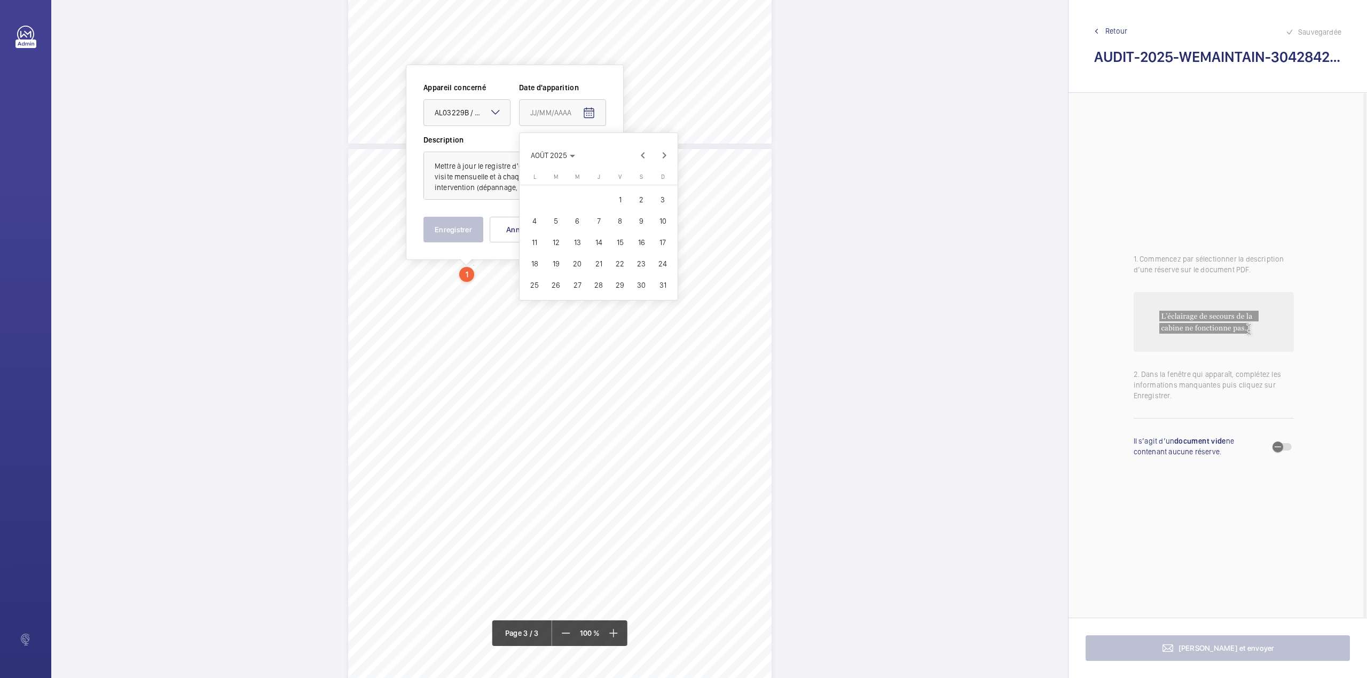
click at [534, 285] on span "25" at bounding box center [534, 284] width 19 height 19
type input "25/08/2025"
click at [460, 224] on button "Enregistrer" at bounding box center [453, 230] width 60 height 26
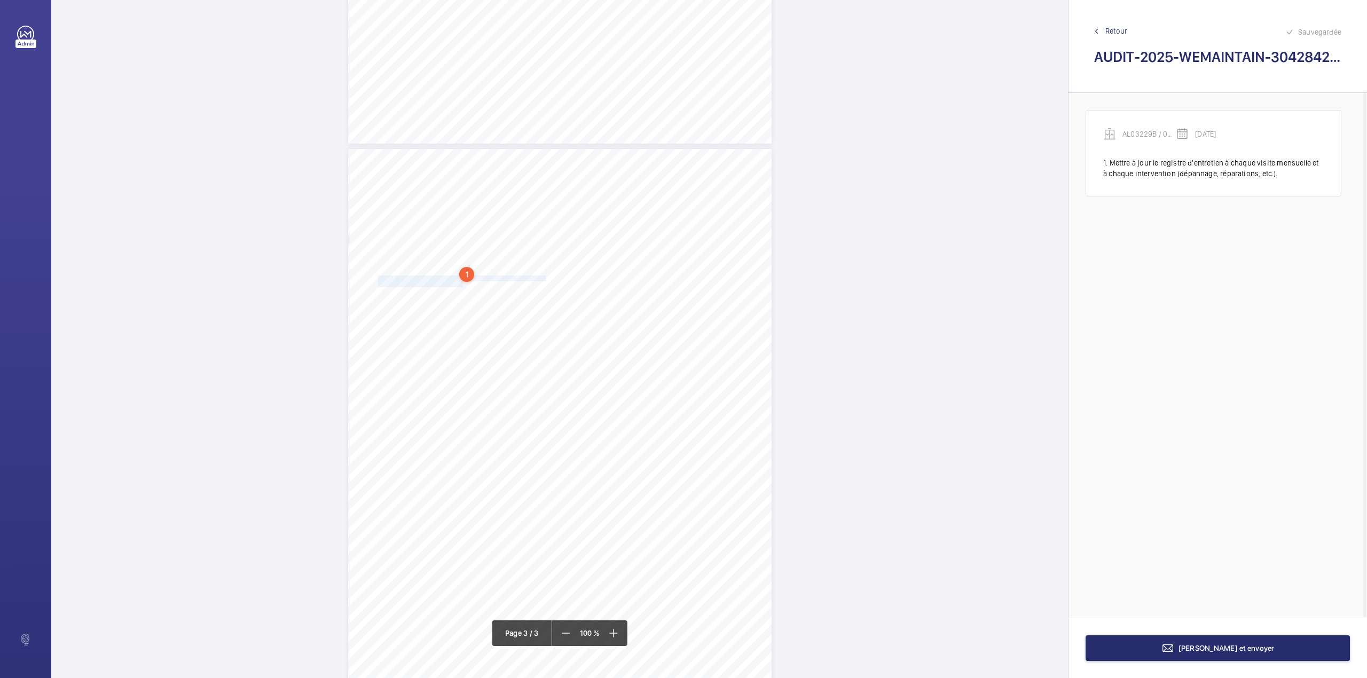
drag, startPoint x: 377, startPoint y: 277, endPoint x: 460, endPoint y: 284, distance: 83.1
click at [460, 284] on div "AUDIT TECHNIQUE PERIODIQUE - App. N° 30428423 16-18 rue Vaneau 75007 PARIS TRAV…" at bounding box center [559, 448] width 423 height 599
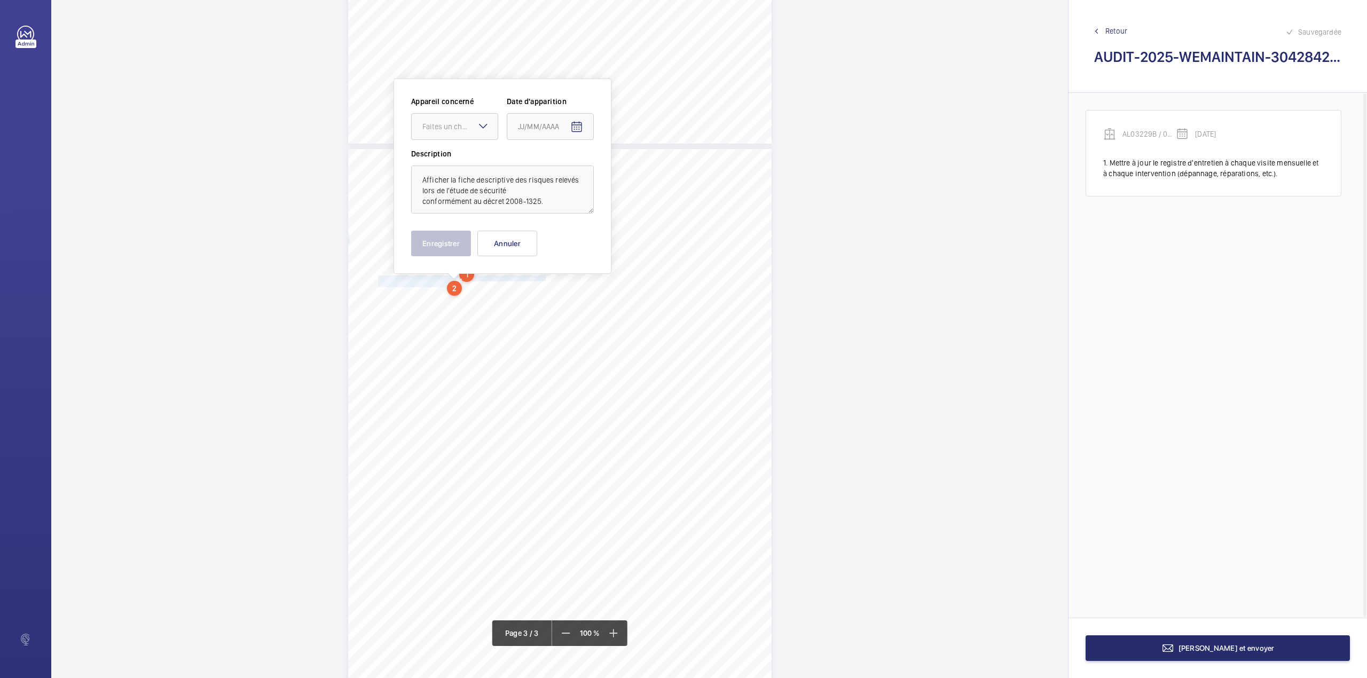
scroll to position [1090, 0]
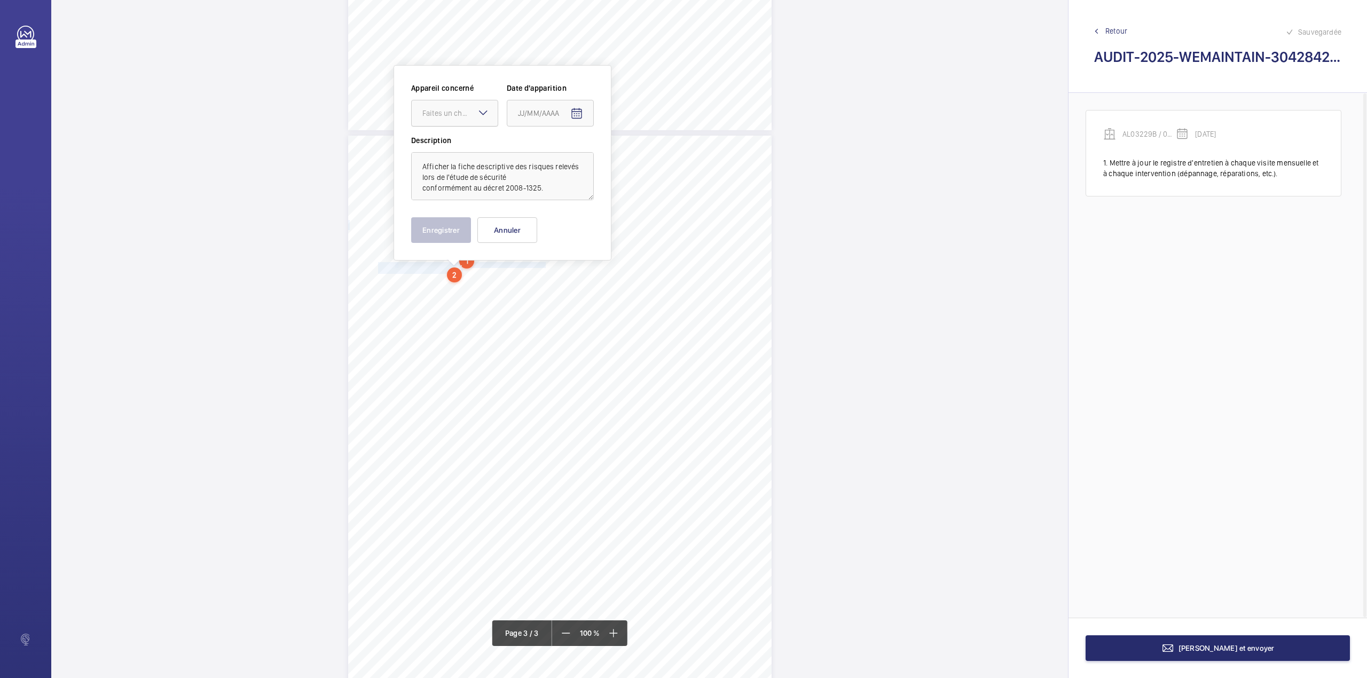
drag, startPoint x: 457, startPoint y: 109, endPoint x: 457, endPoint y: 129, distance: 19.8
click at [457, 112] on div "Faites un choix" at bounding box center [459, 113] width 75 height 11
drag, startPoint x: 457, startPoint y: 139, endPoint x: 540, endPoint y: 124, distance: 84.5
click at [458, 139] on div "AL03229B / 06004063 (ORONA)" at bounding box center [455, 146] width 86 height 26
click at [577, 111] on mat-icon "Open calendar" at bounding box center [576, 113] width 13 height 13
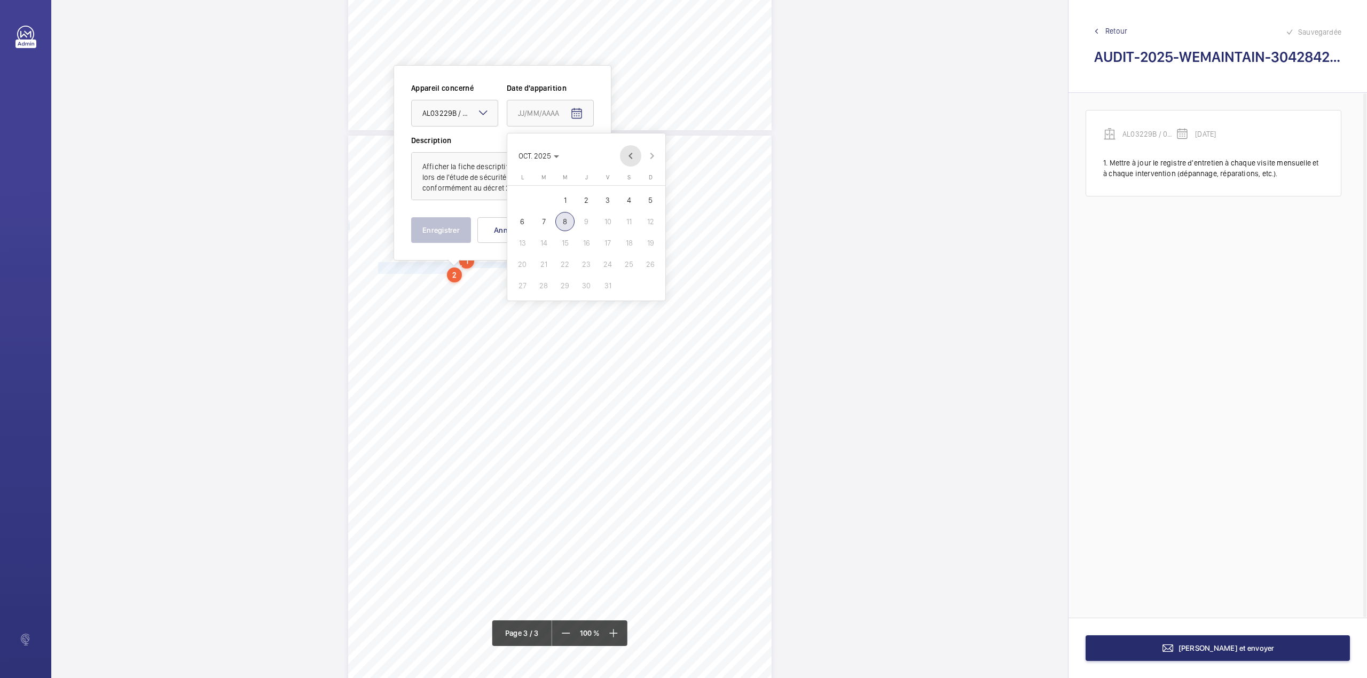
click at [628, 154] on span "Previous month" at bounding box center [630, 155] width 21 height 21
click at [521, 285] on span "25" at bounding box center [522, 285] width 19 height 19
type input "25/08/2025"
click at [451, 235] on button "Enregistrer" at bounding box center [441, 230] width 60 height 26
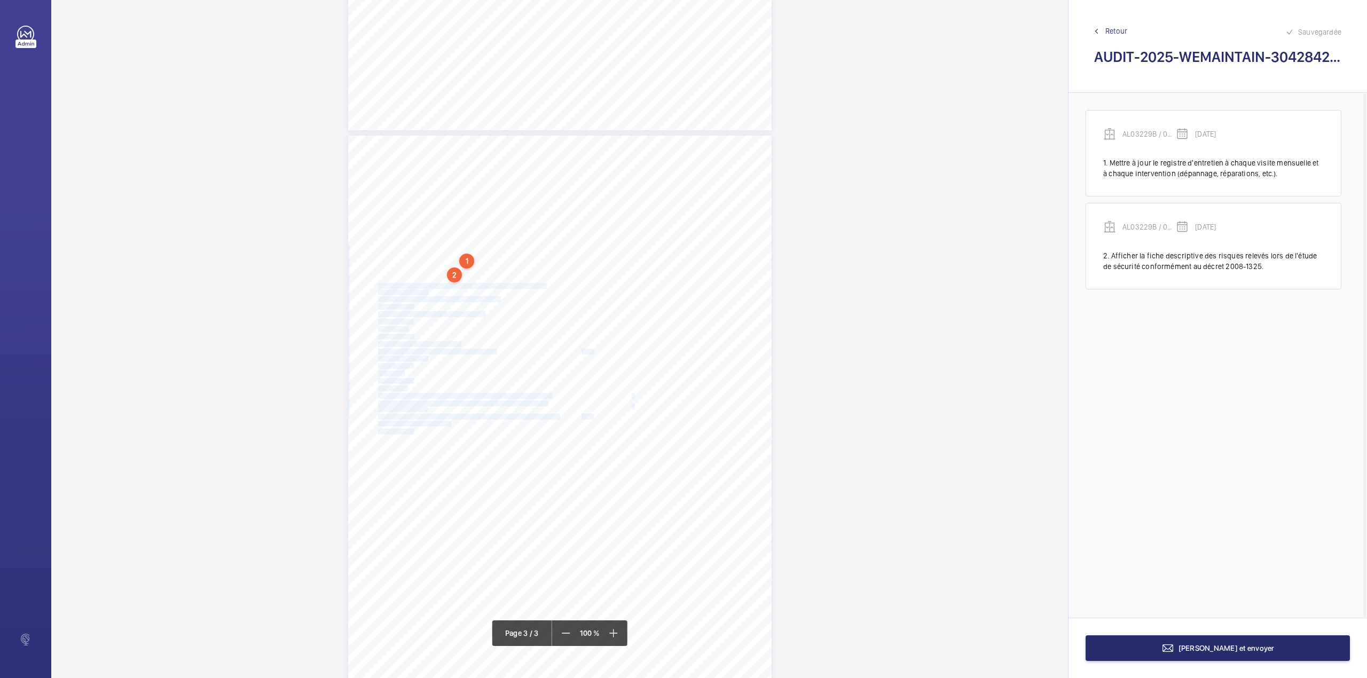
drag, startPoint x: 377, startPoint y: 286, endPoint x: 426, endPoint y: 291, distance: 49.4
click at [426, 291] on div "AUDIT TECHNIQUE PERIODIQUE - App. N° 30428423 16-18 rue Vaneau 75007 PARIS TRAV…" at bounding box center [559, 435] width 423 height 599
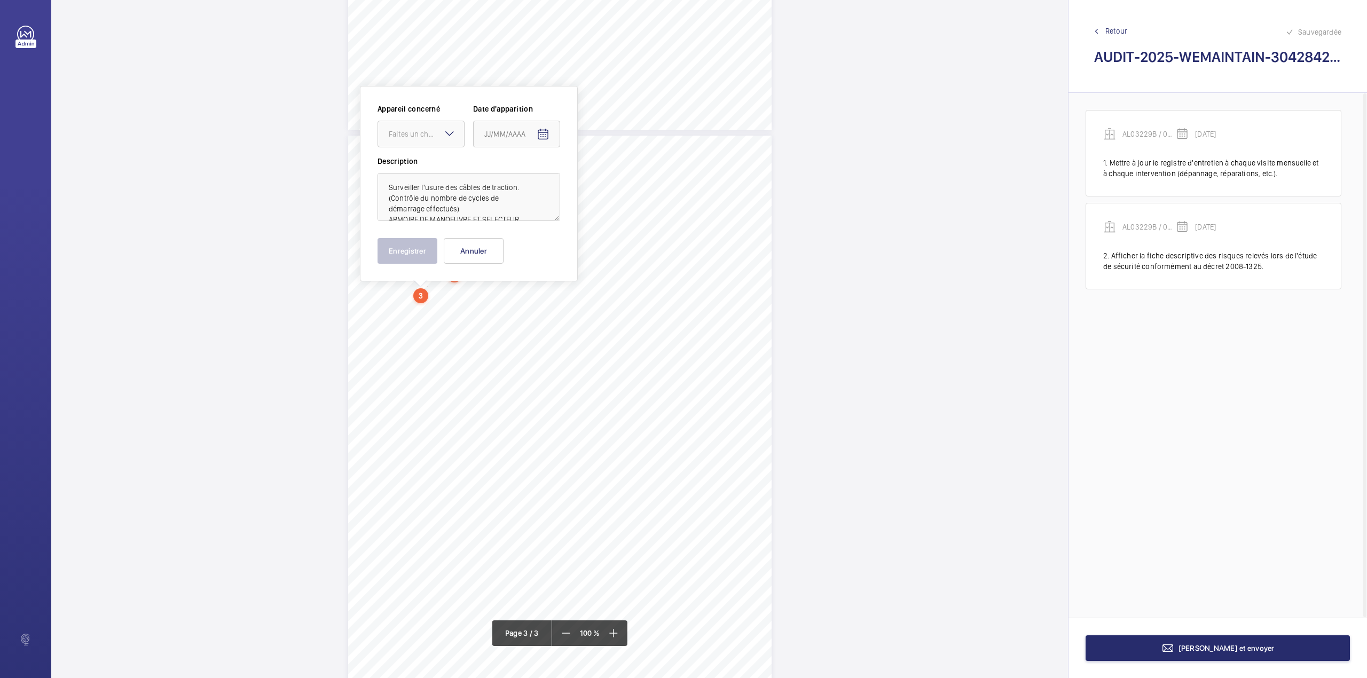
scroll to position [1112, 0]
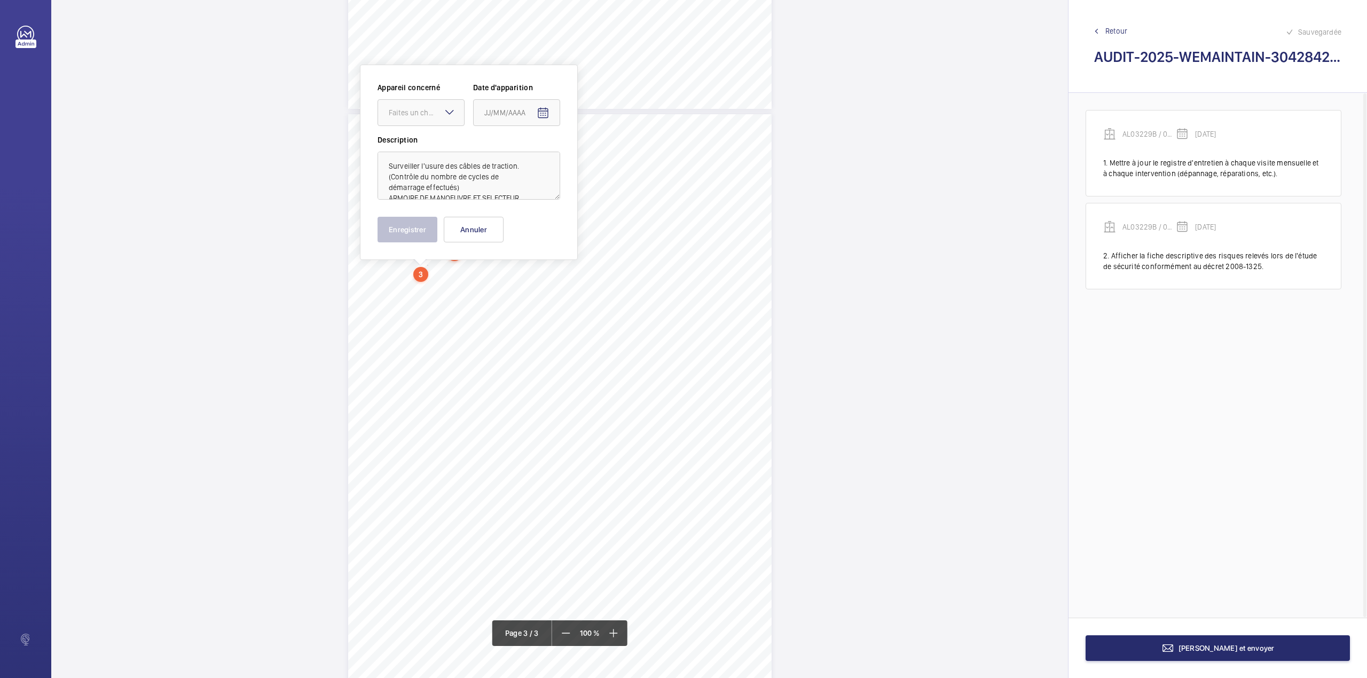
click at [426, 291] on div "LE VAILLANT 240, av Pierre Brossolette 92240 Malakoff Tél.: 01.49.65.50.10 AUDI…" at bounding box center [559, 339] width 1017 height 678
drag, startPoint x: 378, startPoint y: 263, endPoint x: 425, endPoint y: 270, distance: 47.5
click at [425, 270] on div "AUDIT TECHNIQUE PERIODIQUE - App. N° 30428423 16-18 rue Vaneau 75007 PARIS TRAV…" at bounding box center [559, 413] width 423 height 599
click at [423, 121] on div at bounding box center [420, 113] width 86 height 26
drag, startPoint x: 423, startPoint y: 142, endPoint x: 526, endPoint y: 126, distance: 104.8
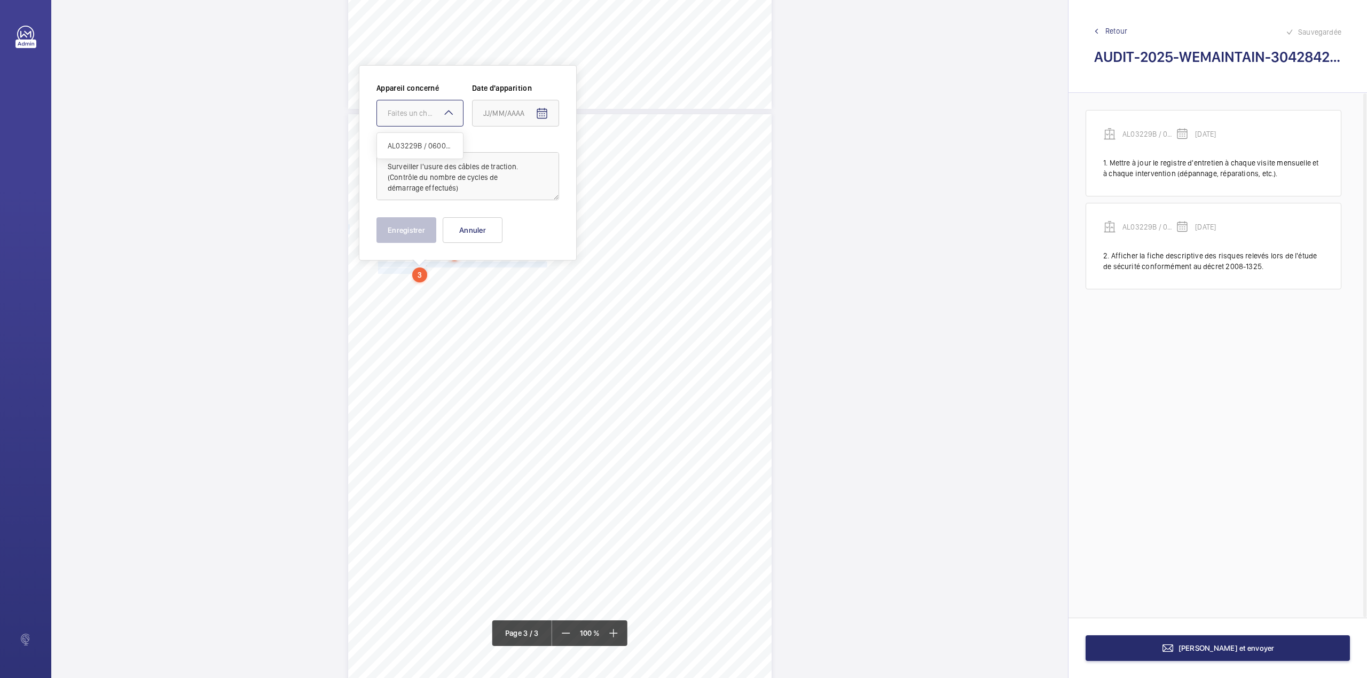
click at [423, 143] on span "AL03229B / 06004063 (ORONA)" at bounding box center [420, 145] width 65 height 11
click at [541, 115] on mat-icon "Open calendar" at bounding box center [541, 113] width 13 height 13
click at [600, 161] on span "Previous month" at bounding box center [595, 155] width 21 height 21
click at [485, 287] on span "25" at bounding box center [487, 285] width 19 height 19
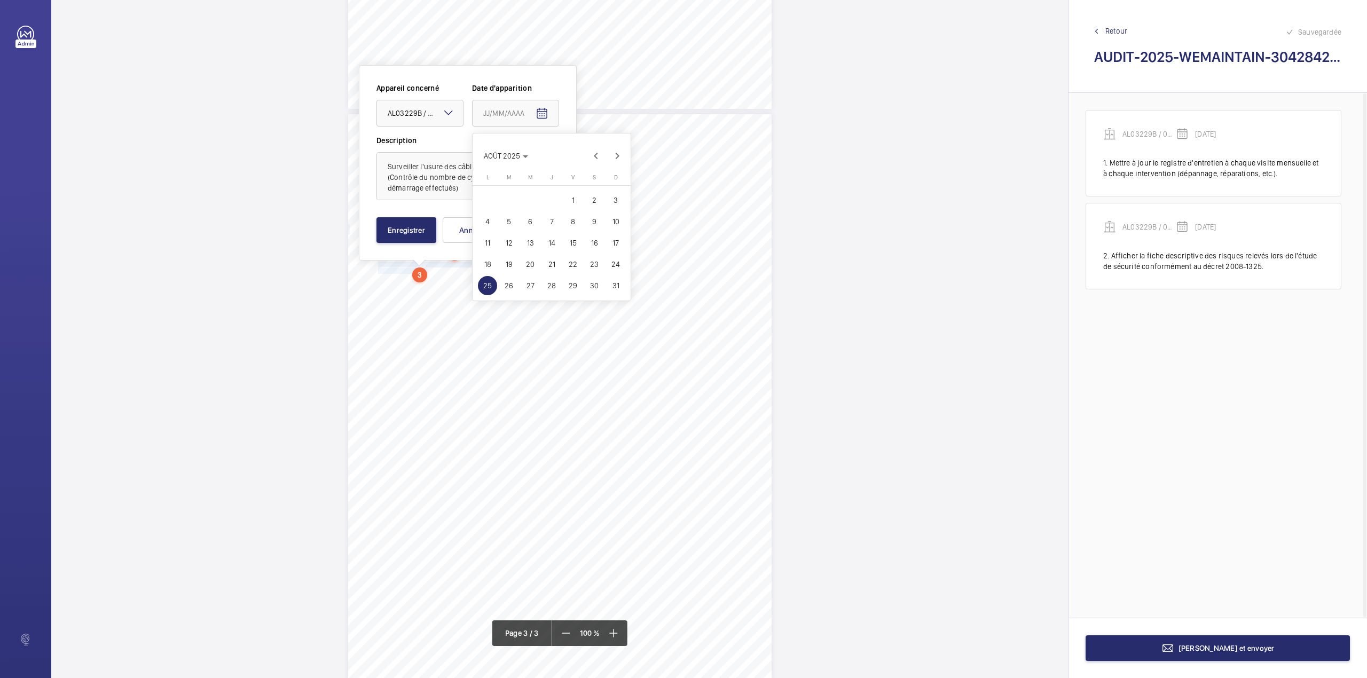
type input "25/08/2025"
click at [468, 191] on textarea "Surveiller l'usure des câbles de traction. (Contrôle du nombre de cycles de dém…" at bounding box center [467, 176] width 183 height 48
type textarea "Surveiller l'usure des câbles de traction. (Contrôle du nombre de cycles de dém…"
click at [420, 227] on button "Enregistrer" at bounding box center [406, 230] width 60 height 26
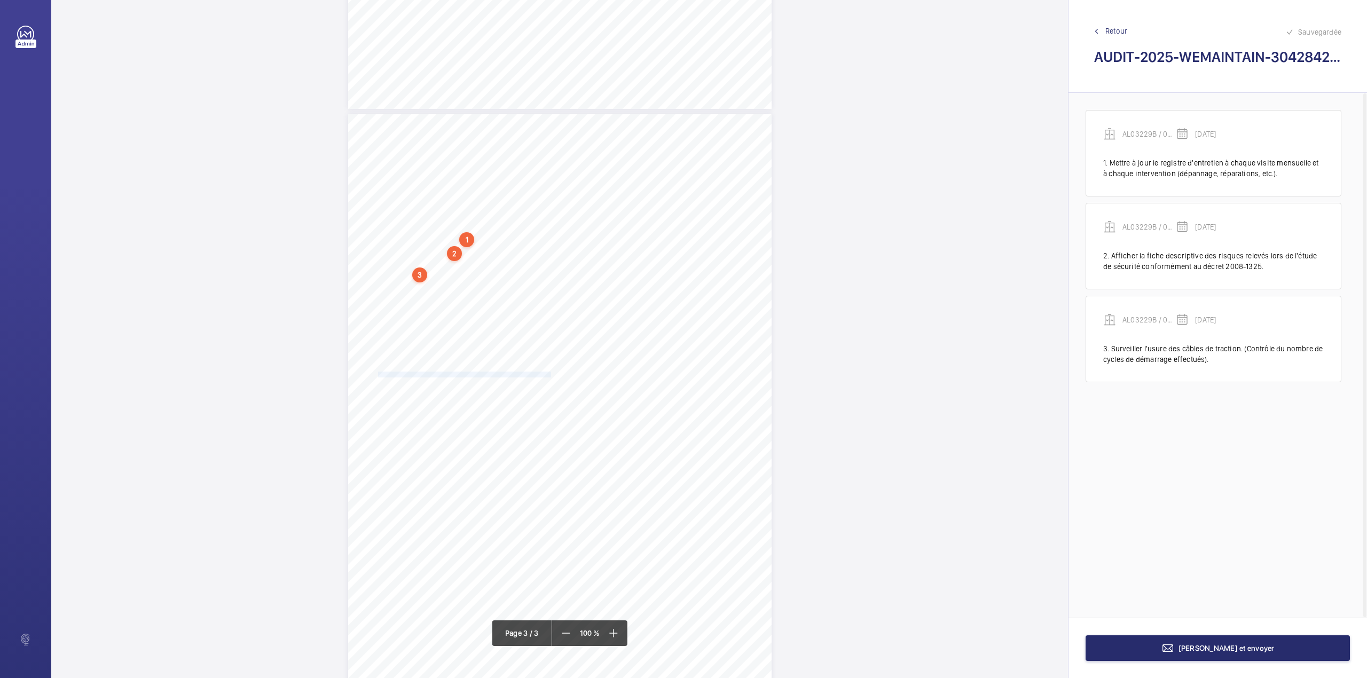
drag, startPoint x: 376, startPoint y: 375, endPoint x: 547, endPoint y: 374, distance: 170.8
click at [547, 374] on div "AUDIT TECHNIQUE PERIODIQUE - App. N° 30428423 16-18 rue Vaneau 75007 PARIS TRAV…" at bounding box center [559, 413] width 423 height 599
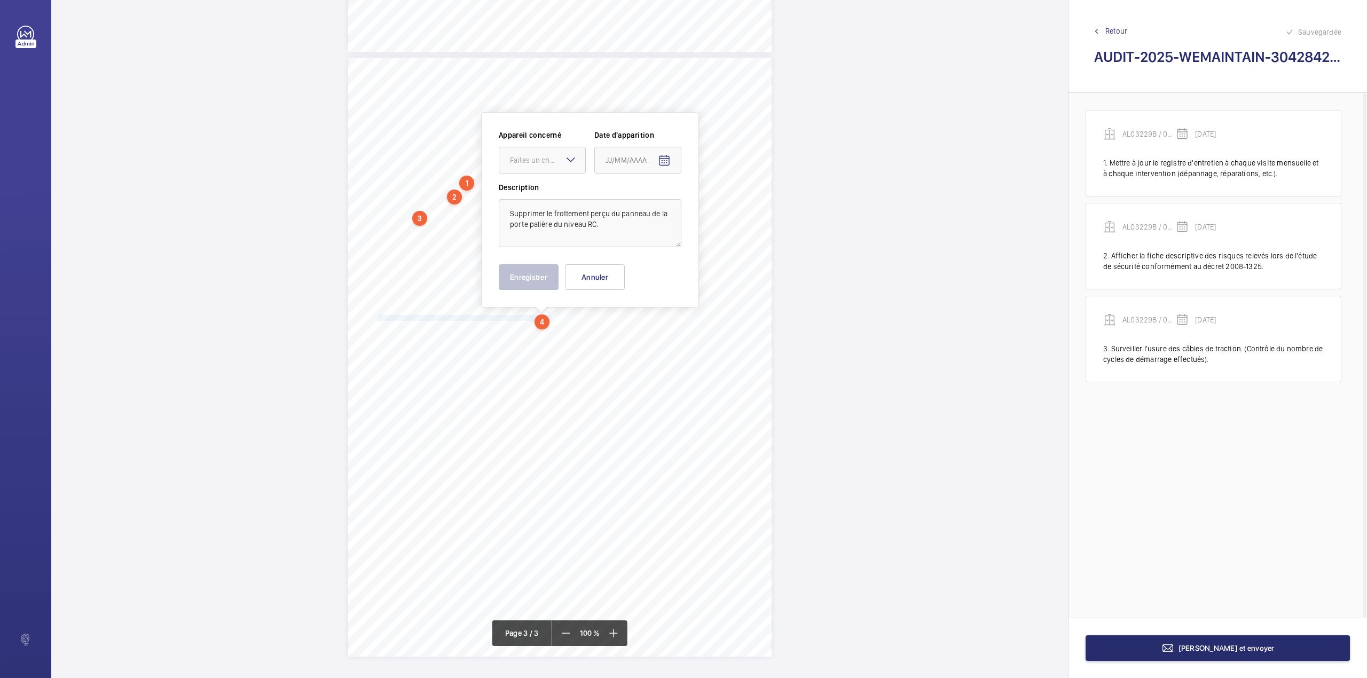
scroll to position [1169, 0]
click at [546, 169] on div at bounding box center [542, 160] width 86 height 26
drag, startPoint x: 546, startPoint y: 186, endPoint x: 612, endPoint y: 178, distance: 66.8
click at [548, 187] on span "AL03229B / 06004063 (ORONA)" at bounding box center [542, 192] width 65 height 11
click at [665, 159] on mat-icon "Open calendar" at bounding box center [664, 160] width 13 height 13
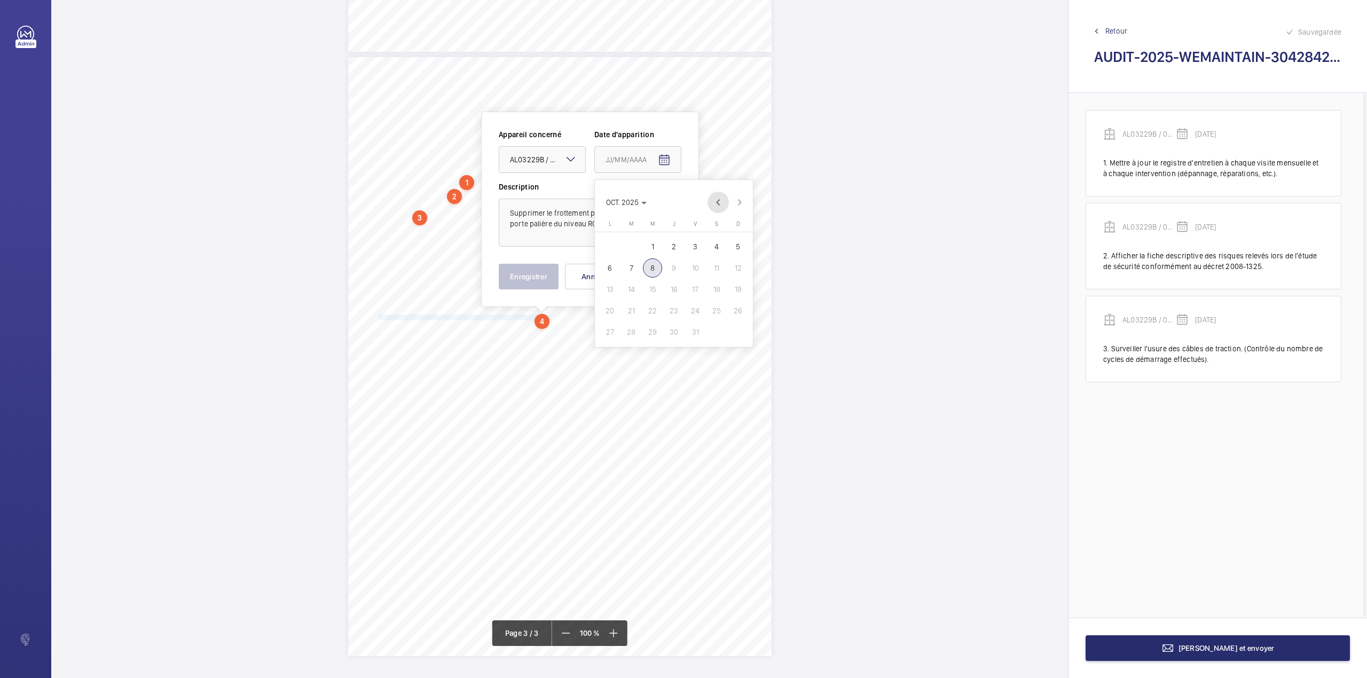
click at [718, 203] on span "Previous month" at bounding box center [717, 202] width 21 height 21
click at [611, 331] on span "25" at bounding box center [609, 331] width 19 height 19
type input "25/08/2025"
click at [539, 272] on button "Enregistrer" at bounding box center [529, 277] width 60 height 26
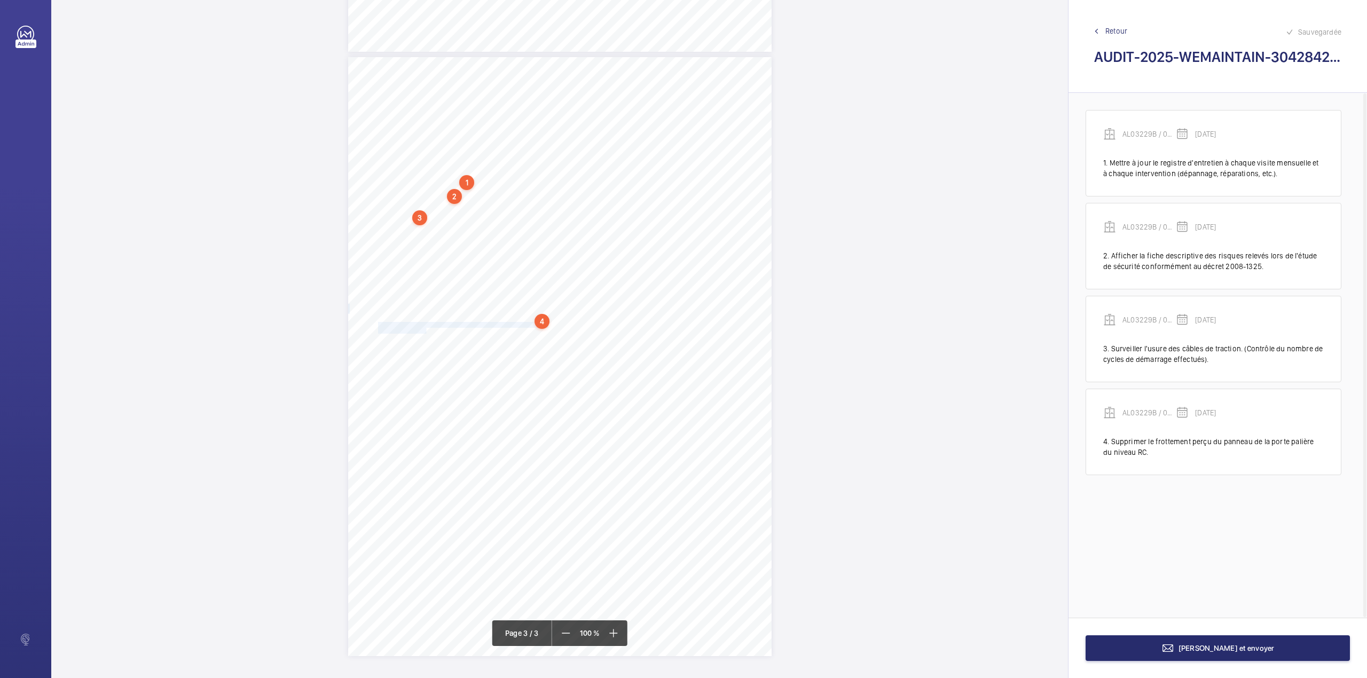
drag, startPoint x: 376, startPoint y: 325, endPoint x: 423, endPoint y: 331, distance: 47.4
click at [423, 331] on div "AUDIT TECHNIQUE PERIODIQUE - App. N° 30428423 16-18 rue Vaneau 75007 PARIS TRAV…" at bounding box center [559, 356] width 423 height 599
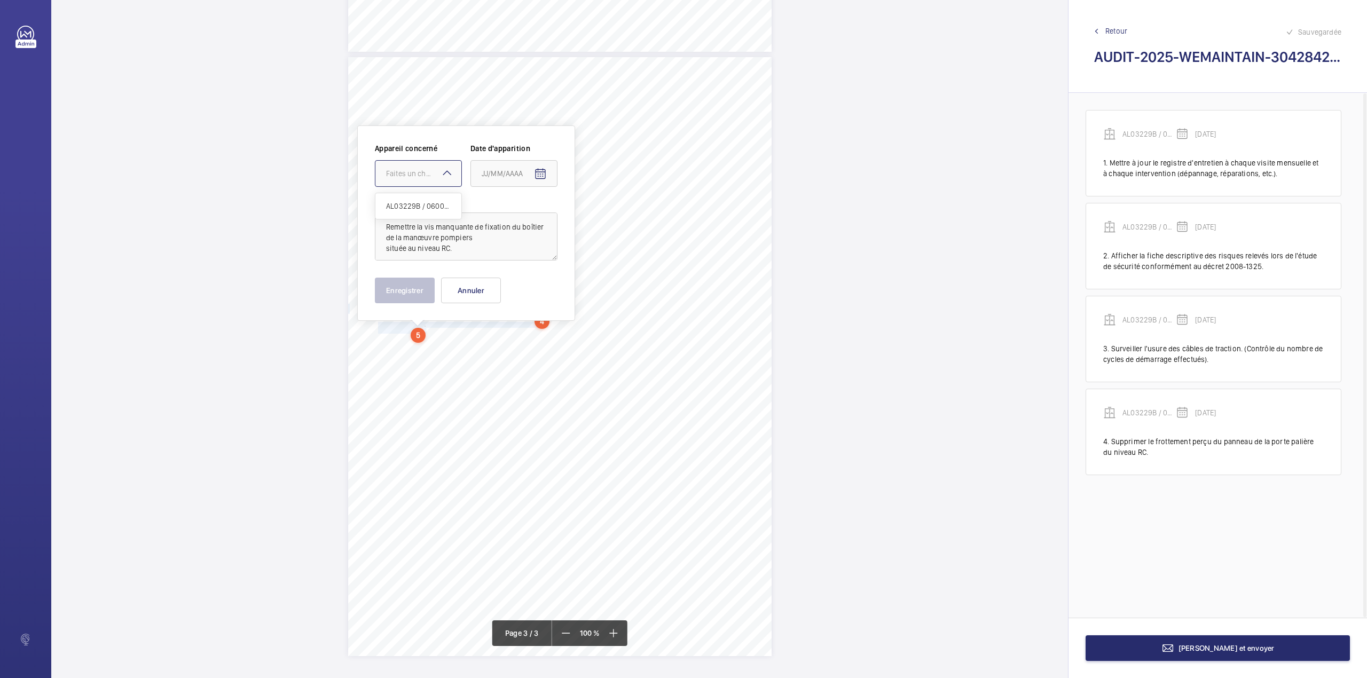
click at [425, 180] on div at bounding box center [418, 174] width 86 height 26
drag, startPoint x: 425, startPoint y: 199, endPoint x: 517, endPoint y: 187, distance: 93.2
click at [428, 200] on div "AL03229B / 06004063 (ORONA)" at bounding box center [418, 206] width 86 height 26
click at [542, 172] on mat-icon "Open calendar" at bounding box center [540, 174] width 13 height 13
click at [592, 218] on span "Previous month" at bounding box center [594, 216] width 21 height 21
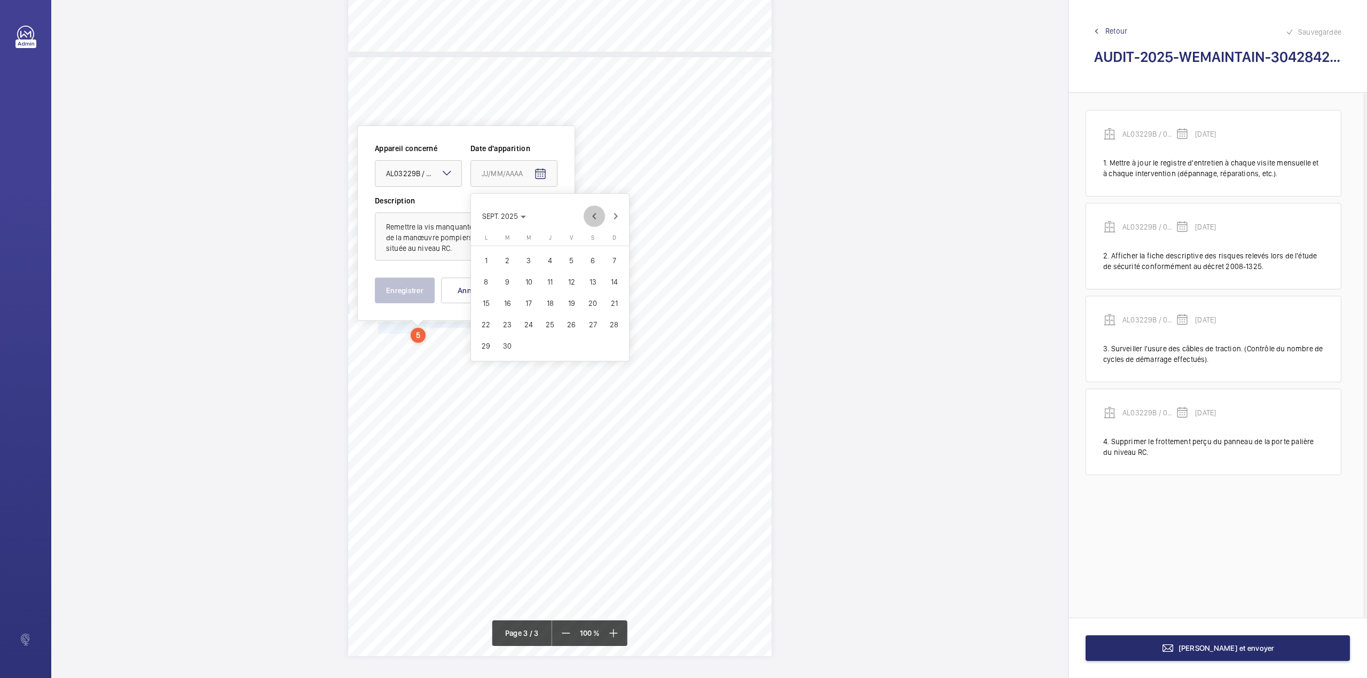
click at [592, 218] on span "Previous month" at bounding box center [594, 216] width 21 height 21
click at [481, 349] on span "25" at bounding box center [485, 345] width 19 height 19
type input "25/08/2025"
click at [411, 289] on button "Enregistrer" at bounding box center [405, 291] width 60 height 26
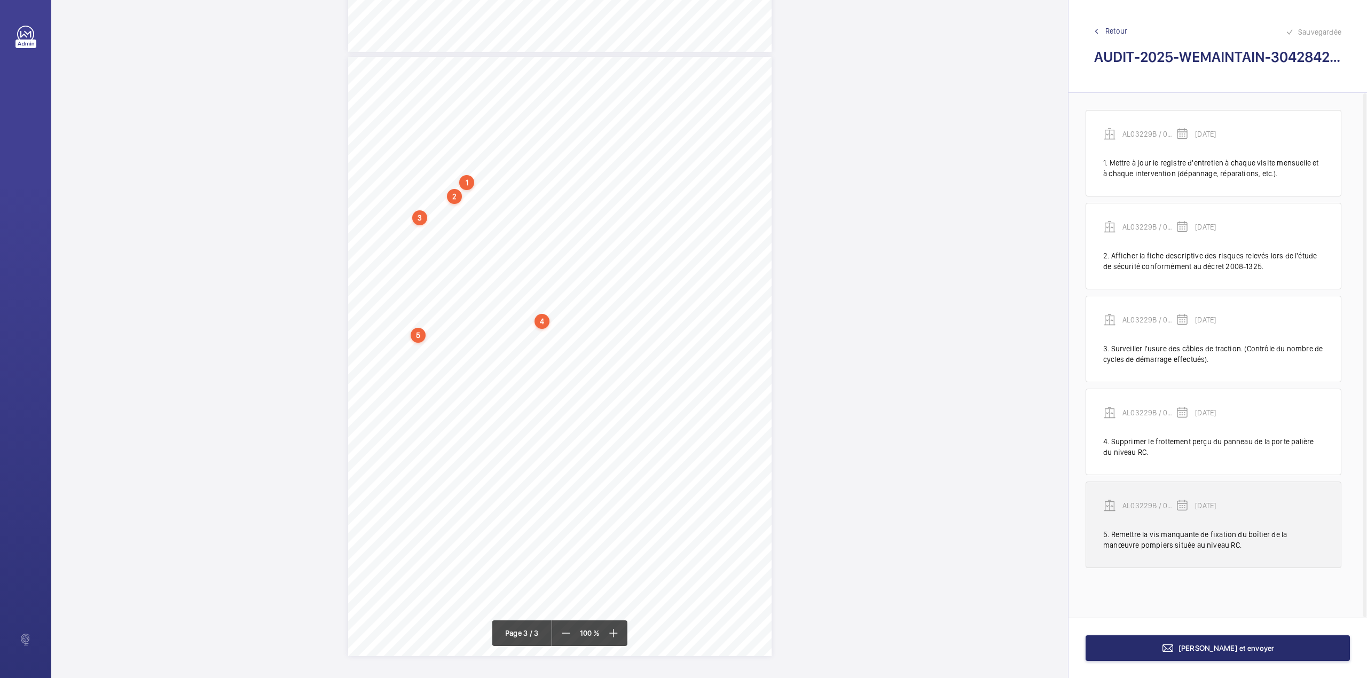
click at [1153, 511] on p "AL03229B / 06004063 (ORONA)" at bounding box center [1148, 505] width 53 height 11
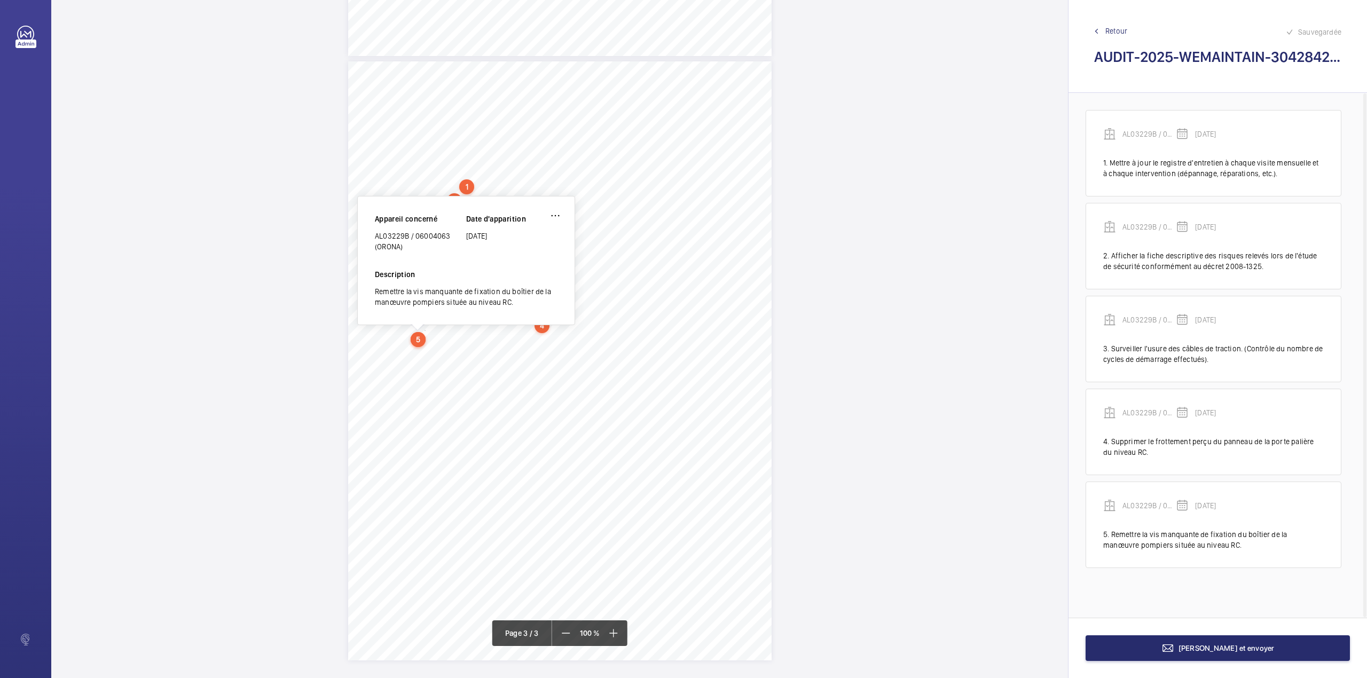
drag, startPoint x: 376, startPoint y: 234, endPoint x: 405, endPoint y: 245, distance: 30.7
click at [405, 245] on div "AL03229B / 06004063 (ORONA)" at bounding box center [420, 241] width 91 height 21
copy div "AL03229B / 06004063 (ORONA)"
click at [1149, 652] on button "[PERSON_NAME] et envoyer" at bounding box center [1217, 648] width 264 height 26
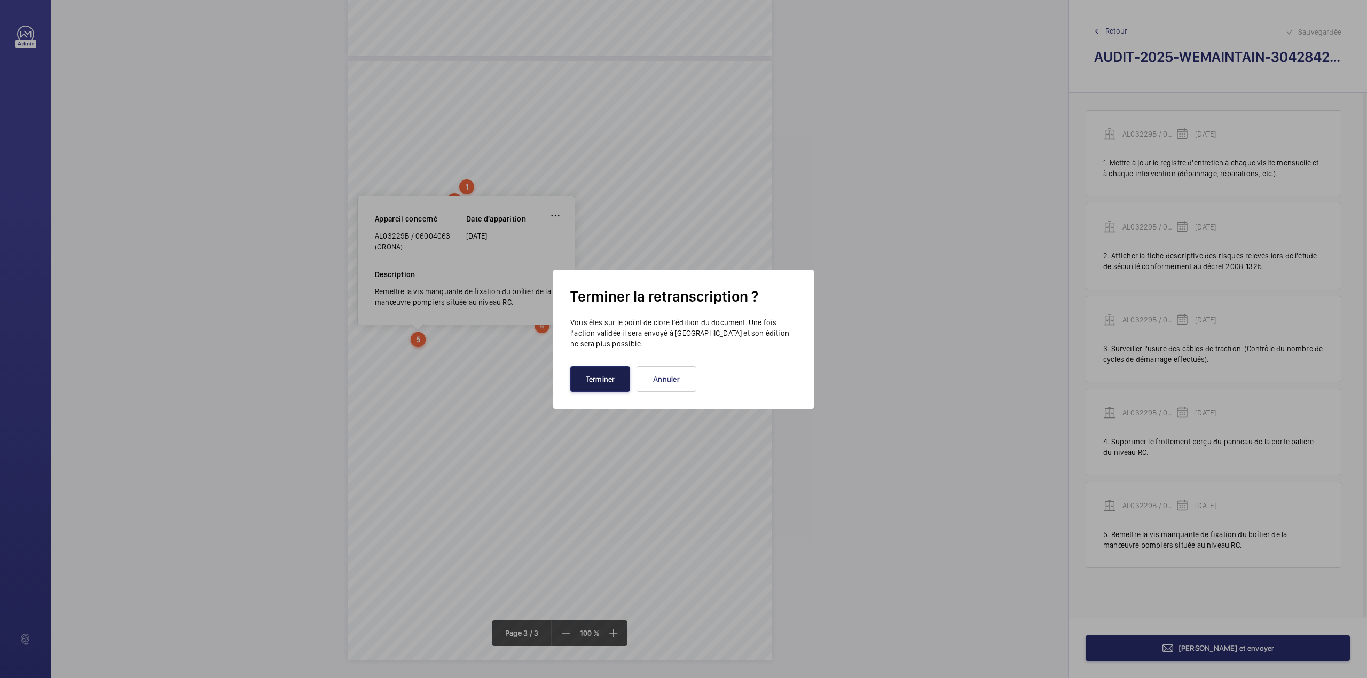
click at [611, 374] on button "Terminer" at bounding box center [600, 379] width 60 height 26
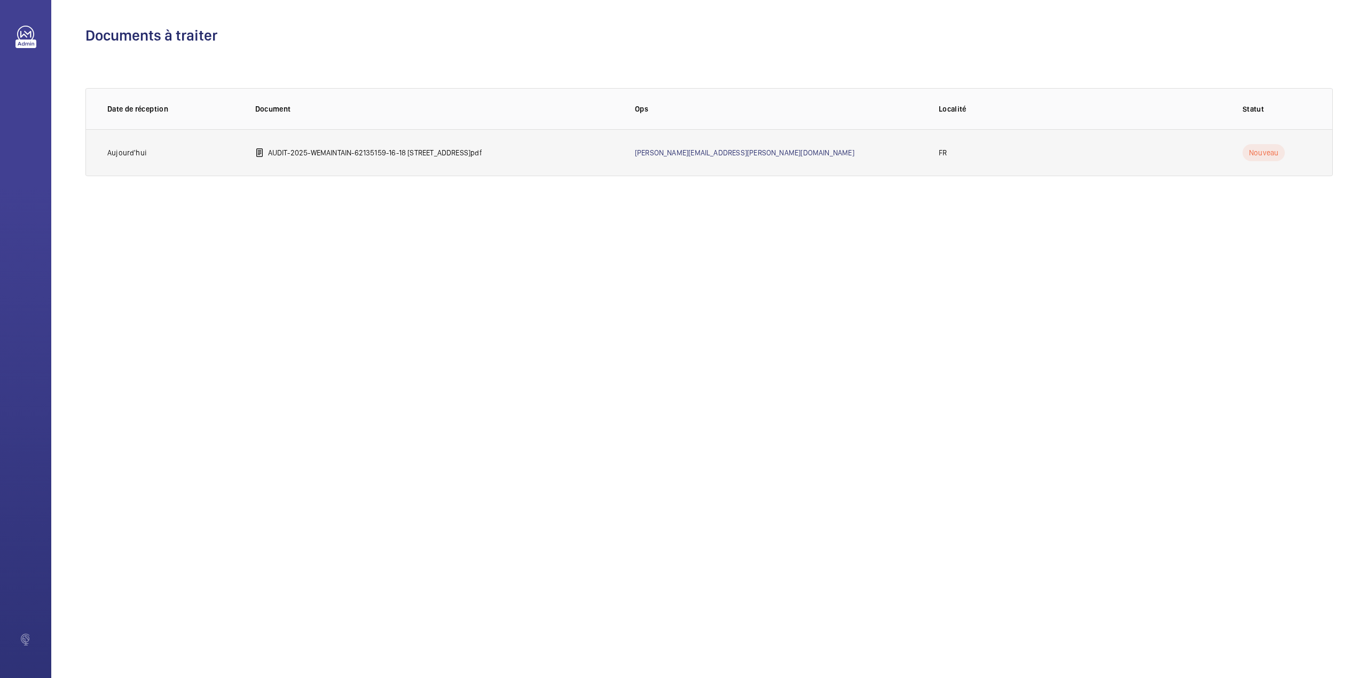
click at [314, 142] on td "AUDIT-2025-WEMAINTAIN-62135159-16-18 rue Vaneau 75007 PARIS.pdf" at bounding box center [428, 152] width 380 height 47
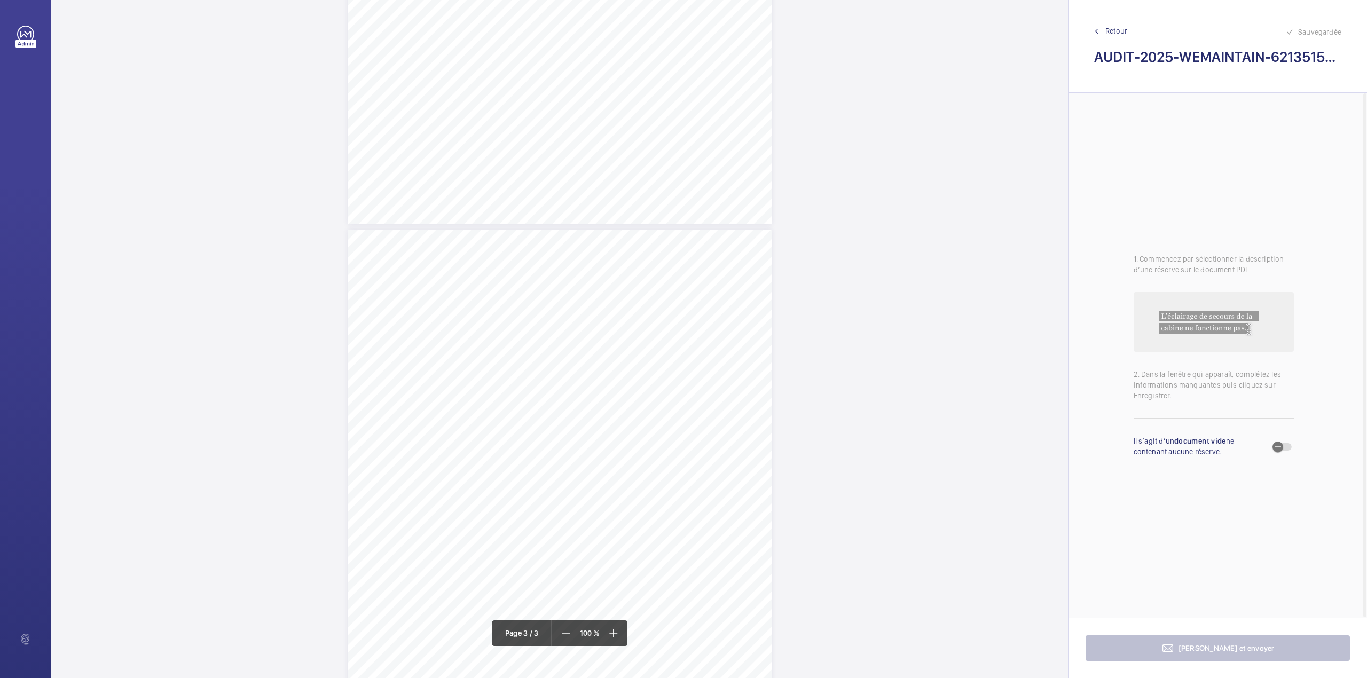
scroll to position [1169, 0]
drag, startPoint x: 376, startPoint y: 171, endPoint x: 460, endPoint y: 178, distance: 83.6
click at [460, 178] on div "AUDIT TECHNIQUE PERIODIQUE - App. N° 62135159 16-18 rue Vaneau 75007 PARIS TRAV…" at bounding box center [559, 356] width 423 height 599
click at [454, 117] on div "Faites un choix" at bounding box center [459, 112] width 75 height 11
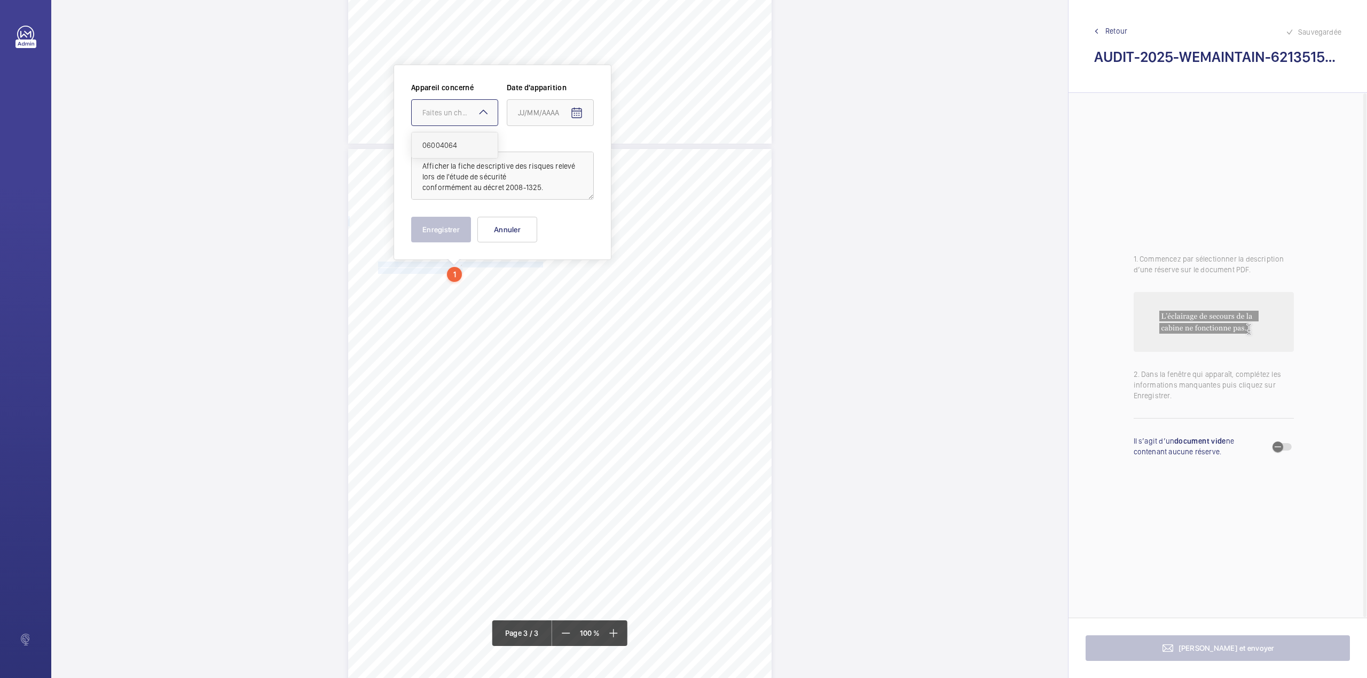
drag, startPoint x: 454, startPoint y: 141, endPoint x: 496, endPoint y: 133, distance: 42.9
click at [455, 141] on span "06004064" at bounding box center [454, 145] width 65 height 11
click at [570, 109] on mat-icon "Open calendar" at bounding box center [576, 113] width 13 height 13
click at [639, 154] on span "Previous month" at bounding box center [630, 155] width 21 height 21
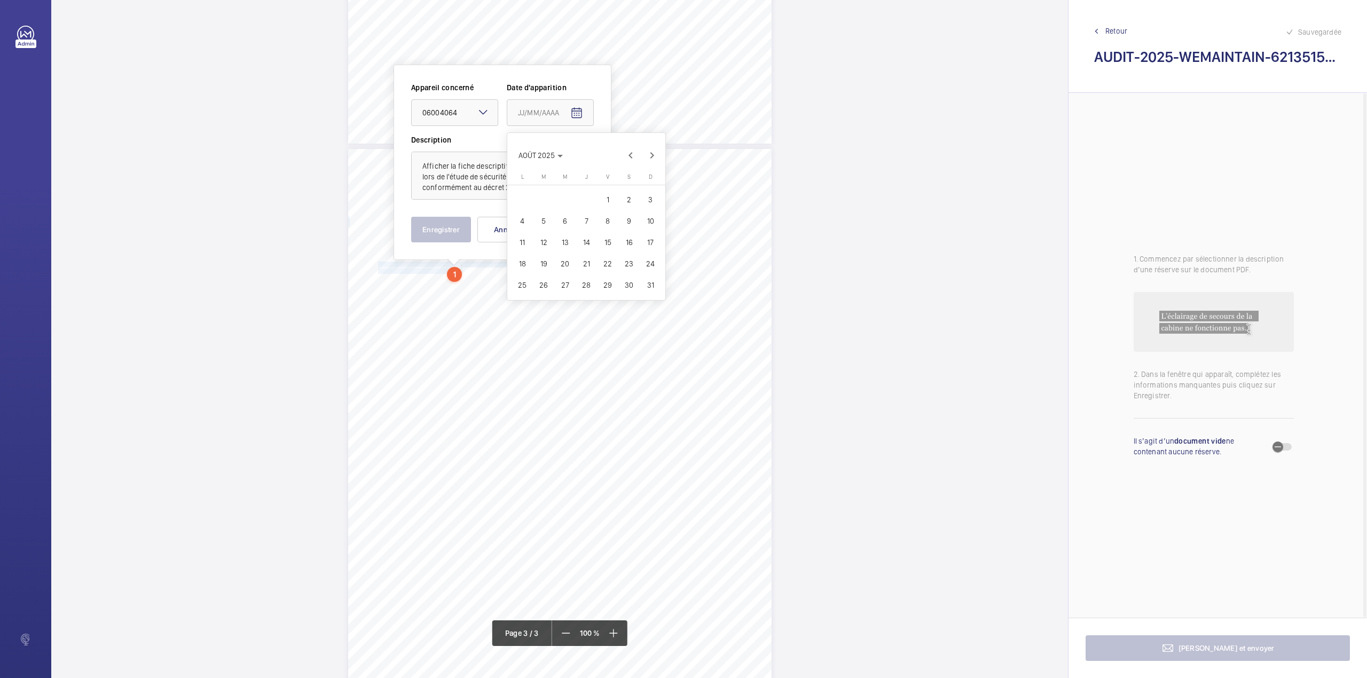
click at [525, 284] on span "25" at bounding box center [522, 284] width 19 height 19
type input "25/08/2025"
click at [440, 229] on button "Enregistrer" at bounding box center [441, 230] width 60 height 26
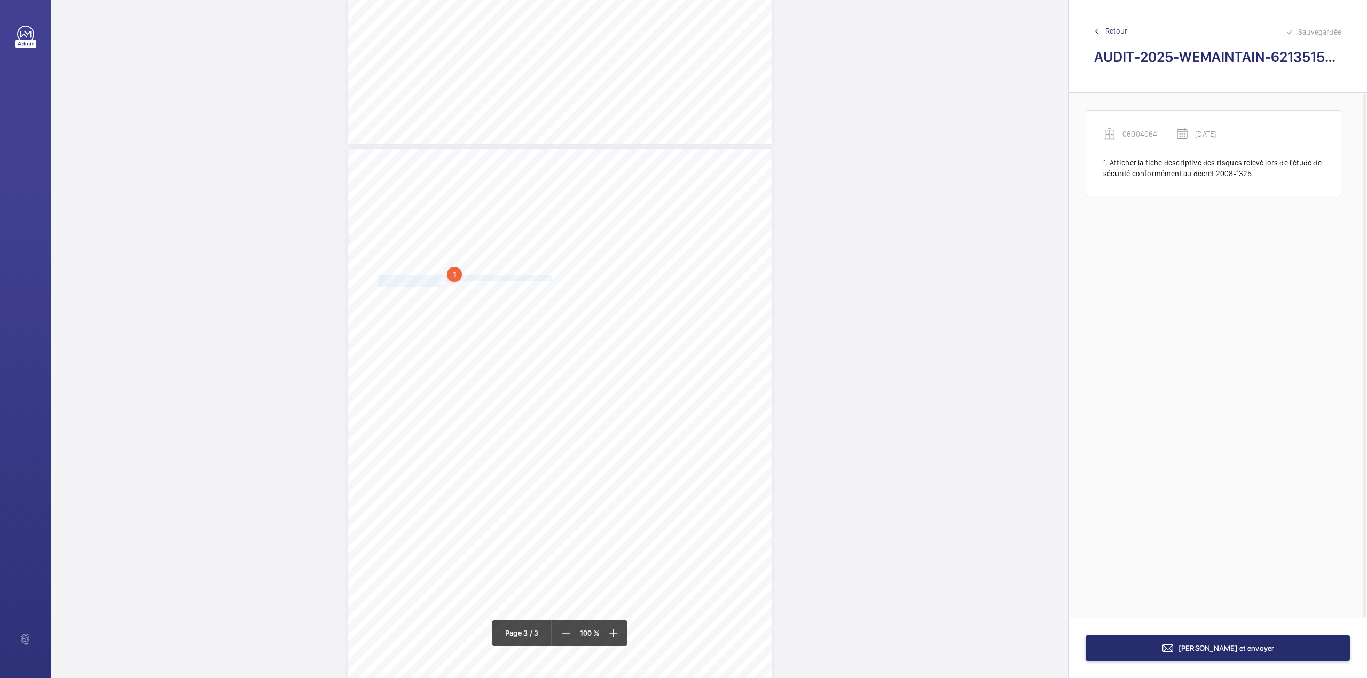
drag, startPoint x: 377, startPoint y: 278, endPoint x: 438, endPoint y: 283, distance: 61.6
click at [438, 283] on div "AUDIT TECHNIQUE PERIODIQUE - App. N° 62135159 16-18 rue Vaneau 75007 PARIS TRAV…" at bounding box center [559, 448] width 423 height 599
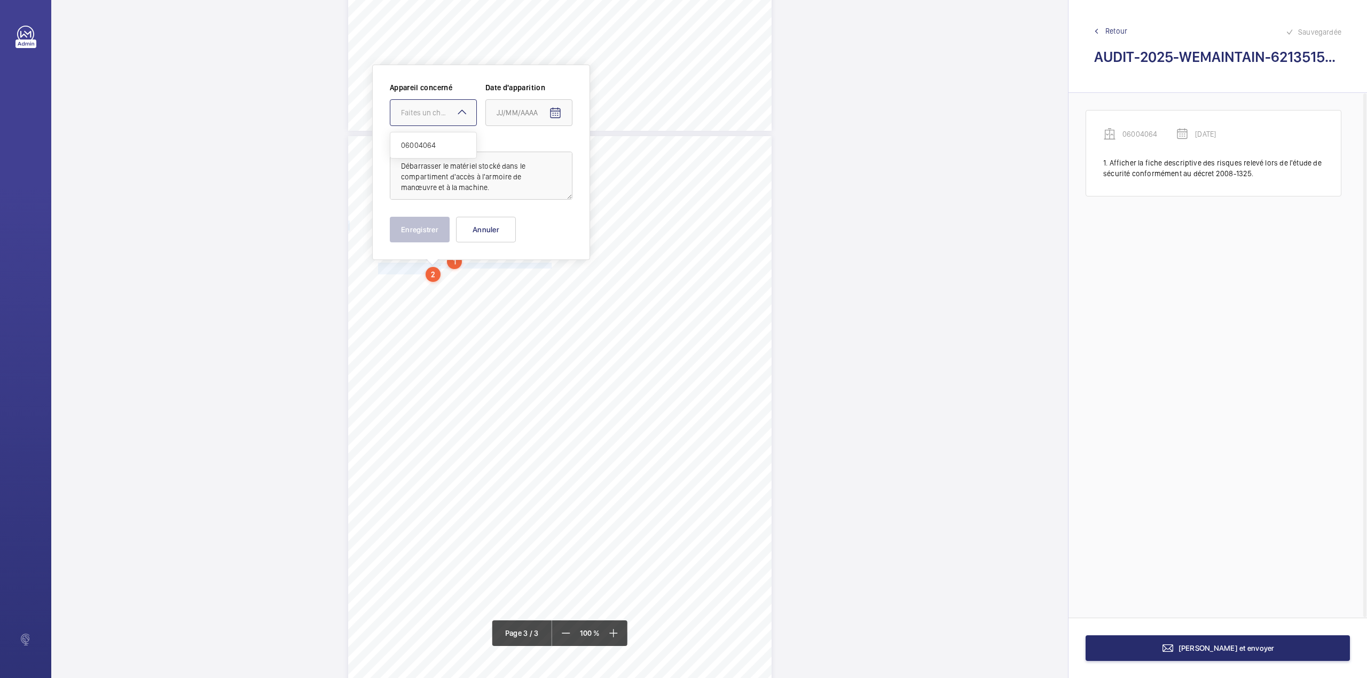
click at [436, 120] on div at bounding box center [433, 113] width 86 height 26
drag, startPoint x: 438, startPoint y: 138, endPoint x: 445, endPoint y: 140, distance: 7.3
click at [439, 139] on div "06004064" at bounding box center [433, 145] width 86 height 26
click at [552, 113] on mat-icon "Open calendar" at bounding box center [555, 113] width 13 height 13
click at [611, 157] on span "Previous month" at bounding box center [608, 155] width 21 height 21
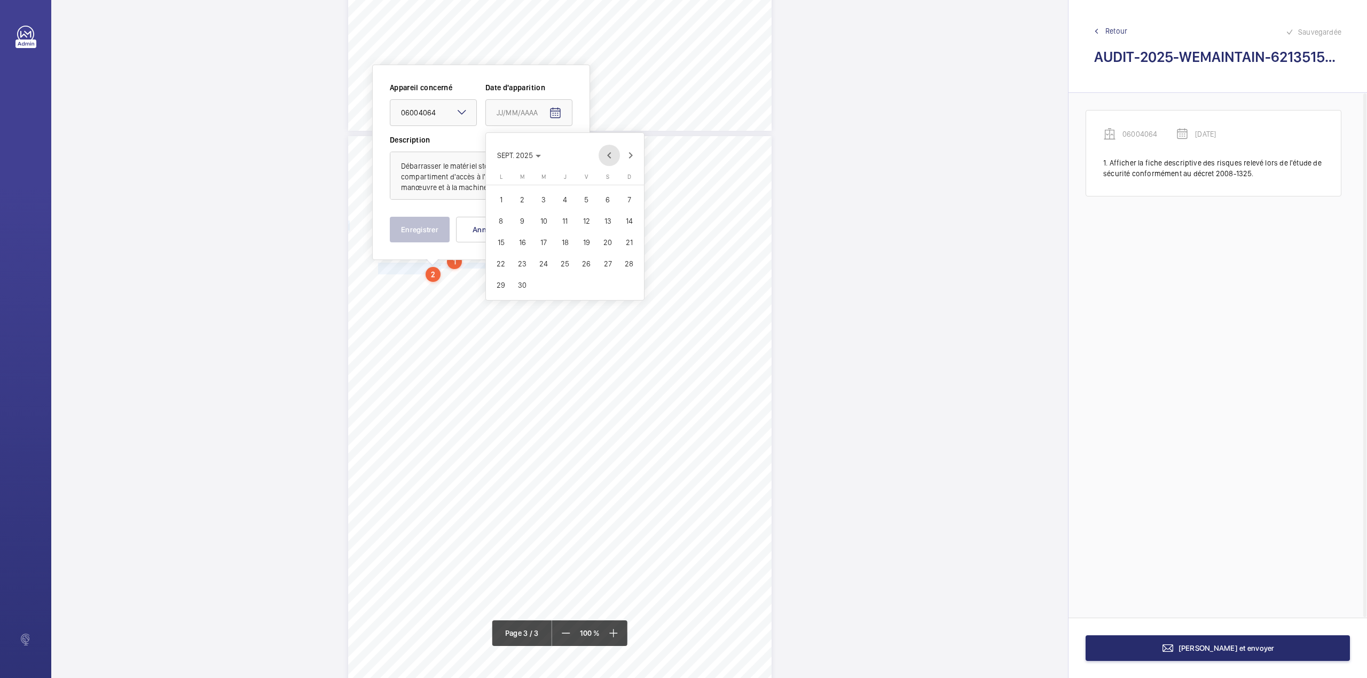
click at [611, 157] on span "Previous month" at bounding box center [608, 155] width 21 height 21
click at [499, 285] on span "25" at bounding box center [500, 284] width 19 height 19
type input "25/08/2025"
click at [413, 231] on button "Enregistrer" at bounding box center [420, 230] width 60 height 26
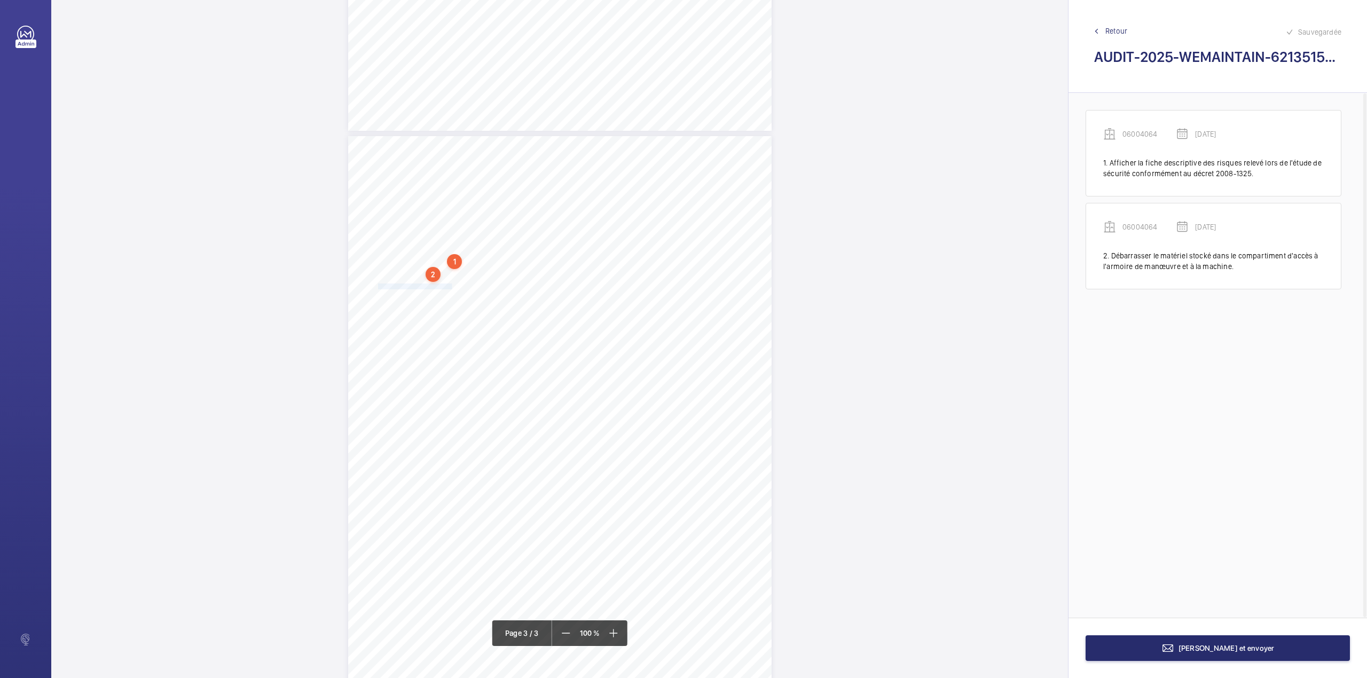
drag, startPoint x: 377, startPoint y: 289, endPoint x: 449, endPoint y: 287, distance: 72.1
click at [449, 287] on div "AUDIT TECHNIQUE PERIODIQUE - App. N° 62135159 16-18 rue Vaneau 75007 PARIS TRAV…" at bounding box center [559, 435] width 423 height 599
click at [445, 103] on div at bounding box center [444, 113] width 86 height 26
drag, startPoint x: 451, startPoint y: 136, endPoint x: 511, endPoint y: 130, distance: 60.6
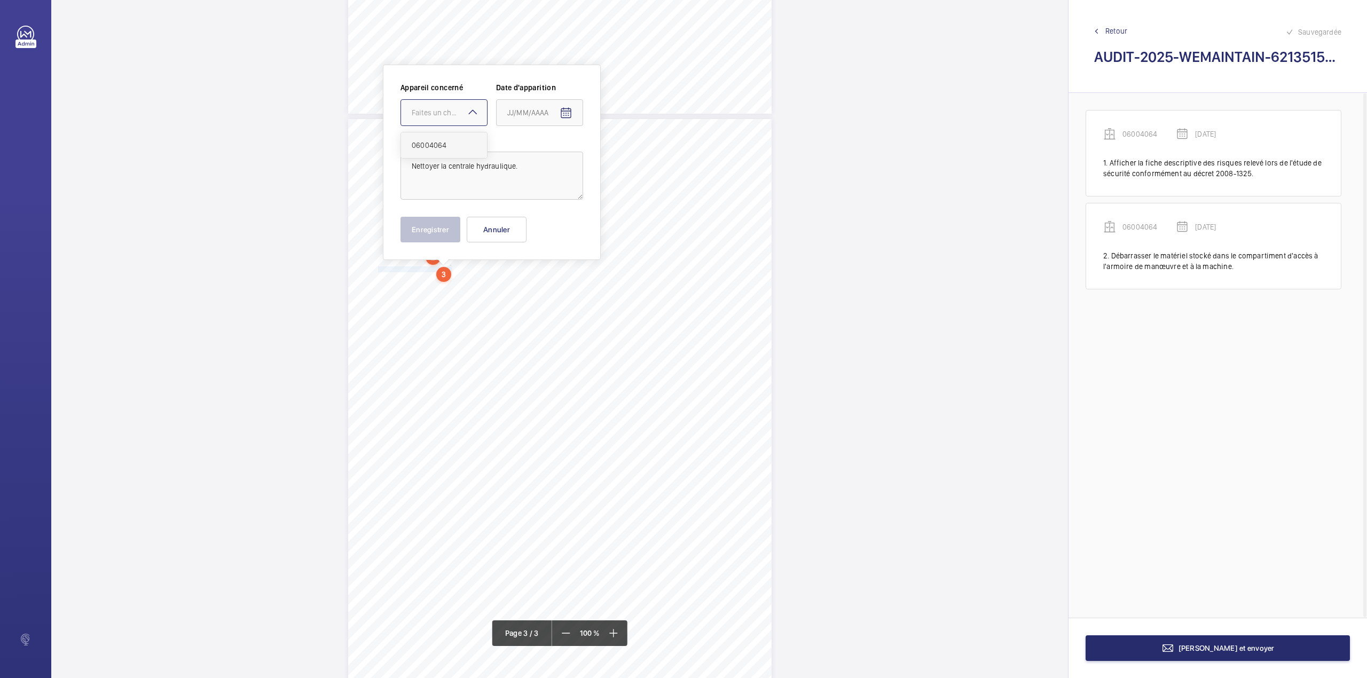
click at [451, 137] on div "06004064" at bounding box center [444, 145] width 86 height 26
click at [566, 114] on mat-icon "Open calendar" at bounding box center [566, 113] width 13 height 13
click at [616, 158] on span "Previous month" at bounding box center [619, 155] width 21 height 21
click at [514, 285] on span "25" at bounding box center [511, 284] width 19 height 19
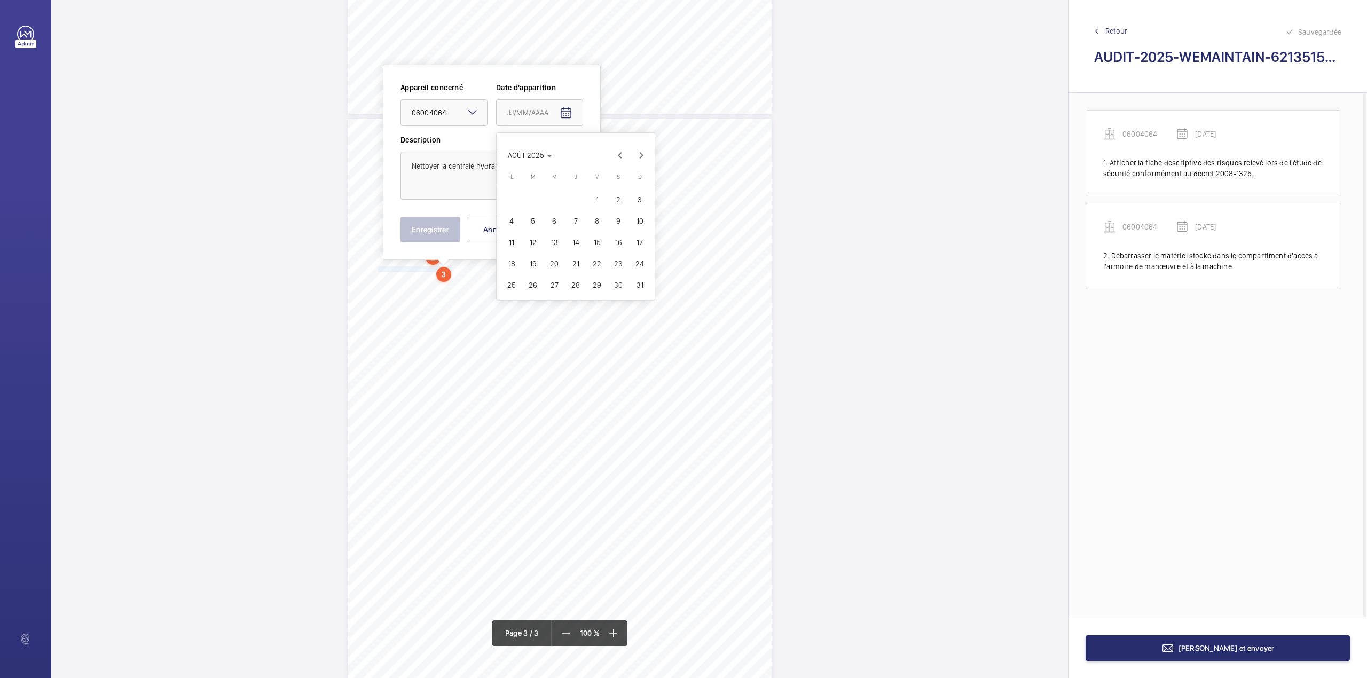
type input "25/08/2025"
click at [432, 227] on button "Enregistrer" at bounding box center [430, 230] width 60 height 26
drag, startPoint x: 376, startPoint y: 282, endPoint x: 410, endPoint y: 289, distance: 34.2
click at [410, 289] on div "AUDIT TECHNIQUE PERIODIQUE - App. N° 62135159 16-18 rue Vaneau 75007 PARIS TRAV…" at bounding box center [559, 418] width 423 height 599
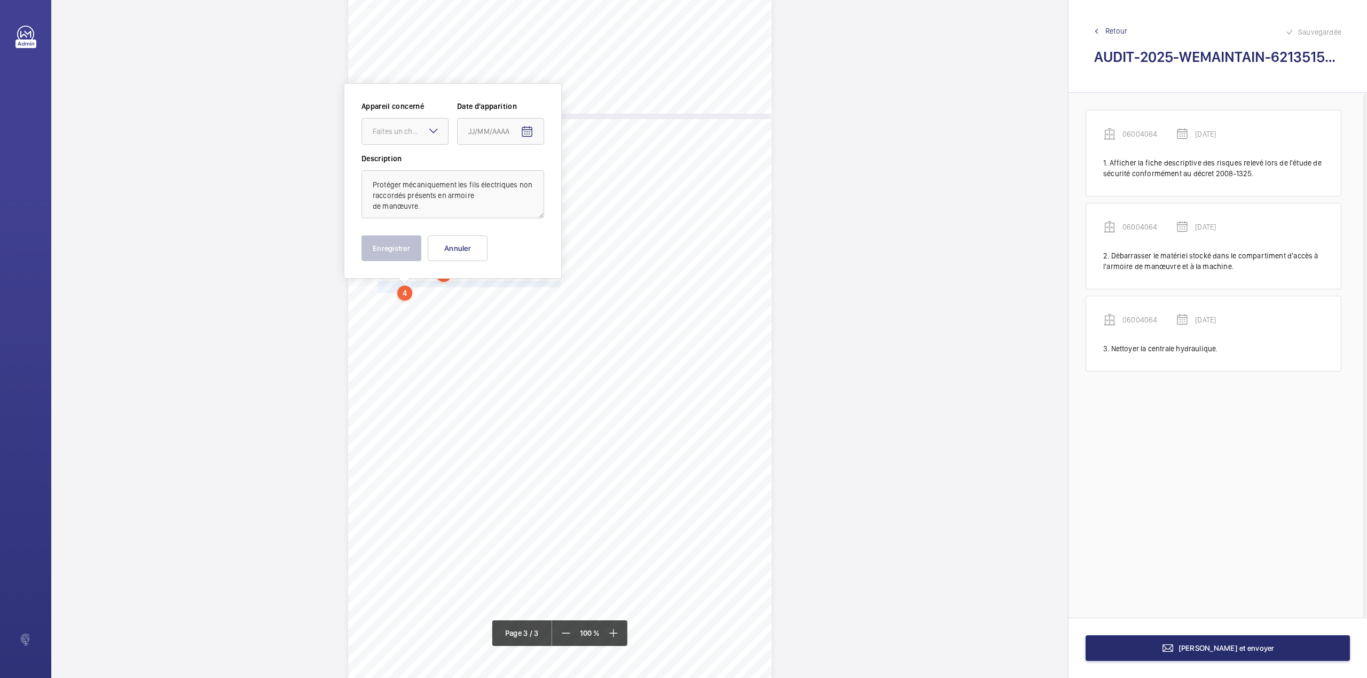
scroll to position [1125, 0]
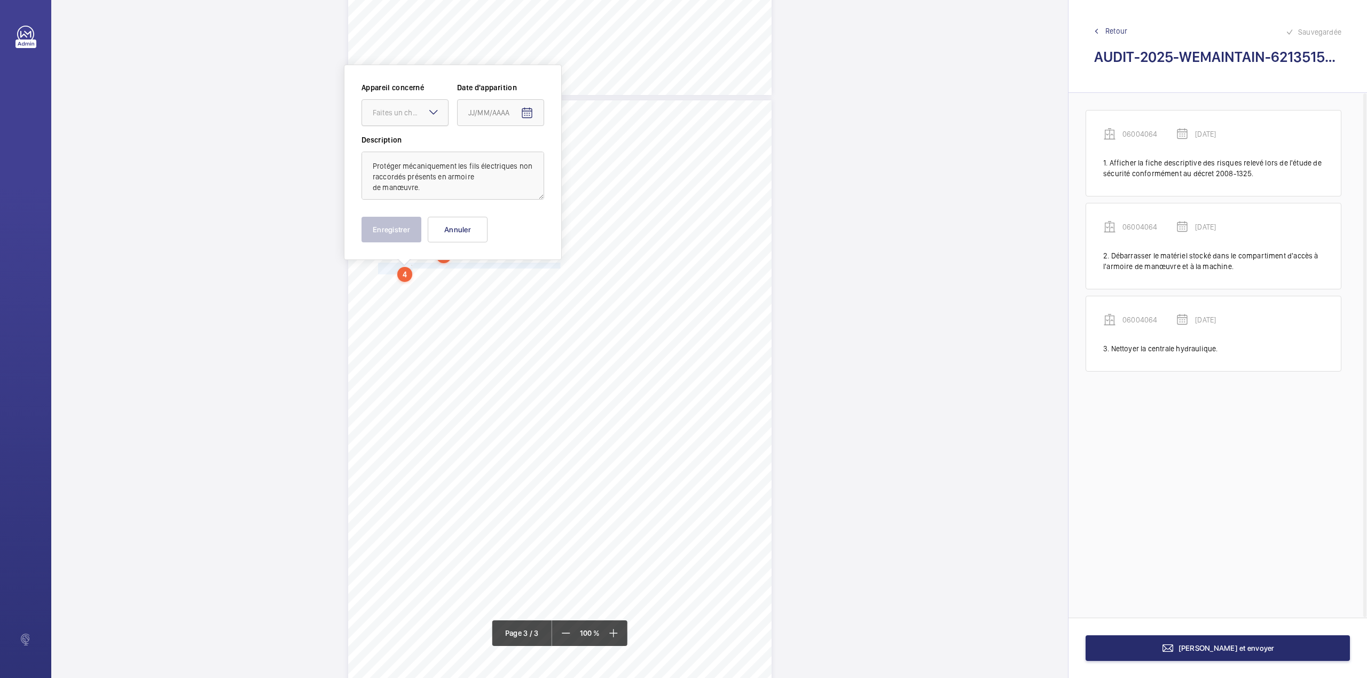
click at [417, 121] on div at bounding box center [405, 113] width 86 height 26
click at [419, 139] on div "06004064" at bounding box center [405, 145] width 86 height 26
click at [528, 116] on mat-icon "Open calendar" at bounding box center [527, 113] width 13 height 13
click at [580, 157] on span "Previous month" at bounding box center [580, 155] width 21 height 21
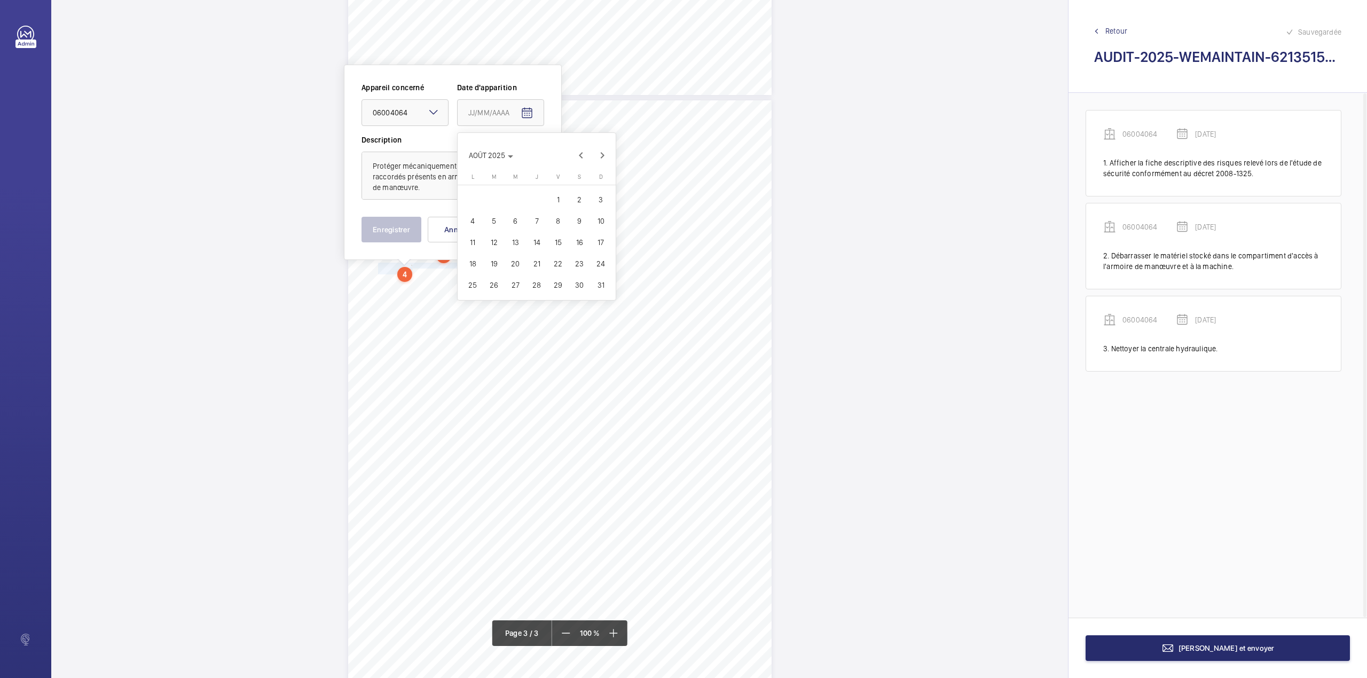
click at [475, 284] on span "25" at bounding box center [472, 284] width 19 height 19
type input "25/08/2025"
click at [387, 238] on button "Enregistrer" at bounding box center [391, 230] width 60 height 26
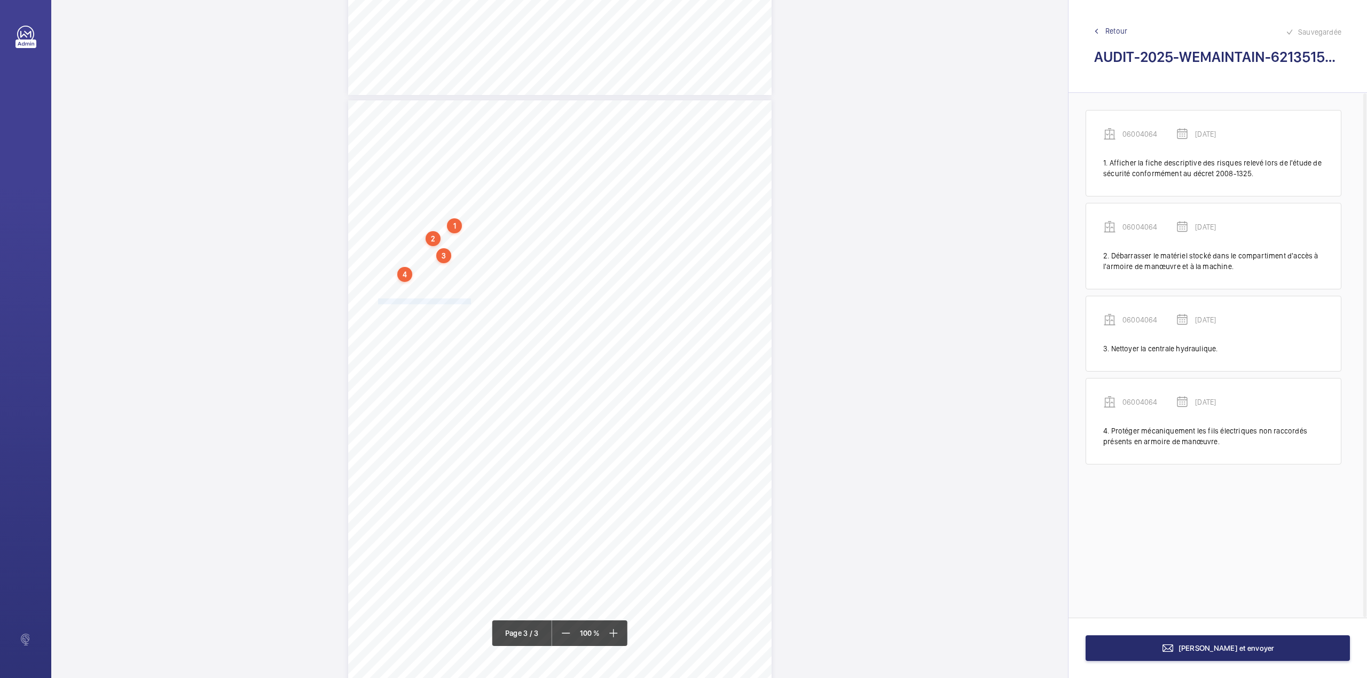
drag, startPoint x: 376, startPoint y: 301, endPoint x: 468, endPoint y: 301, distance: 91.8
click at [468, 301] on div "AUDIT TECHNIQUE PERIODIQUE - App. N° 62135159 16-18 rue Vaneau 75007 PARIS TRAV…" at bounding box center [559, 399] width 423 height 599
click at [466, 115] on div "Faites un choix" at bounding box center [468, 112] width 75 height 11
click at [464, 138] on div "06004064" at bounding box center [463, 145] width 86 height 26
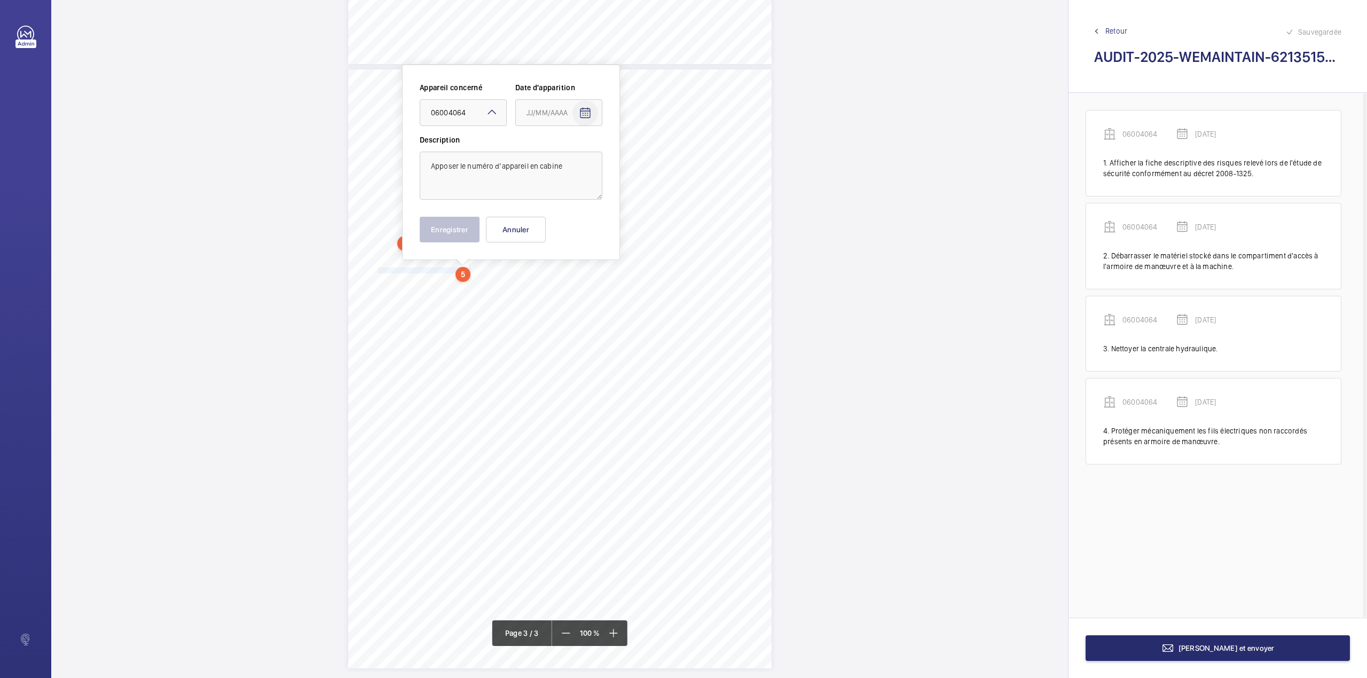
click at [583, 112] on mat-icon "Open calendar" at bounding box center [585, 113] width 13 height 13
click at [641, 154] on span "Previous month" at bounding box center [638, 155] width 21 height 21
click at [529, 284] on span "25" at bounding box center [530, 284] width 19 height 19
type input "25/08/2025"
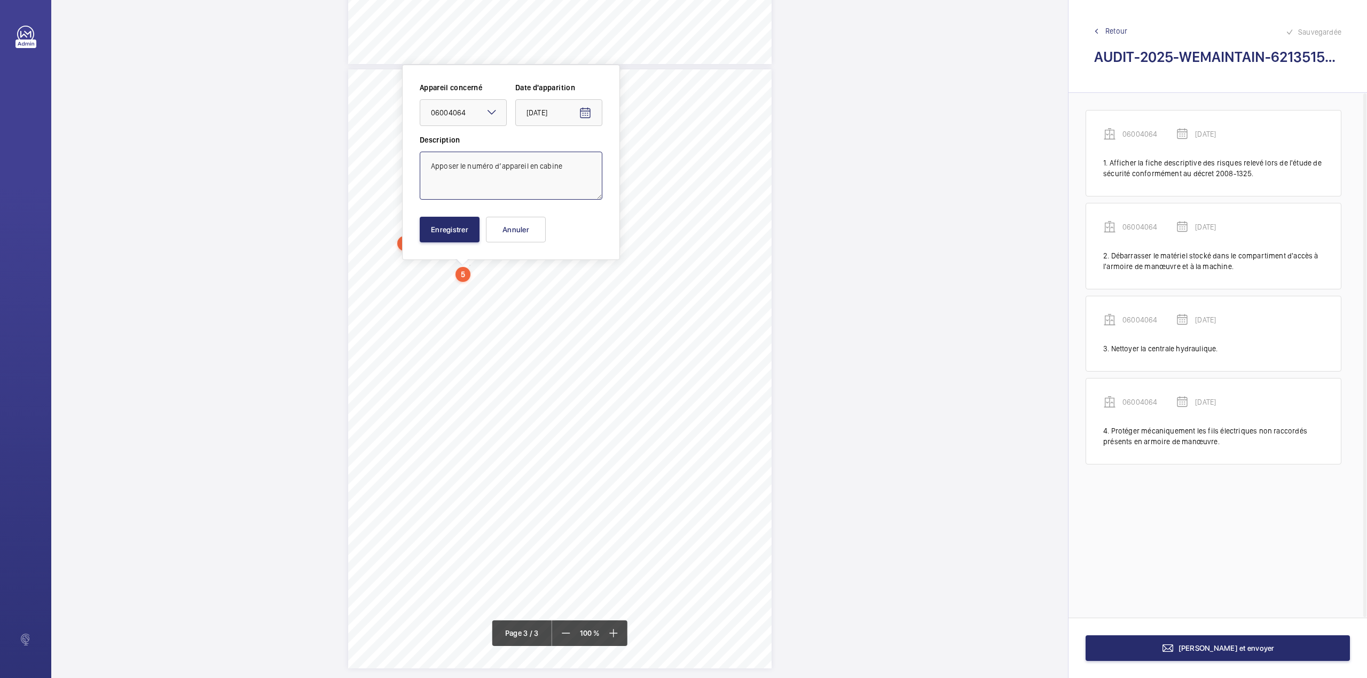
click at [566, 170] on textarea "Apposer le numéro d’appareil en cabine" at bounding box center [511, 176] width 183 height 48
type textarea "Apposer le numéro d’appareil en cabine."
click at [443, 225] on button "Enregistrer" at bounding box center [450, 230] width 60 height 26
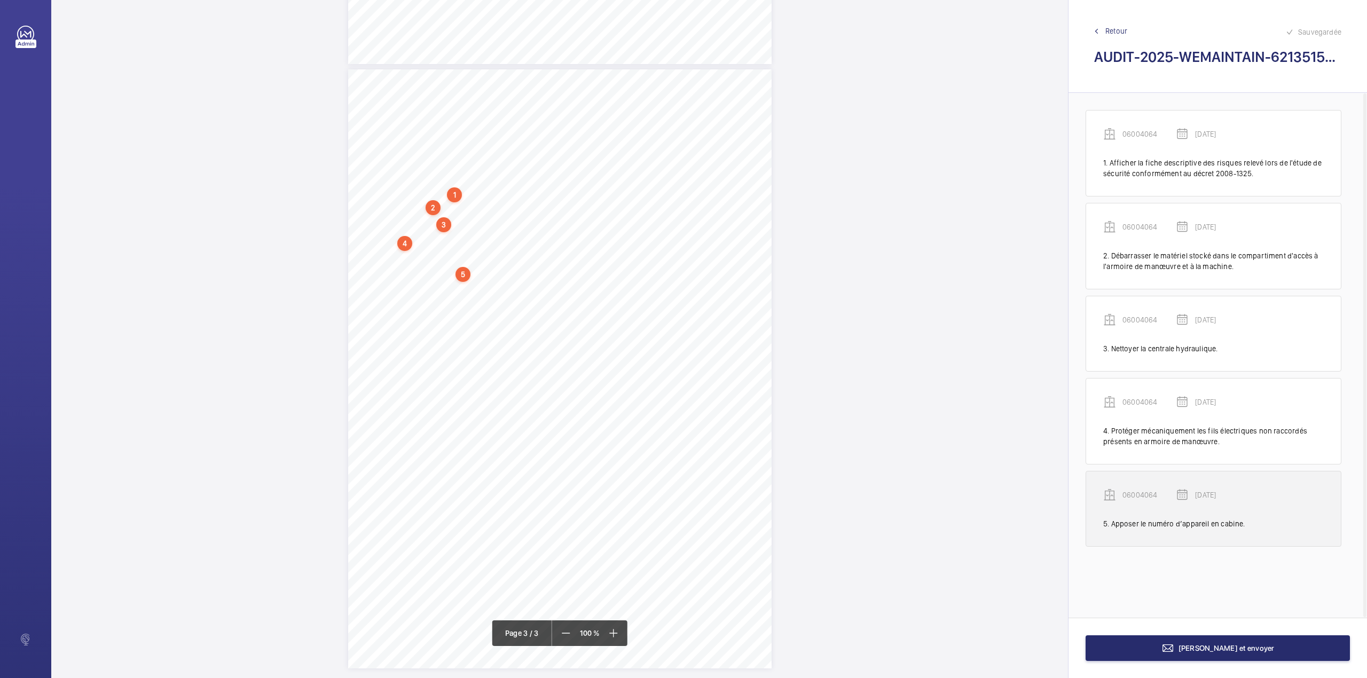
click at [1123, 499] on p "06004064" at bounding box center [1148, 495] width 53 height 11
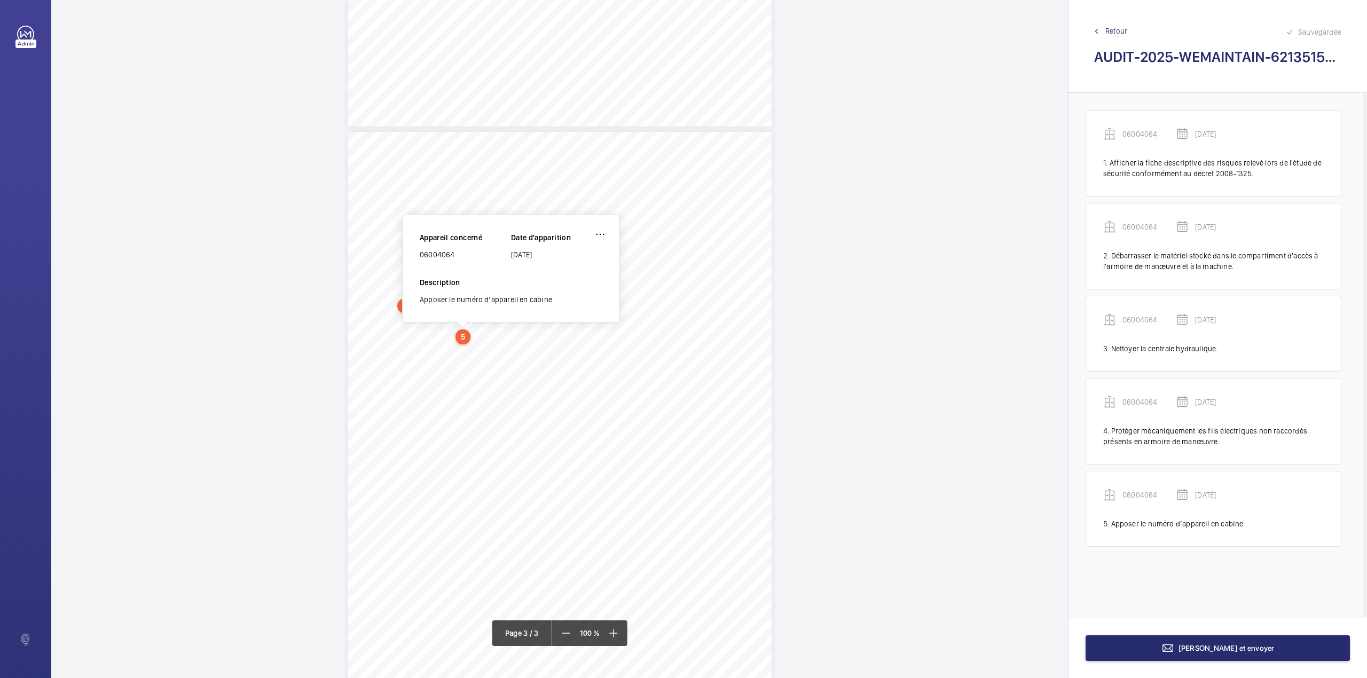
scroll to position [1092, 0]
drag, startPoint x: 420, startPoint y: 257, endPoint x: 458, endPoint y: 257, distance: 38.4
click at [458, 257] on div "06004064" at bounding box center [465, 256] width 91 height 11
copy div "06004064"
click at [1244, 655] on button "[PERSON_NAME] et envoyer" at bounding box center [1217, 648] width 264 height 26
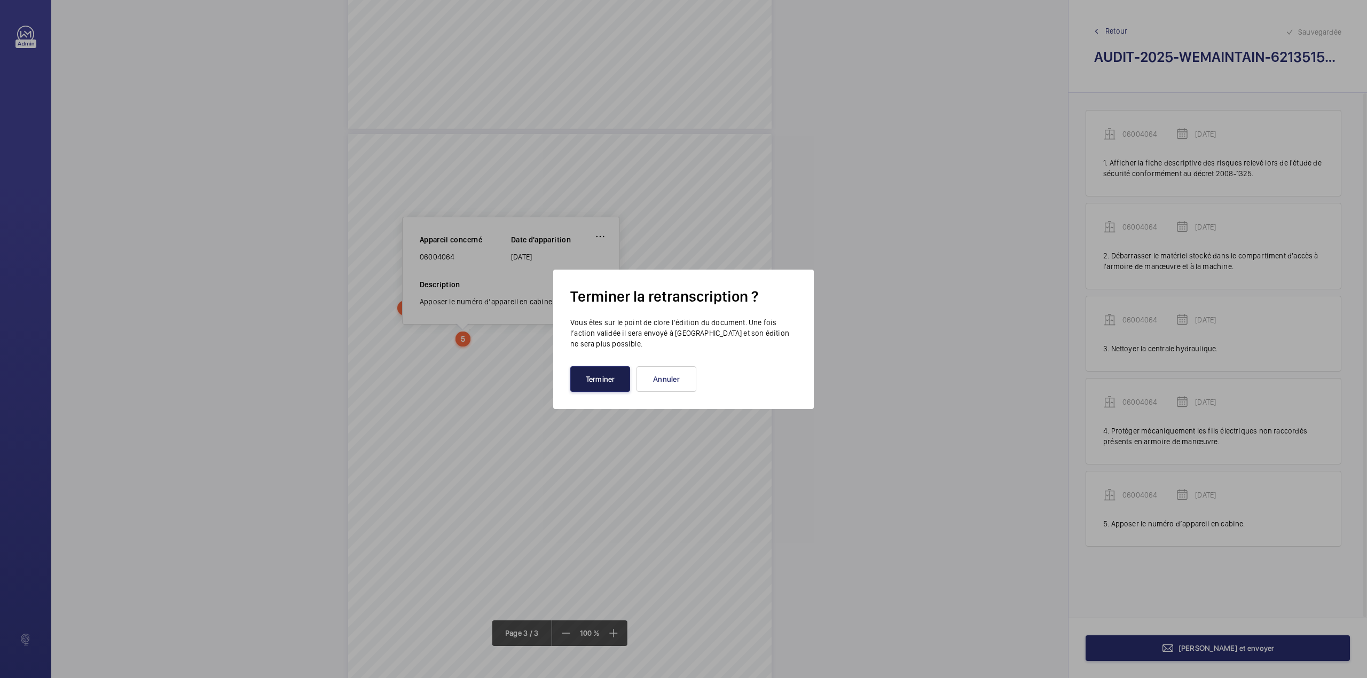
click at [613, 383] on button "Terminer" at bounding box center [600, 379] width 60 height 26
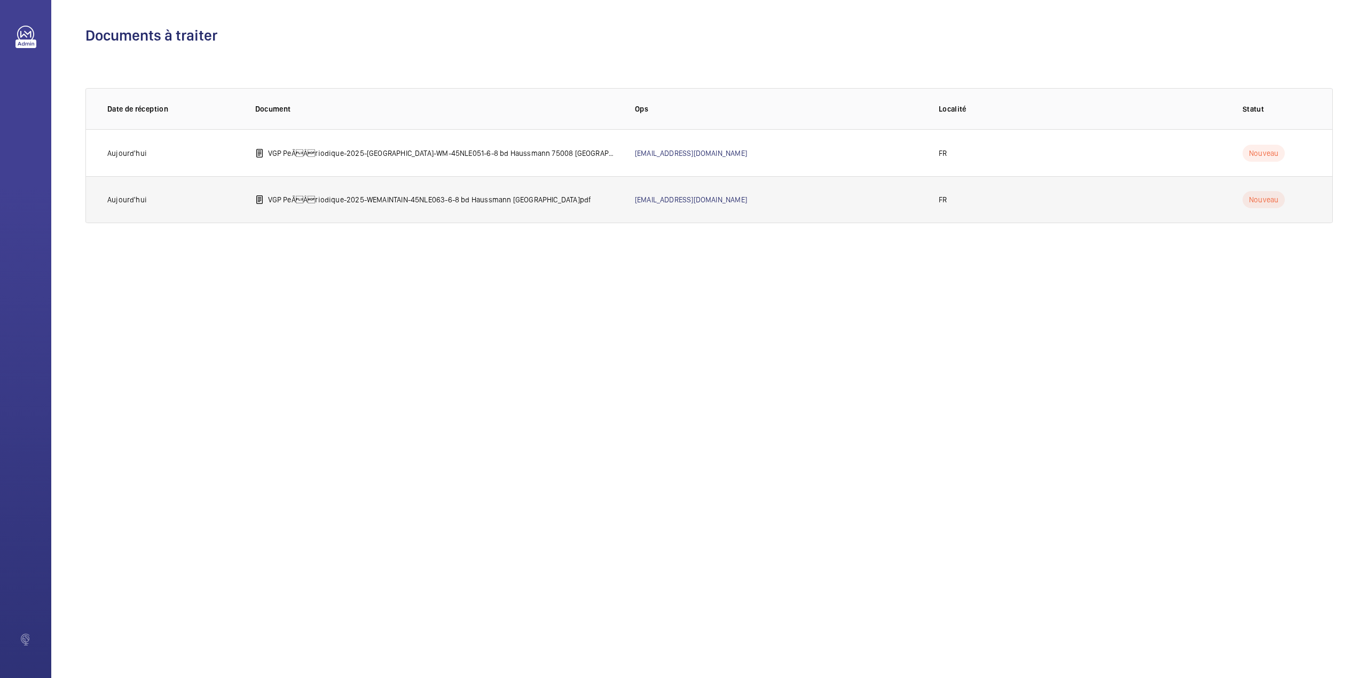
click at [398, 195] on p "VGP PeÃÂriodique-2025-WEMAINTAIN-45NLE063-6-8 bd Haussmann [GEOGRAPHIC_DATA]p…" at bounding box center [430, 199] width 324 height 11
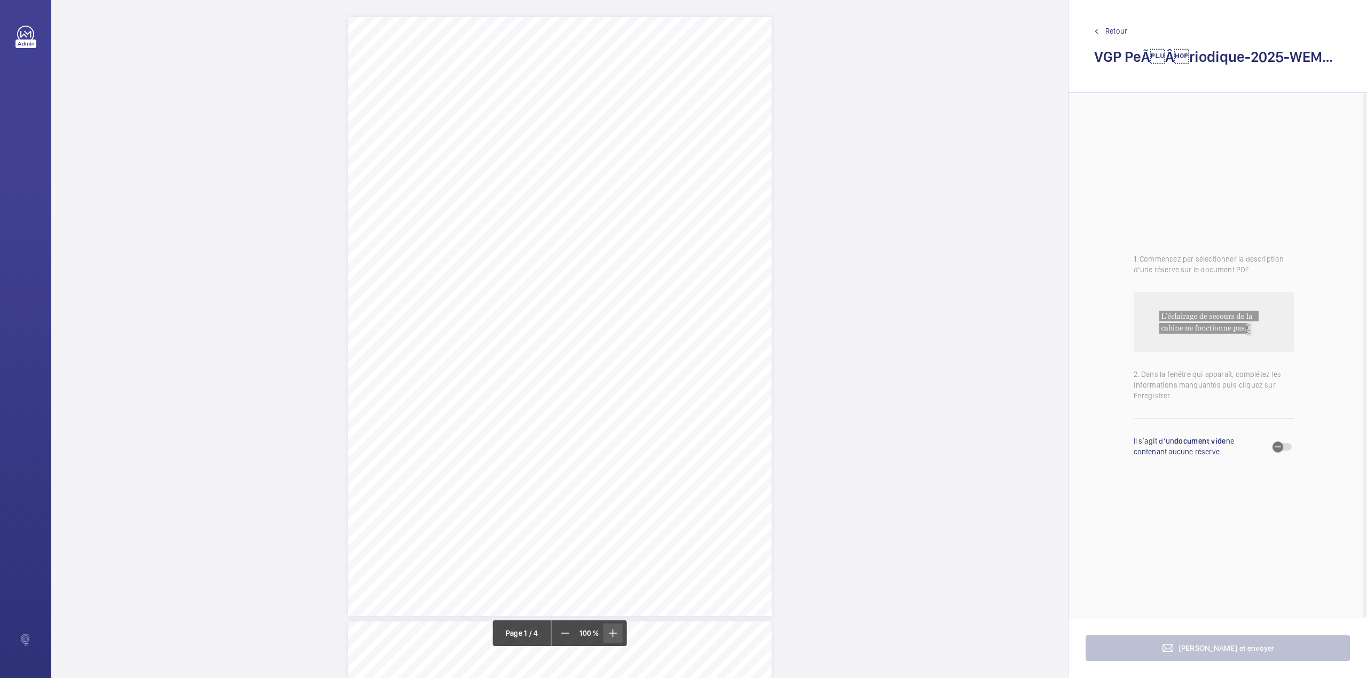
click at [606, 633] on mat-icon at bounding box center [612, 633] width 13 height 13
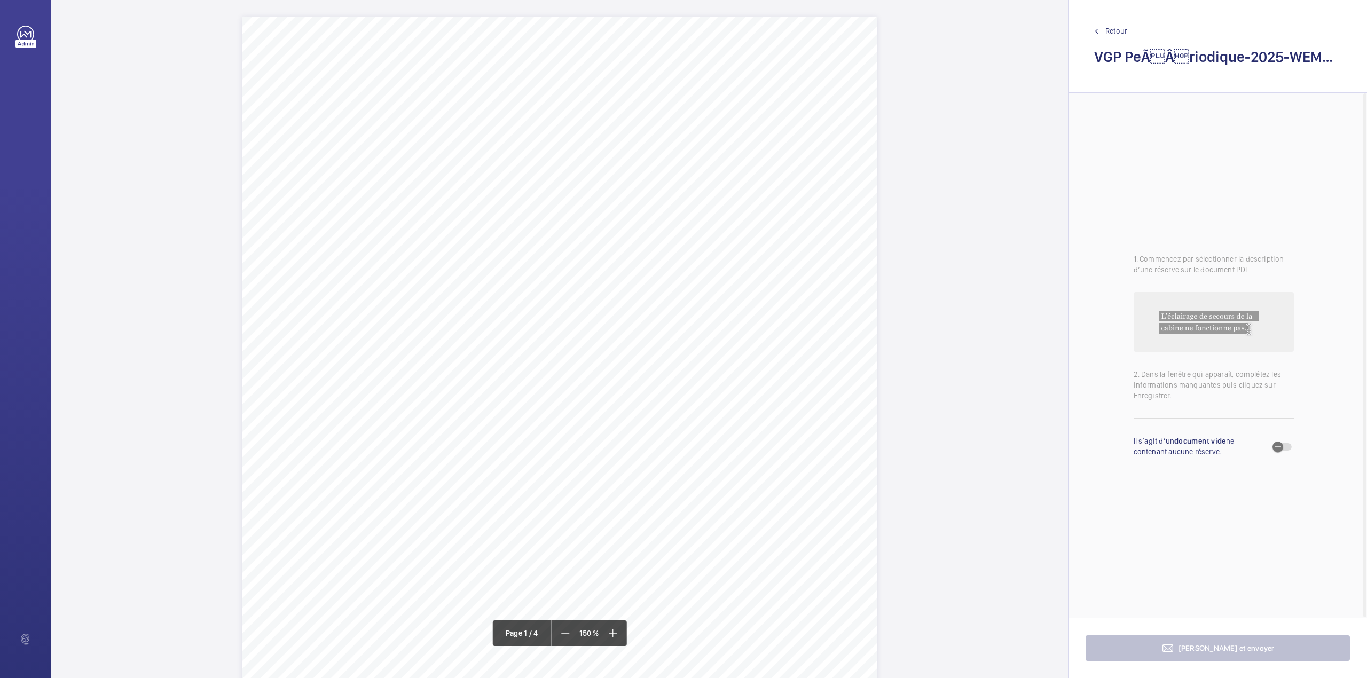
drag, startPoint x: 370, startPoint y: 196, endPoint x: 526, endPoint y: 193, distance: 155.9
click at [477, 193] on span "[STREET_ADDRESS]" at bounding box center [423, 195] width 107 height 10
copy span "[STREET_ADDRESS]"
click at [566, 314] on button "Annuler" at bounding box center [573, 317] width 60 height 26
drag, startPoint x: 383, startPoint y: 241, endPoint x: 735, endPoint y: 235, distance: 351.9
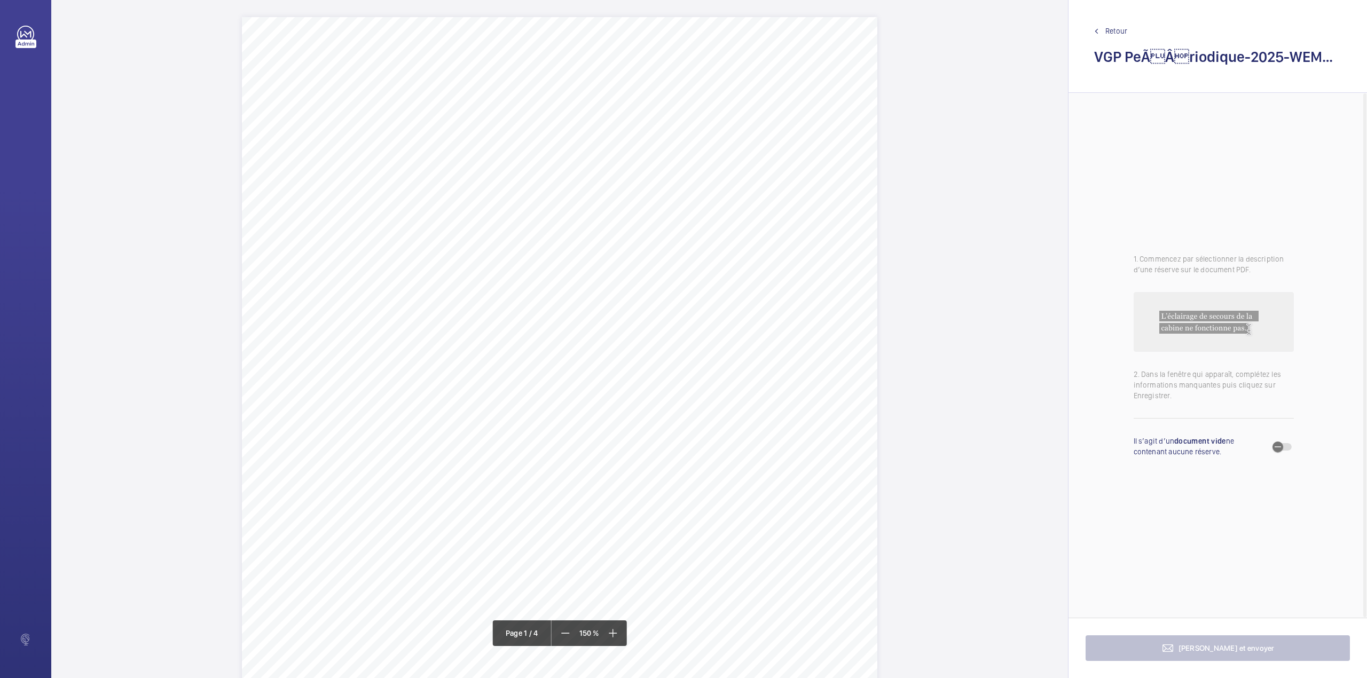
click at [559, 235] on span "BNPP REPM - [STREET_ADDRESS]" at bounding box center [470, 239] width 177 height 10
copy span "BNPP REPM - [STREET_ADDRESS]"
click at [789, 340] on button "Annuler" at bounding box center [782, 346] width 60 height 26
click at [564, 630] on mat-icon at bounding box center [566, 633] width 13 height 13
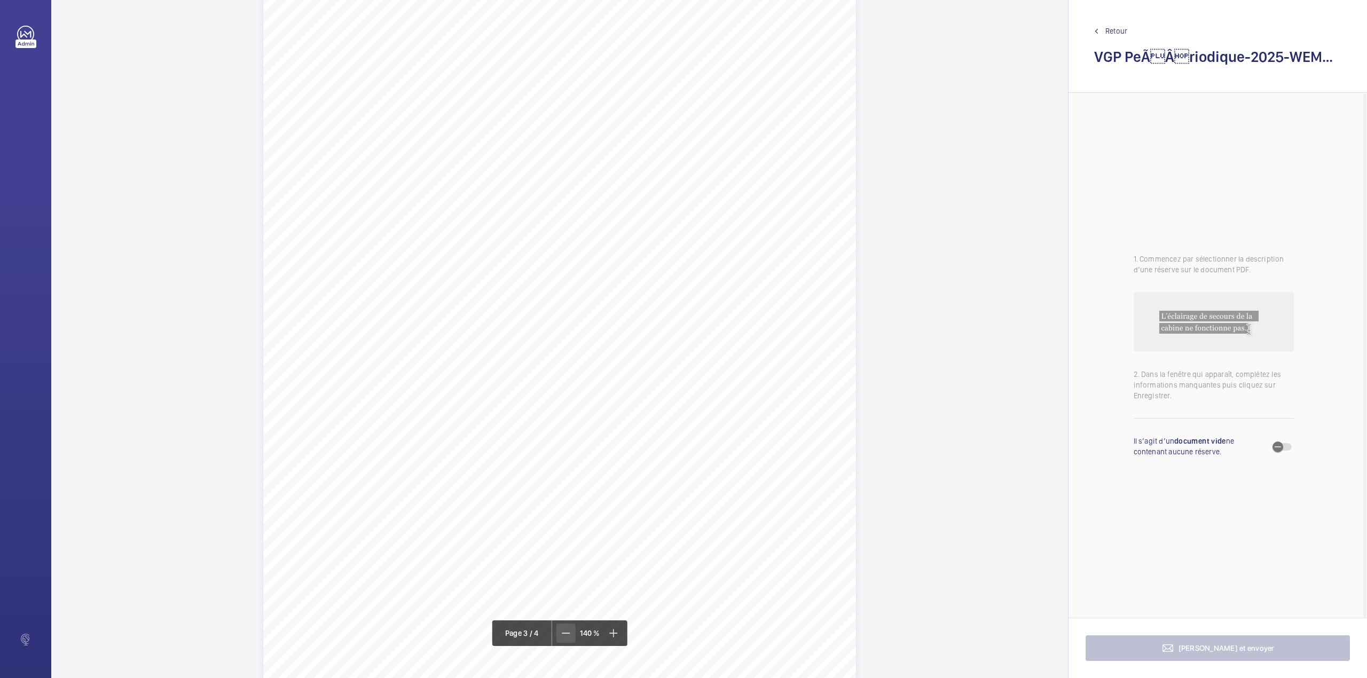
click at [564, 630] on mat-icon at bounding box center [566, 633] width 13 height 13
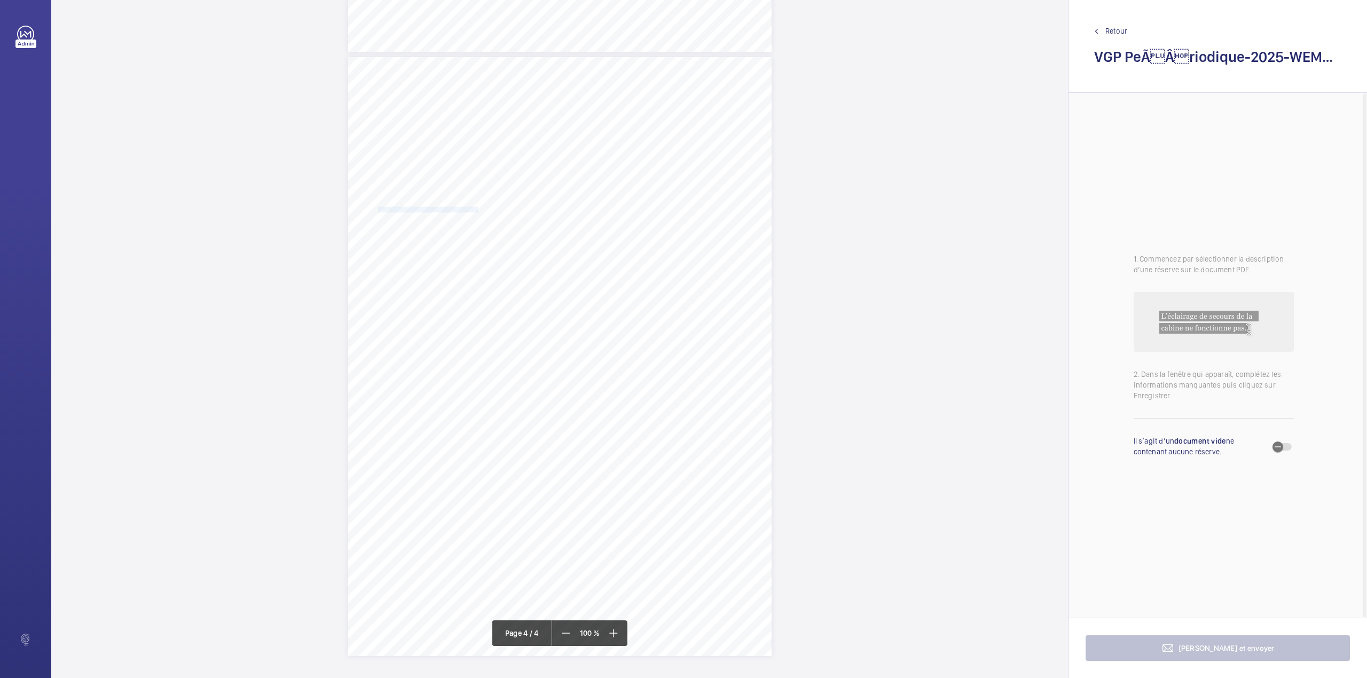
drag, startPoint x: 376, startPoint y: 210, endPoint x: 475, endPoint y: 208, distance: 98.8
click at [475, 208] on span "Remettre les gonds sur la porte de l’armoire" at bounding box center [428, 209] width 100 height 5
click at [479, 114] on div "Faites un choix" at bounding box center [496, 112] width 75 height 11
click at [479, 147] on span "45NLE063" at bounding box center [491, 145] width 65 height 11
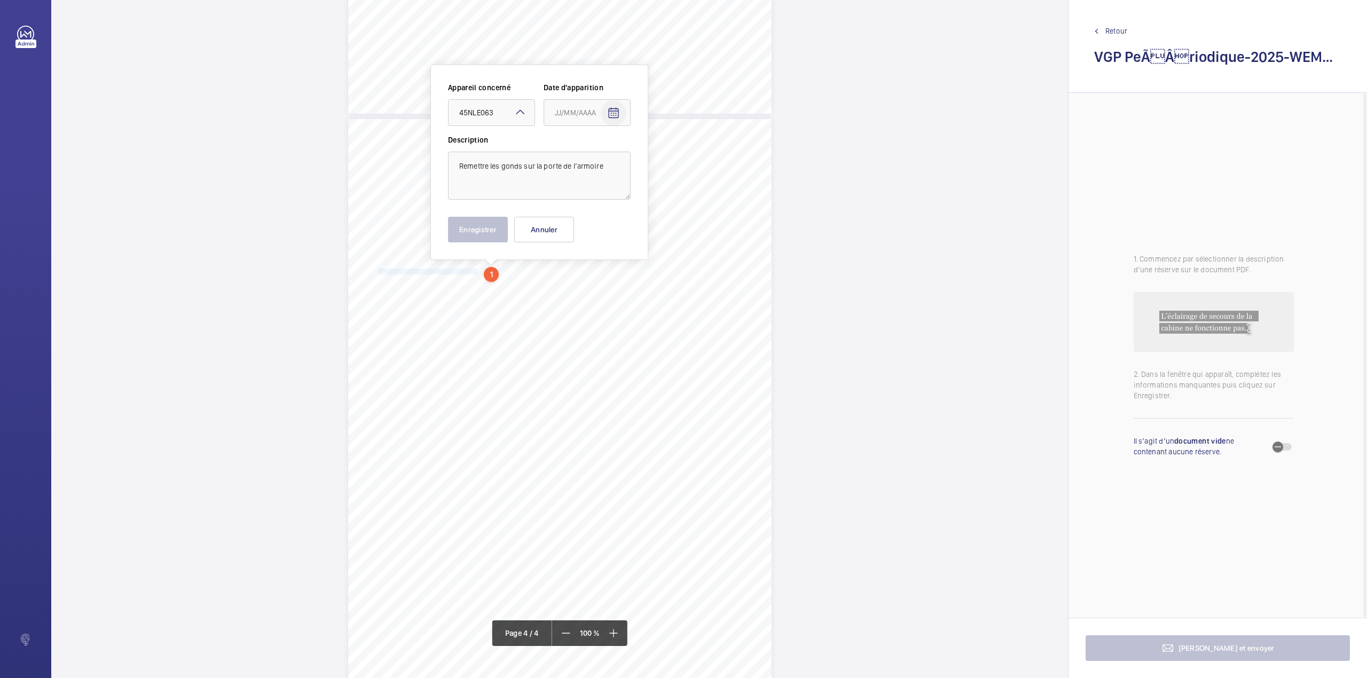
click at [610, 109] on mat-icon "Open calendar" at bounding box center [613, 113] width 13 height 13
click at [669, 156] on span "Previous month" at bounding box center [667, 155] width 21 height 21
click at [563, 264] on span "18" at bounding box center [558, 263] width 19 height 19
type input "18/08/2025"
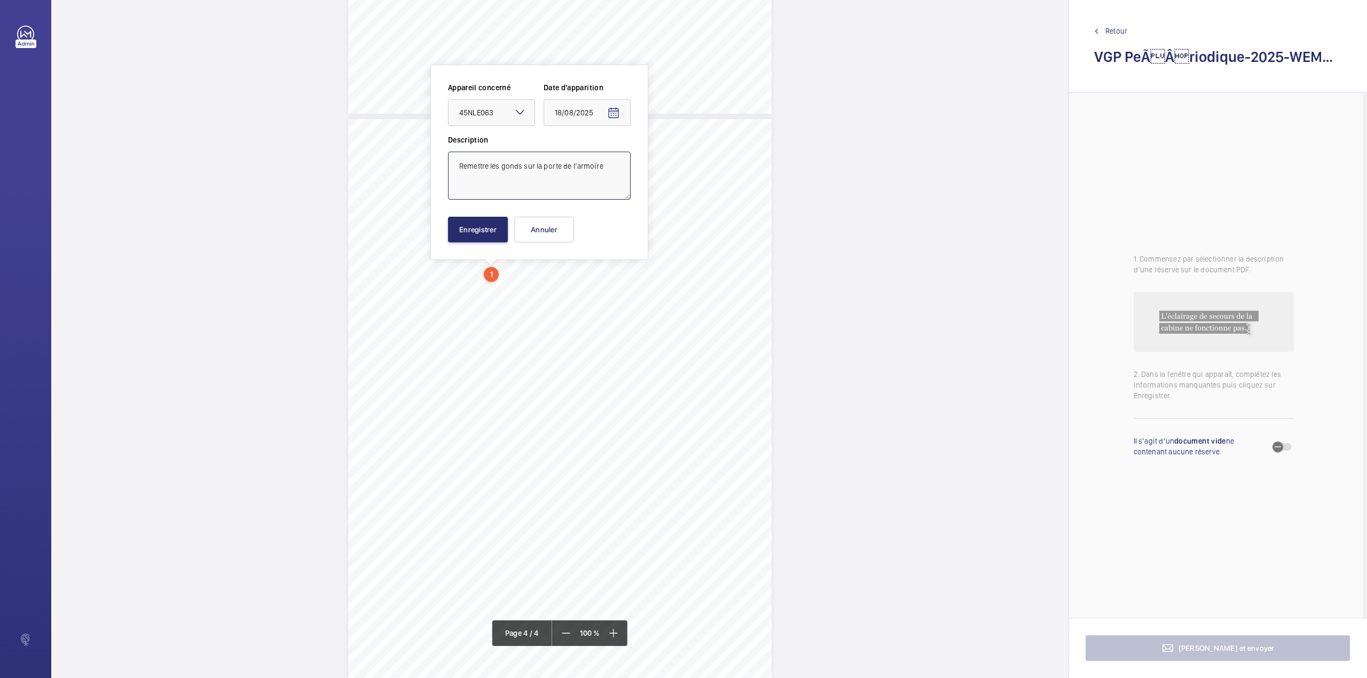
click at [604, 172] on textarea "Remettre les gonds sur la porte de l’armoire" at bounding box center [539, 176] width 183 height 48
type textarea "Remettre les gonds sur la porte de l’armoire."
click at [477, 231] on button "Enregistrer" at bounding box center [478, 230] width 60 height 26
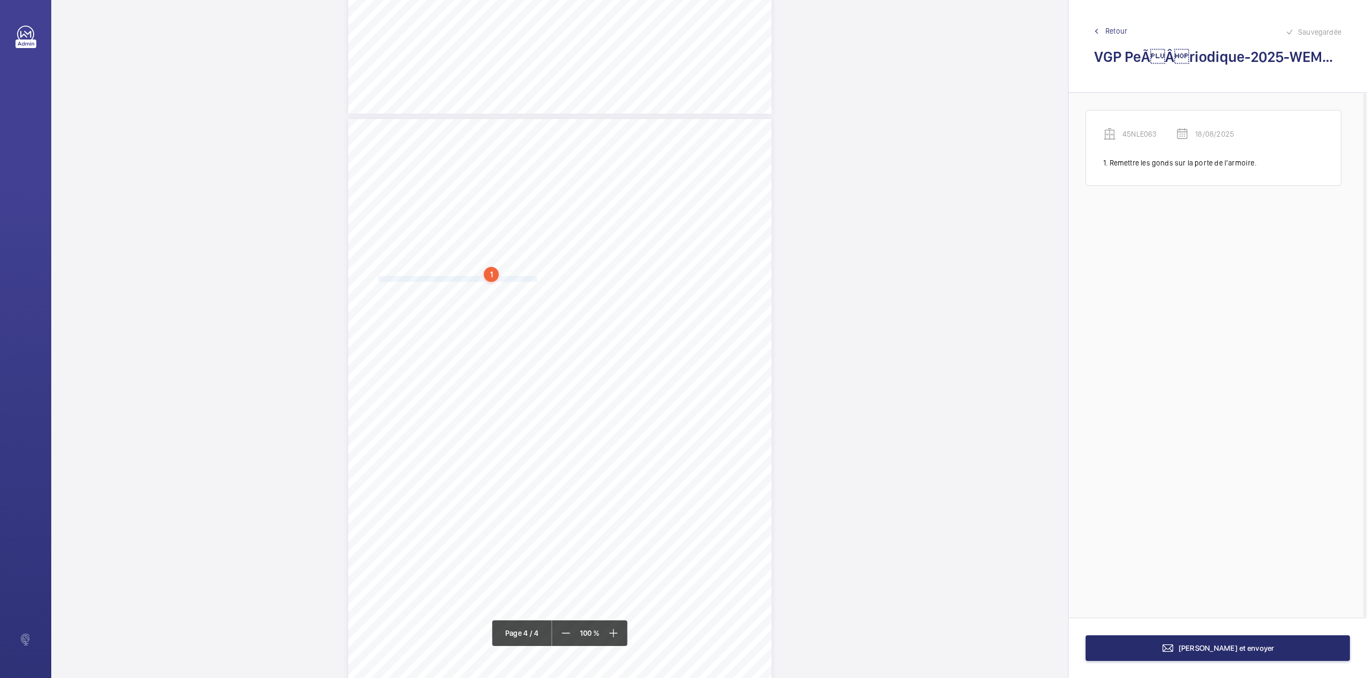
drag, startPoint x: 376, startPoint y: 277, endPoint x: 535, endPoint y: 279, distance: 158.6
click at [535, 279] on span "Protéger ou supprimer le câble électrique non raccordé dans l’armoire" at bounding box center [457, 279] width 159 height 5
click at [536, 113] on div "Faites un choix" at bounding box center [535, 112] width 75 height 11
click at [536, 129] on div "Appareil concerné Faites un choix Date d'apparition" at bounding box center [577, 108] width 183 height 52
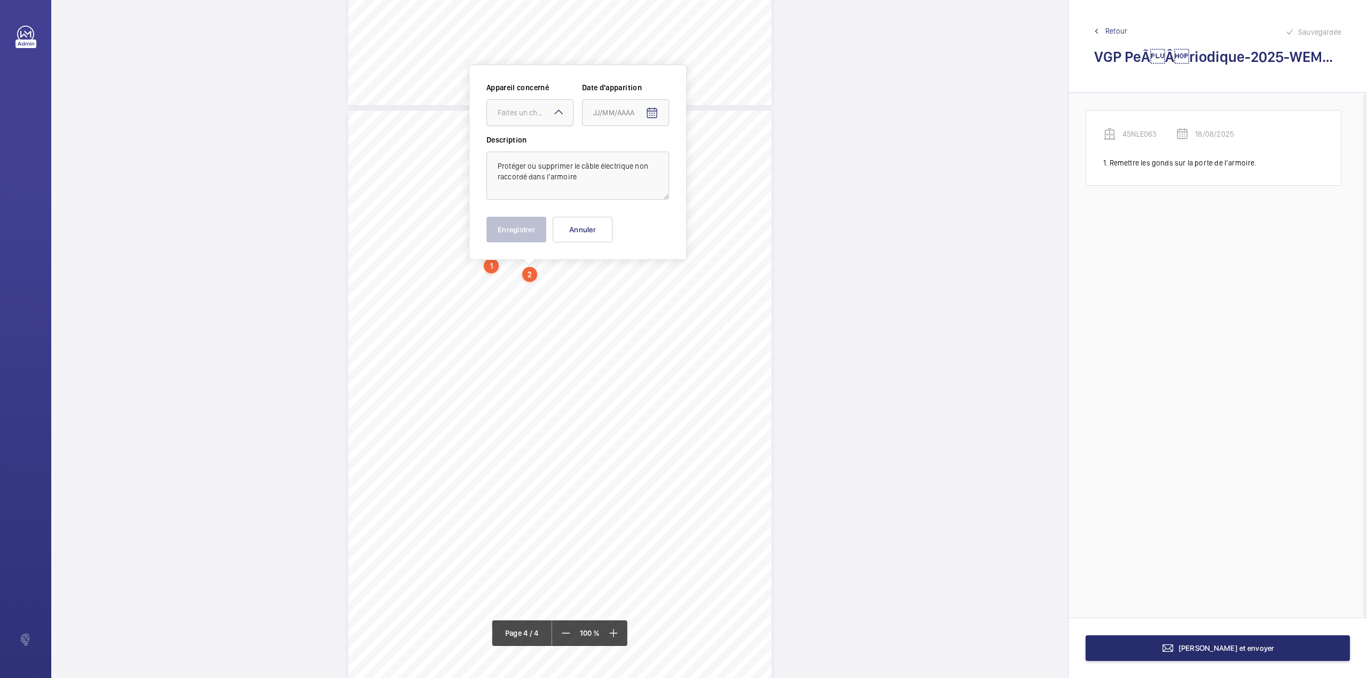
click at [536, 114] on div "Faites un choix" at bounding box center [535, 112] width 75 height 11
click at [535, 138] on div "45NLE063" at bounding box center [530, 145] width 86 height 26
click at [645, 113] on mat-icon "Open calendar" at bounding box center [651, 113] width 13 height 13
click at [707, 157] on span "Previous month" at bounding box center [705, 155] width 21 height 21
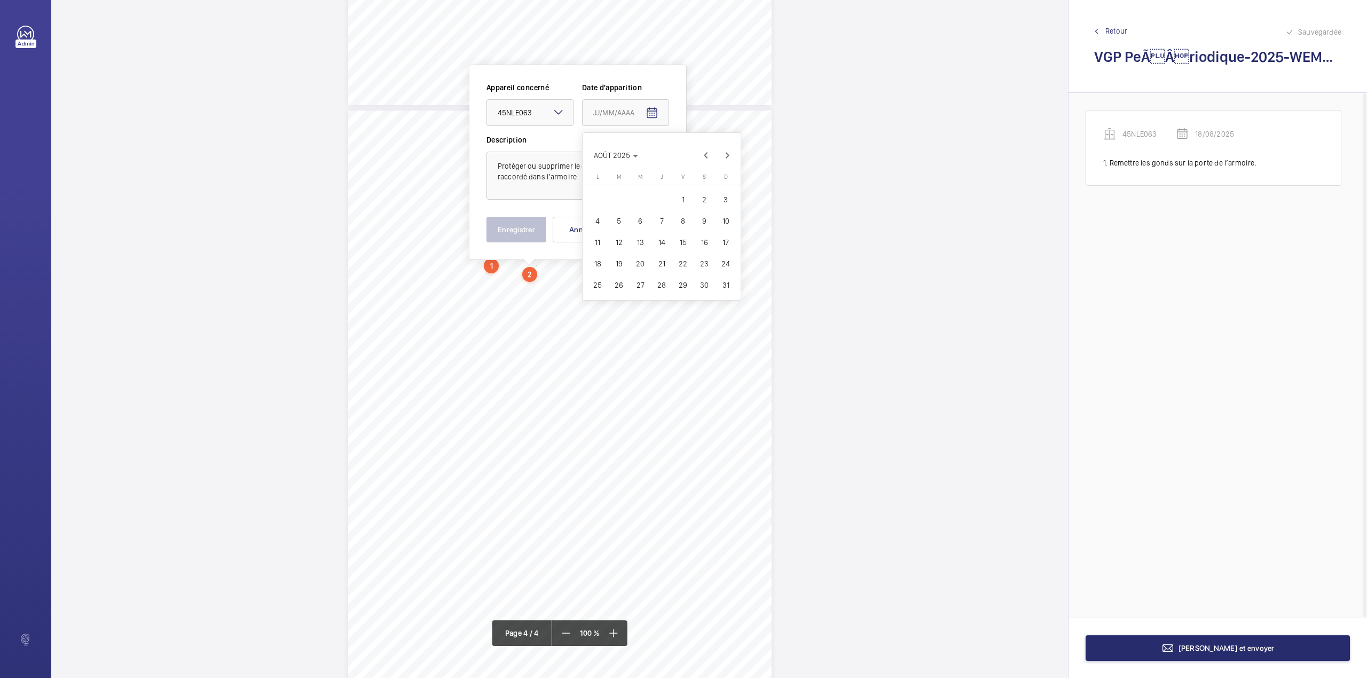
click at [597, 265] on span "18" at bounding box center [597, 263] width 19 height 19
type input "18/08/2025"
click at [588, 183] on textarea "Protéger ou supprimer le câble électrique non raccordé dans l’armoire" at bounding box center [577, 176] width 183 height 48
type textarea "Protéger ou supprimer le câble électrique non raccordé dans l’armoire."
click at [511, 234] on button "Enregistrer" at bounding box center [516, 230] width 60 height 26
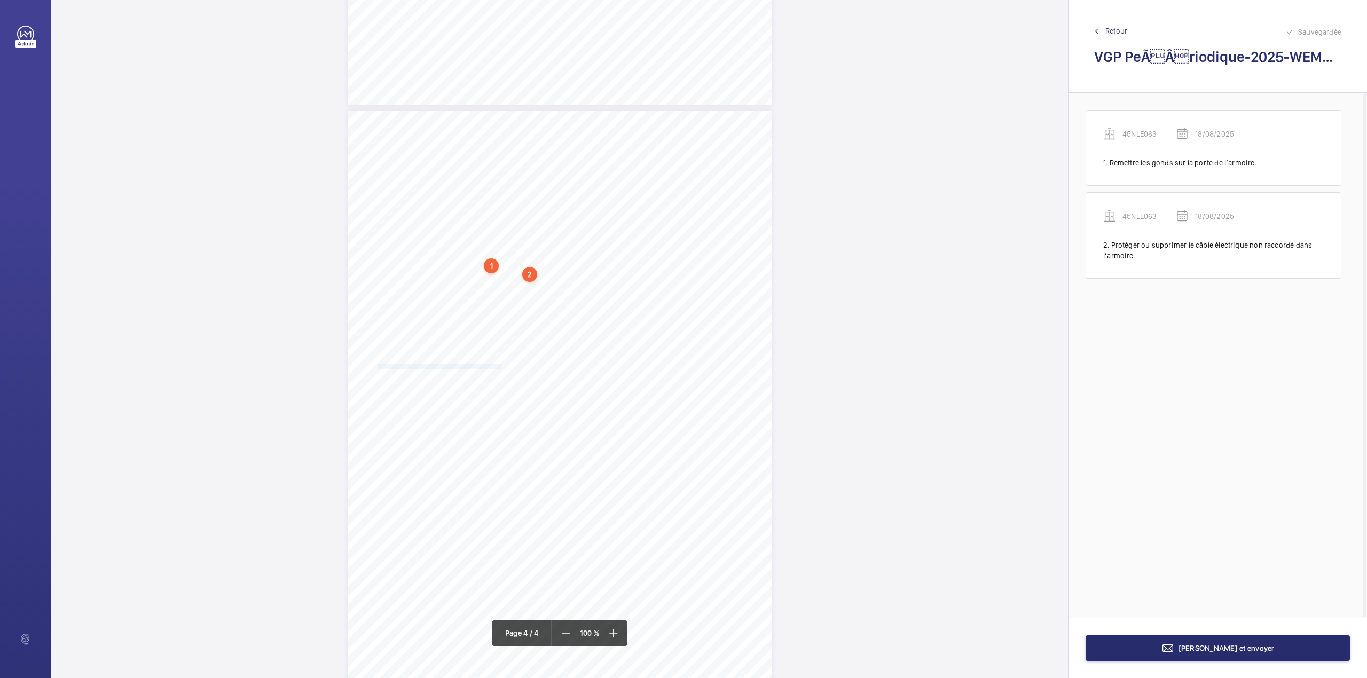
drag, startPoint x: 378, startPoint y: 365, endPoint x: 509, endPoint y: 364, distance: 131.3
click at [506, 364] on span "Confirmer le bon fonctionnement de la manoeuvre "Pompier"." at bounding box center [447, 366] width 139 height 5
click at [513, 364] on div "CONDUITE DE LA VERIFICATION & REGLES ET NORMES APPLICABLES CONDUITE DE LA VERIF…" at bounding box center [559, 339] width 1017 height 678
click at [513, 364] on div "VERIFICATION GENERALE PERIODIQUE - App. N° 45NLE063 6-8 bd Haussmann 75008 PARI…" at bounding box center [559, 356] width 423 height 599
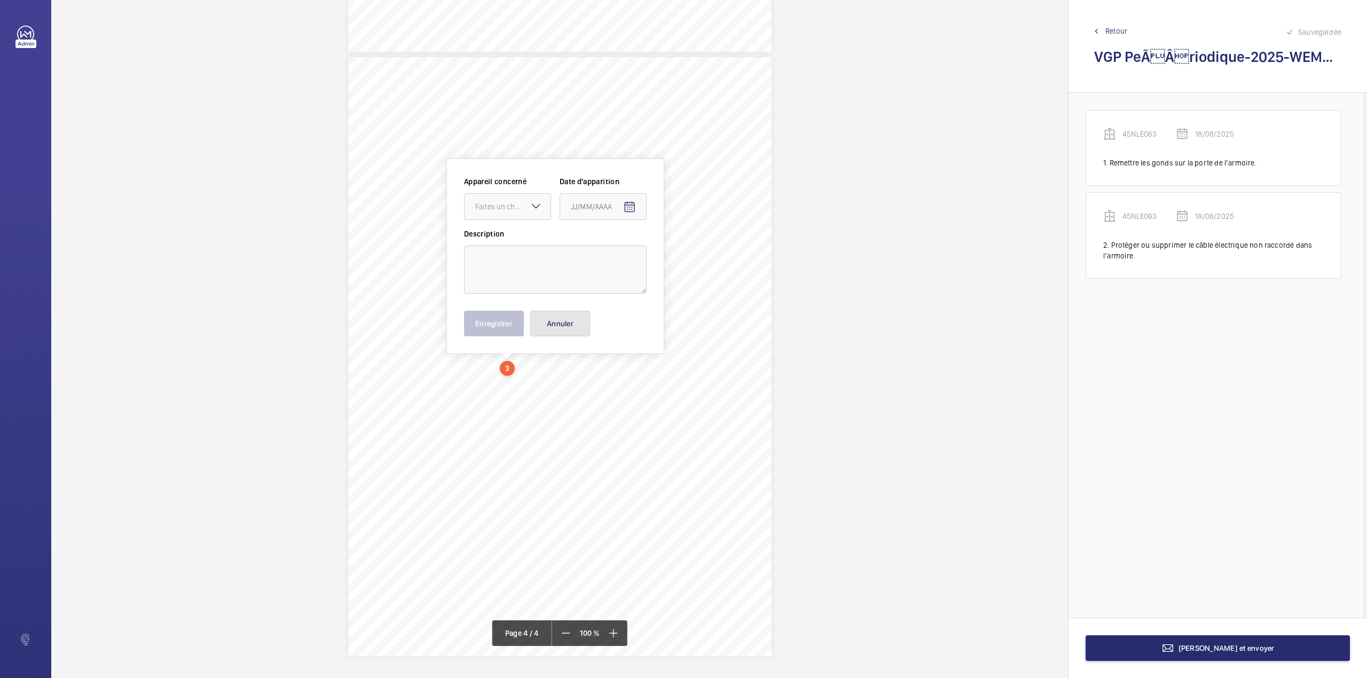
click at [569, 320] on button "Annuler" at bounding box center [560, 324] width 60 height 26
drag, startPoint x: 376, startPoint y: 312, endPoint x: 515, endPoint y: 314, distance: 138.8
click at [515, 314] on span "Confirmer le bon fonctionnement de la manoeuvre "Pompier"." at bounding box center [447, 313] width 139 height 5
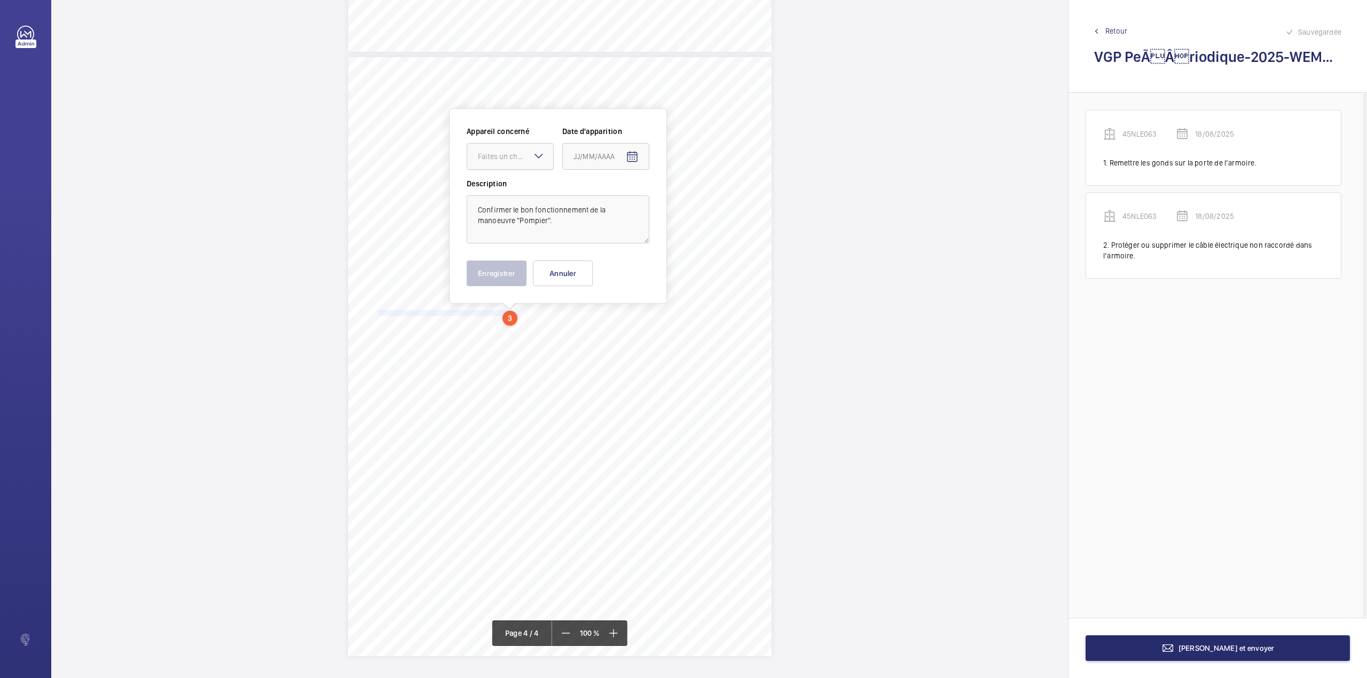
click at [517, 156] on div "Faites un choix" at bounding box center [515, 156] width 75 height 11
drag, startPoint x: 511, startPoint y: 185, endPoint x: 571, endPoint y: 182, distance: 59.3
click at [513, 185] on span "45NLE063" at bounding box center [510, 189] width 65 height 11
click at [635, 154] on mat-icon "Open calendar" at bounding box center [632, 157] width 13 height 13
click at [690, 201] on span "Previous month" at bounding box center [685, 198] width 21 height 21
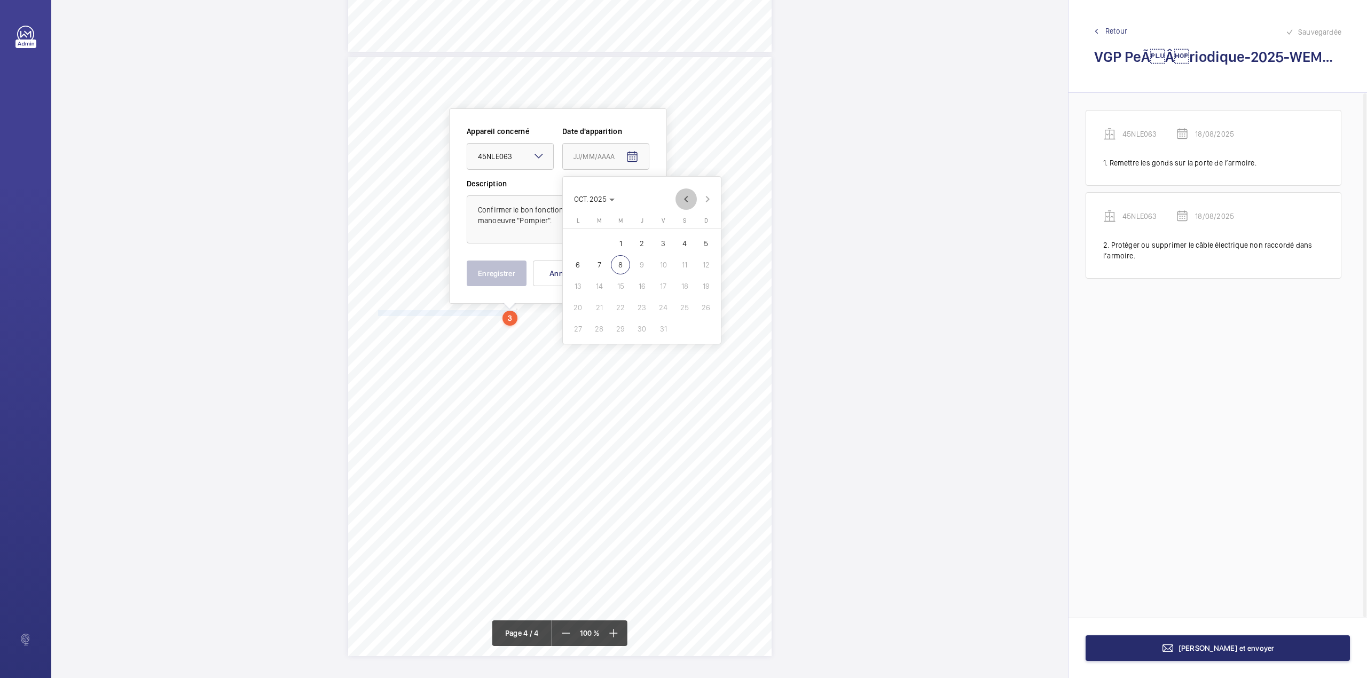
click at [690, 201] on span "Previous month" at bounding box center [685, 198] width 21 height 21
click at [579, 309] on span "18" at bounding box center [577, 307] width 19 height 19
type input "18/08/2025"
click at [494, 271] on button "Enregistrer" at bounding box center [497, 274] width 60 height 26
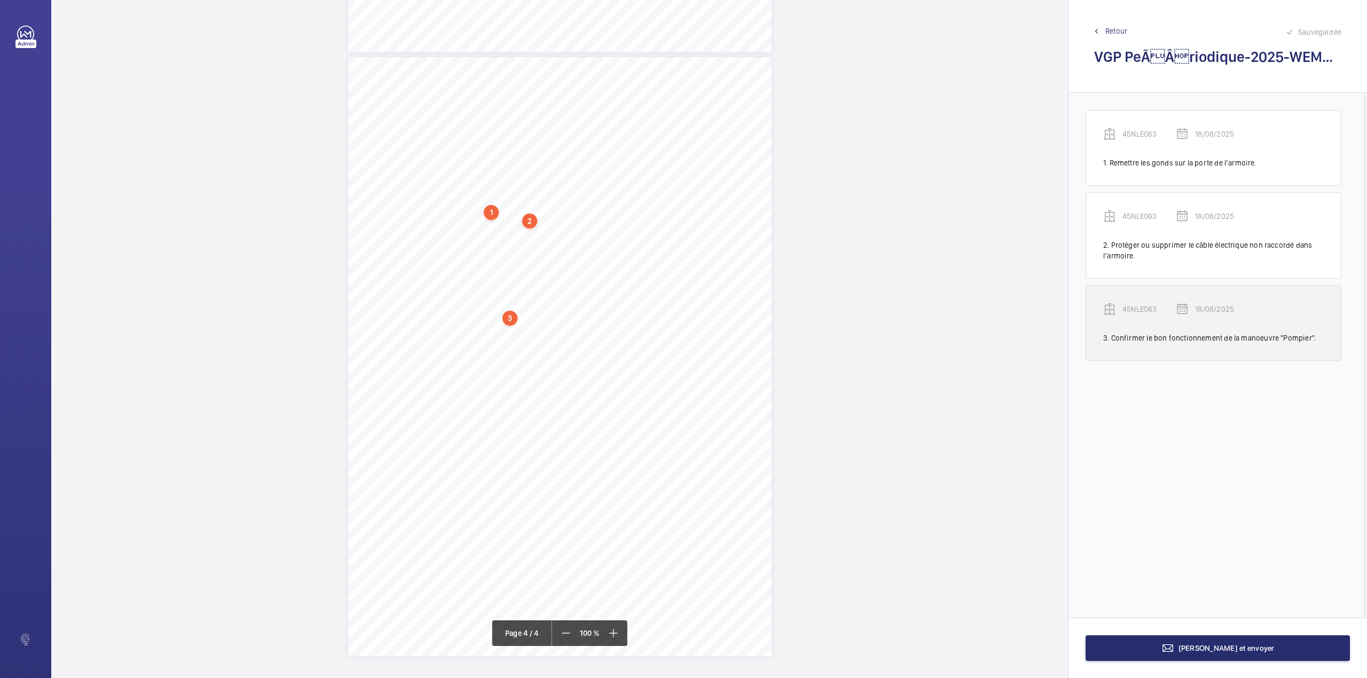
click at [1147, 311] on p "45NLE063" at bounding box center [1148, 309] width 53 height 11
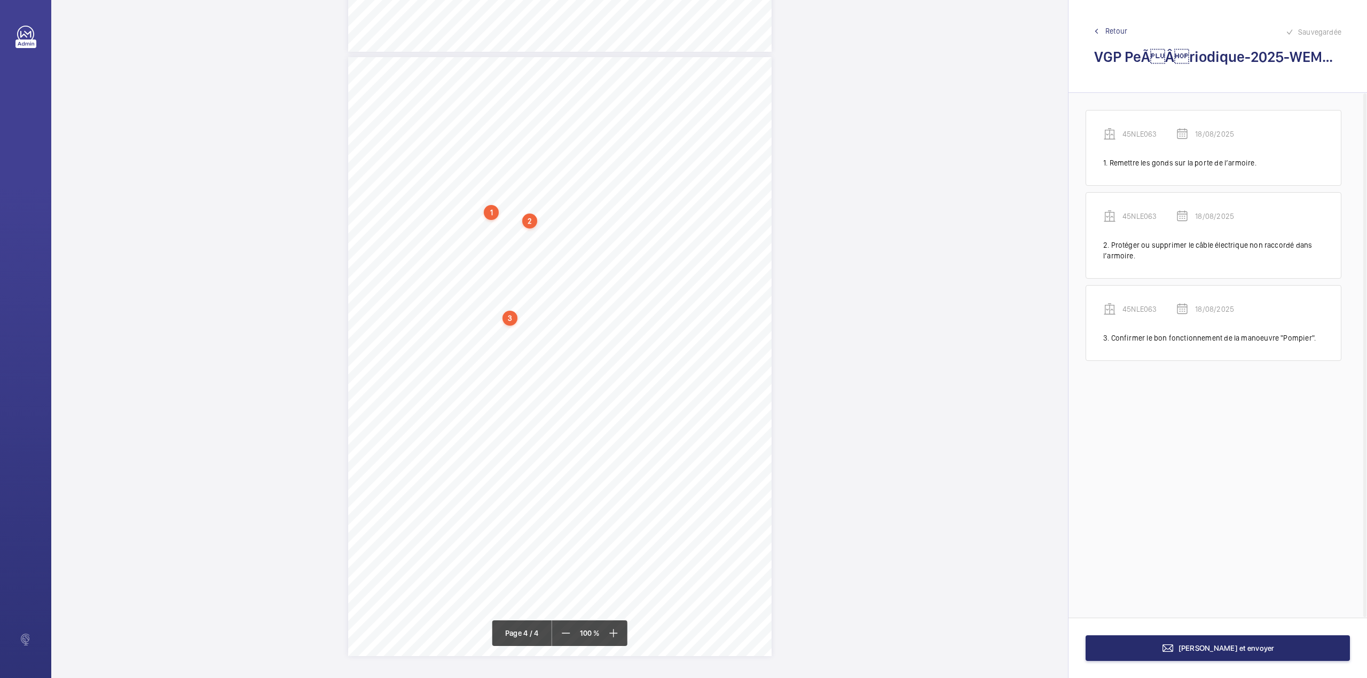
scroll to position [1752, 0]
drag, startPoint x: 467, startPoint y: 248, endPoint x: 519, endPoint y: 247, distance: 52.9
click at [519, 247] on div "45NLE063" at bounding box center [512, 246] width 91 height 11
copy div "45NLE063"
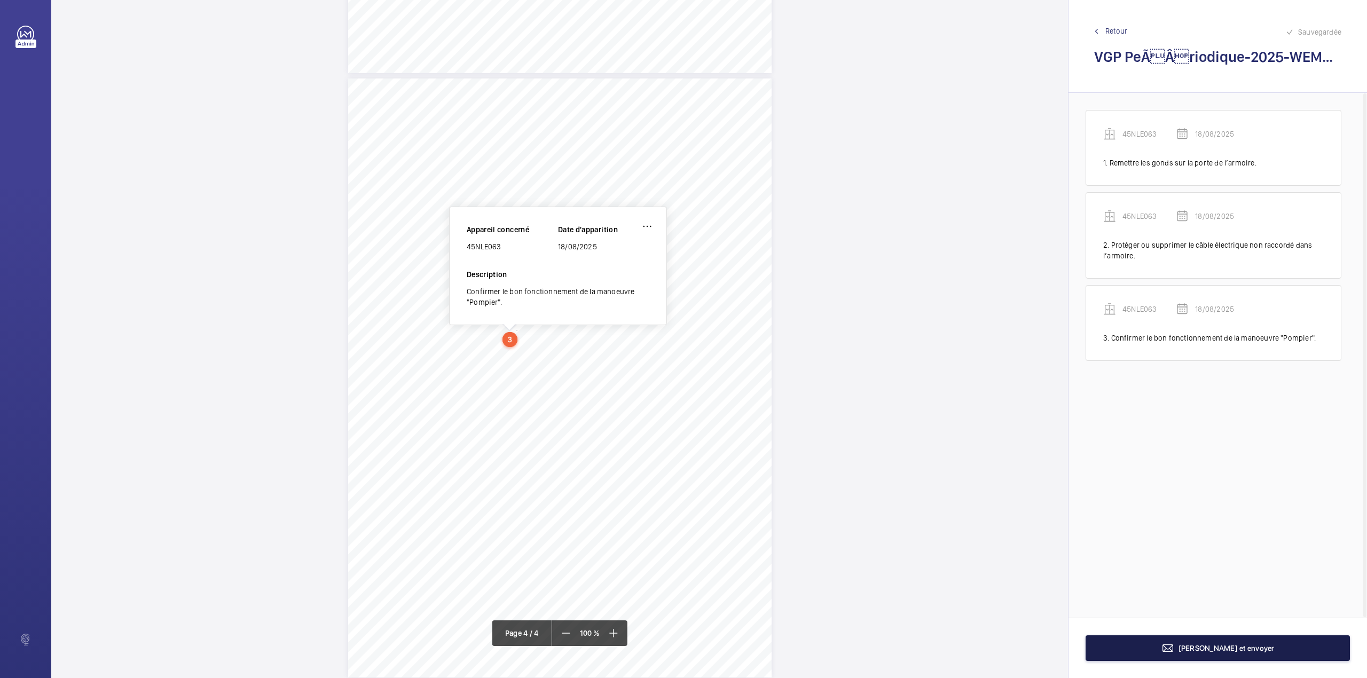
click at [1192, 647] on button "[PERSON_NAME] et envoyer" at bounding box center [1217, 648] width 264 height 26
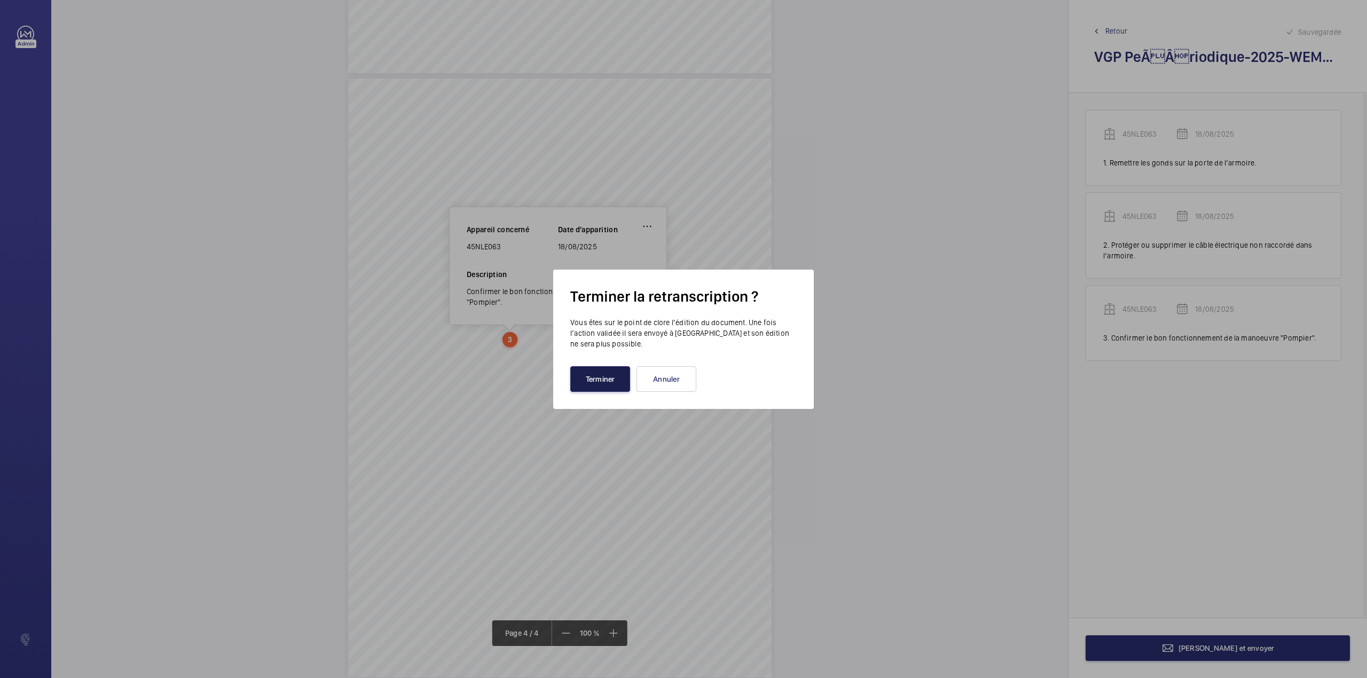
click at [600, 383] on button "Terminer" at bounding box center [600, 379] width 60 height 26
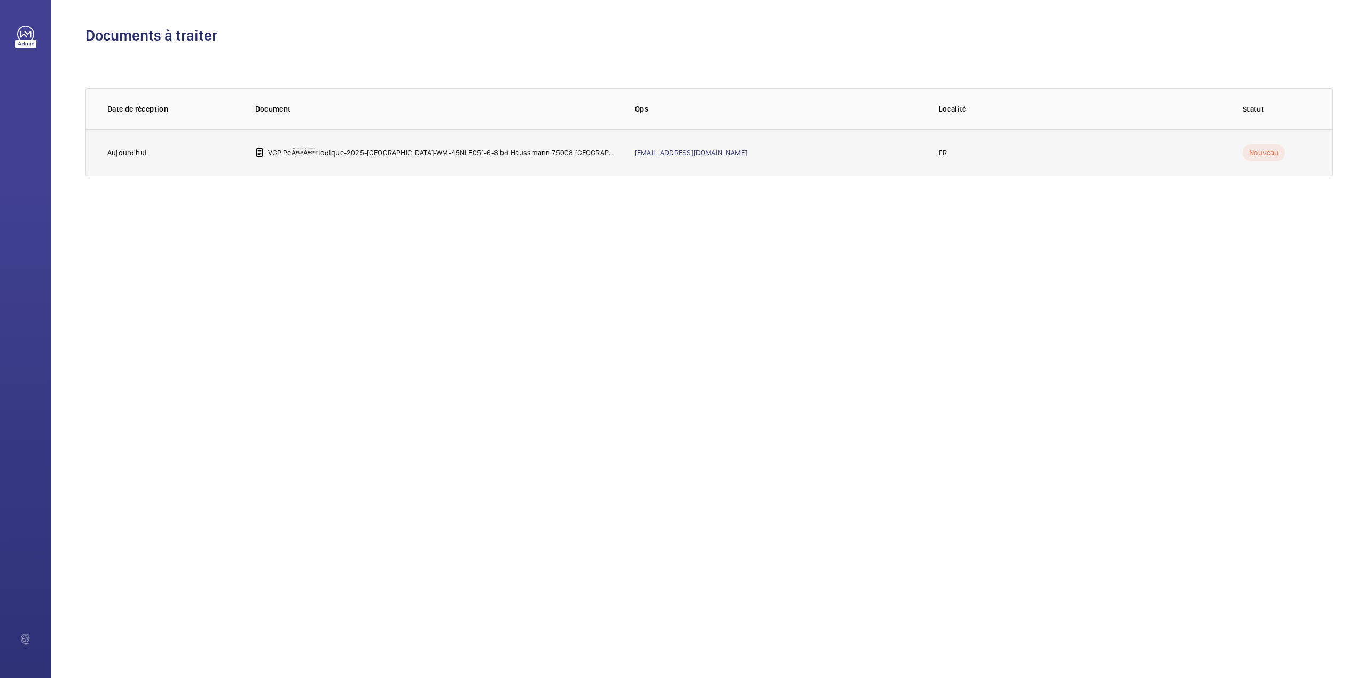
click at [332, 153] on p "VGP PeÃÂriodique-2025-WEMAINTAIN-WM-45NLE051-6-8 bd Haussmann 75008 PARIS.pdf" at bounding box center [443, 152] width 350 height 11
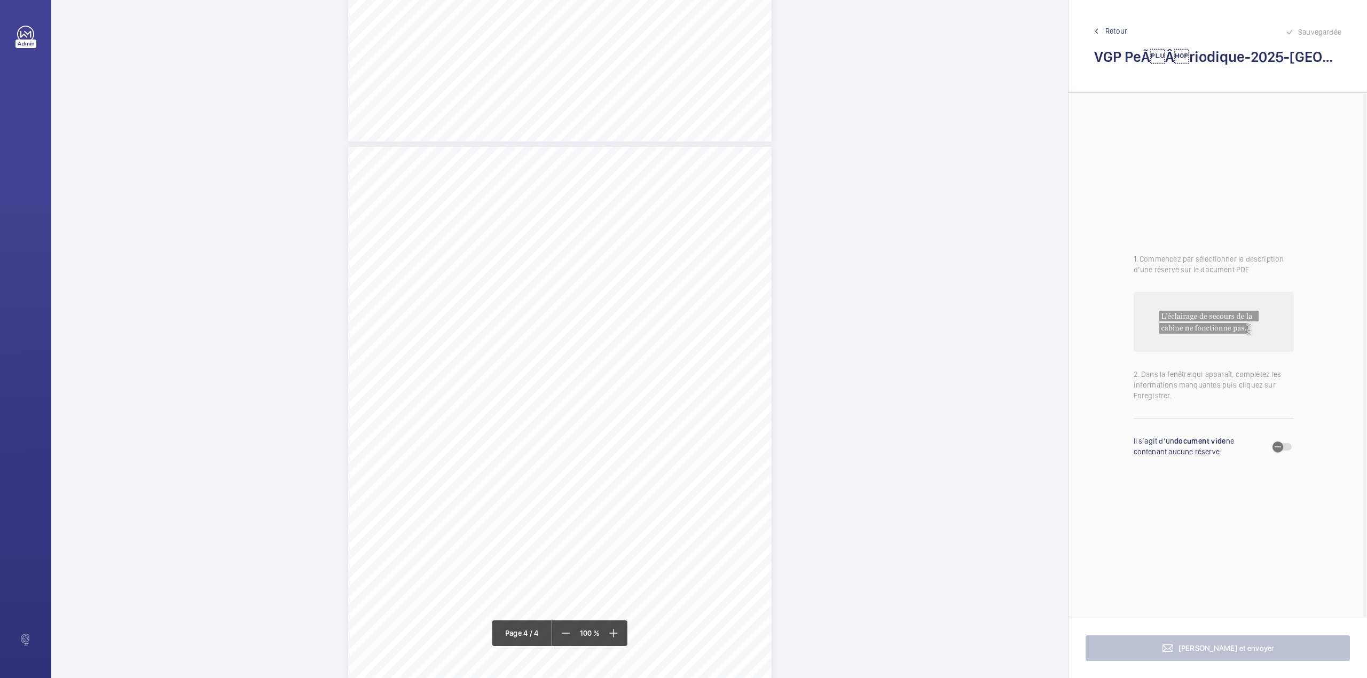
scroll to position [1708, 0]
drag, startPoint x: 376, startPoint y: 236, endPoint x: 495, endPoint y: 235, distance: 119.1
click at [495, 235] on span "Refixer et remettre en état le voyant de zone de porte" at bounding box center [438, 237] width 120 height 5
click at [501, 117] on div "Faites un choix" at bounding box center [495, 112] width 75 height 11
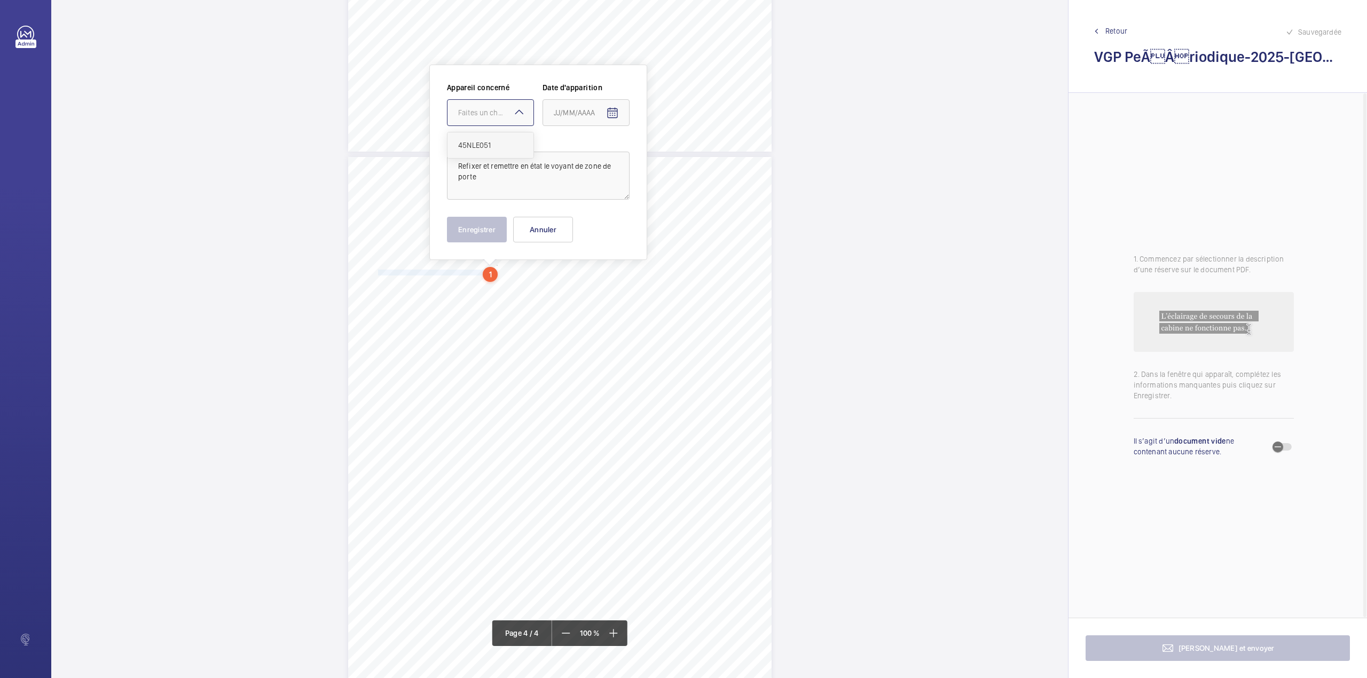
drag, startPoint x: 504, startPoint y: 137, endPoint x: 510, endPoint y: 137, distance: 6.4
click at [505, 138] on div "45NLE051" at bounding box center [490, 145] width 86 height 26
click at [607, 113] on mat-icon "Open calendar" at bounding box center [612, 113] width 13 height 13
click at [666, 155] on span "Previous month" at bounding box center [666, 155] width 21 height 21
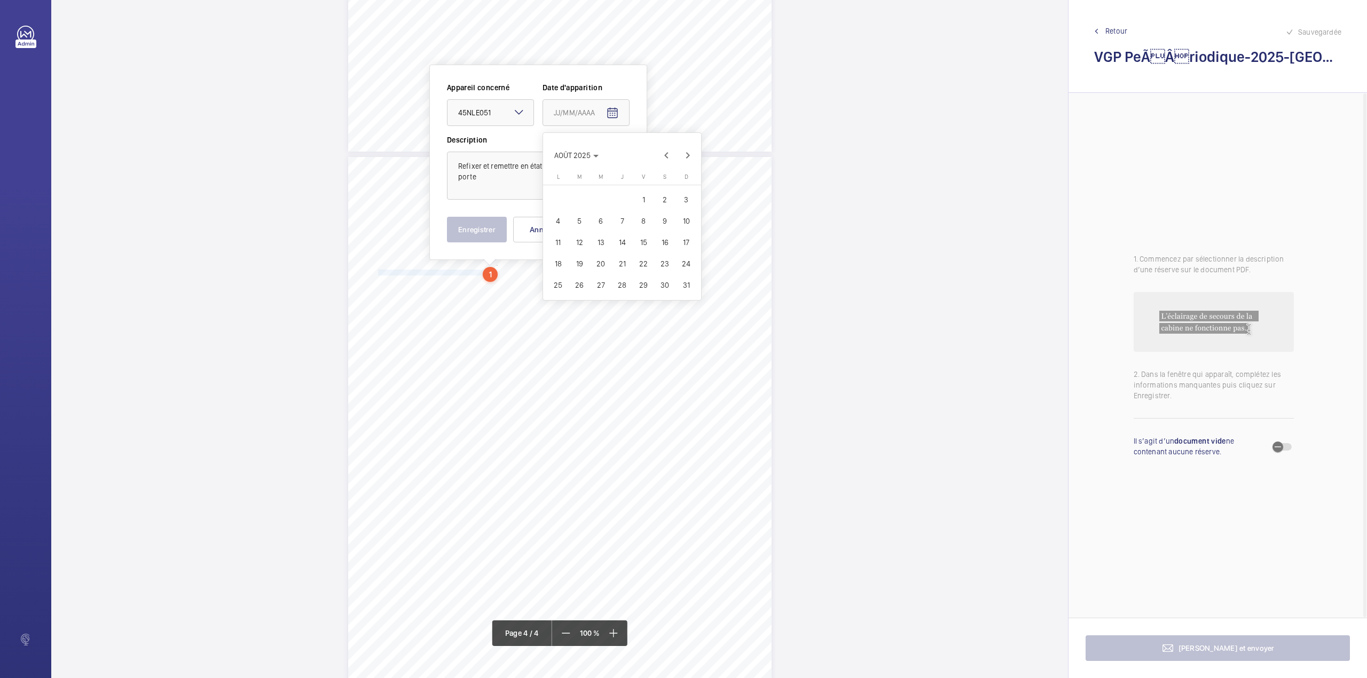
click at [564, 265] on span "18" at bounding box center [557, 263] width 19 height 19
type input "18/08/2025"
click at [479, 189] on textarea "Refixer et remettre en état le voyant de zone de porte" at bounding box center [538, 176] width 183 height 48
type textarea "Refixer et remettre en état le voyant de zone de porte."
click at [466, 220] on button "Enregistrer" at bounding box center [477, 230] width 60 height 26
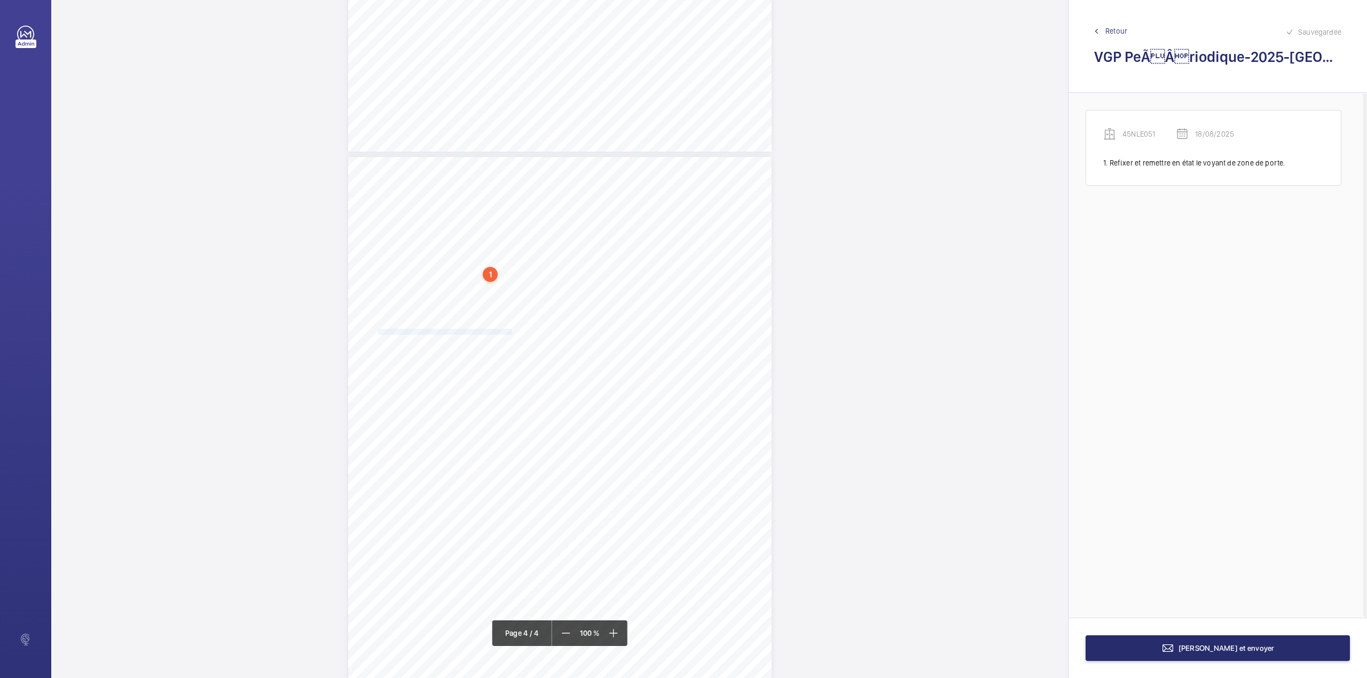
drag, startPoint x: 376, startPoint y: 331, endPoint x: 509, endPoint y: 331, distance: 132.4
click at [509, 331] on div "VERIFICATION GENERALE PERIODIQUE - App. N° WM-45NLE051 6-8 bd Haussmann 75008 P…" at bounding box center [559, 456] width 423 height 599
click at [513, 109] on div "Faites un choix" at bounding box center [508, 112] width 75 height 11
drag, startPoint x: 511, startPoint y: 144, endPoint x: 540, endPoint y: 136, distance: 30.6
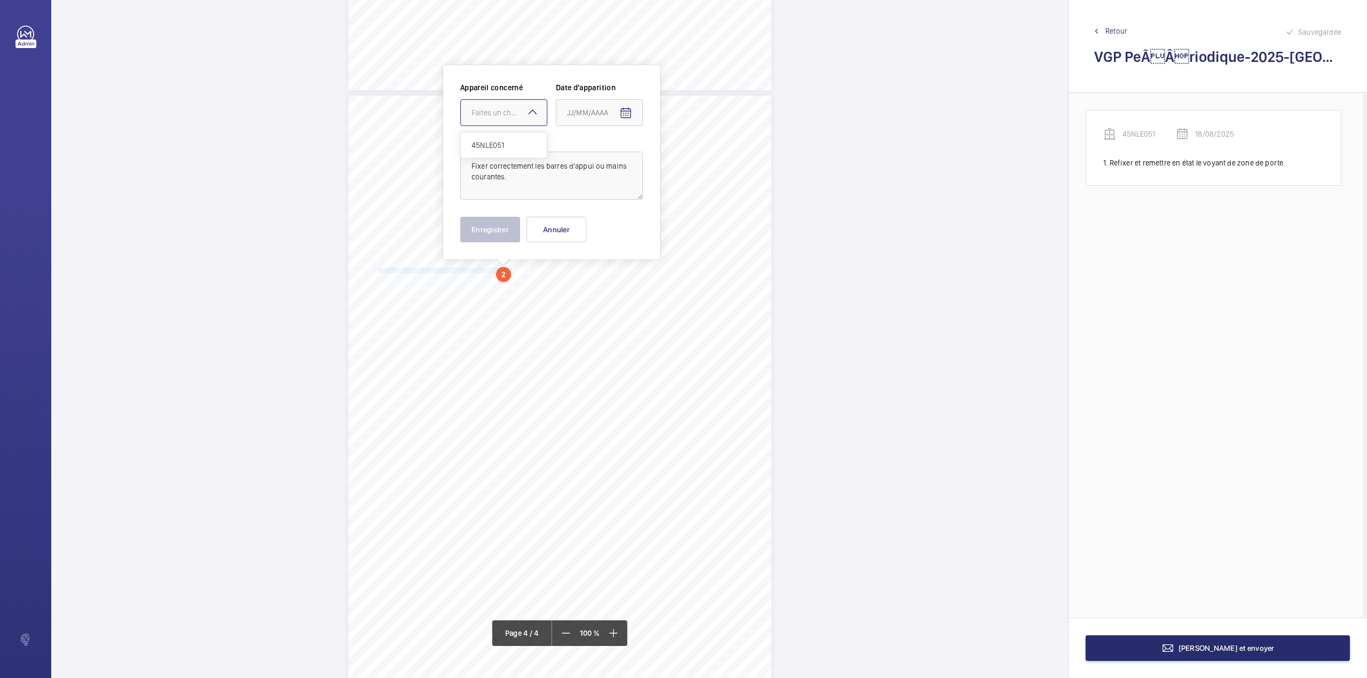
click at [511, 145] on span "45NLE051" at bounding box center [503, 145] width 65 height 11
click at [624, 109] on mat-icon "Open calendar" at bounding box center [625, 113] width 13 height 13
click at [681, 154] on span "Previous month" at bounding box center [679, 155] width 21 height 21
click at [572, 263] on span "18" at bounding box center [571, 263] width 19 height 19
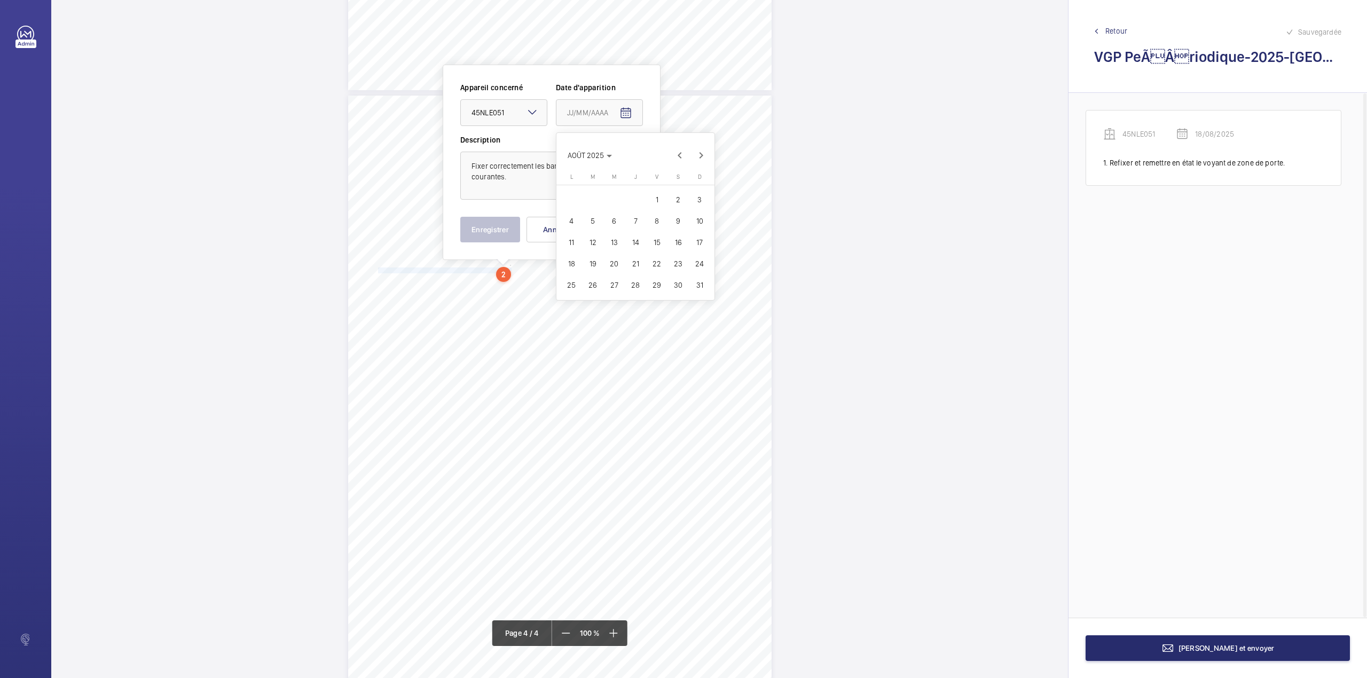
type input "18/08/2025"
click at [481, 235] on button "Enregistrer" at bounding box center [490, 230] width 60 height 26
drag, startPoint x: 377, startPoint y: 338, endPoint x: 532, endPoint y: 338, distance: 154.8
click at [532, 338] on span "Remédier aux frottement des ventaux de porte cabine sur le montant." at bounding box center [455, 340] width 155 height 5
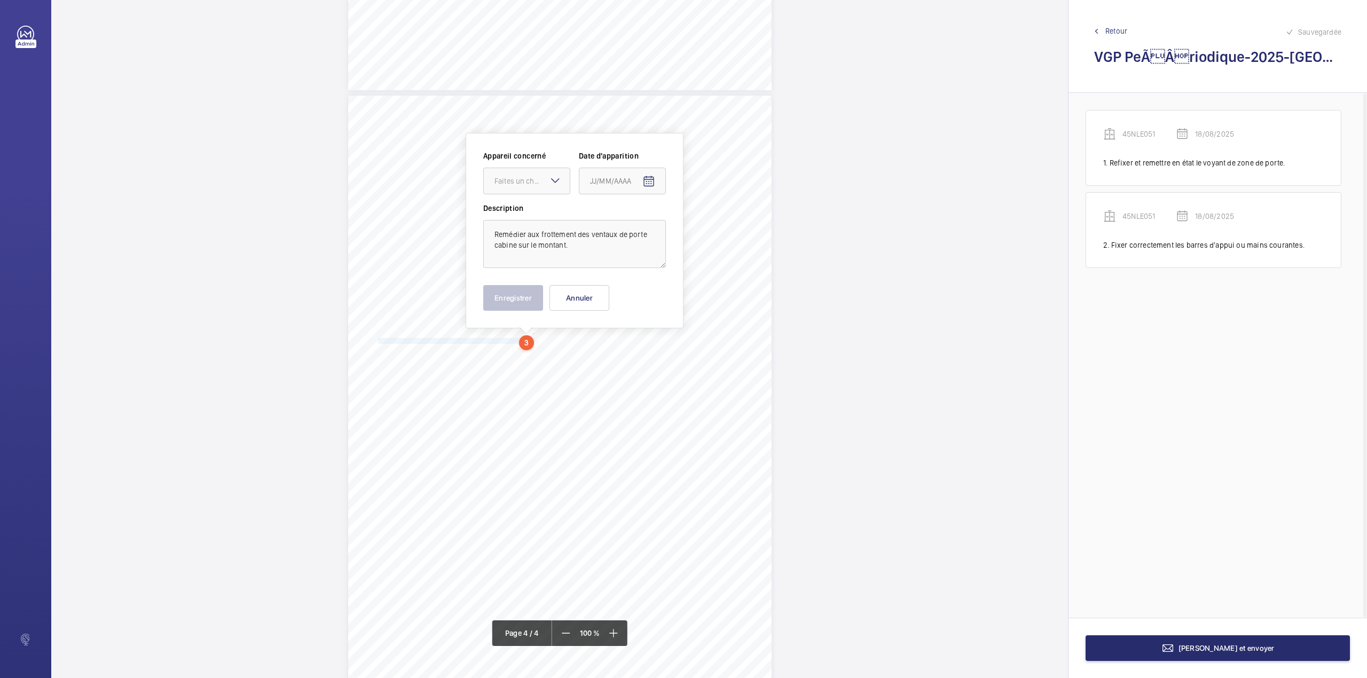
scroll to position [1773, 0]
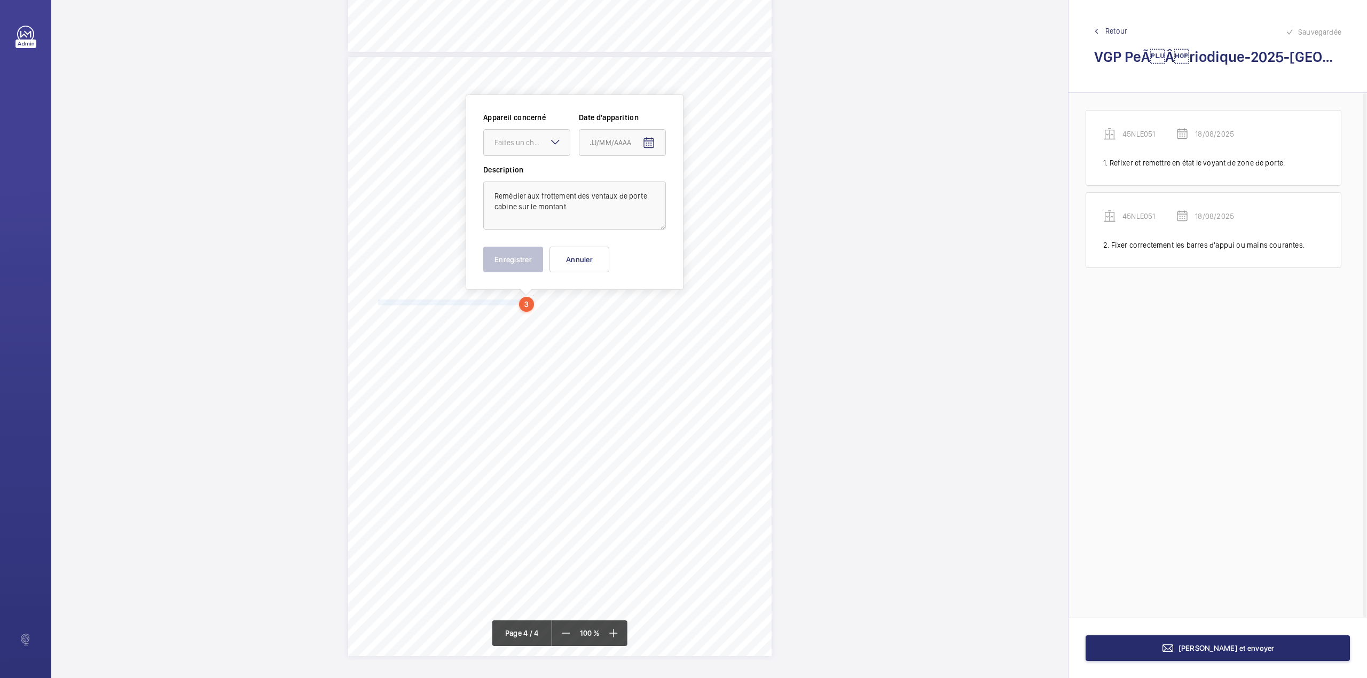
click at [549, 138] on div "Faites un choix" at bounding box center [526, 142] width 87 height 27
drag, startPoint x: 545, startPoint y: 167, endPoint x: 628, endPoint y: 152, distance: 84.6
click at [545, 168] on div "45NLE051" at bounding box center [527, 175] width 86 height 26
click at [647, 141] on mat-icon "Open calendar" at bounding box center [648, 143] width 13 height 13
click at [703, 183] on span "Previous month" at bounding box center [702, 185] width 21 height 21
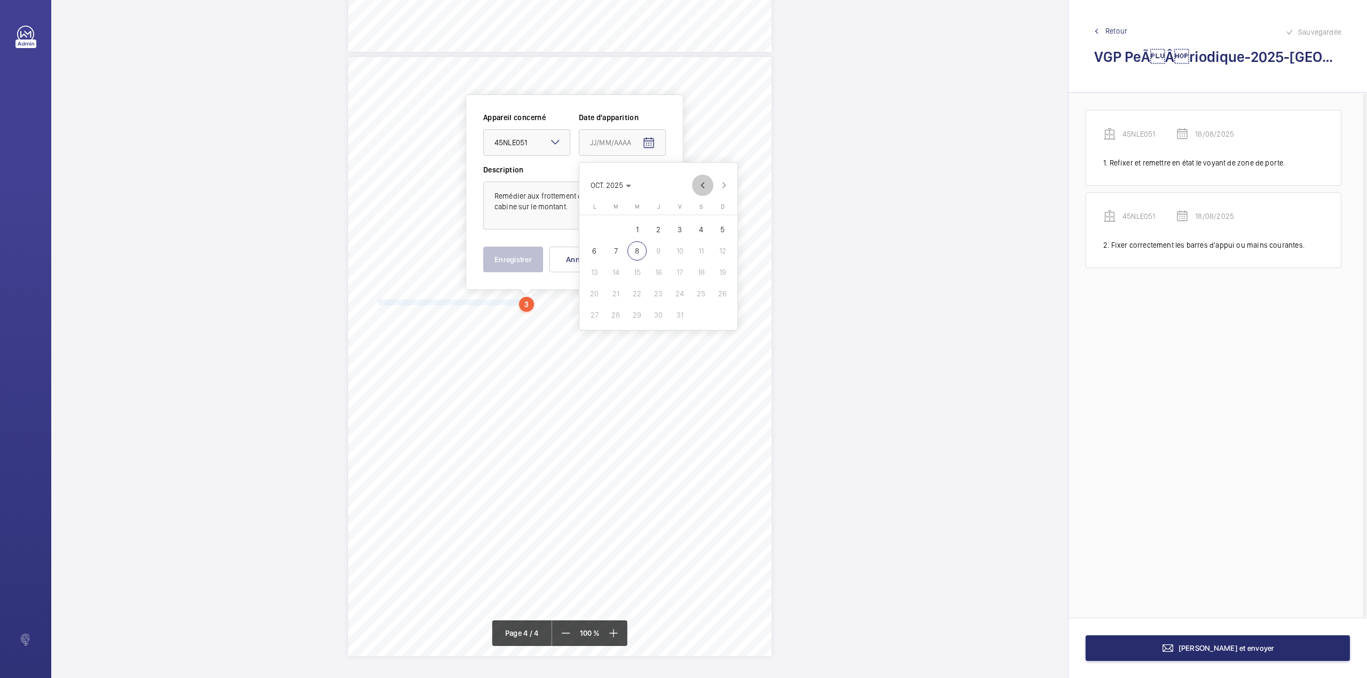
click at [703, 183] on span "Previous month" at bounding box center [702, 185] width 21 height 21
click at [596, 295] on span "18" at bounding box center [594, 293] width 19 height 19
type input "18/08/2025"
click at [505, 259] on button "Enregistrer" at bounding box center [513, 260] width 60 height 26
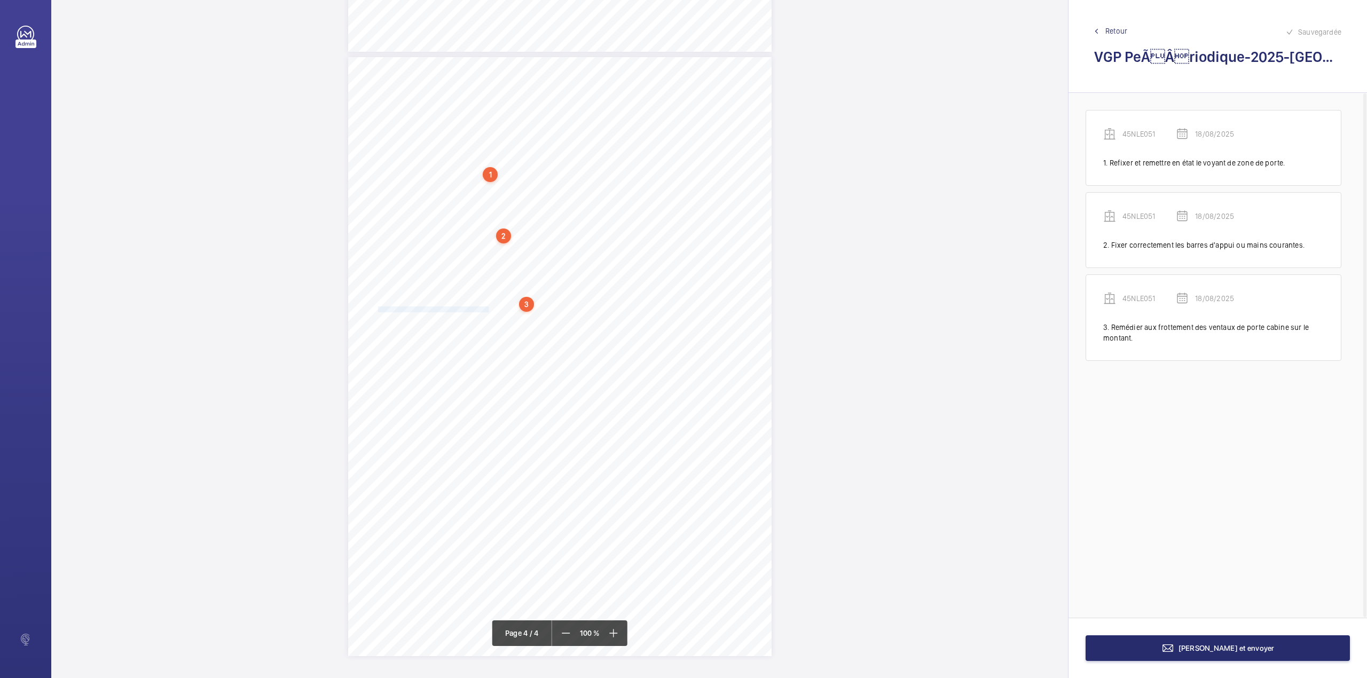
drag, startPoint x: 377, startPoint y: 310, endPoint x: 486, endPoint y: 308, distance: 108.9
click at [486, 308] on span "Supprimer la queue de billard en fin de fermeture" at bounding box center [433, 309] width 111 height 5
click at [483, 150] on div "Faites un choix" at bounding box center [485, 150] width 75 height 11
drag, startPoint x: 483, startPoint y: 176, endPoint x: 500, endPoint y: 176, distance: 17.1
click at [484, 177] on div "45NLE051" at bounding box center [481, 183] width 86 height 26
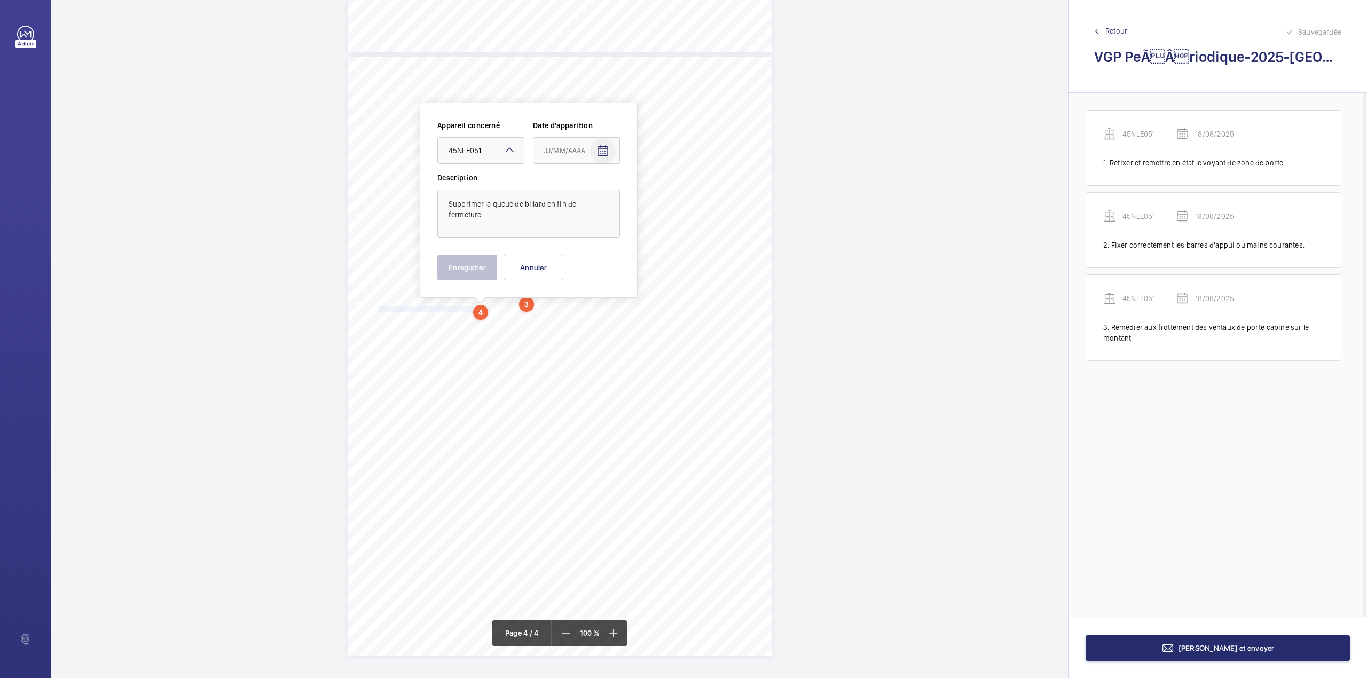
click at [604, 154] on mat-icon "Open calendar" at bounding box center [602, 151] width 13 height 13
click at [658, 192] on span "Previous month" at bounding box center [656, 193] width 21 height 21
click at [551, 302] on span "18" at bounding box center [548, 301] width 19 height 19
type input "18/08/2025"
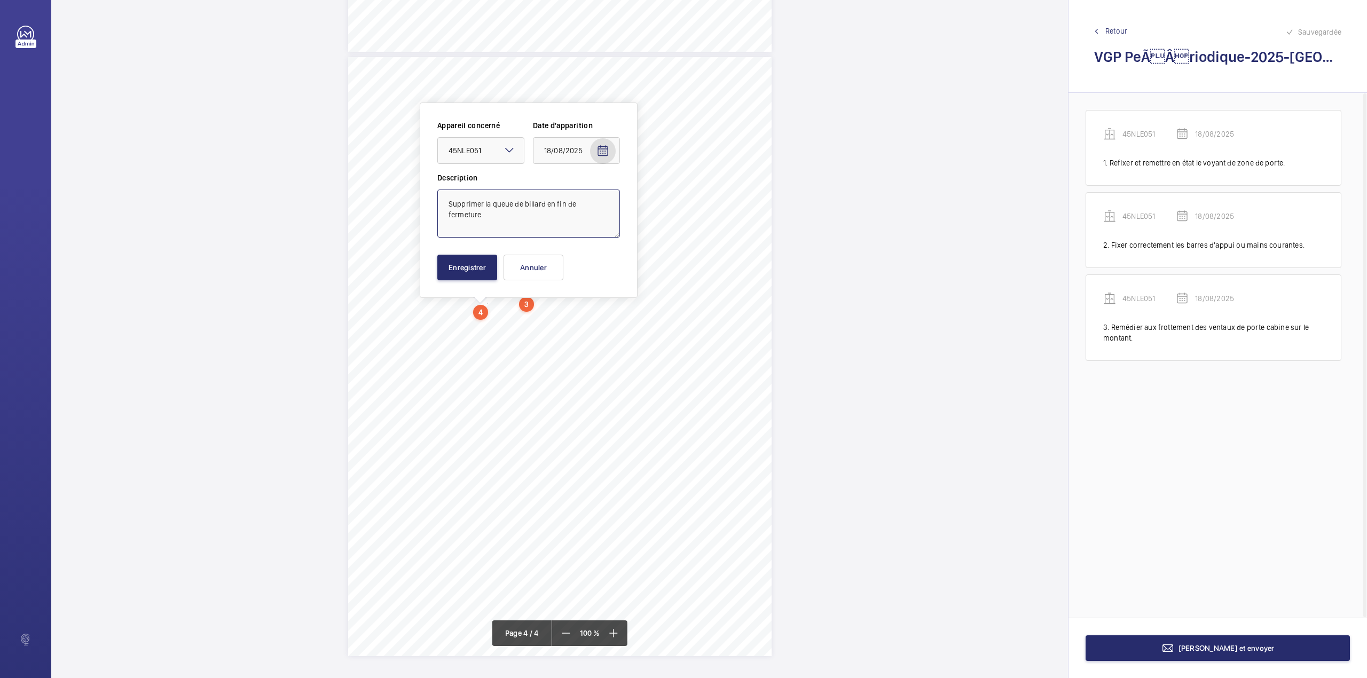
click at [611, 209] on textarea "Supprimer la queue de billard en fin de fermeture" at bounding box center [528, 214] width 183 height 48
type textarea "Supprimer la queue de billard en fin de fermeture."
click at [453, 262] on button "Enregistrer" at bounding box center [467, 268] width 60 height 26
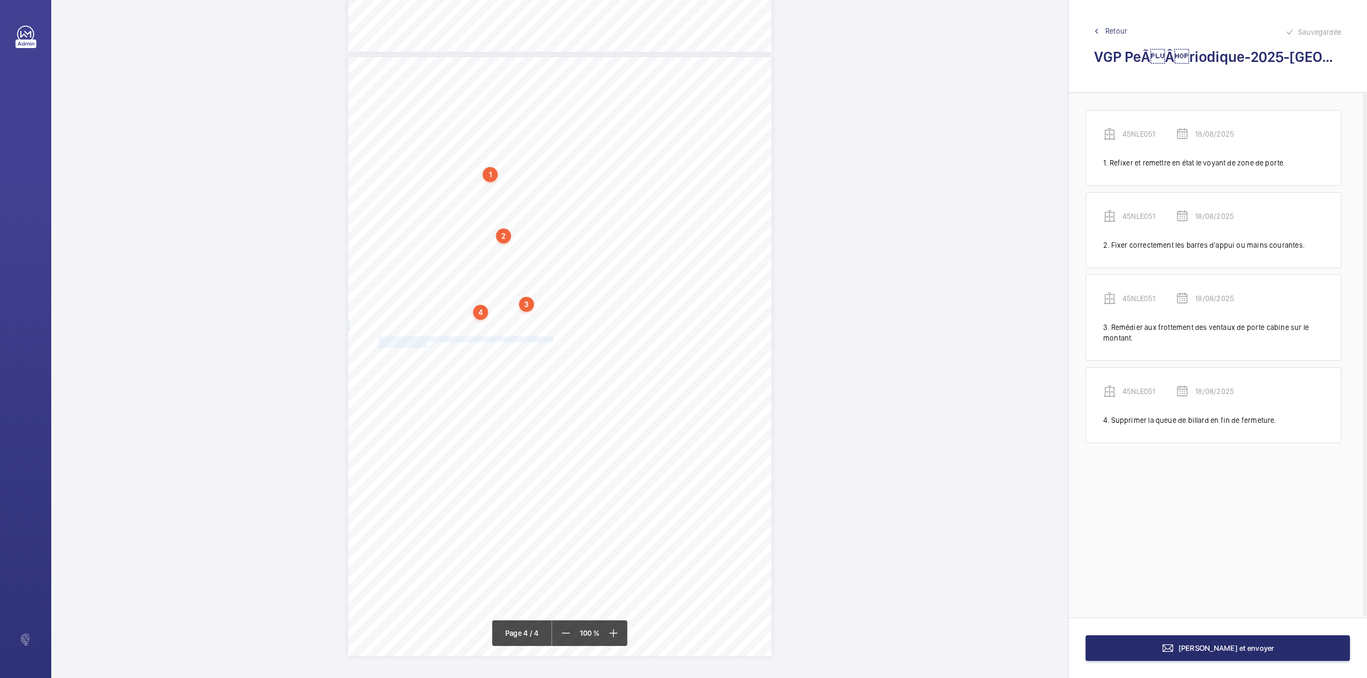
drag, startPoint x: 378, startPoint y: 337, endPoint x: 425, endPoint y: 344, distance: 47.5
click at [425, 344] on div "VERIFICATION GENERALE PERIODIQUE - App. N° WM-45NLE051 6-8 bd Haussmann 75008 P…" at bounding box center [559, 356] width 423 height 599
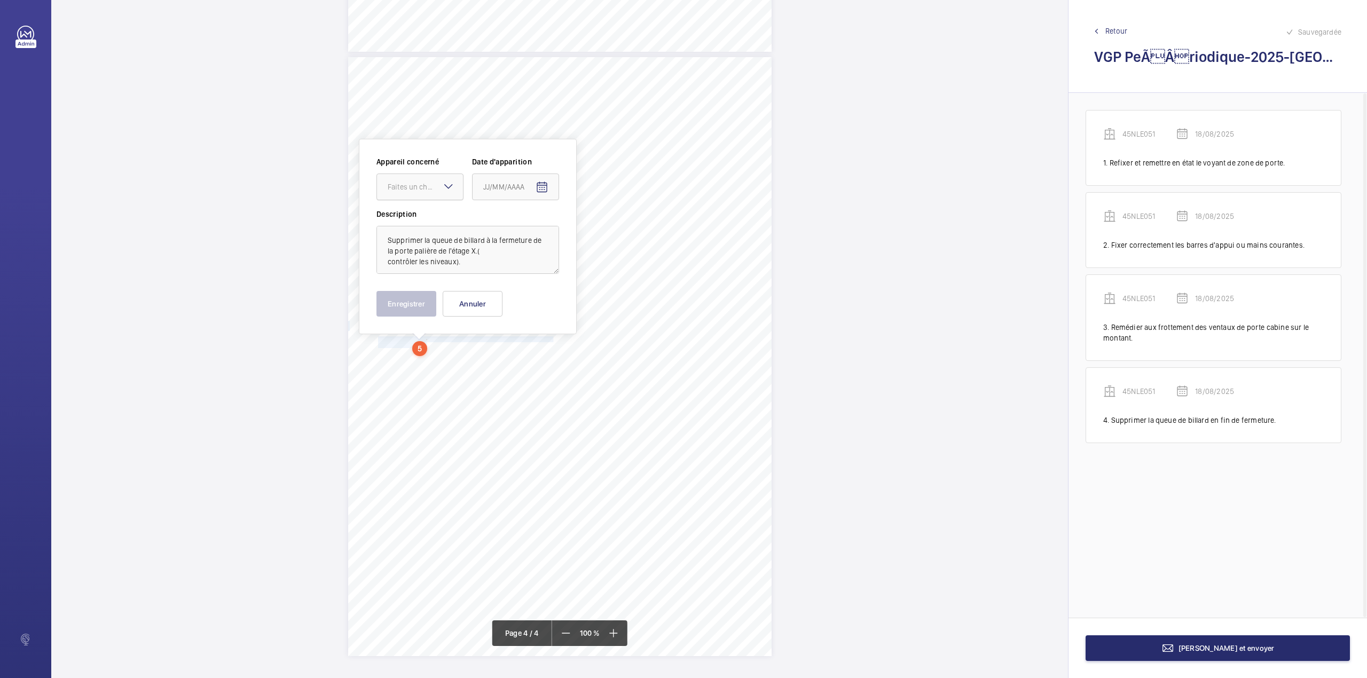
drag, startPoint x: 426, startPoint y: 184, endPoint x: 426, endPoint y: 195, distance: 11.2
click at [426, 186] on div "Faites un choix" at bounding box center [425, 187] width 75 height 11
click at [430, 220] on span "45NLE051" at bounding box center [420, 219] width 65 height 11
click at [543, 187] on mat-icon "Open calendar" at bounding box center [541, 187] width 13 height 13
click at [592, 227] on span "Previous month" at bounding box center [595, 229] width 21 height 21
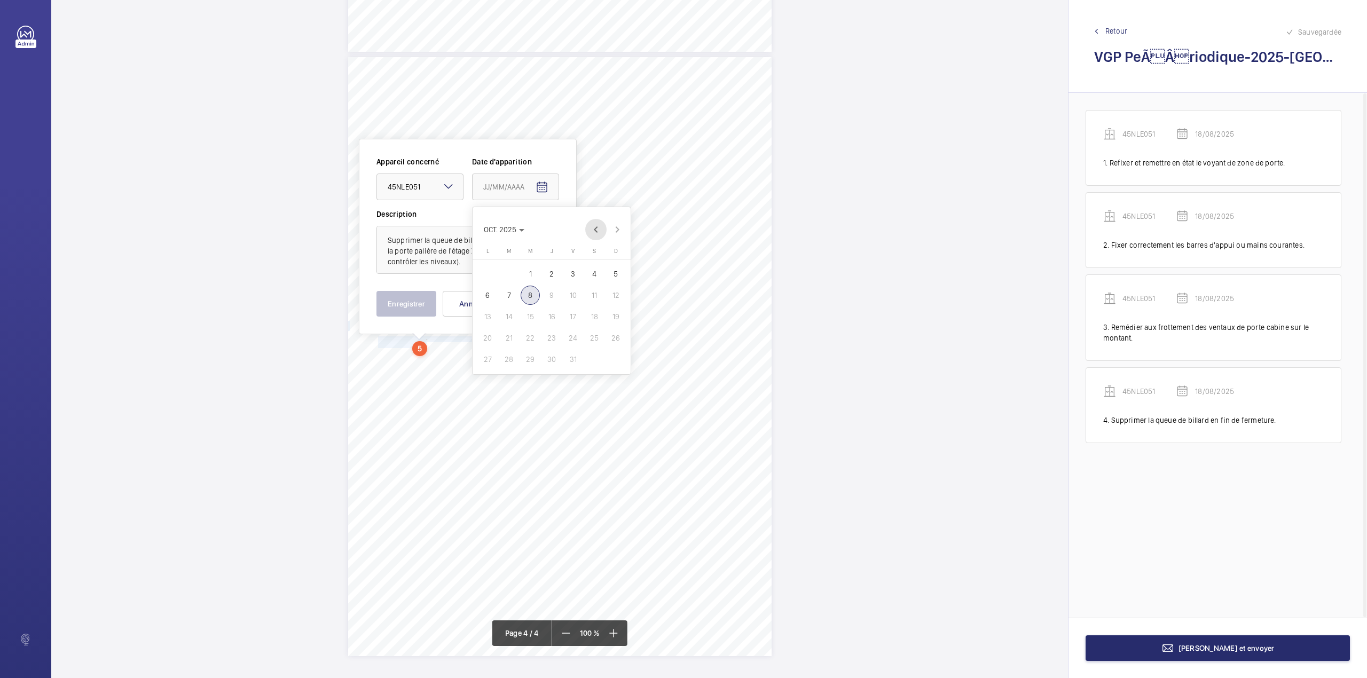
click at [592, 227] on span "Previous month" at bounding box center [595, 229] width 21 height 21
click at [490, 335] on span "18" at bounding box center [487, 337] width 19 height 19
type input "18/08/2025"
click at [419, 300] on button "Enregistrer" at bounding box center [406, 304] width 60 height 26
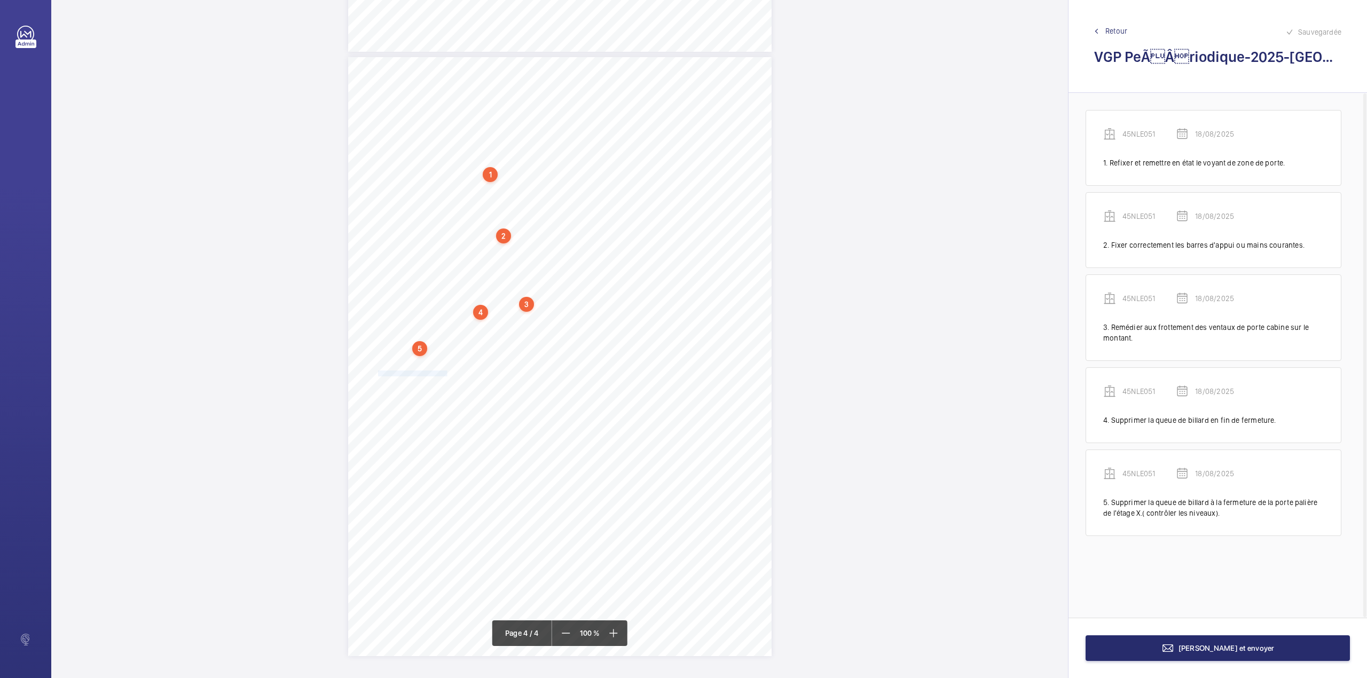
drag, startPoint x: 378, startPoint y: 374, endPoint x: 445, endPoint y: 370, distance: 66.8
click at [445, 371] on span "Dégraisser les pieds de guide" at bounding box center [412, 373] width 69 height 5
click at [435, 214] on div "Faites un choix" at bounding box center [444, 212] width 75 height 11
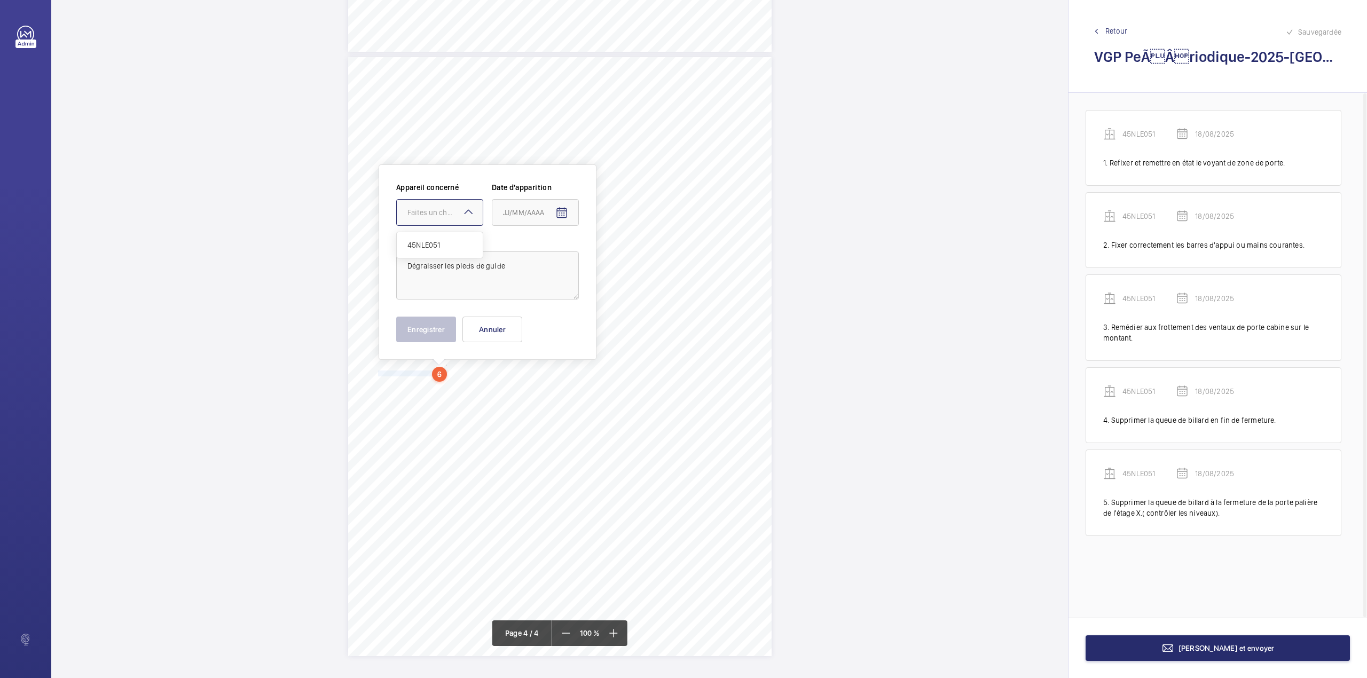
click at [438, 240] on span "45NLE051" at bounding box center [439, 245] width 65 height 11
click at [556, 218] on mat-icon "Open calendar" at bounding box center [561, 213] width 13 height 13
click at [617, 255] on span "Previous month" at bounding box center [615, 255] width 21 height 21
click at [509, 365] on span "18" at bounding box center [507, 363] width 19 height 19
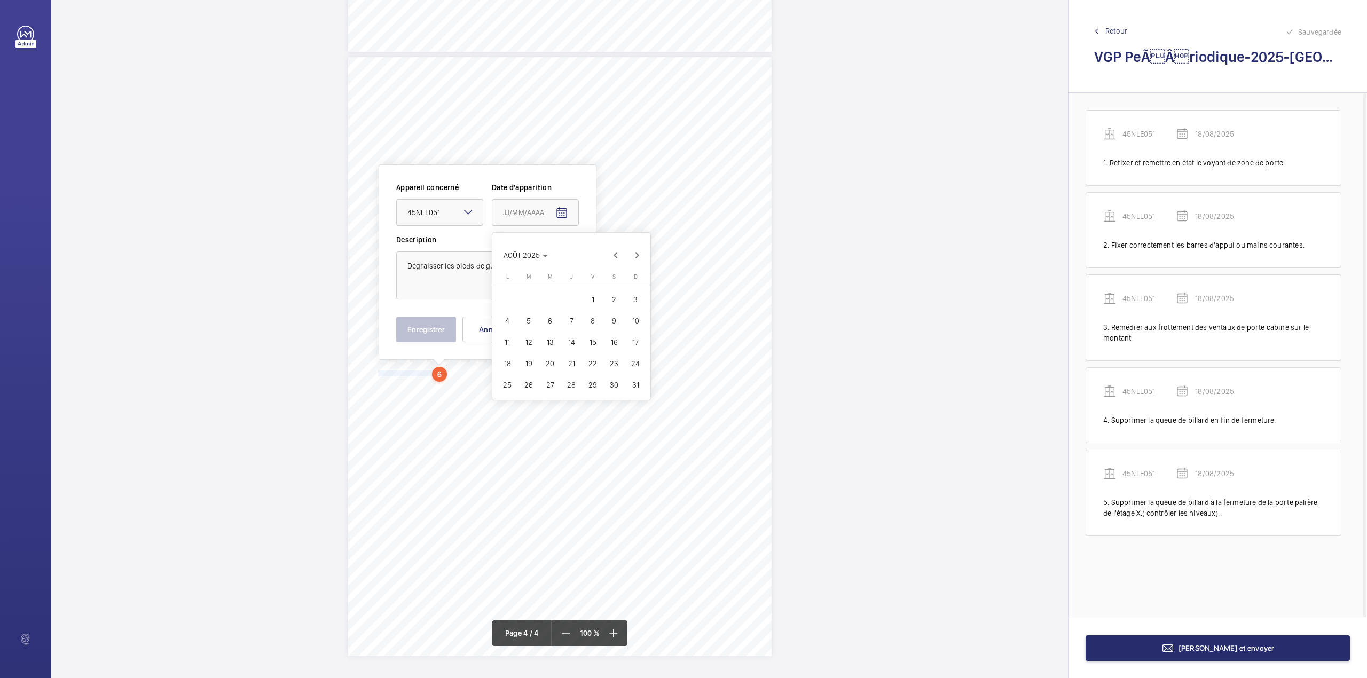
type input "18/08/2025"
click at [515, 275] on textarea "Dégraisser les pieds de guide" at bounding box center [487, 275] width 183 height 48
type textarea "Dégraisser les pieds de guide."
click at [430, 334] on button "Enregistrer" at bounding box center [426, 330] width 60 height 26
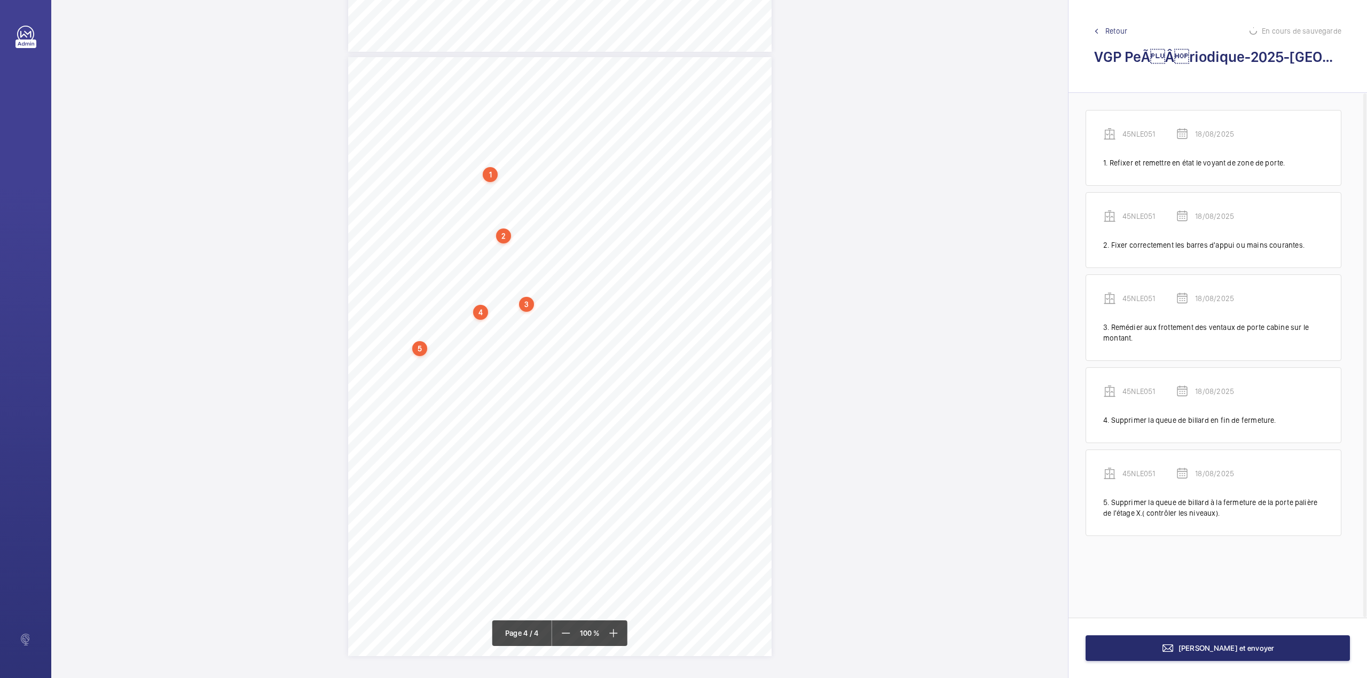
scroll to position [20, 0]
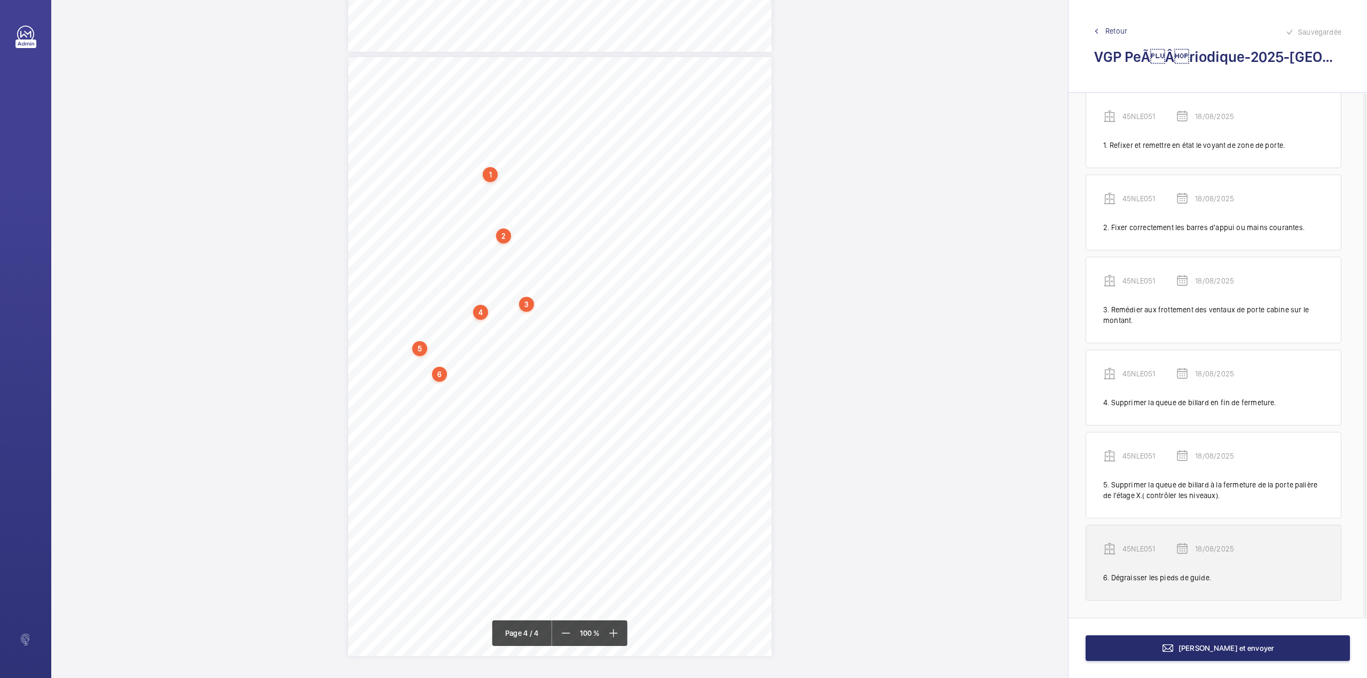
click at [1132, 549] on p "45NLE051" at bounding box center [1148, 548] width 53 height 11
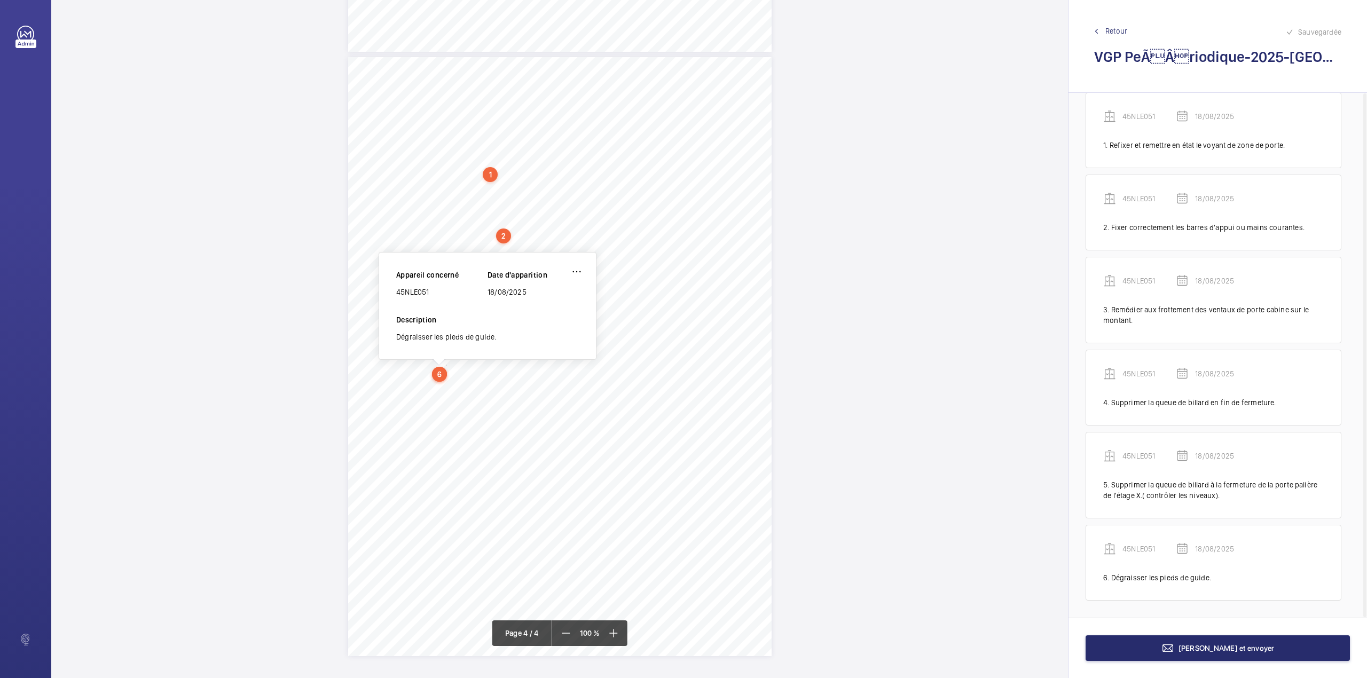
drag, startPoint x: 396, startPoint y: 294, endPoint x: 451, endPoint y: 295, distance: 54.5
click at [451, 295] on div "45NLE051" at bounding box center [441, 292] width 91 height 11
copy div "45NLE051"
click at [1230, 656] on button "[PERSON_NAME] et envoyer" at bounding box center [1217, 648] width 264 height 26
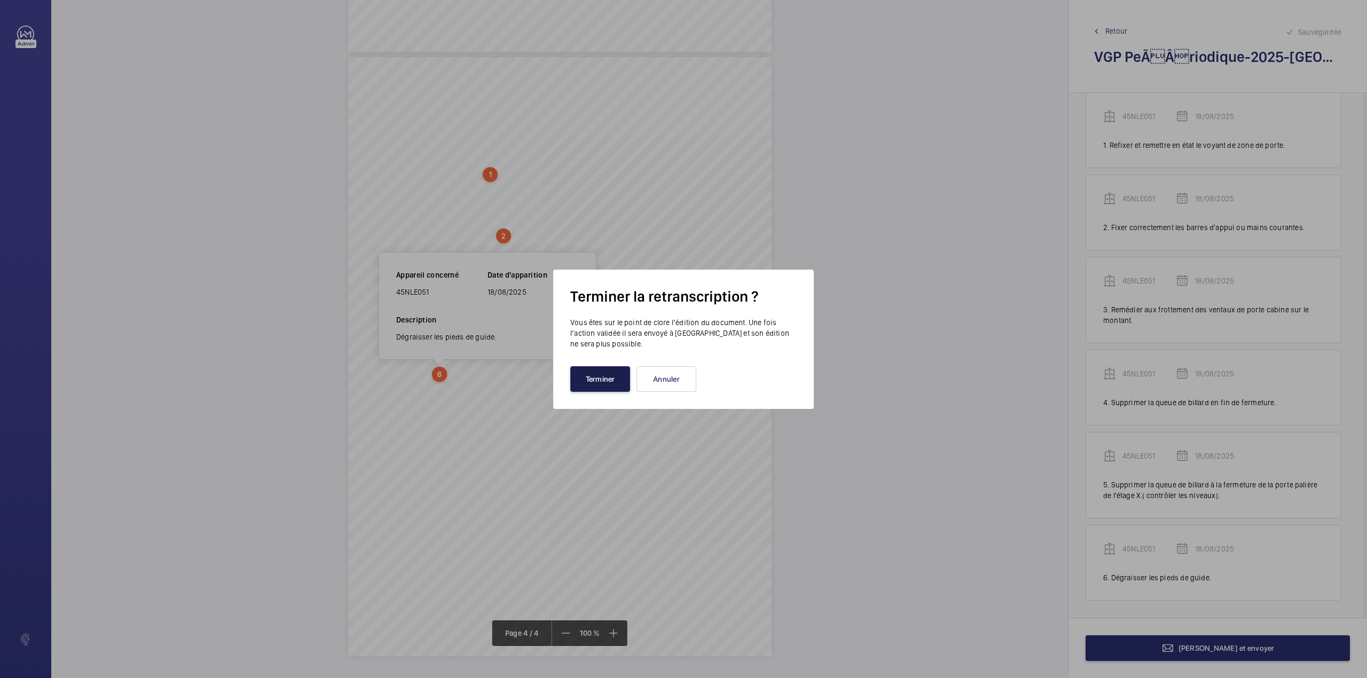
click at [592, 389] on button "Terminer" at bounding box center [600, 379] width 60 height 26
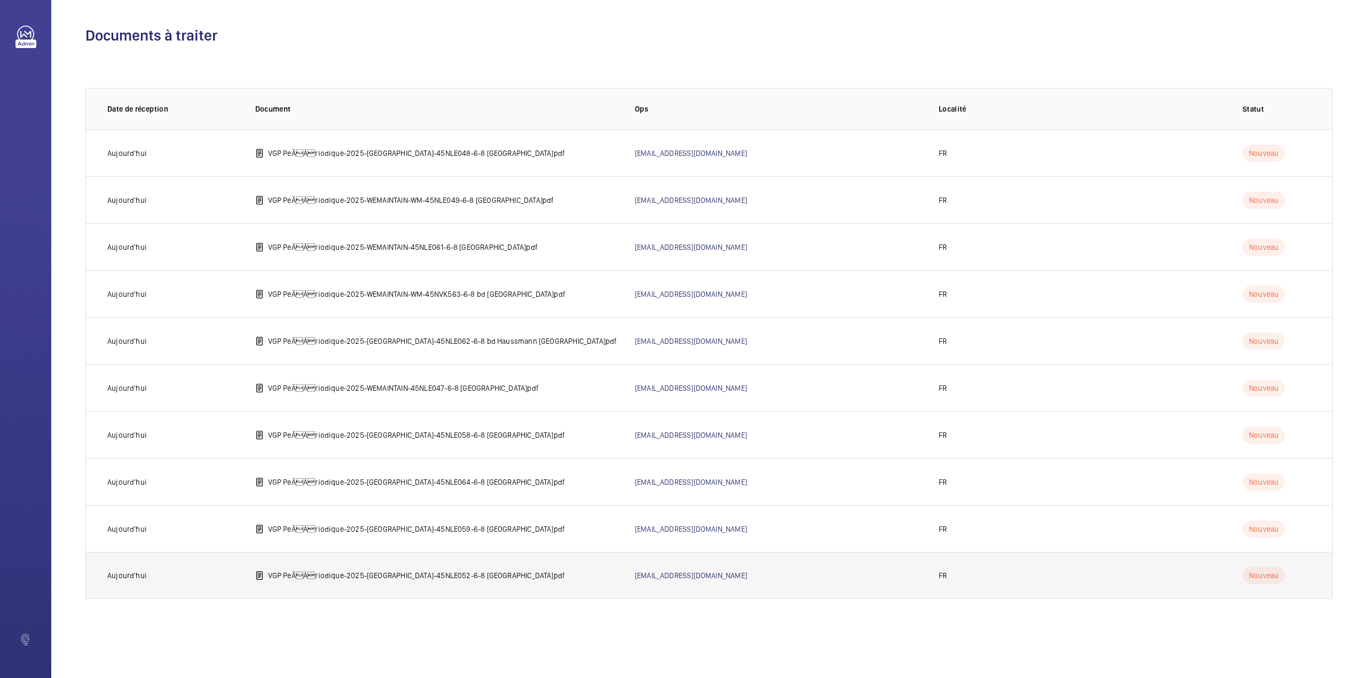
click at [397, 564] on td "VGP PeÃÂriodique-2025-[GEOGRAPHIC_DATA]-45NLE052-6-8 [GEOGRAPHIC_DATA]pdf" at bounding box center [428, 575] width 380 height 47
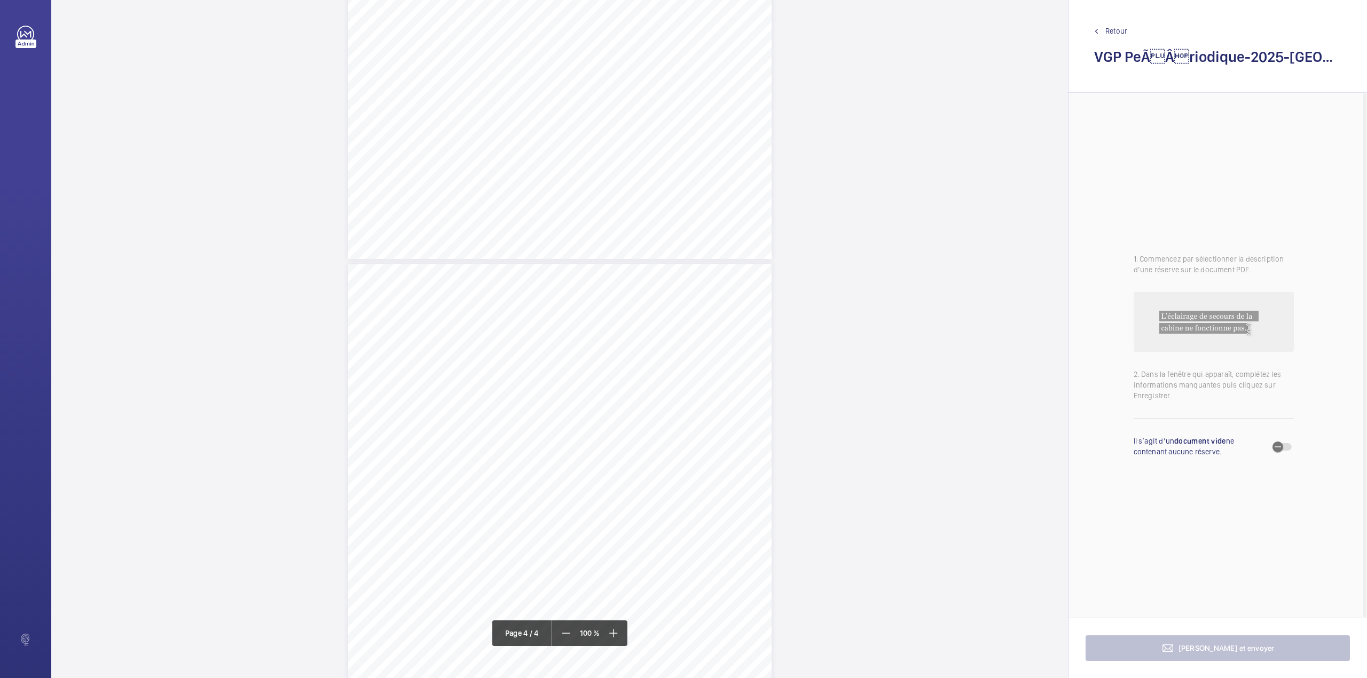
scroll to position [1637, 0]
drag, startPoint x: 376, startPoint y: 310, endPoint x: 441, endPoint y: 308, distance: 64.6
click at [441, 308] on span "Fixer l'onduleur poser au sol." at bounding box center [410, 308] width 65 height 5
click at [440, 116] on div "Faites un choix" at bounding box center [441, 112] width 75 height 11
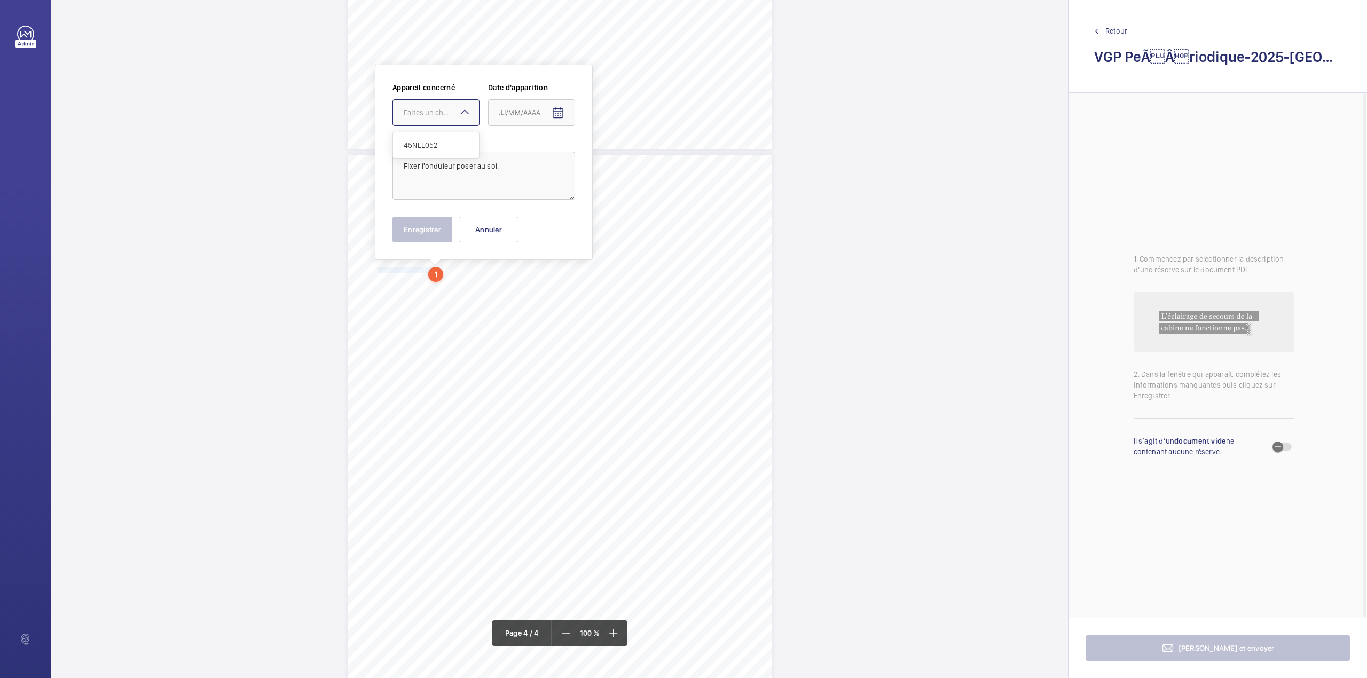
click at [436, 144] on span "45NLE052" at bounding box center [436, 145] width 65 height 11
click at [556, 112] on mat-icon "Open calendar" at bounding box center [558, 113] width 13 height 13
click at [614, 159] on span "Previous month" at bounding box center [611, 155] width 21 height 21
click at [507, 259] on span "18" at bounding box center [503, 263] width 19 height 19
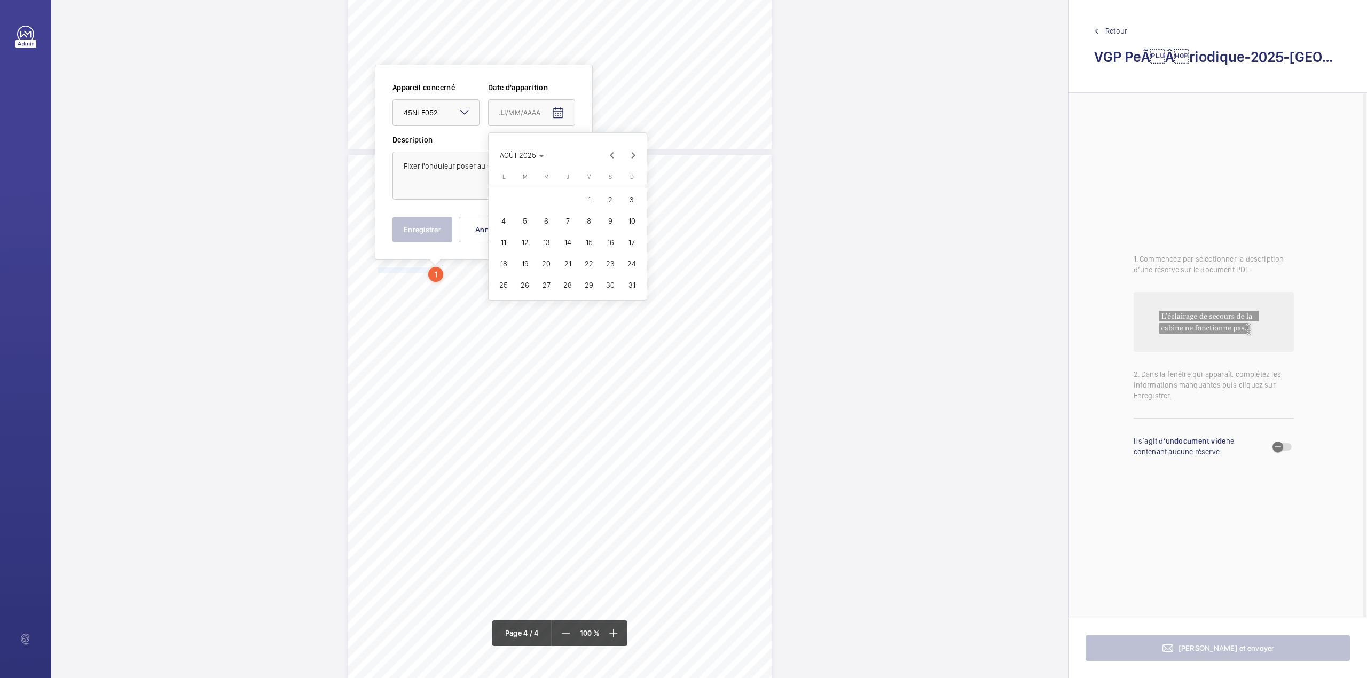
type input "18/08/2025"
click at [425, 229] on button "Enregistrer" at bounding box center [422, 230] width 60 height 26
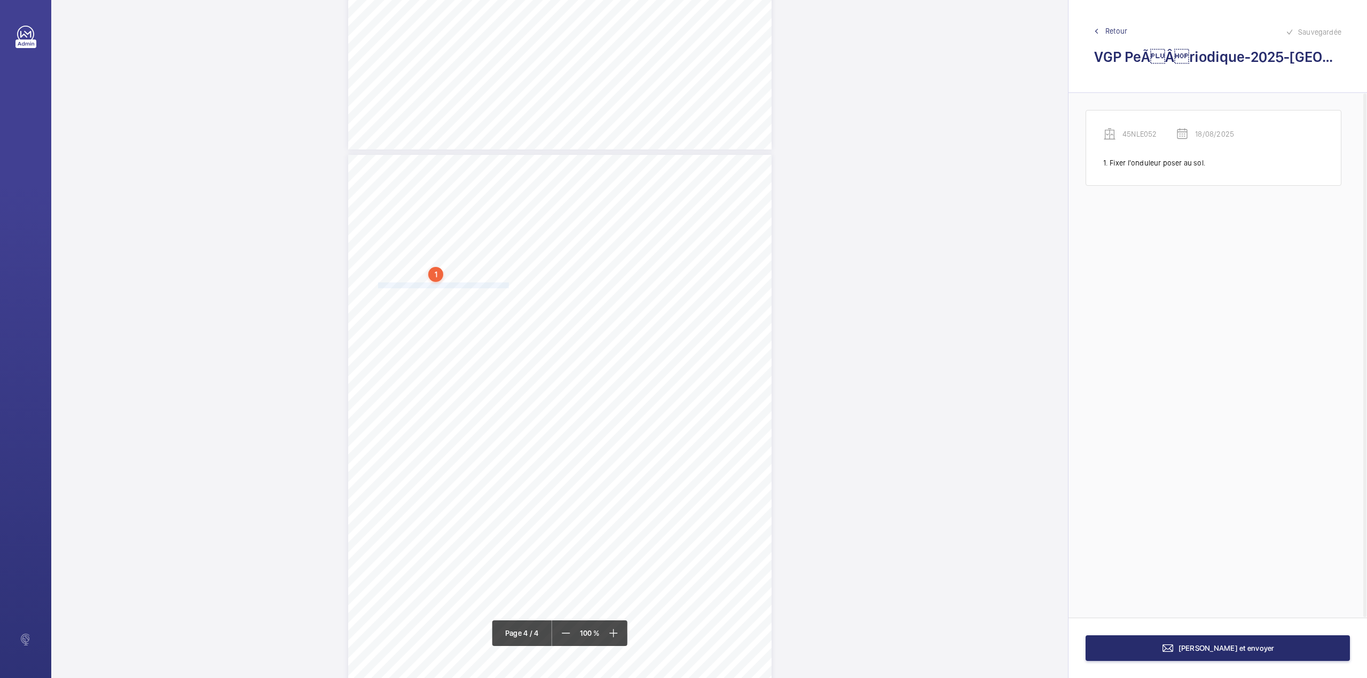
drag, startPoint x: 377, startPoint y: 286, endPoint x: 507, endPoint y: 285, distance: 129.7
click at [507, 285] on span "Remettre la manœuvre à main pour le dépannage manuel" at bounding box center [443, 285] width 131 height 5
click at [511, 118] on div "Faites un choix" at bounding box center [502, 112] width 86 height 11
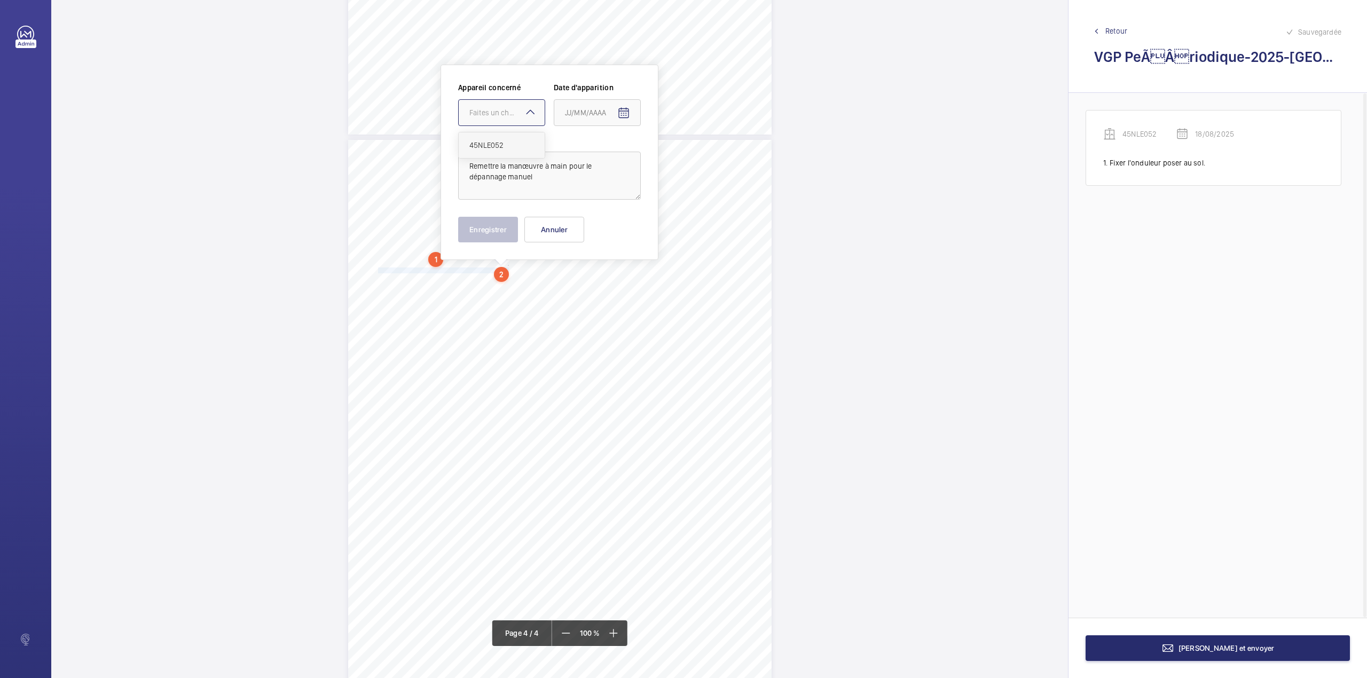
click at [511, 137] on div "45NLE052" at bounding box center [502, 145] width 86 height 26
click at [618, 110] on mat-icon "Open calendar" at bounding box center [623, 113] width 13 height 13
click at [677, 153] on span "Previous month" at bounding box center [677, 155] width 21 height 21
click at [566, 263] on span "18" at bounding box center [569, 263] width 19 height 19
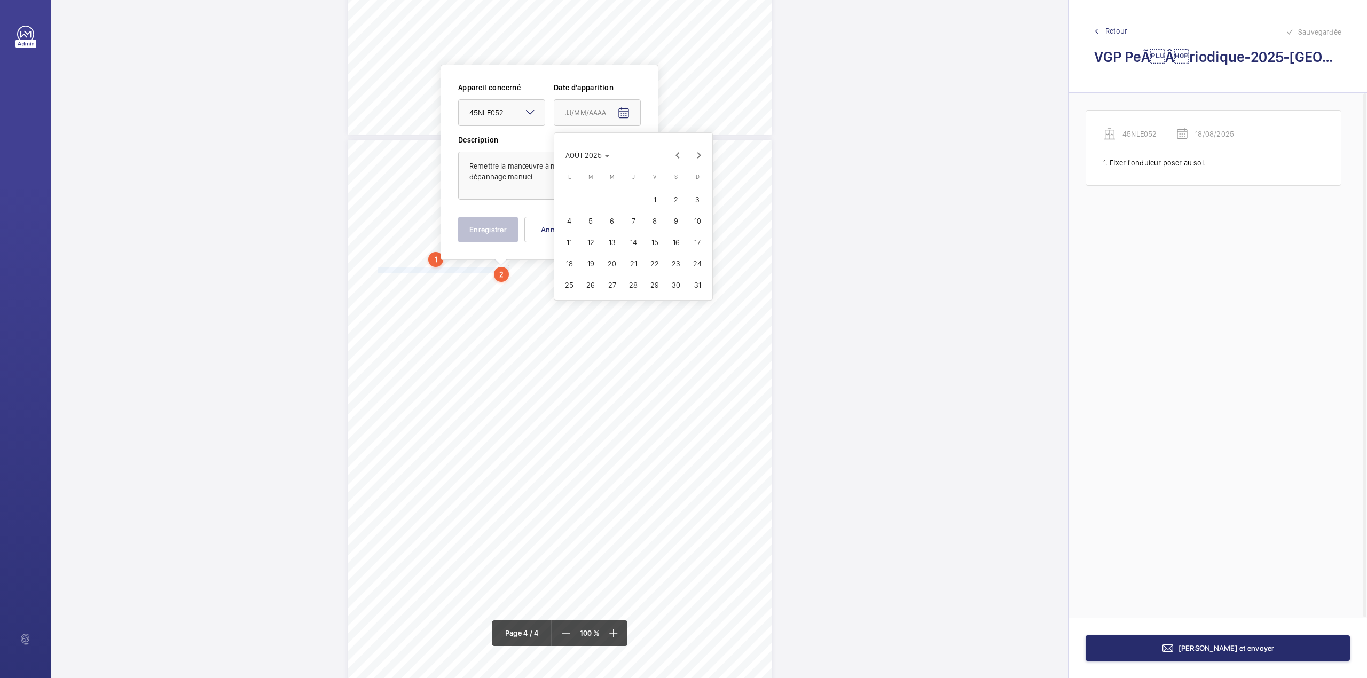
type input "18/08/2025"
click at [552, 178] on textarea "Remettre la manœuvre à main pour le dépannage manuel" at bounding box center [549, 176] width 183 height 48
type textarea "Remettre la manœuvre à main pour le dépannage manuel."
click at [493, 233] on button "Enregistrer" at bounding box center [488, 230] width 60 height 26
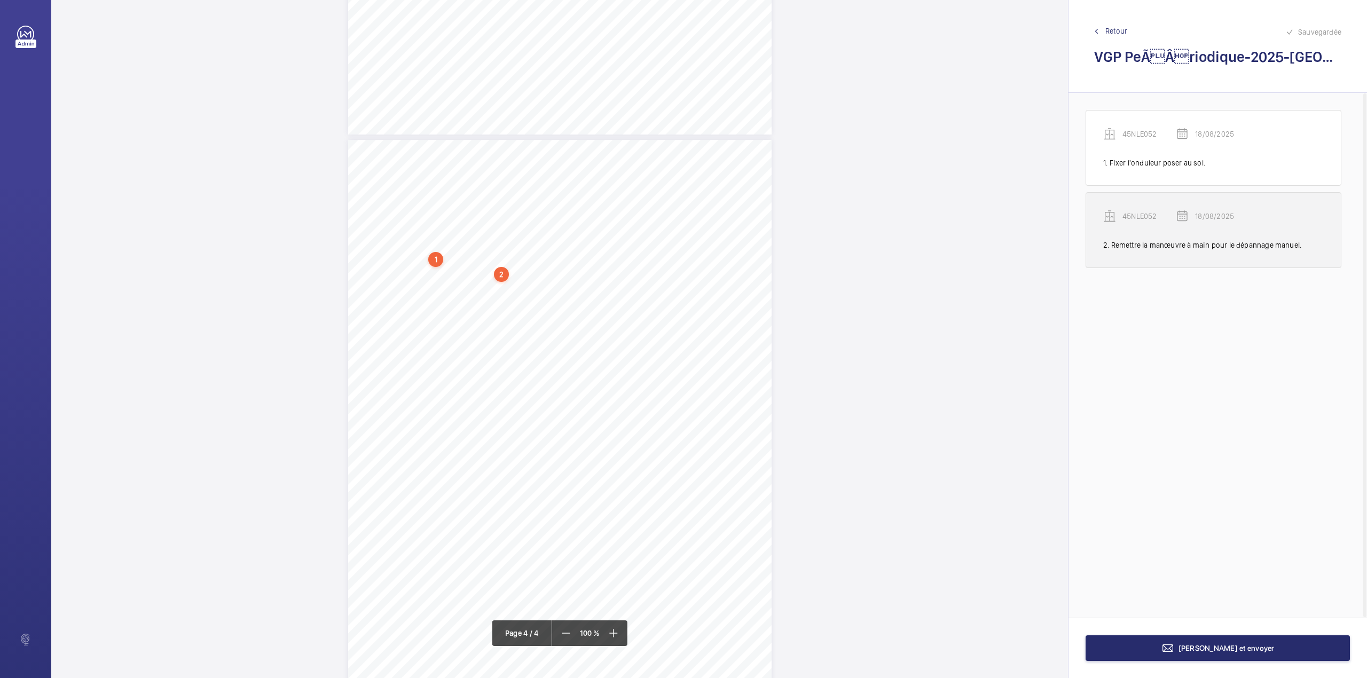
click at [1152, 218] on p "45NLE052" at bounding box center [1148, 216] width 53 height 11
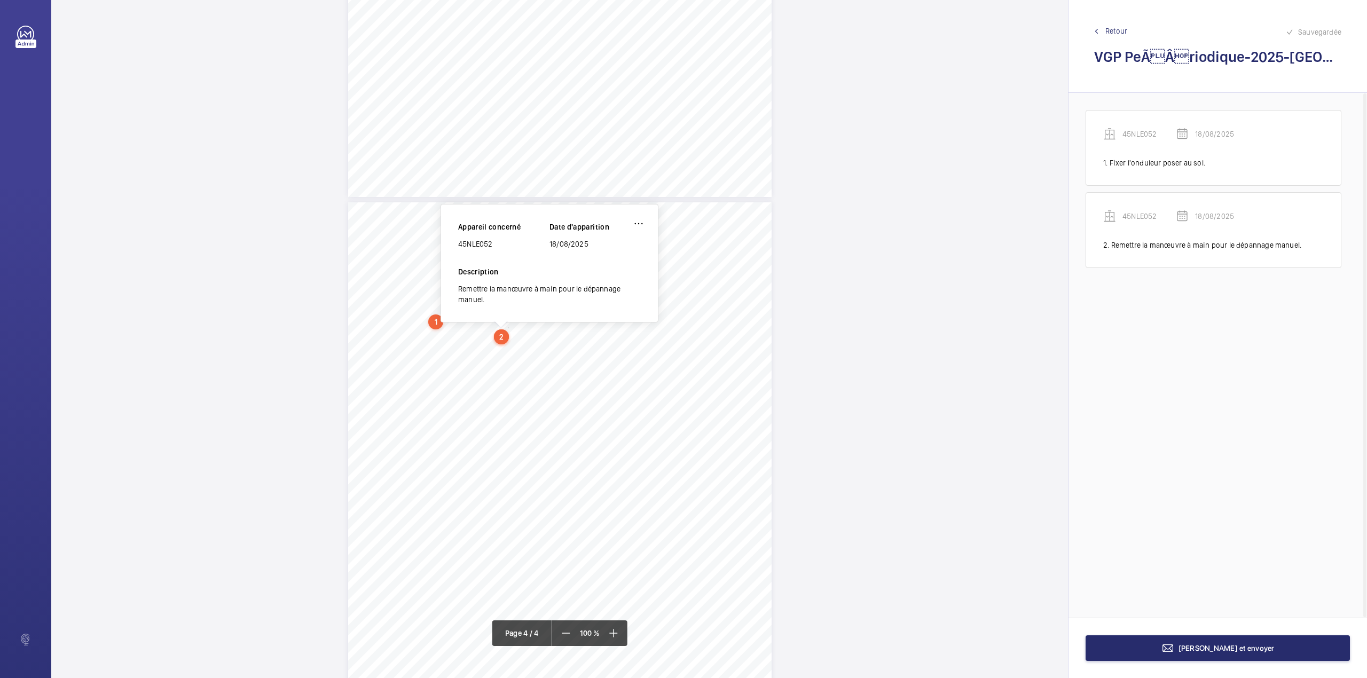
scroll to position [1626, 0]
drag, startPoint x: 459, startPoint y: 246, endPoint x: 495, endPoint y: 246, distance: 36.3
click at [495, 246] on div "45NLE052" at bounding box center [503, 246] width 91 height 11
copy div "45NLE052"
click at [1155, 652] on button "[PERSON_NAME] et envoyer" at bounding box center [1217, 648] width 264 height 26
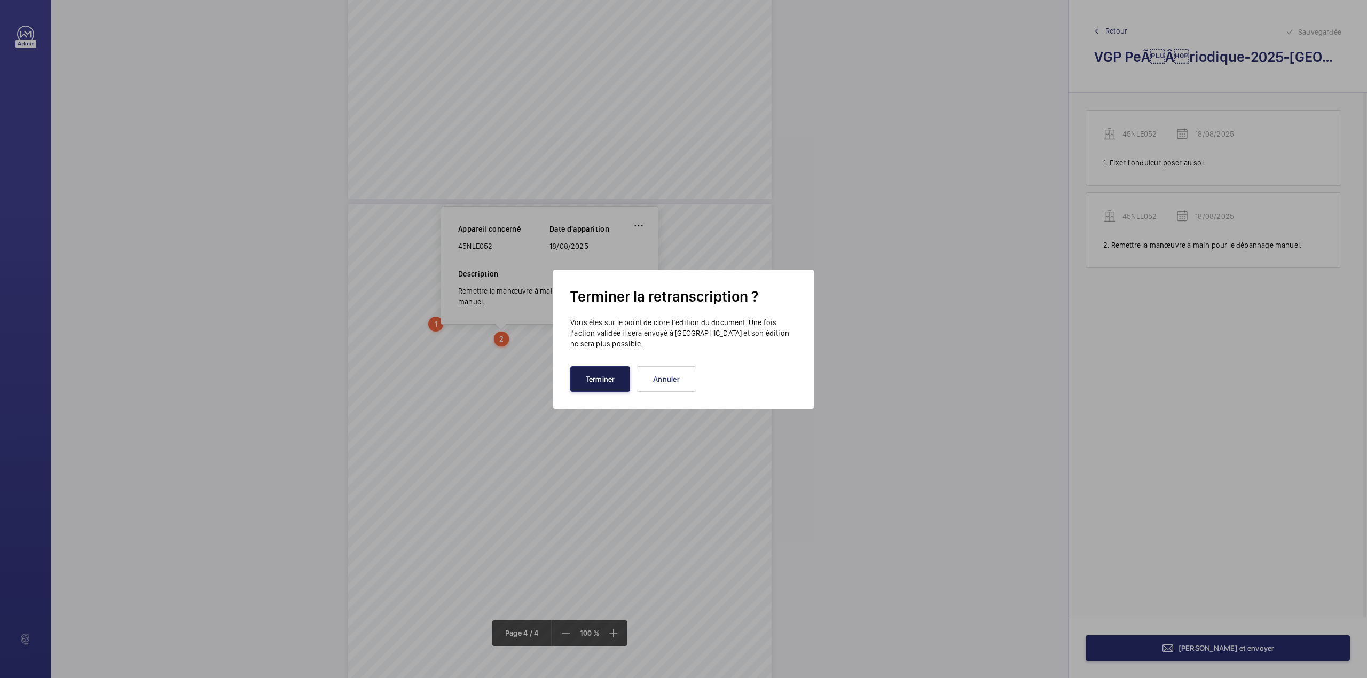
click at [579, 383] on button "Terminer" at bounding box center [600, 379] width 60 height 26
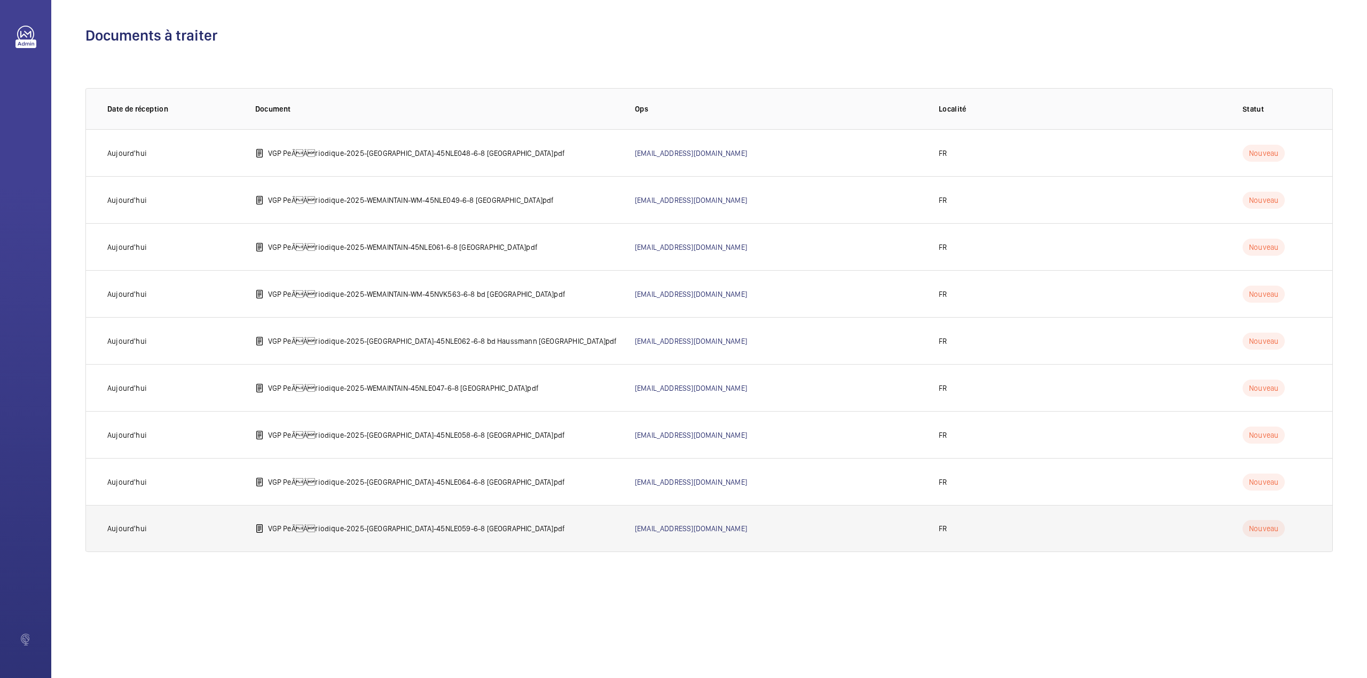
click at [318, 525] on p "VGP PeÃÂriodique-2025-[GEOGRAPHIC_DATA]-45NLE059-6-8 [GEOGRAPHIC_DATA]pdf" at bounding box center [416, 528] width 297 height 11
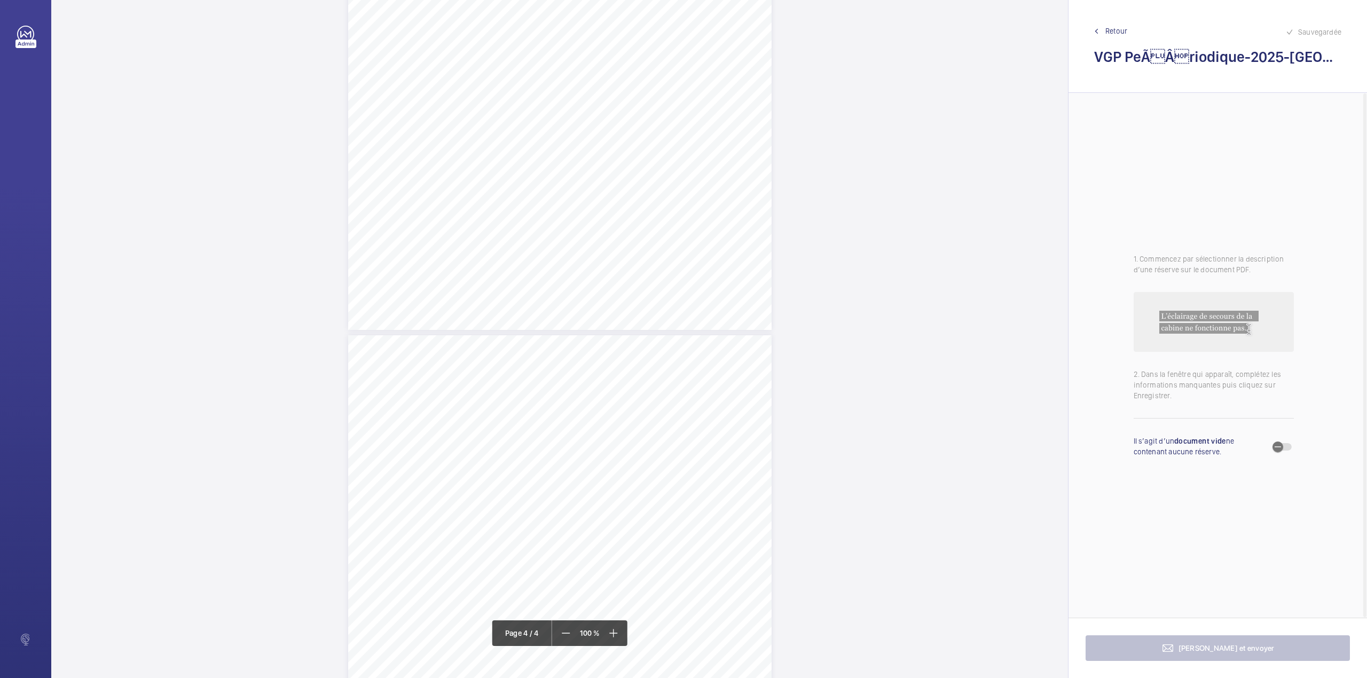
scroll to position [1773, 0]
drag, startPoint x: 376, startPoint y: 329, endPoint x: 539, endPoint y: 334, distance: 162.9
click at [539, 334] on span "Dégraisser au pied des guides et installer des bacs récupérateur d'huile" at bounding box center [459, 333] width 163 height 5
click at [541, 175] on div "Faites un choix" at bounding box center [539, 176] width 75 height 11
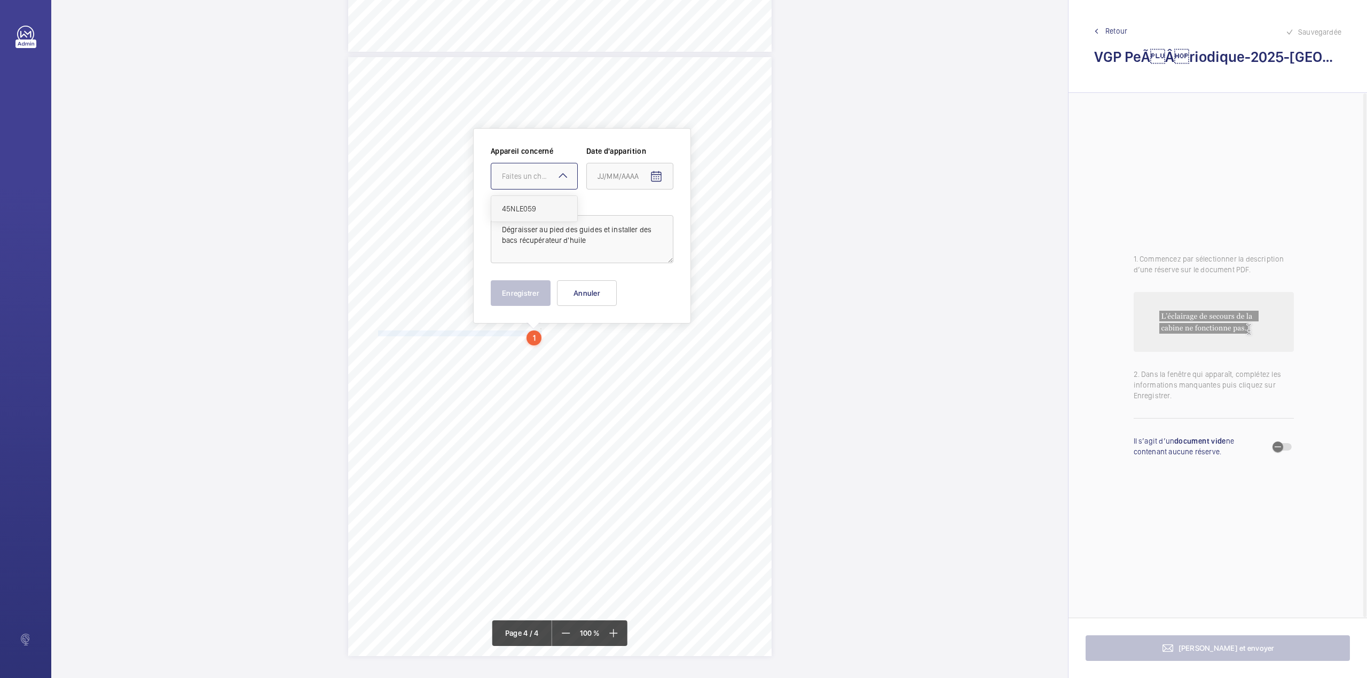
click at [543, 208] on span "45NLE059" at bounding box center [534, 208] width 65 height 11
click at [656, 178] on mat-icon "Open calendar" at bounding box center [656, 176] width 13 height 13
click at [716, 218] on span "Previous month" at bounding box center [709, 218] width 21 height 21
click at [602, 326] on span "18" at bounding box center [601, 327] width 19 height 19
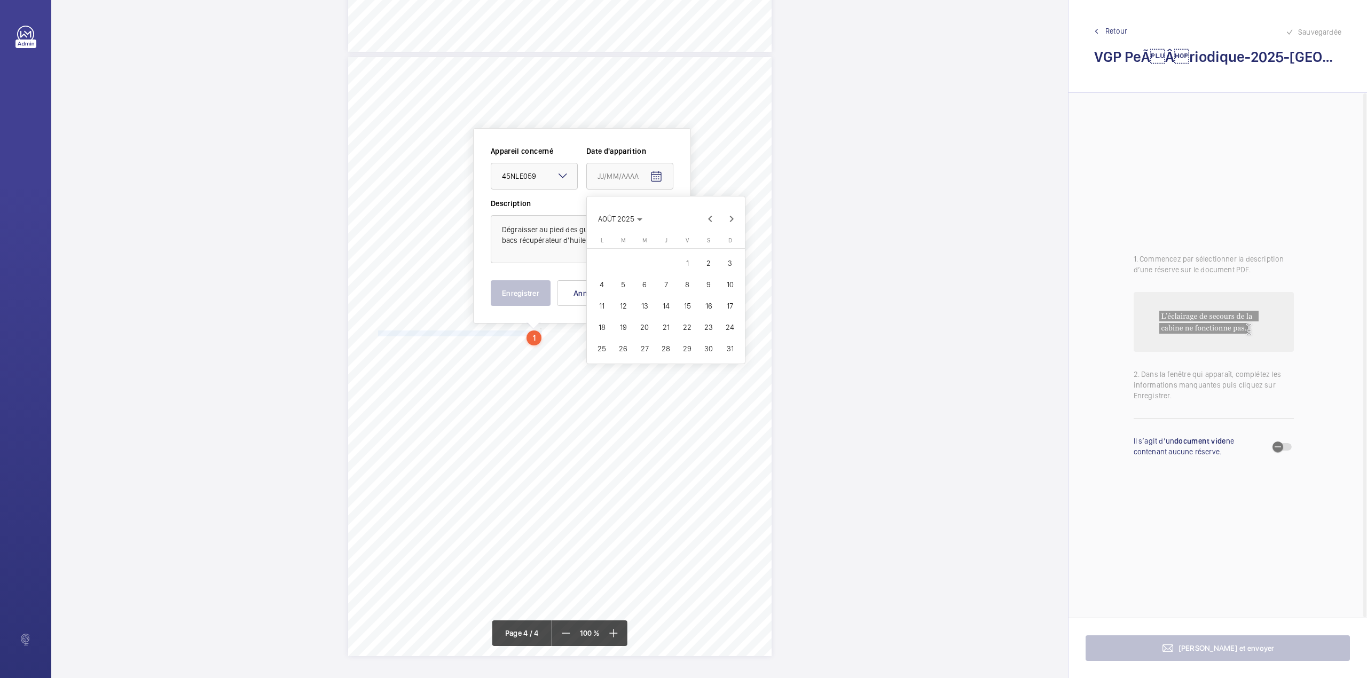
type input "18/08/2025"
click at [594, 242] on textarea "Dégraisser au pied des guides et installer des bacs récupérateur d'huile" at bounding box center [582, 239] width 183 height 48
type textarea "Dégraisser au pied des guides et installer des bacs récupérateur d'huile."
click at [505, 297] on button "Enregistrer" at bounding box center [521, 293] width 60 height 26
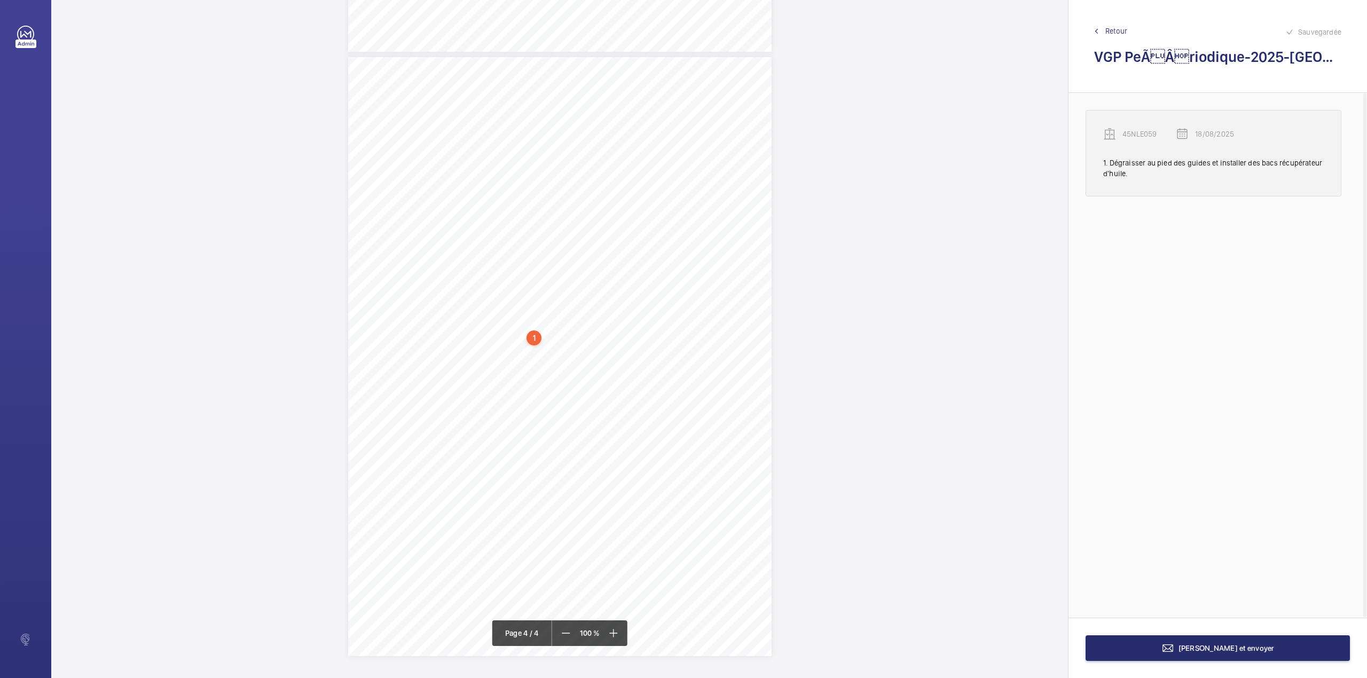
click at [1135, 133] on p "45NLE059" at bounding box center [1148, 134] width 53 height 11
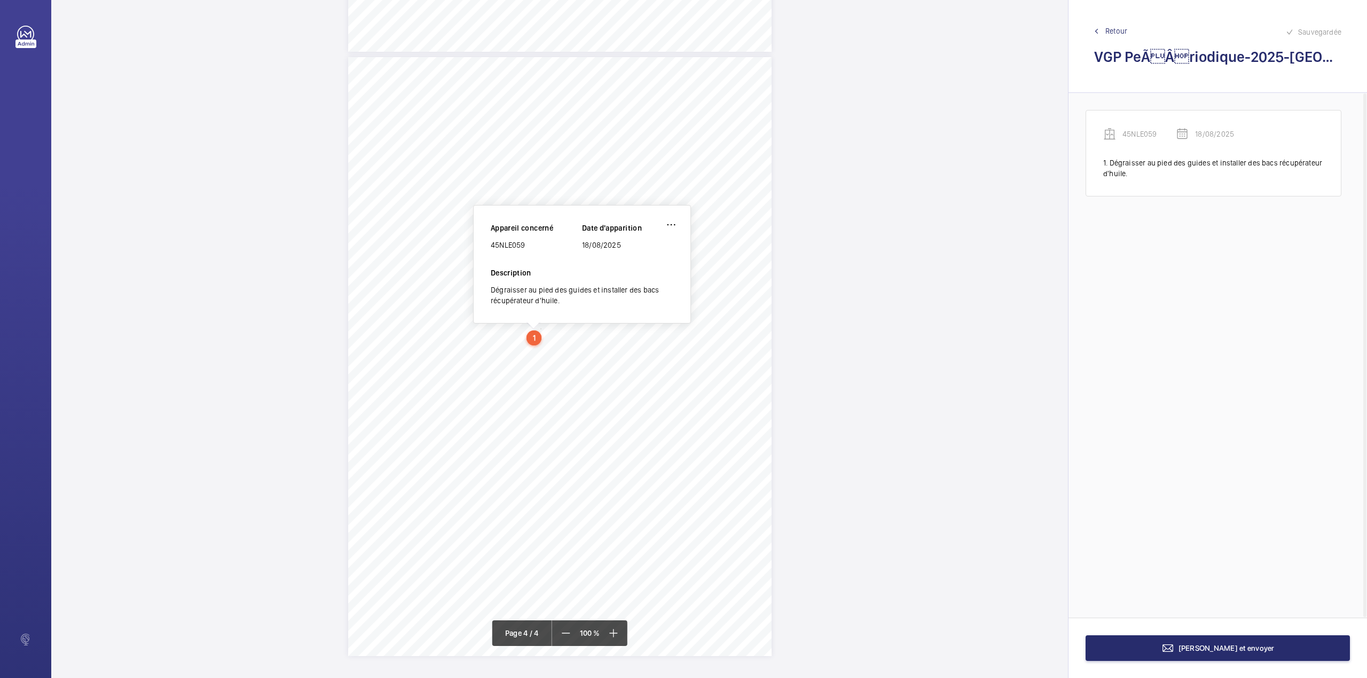
scroll to position [1771, 0]
drag, startPoint x: 491, startPoint y: 248, endPoint x: 524, endPoint y: 246, distance: 32.6
click at [524, 246] on div "45NLE059" at bounding box center [536, 246] width 91 height 11
copy div "45NLE059"
click at [1208, 646] on span "[PERSON_NAME] et envoyer" at bounding box center [1226, 648] width 96 height 9
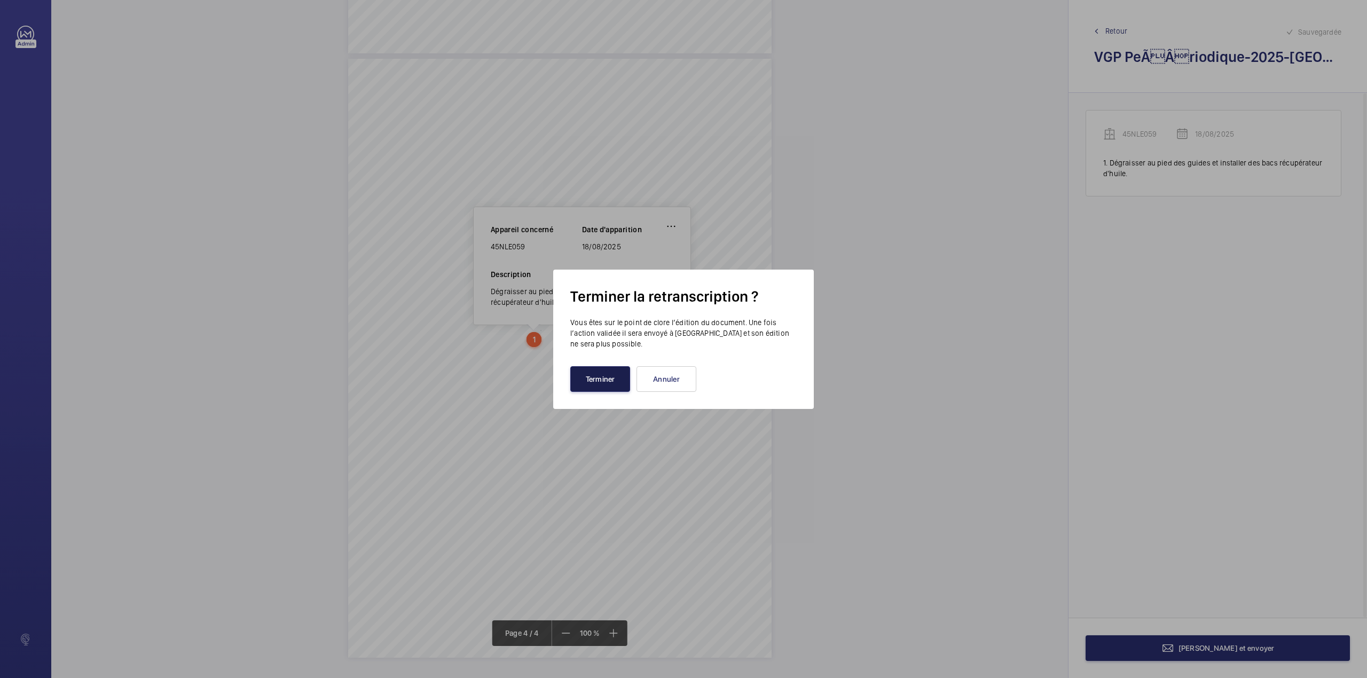
click at [594, 379] on button "Terminer" at bounding box center [600, 379] width 60 height 26
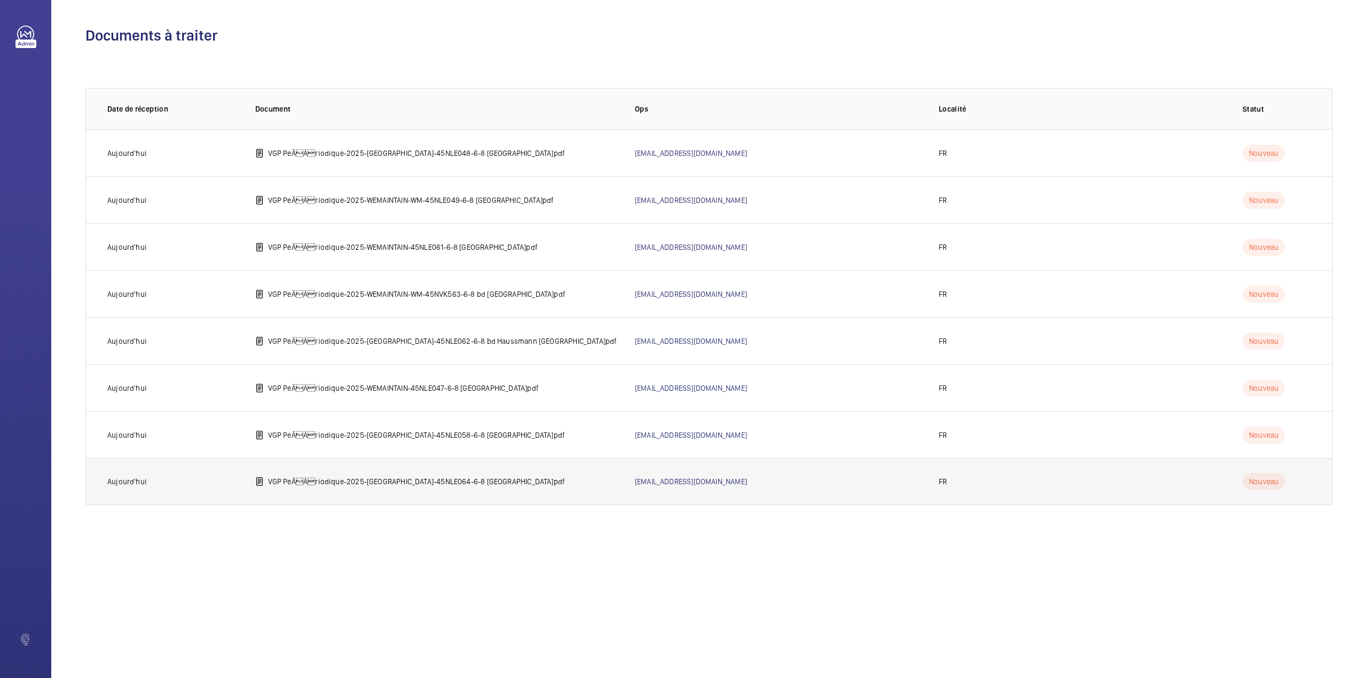
click at [289, 483] on p "VGP PeÃÂriodique-2025-[GEOGRAPHIC_DATA]-45NLE064-6-8 [GEOGRAPHIC_DATA]pdf" at bounding box center [416, 481] width 297 height 11
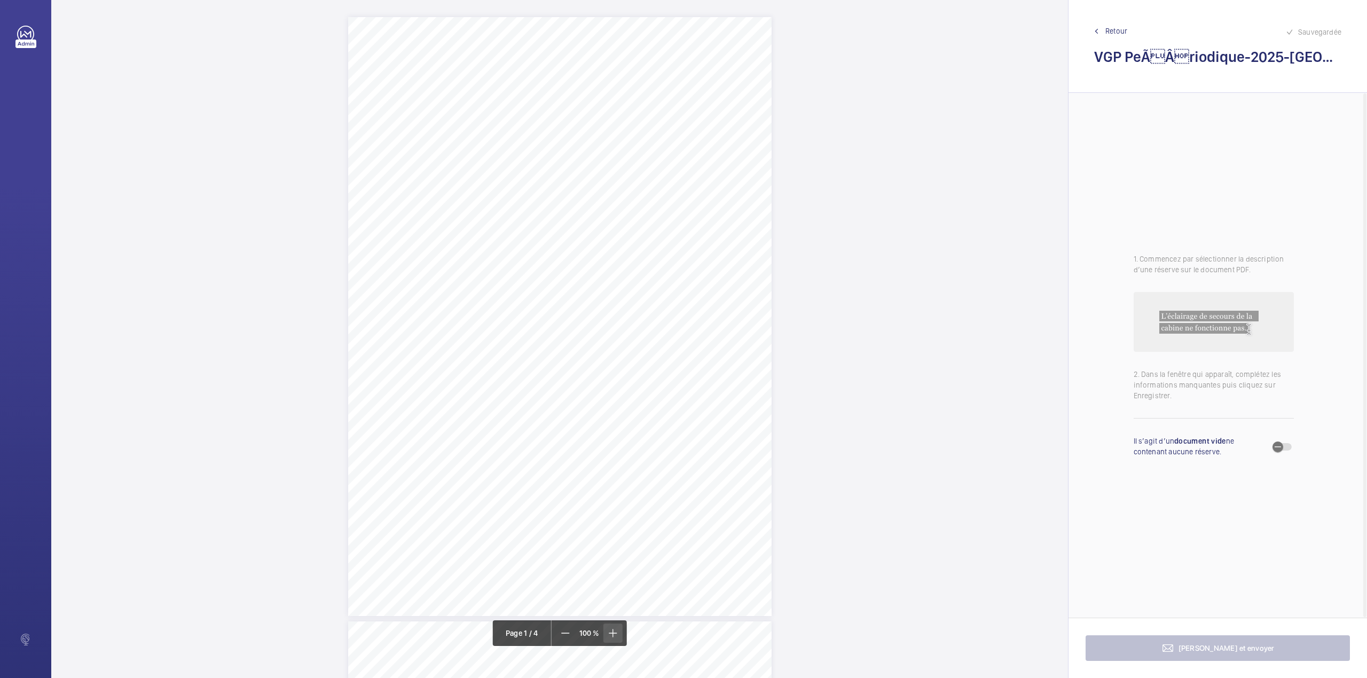
click at [611, 636] on mat-icon at bounding box center [612, 633] width 13 height 13
click at [611, 636] on mat-icon at bounding box center [611, 633] width 13 height 13
click at [611, 636] on mat-icon at bounding box center [612, 633] width 13 height 13
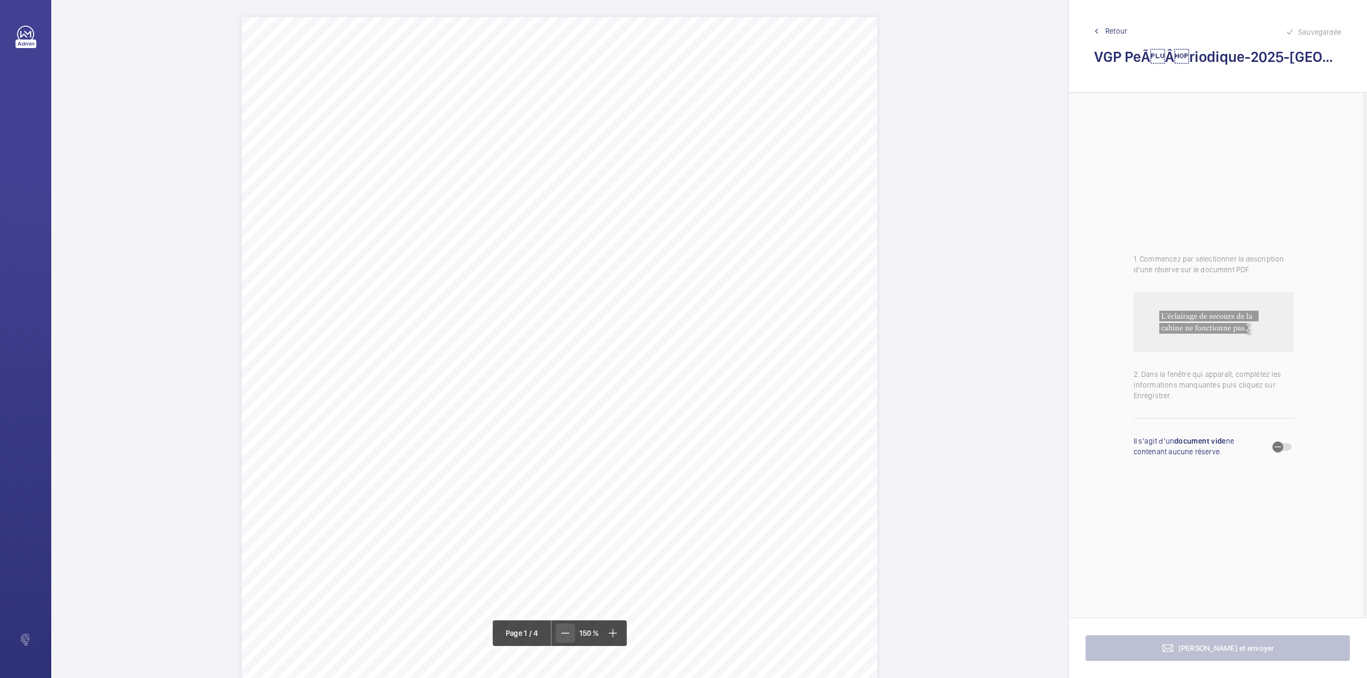
click at [568, 636] on mat-icon at bounding box center [565, 633] width 13 height 13
click at [568, 636] on mat-icon at bounding box center [566, 633] width 13 height 13
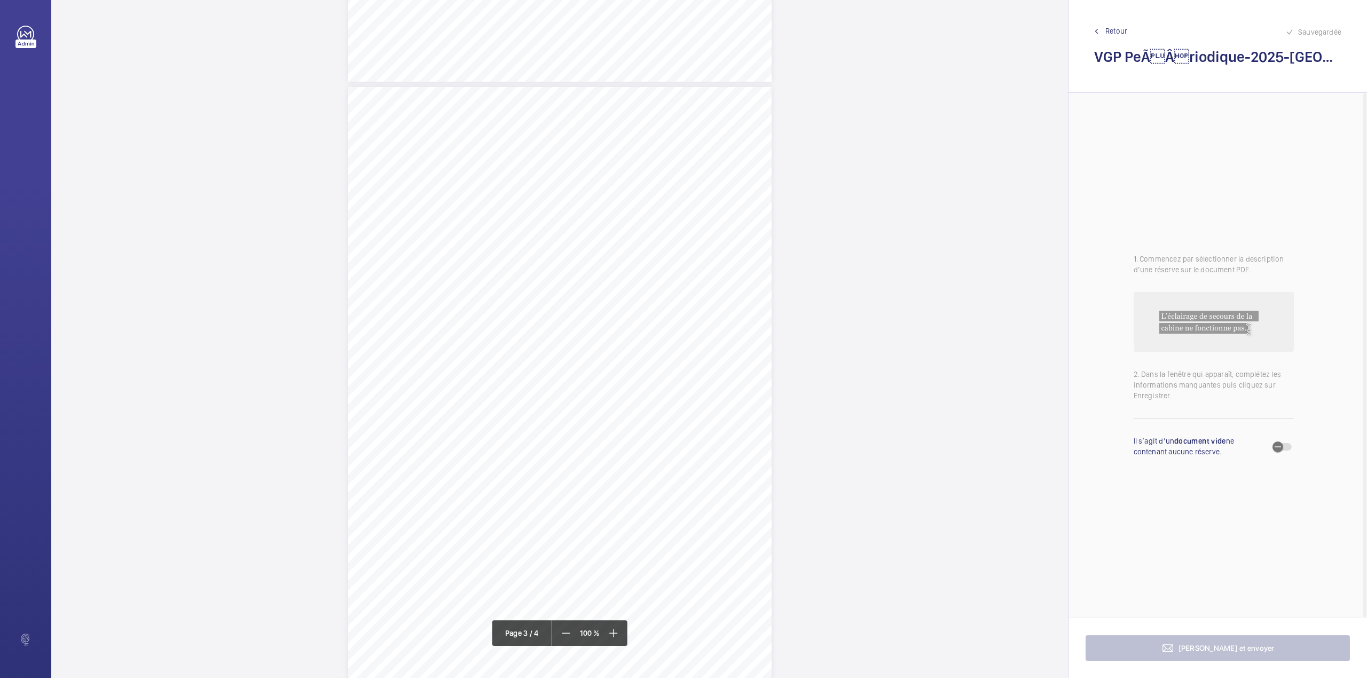
scroll to position [1566, 0]
click at [379, 451] on div "VERIFICATION GENERALE PERIODIQUE - App. N° 45NLE064 6-8 bd Haussmann 75008 PARI…" at bounding box center [559, 563] width 423 height 599
click at [381, 115] on div "Faites un choix" at bounding box center [379, 113] width 75 height 11
click at [379, 135] on div "Appareil concerné Faites un choix 45NLE064 Date d'apparition Description Diminu…" at bounding box center [449, 141] width 183 height 117
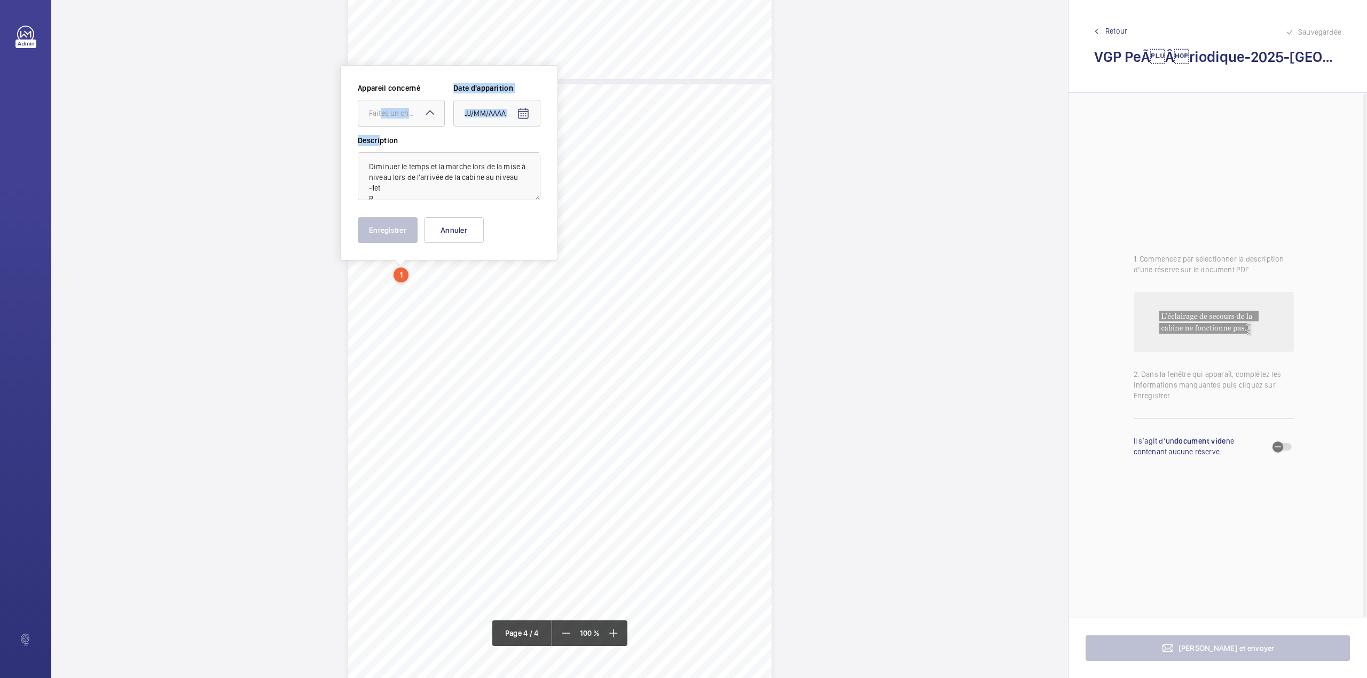
click at [399, 120] on div at bounding box center [401, 113] width 86 height 26
click at [399, 148] on span "45NLE064" at bounding box center [401, 145] width 65 height 11
click at [524, 120] on span "Open calendar" at bounding box center [523, 114] width 26 height 26
click at [579, 160] on span "Previous month" at bounding box center [576, 155] width 21 height 21
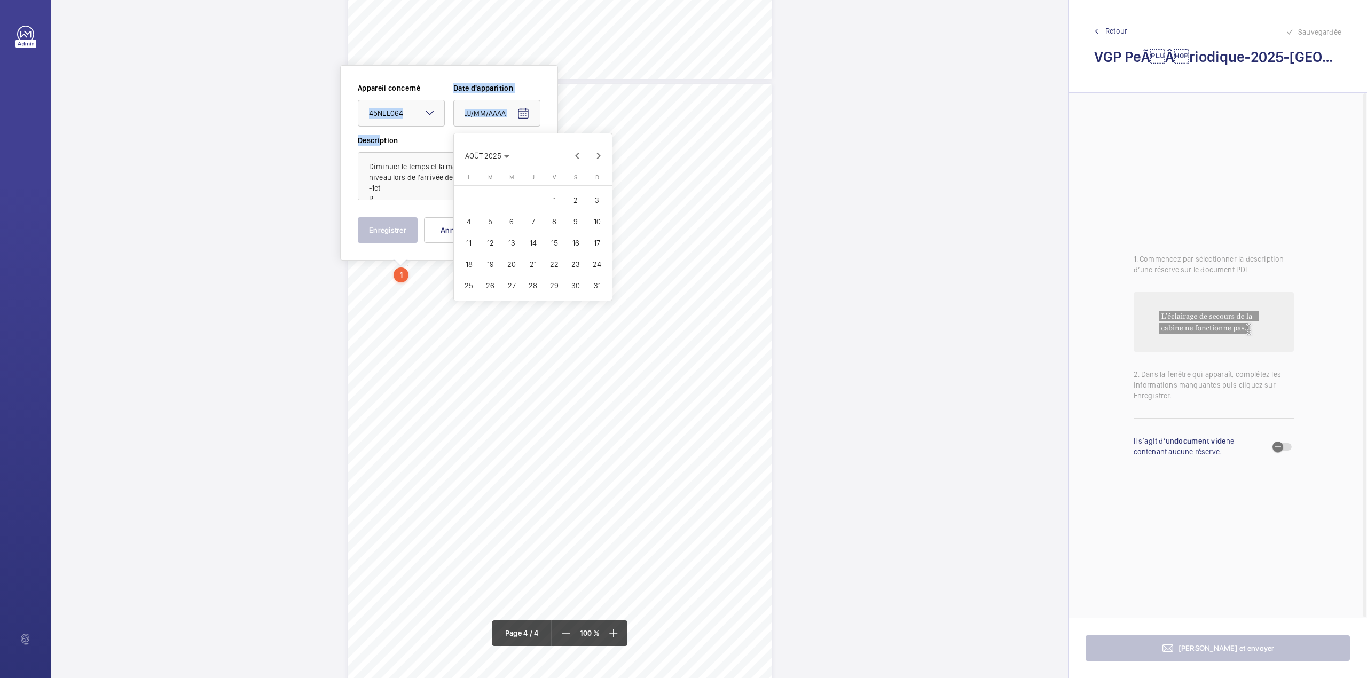
click at [468, 264] on span "18" at bounding box center [468, 264] width 19 height 19
type input "18/08/2025"
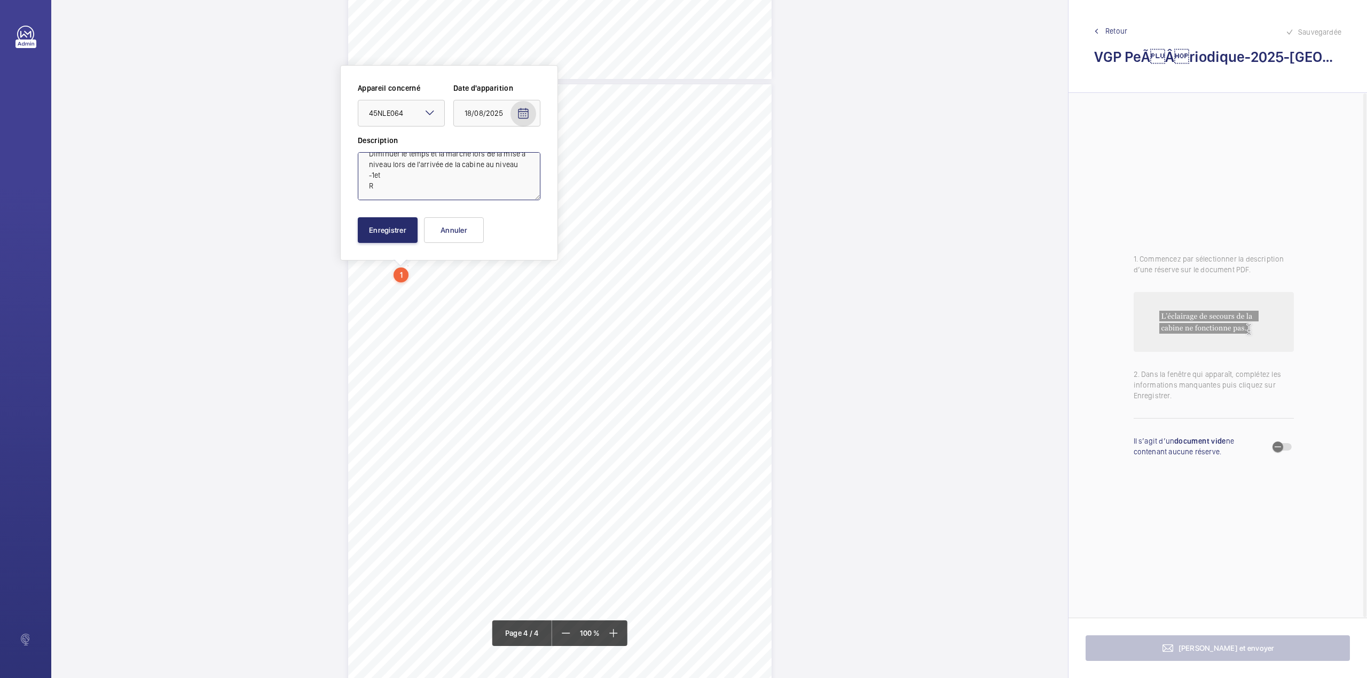
click at [389, 188] on textarea "Diminuer le temps et la marche lors de la mise à niveau lors de l'arrivée de la…" at bounding box center [449, 176] width 183 height 48
type textarea "Diminuer le temps et la marche lors de la mise à niveau lors de l'arrivée de la…"
click at [383, 231] on button "Enregistrer" at bounding box center [388, 230] width 60 height 26
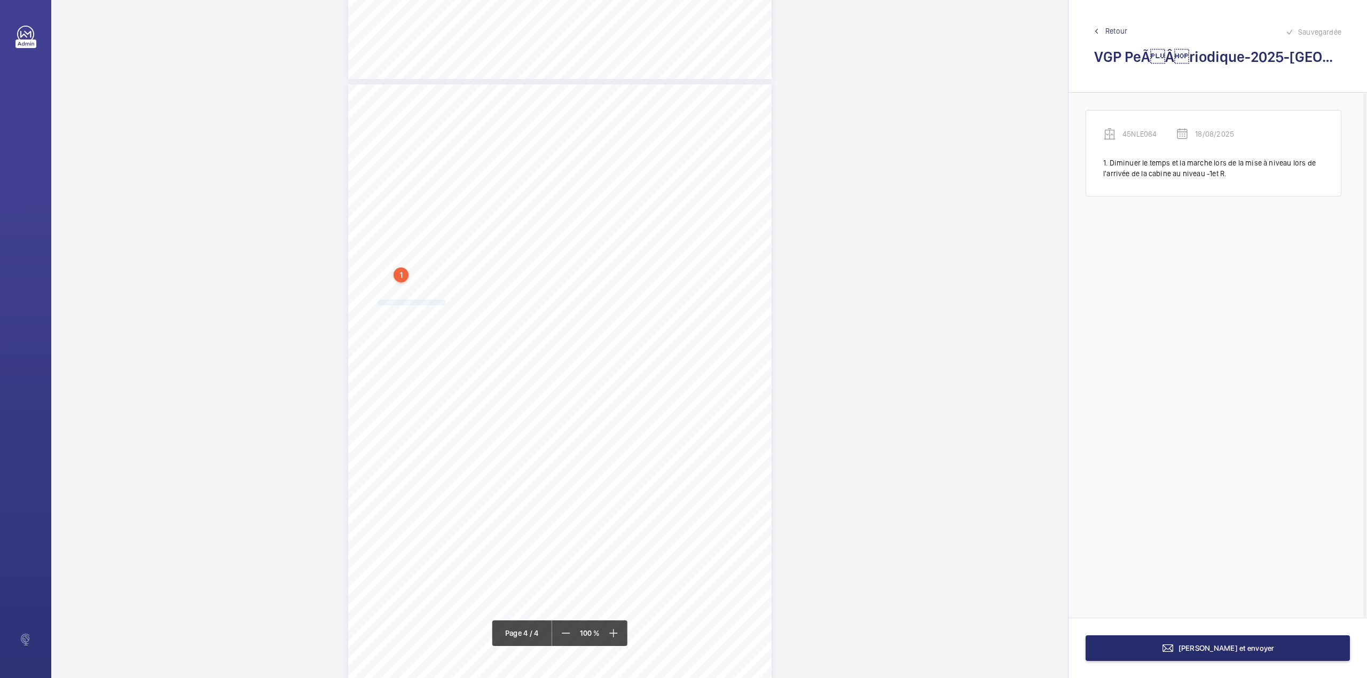
drag, startPoint x: 377, startPoint y: 301, endPoint x: 443, endPoint y: 302, distance: 65.7
click at [443, 302] on span "Régler la porte cabine côté -1" at bounding box center [411, 302] width 67 height 5
click at [434, 117] on div "Faites un choix" at bounding box center [442, 118] width 75 height 11
click at [434, 141] on div "45NLE064" at bounding box center [438, 151] width 86 height 26
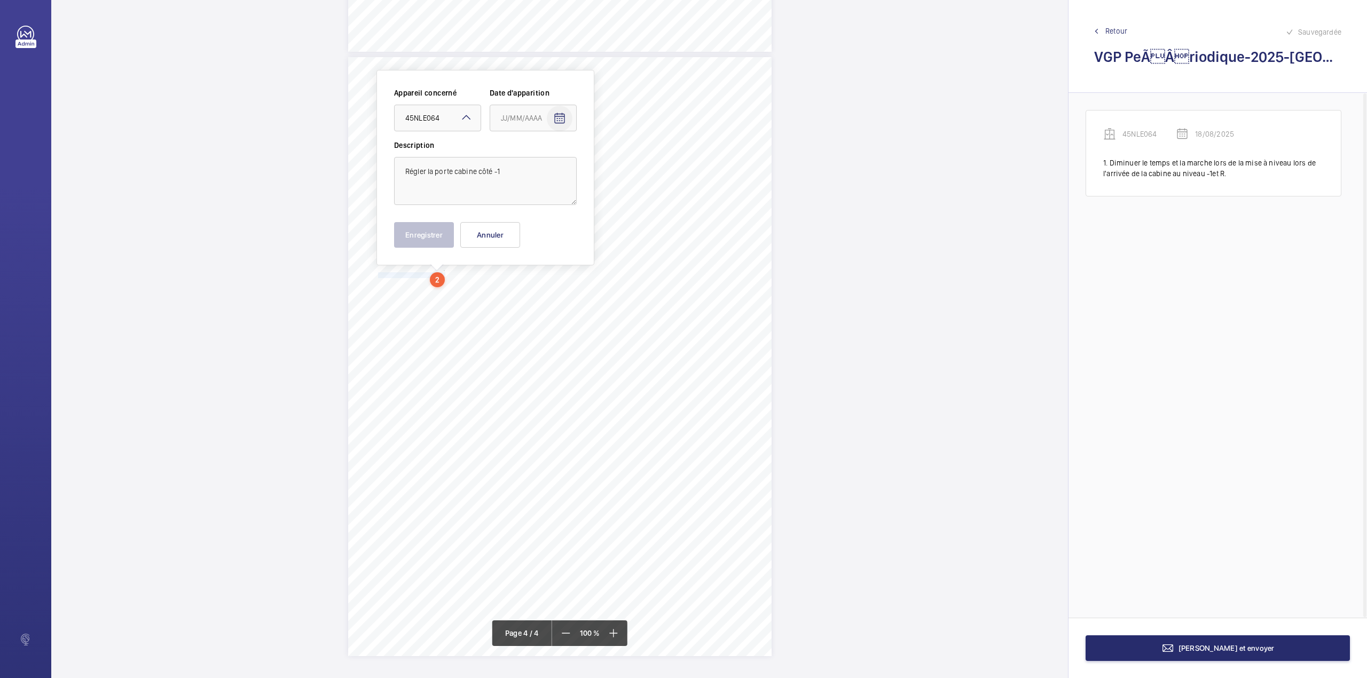
click at [562, 120] on mat-icon "Open calendar" at bounding box center [559, 118] width 13 height 13
click at [615, 163] on span "Previous month" at bounding box center [613, 160] width 21 height 21
click at [509, 267] on span "18" at bounding box center [504, 268] width 19 height 19
type input "18/08/2025"
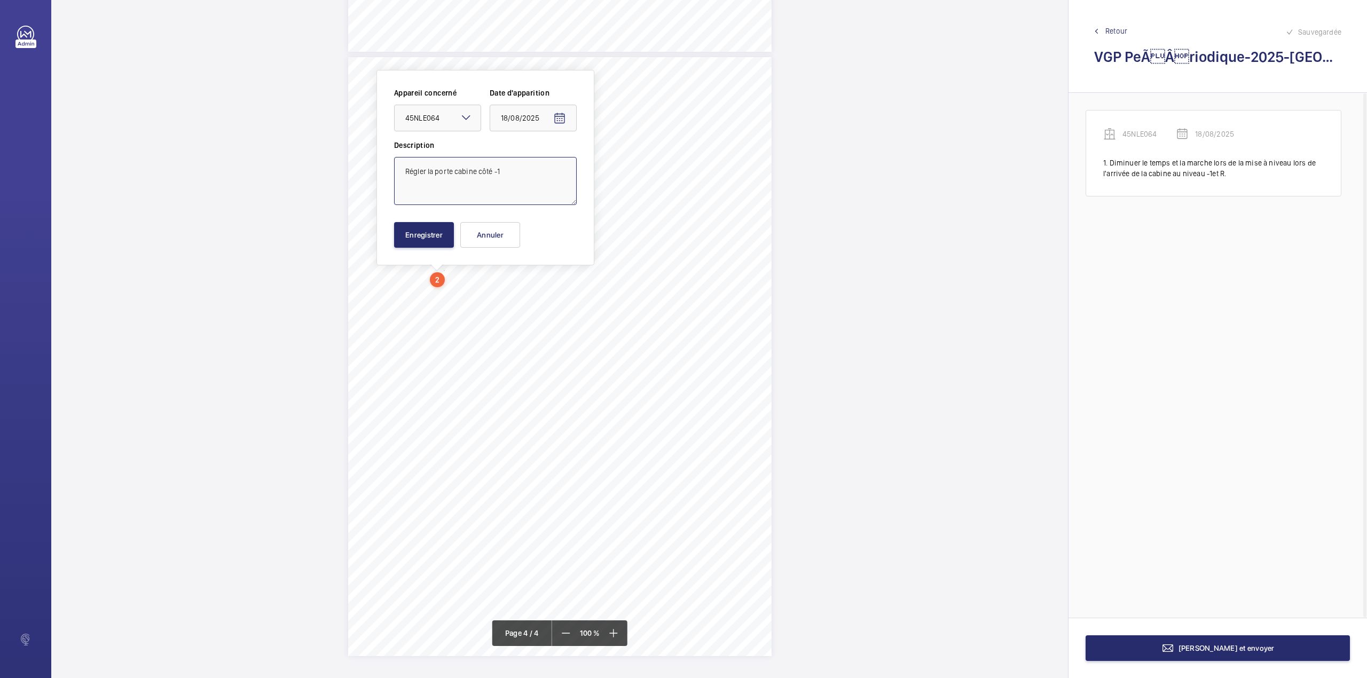
click at [507, 174] on textarea "Régler la porte cabine côté -1" at bounding box center [485, 181] width 183 height 48
type textarea "Régler la porte cabine côté -1."
click at [411, 233] on button "Enregistrer" at bounding box center [424, 235] width 60 height 26
drag, startPoint x: 376, startPoint y: 289, endPoint x: 519, endPoint y: 289, distance: 142.5
click at [519, 289] on span "Remplacer les néons d'éclairage hors-service service en gaine." at bounding box center [450, 290] width 144 height 5
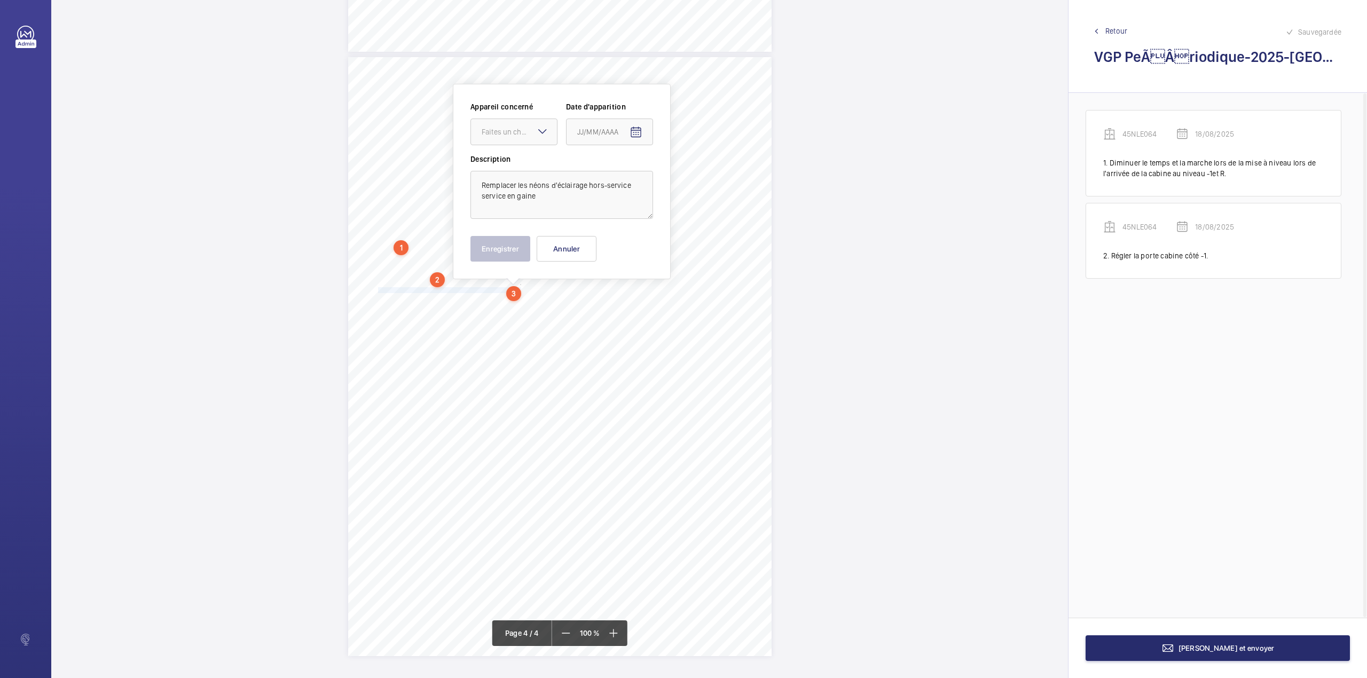
click at [479, 481] on div "VERIFICATION GENERALE PERIODIQUE - App. N° 45NLE064 6-8 bd Haussmann 75008 PARI…" at bounding box center [559, 356] width 423 height 599
drag, startPoint x: 377, startPoint y: 290, endPoint x: 519, endPoint y: 290, distance: 142.5
click at [519, 290] on span "Remplacer les néons d'éclairage hors-service service en gaine." at bounding box center [450, 290] width 144 height 5
click at [545, 203] on textarea "Remplacer les néons d'éclairage hors-service service en gaine" at bounding box center [562, 196] width 183 height 48
click at [514, 127] on div at bounding box center [514, 133] width 86 height 26
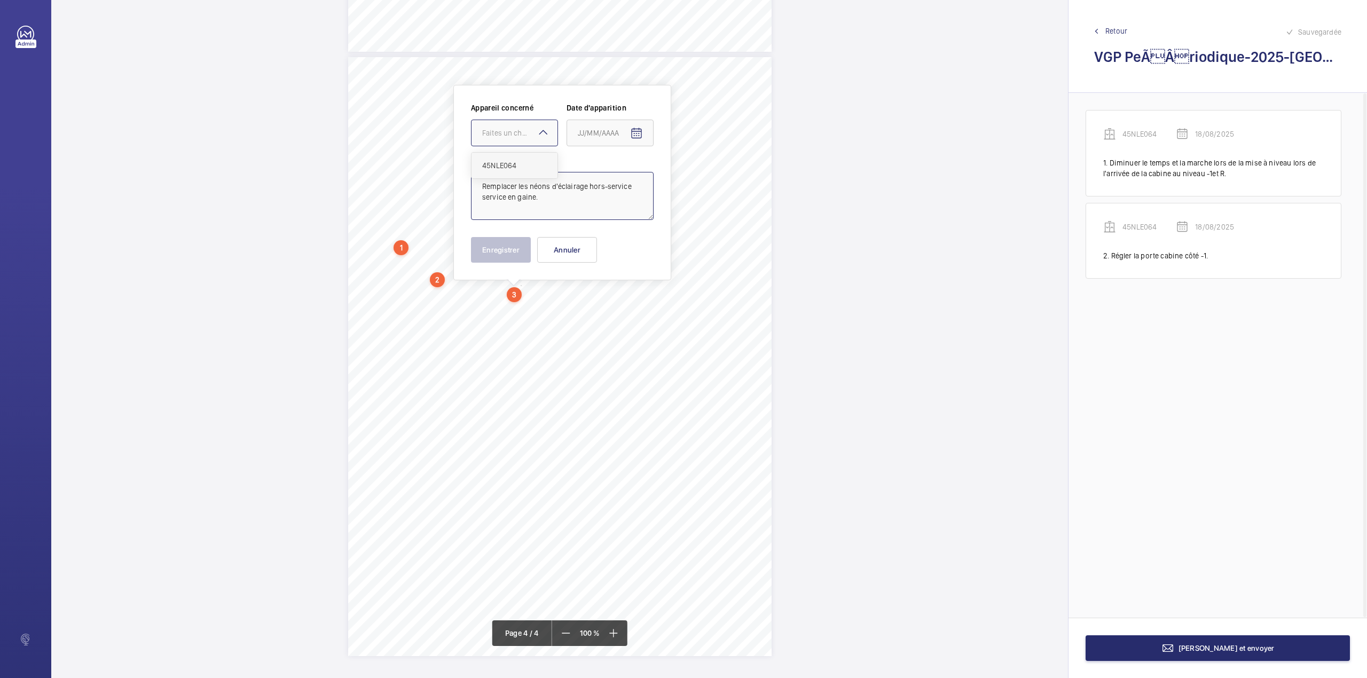
click at [513, 167] on span "45NLE064" at bounding box center [514, 165] width 65 height 11
type textarea "Remplacer les néons d'éclairage hors-service service en gaine."
click at [637, 133] on mat-icon "Open calendar" at bounding box center [636, 133] width 13 height 13
click at [684, 174] on span "Previous month" at bounding box center [690, 175] width 21 height 21
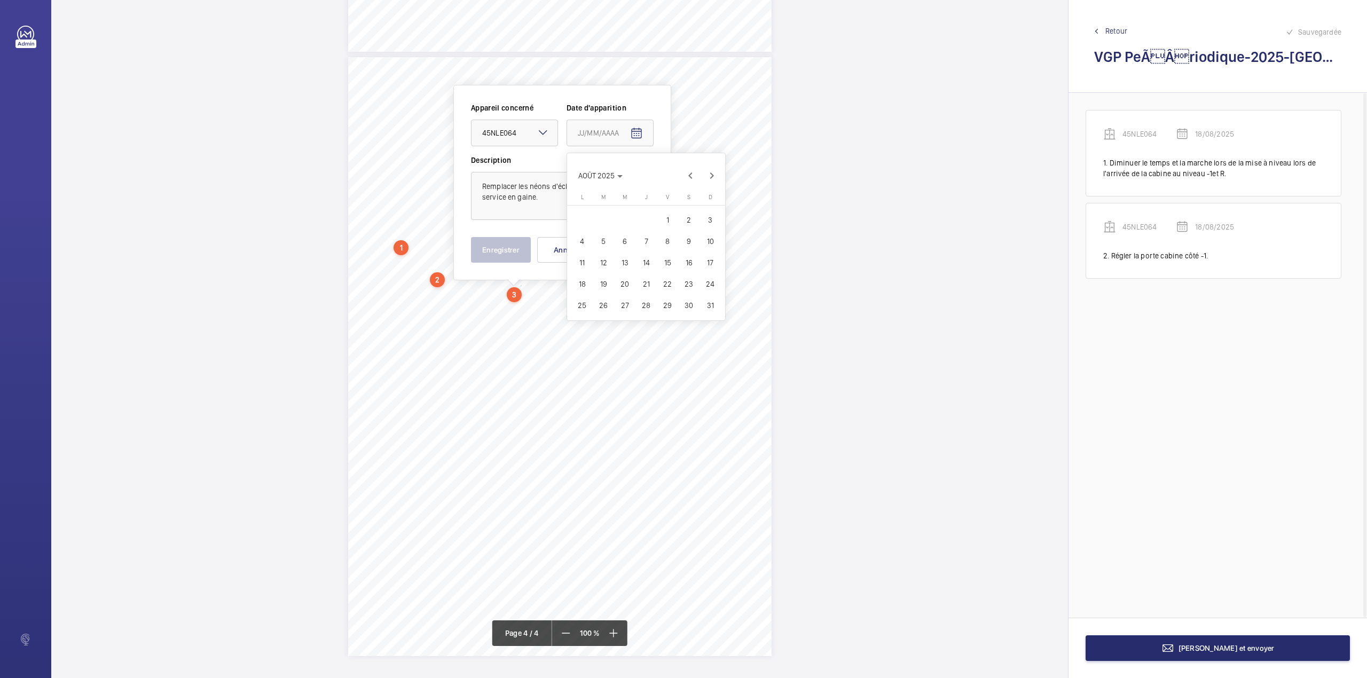
click at [586, 284] on span "18" at bounding box center [581, 283] width 19 height 19
type input "18/08/2025"
click at [507, 252] on button "Enregistrer" at bounding box center [501, 250] width 60 height 26
drag, startPoint x: 376, startPoint y: 306, endPoint x: 502, endPoint y: 306, distance: 126.0
click at [502, 306] on span "Remettre les butées caoutchouc manquantes.coté RJ/-1" at bounding box center [441, 305] width 127 height 5
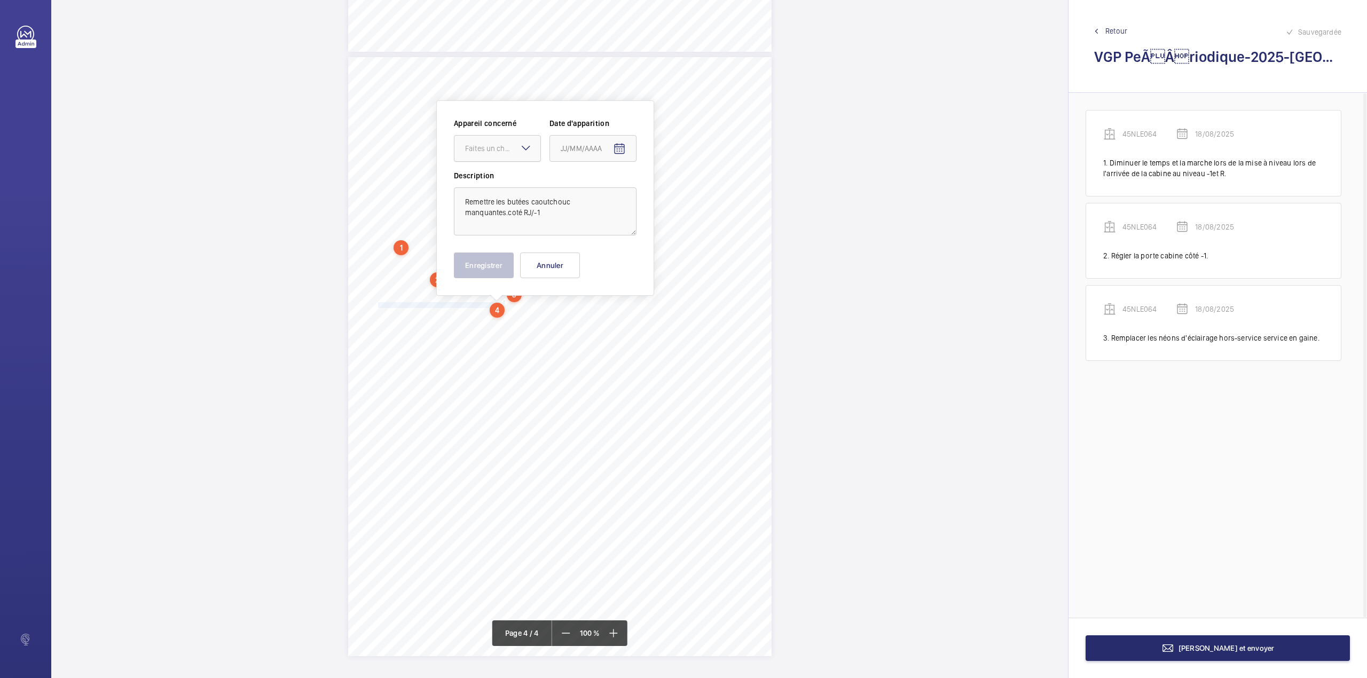
click at [488, 140] on div at bounding box center [497, 149] width 86 height 26
click at [492, 179] on span "45NLE064" at bounding box center [497, 181] width 65 height 11
click at [625, 144] on mat-icon "Open calendar" at bounding box center [619, 149] width 13 height 13
click at [673, 190] on span "Previous month" at bounding box center [673, 190] width 21 height 21
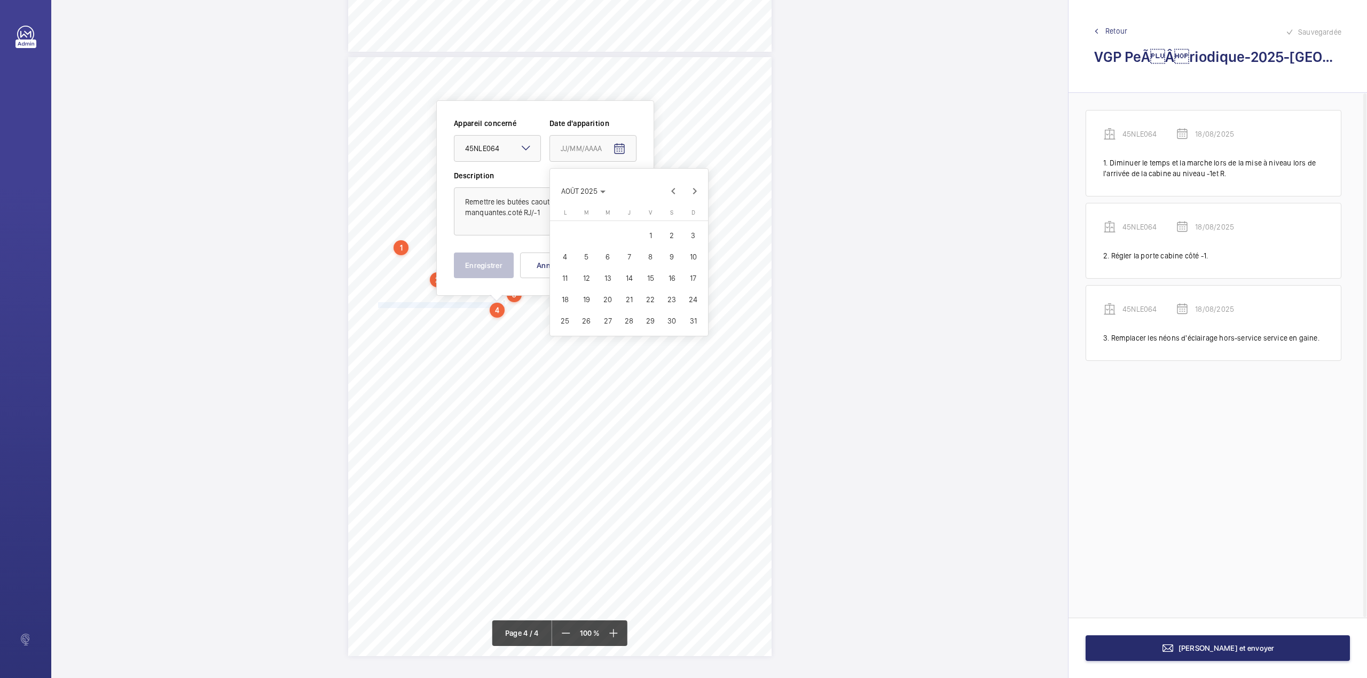
click at [560, 295] on span "18" at bounding box center [564, 299] width 19 height 19
type input "18/08/2025"
click at [547, 220] on textarea "Remettre les butées caoutchouc manquantes.coté RJ/-1" at bounding box center [545, 211] width 183 height 48
type textarea "Remettre les butées caoutchouc manquantes.coté RJ/-1."
click at [492, 265] on button "Enregistrer" at bounding box center [484, 266] width 60 height 26
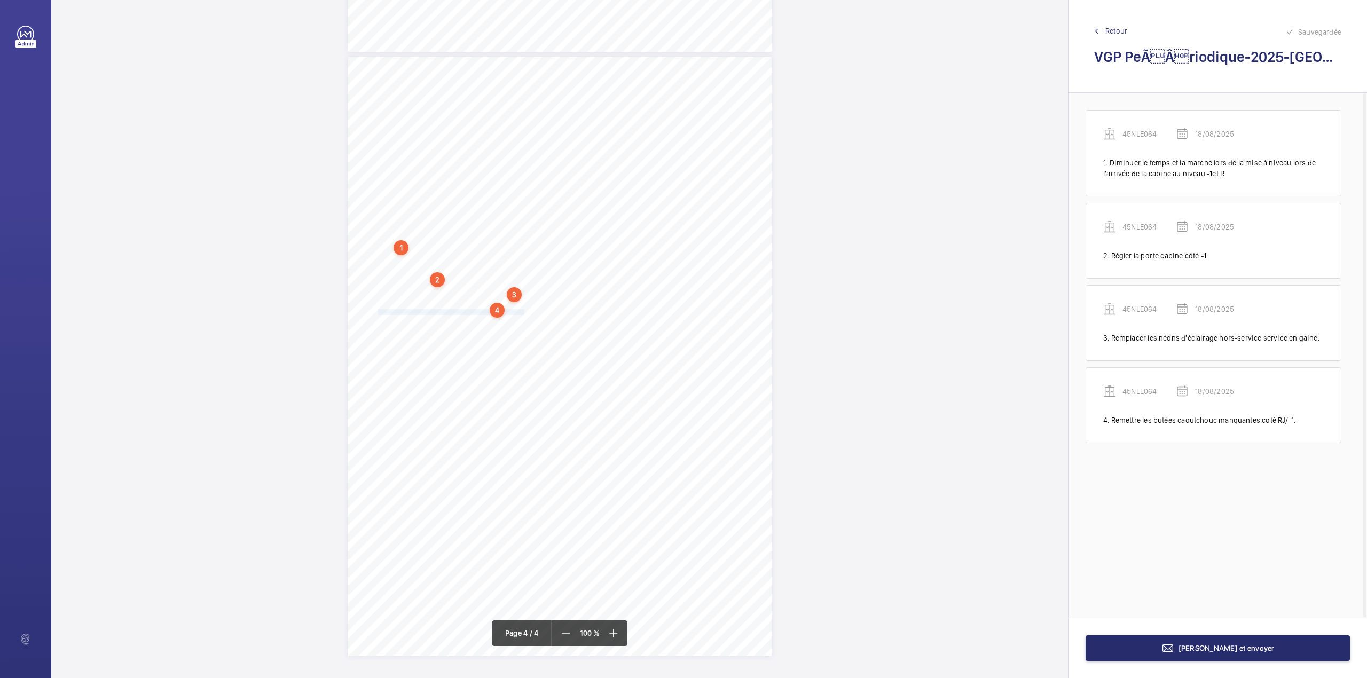
drag, startPoint x: 376, startPoint y: 311, endPoint x: 520, endPoint y: 313, distance: 143.6
click at [520, 313] on div "VERIFICATION GENERALE PERIODIQUE - App. N° 45NLE064 6-8 bd Haussmann 75008 PARI…" at bounding box center [559, 356] width 423 height 599
drag, startPoint x: 530, startPoint y: 159, endPoint x: 529, endPoint y: 171, distance: 12.4
click at [530, 161] on div "Faites un choix" at bounding box center [515, 155] width 86 height 11
click at [529, 180] on div "45NLE064" at bounding box center [515, 188] width 86 height 26
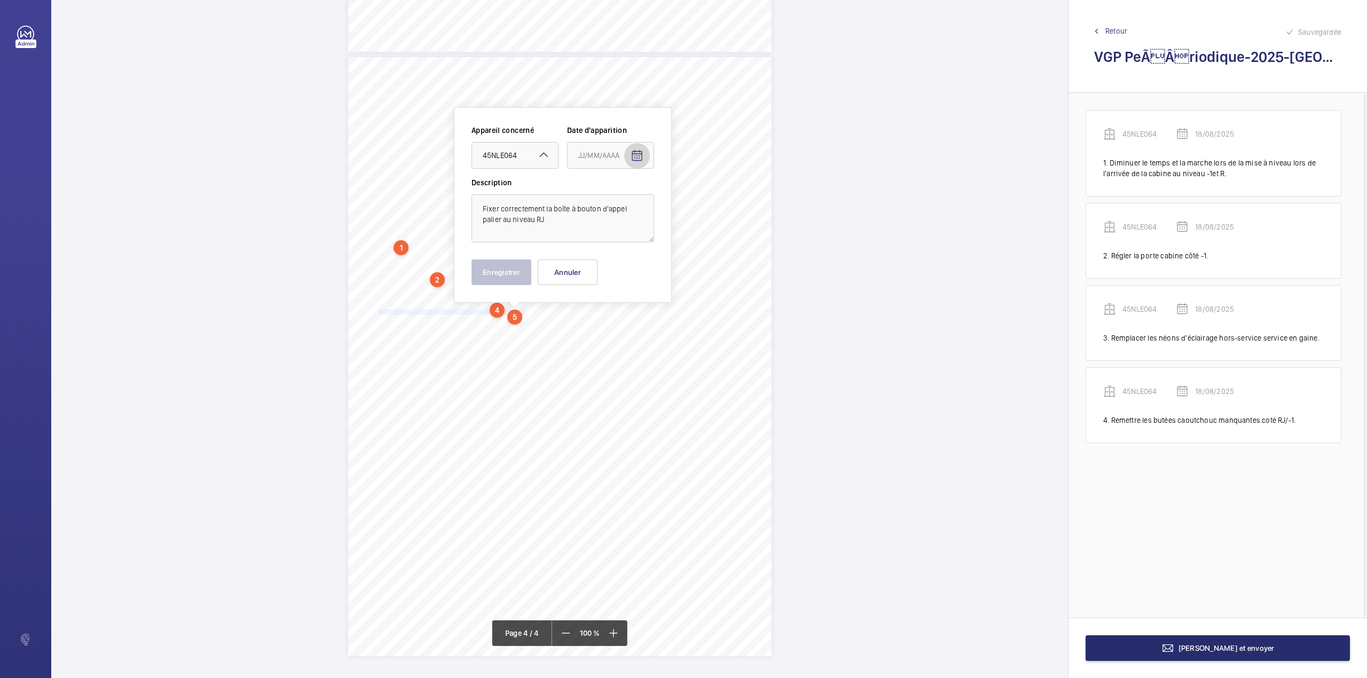
click at [632, 156] on mat-icon "Open calendar" at bounding box center [637, 155] width 13 height 13
click at [691, 199] on span "Previous month" at bounding box center [690, 197] width 21 height 21
click at [582, 310] on span "18" at bounding box center [582, 306] width 19 height 19
type input "18/08/2025"
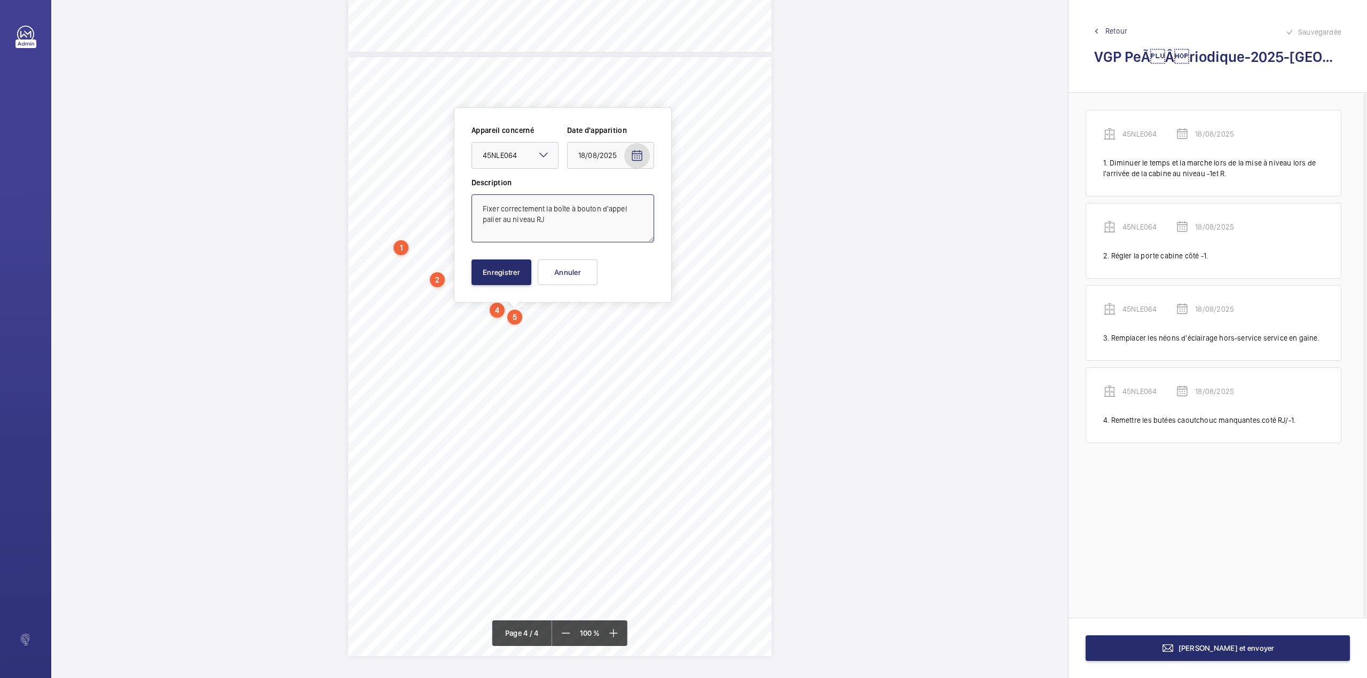
click at [563, 223] on textarea "Fixer correctement la boîte à bouton d'appel palier au niveau RJ" at bounding box center [562, 218] width 183 height 48
type textarea "Fixer correctement la boîte à bouton d'appel palier au niveau RJ."
click at [493, 265] on button "Enregistrer" at bounding box center [501, 272] width 60 height 26
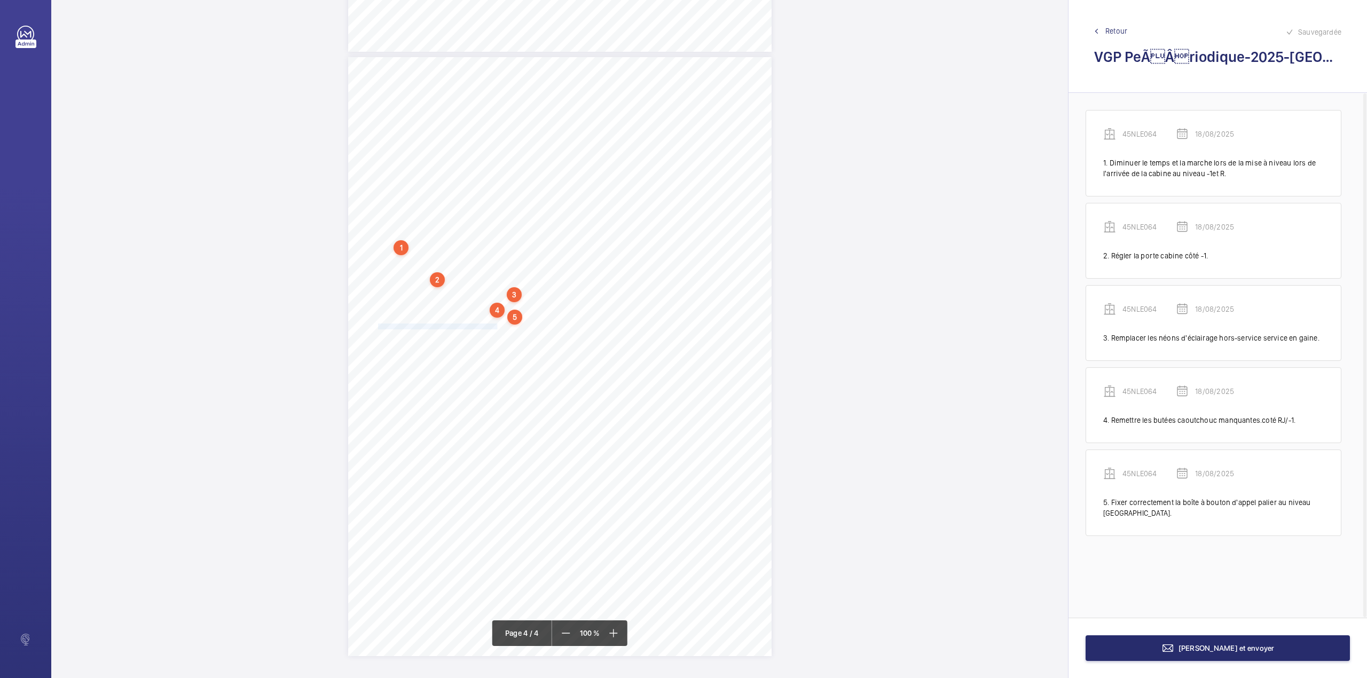
drag, startPoint x: 376, startPoint y: 326, endPoint x: 495, endPoint y: 327, distance: 119.1
click at [495, 327] on span "Remettre les butées caoutchouc manquantes.coté -1" at bounding box center [438, 326] width 120 height 5
click at [490, 174] on div "Faites un choix" at bounding box center [495, 169] width 75 height 11
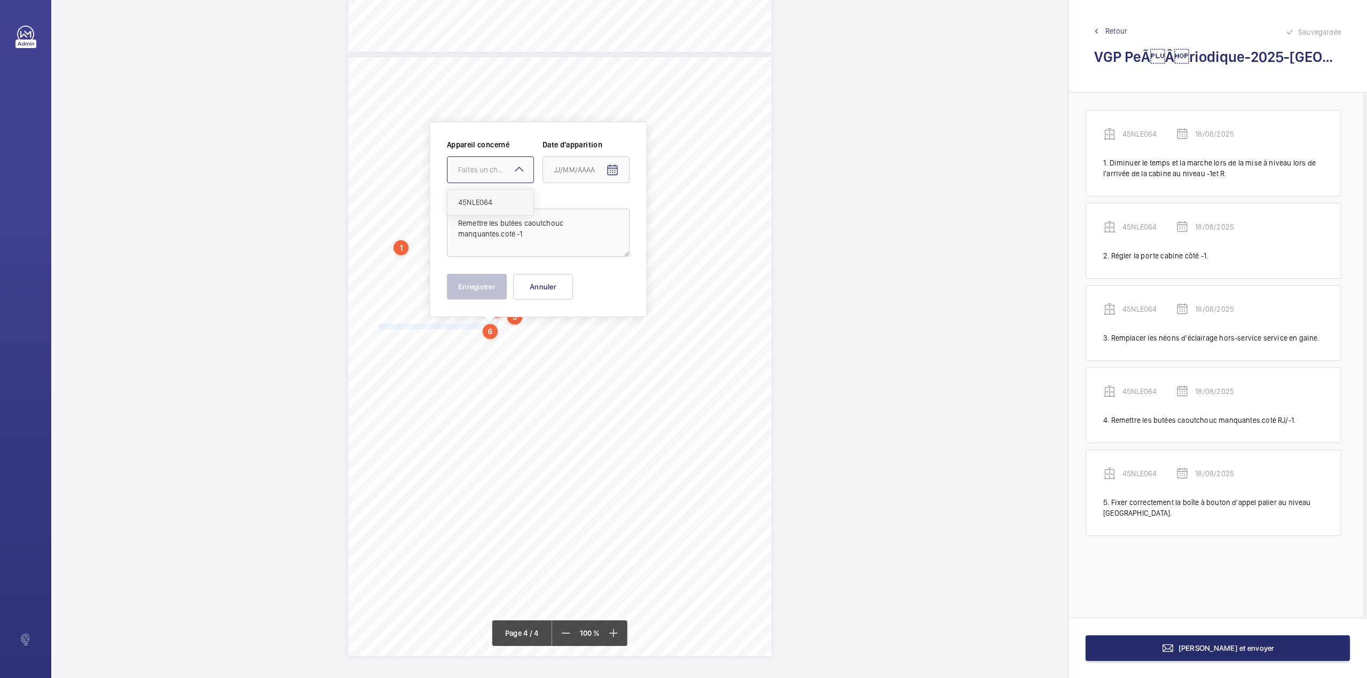
click at [490, 195] on div "45NLE064" at bounding box center [490, 203] width 86 height 26
click at [626, 171] on input at bounding box center [585, 169] width 87 height 27
click at [611, 172] on mat-icon "Open calendar" at bounding box center [612, 170] width 13 height 13
click at [663, 214] on span "Previous month" at bounding box center [666, 212] width 21 height 21
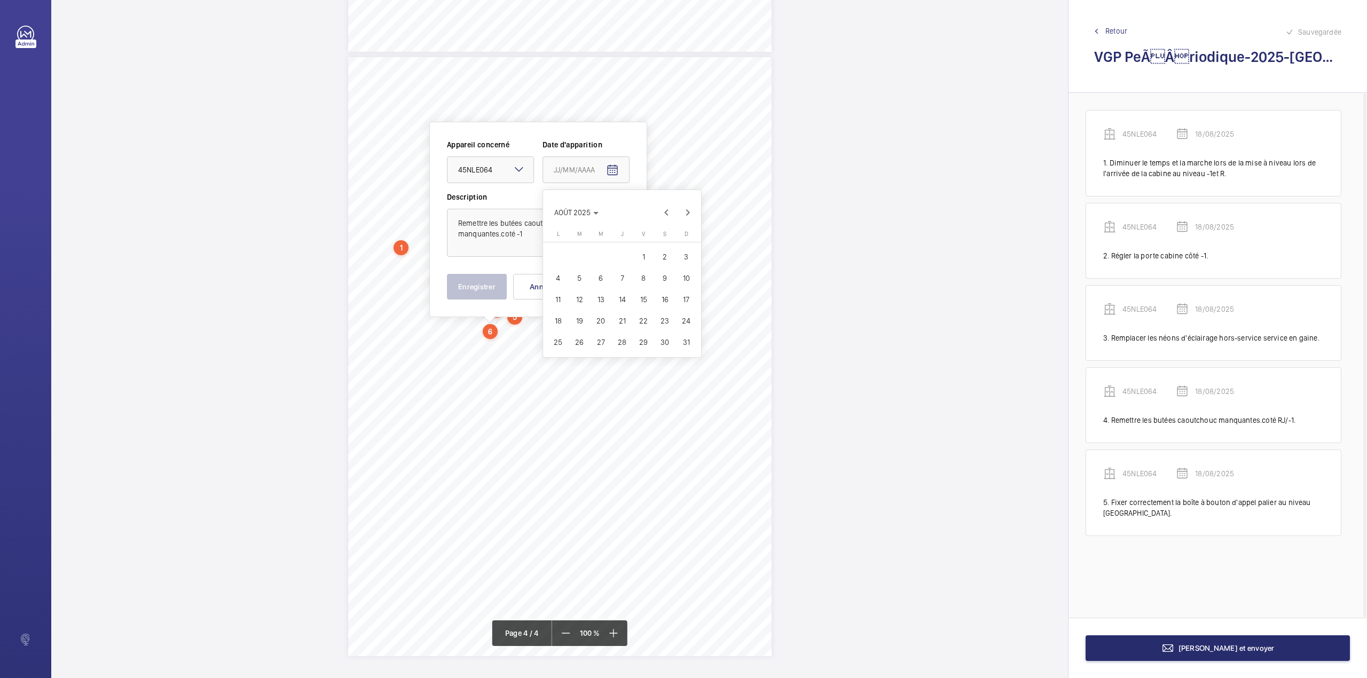
click at [560, 323] on span "18" at bounding box center [557, 320] width 19 height 19
type input "18/08/2025"
click at [528, 240] on textarea "Remettre les butées caoutchouc manquantes.coté -1" at bounding box center [538, 233] width 183 height 48
type textarea "Remettre les butées caoutchouc manquantes.coté -1."
click at [475, 293] on button "Enregistrer" at bounding box center [477, 287] width 60 height 26
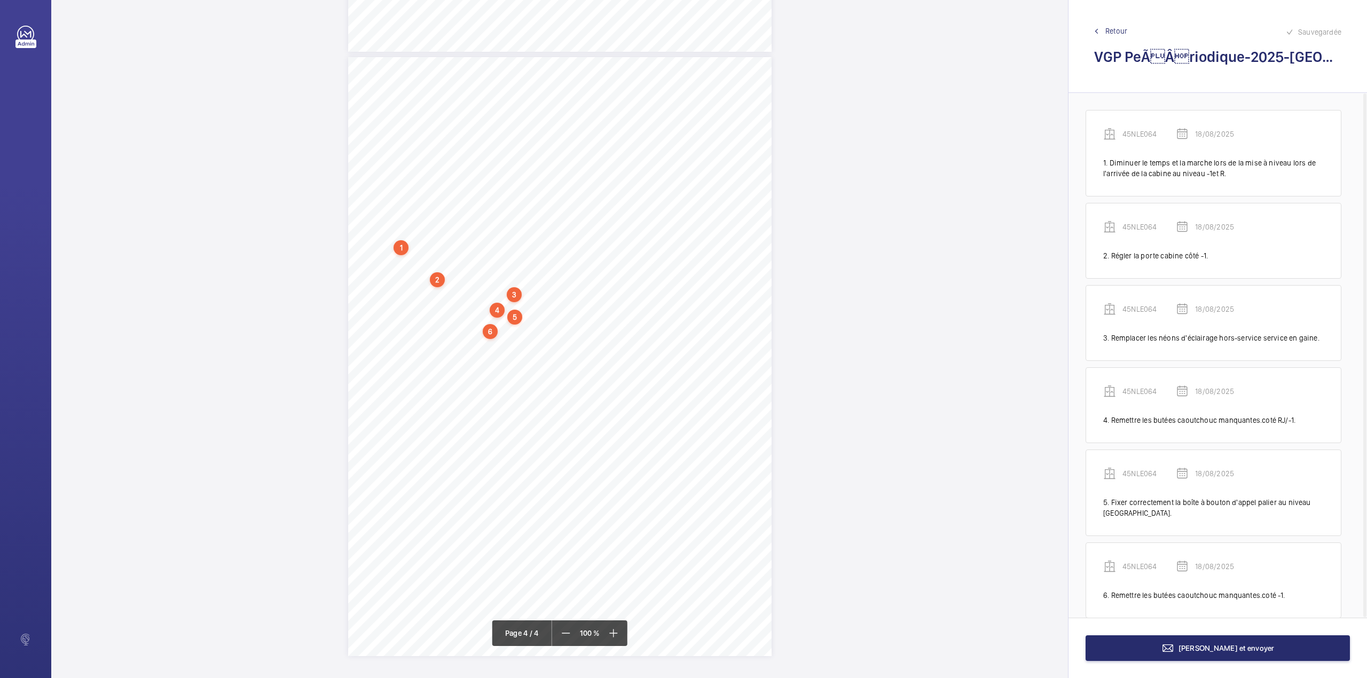
scroll to position [9, 0]
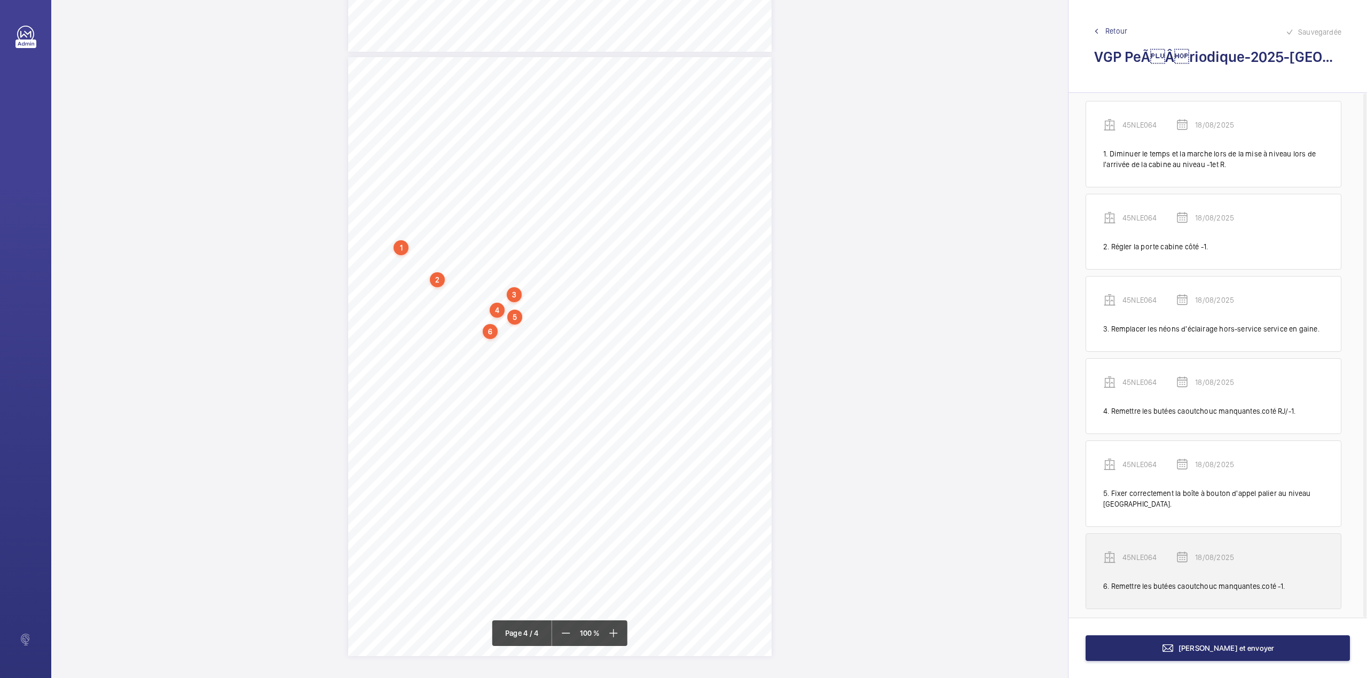
click at [1153, 552] on p "45NLE064" at bounding box center [1148, 557] width 53 height 11
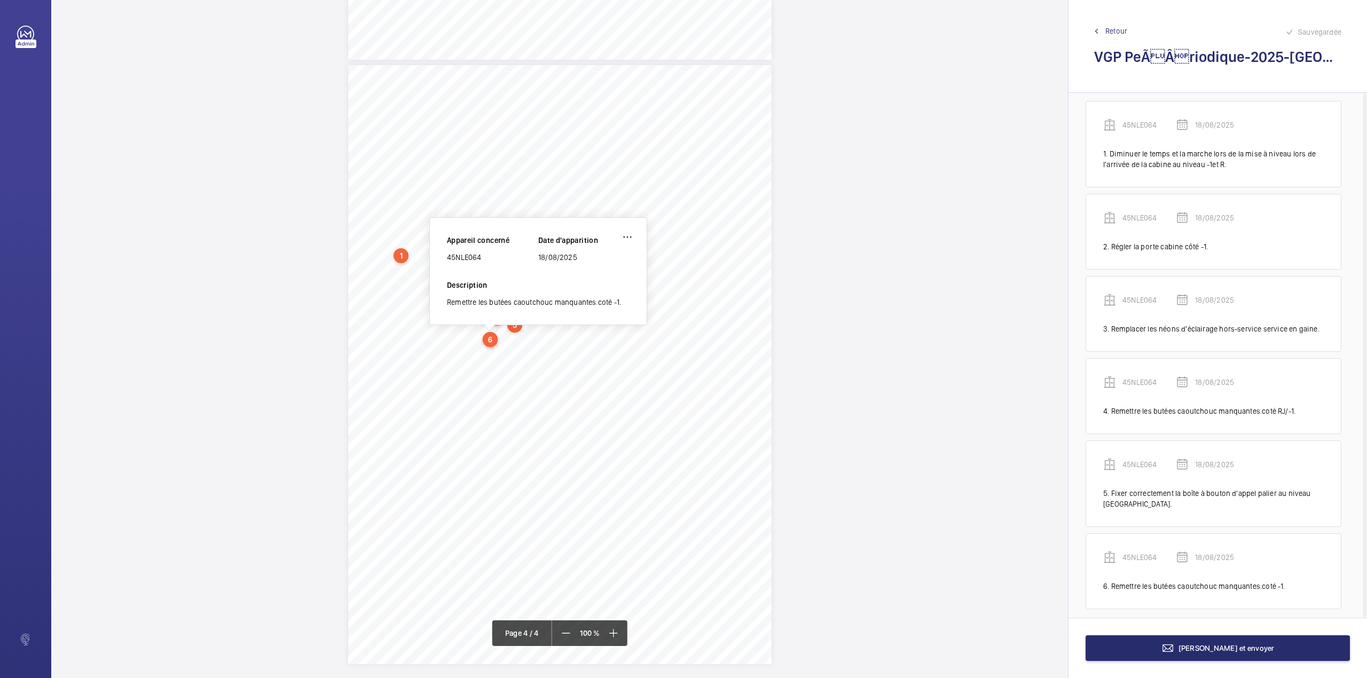
drag, startPoint x: 447, startPoint y: 258, endPoint x: 487, endPoint y: 259, distance: 39.5
click at [487, 259] on div "45NLE064" at bounding box center [492, 257] width 91 height 11
copy div "45NLE064"
click at [1219, 652] on span "[PERSON_NAME] et envoyer" at bounding box center [1226, 648] width 96 height 9
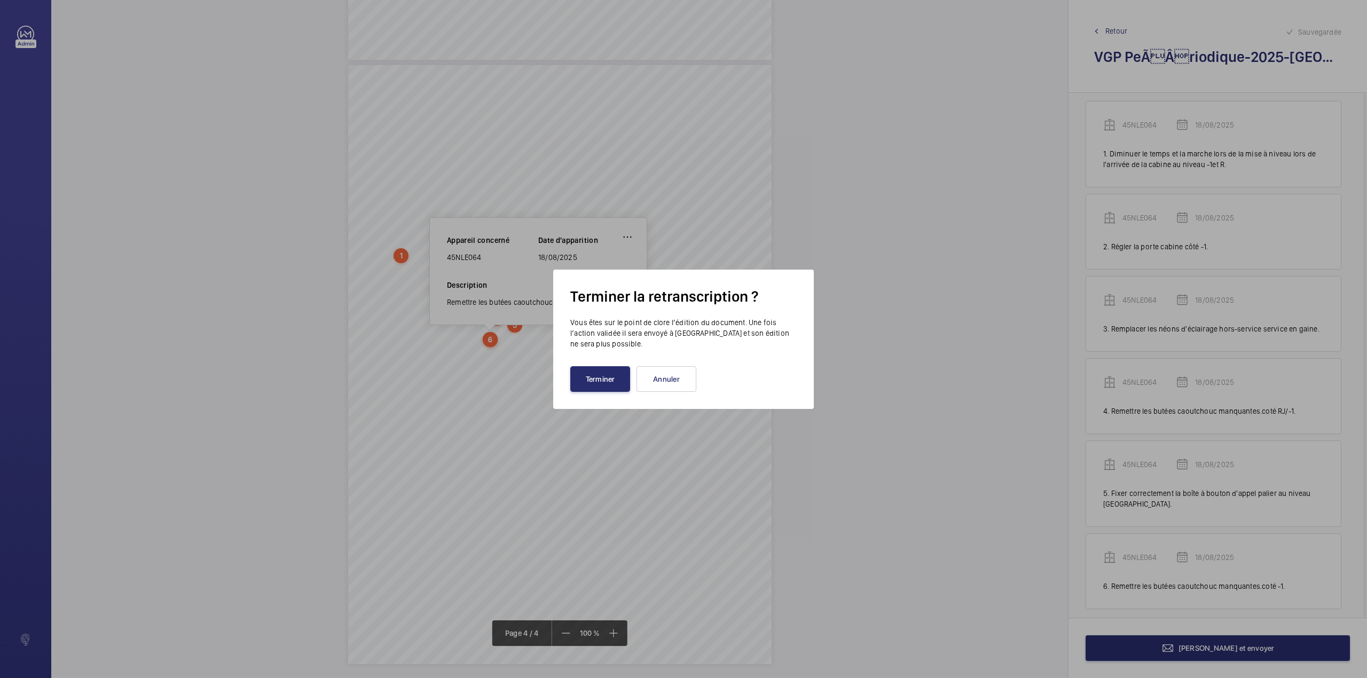
drag, startPoint x: 598, startPoint y: 383, endPoint x: 497, endPoint y: 331, distance: 114.1
click at [593, 382] on button "Terminer" at bounding box center [600, 379] width 60 height 26
